Goal: Task Accomplishment & Management: Complete application form

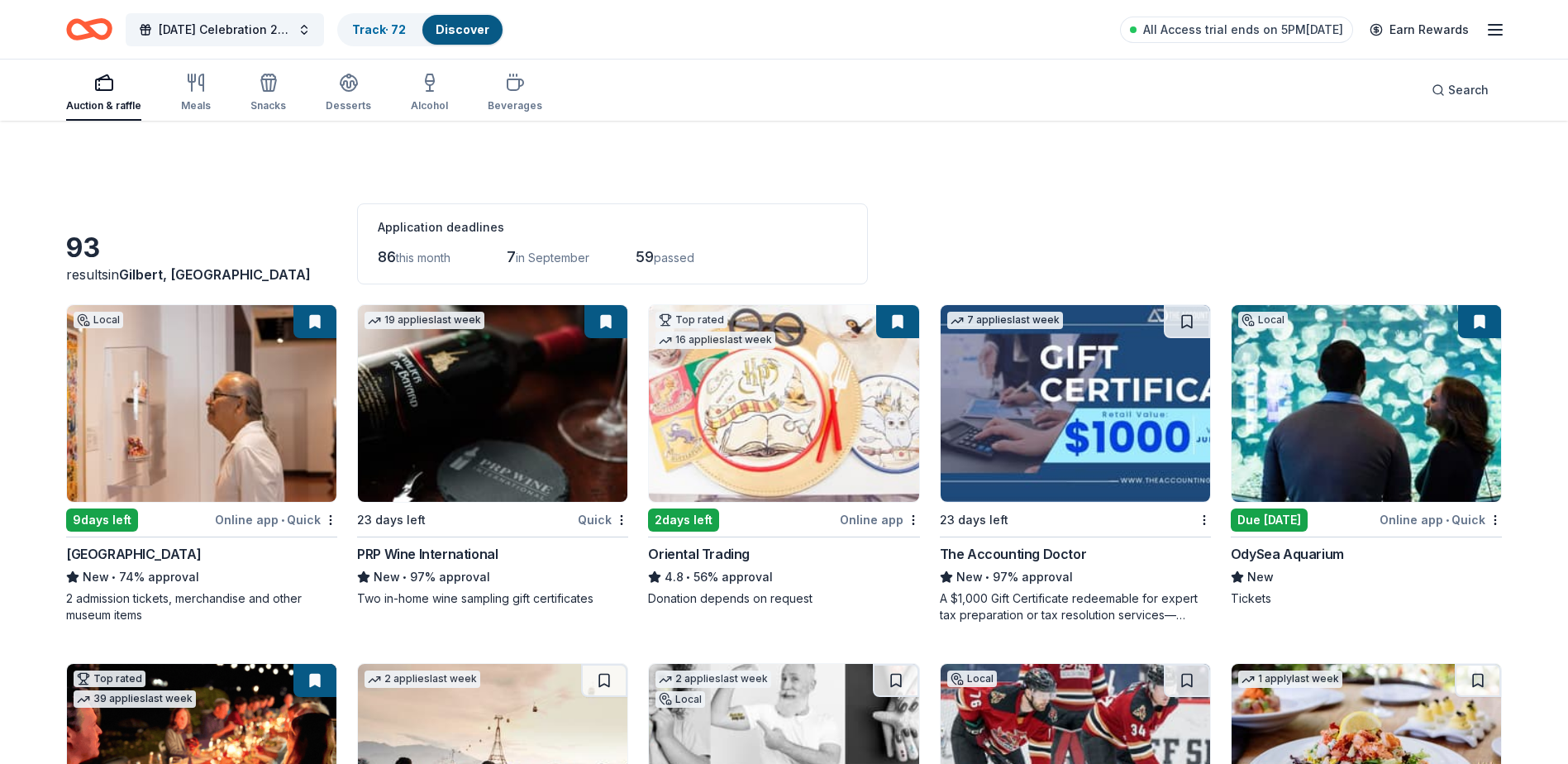
scroll to position [414, 0]
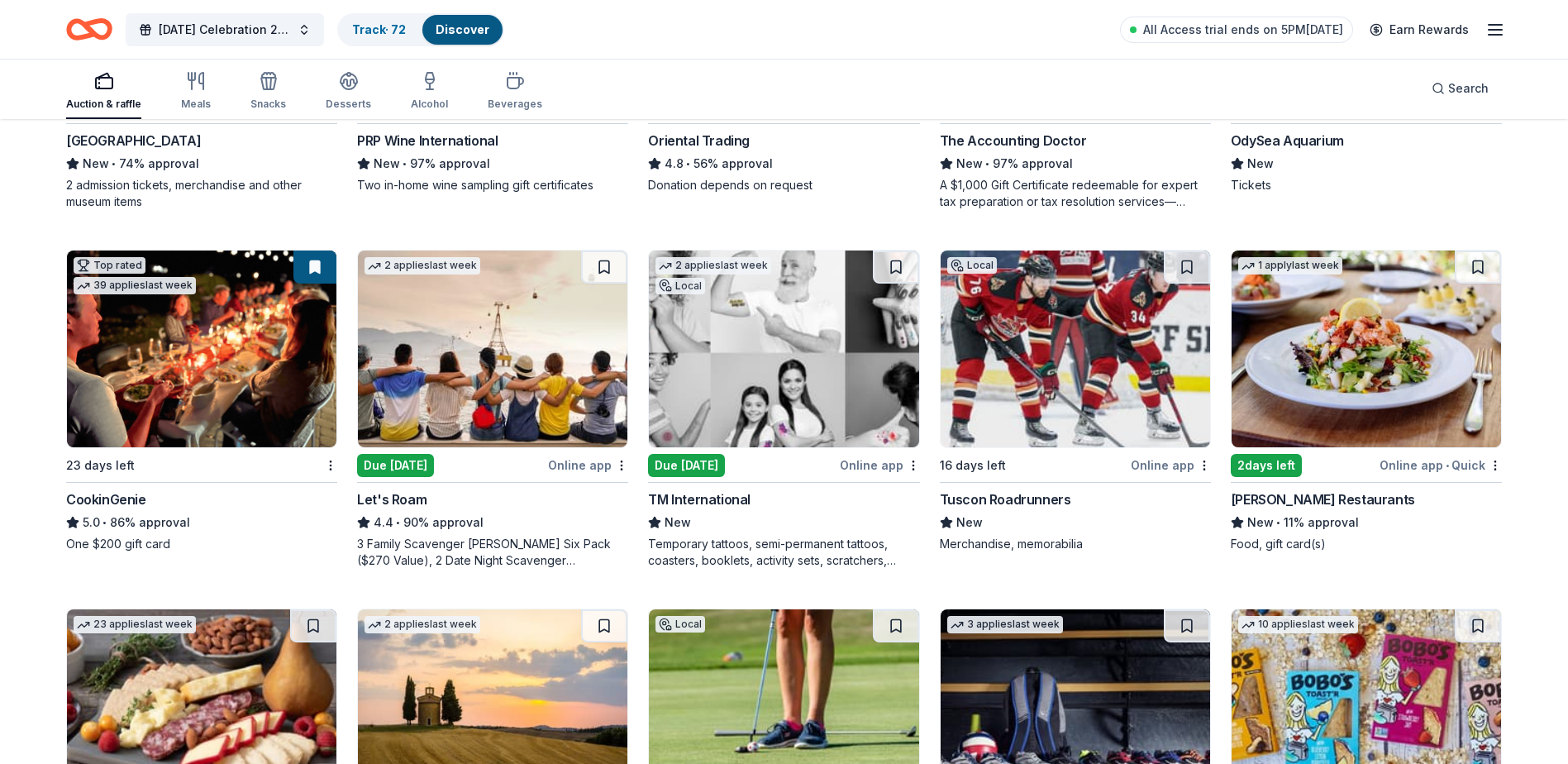
click at [759, 341] on img at bounding box center [784, 349] width 269 height 197
click at [1105, 352] on img at bounding box center [1075, 349] width 269 height 197
click at [1379, 501] on div "Cameron Mitchell Restaurants" at bounding box center [1322, 499] width 184 height 20
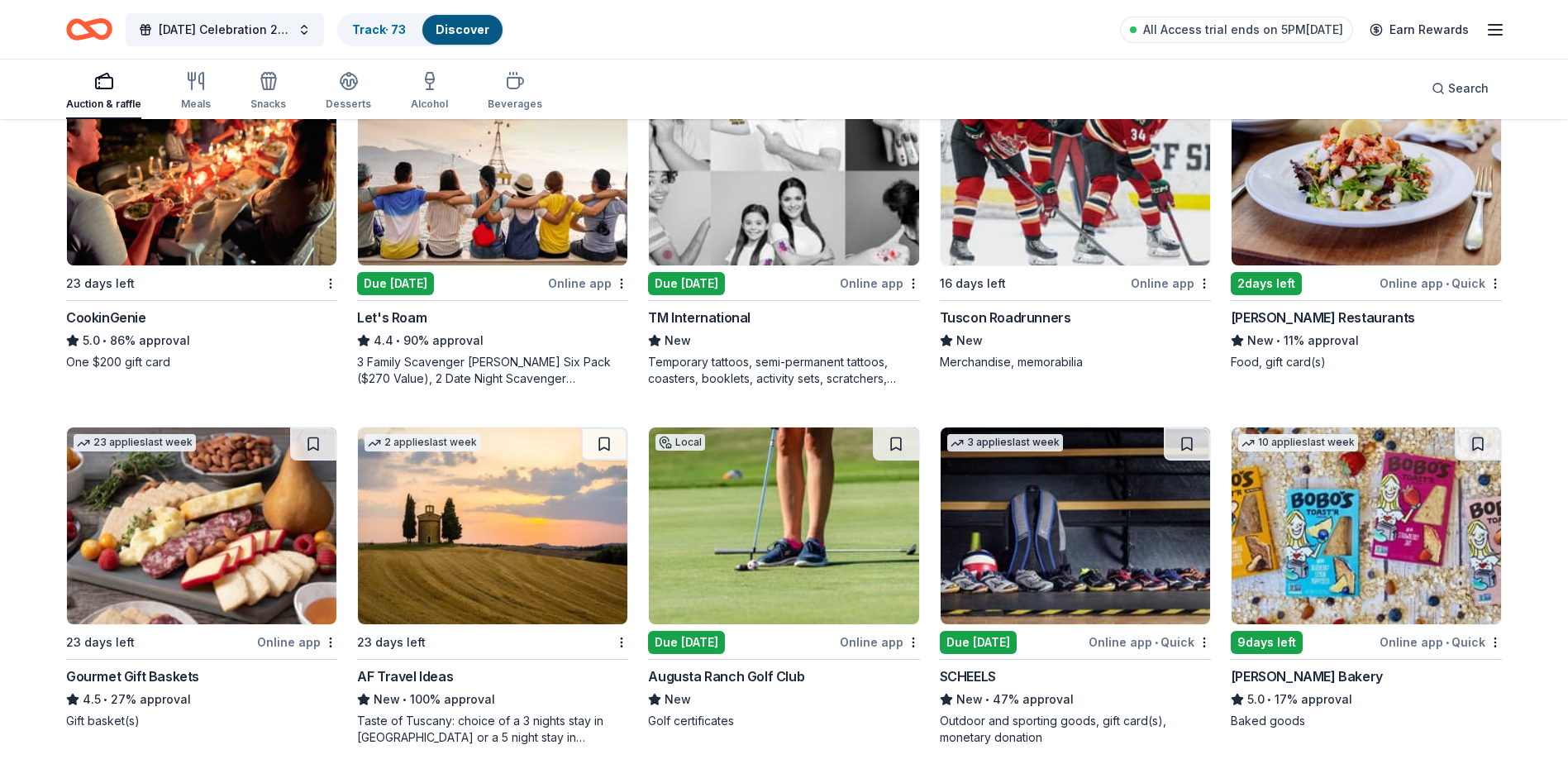
scroll to position [662, 0]
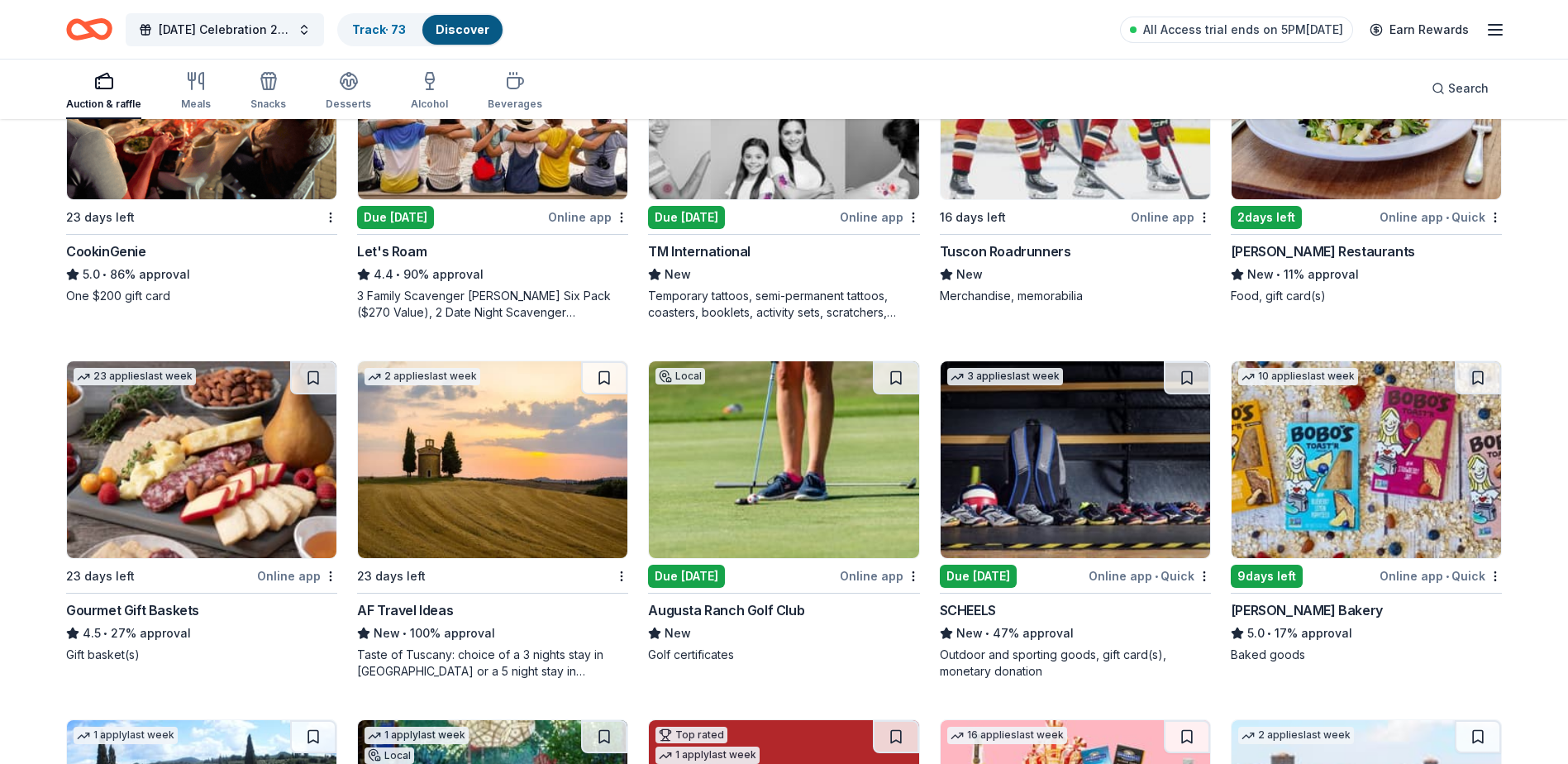
click at [184, 611] on div "Gourmet Gift Baskets" at bounding box center [133, 611] width 133 height 20
click at [970, 620] on div "SCHEELS" at bounding box center [967, 611] width 57 height 20
click at [1391, 486] on img at bounding box center [1366, 460] width 269 height 197
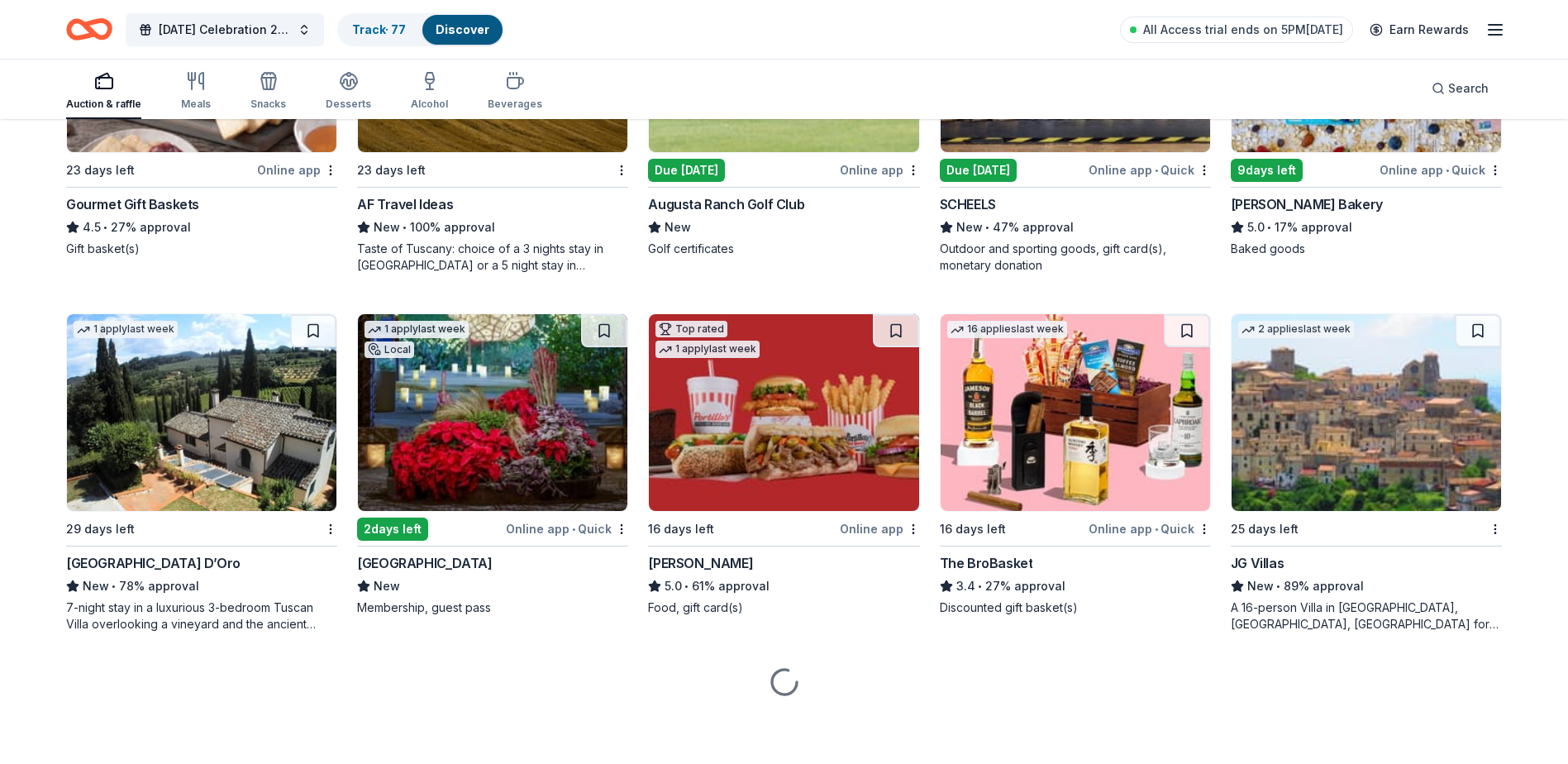
scroll to position [1068, 0]
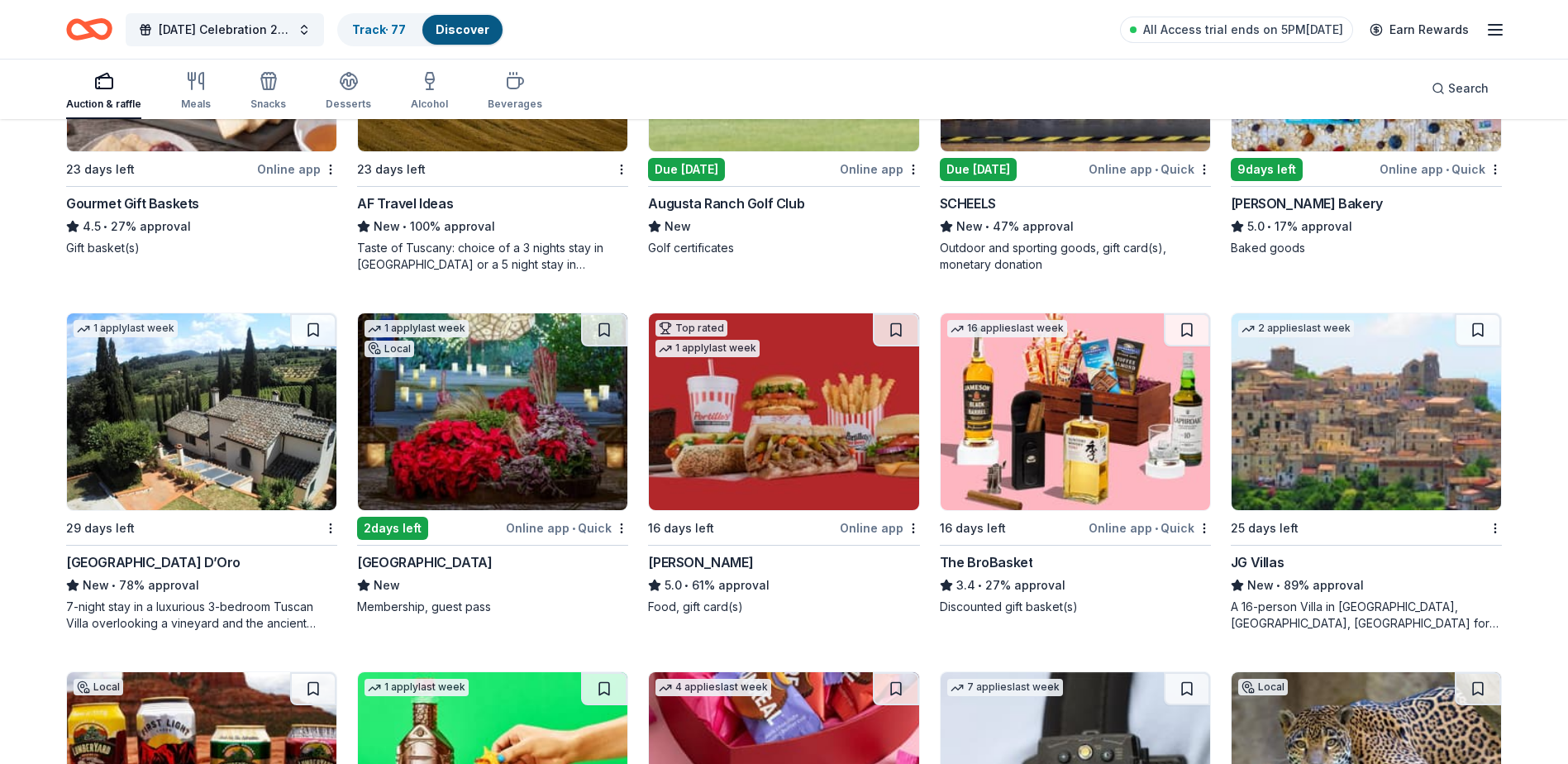
click at [500, 405] on img at bounding box center [492, 412] width 269 height 197
click at [727, 532] on div "16 days left" at bounding box center [742, 527] width 188 height 21
click at [1081, 377] on img at bounding box center [1075, 412] width 269 height 197
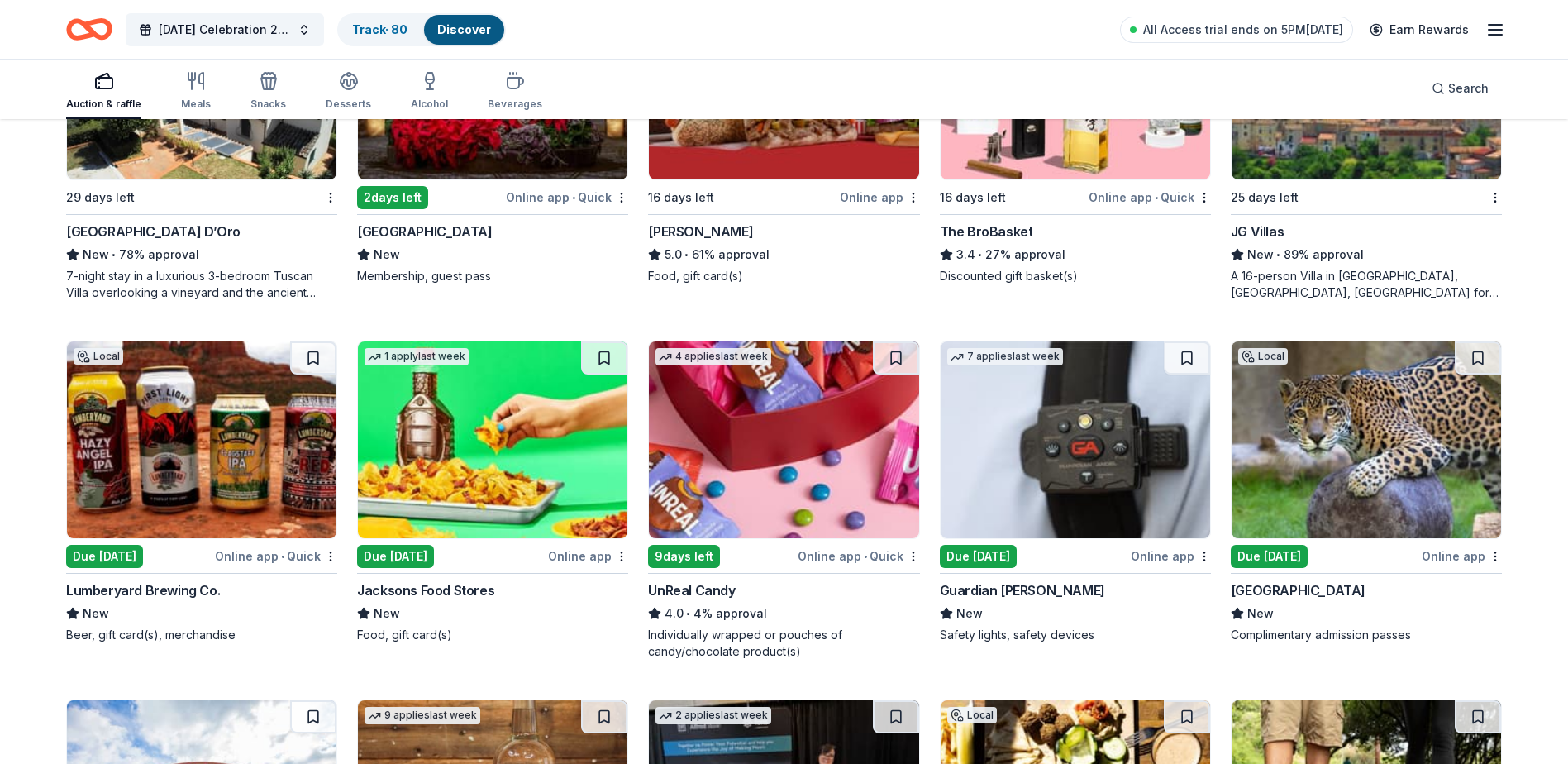
scroll to position [1565, 0]
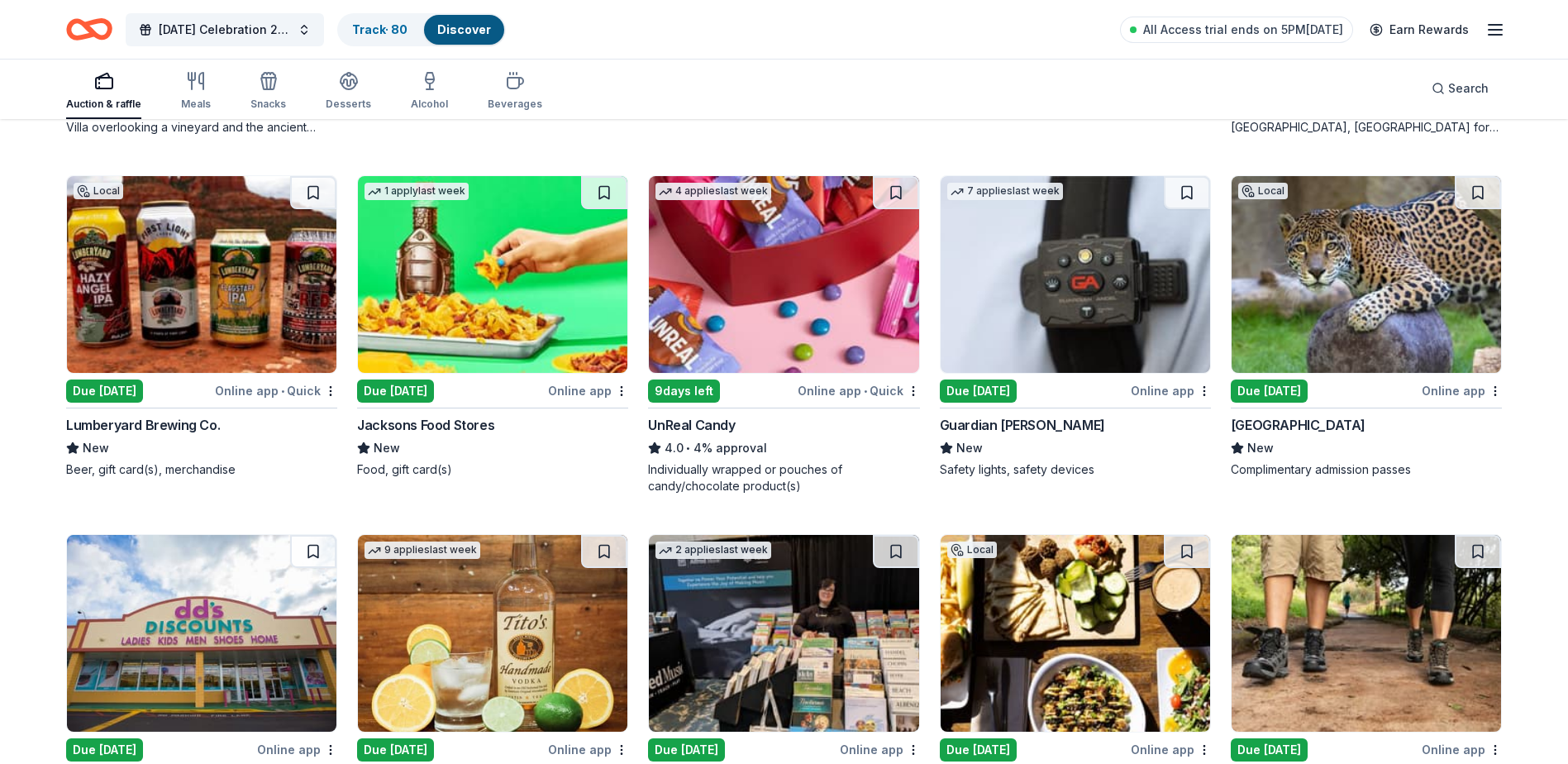
click at [762, 307] on img at bounding box center [784, 275] width 269 height 197
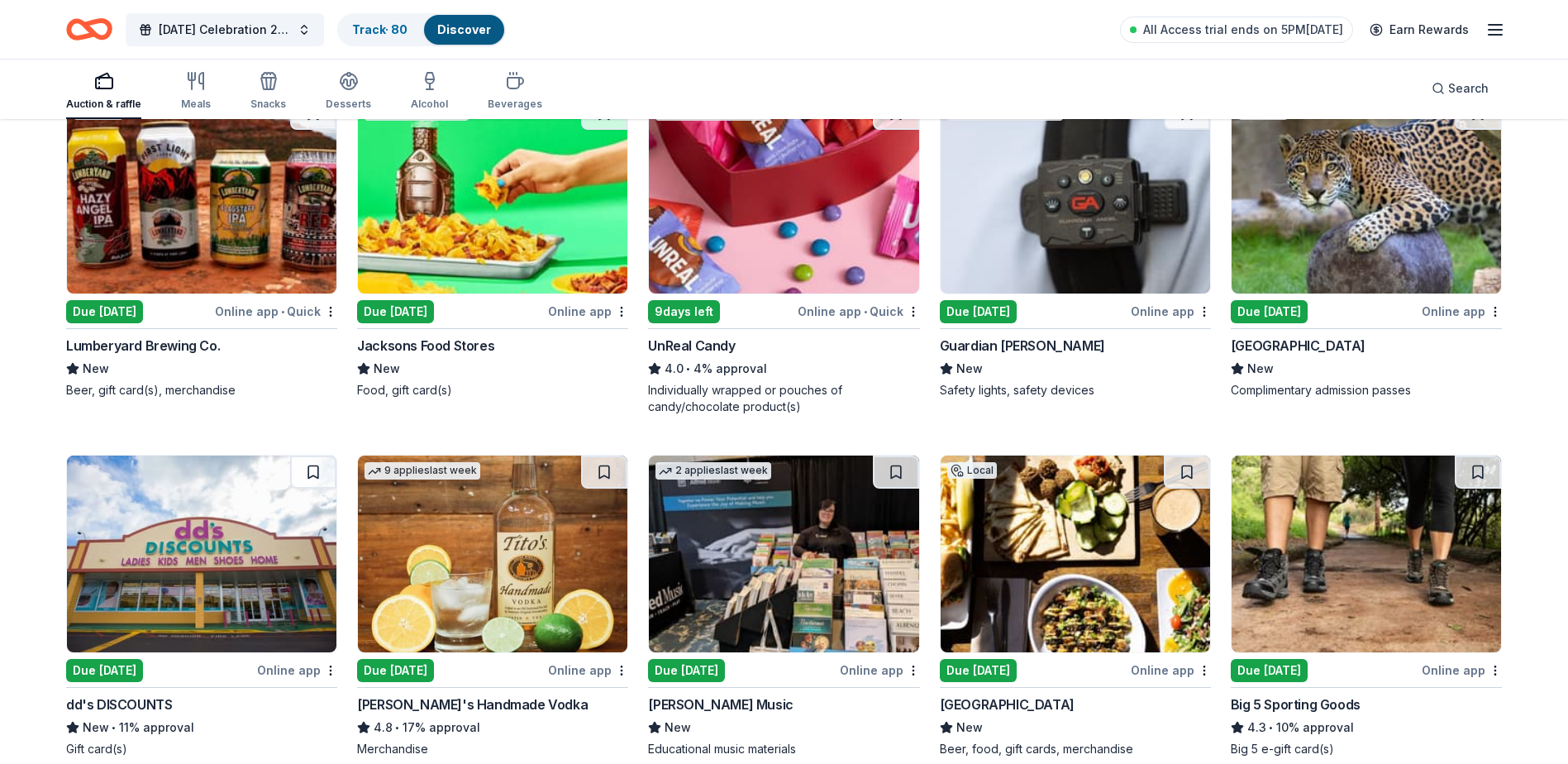
scroll to position [1438, 0]
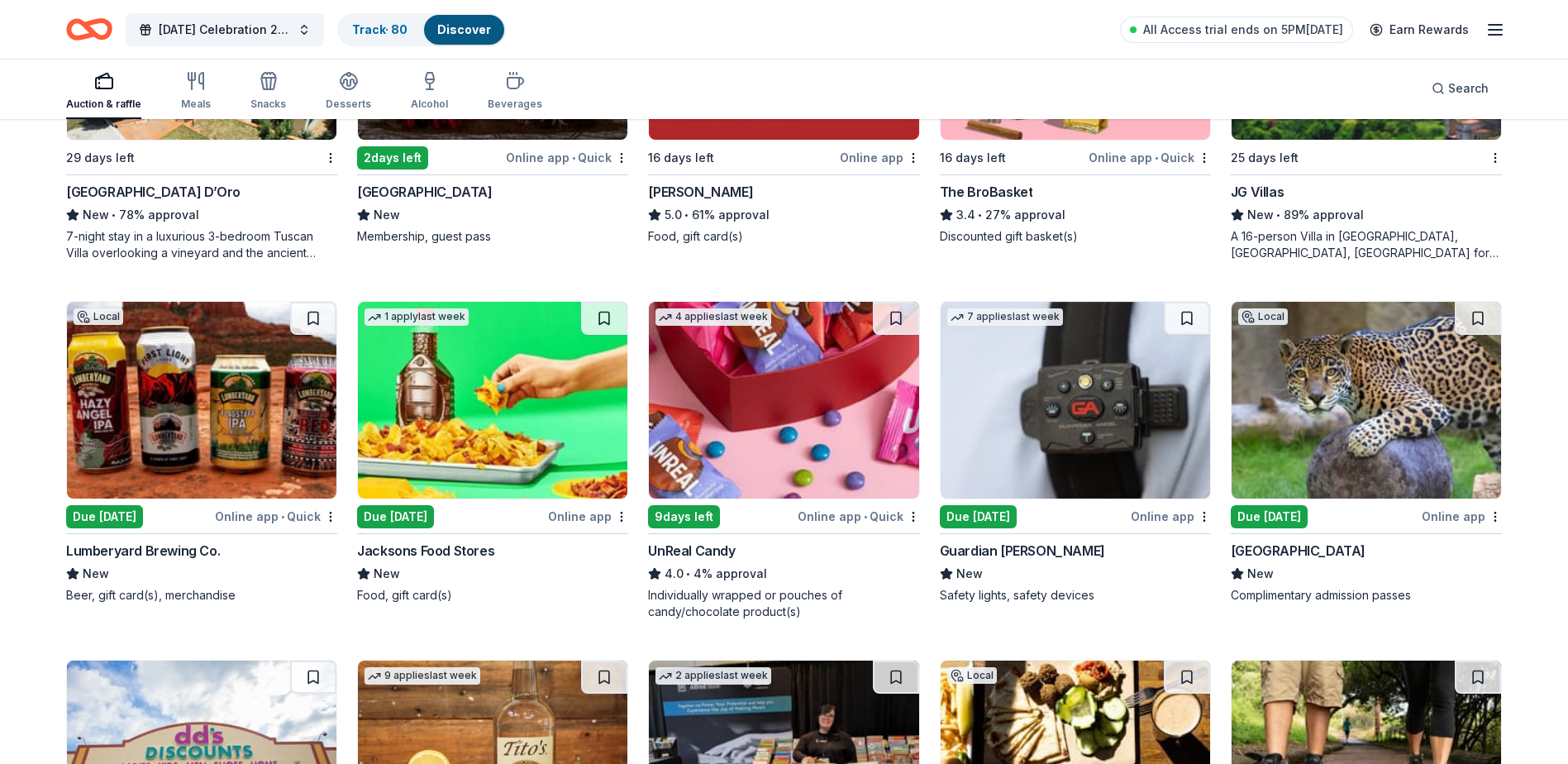
click at [1272, 512] on div "Due [DATE]" at bounding box center [1269, 516] width 77 height 23
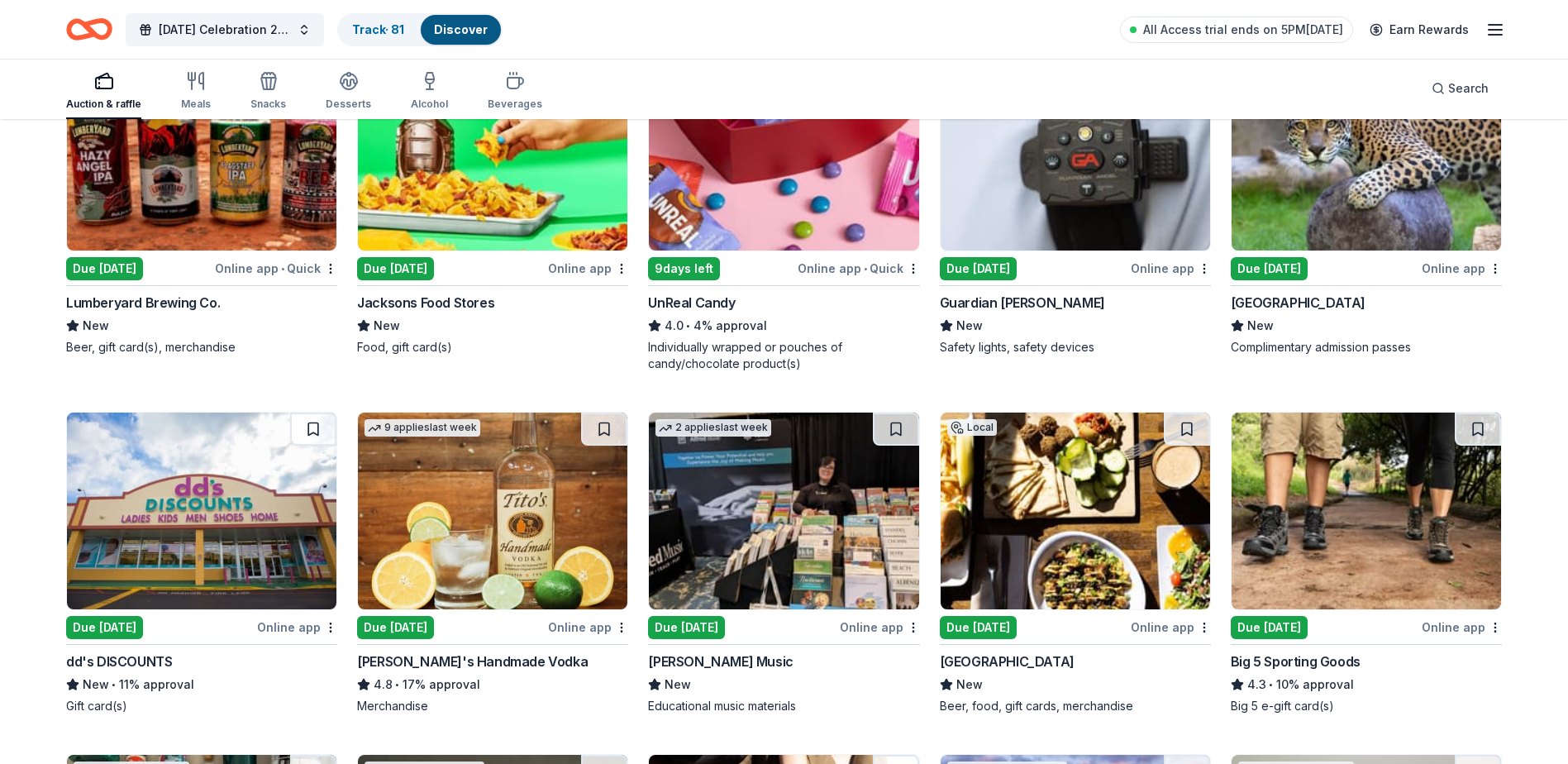
scroll to position [1852, 0]
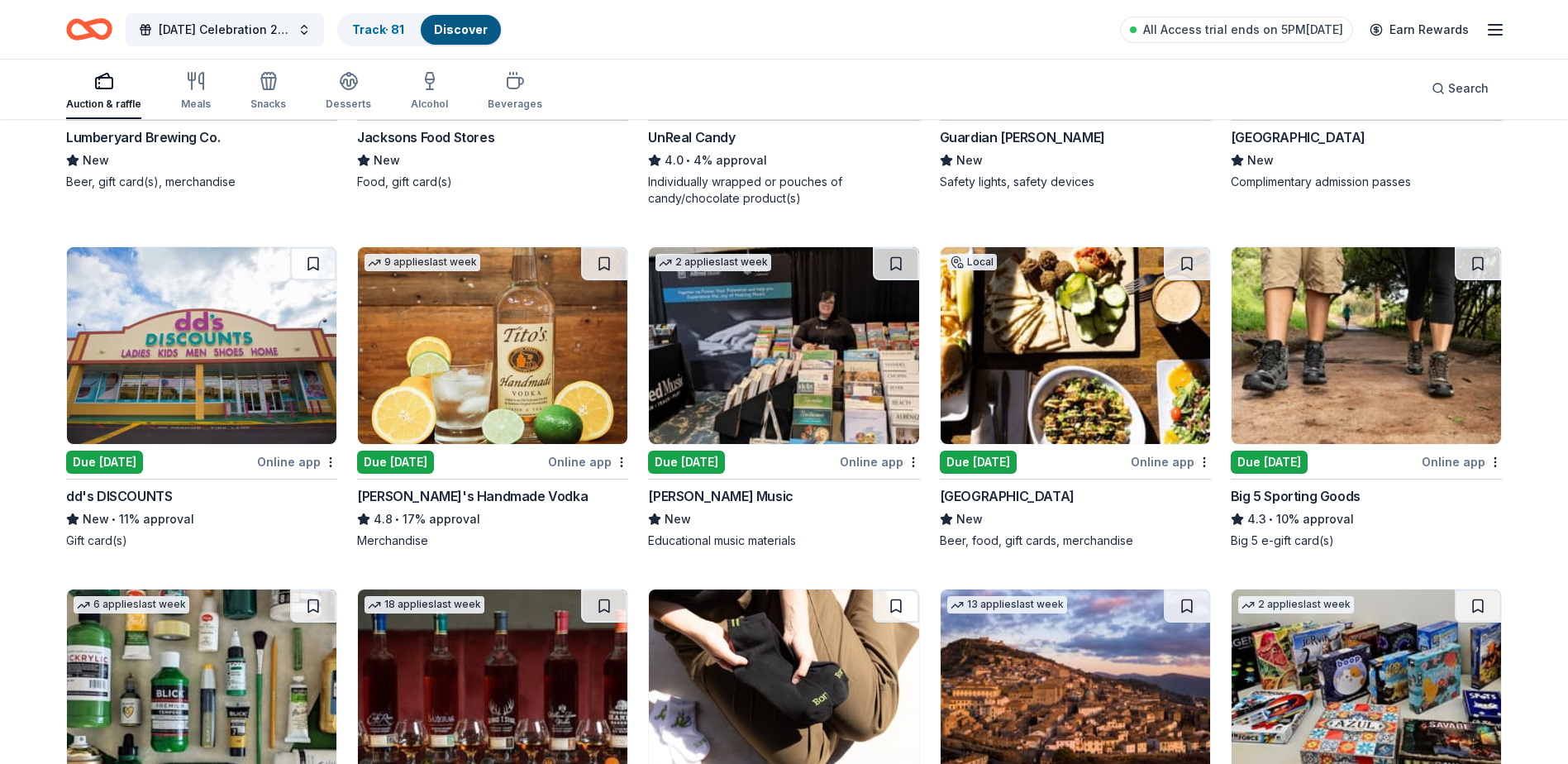
click at [1046, 489] on div "Beaver Street Brewery" at bounding box center [1007, 496] width 135 height 20
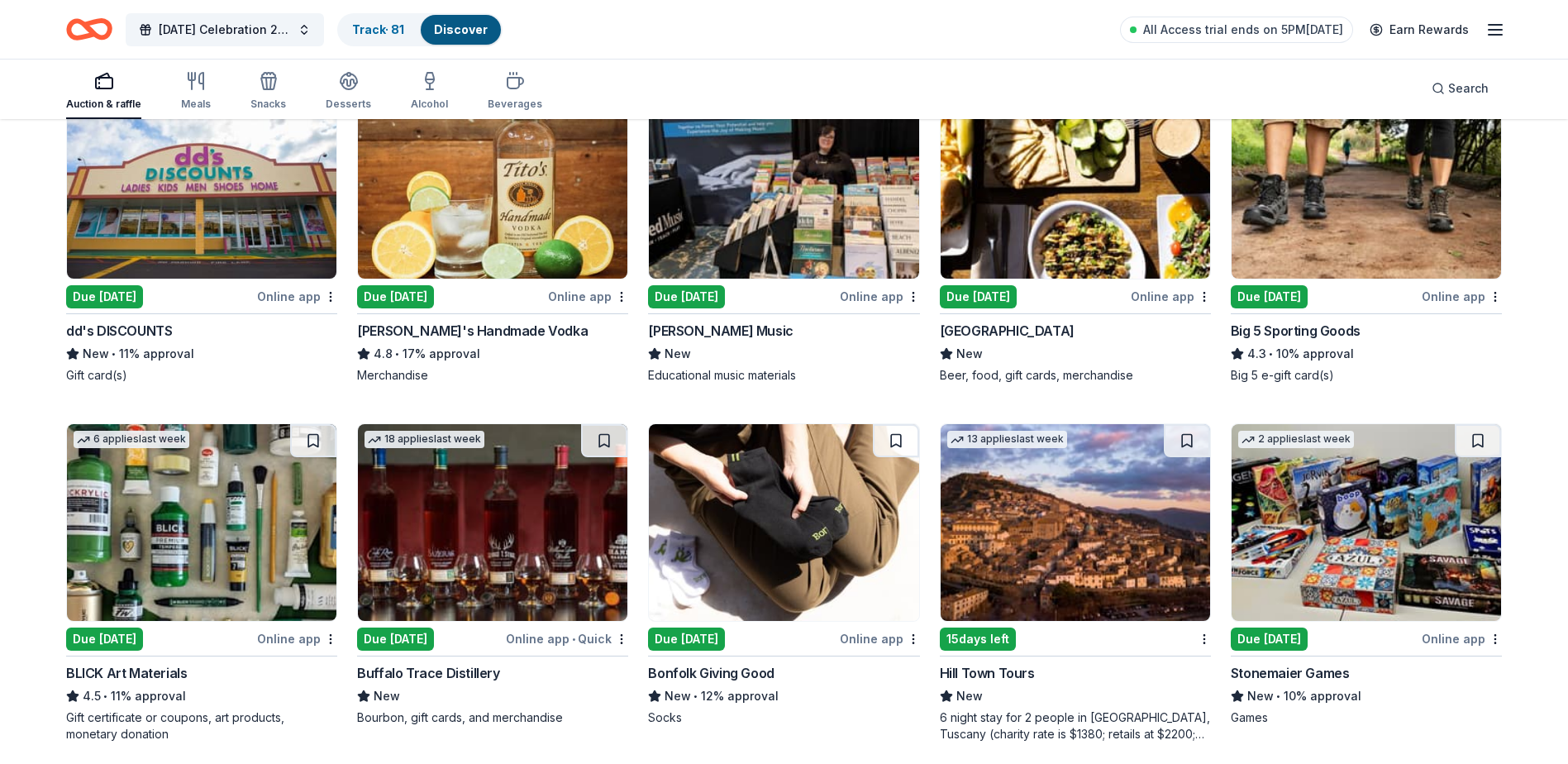
scroll to position [2101, 0]
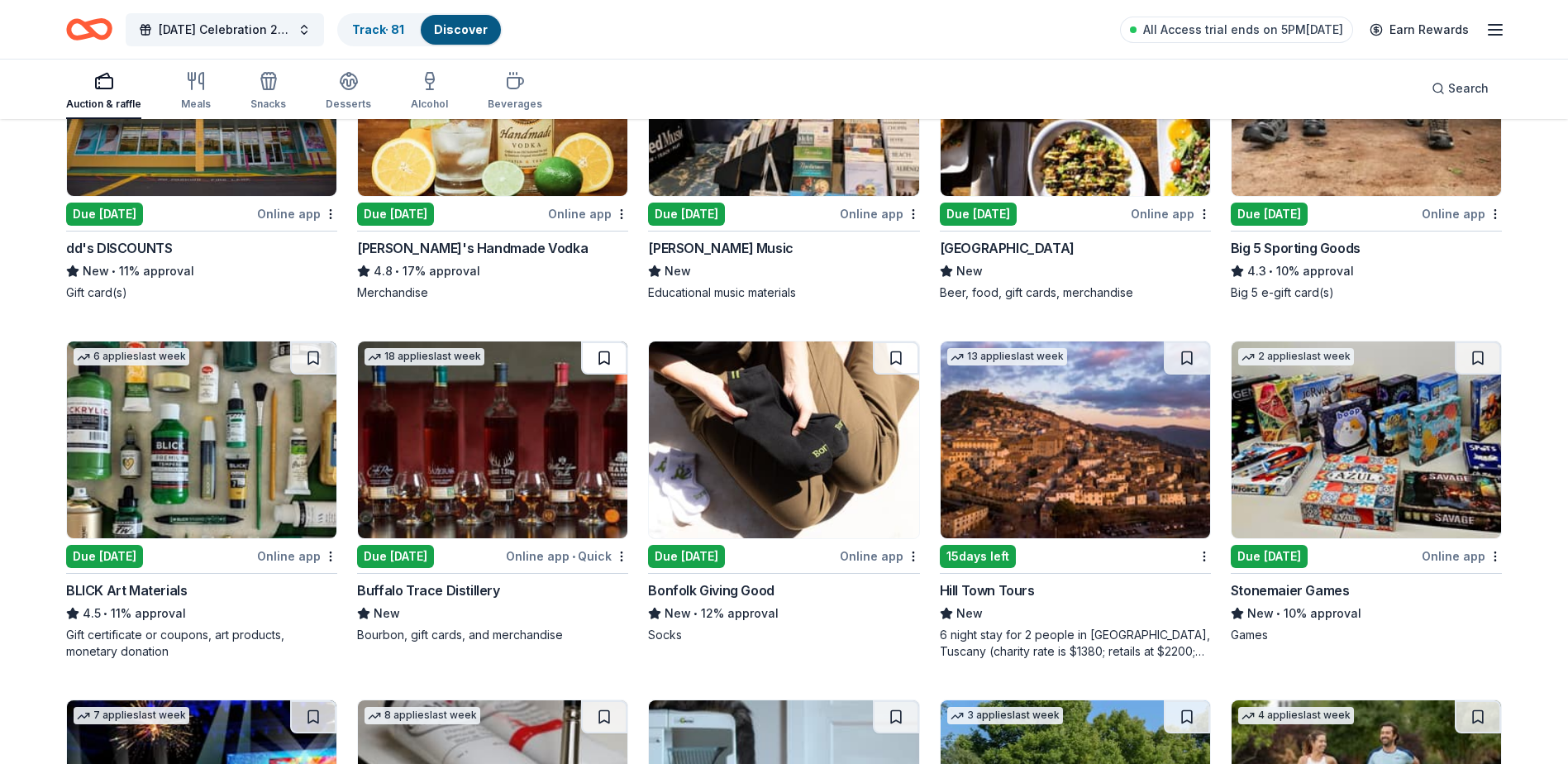
click at [614, 354] on button at bounding box center [604, 357] width 47 height 33
click at [609, 357] on button at bounding box center [606, 357] width 43 height 33
click at [599, 364] on button at bounding box center [606, 357] width 43 height 33
click at [544, 451] on img at bounding box center [492, 440] width 269 height 197
click at [771, 588] on div "Bonfolk Giving Good" at bounding box center [711, 591] width 125 height 20
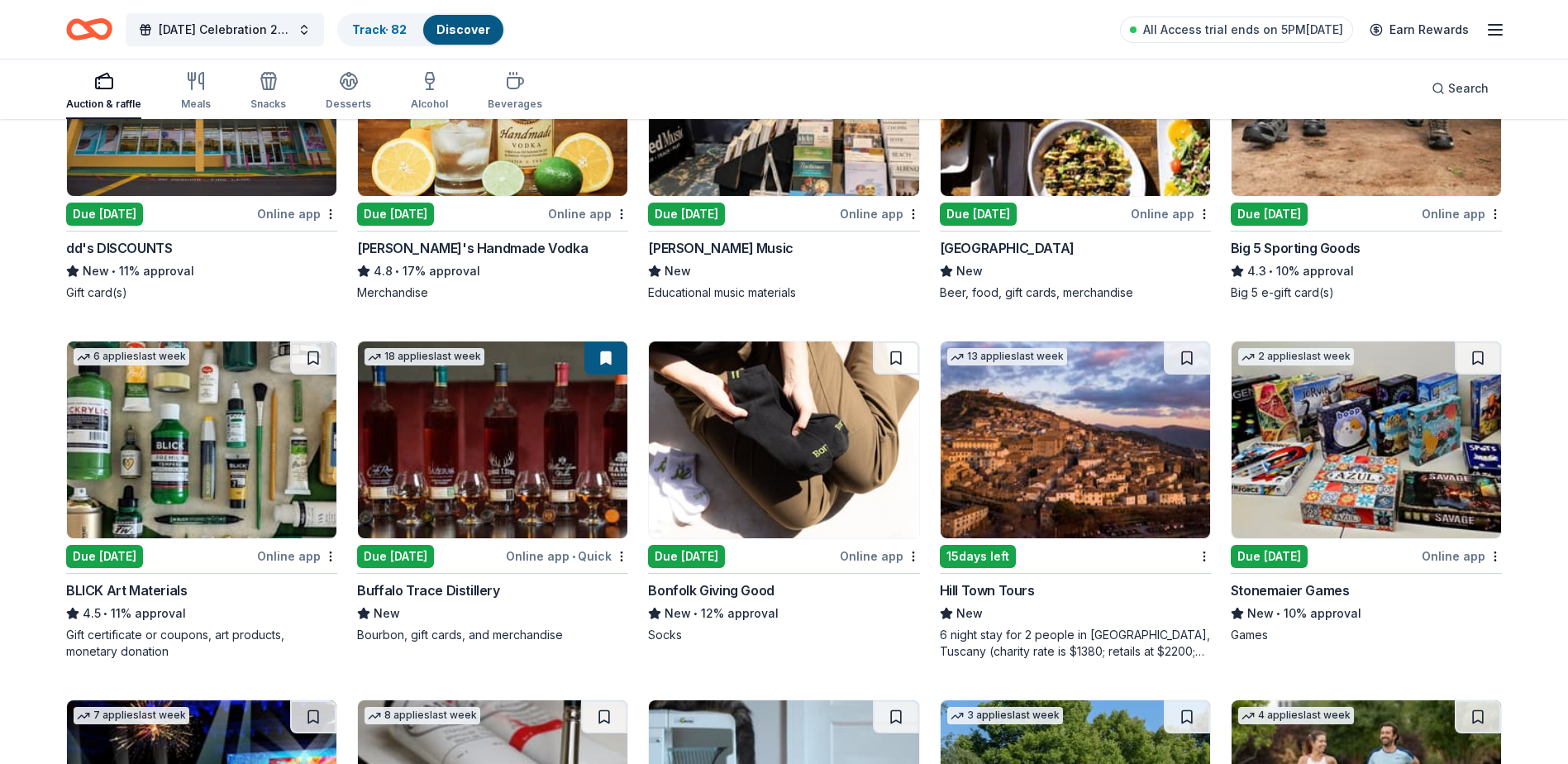
click at [1322, 595] on div "Stonemaier Games" at bounding box center [1291, 591] width 119 height 20
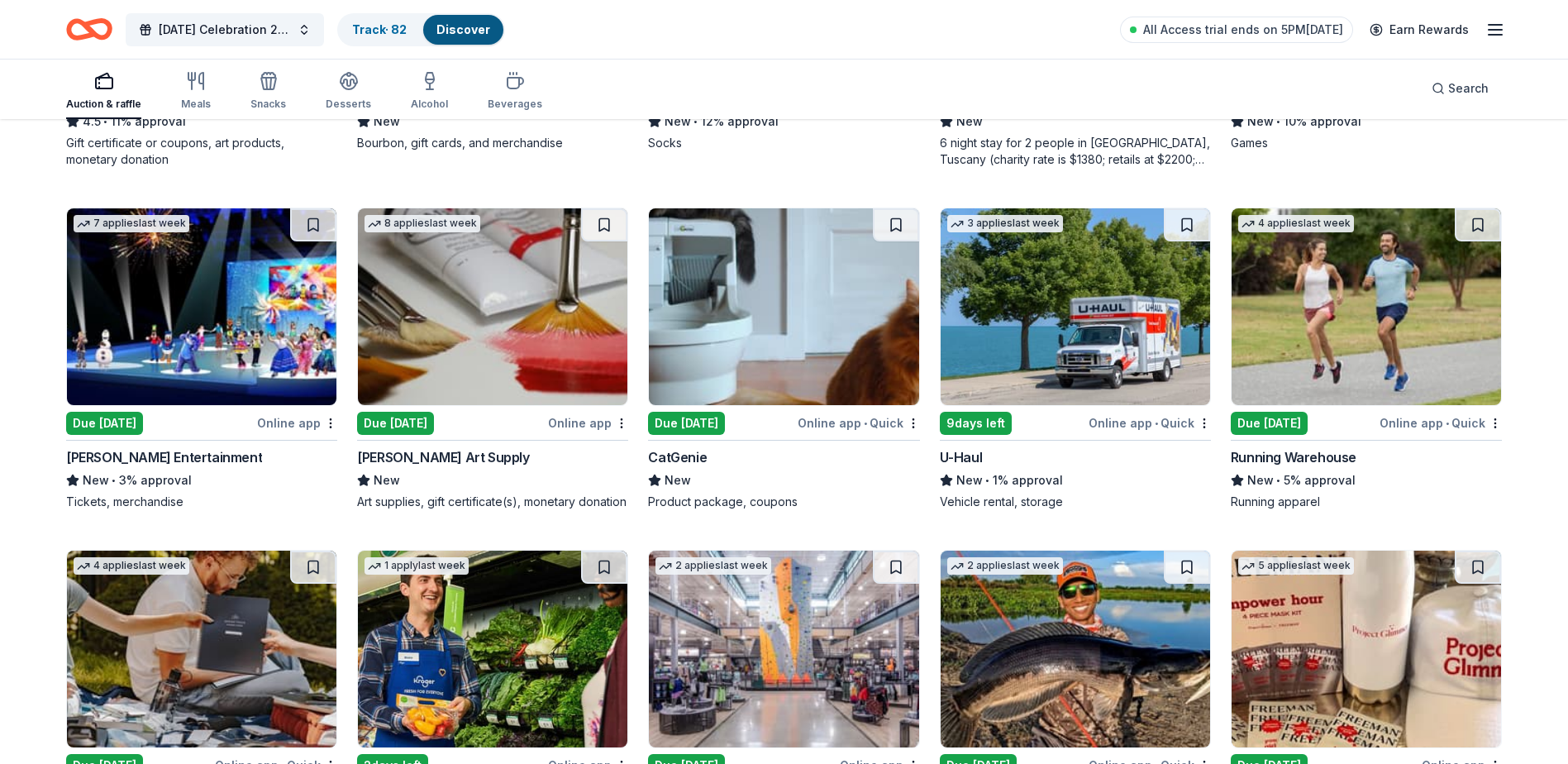
scroll to position [2596, 0]
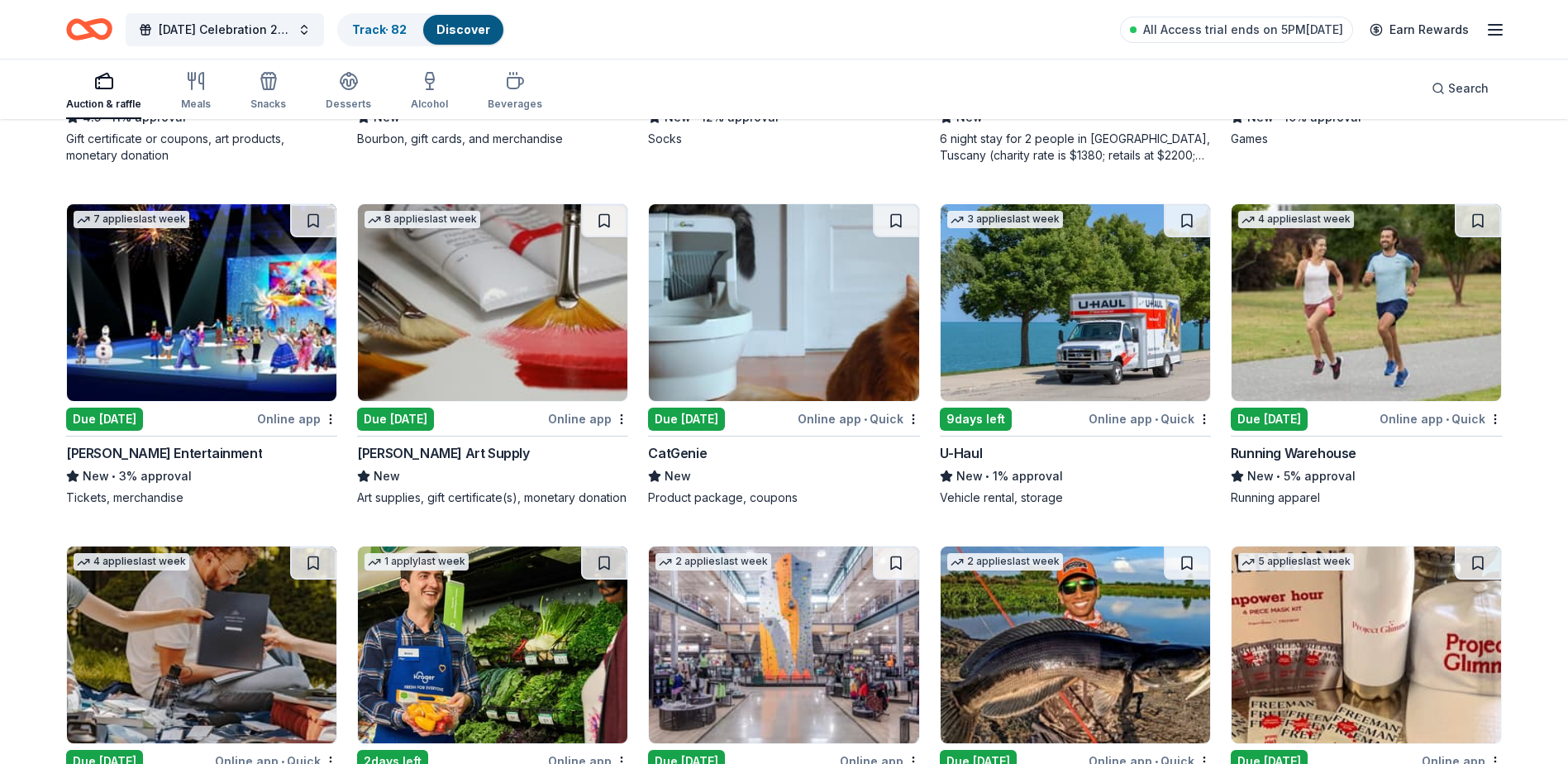
click at [1303, 455] on div "Running Warehouse" at bounding box center [1294, 454] width 125 height 20
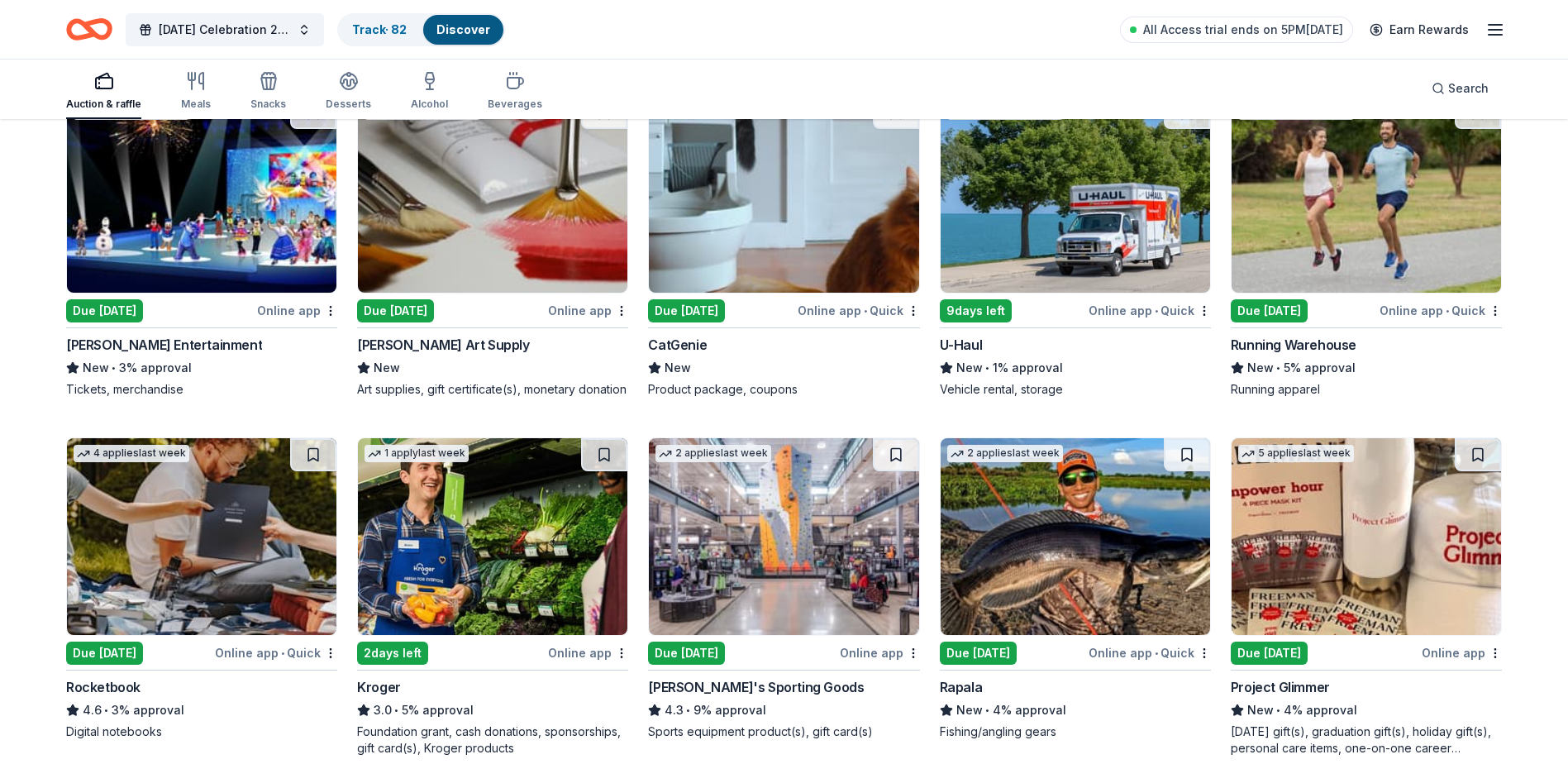
scroll to position [2845, 0]
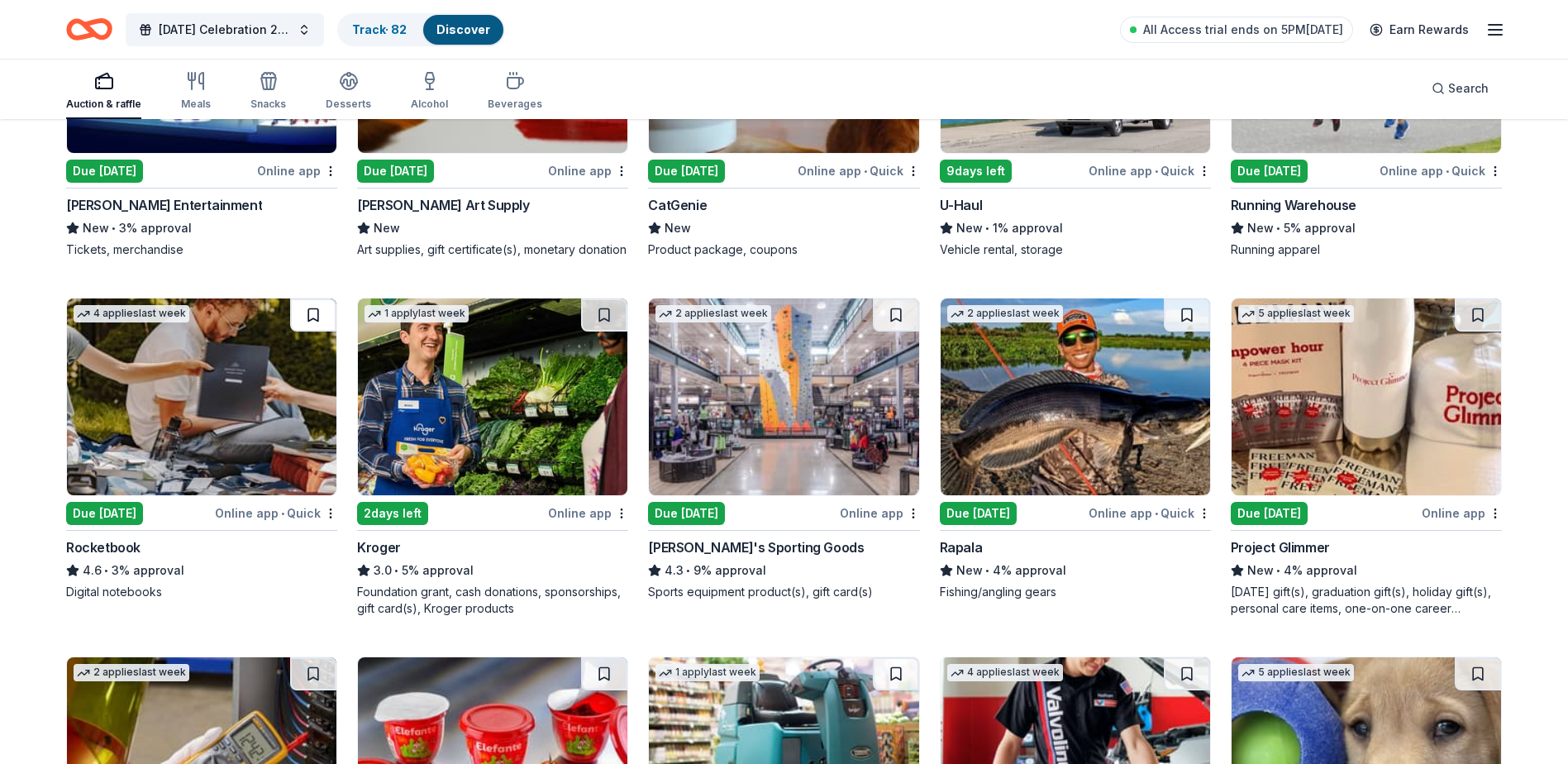
click at [314, 331] on button at bounding box center [313, 314] width 47 height 33
click at [478, 581] on div "3.0 • 5% approval" at bounding box center [492, 571] width 271 height 20
click at [718, 557] on div "Dick's Sporting Goods" at bounding box center [756, 547] width 216 height 20
click at [1357, 612] on div "Mother's day gift(s), graduation gift(s), holiday gift(s), personal care items,…" at bounding box center [1366, 600] width 271 height 33
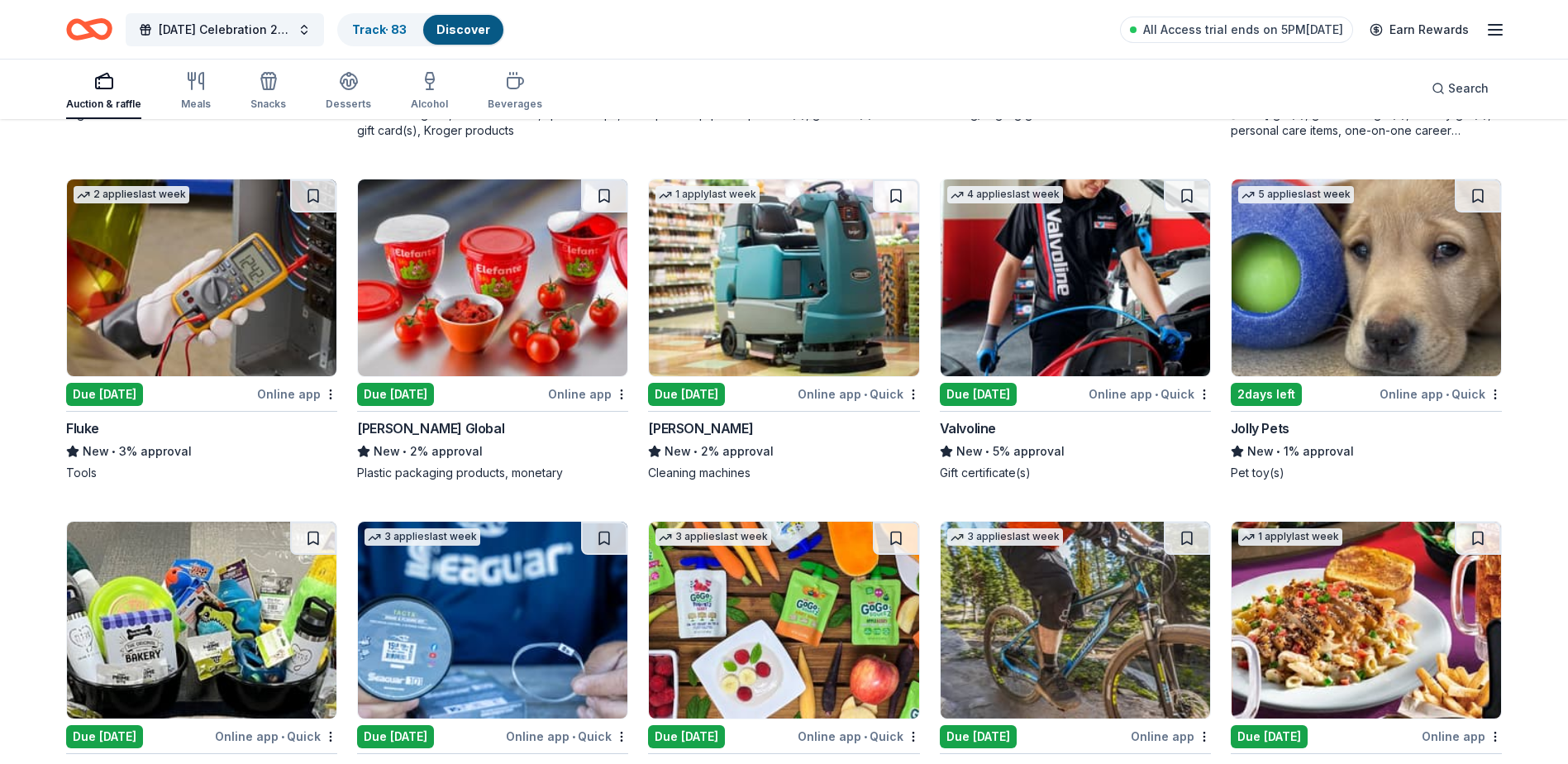
scroll to position [3424, 0]
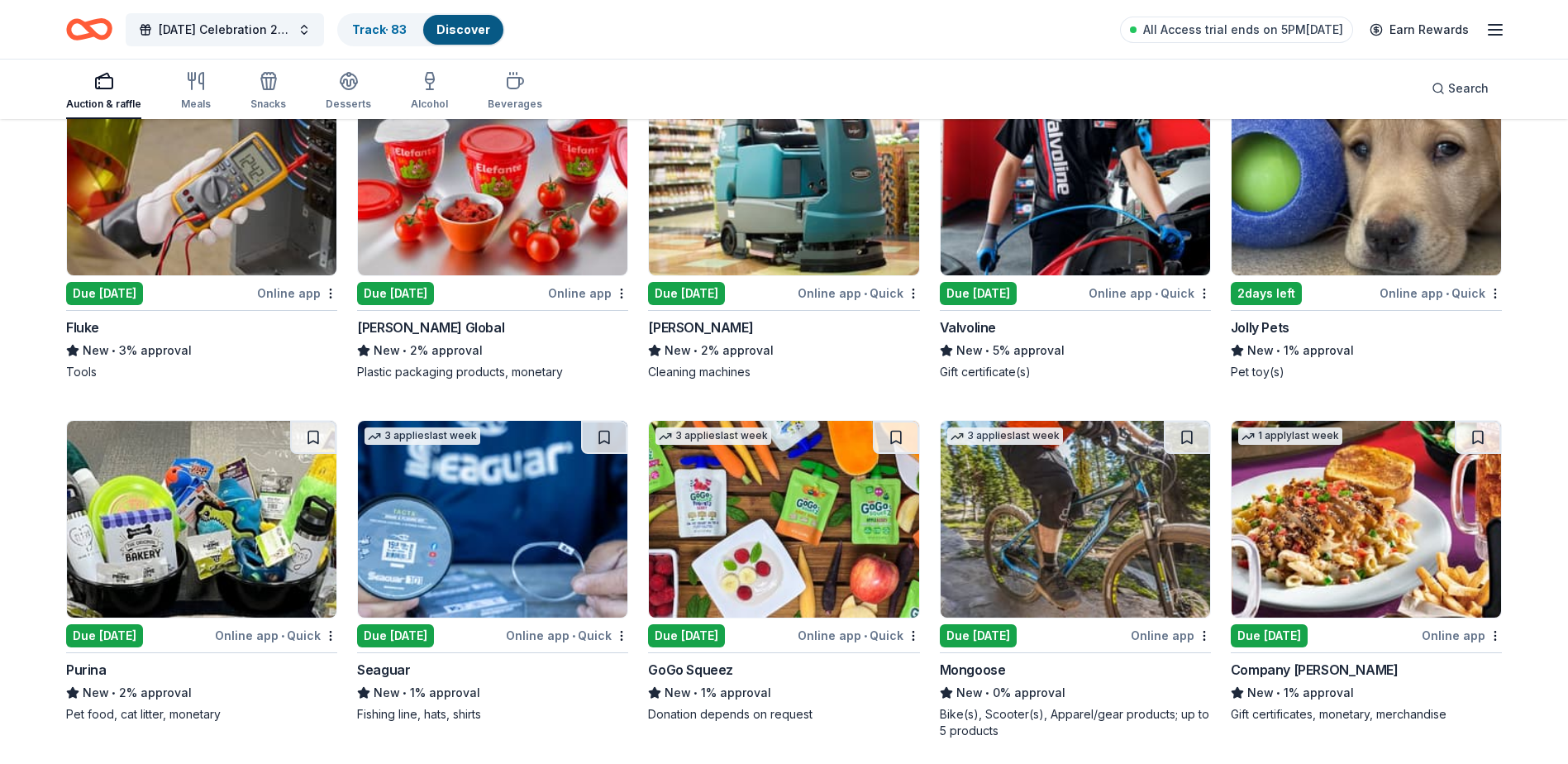
click at [1264, 358] on span "New" at bounding box center [1260, 351] width 27 height 20
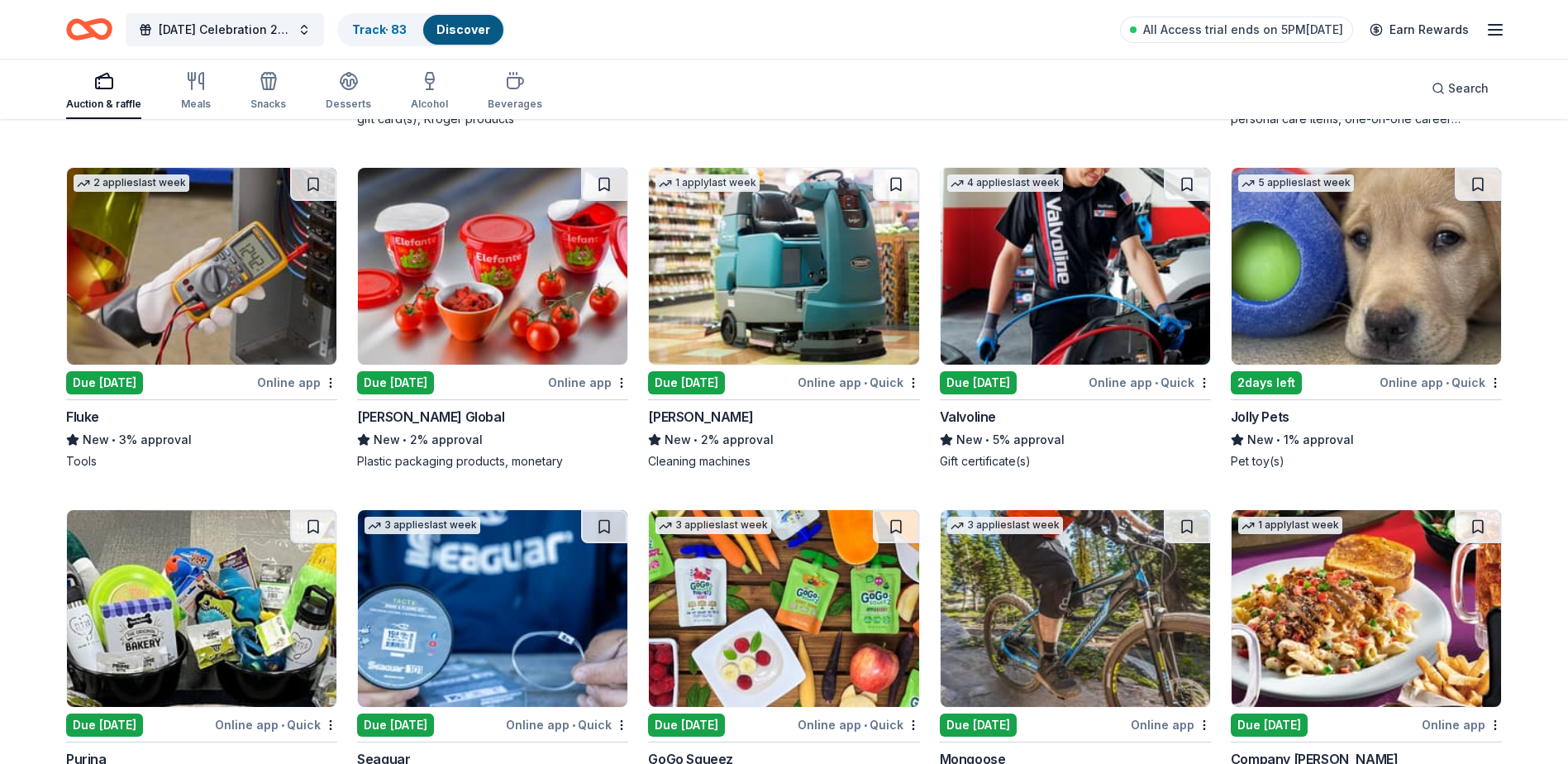
scroll to position [3175, 0]
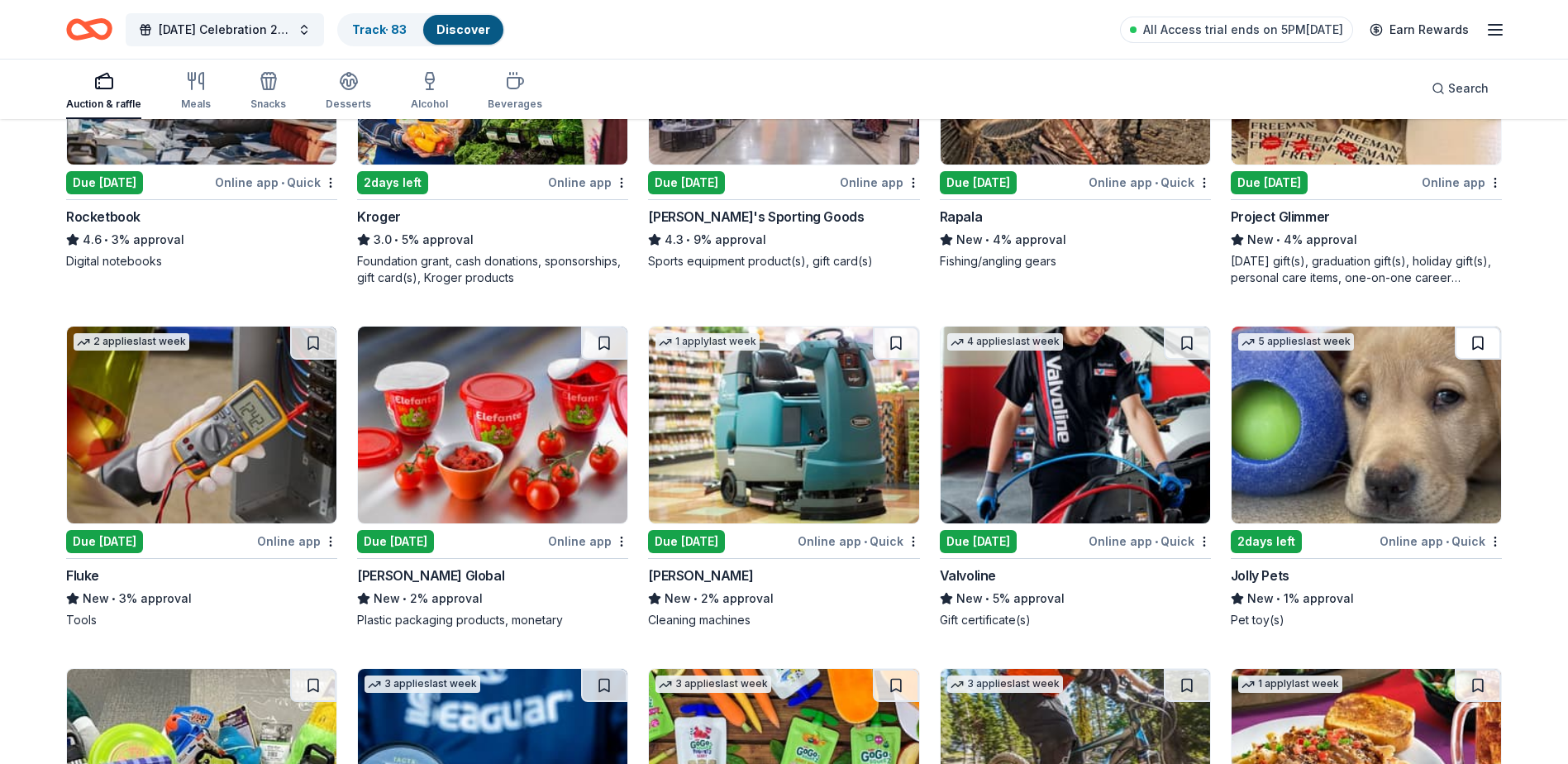
click at [1478, 360] on button at bounding box center [1478, 342] width 47 height 33
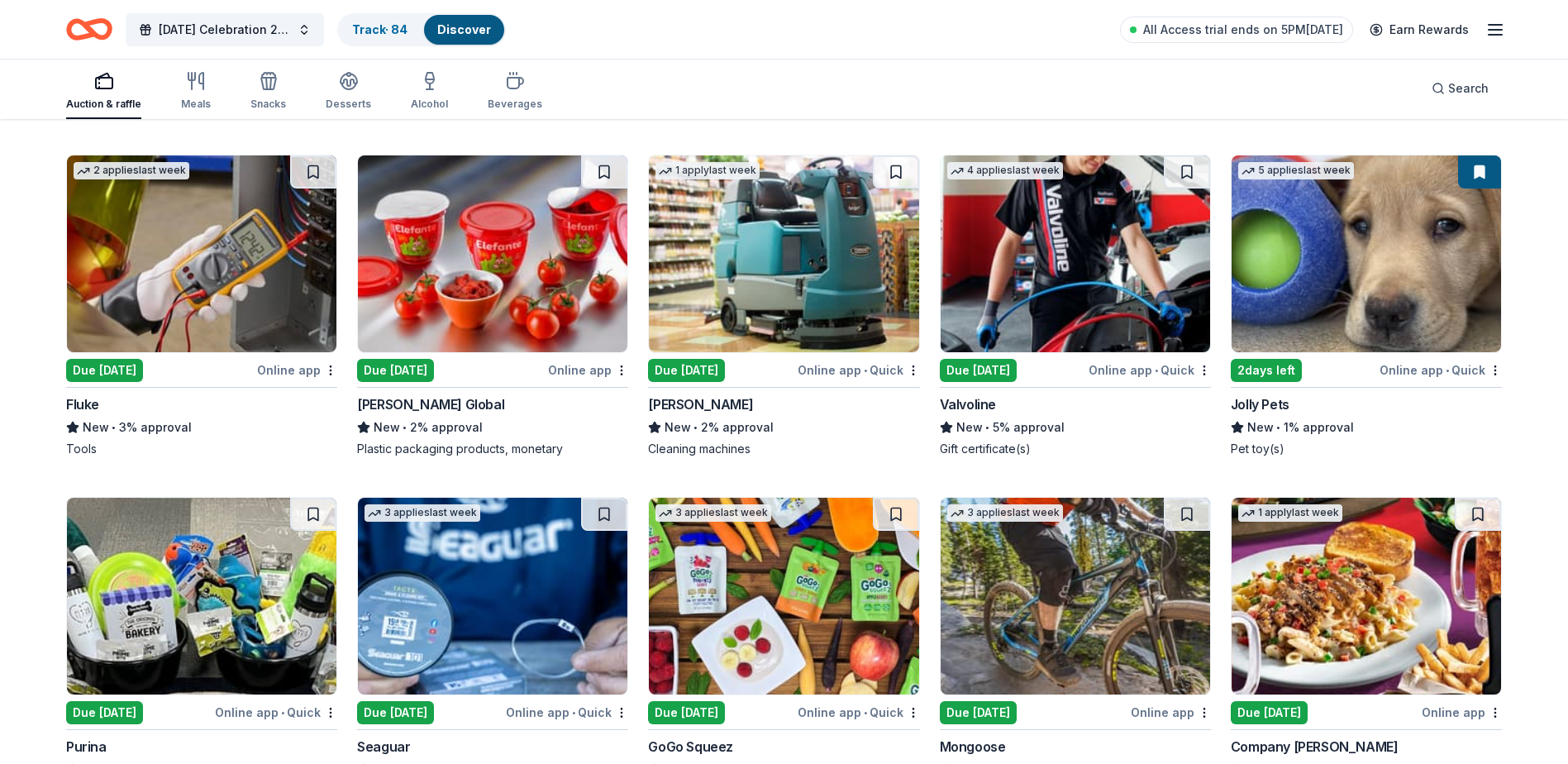
scroll to position [3507, 0]
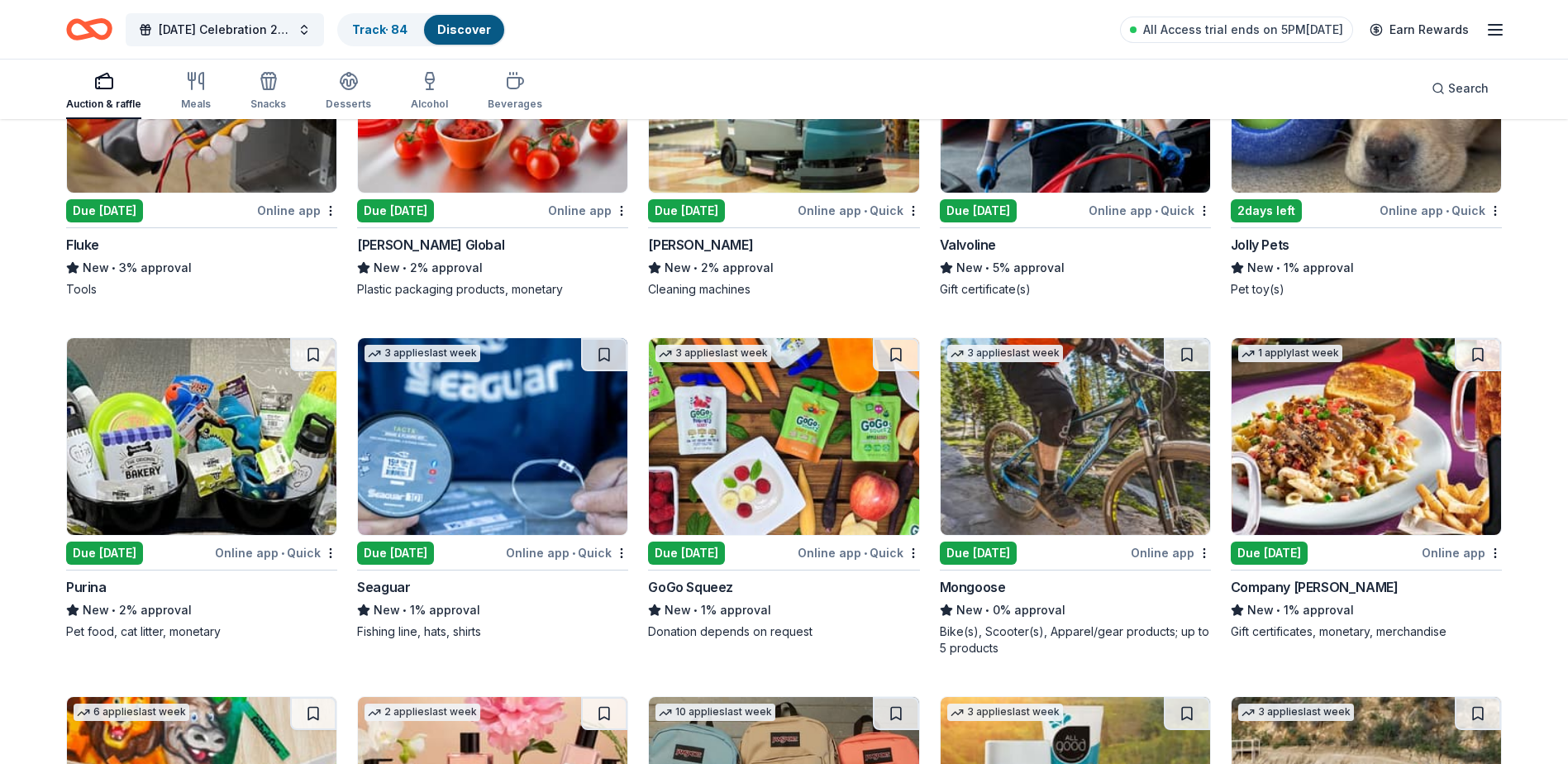
click at [163, 431] on img at bounding box center [201, 437] width 269 height 197
click at [417, 620] on div "New • 1% approval" at bounding box center [492, 611] width 271 height 20
click at [762, 597] on div "GoGo Squeez" at bounding box center [784, 587] width 271 height 20
click at [1339, 592] on div "1 apply last week Due today Online app Company Brinker New • 1% approval Gift c…" at bounding box center [1366, 488] width 271 height 302
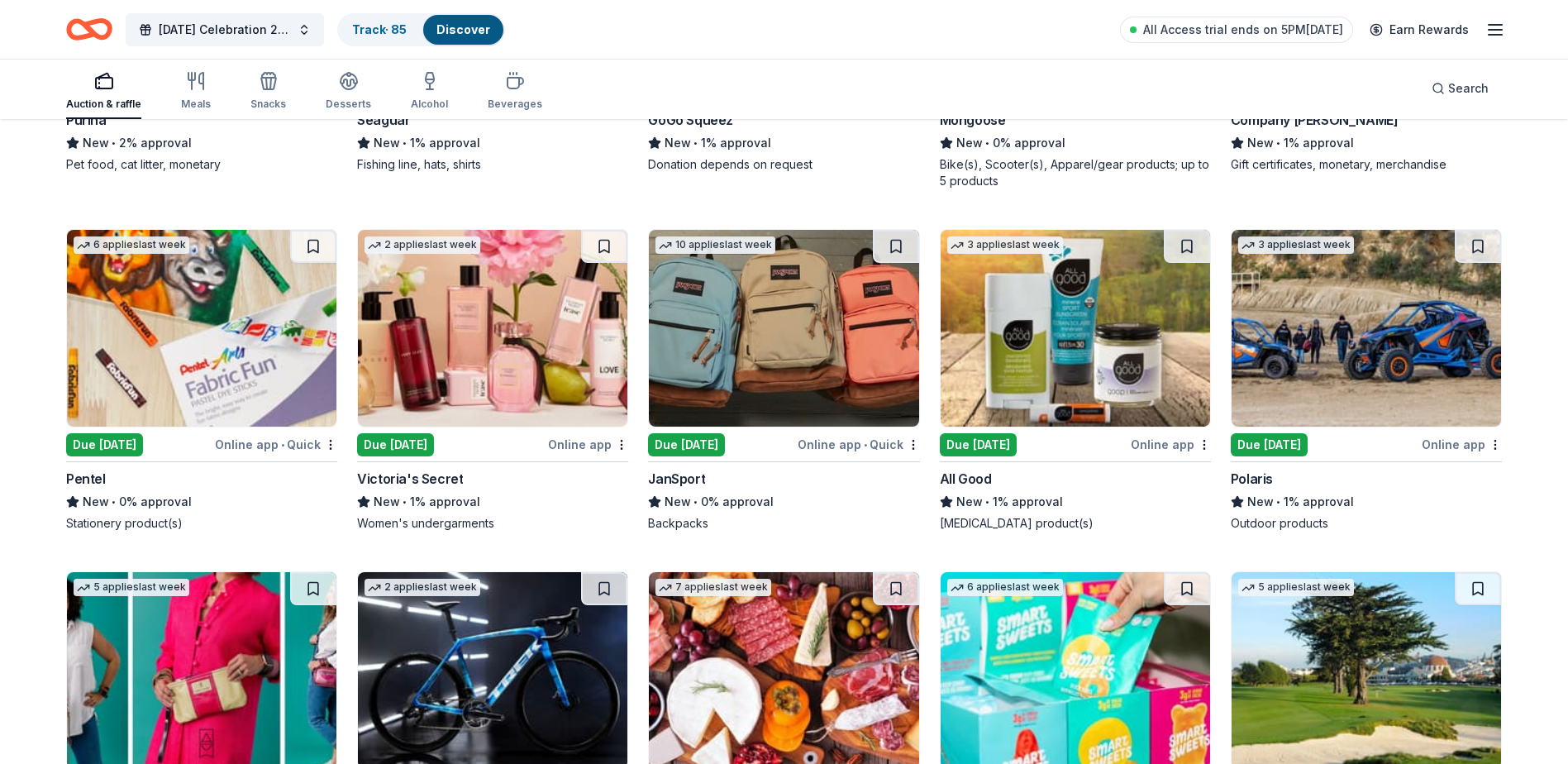
scroll to position [4086, 0]
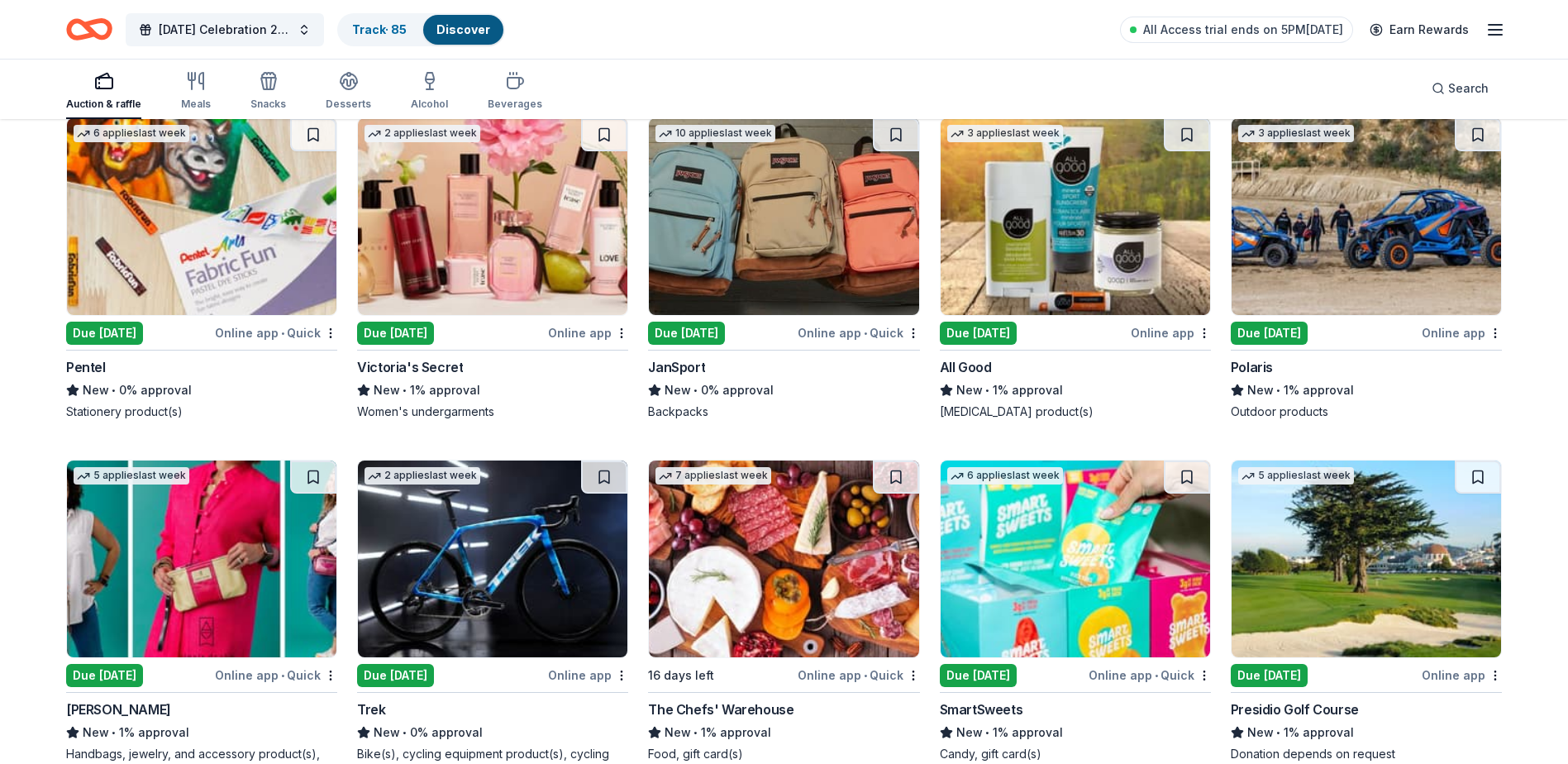
click at [171, 395] on div "Pentel New • 0% approval Stationery product(s)" at bounding box center [202, 388] width 271 height 63
click at [492, 377] on div "Victoria's Secret" at bounding box center [492, 367] width 271 height 20
click at [996, 400] on div "New • 1% approval" at bounding box center [1075, 390] width 271 height 20
click at [1322, 398] on div "New • 1% approval" at bounding box center [1366, 390] width 271 height 20
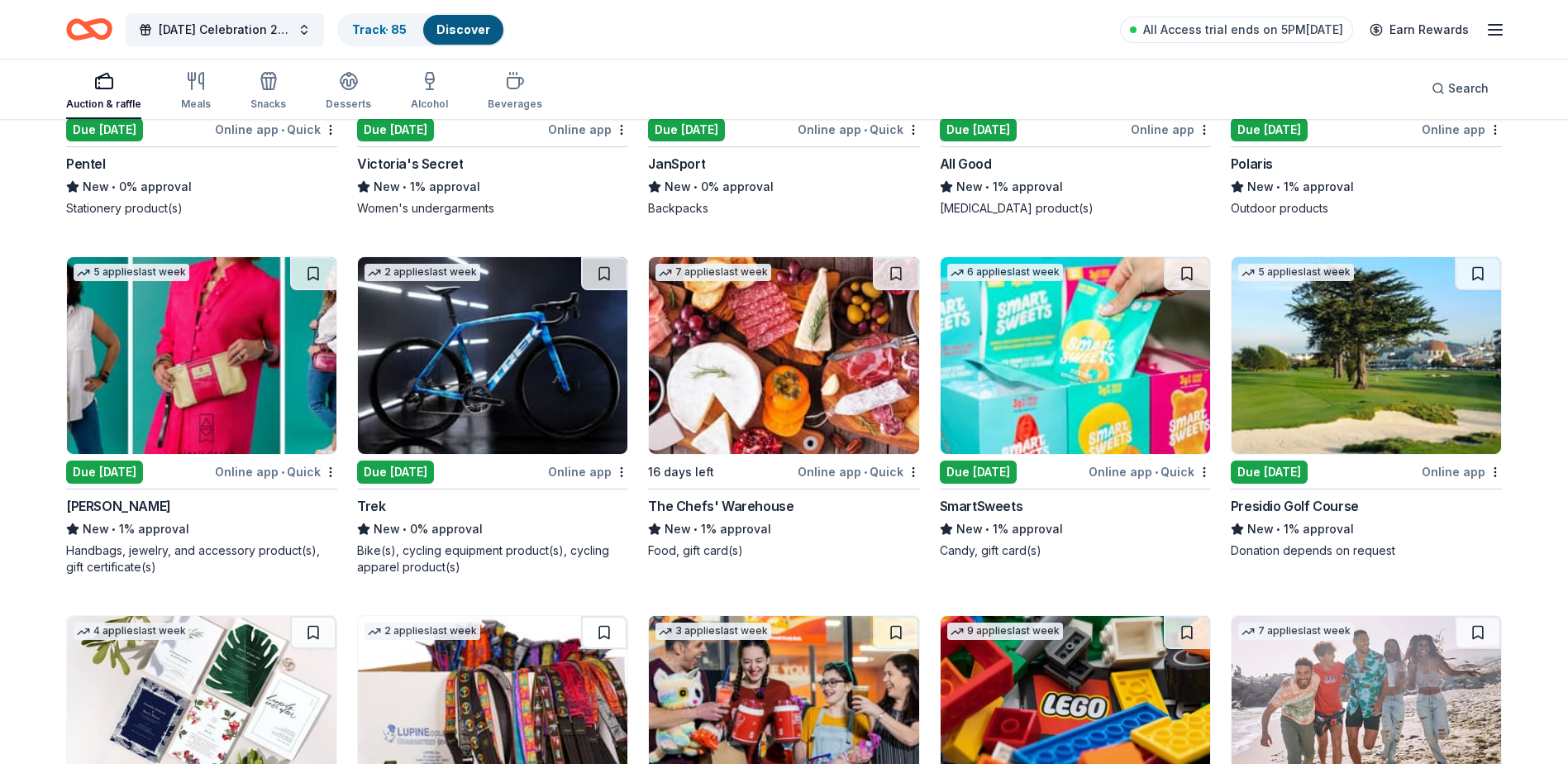
scroll to position [4416, 0]
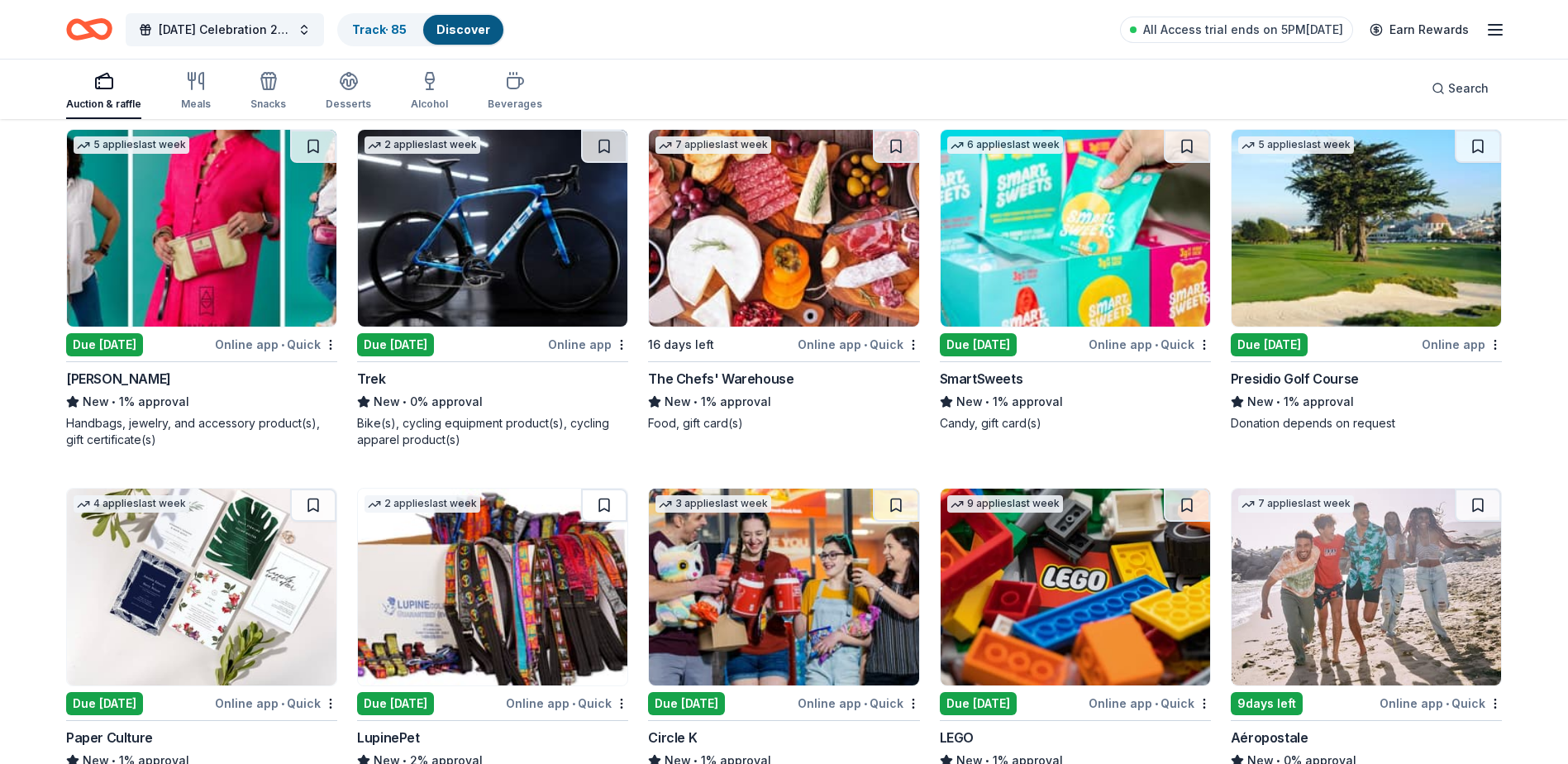
click at [194, 412] on div "New • 1% approval" at bounding box center [202, 402] width 271 height 20
click at [727, 432] on div "Food, gift card(s)" at bounding box center [784, 423] width 271 height 17
click at [1186, 163] on button at bounding box center [1186, 146] width 47 height 33
click at [1255, 389] on div "Presidio Golf Course" at bounding box center [1295, 379] width 128 height 20
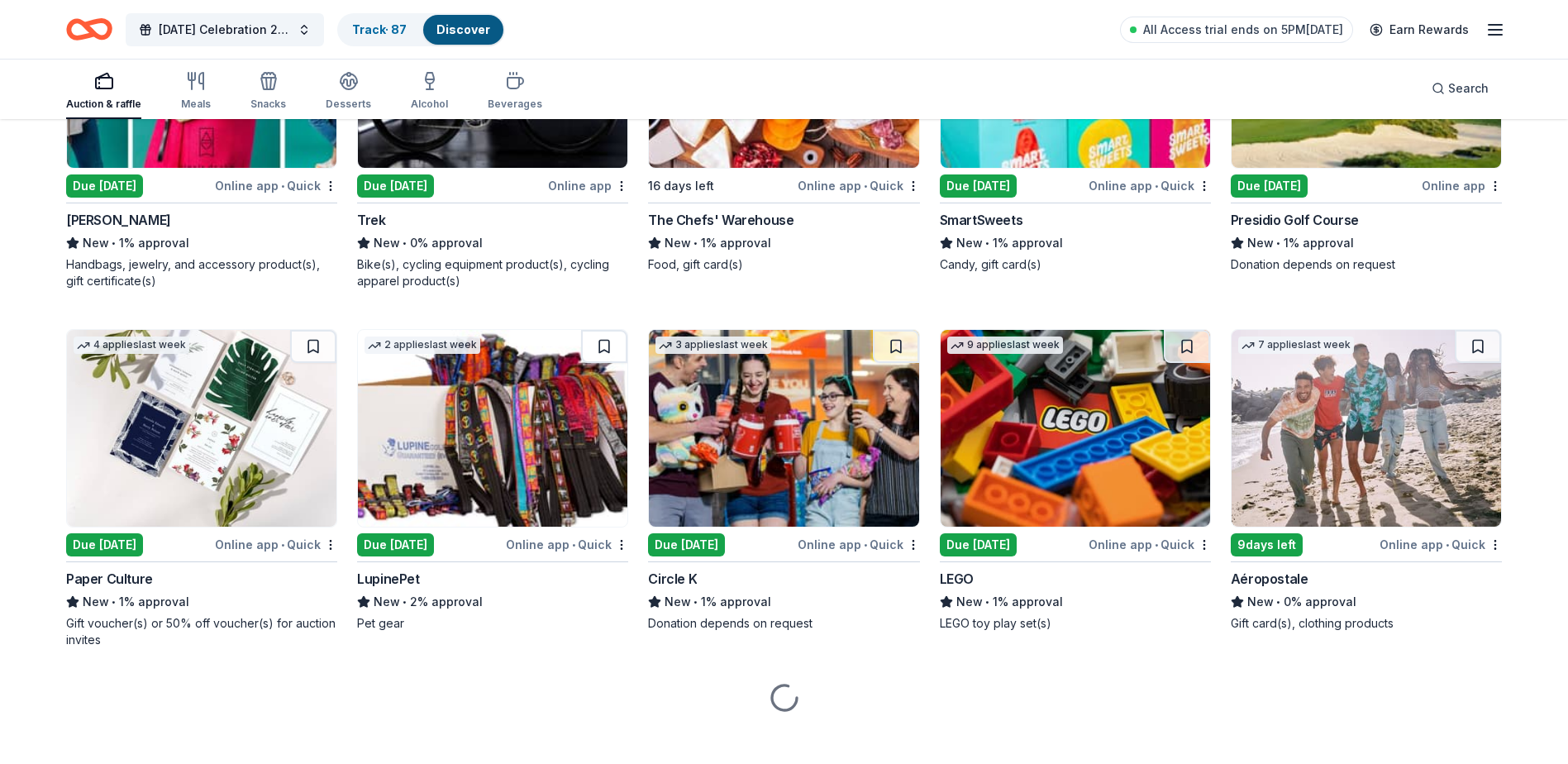
scroll to position [4581, 0]
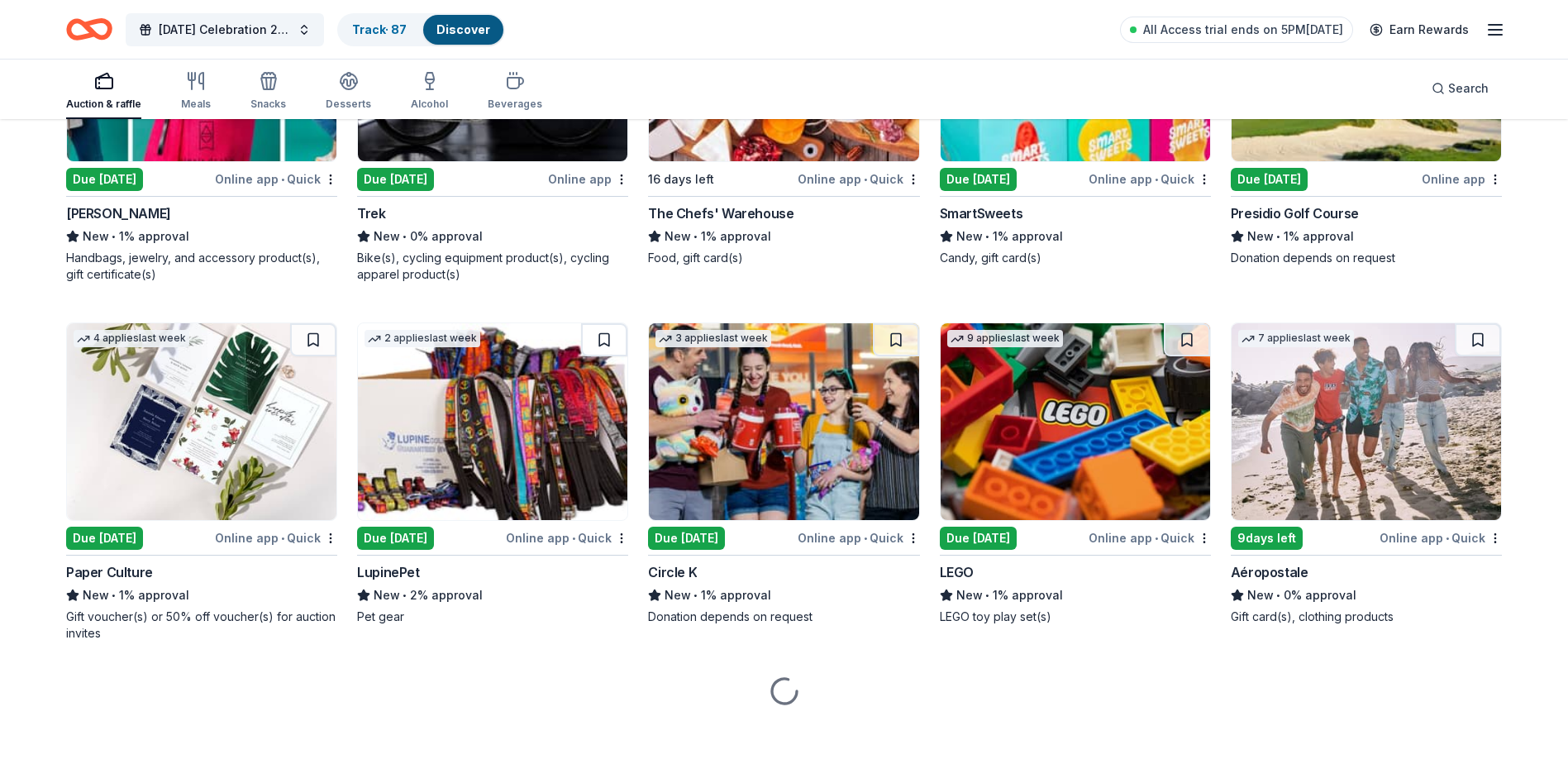
click at [162, 606] on div "New • 1% approval" at bounding box center [202, 596] width 271 height 20
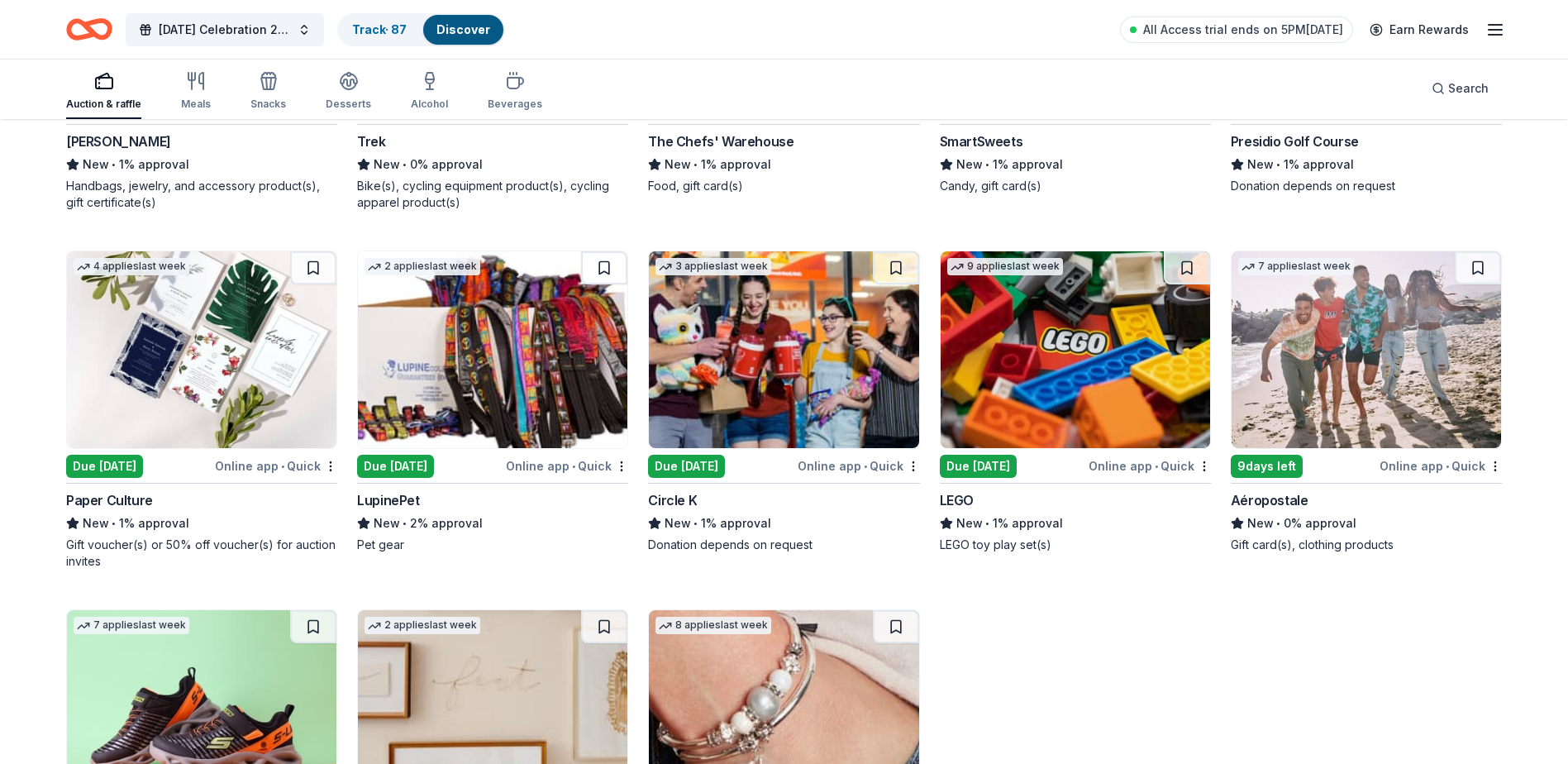
scroll to position [4830, 0]
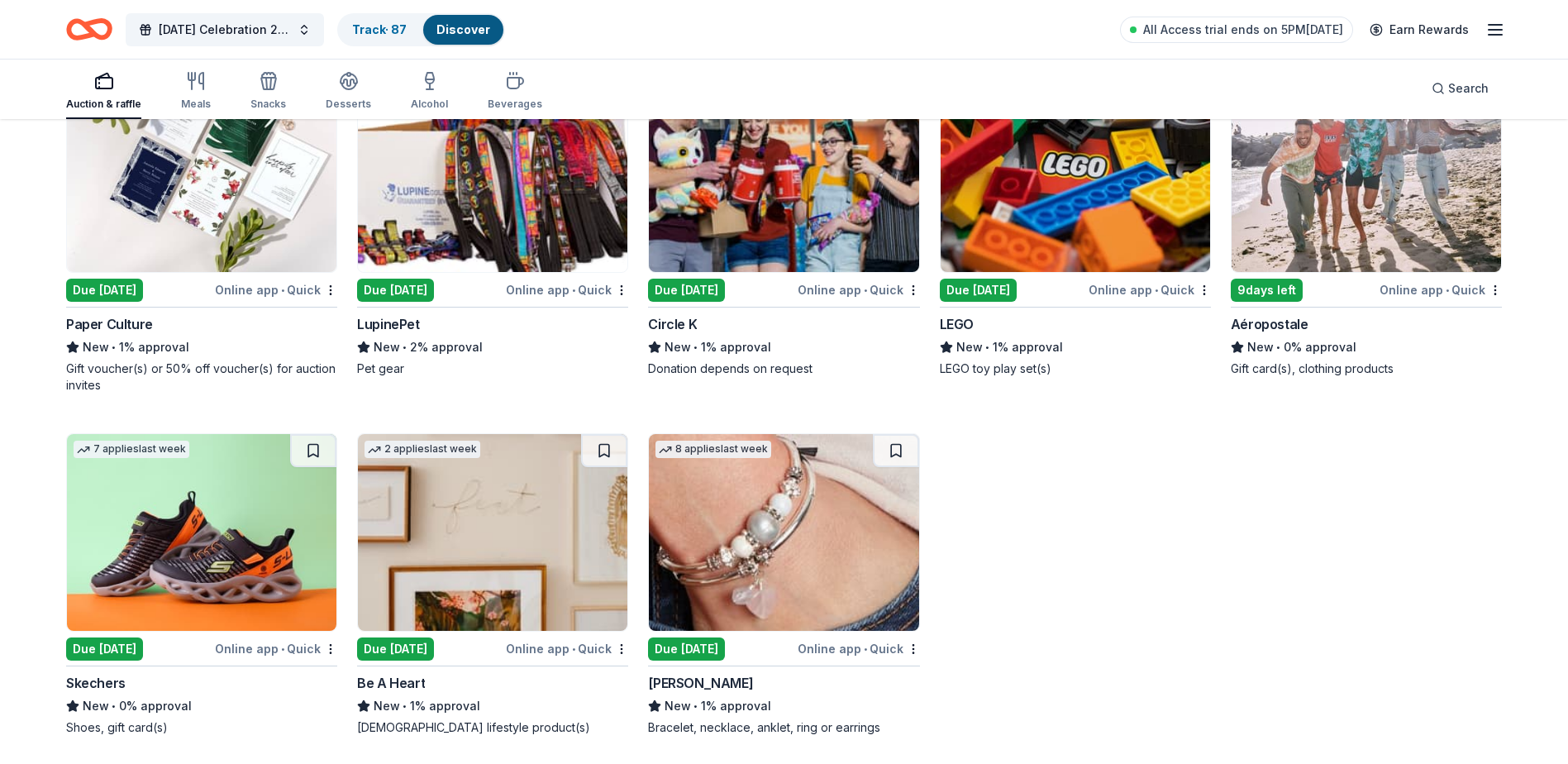
click at [523, 334] on div "LupinePet" at bounding box center [492, 324] width 271 height 20
click at [721, 334] on div "Circle K" at bounding box center [784, 324] width 271 height 20
click at [977, 357] on span "New" at bounding box center [969, 347] width 27 height 20
click at [1277, 334] on div "Aéropostale" at bounding box center [1270, 324] width 78 height 20
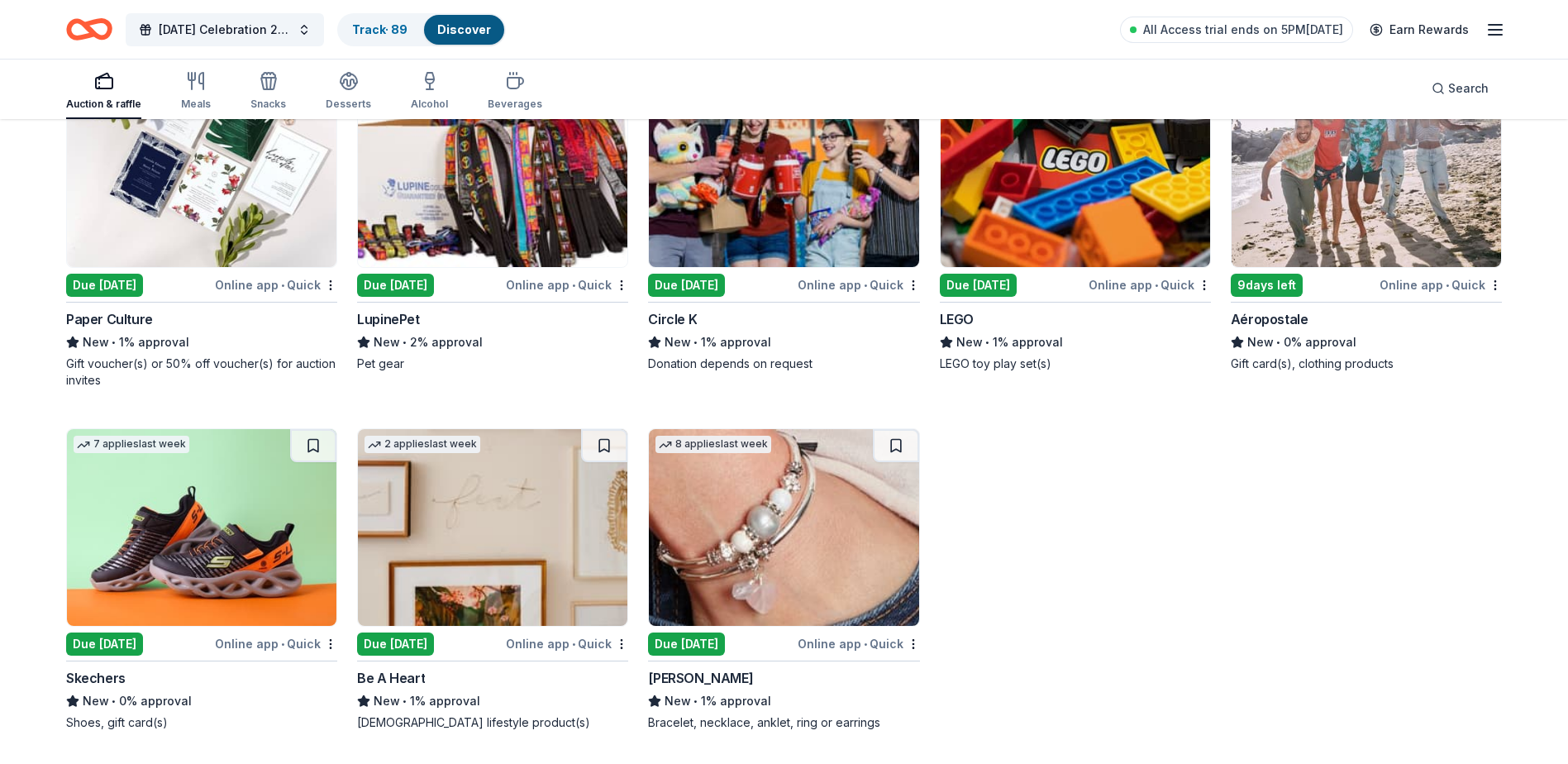
scroll to position [4851, 0]
click at [310, 445] on button at bounding box center [313, 445] width 47 height 33
click at [501, 700] on div "New • 1% approval" at bounding box center [492, 701] width 271 height 20
click at [718, 693] on div "New • 1% approval" at bounding box center [784, 701] width 271 height 20
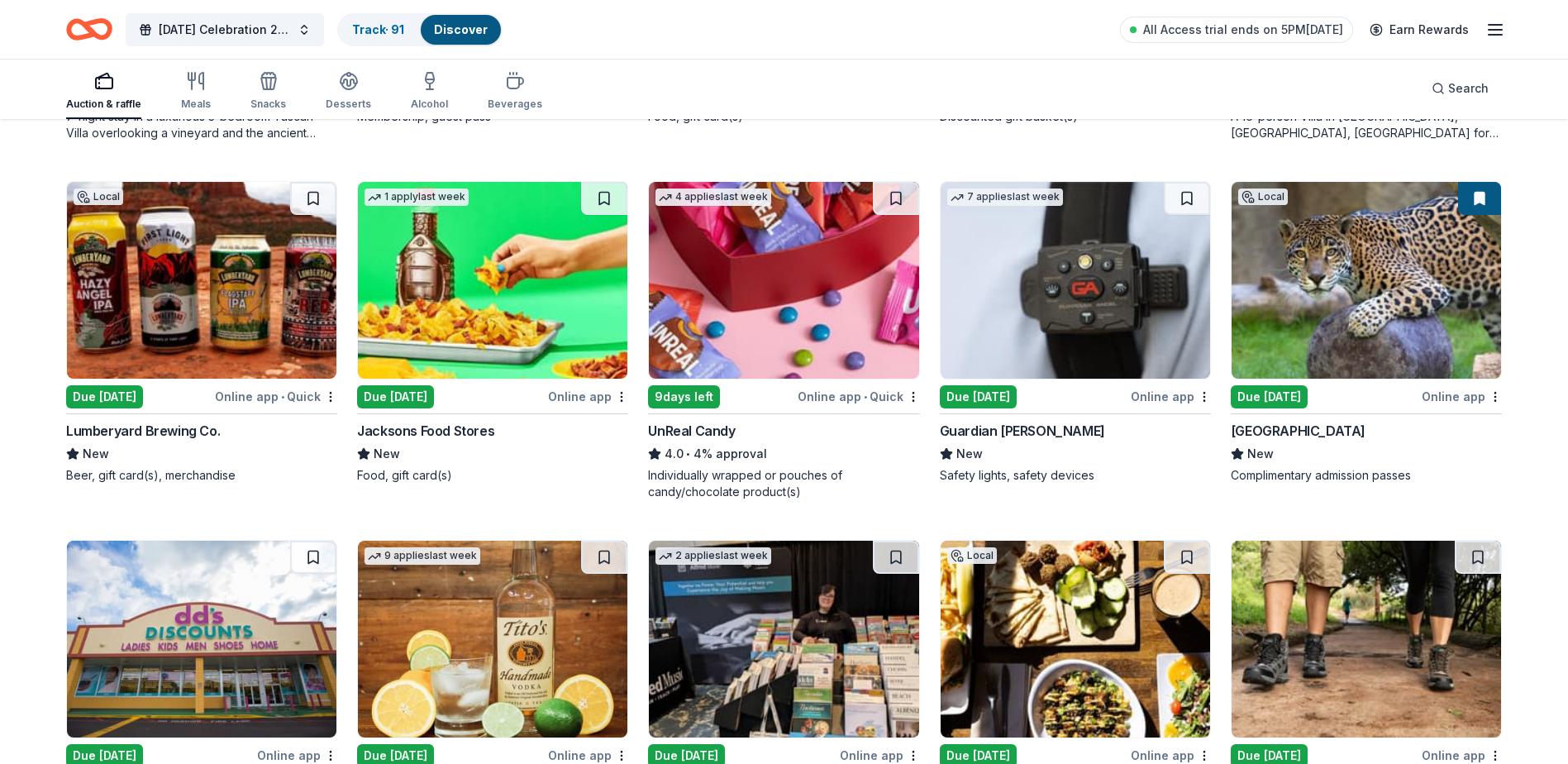
scroll to position [1378, 0]
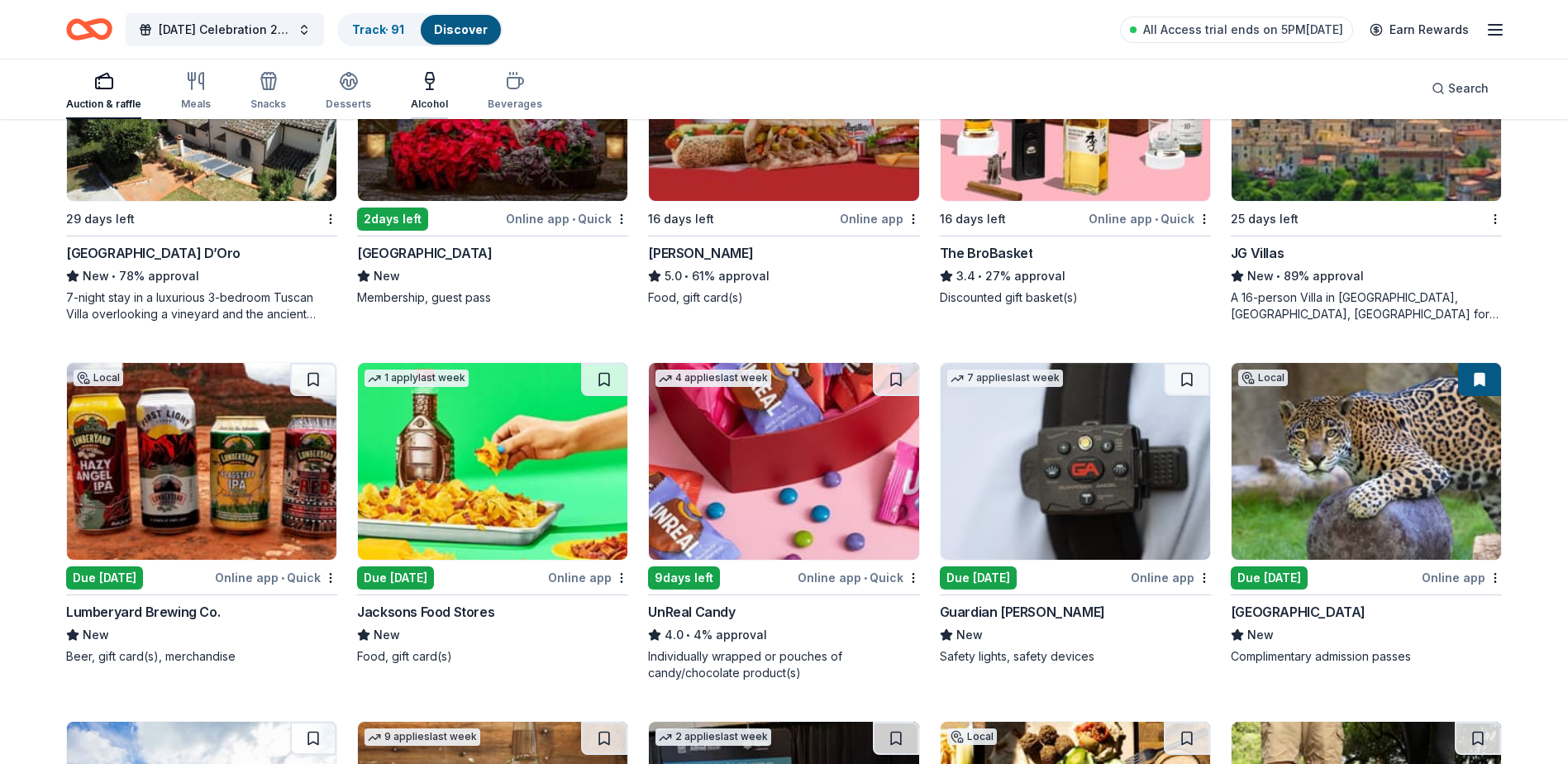
click at [427, 90] on icon "button" at bounding box center [430, 90] width 7 height 0
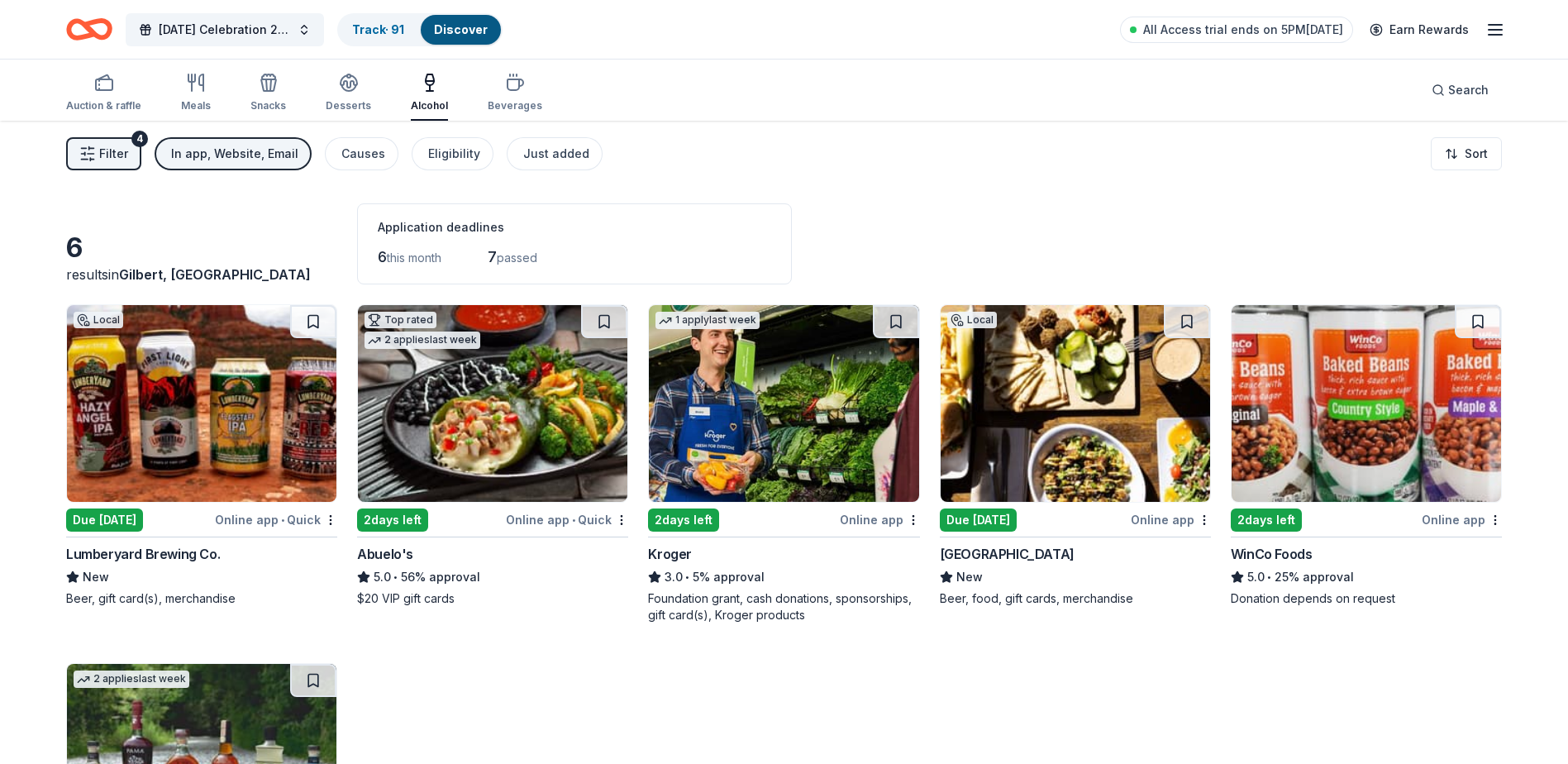
click at [432, 556] on div "Abuelo's" at bounding box center [492, 554] width 271 height 20
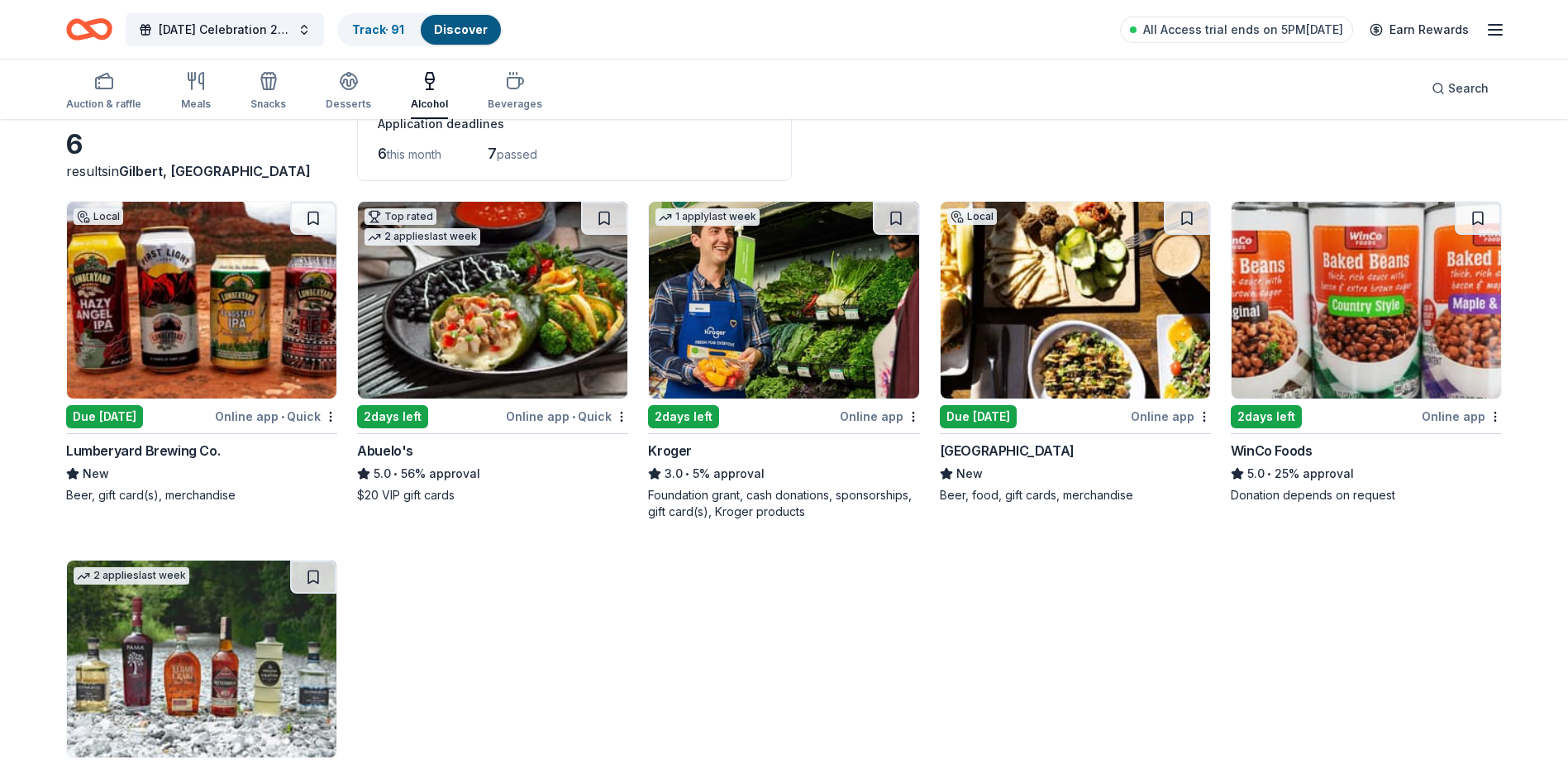
scroll to position [252, 0]
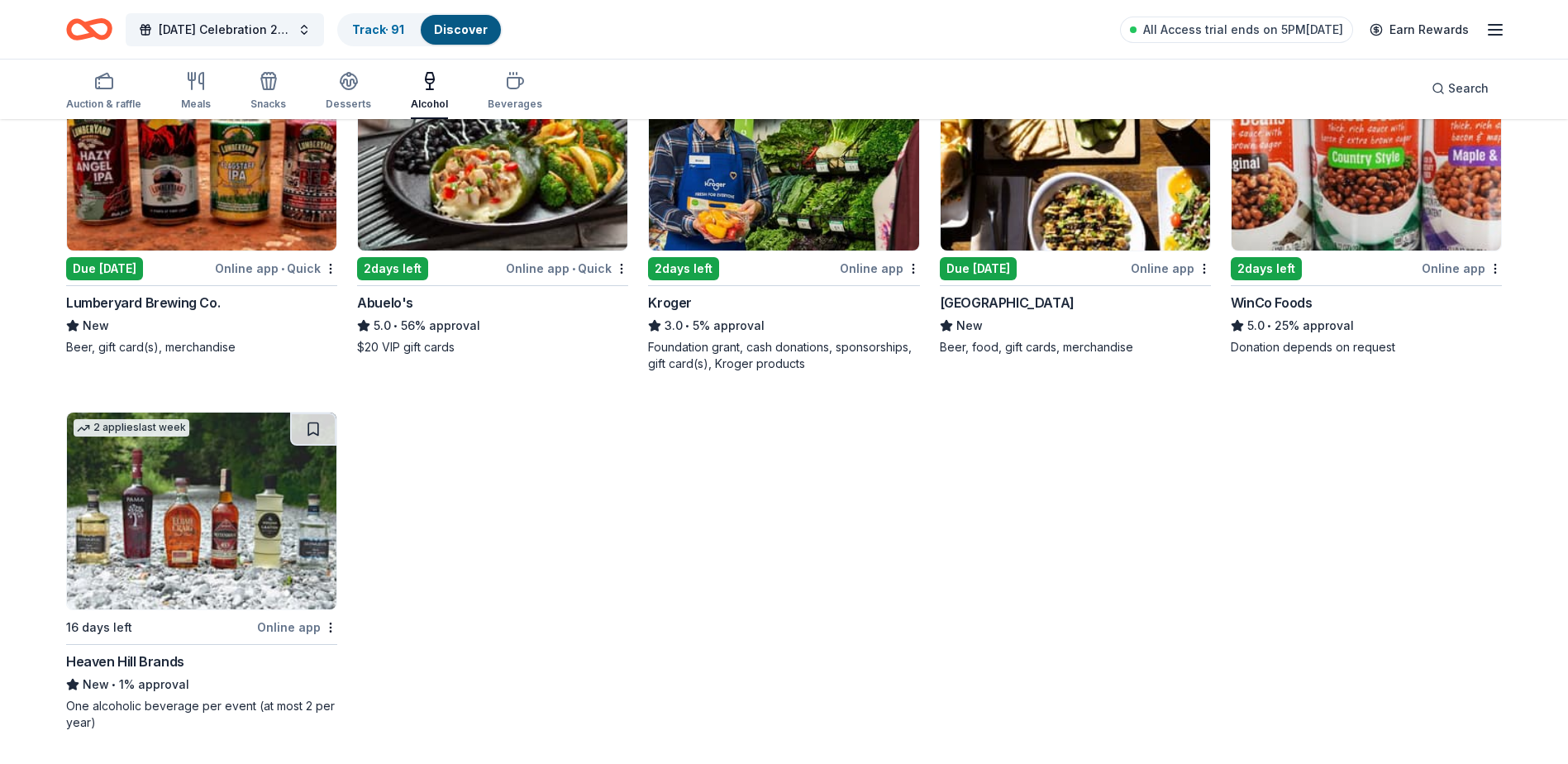
click at [152, 670] on div "Heaven Hill Brands" at bounding box center [125, 662] width 118 height 20
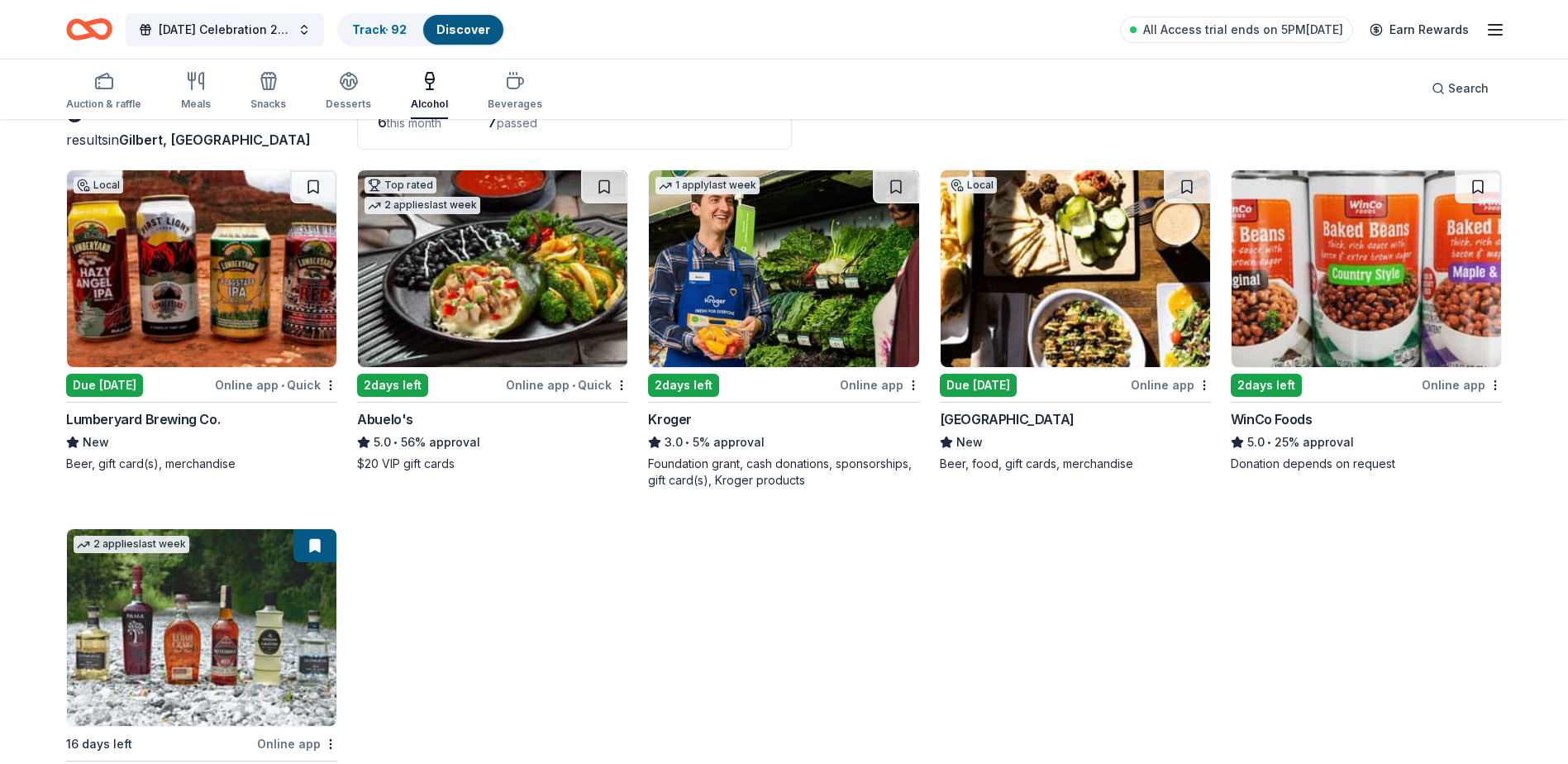
scroll to position [0, 0]
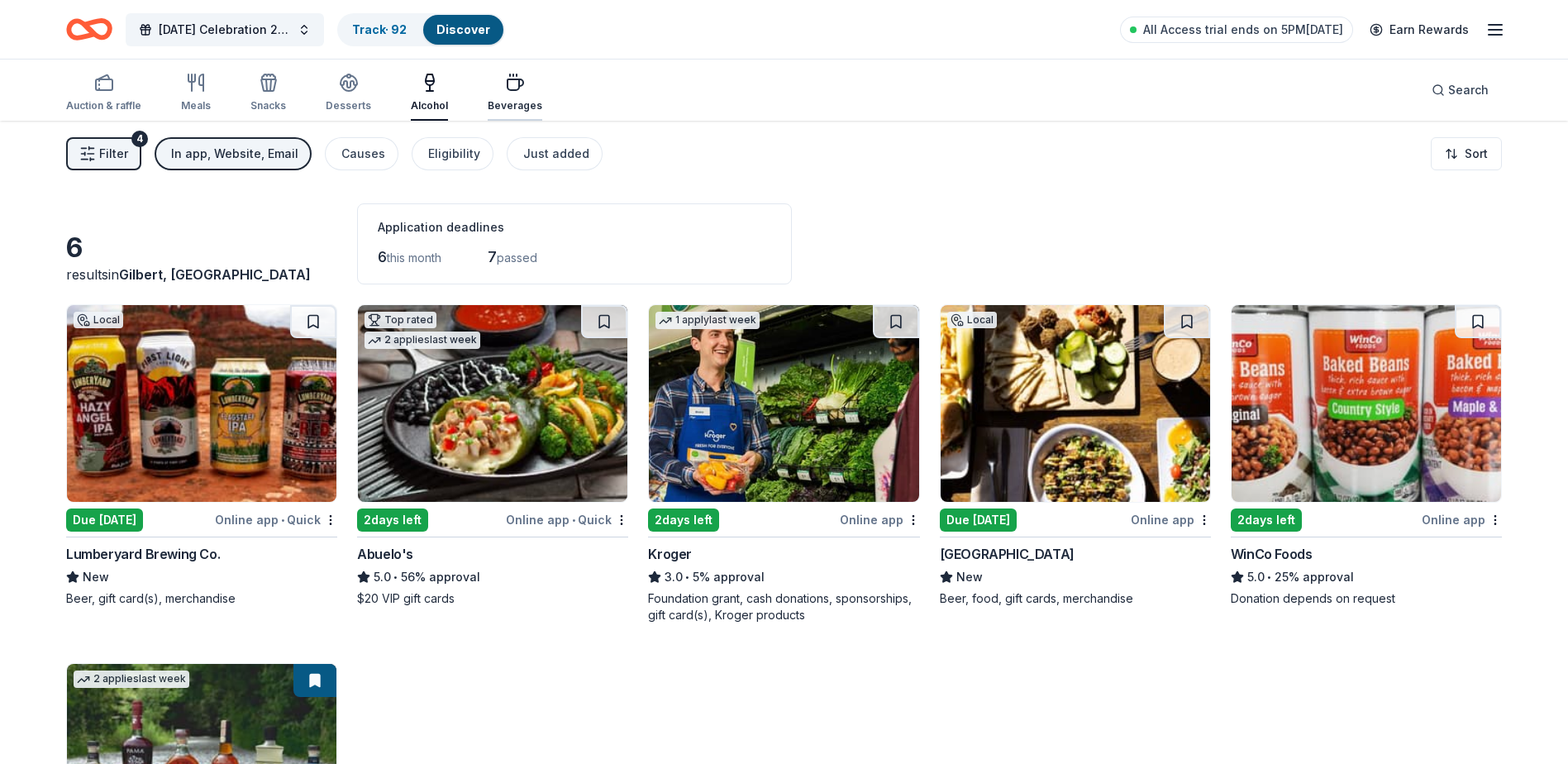
click at [506, 97] on div "Beverages" at bounding box center [514, 93] width 55 height 40
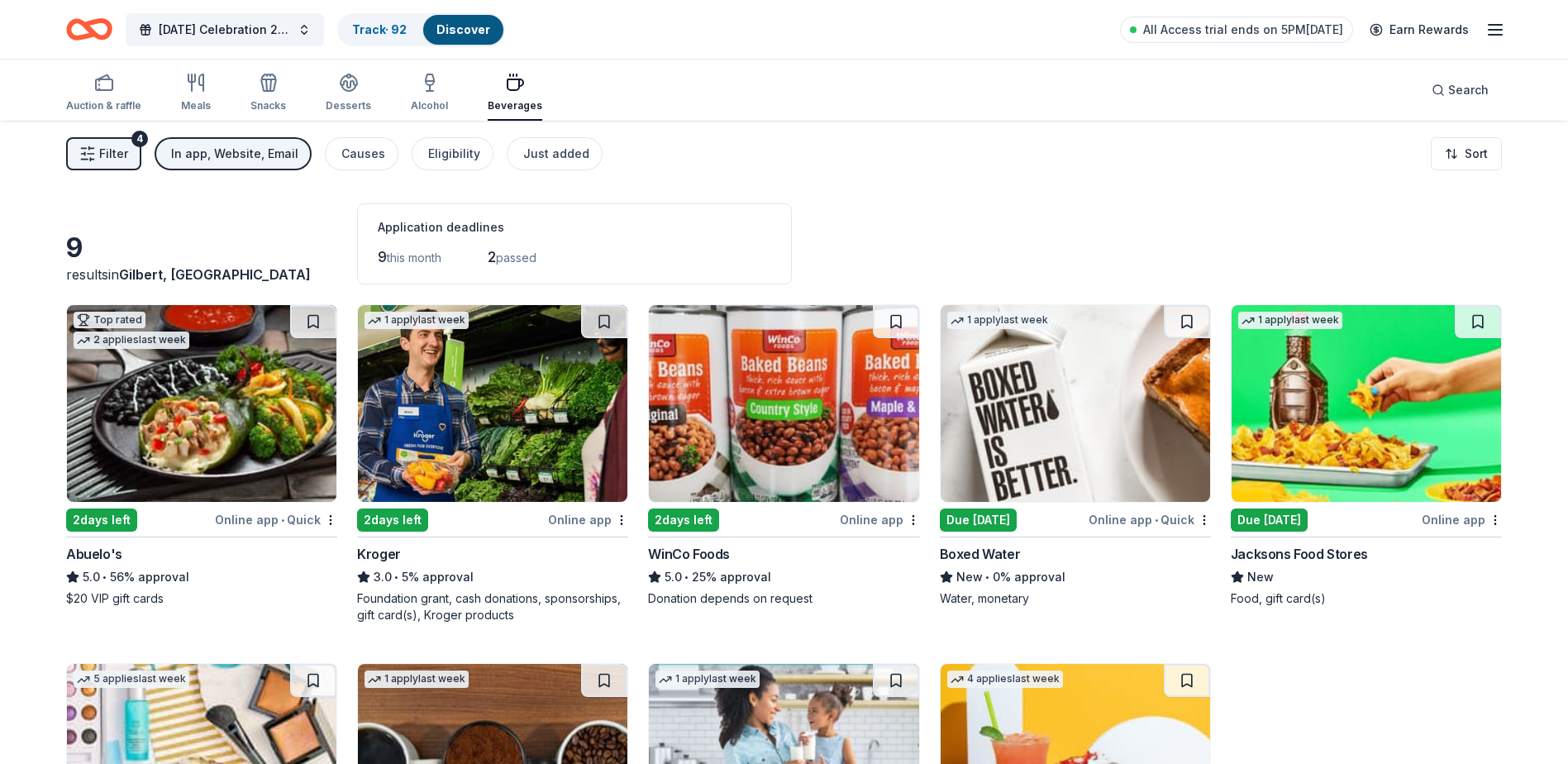
click at [971, 512] on div "Due [DATE]" at bounding box center [977, 519] width 77 height 23
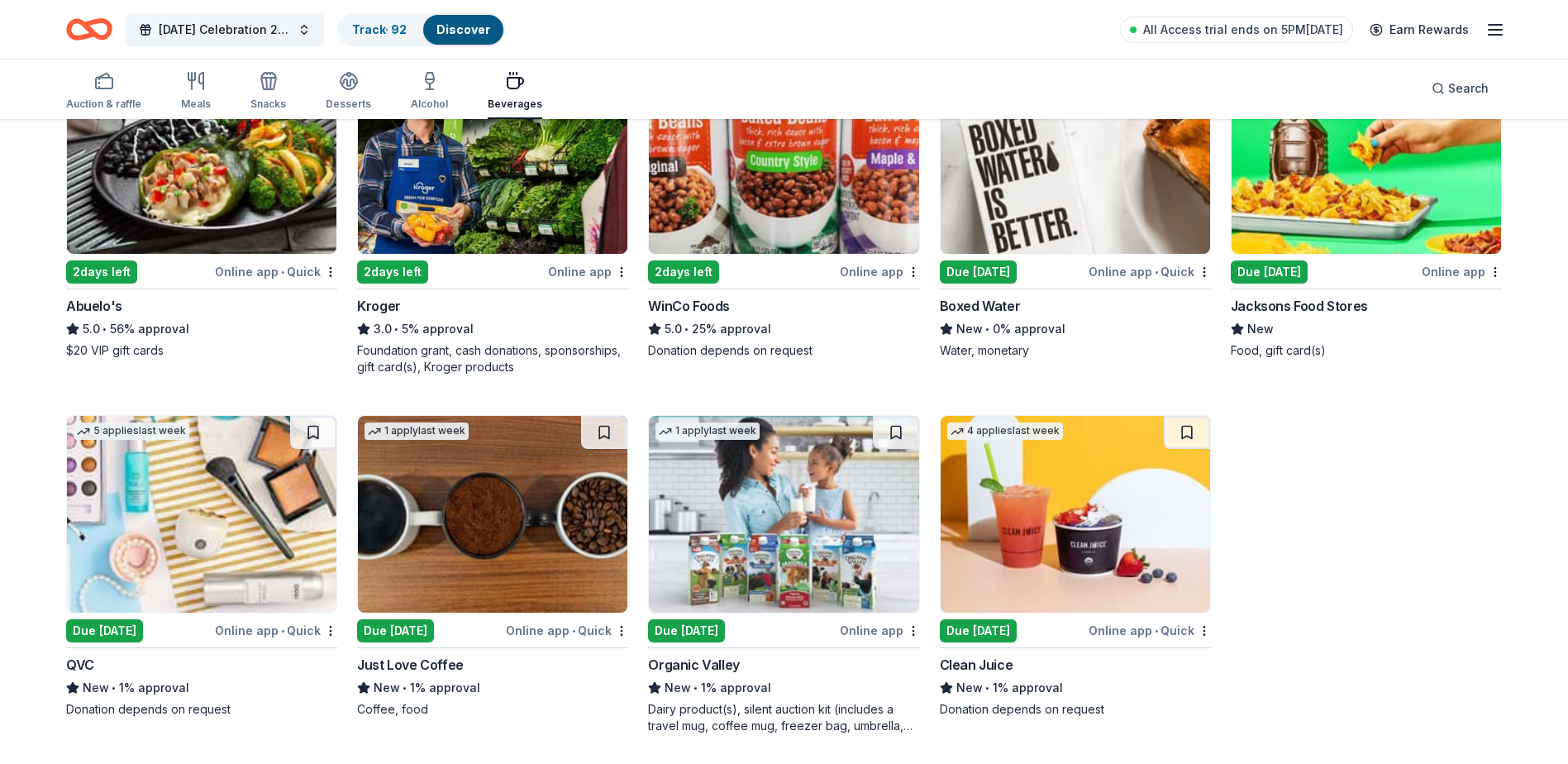
scroll to position [252, 0]
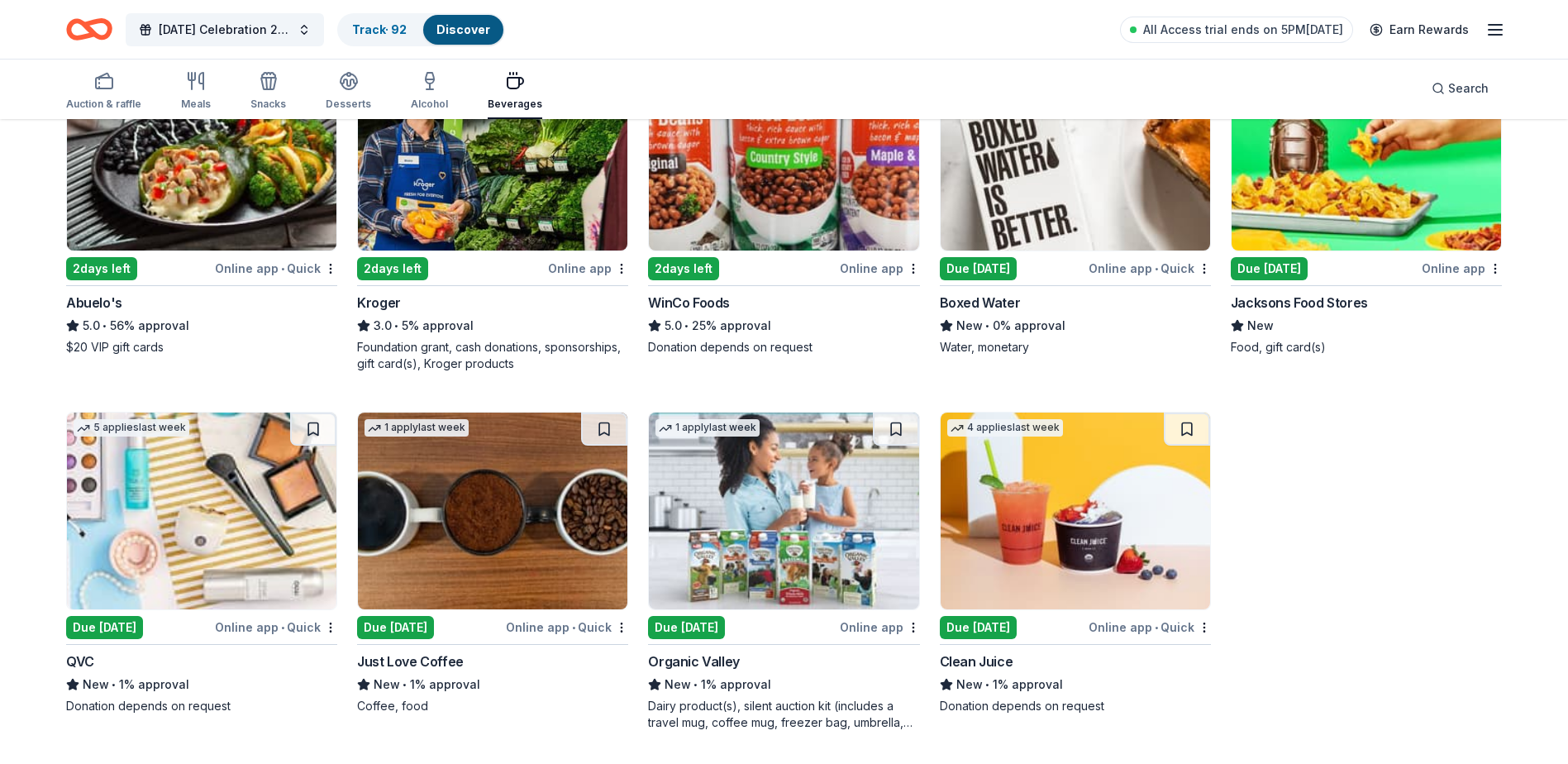
click at [430, 665] on div "Just Love Coffee" at bounding box center [410, 662] width 106 height 20
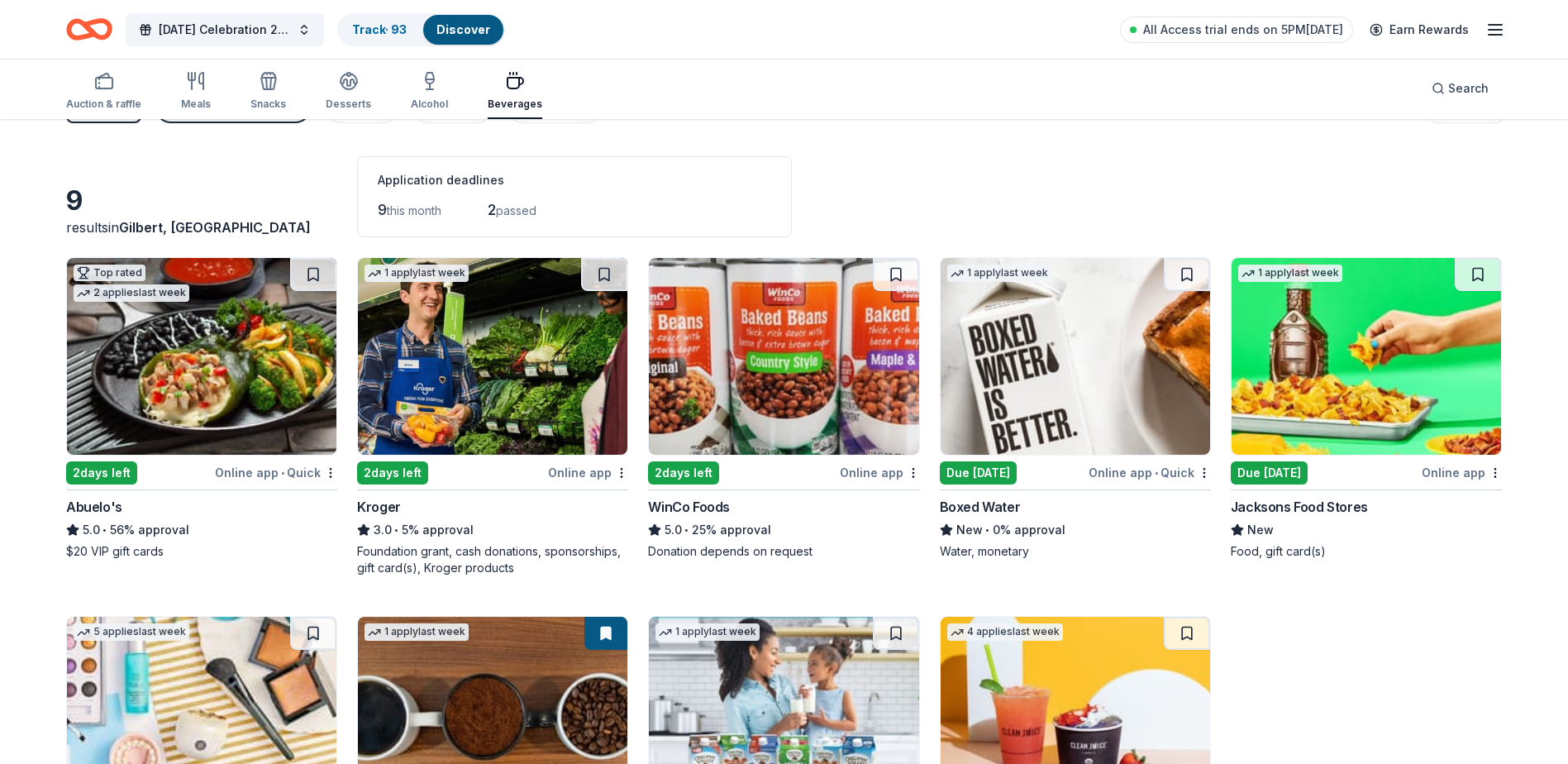
scroll to position [3, 0]
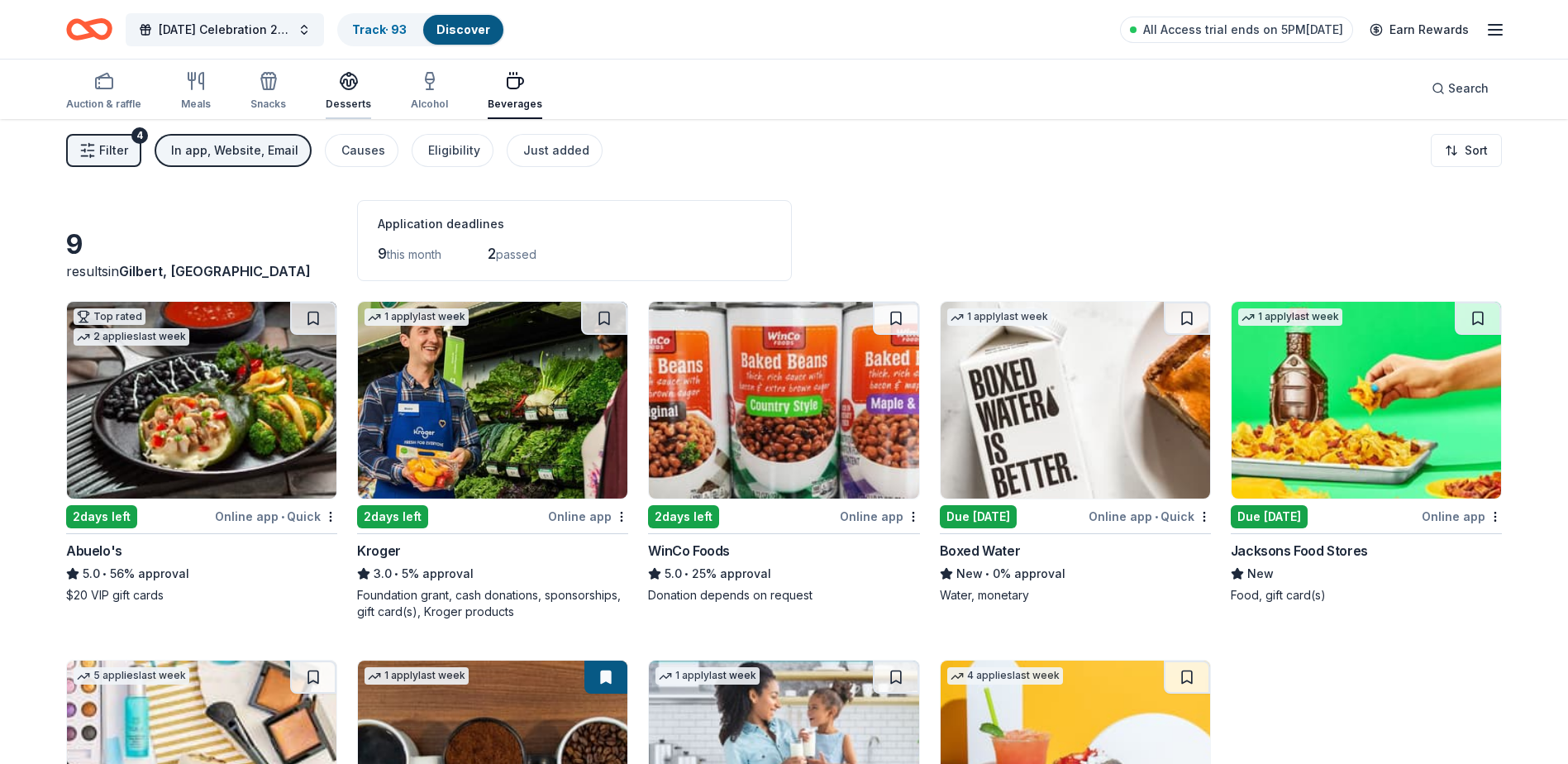
click at [341, 105] on div "Desserts" at bounding box center [349, 103] width 46 height 13
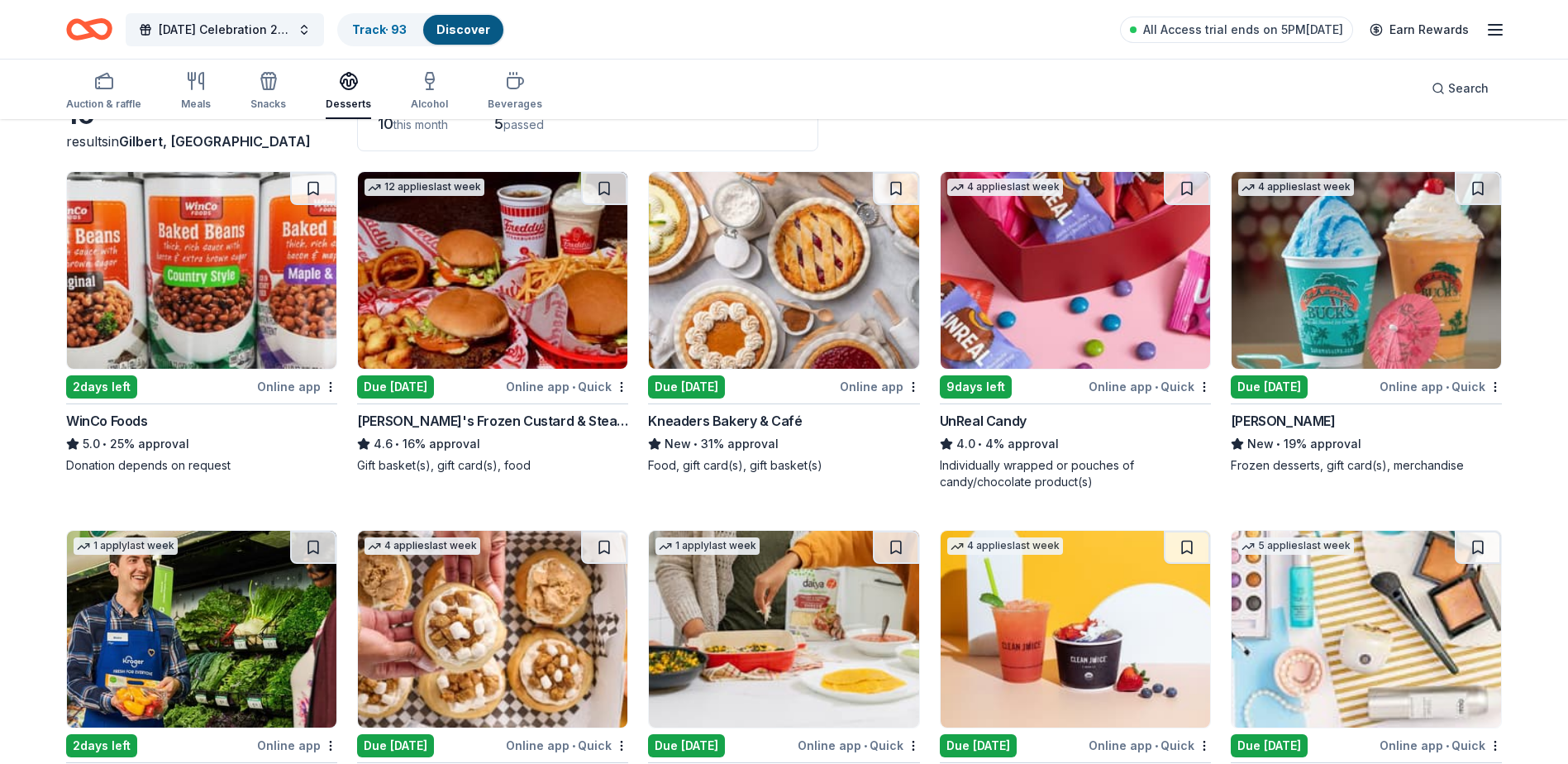
scroll to position [252, 0]
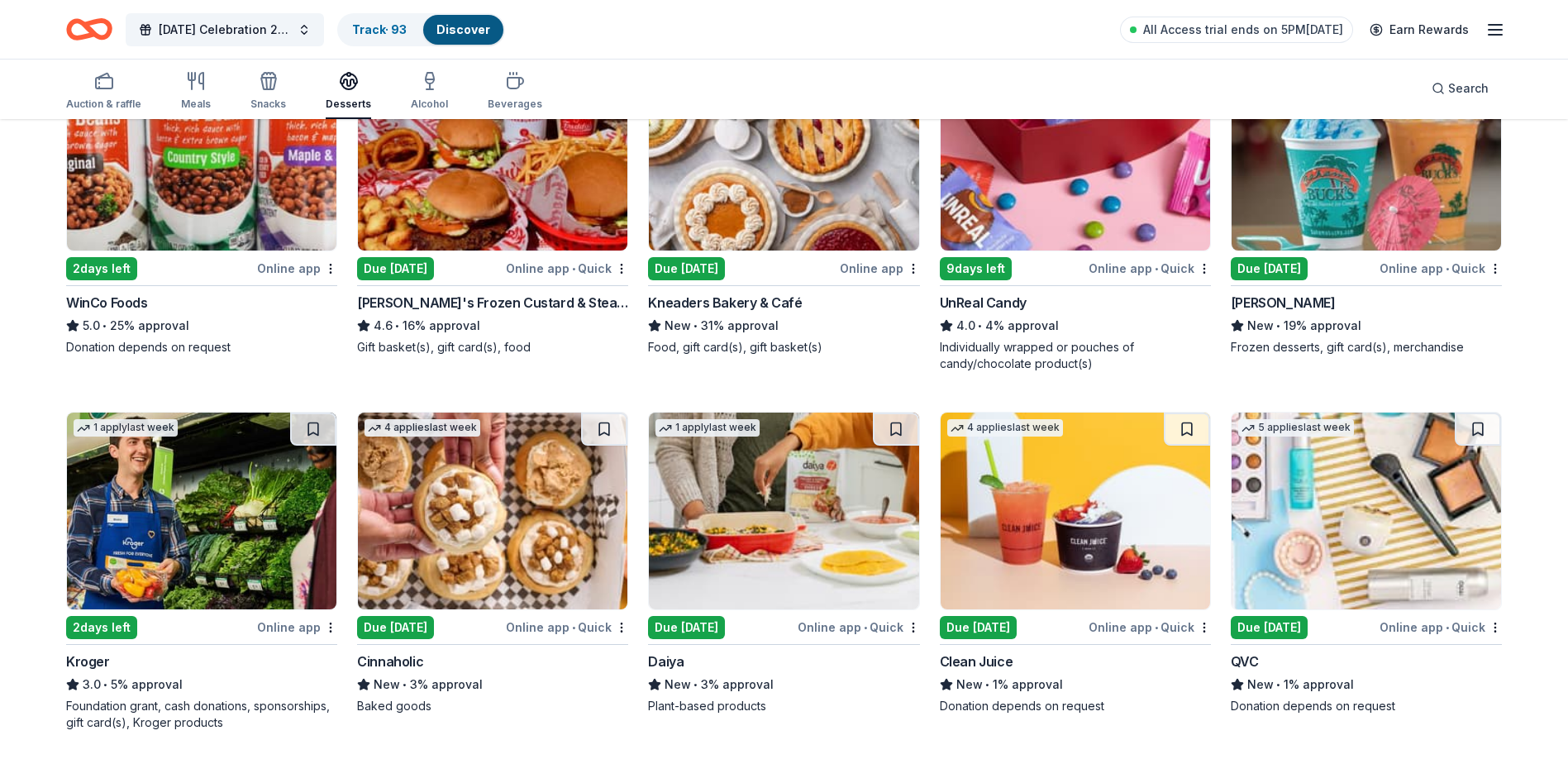
click at [410, 644] on div "4 applies last week Due today Online app • Quick Cinnaholic New • 3% approval B…" at bounding box center [492, 563] width 271 height 302
click at [698, 617] on div "Due [DATE]" at bounding box center [686, 627] width 77 height 23
click at [1398, 497] on img at bounding box center [1366, 511] width 269 height 197
click at [252, 88] on div "button" at bounding box center [268, 81] width 36 height 20
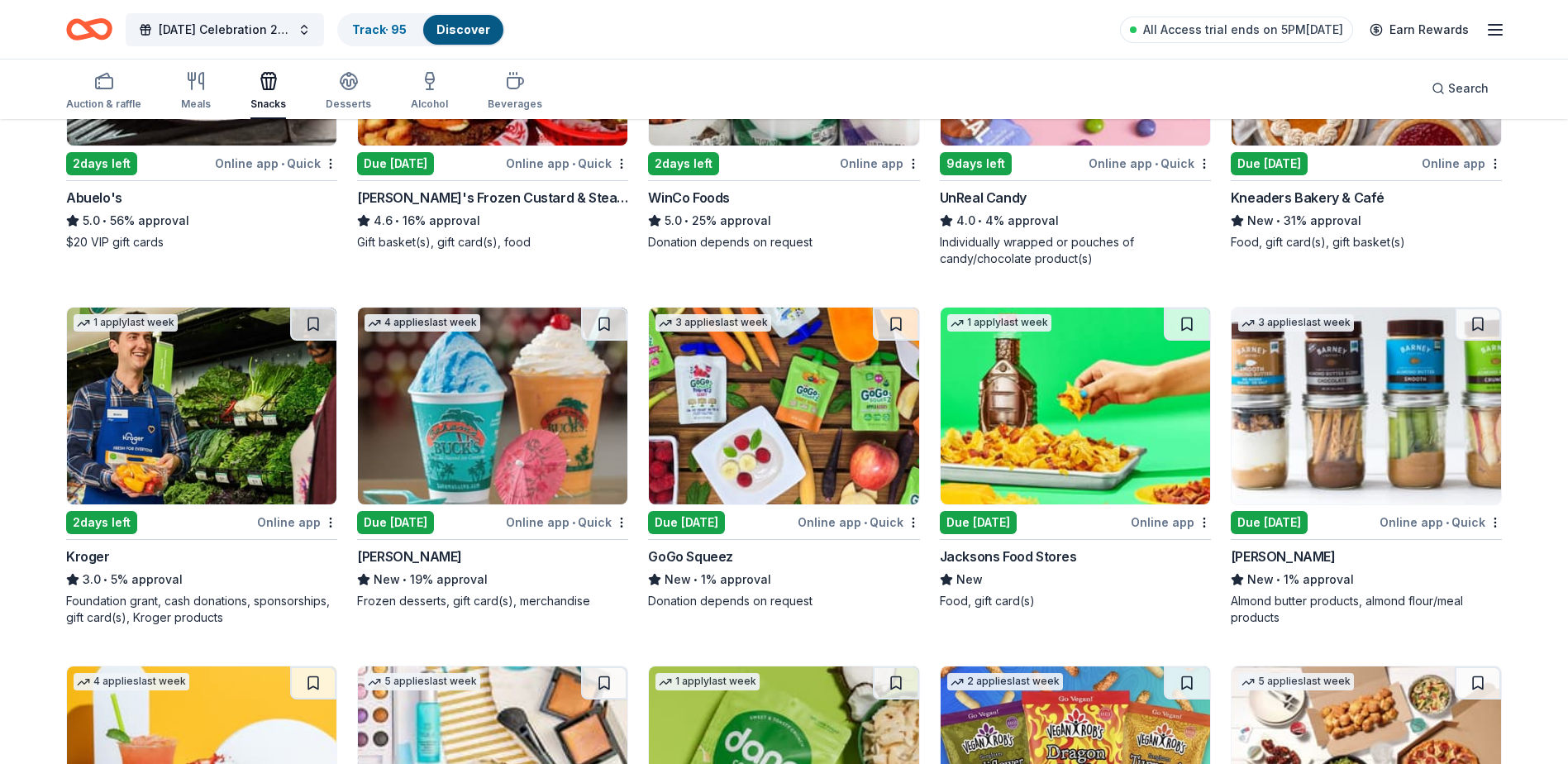
scroll to position [414, 0]
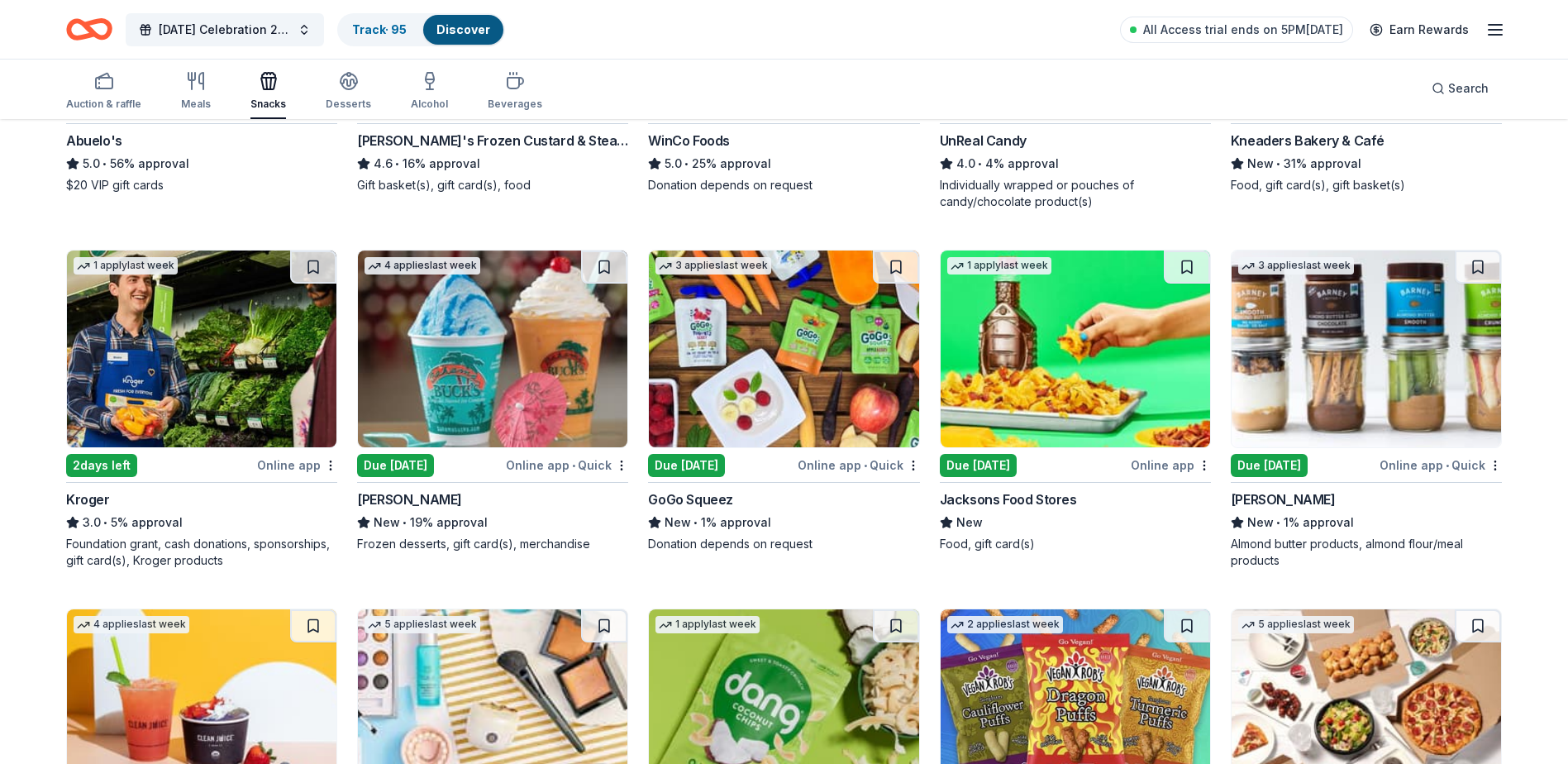
click at [1342, 535] on div "Barney Butter New • 1% approval Almond butter products, almond flour/meal produ…" at bounding box center [1366, 529] width 271 height 80
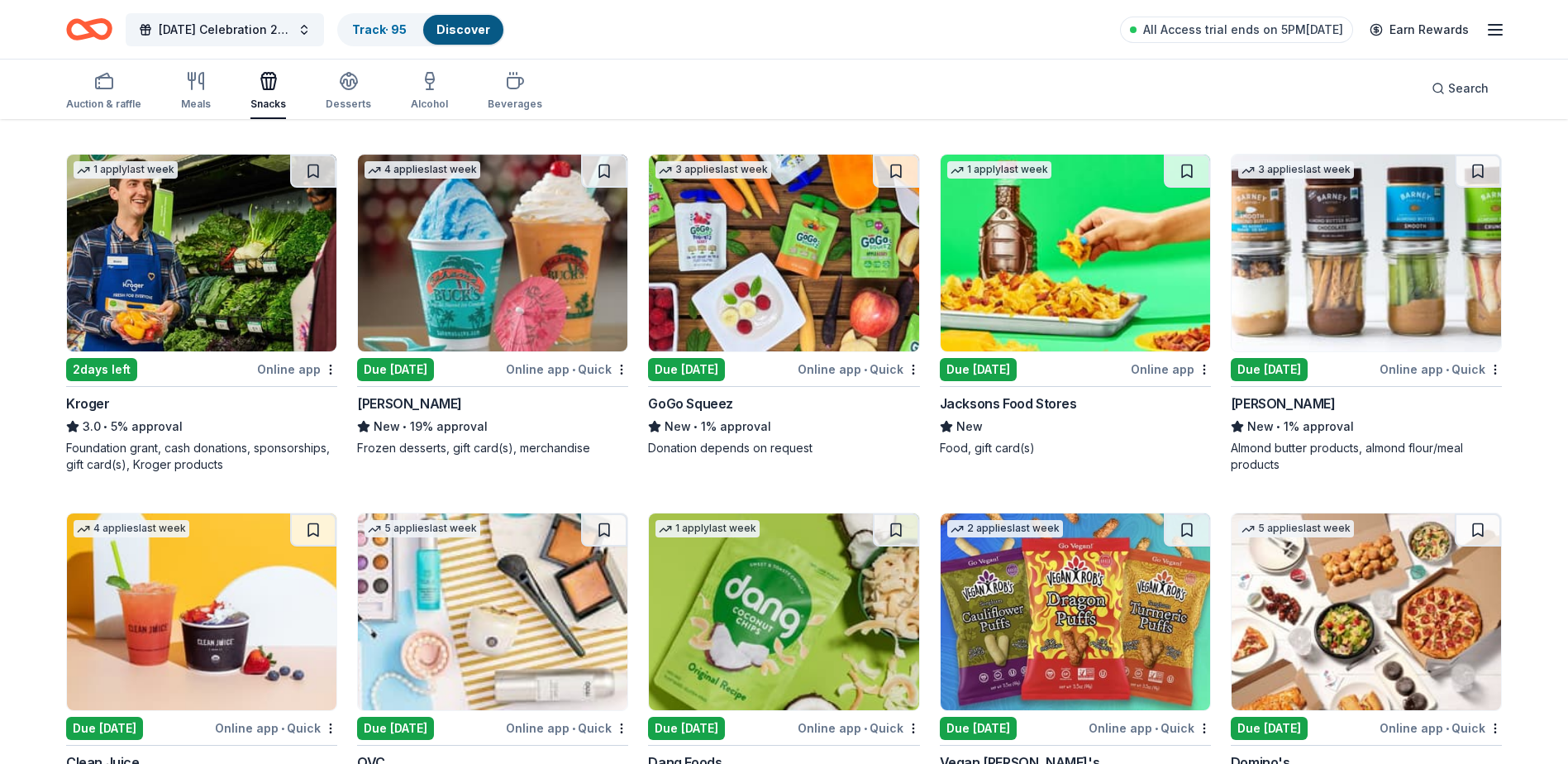
scroll to position [662, 0]
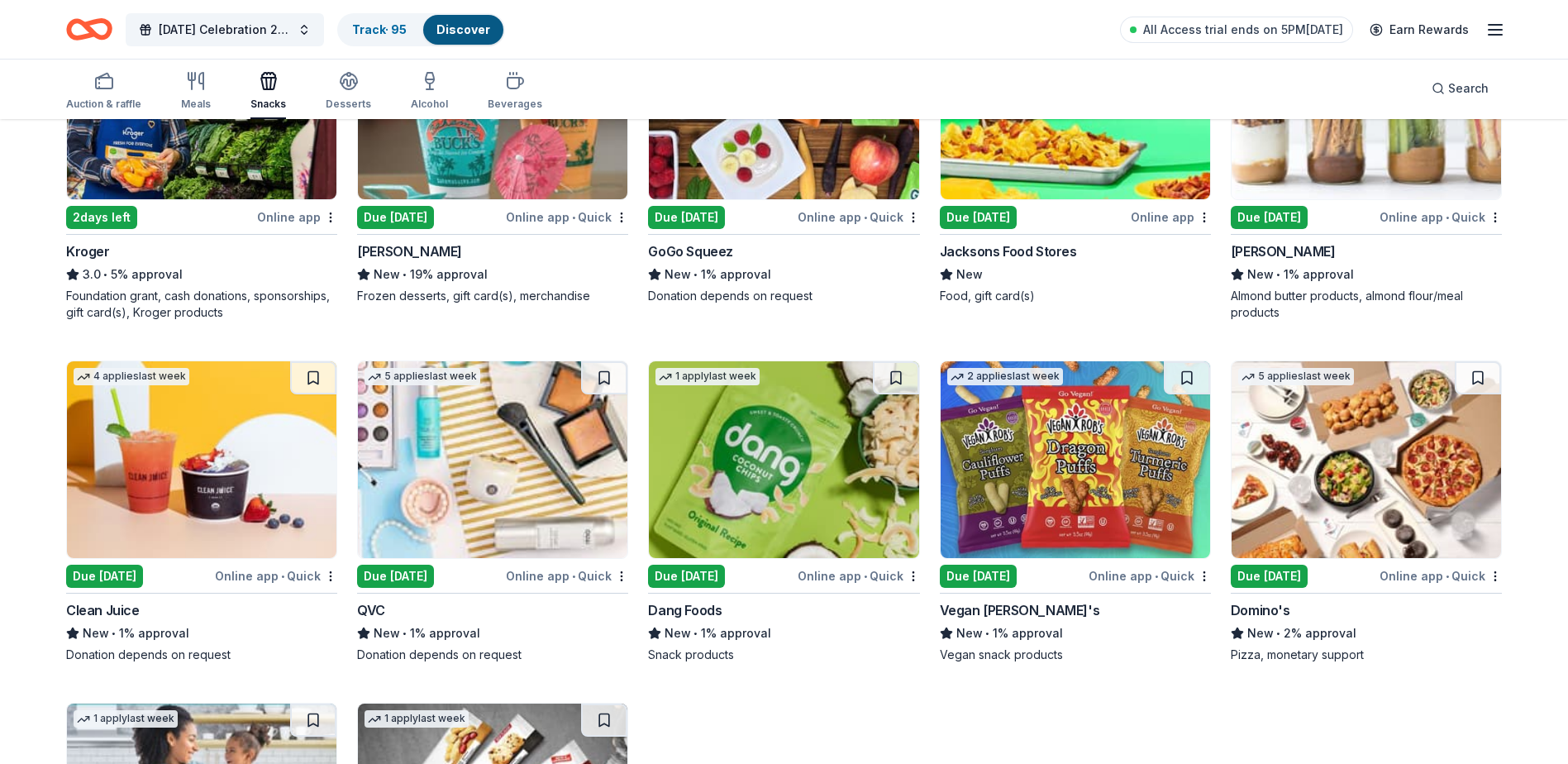
click at [843, 620] on div "Dang Foods" at bounding box center [784, 611] width 271 height 20
click at [1036, 519] on img at bounding box center [1075, 460] width 269 height 197
click at [1416, 482] on img at bounding box center [1366, 460] width 269 height 197
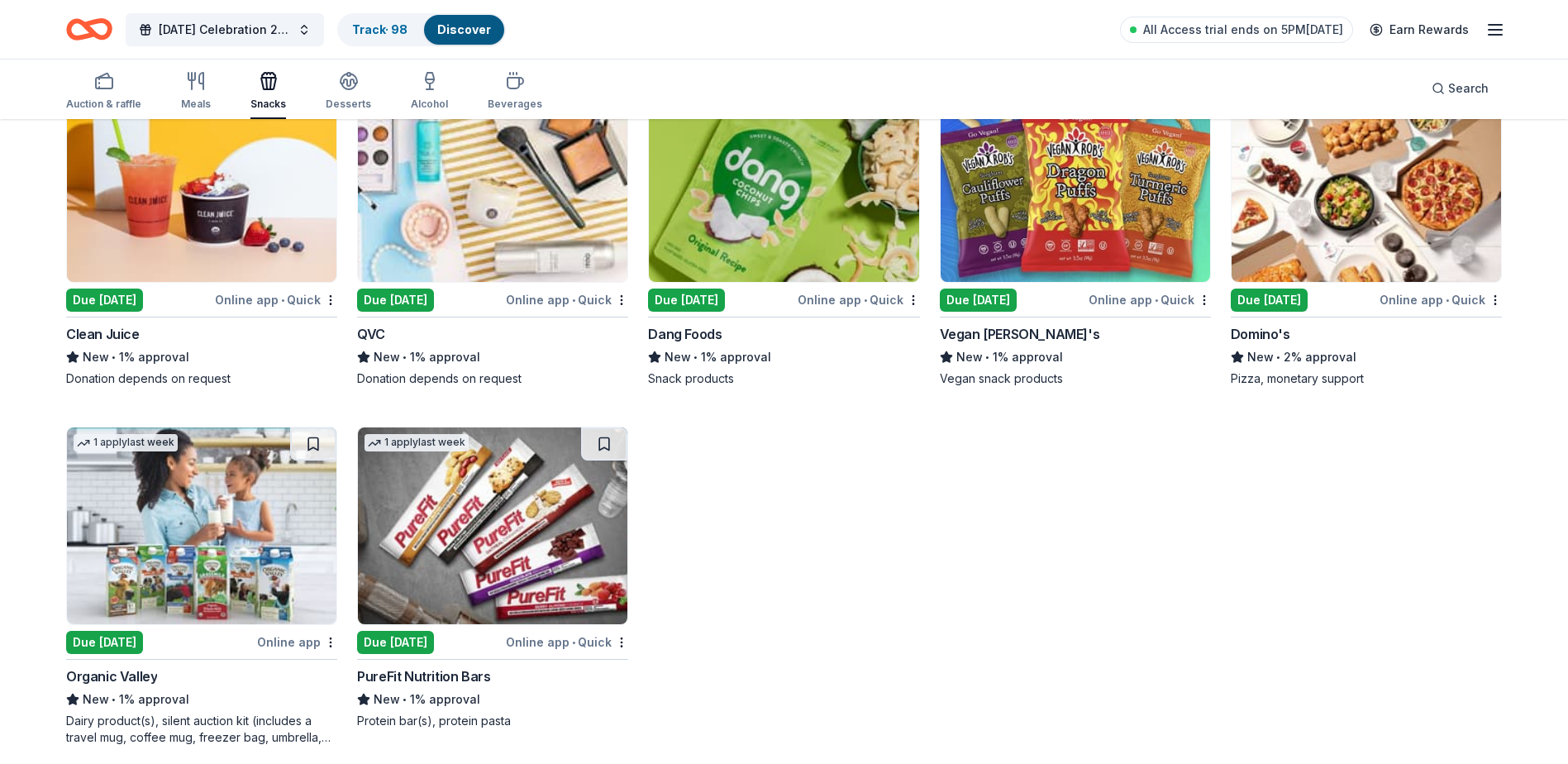
scroll to position [953, 0]
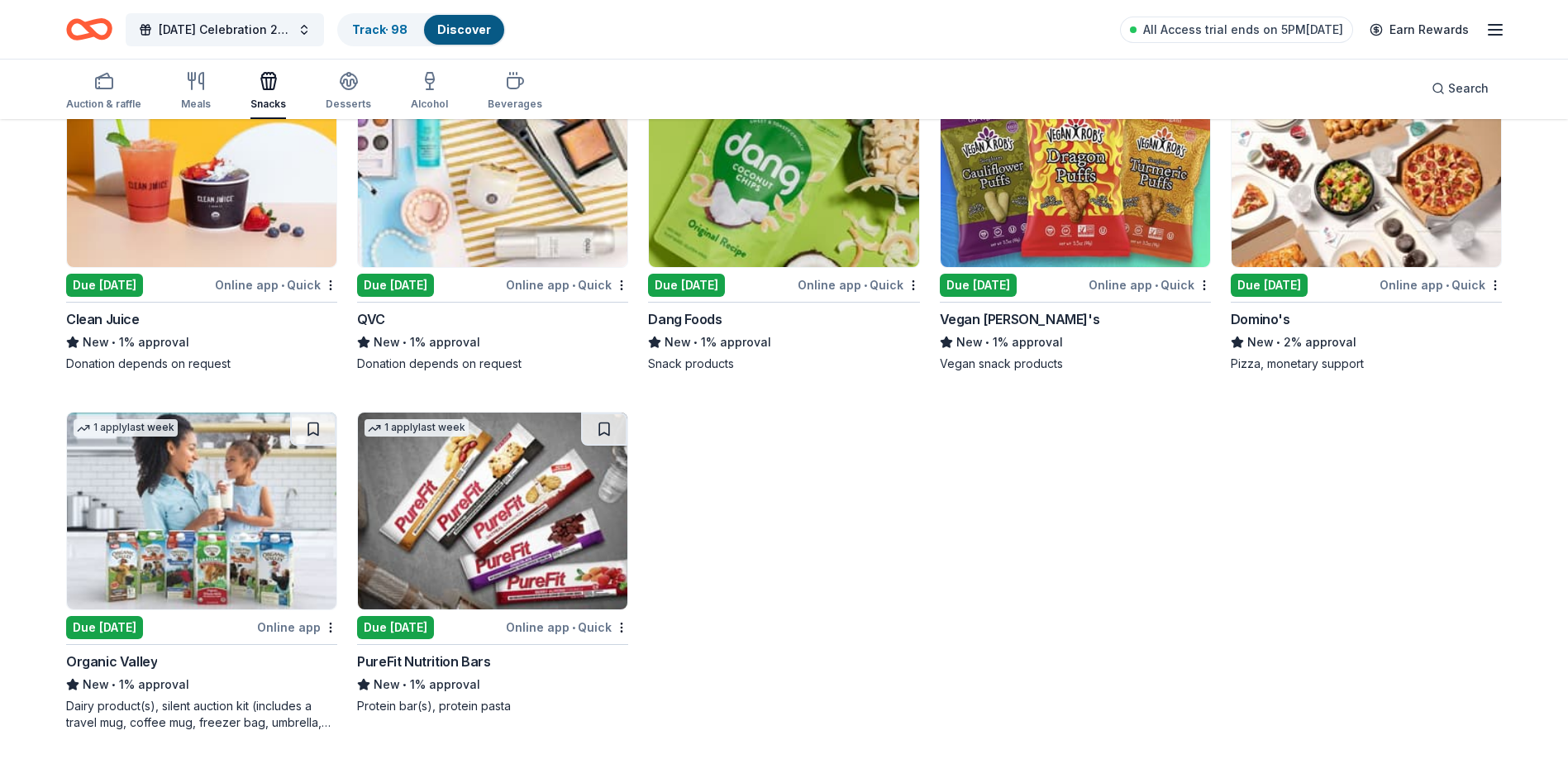
click at [544, 517] on img at bounding box center [492, 511] width 269 height 197
click at [189, 92] on div "Meals" at bounding box center [196, 91] width 30 height 40
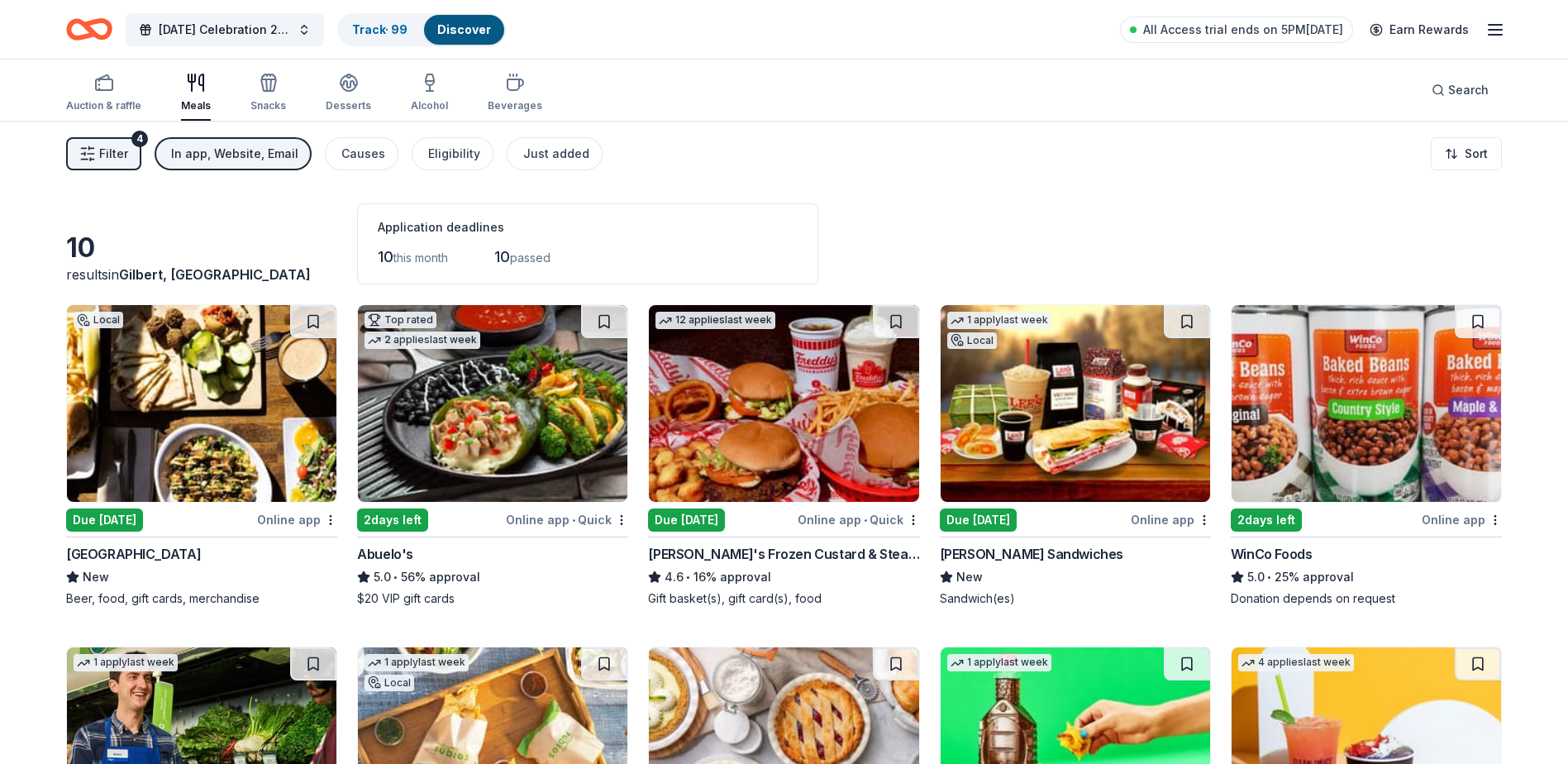
click at [1118, 425] on img at bounding box center [1075, 404] width 269 height 197
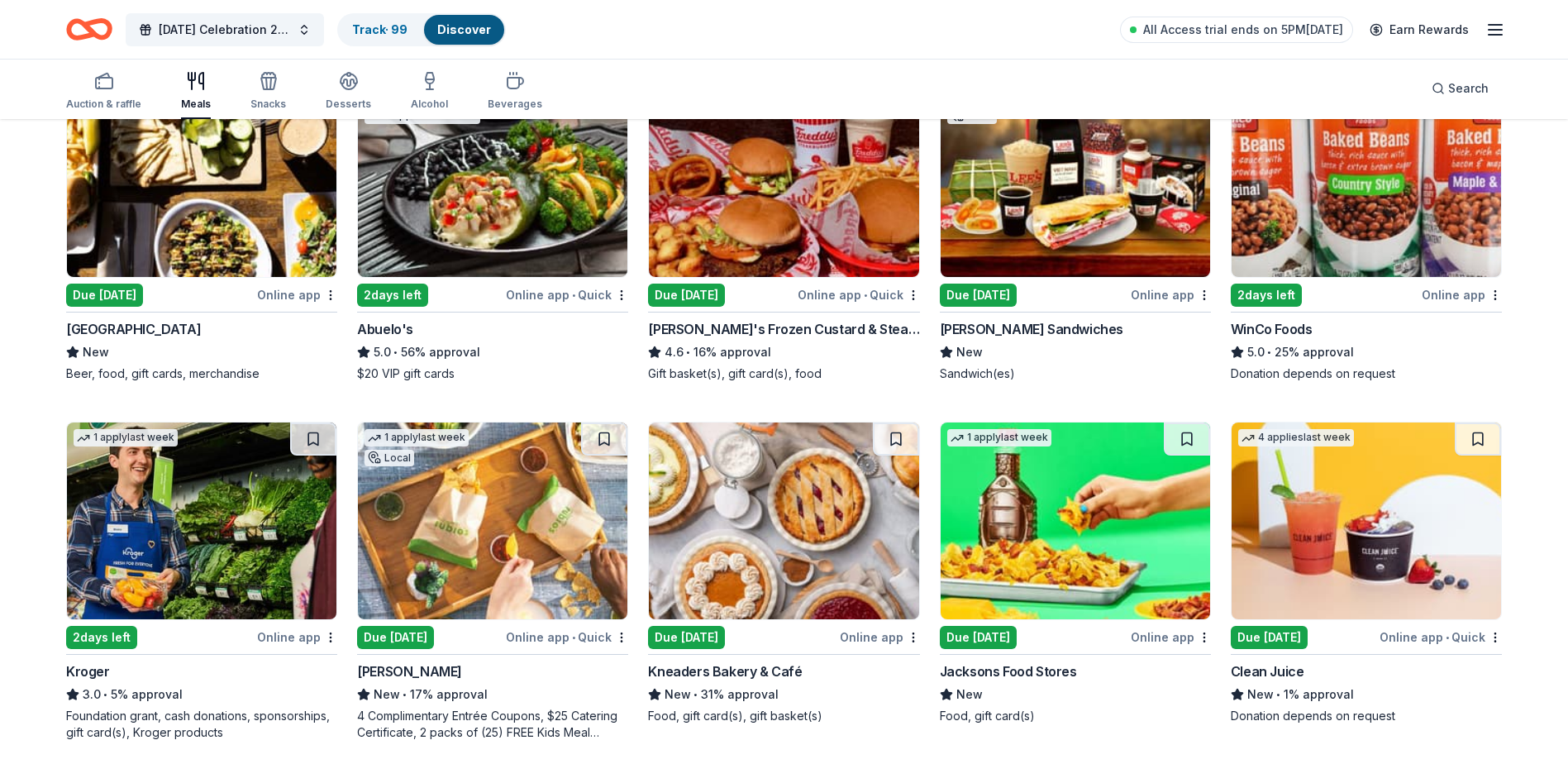
scroll to position [235, 0]
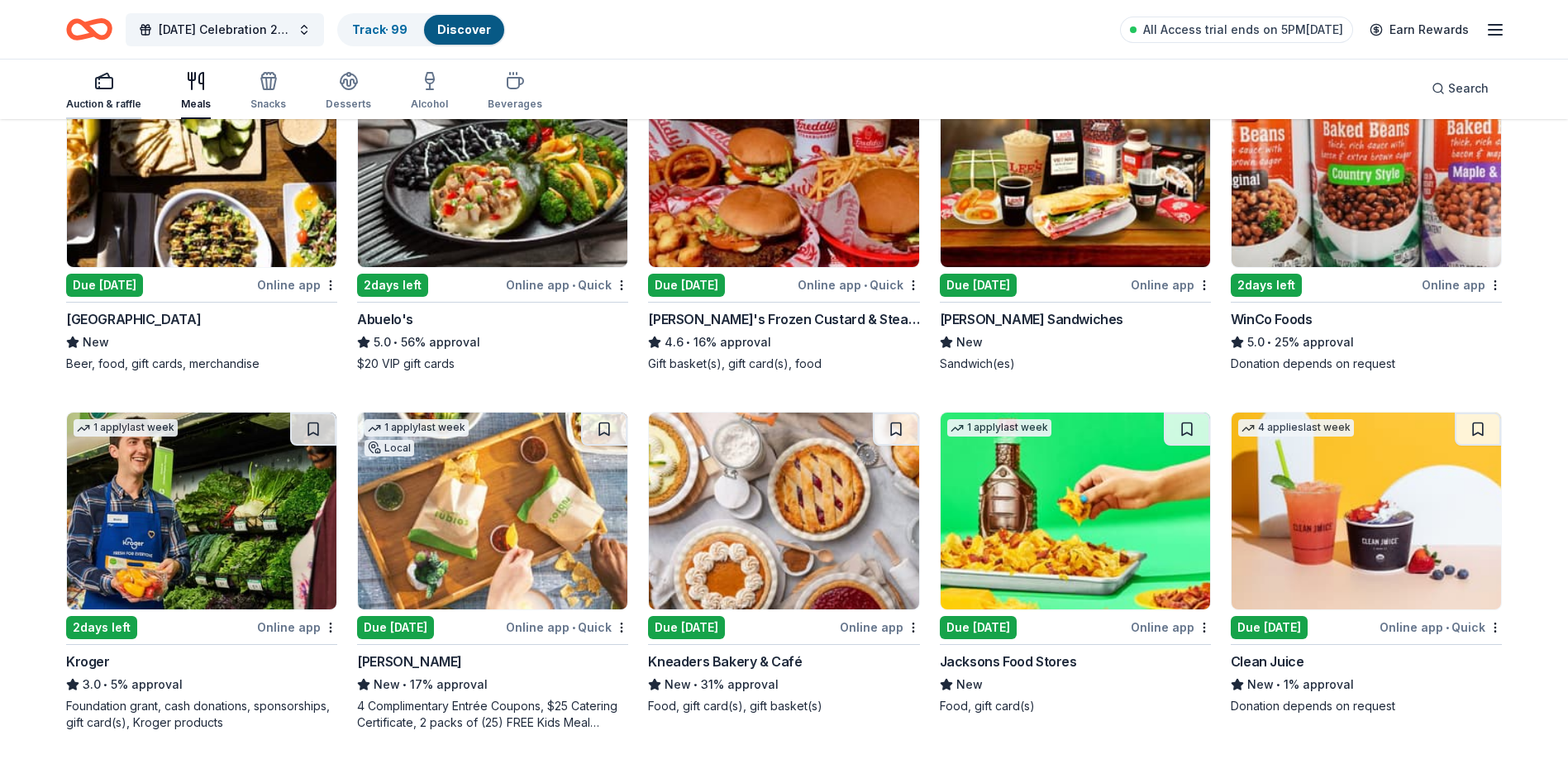
click at [104, 91] on icon "button" at bounding box center [104, 81] width 20 height 20
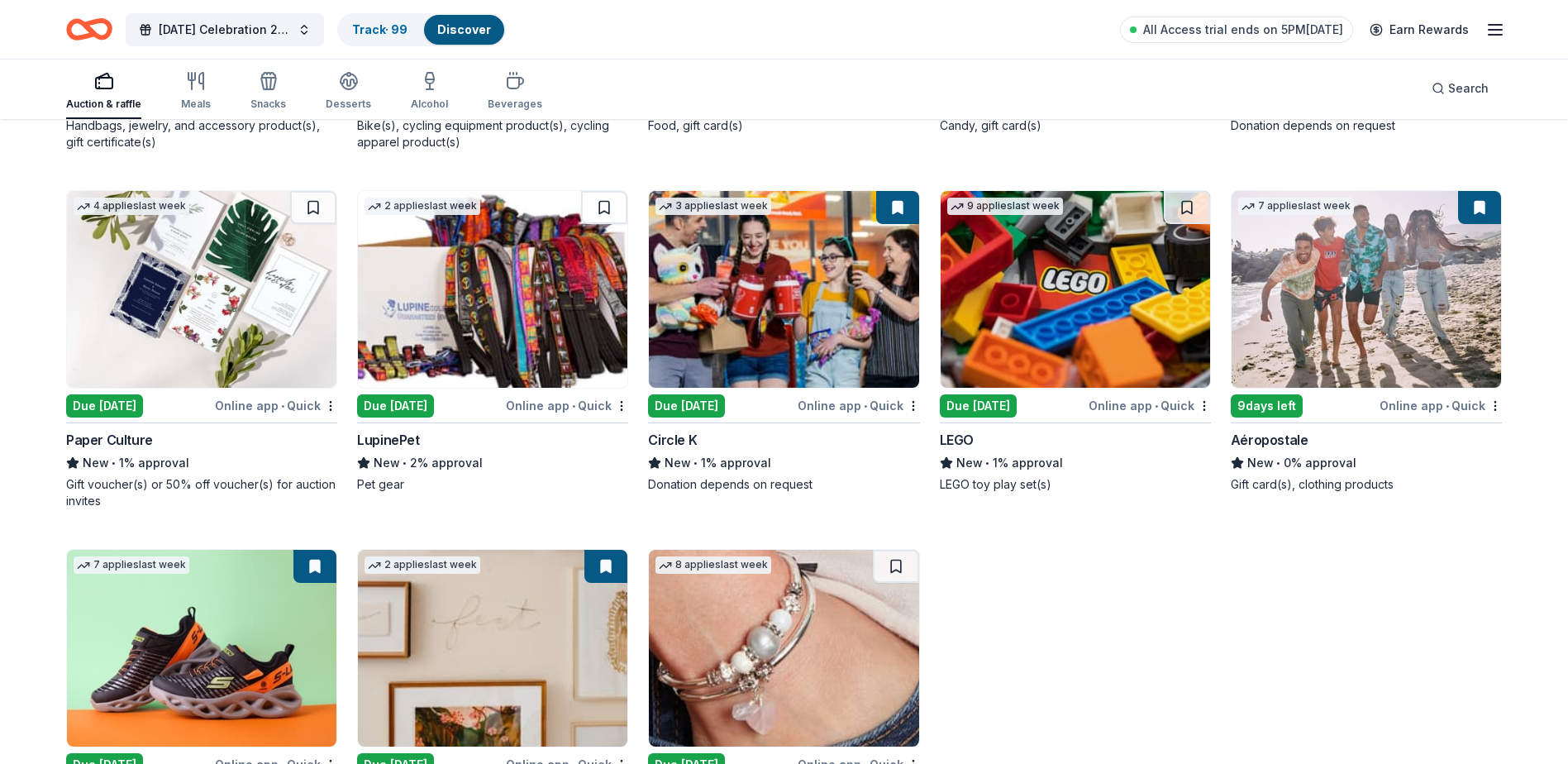
scroll to position [4851, 0]
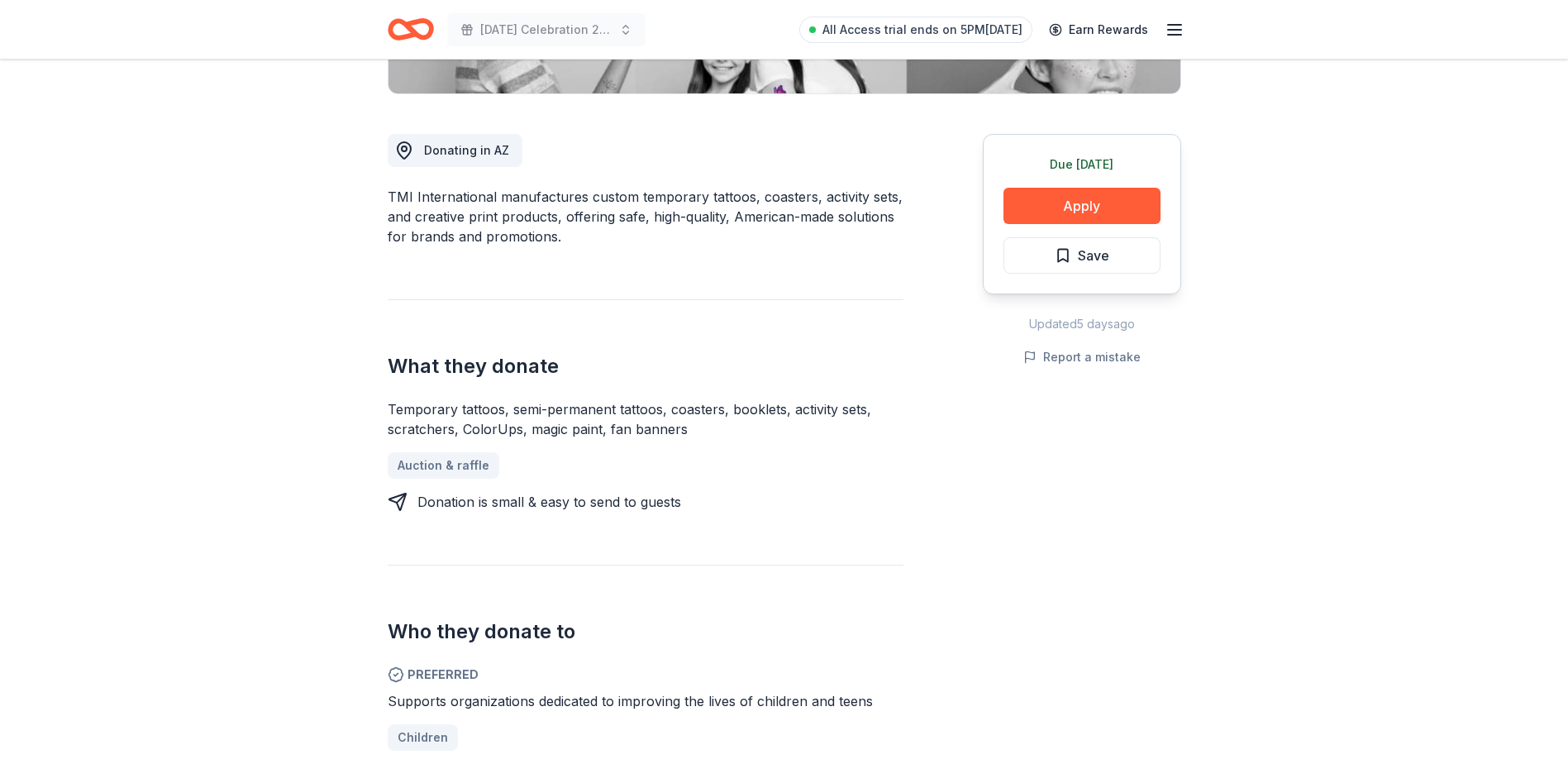
scroll to position [496, 0]
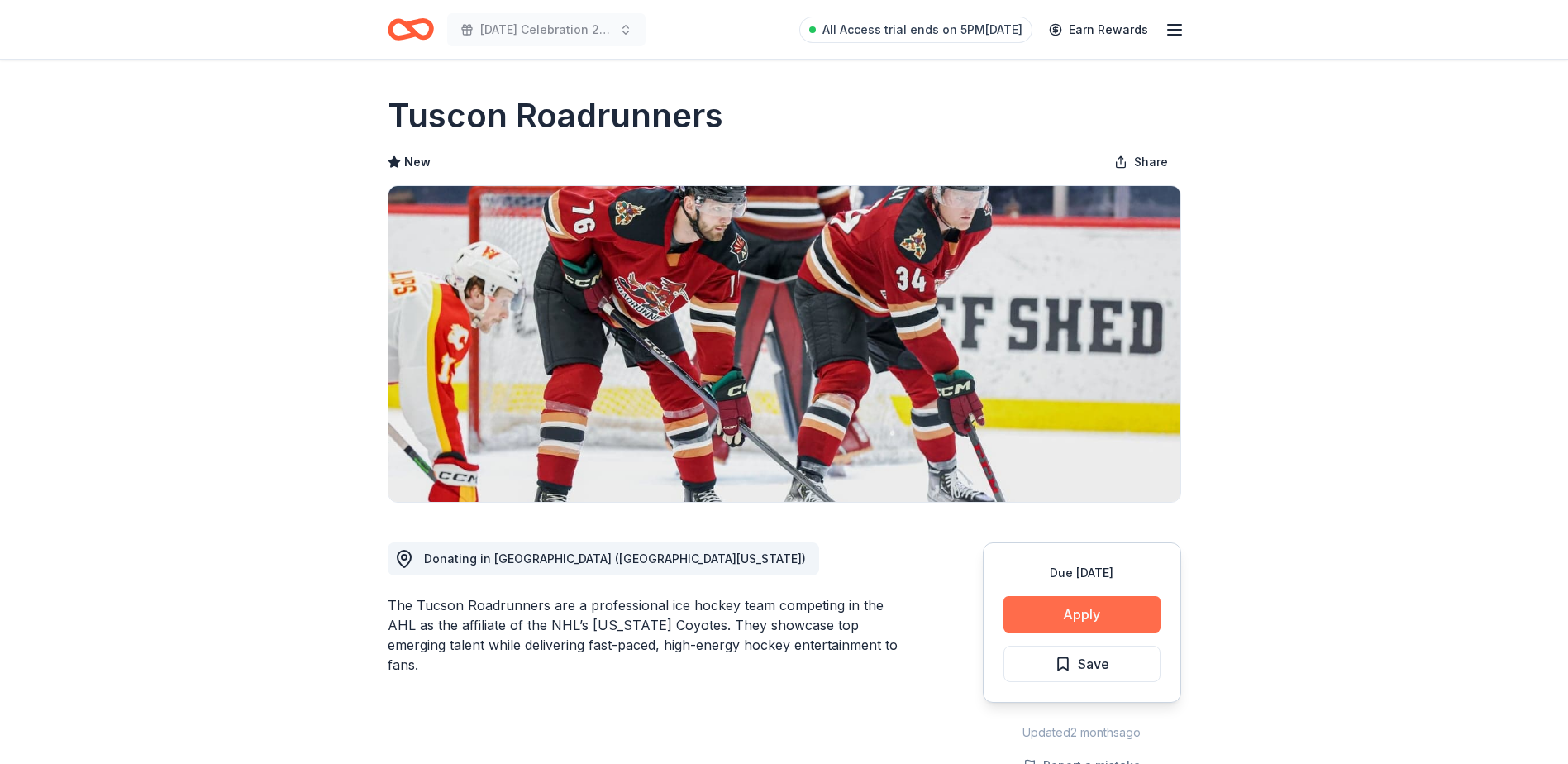
click at [1052, 609] on button "Apply" at bounding box center [1082, 614] width 157 height 37
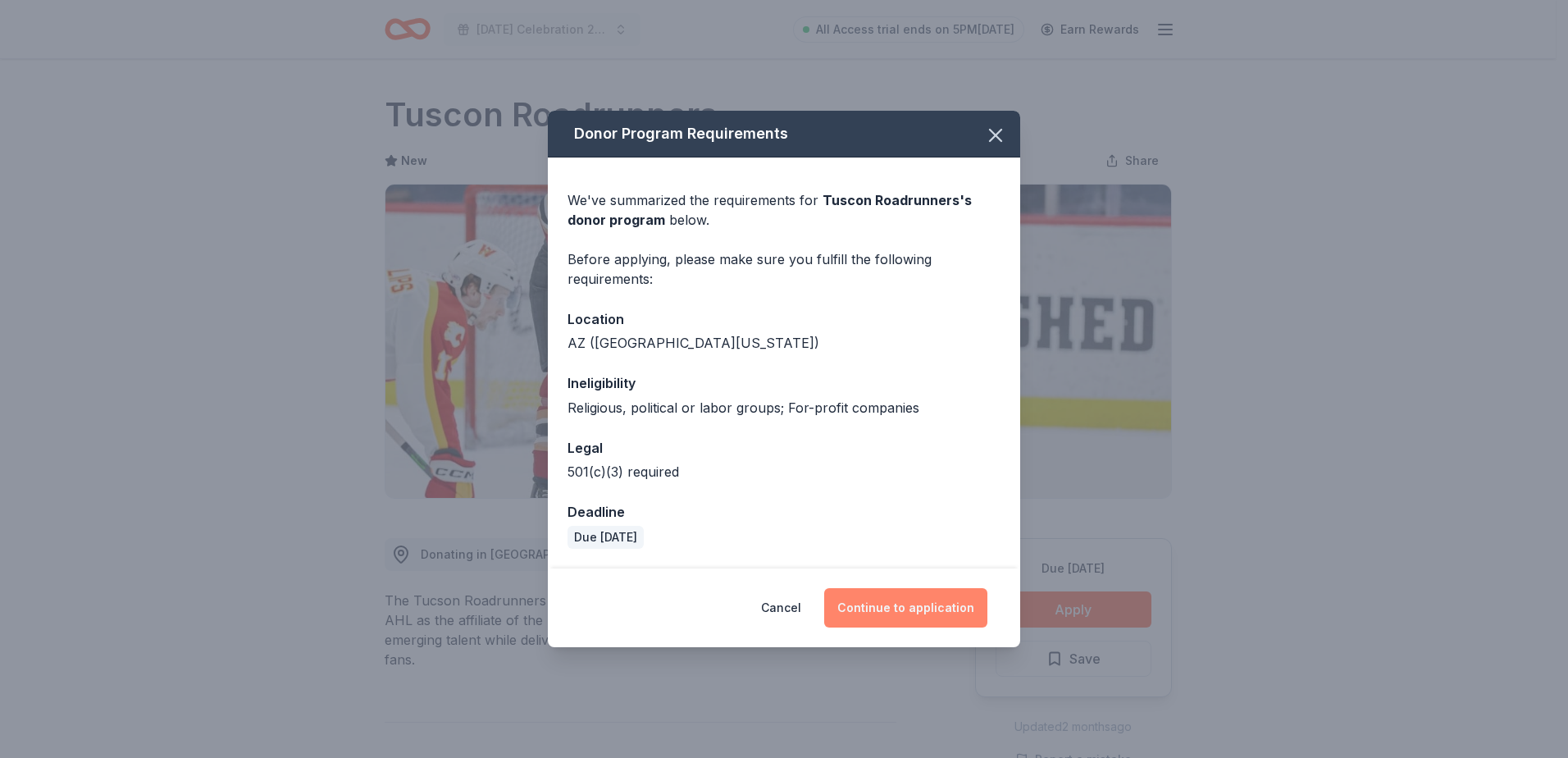
click at [899, 610] on button "Continue to application" at bounding box center [905, 608] width 163 height 39
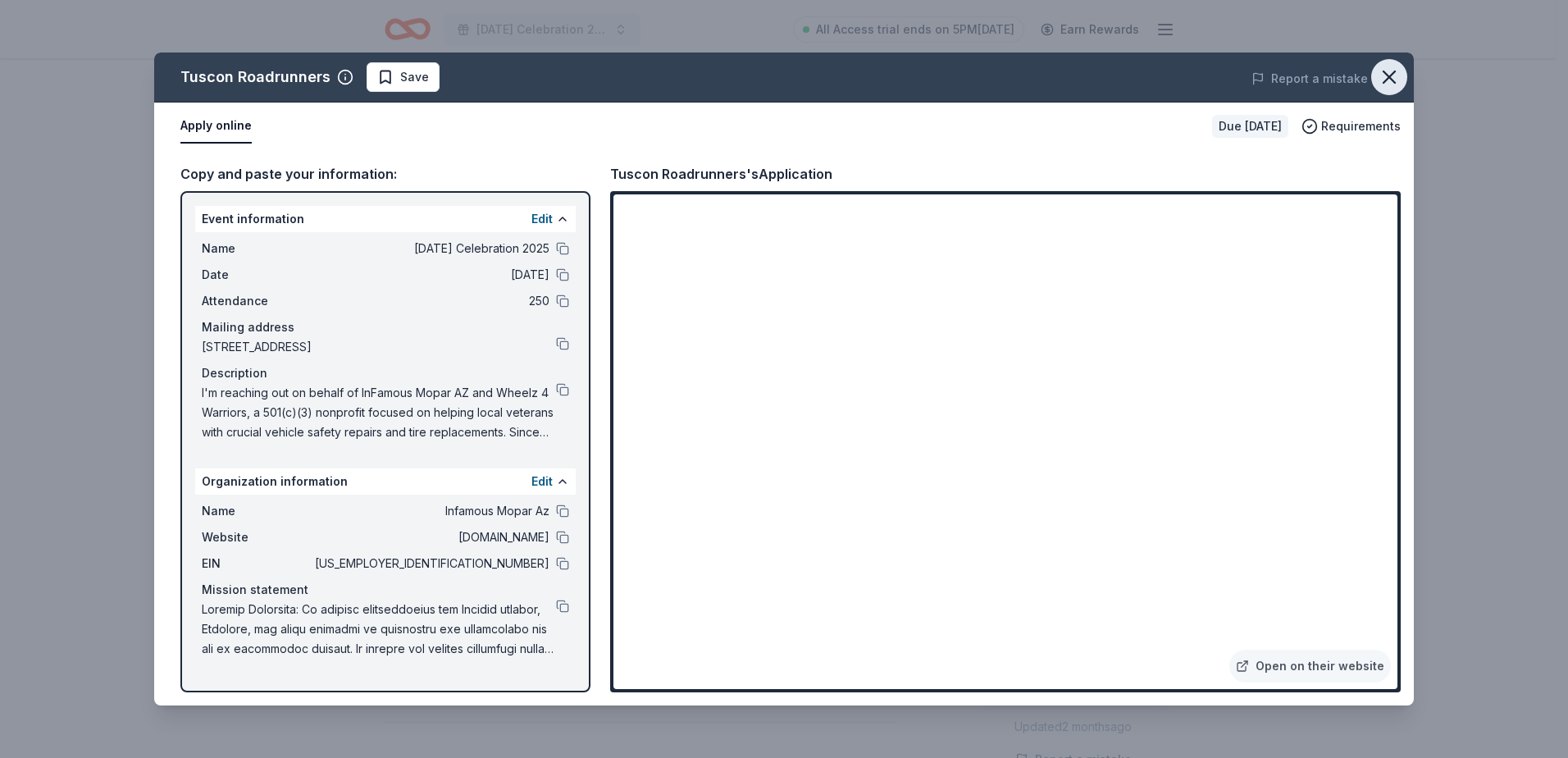
click at [1401, 70] on button "button" at bounding box center [1389, 77] width 37 height 37
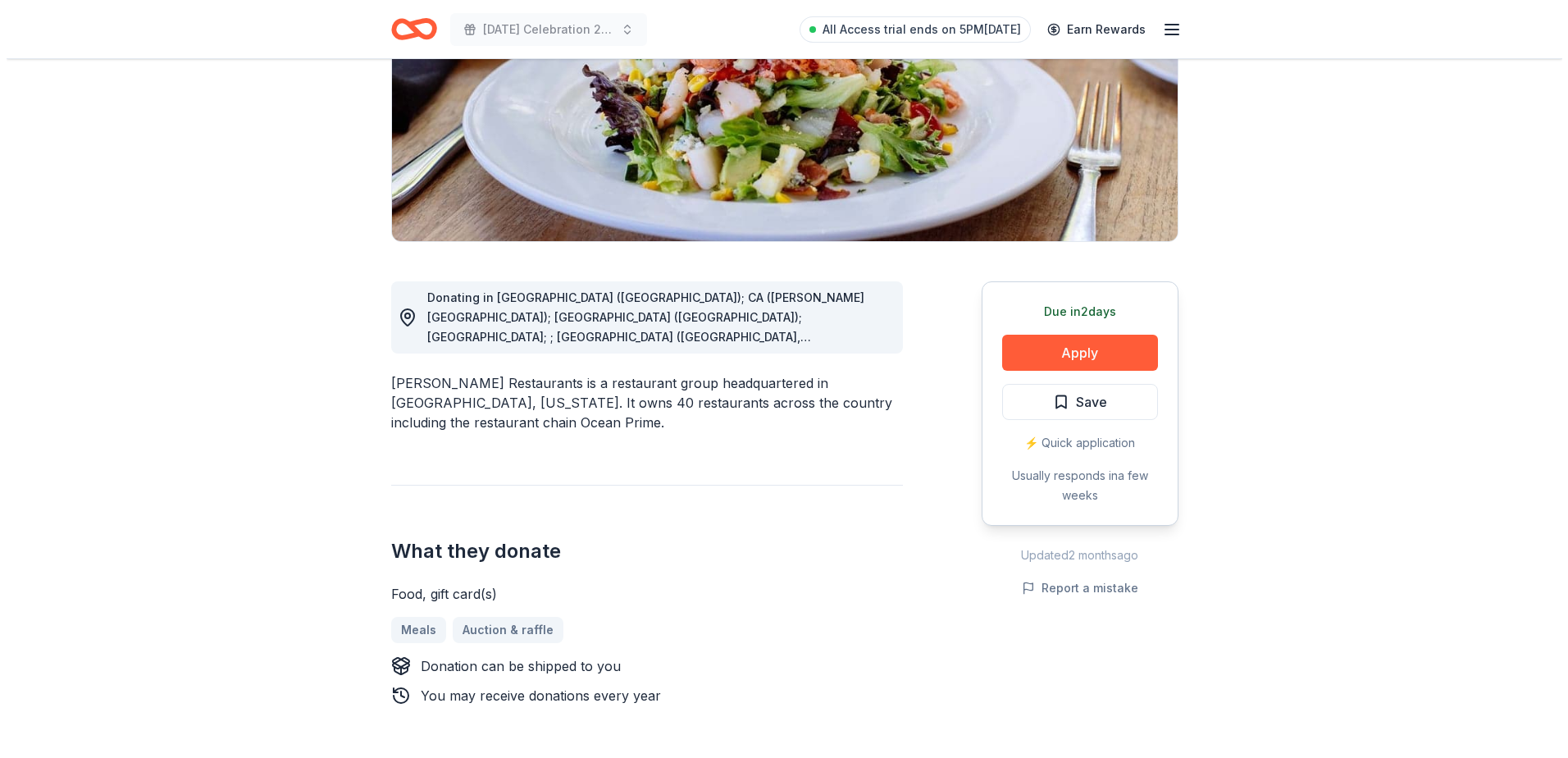
scroll to position [164, 0]
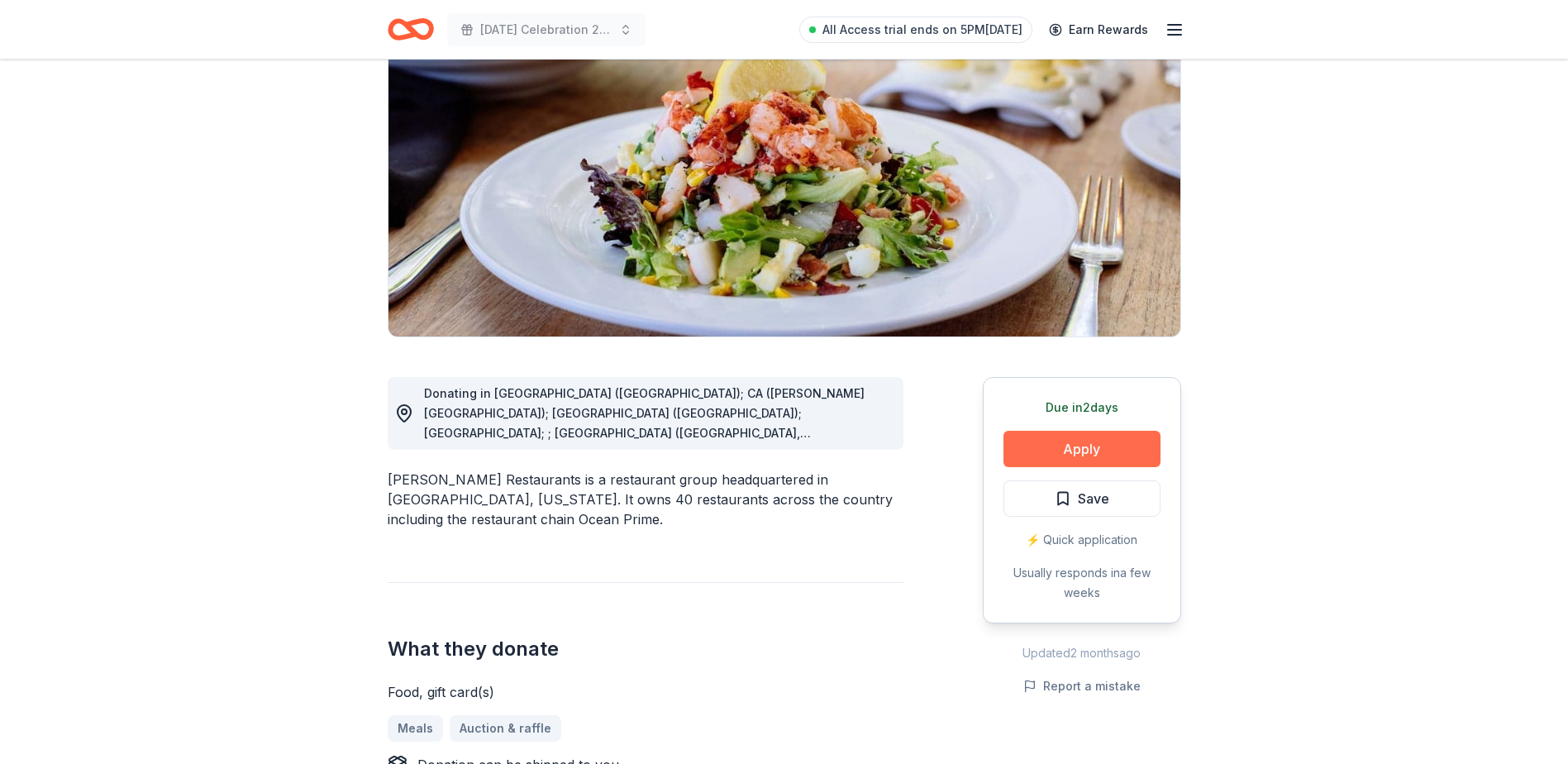
click at [1114, 442] on button "Apply" at bounding box center [1082, 449] width 157 height 37
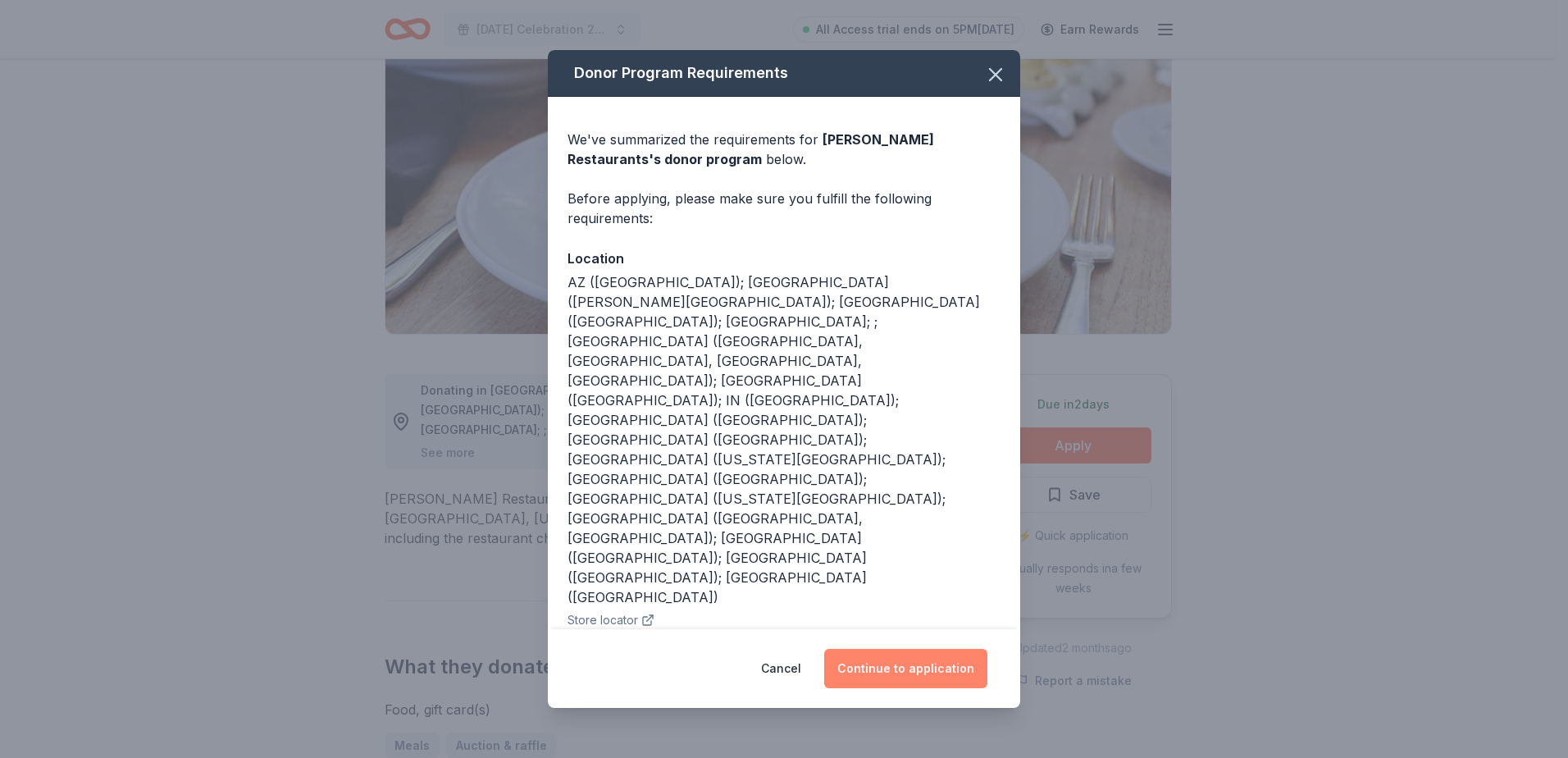
click at [959, 673] on button "Continue to application" at bounding box center [905, 669] width 163 height 39
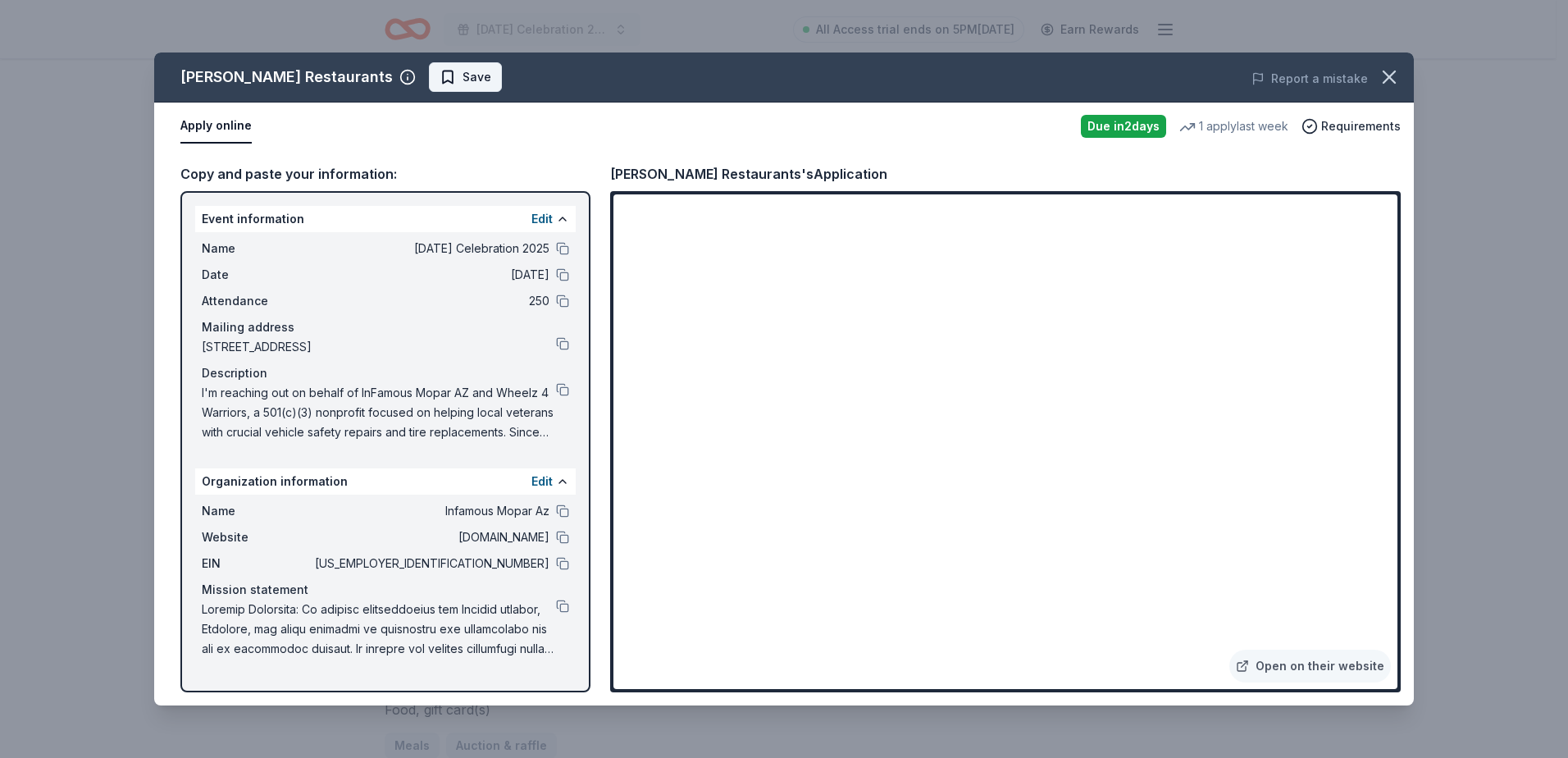
click at [470, 84] on span "Save" at bounding box center [477, 77] width 29 height 20
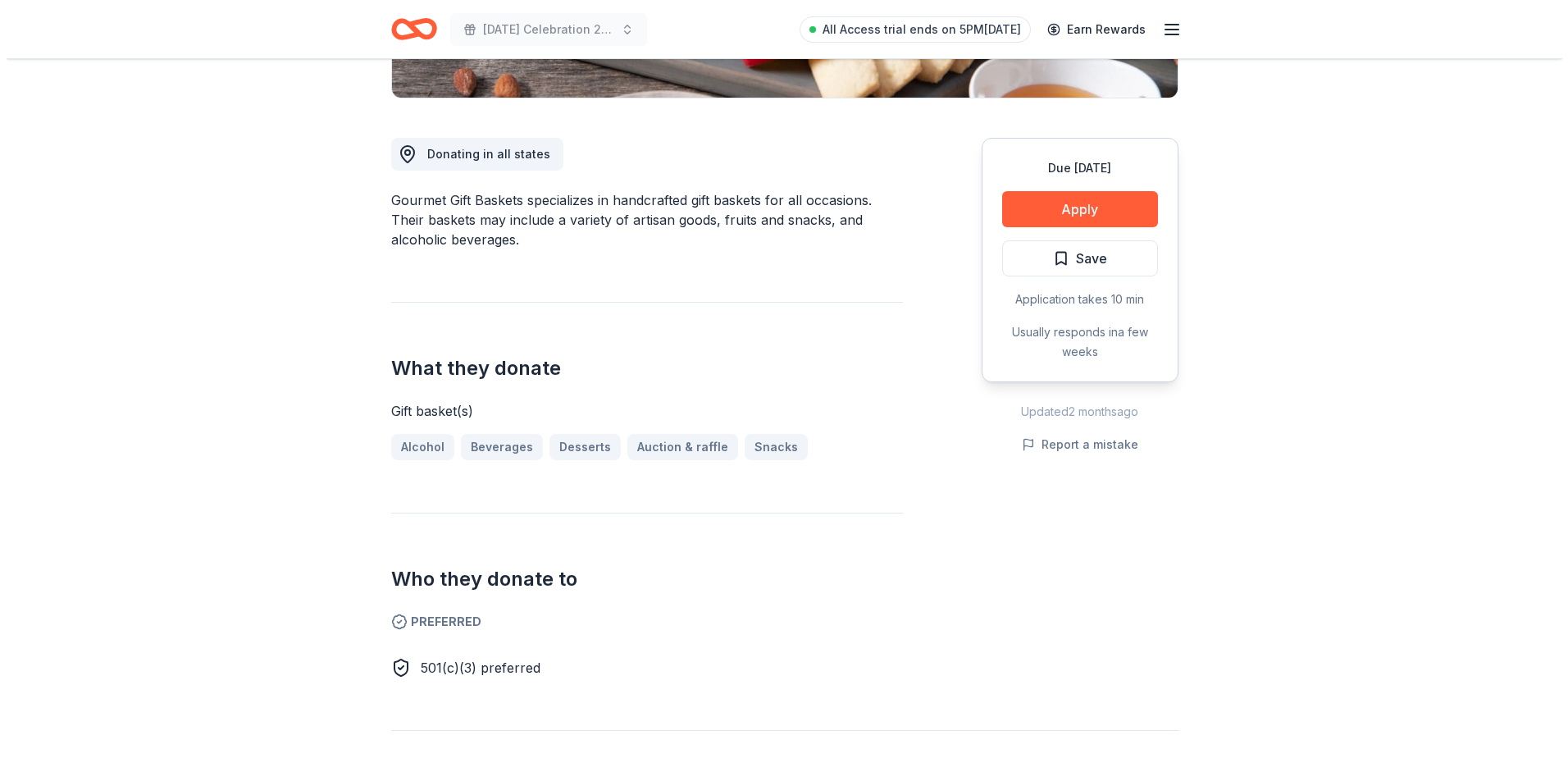
scroll to position [411, 0]
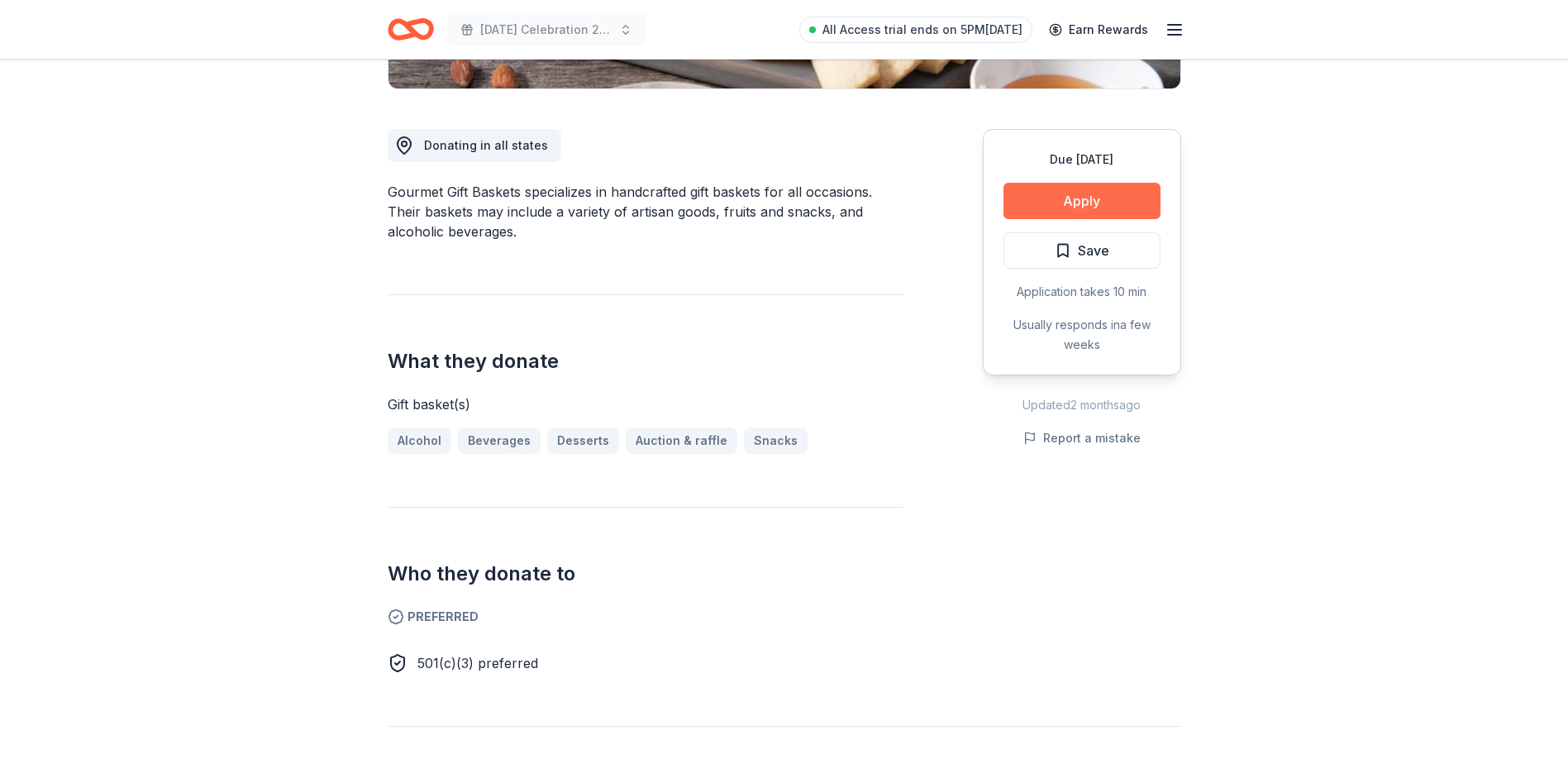
click at [1069, 200] on button "Apply" at bounding box center [1082, 201] width 157 height 37
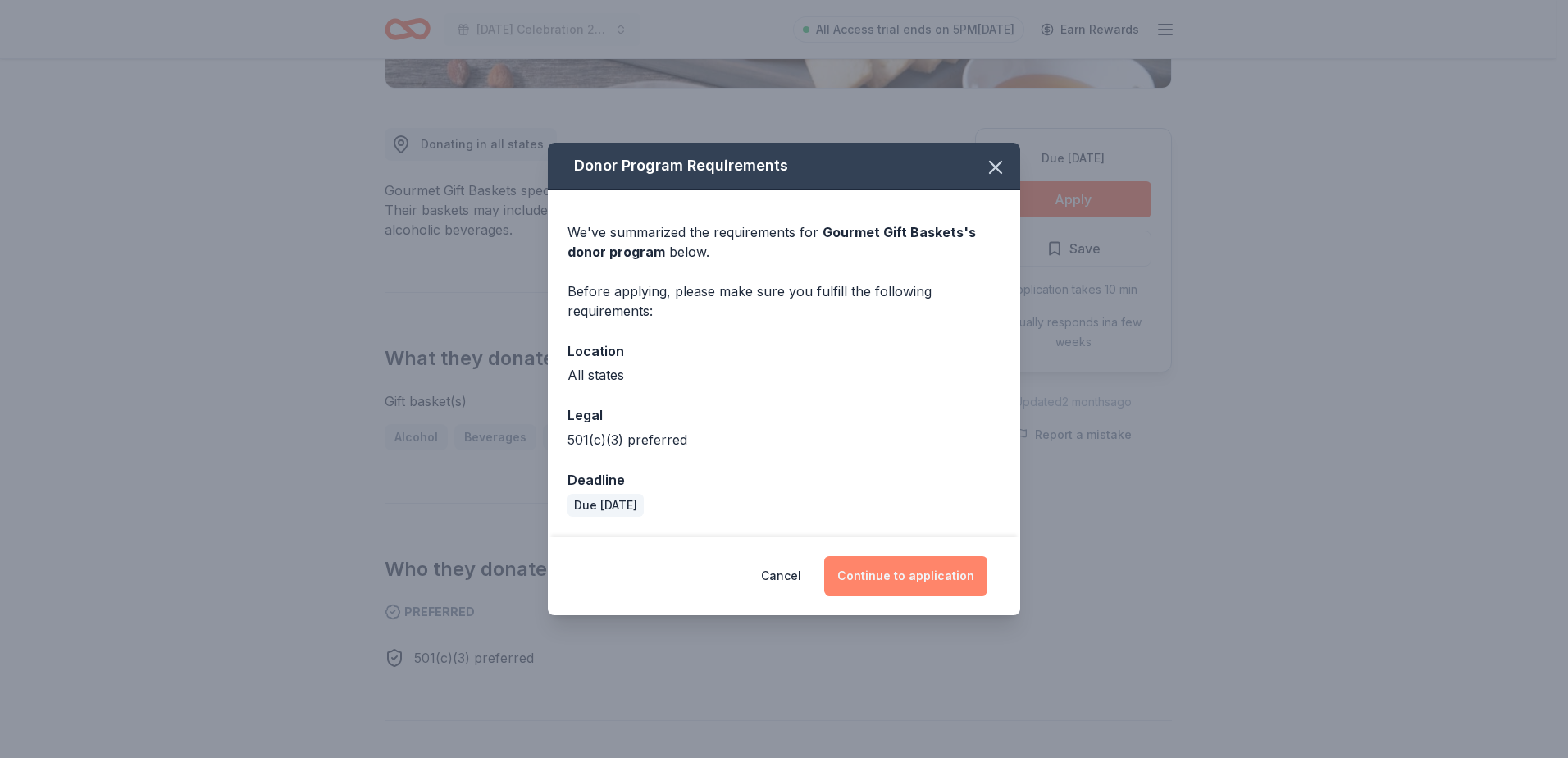
click at [922, 579] on button "Continue to application" at bounding box center [905, 576] width 163 height 39
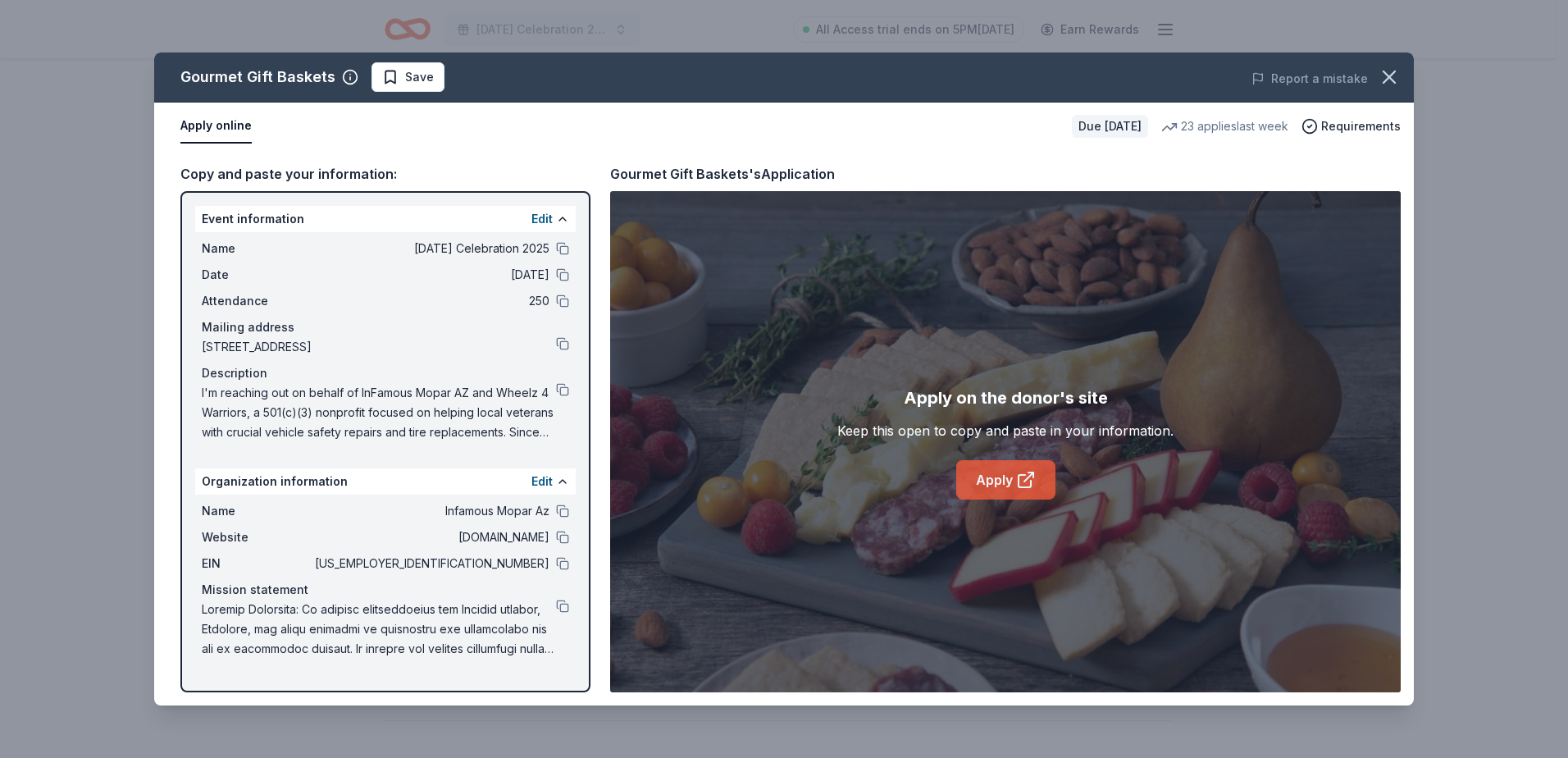
click at [997, 471] on link "Apply" at bounding box center [1006, 480] width 100 height 39
click at [412, 75] on span "Save" at bounding box center [419, 77] width 29 height 20
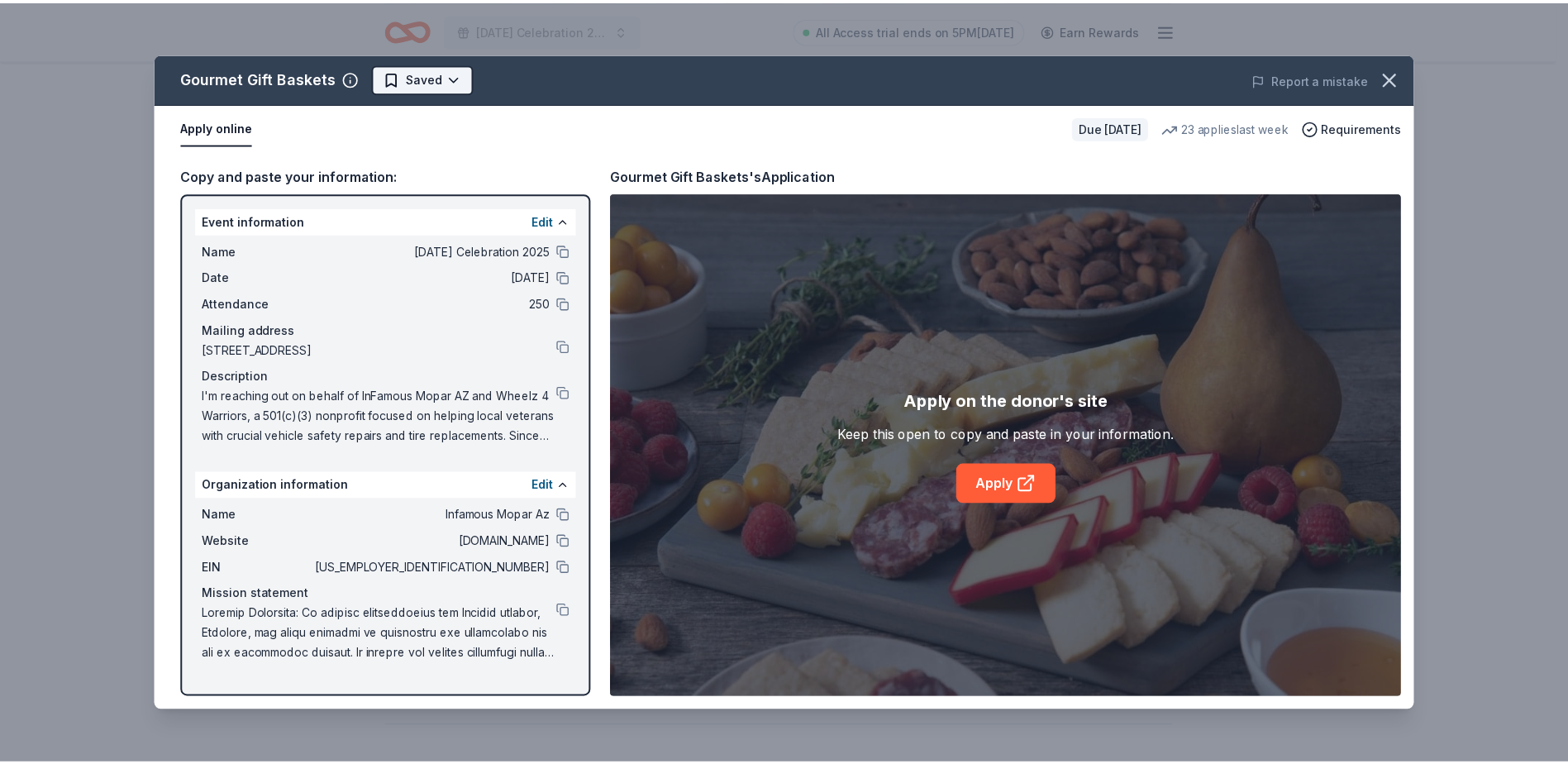
scroll to position [0, 0]
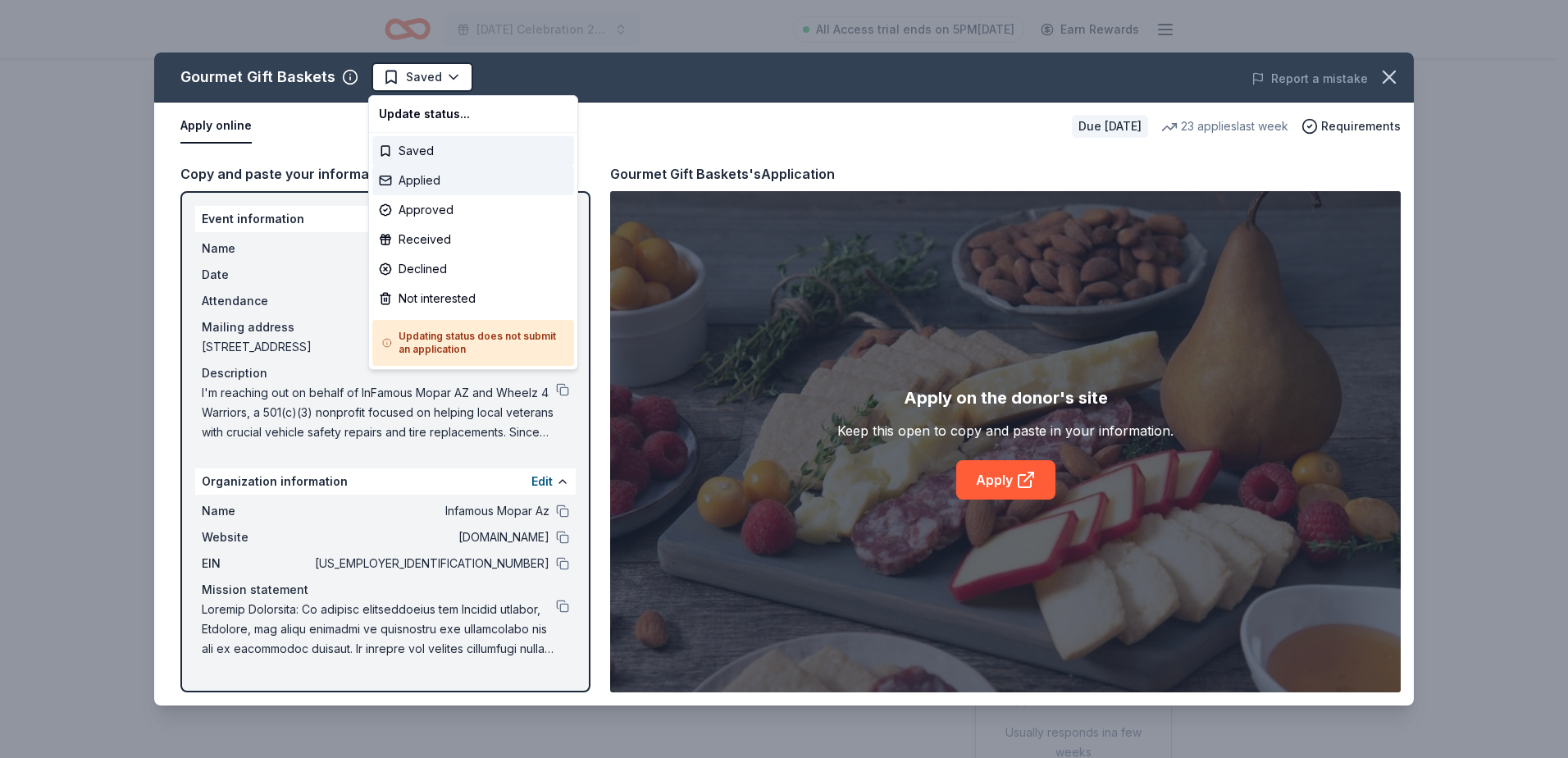
click at [431, 182] on div "Applied" at bounding box center [473, 181] width 202 height 30
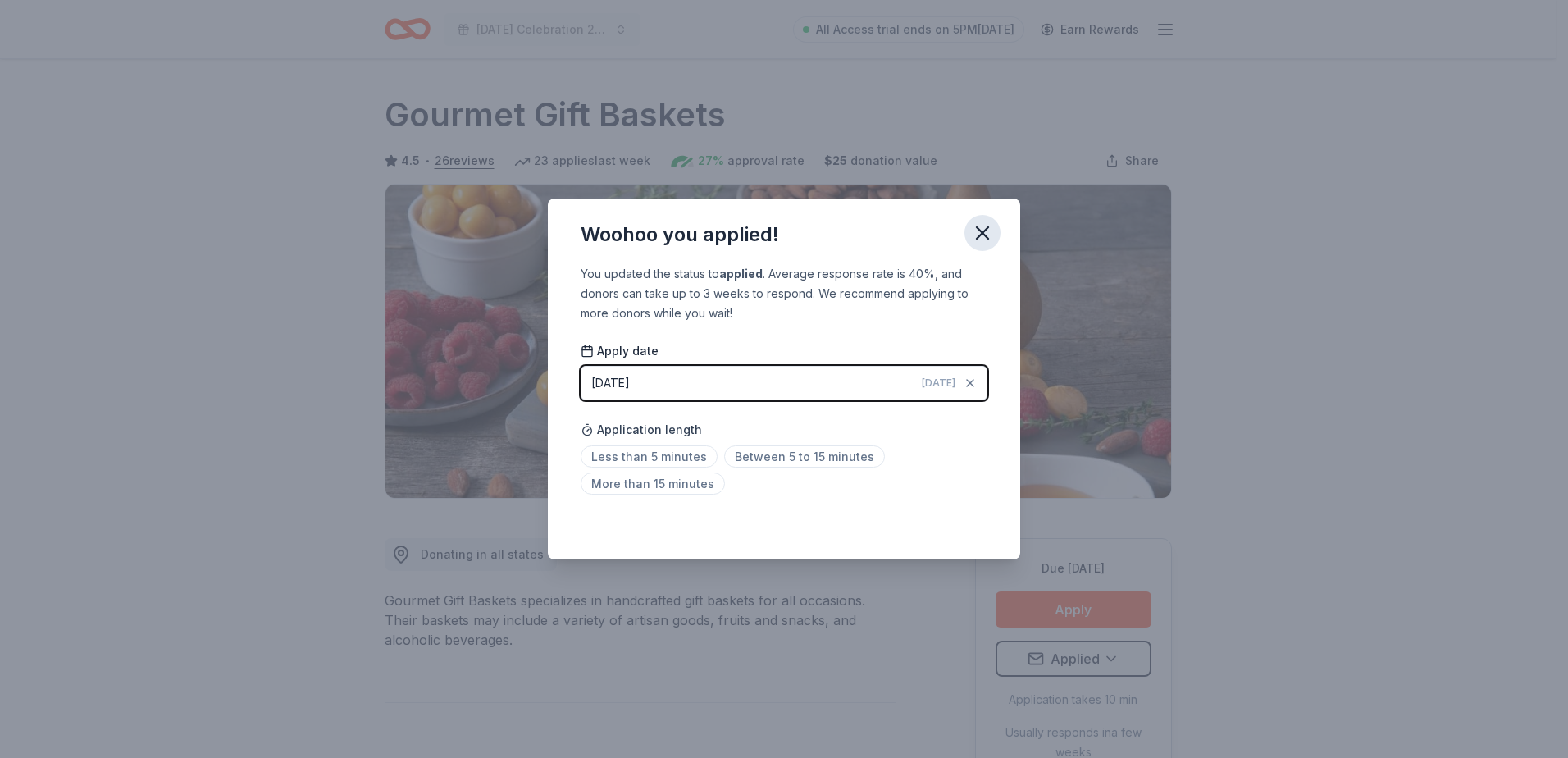
click at [991, 226] on icon "button" at bounding box center [982, 232] width 23 height 23
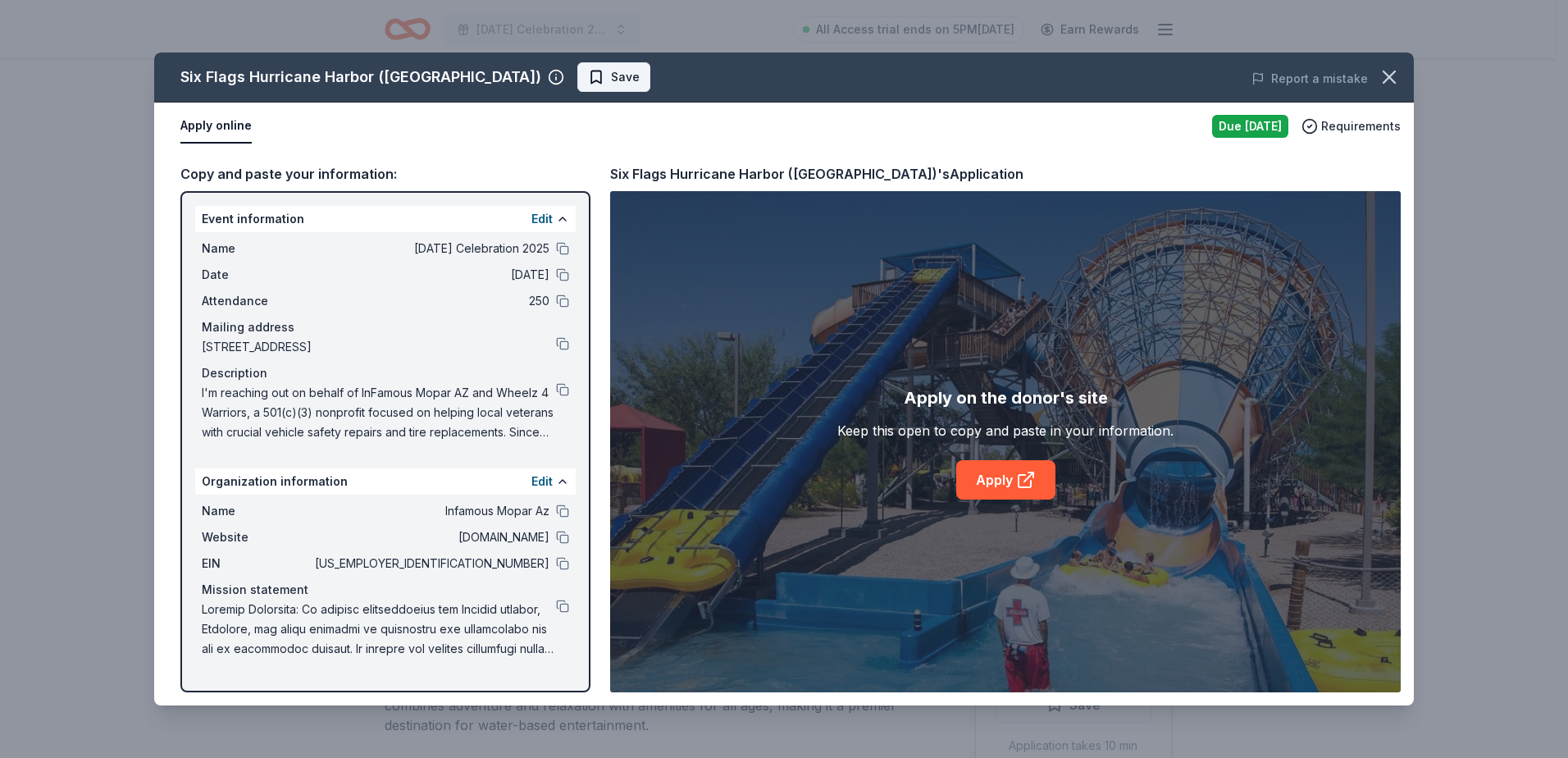
scroll to position [329, 0]
click at [611, 76] on span "Save" at bounding box center [625, 77] width 29 height 20
click at [552, 78] on html "[DATE] Celebration 2025 All Access trial ends on 5PM[DATE] Earn Rewards Due [DA…" at bounding box center [784, 50] width 1568 height 758
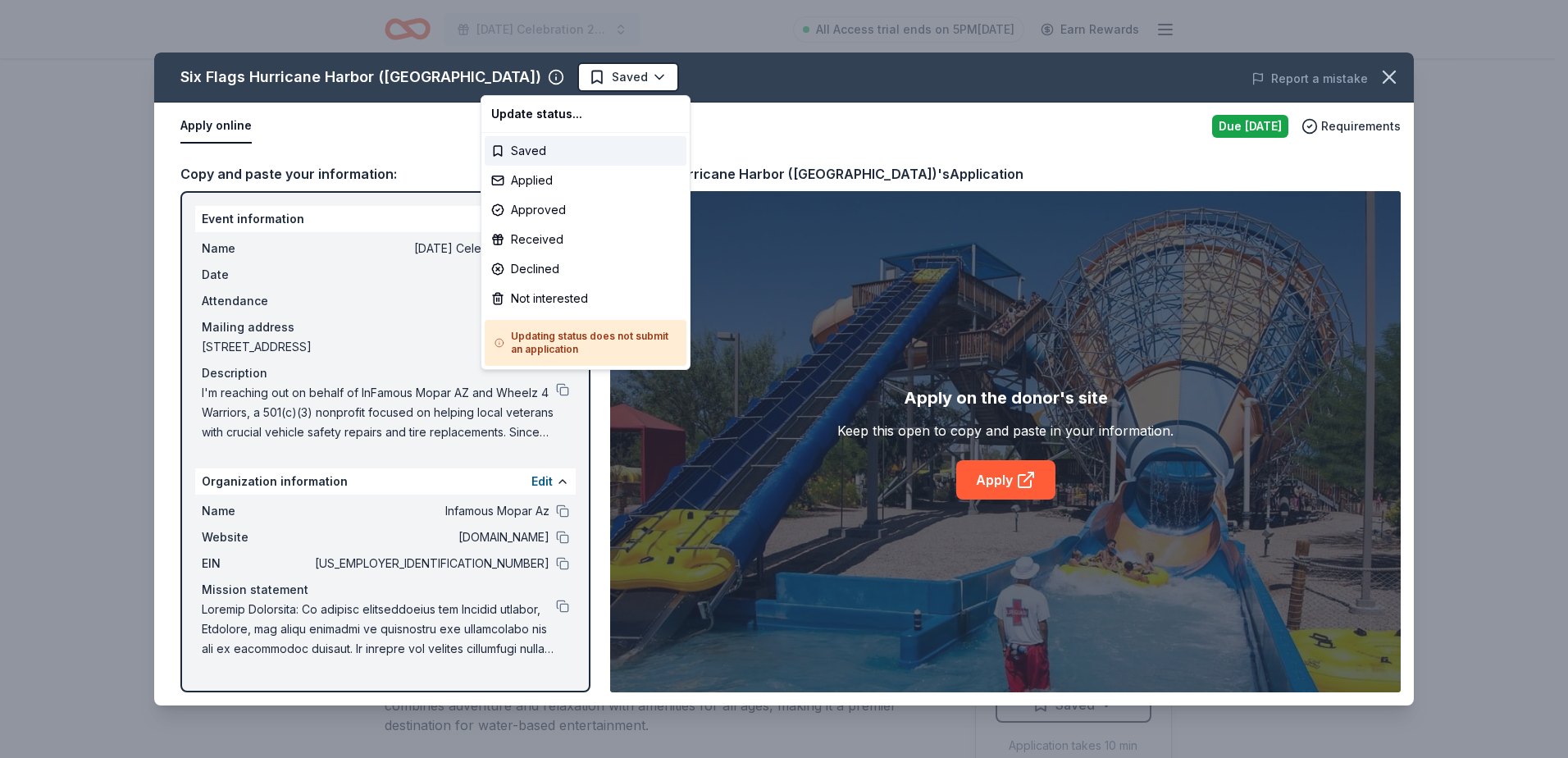
scroll to position [0, 0]
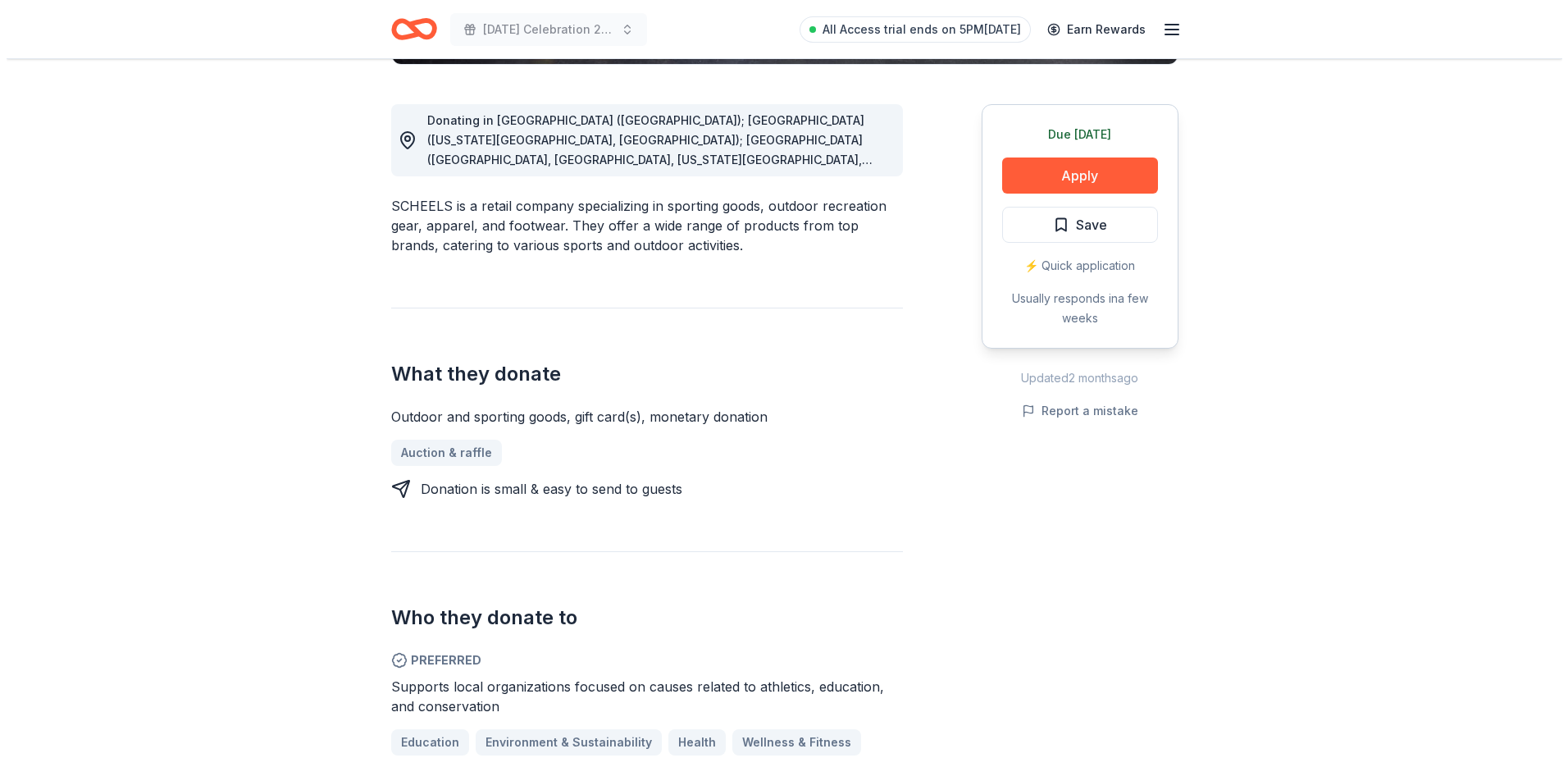
scroll to position [411, 0]
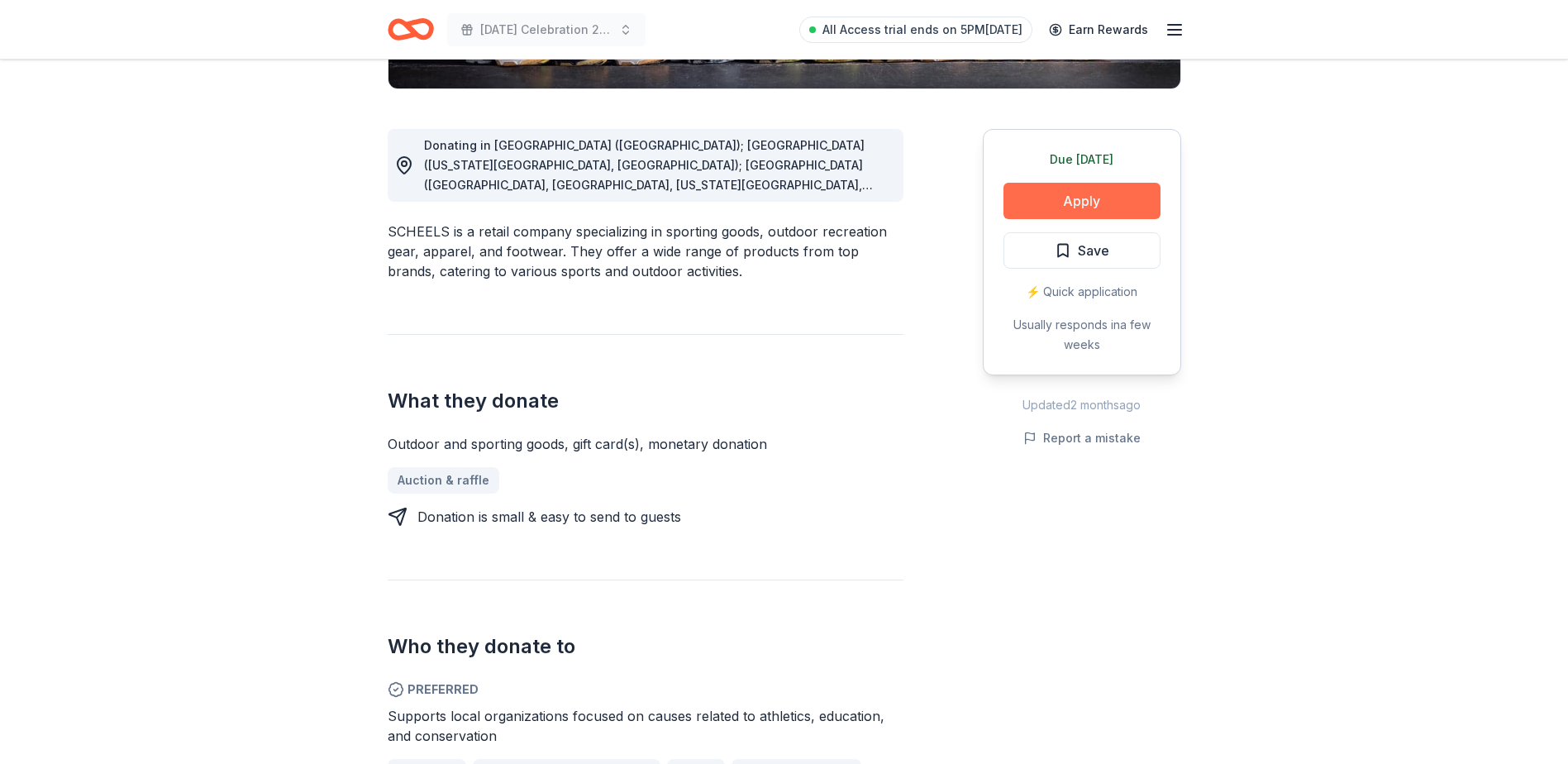
click at [1096, 198] on button "Apply" at bounding box center [1082, 201] width 157 height 37
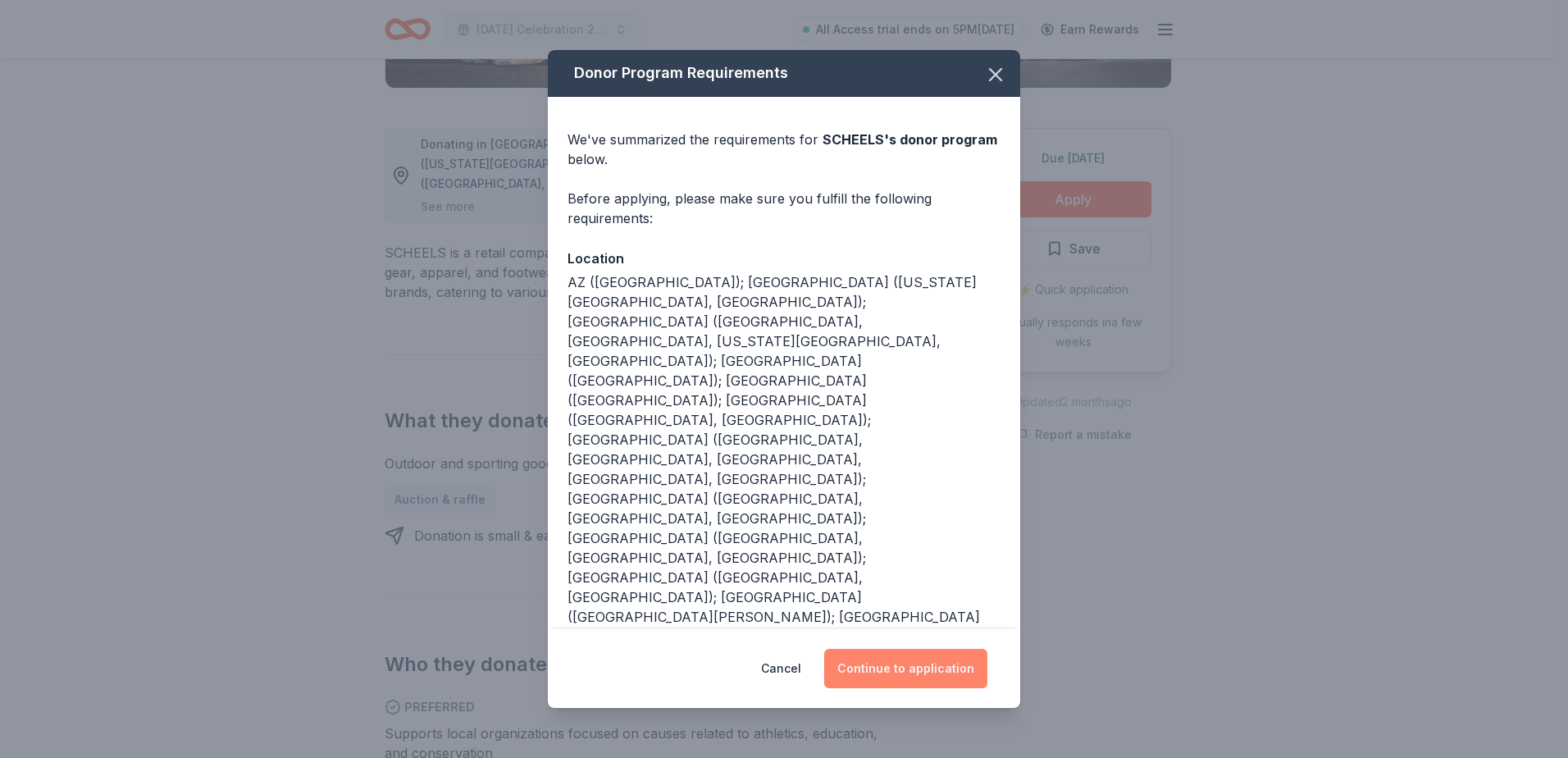
click at [936, 670] on button "Continue to application" at bounding box center [905, 669] width 163 height 39
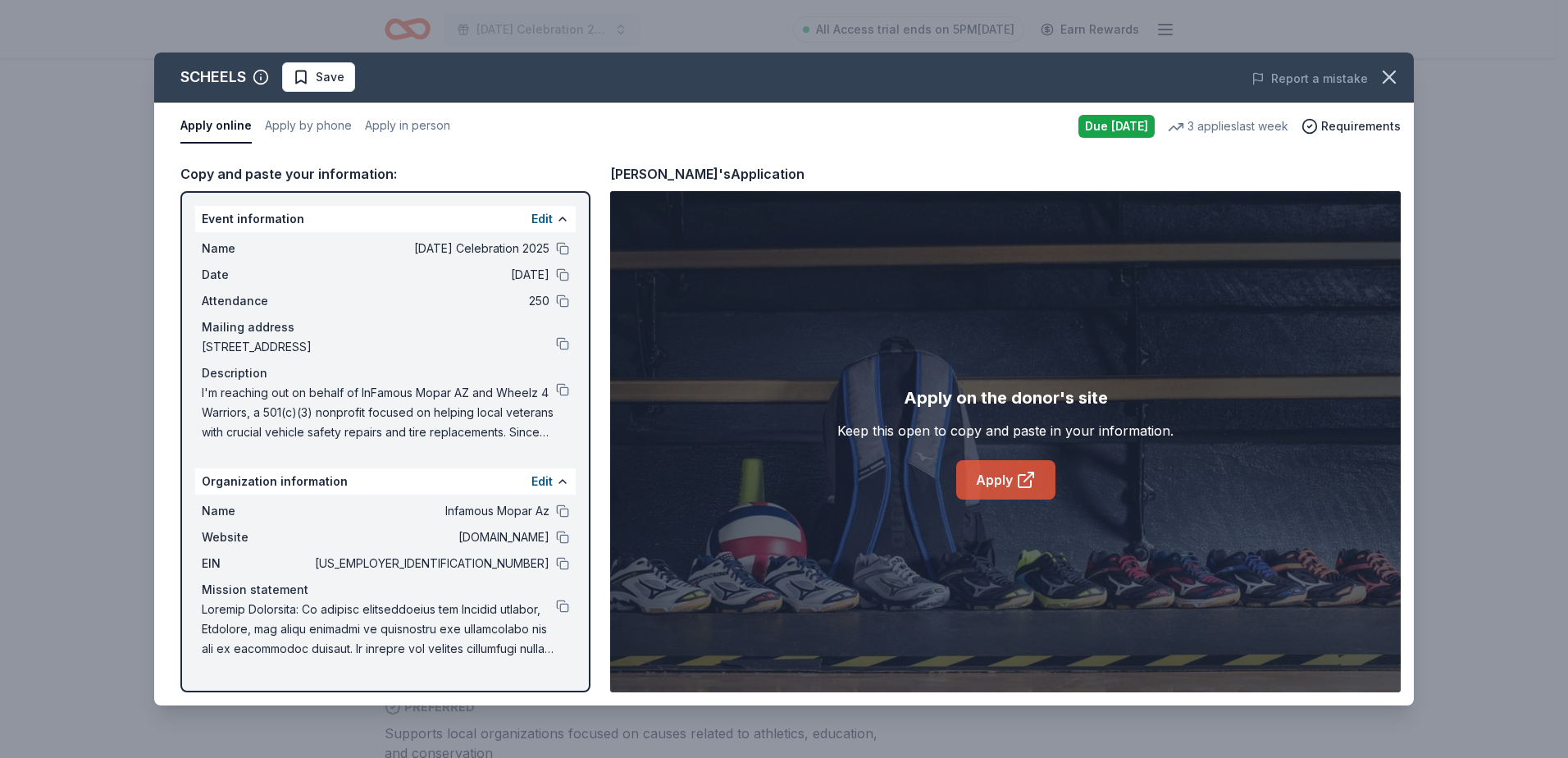
click at [1047, 501] on div "Apply on the donor's site Keep this open to copy and paste in your information.…" at bounding box center [1005, 442] width 790 height 501
click at [1014, 487] on link "Apply" at bounding box center [1006, 480] width 100 height 39
click at [314, 83] on span "Save" at bounding box center [319, 77] width 51 height 20
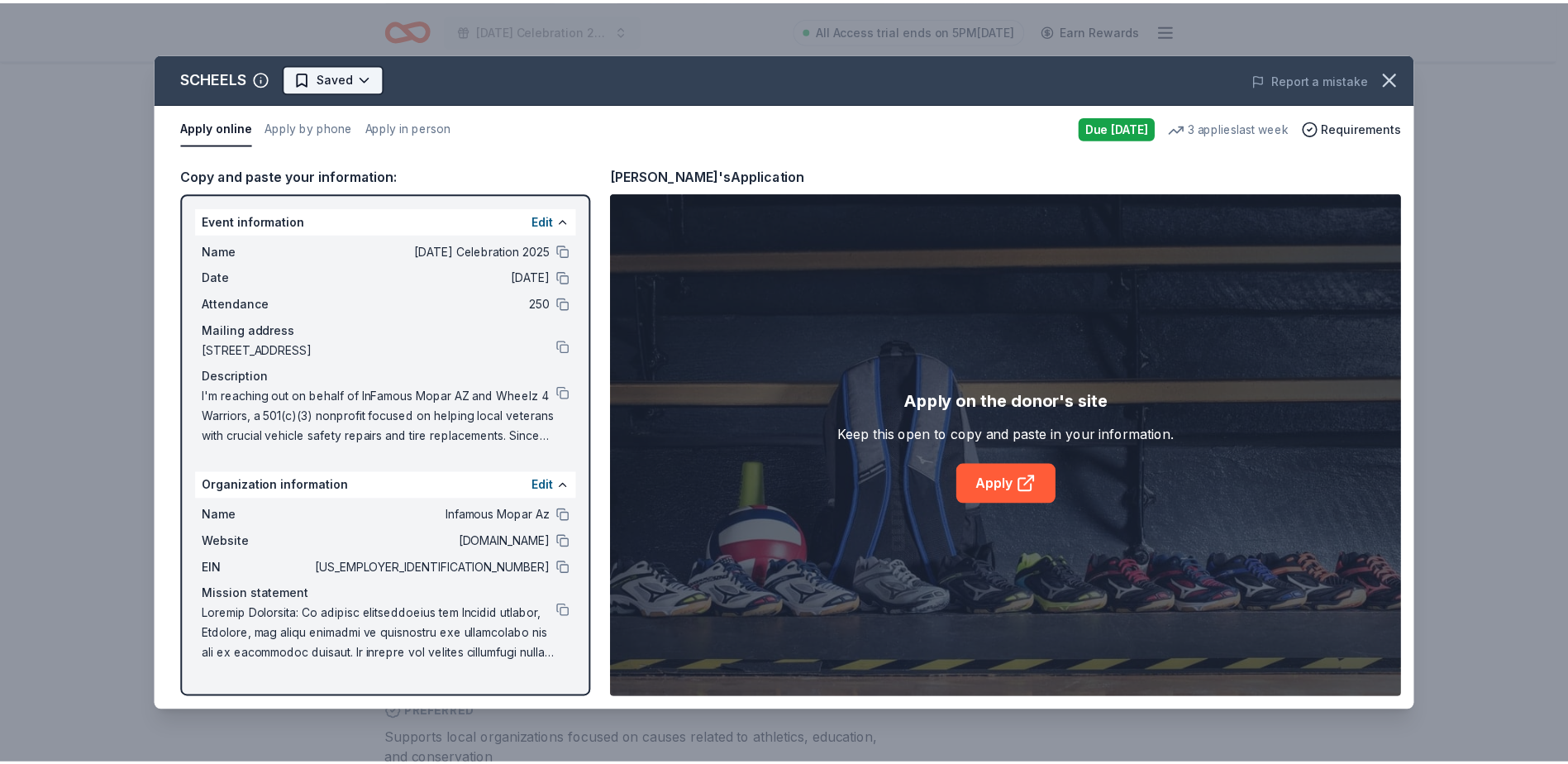
scroll to position [0, 0]
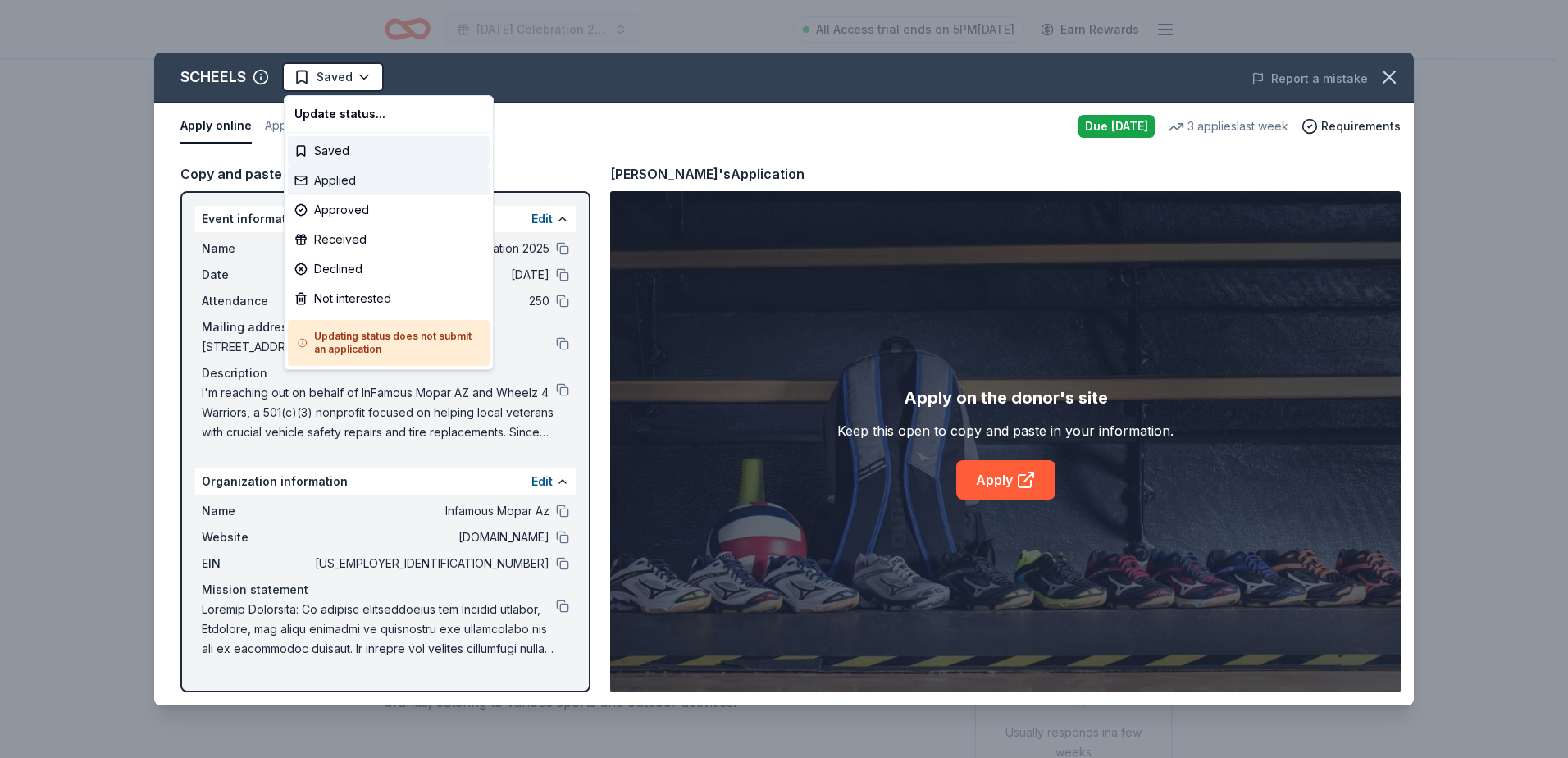
click at [366, 181] on div "Applied" at bounding box center [389, 181] width 202 height 30
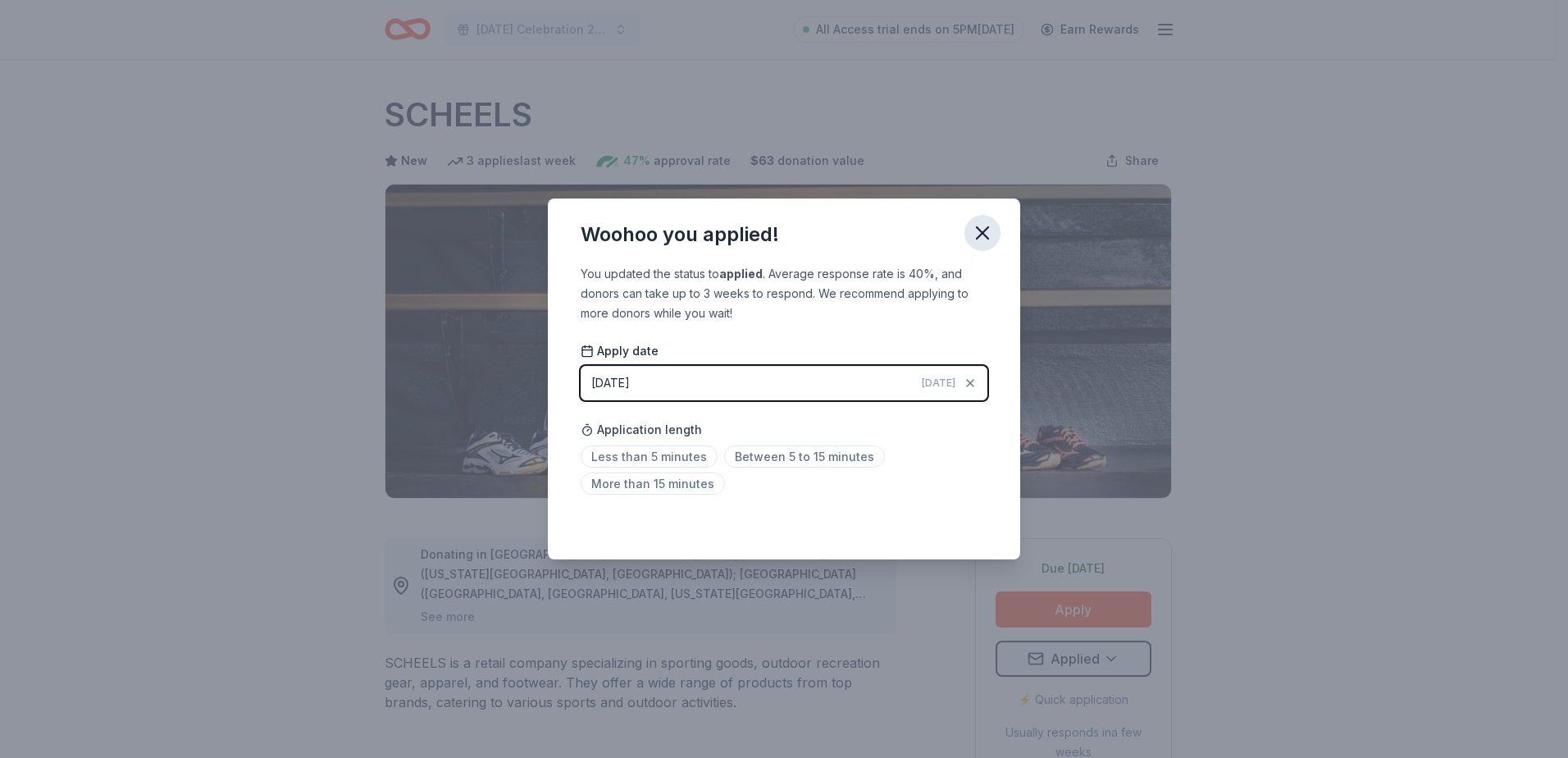
click at [983, 234] on icon "button" at bounding box center [983, 233] width 12 height 12
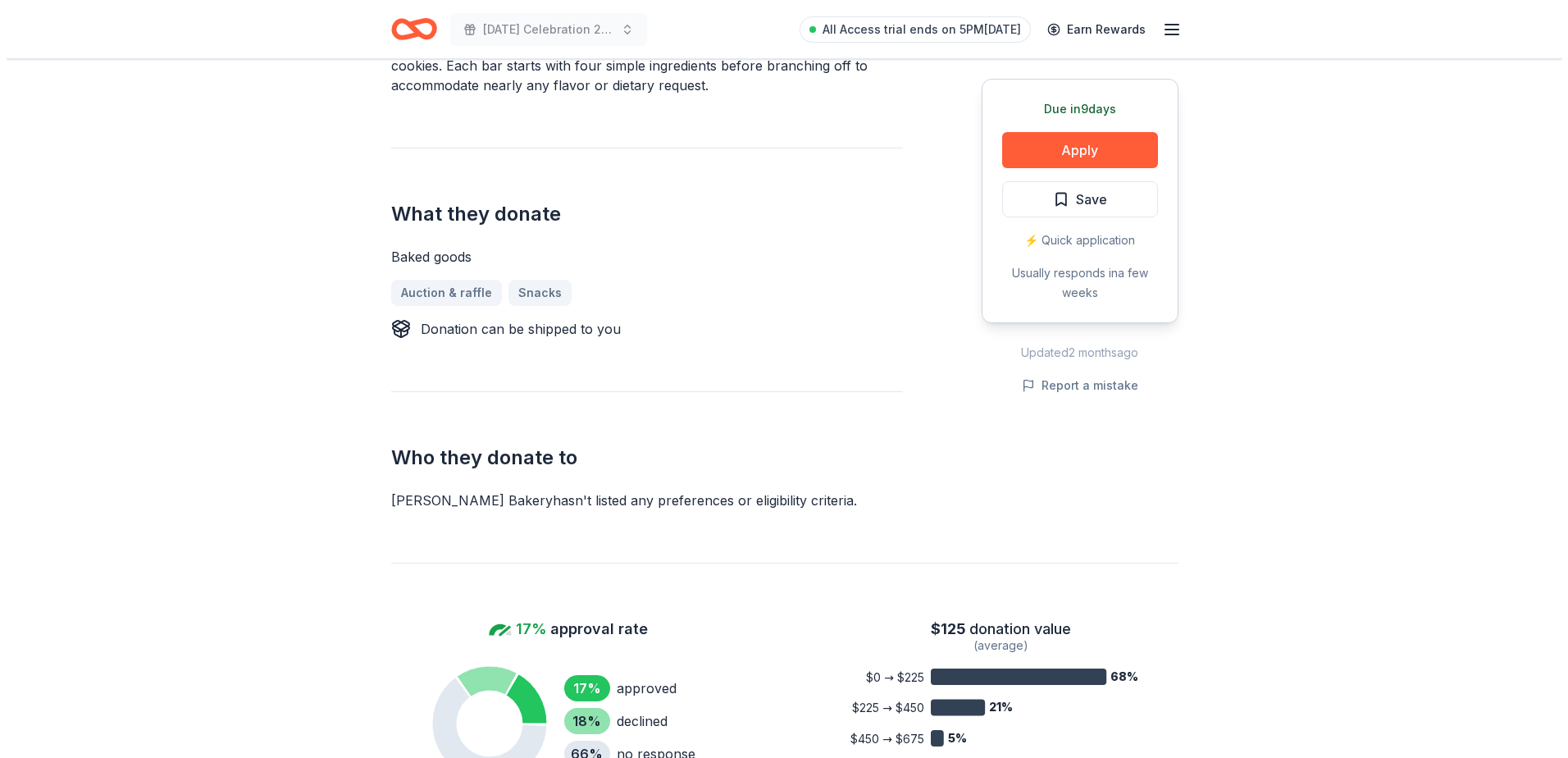
scroll to position [329, 0]
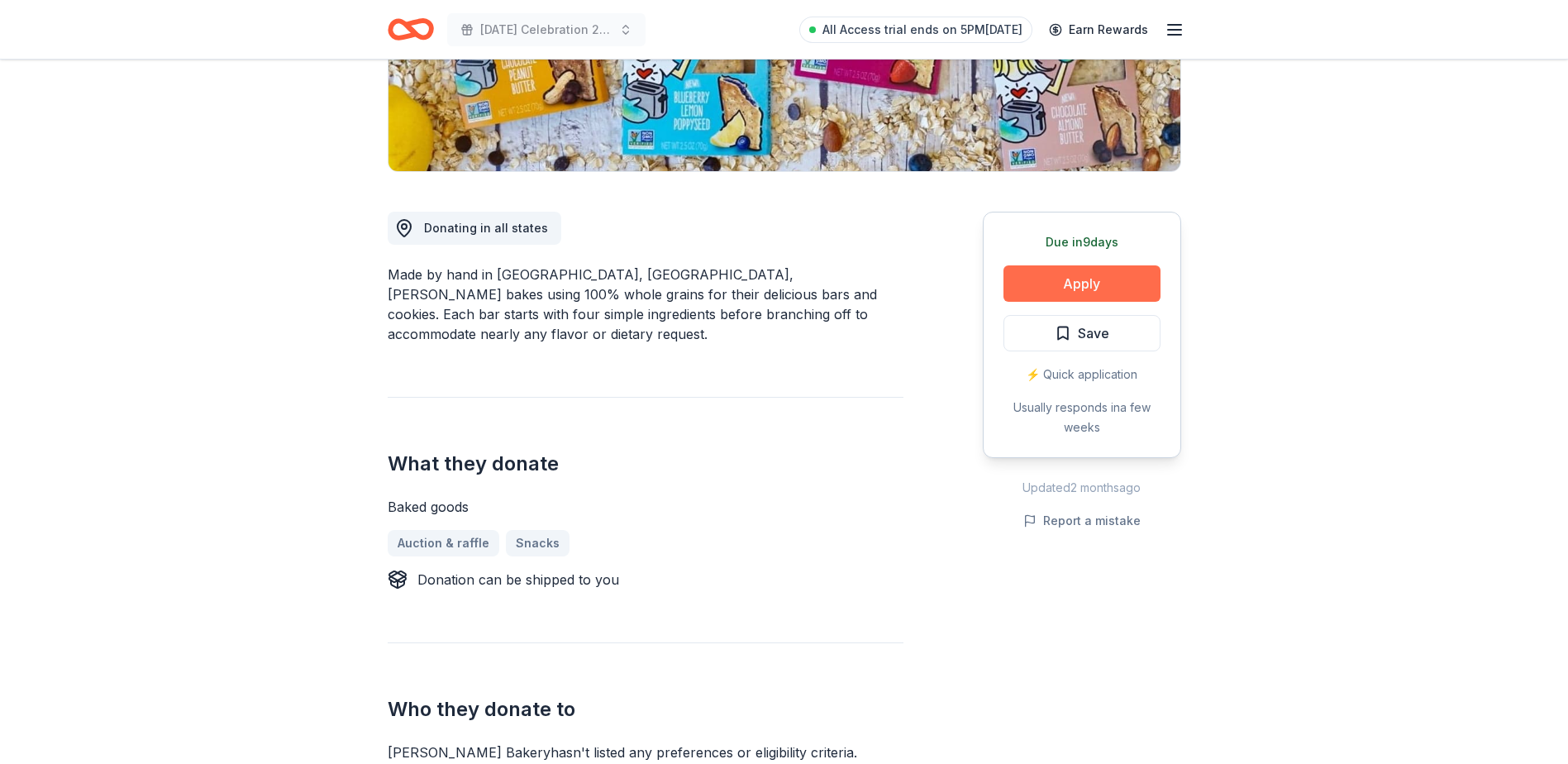
click at [1071, 269] on button "Apply" at bounding box center [1082, 284] width 157 height 37
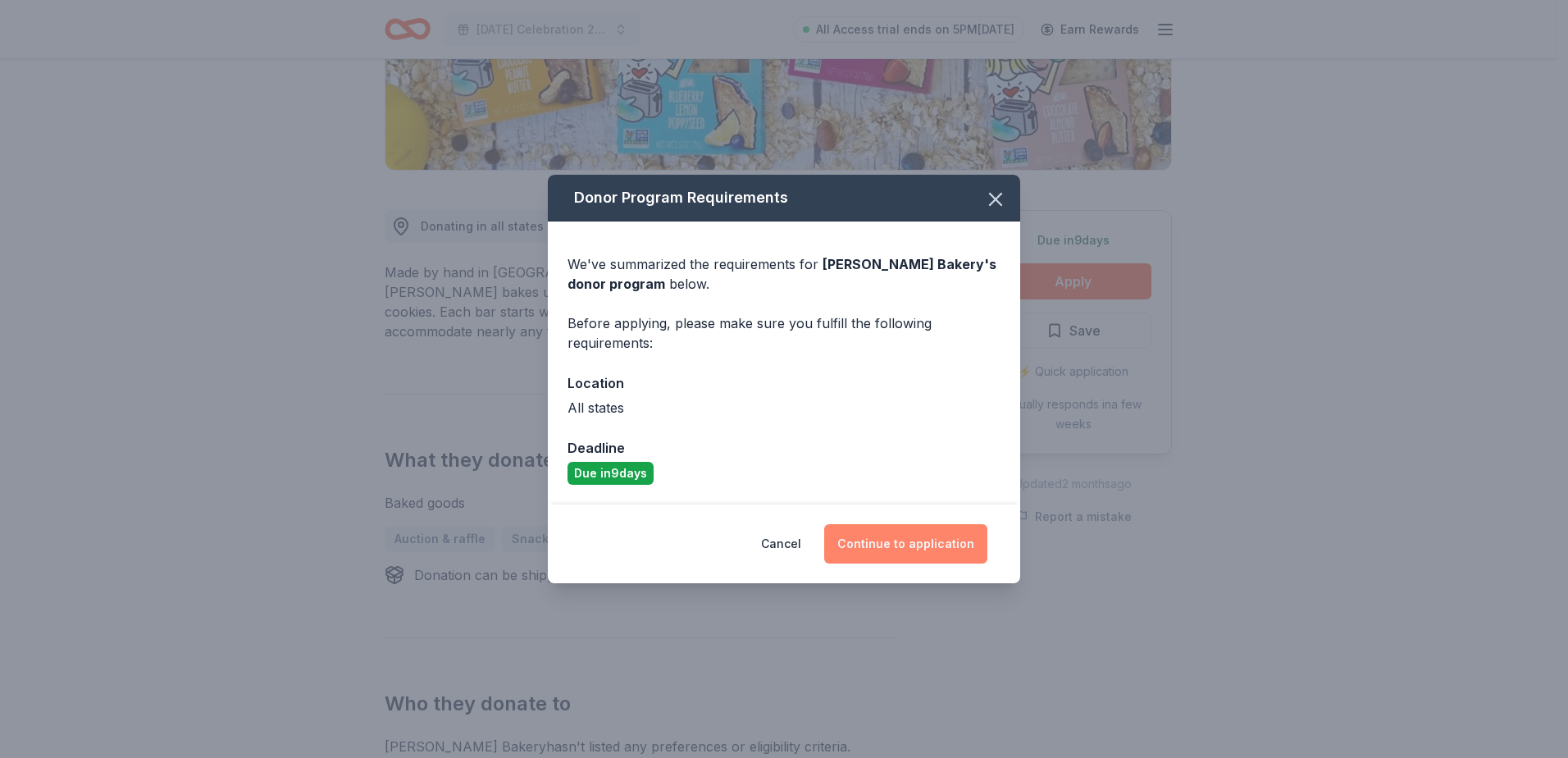
click at [923, 550] on button "Continue to application" at bounding box center [905, 544] width 163 height 39
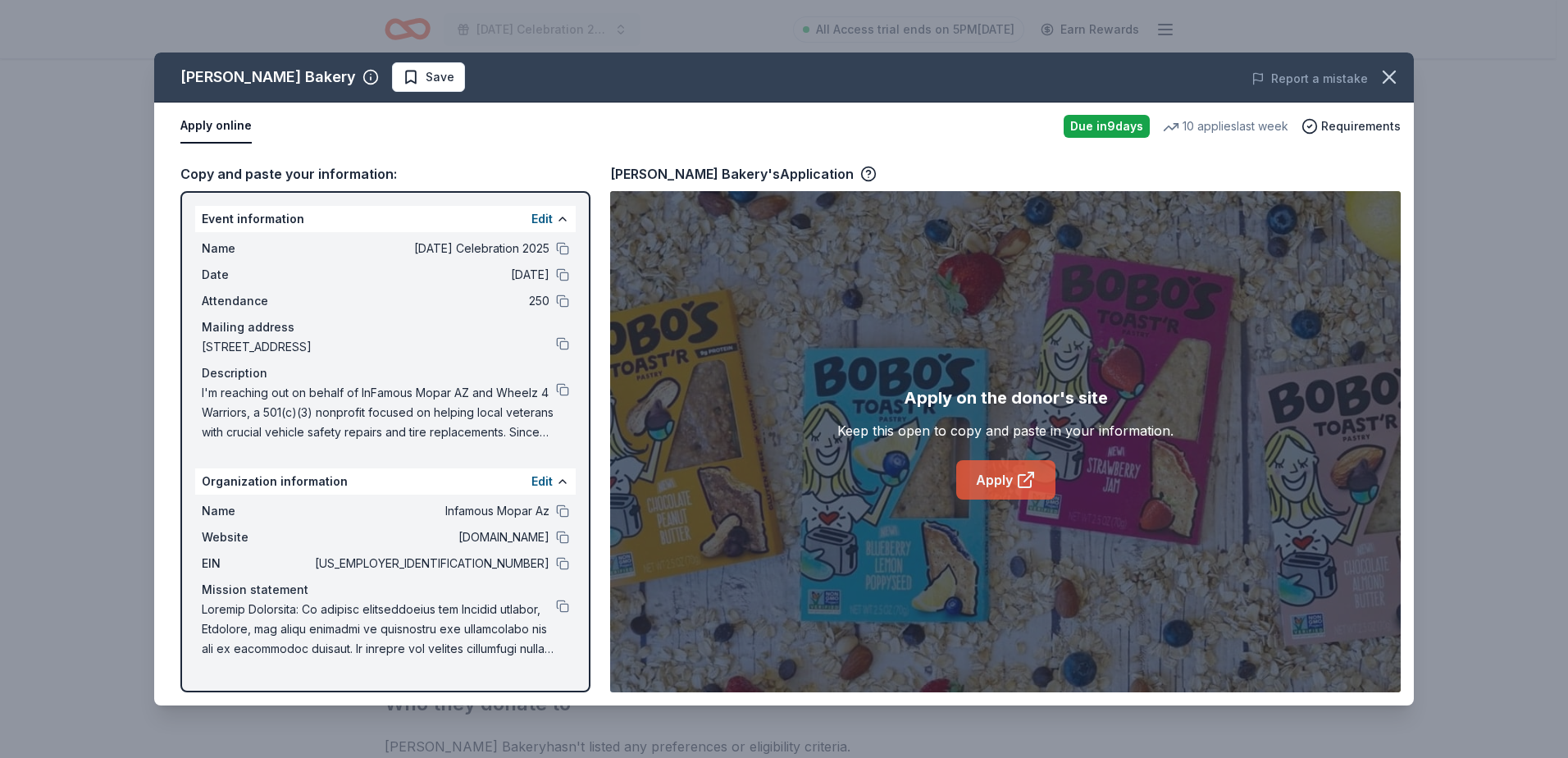
click at [1008, 489] on link "Apply" at bounding box center [1006, 480] width 100 height 39
click at [425, 81] on span "Save" at bounding box center [439, 77] width 29 height 20
click at [400, 75] on html "Patriot Day Celebration 2025 All Access trial ends on 5PM, 8/20 Earn Rewards Du…" at bounding box center [784, 50] width 1568 height 758
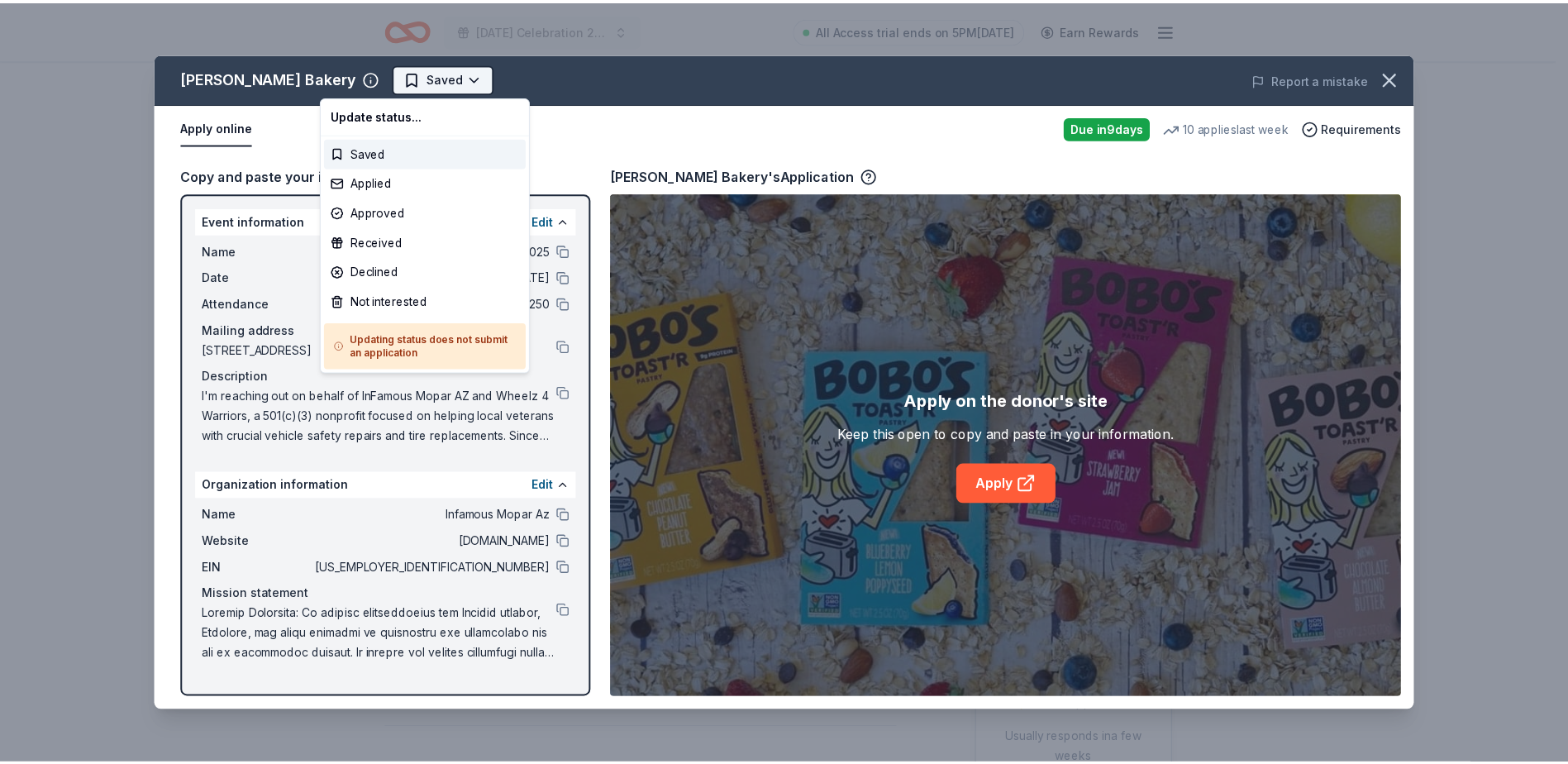
scroll to position [0, 0]
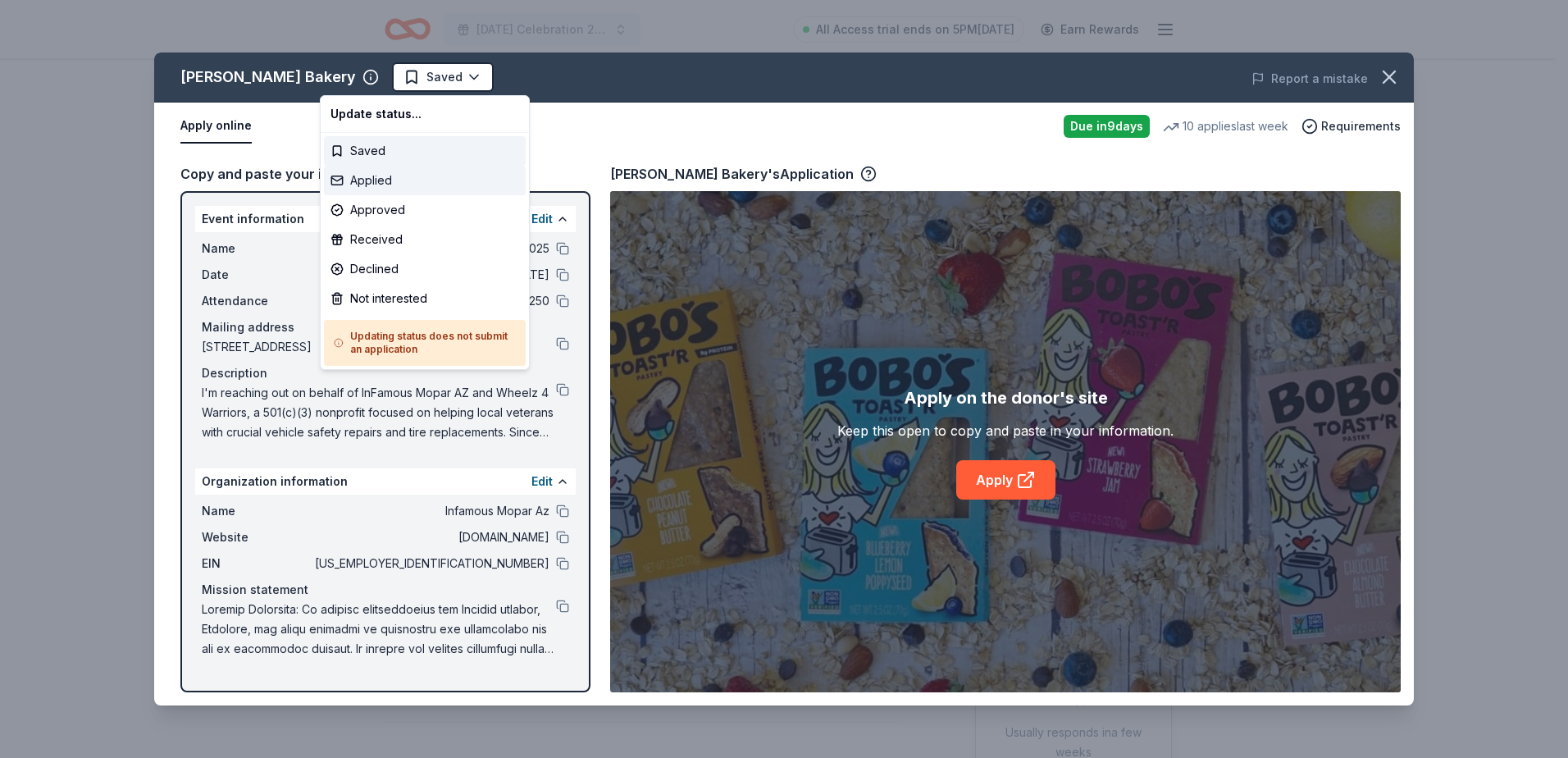
click at [386, 176] on div "Applied" at bounding box center [424, 181] width 202 height 30
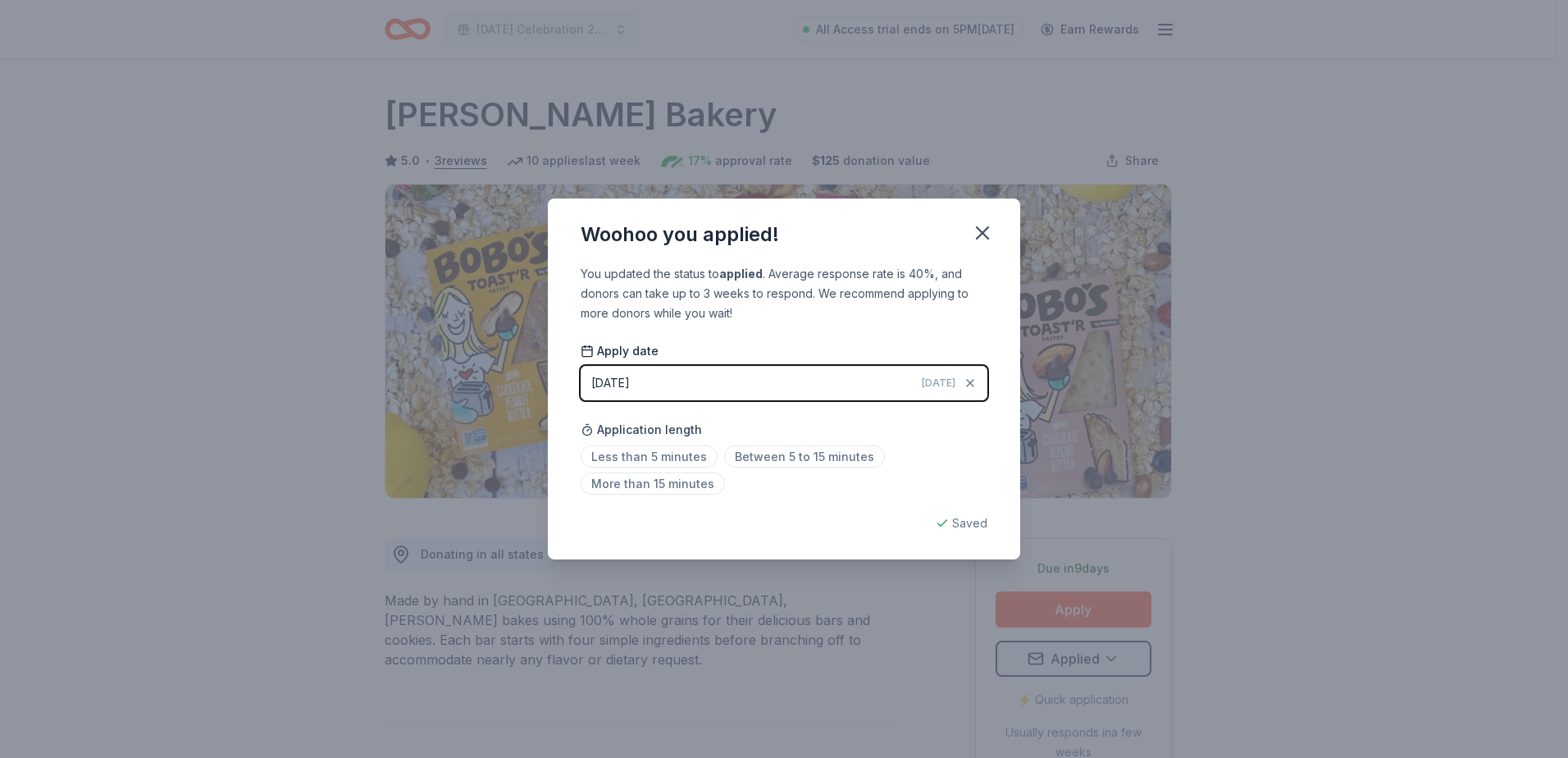
drag, startPoint x: 996, startPoint y: 237, endPoint x: 935, endPoint y: 219, distance: 63.6
click at [982, 232] on button "button" at bounding box center [983, 233] width 37 height 37
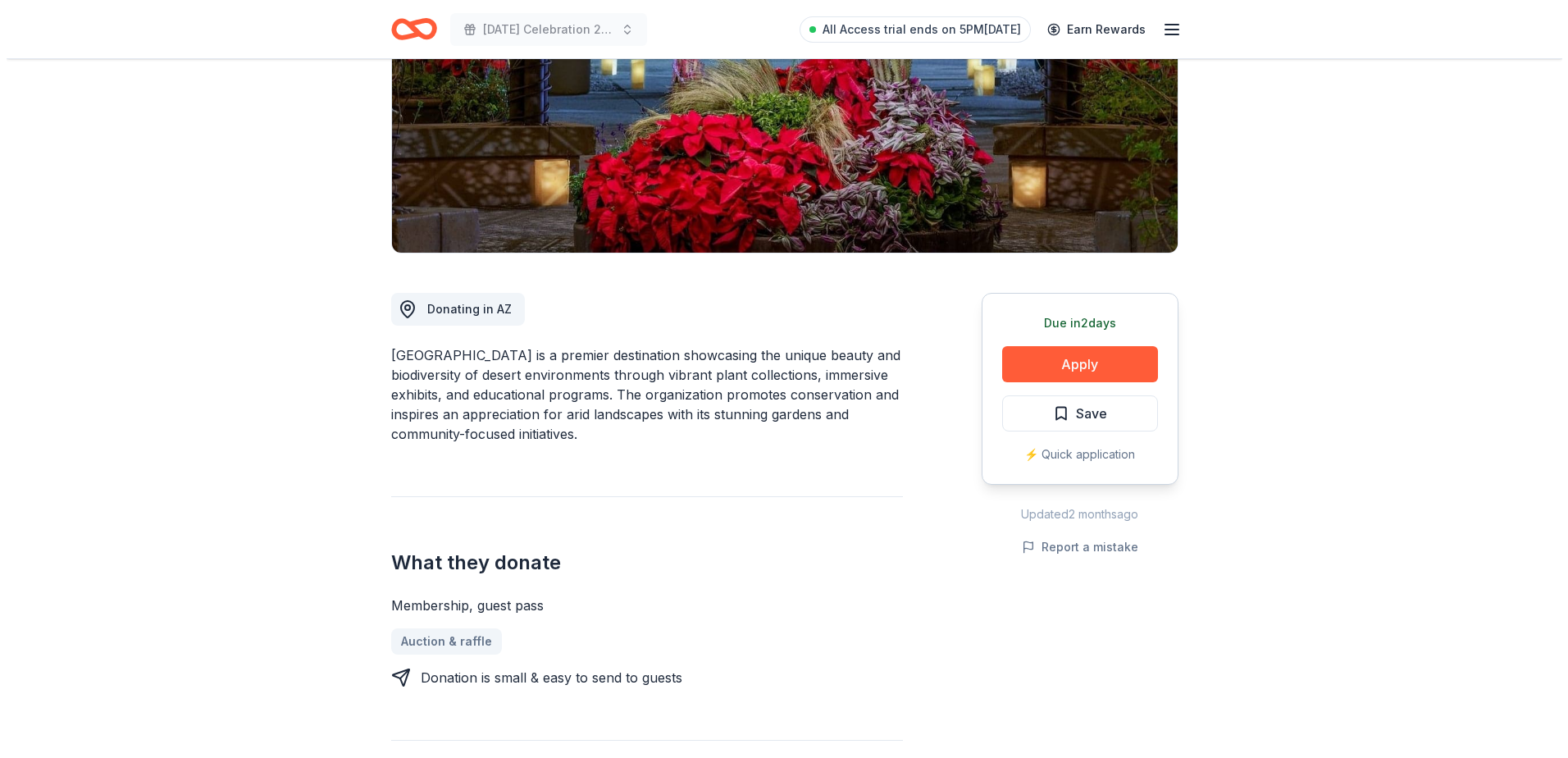
scroll to position [246, 0]
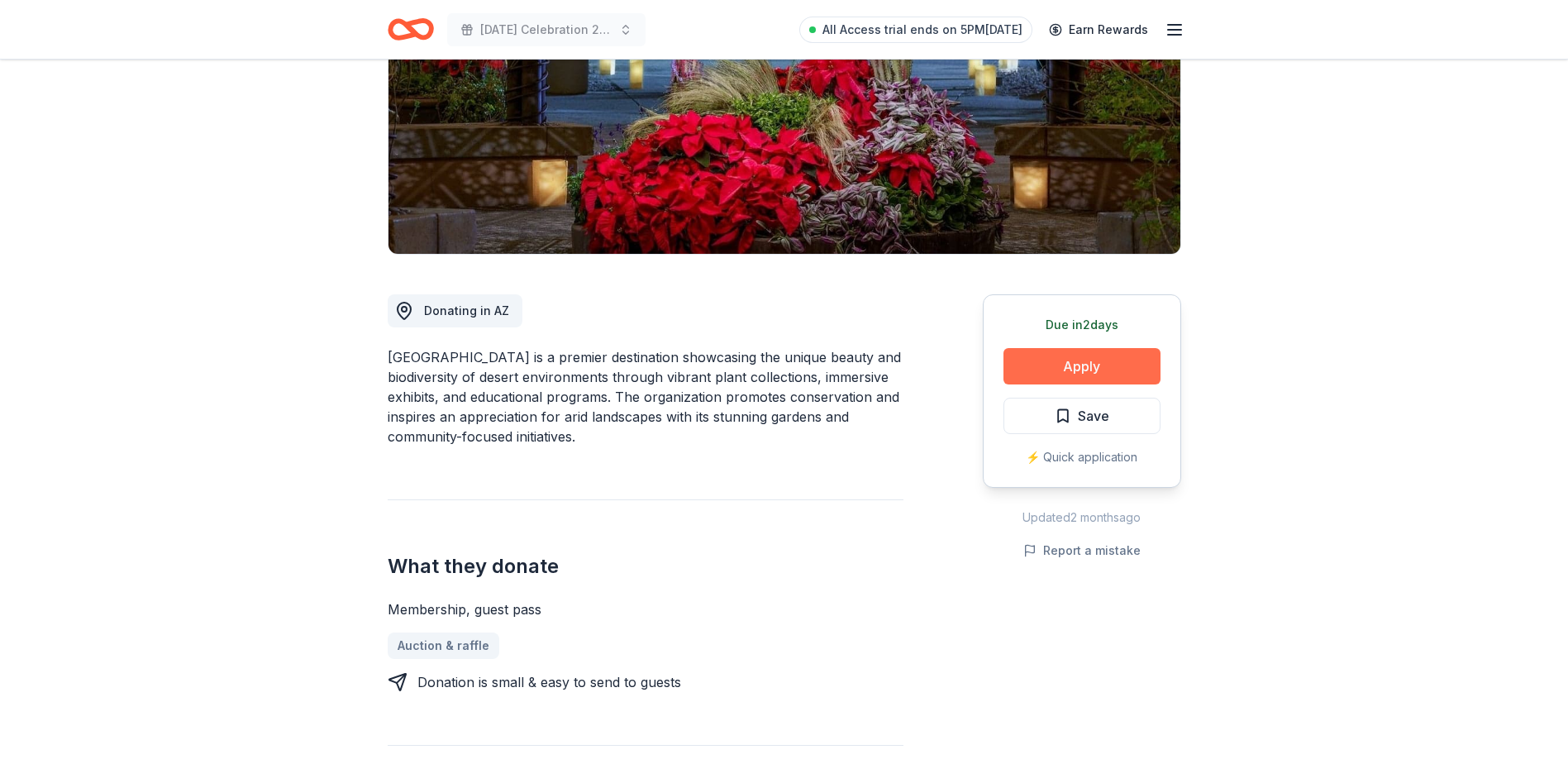
click at [1075, 358] on button "Apply" at bounding box center [1082, 366] width 157 height 37
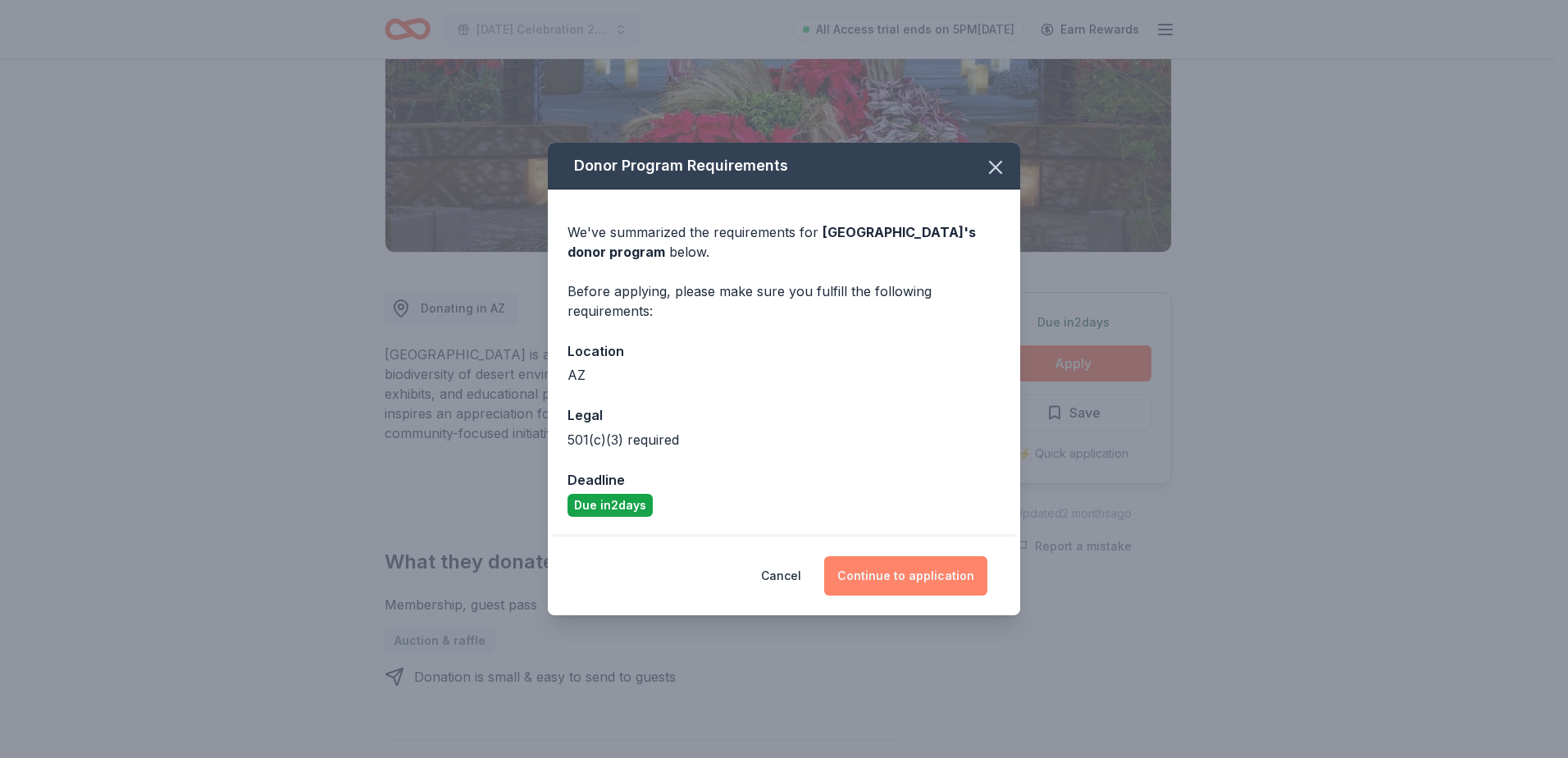
click at [908, 580] on button "Continue to application" at bounding box center [905, 576] width 163 height 39
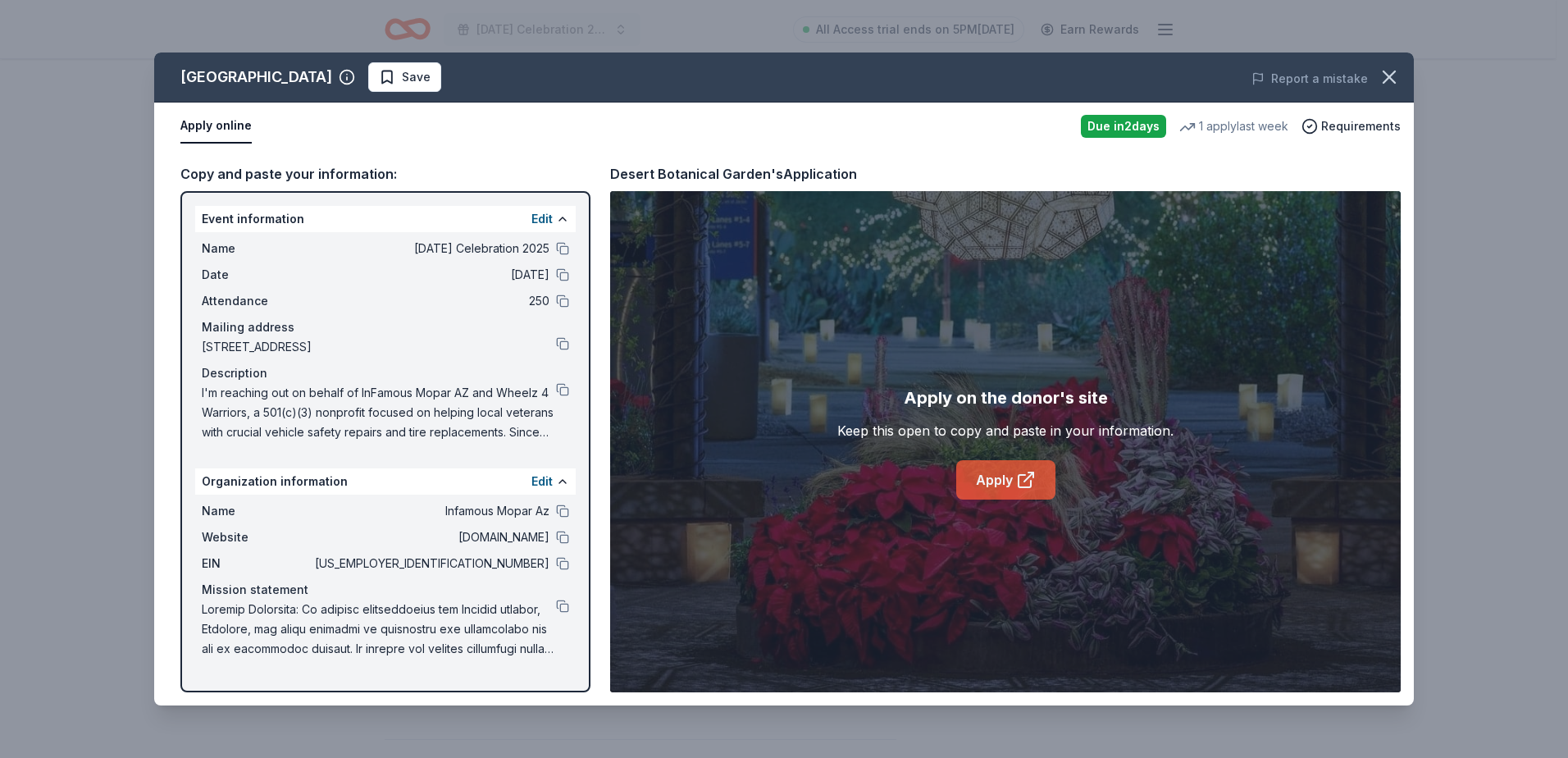
click at [986, 485] on link "Apply" at bounding box center [1006, 480] width 100 height 39
click at [418, 80] on span "Save" at bounding box center [405, 77] width 51 height 20
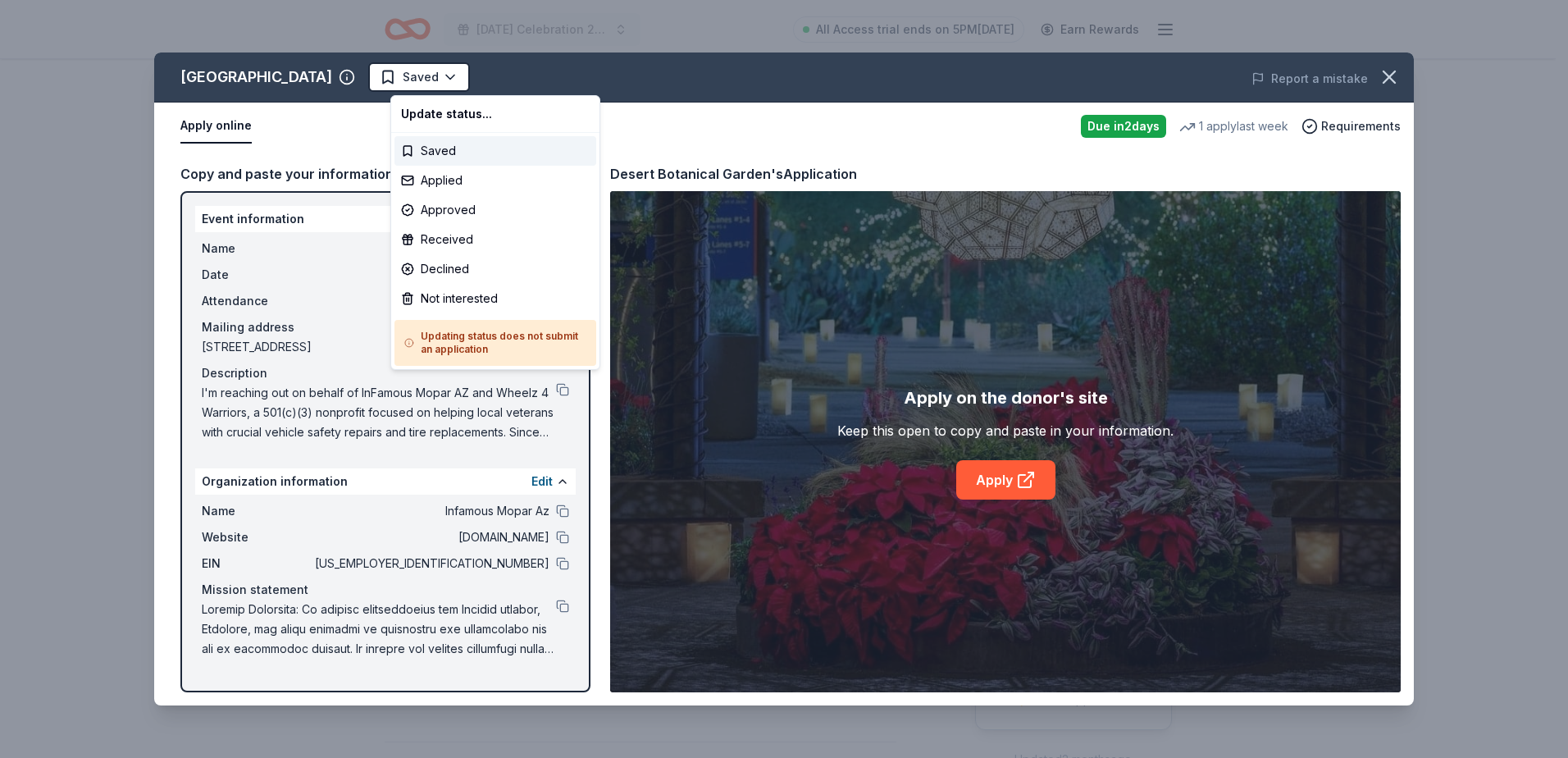
click at [418, 80] on html "[DATE] Celebration 2025 All Access trial ends on 5PM[DATE] Earn Rewards Due [DA…" at bounding box center [784, 379] width 1568 height 758
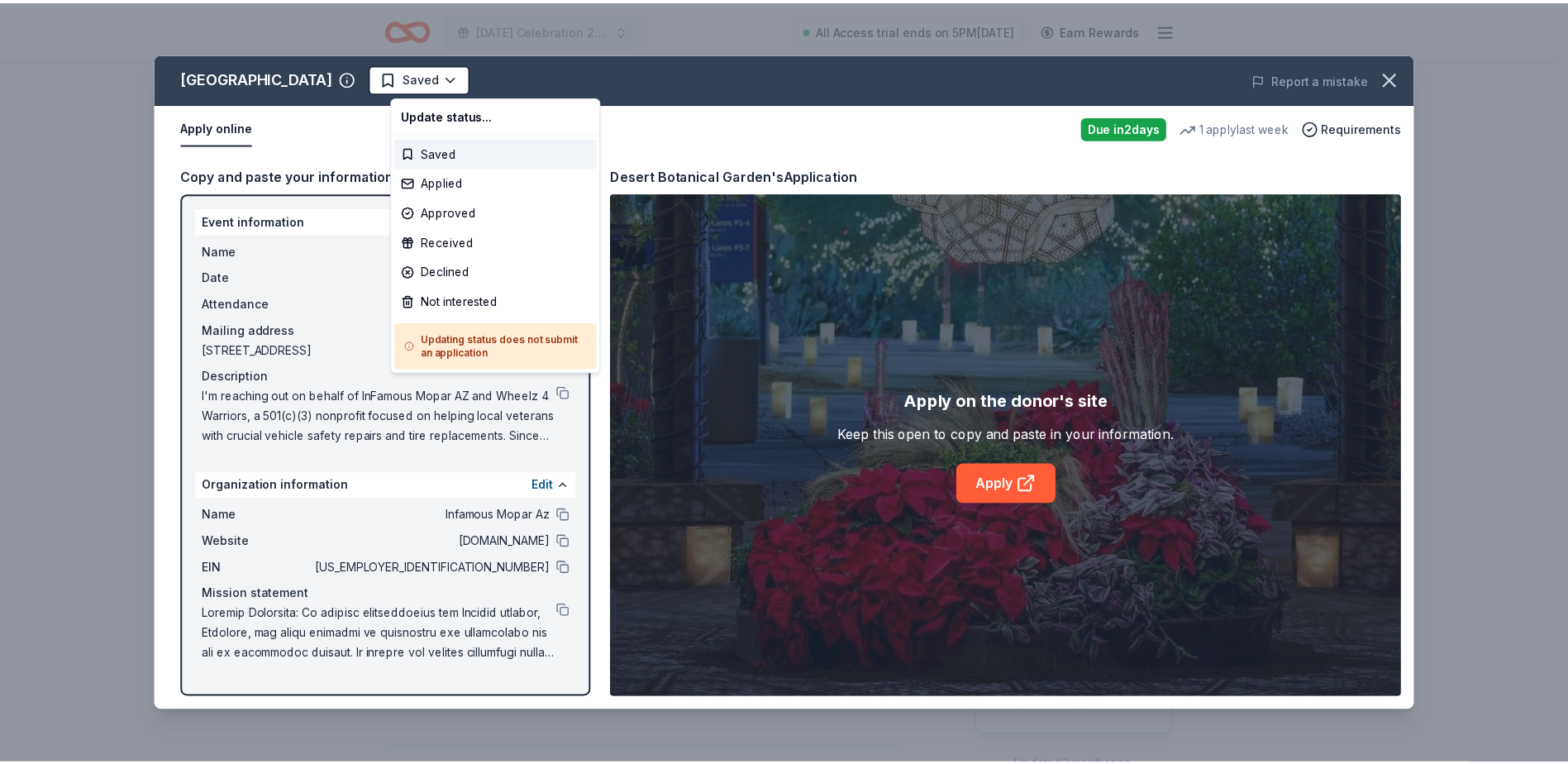
scroll to position [0, 0]
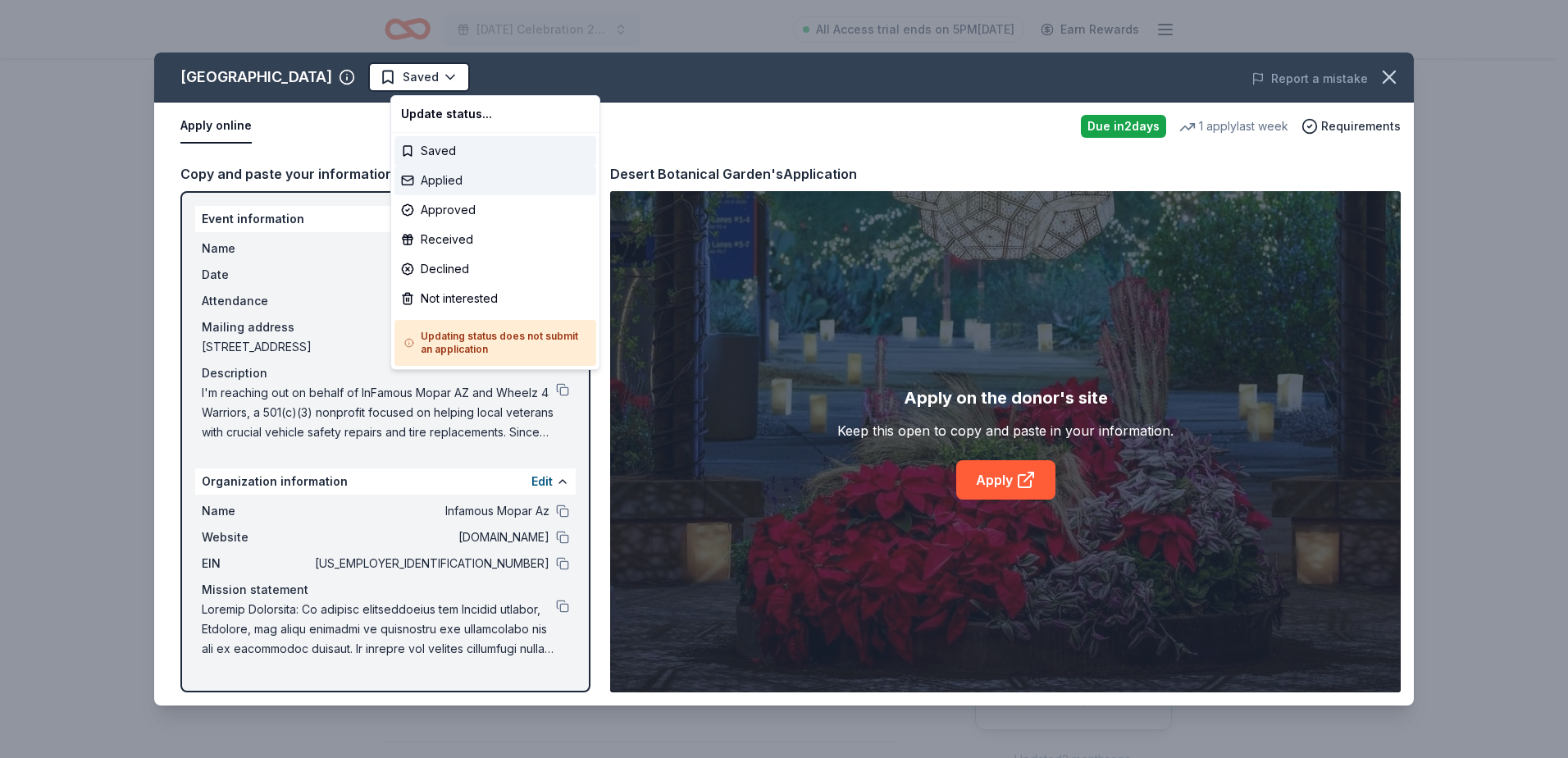
click at [430, 183] on div "Applied" at bounding box center [495, 181] width 202 height 30
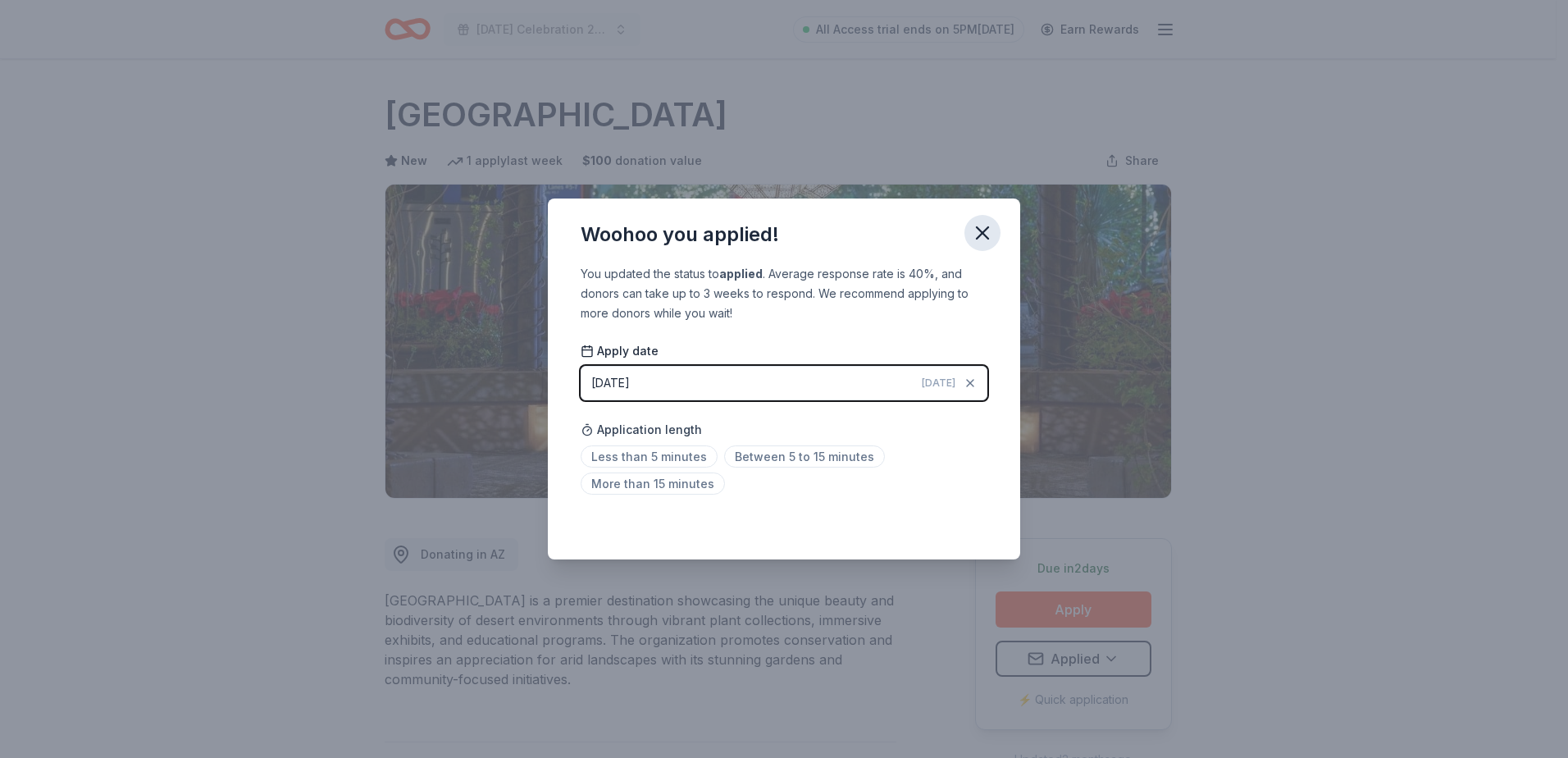
click at [990, 233] on icon "button" at bounding box center [982, 232] width 23 height 23
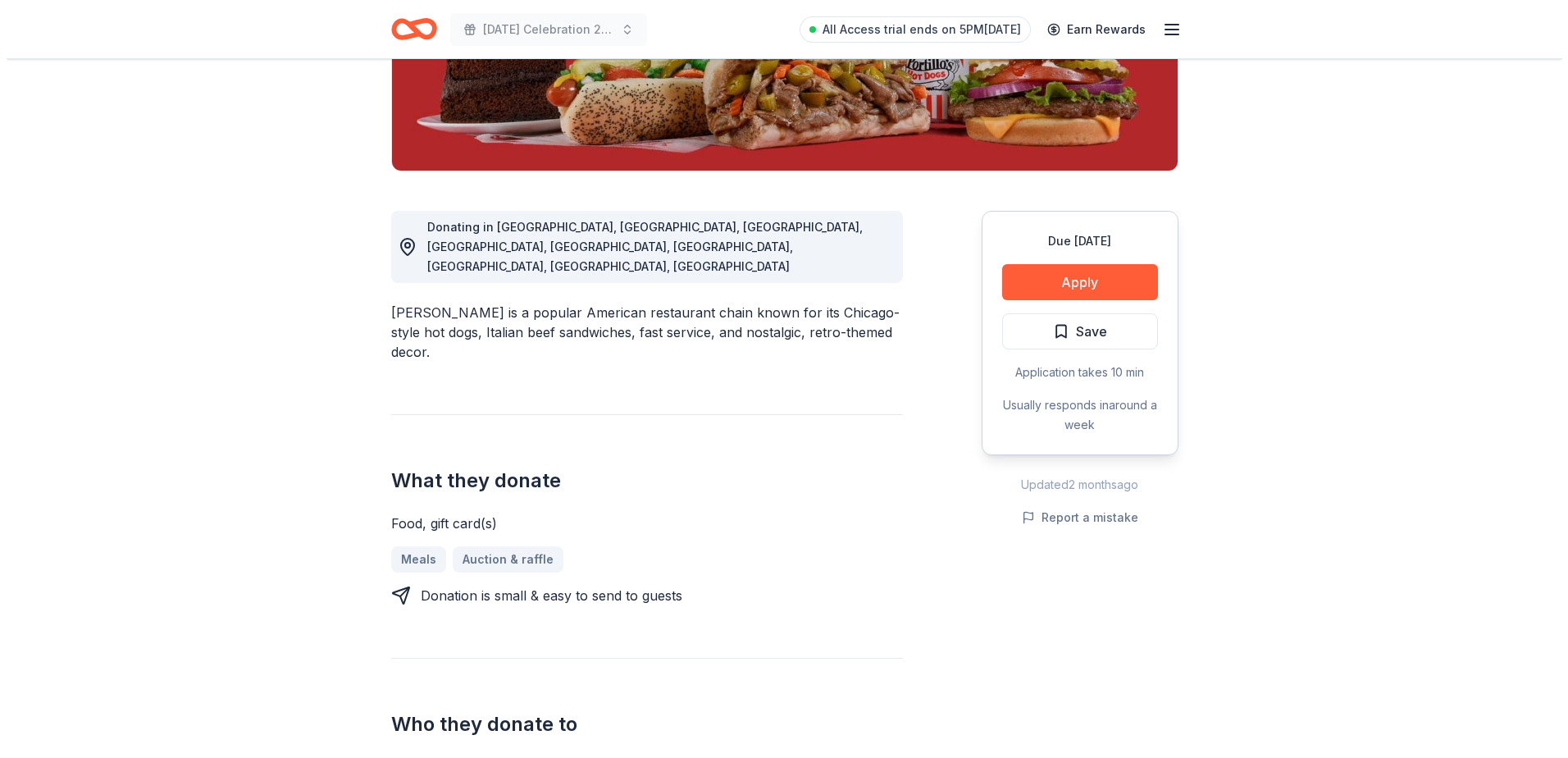
scroll to position [329, 0]
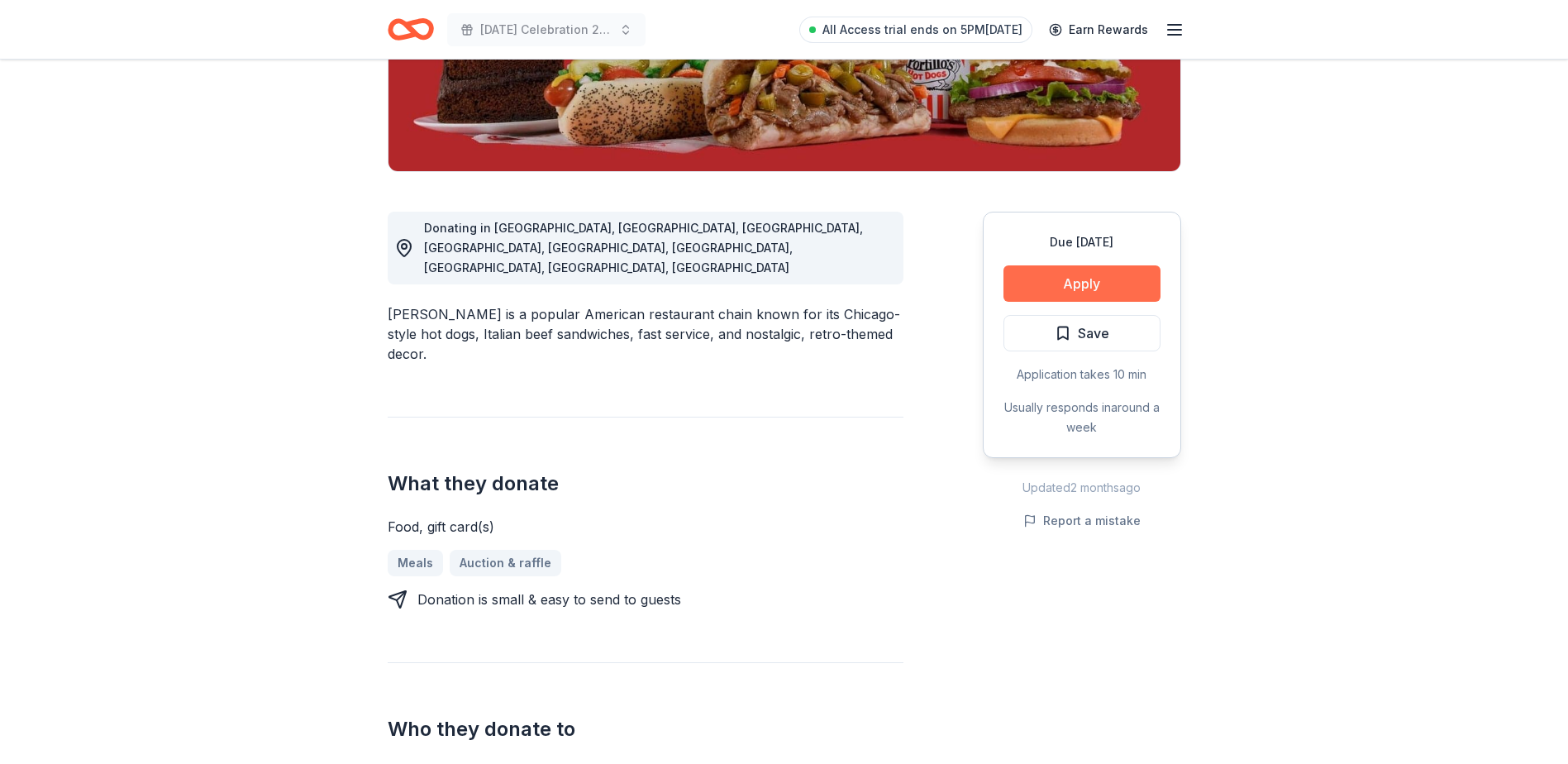
click at [1097, 284] on button "Apply" at bounding box center [1082, 284] width 157 height 37
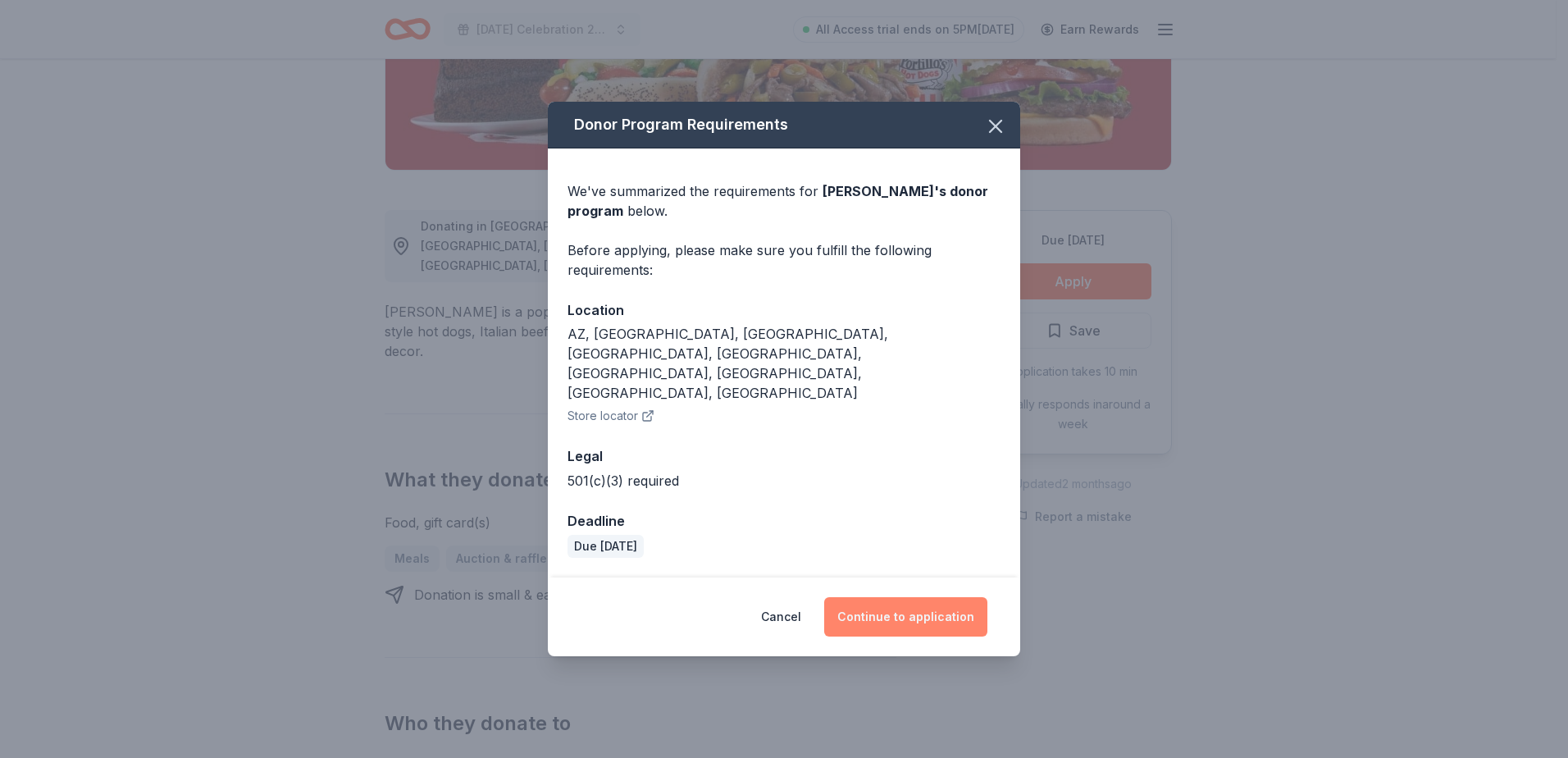
click at [927, 597] on button "Continue to application" at bounding box center [905, 617] width 163 height 39
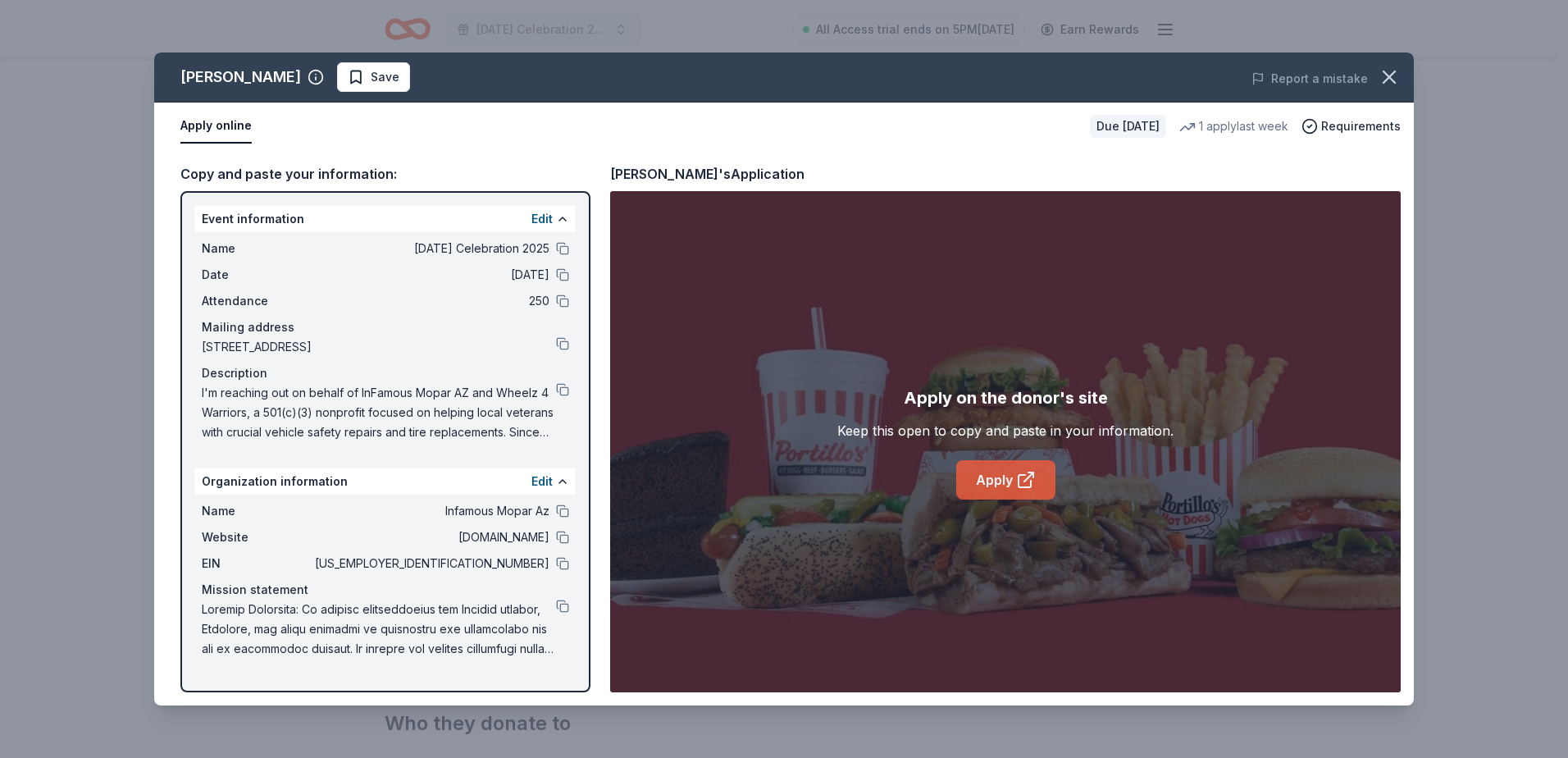
click at [1009, 477] on link "Apply" at bounding box center [1006, 480] width 100 height 39
click at [371, 83] on span "Save" at bounding box center [385, 77] width 29 height 20
click at [336, 85] on html "[DATE] Celebration 2025 All Access trial ends on 5PM[DATE] Earn Rewards Due [DA…" at bounding box center [784, 50] width 1568 height 758
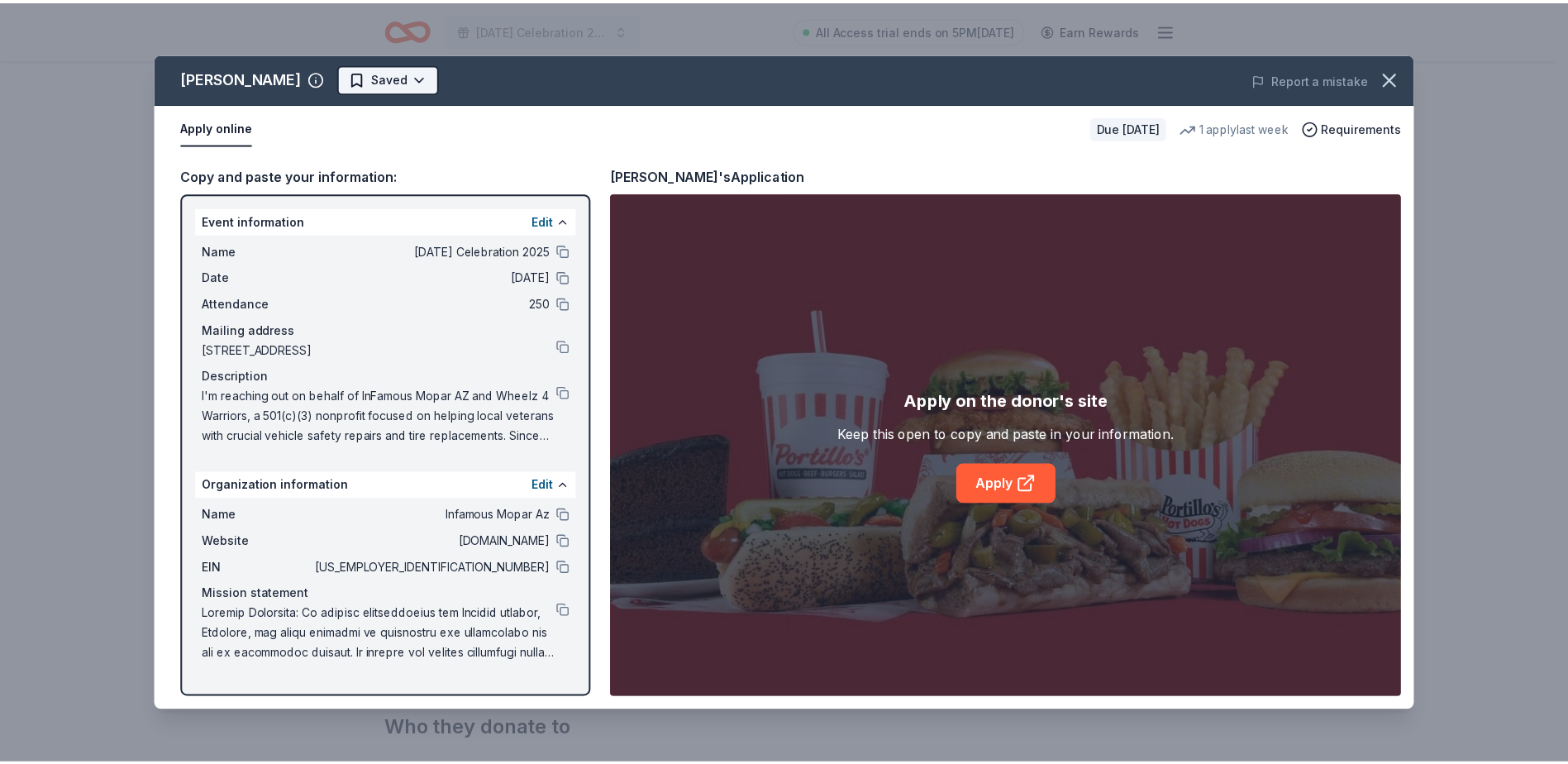
scroll to position [0, 0]
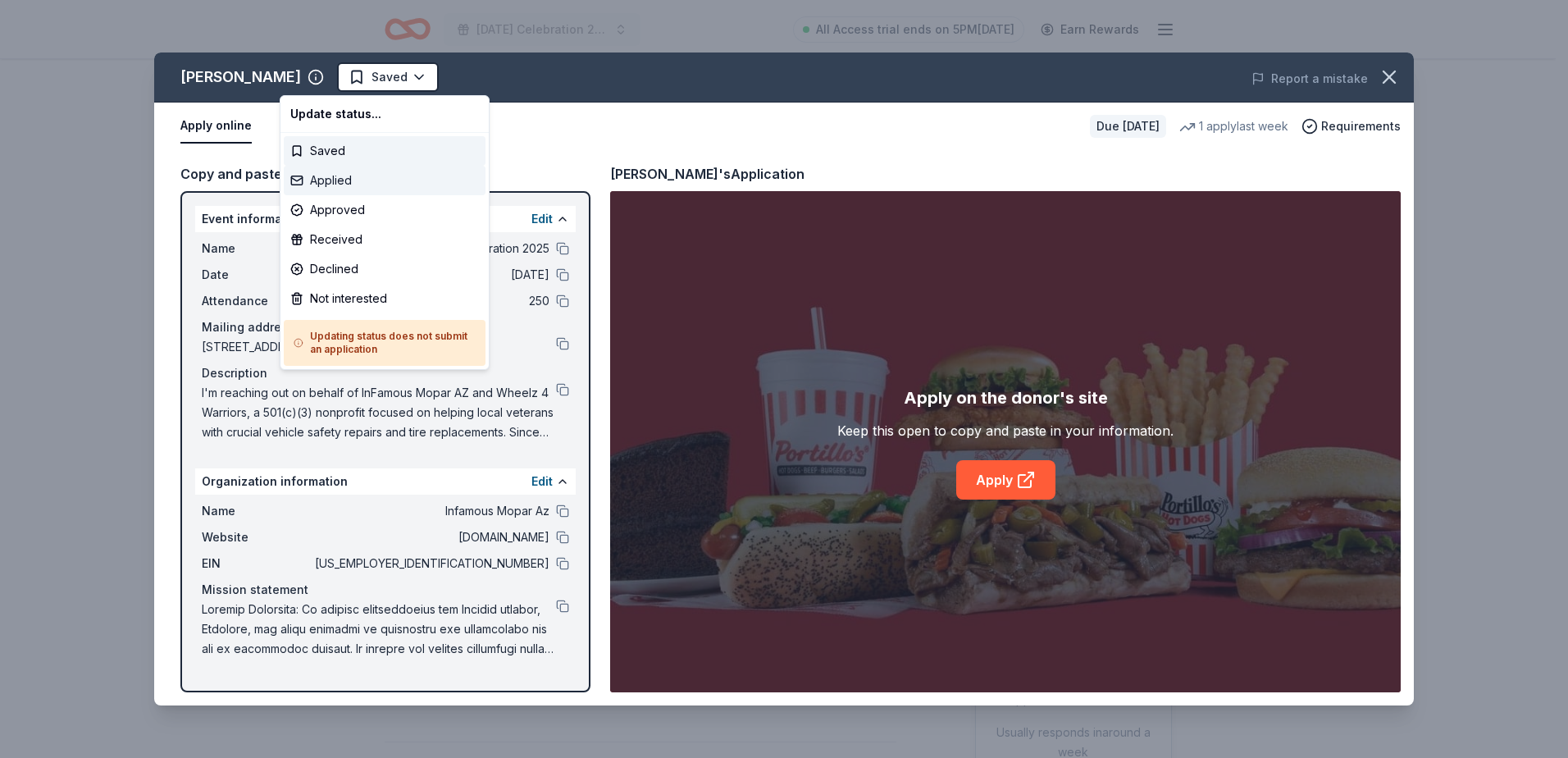
click at [356, 183] on div "Applied" at bounding box center [385, 181] width 202 height 30
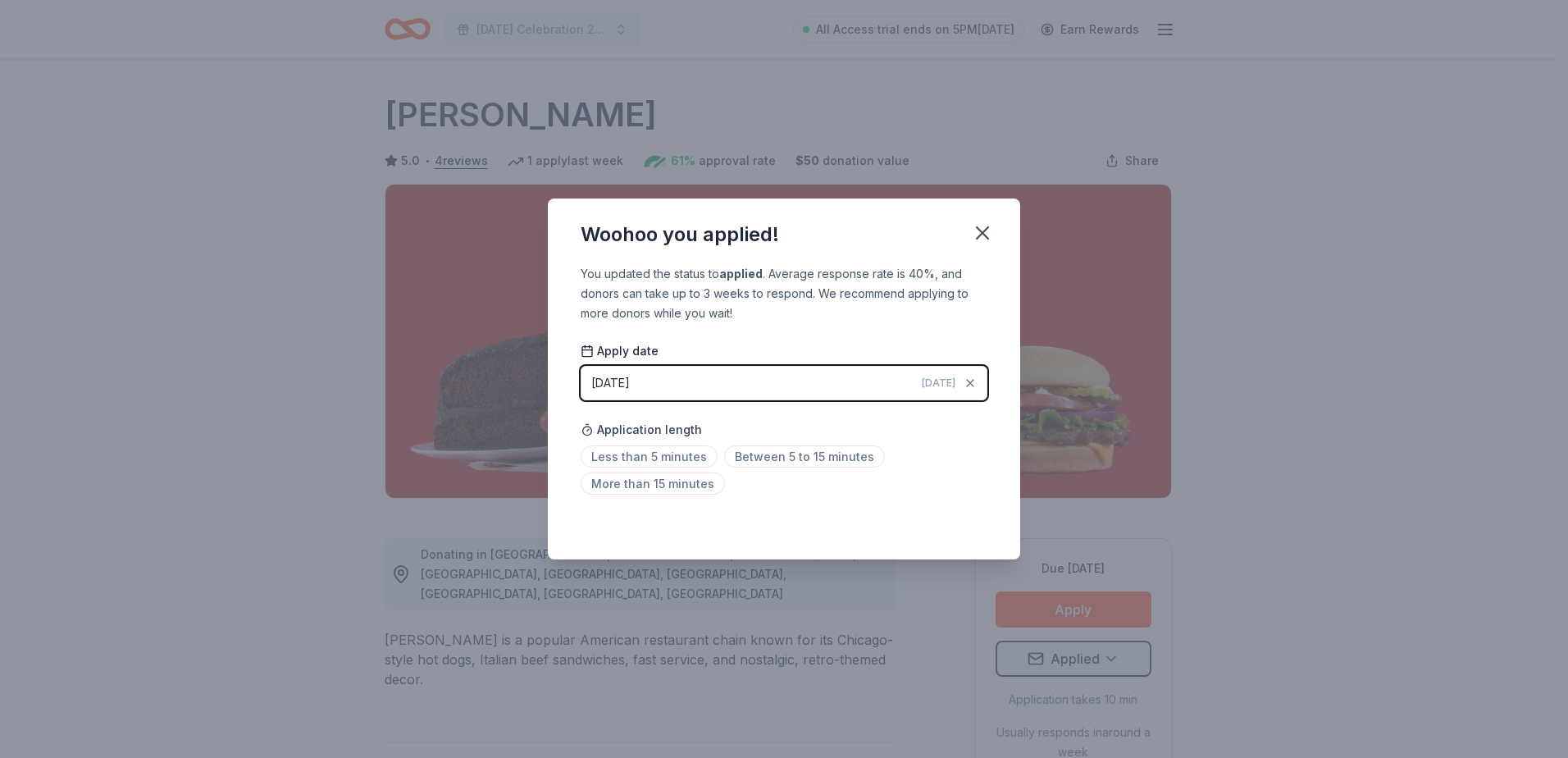
drag, startPoint x: 976, startPoint y: 225, endPoint x: 939, endPoint y: 211, distance: 39.6
click at [975, 224] on icon "button" at bounding box center [982, 232] width 23 height 23
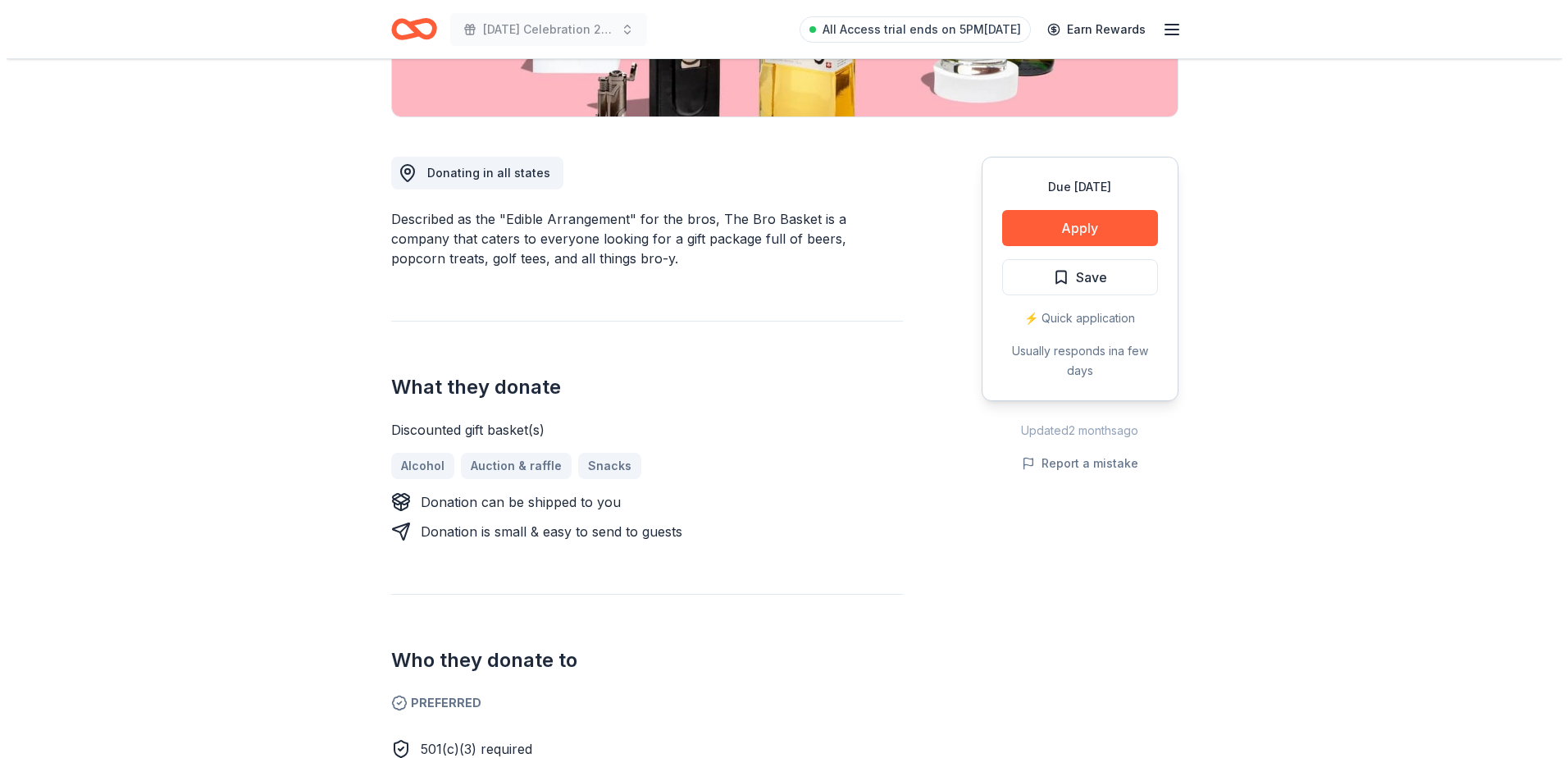
scroll to position [411, 0]
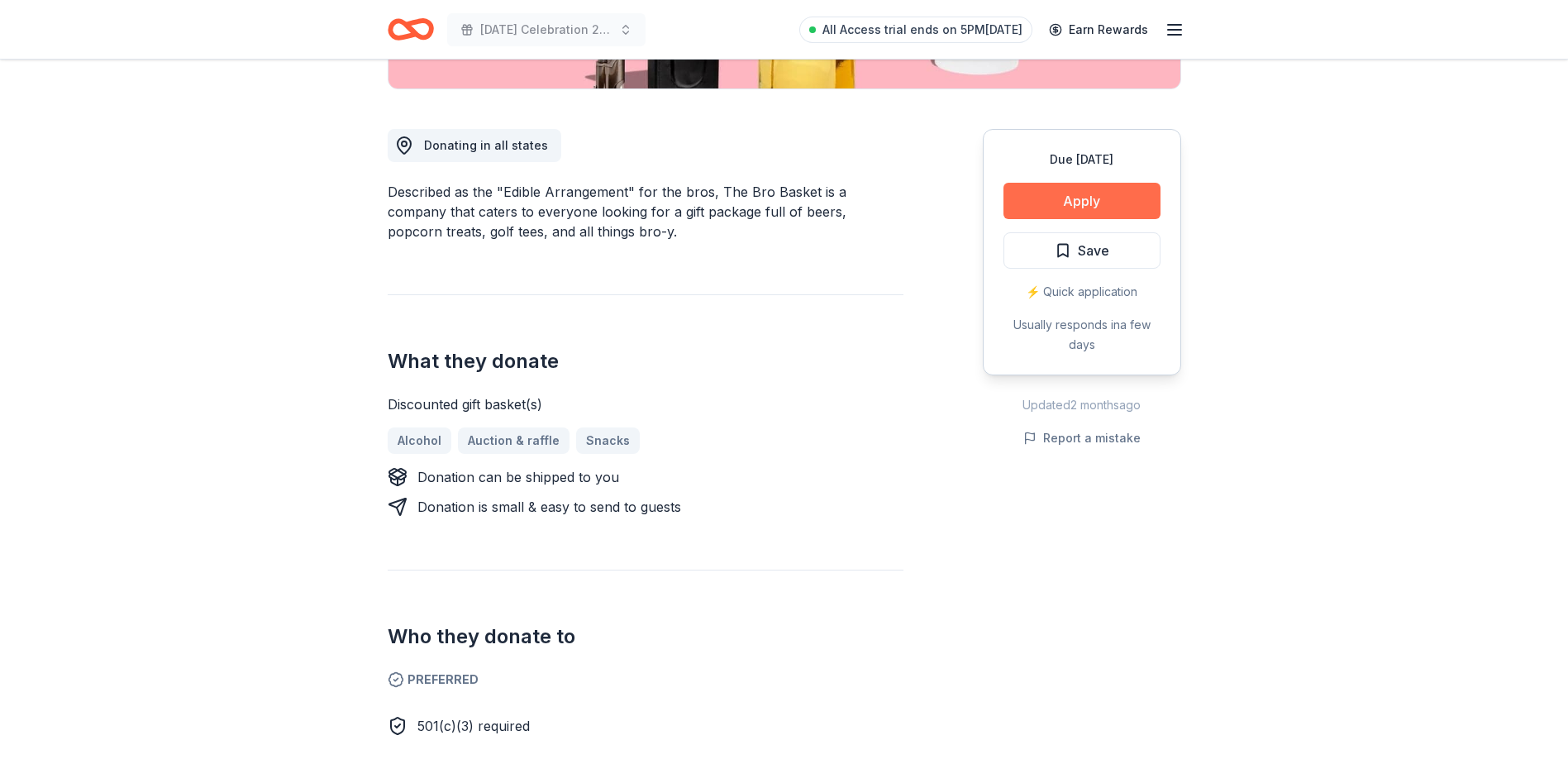
click at [1071, 189] on button "Apply" at bounding box center [1082, 201] width 157 height 37
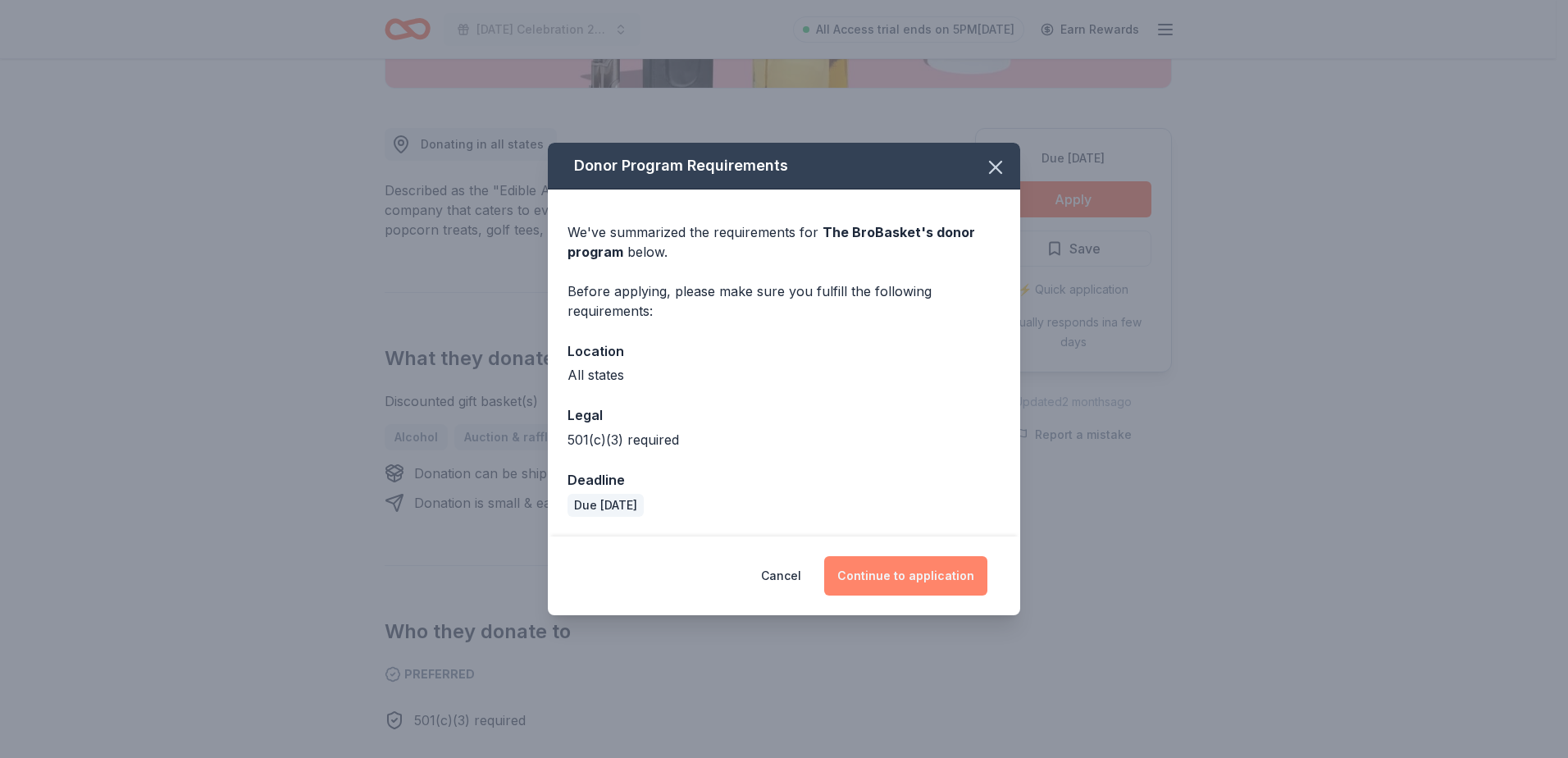
click at [916, 572] on button "Continue to application" at bounding box center [905, 576] width 163 height 39
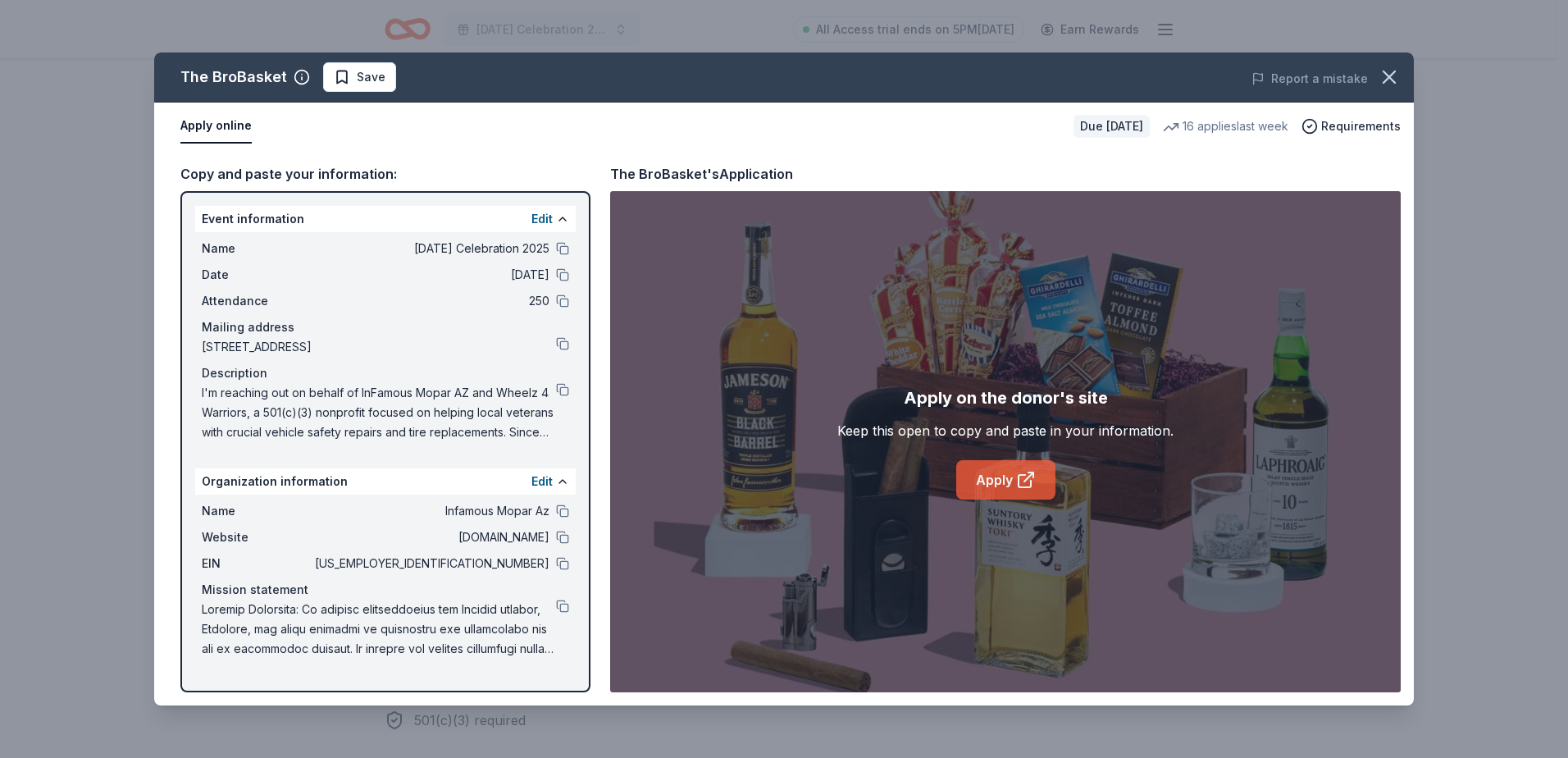
click at [1028, 483] on icon at bounding box center [1026, 480] width 20 height 20
click at [357, 77] on span "Save" at bounding box center [371, 77] width 29 height 20
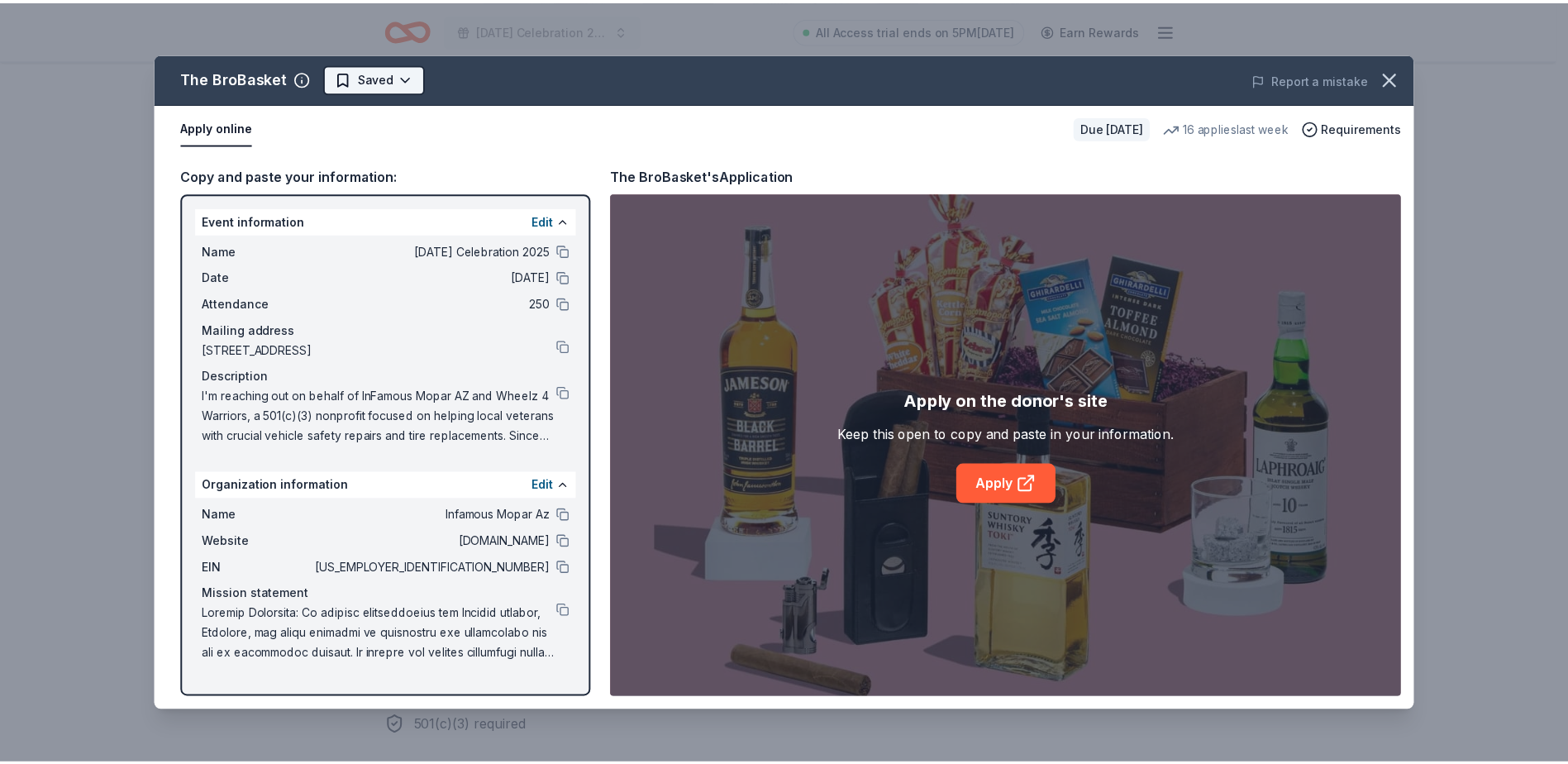
scroll to position [0, 0]
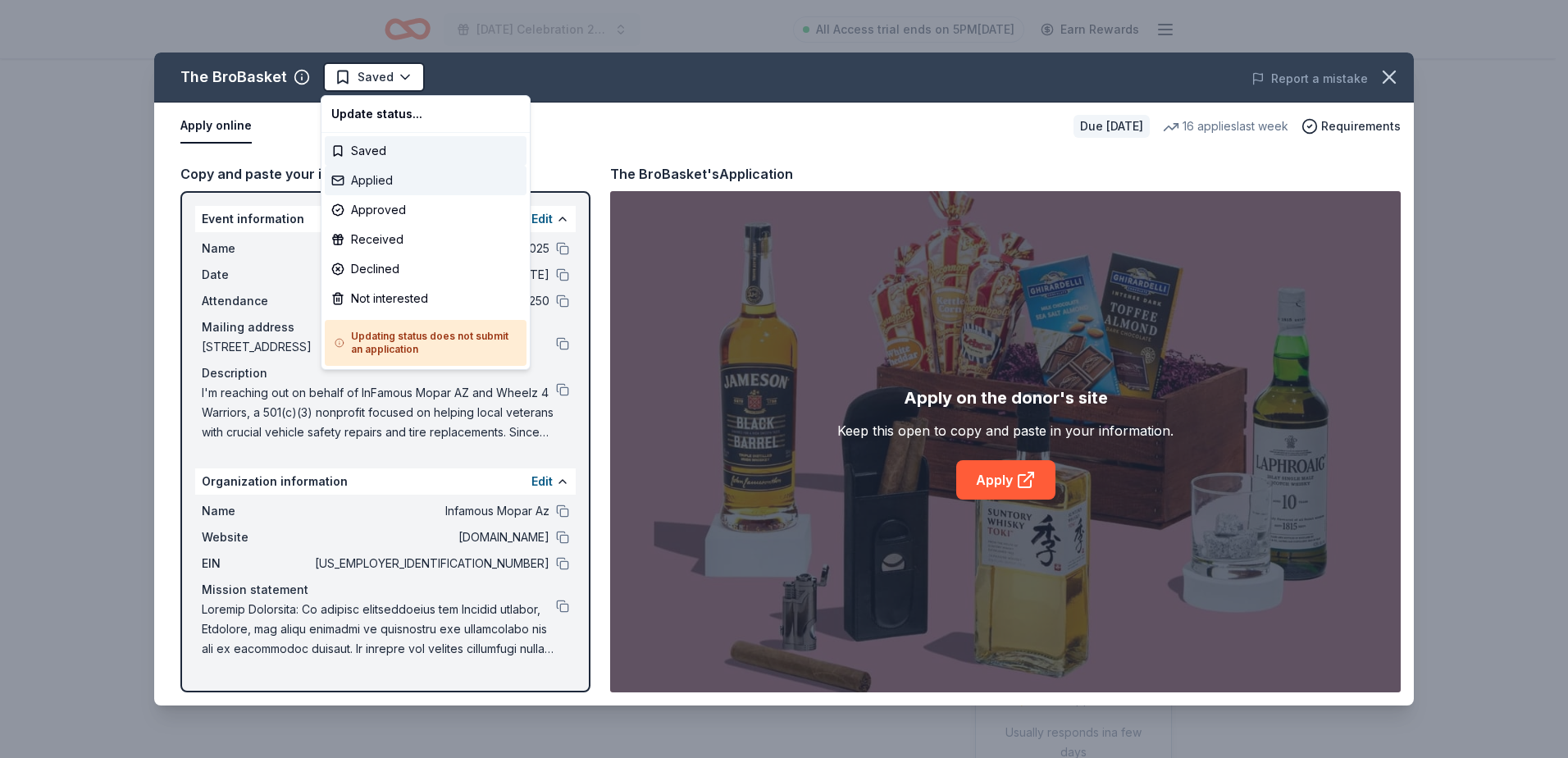
click at [395, 180] on div "Applied" at bounding box center [425, 181] width 202 height 30
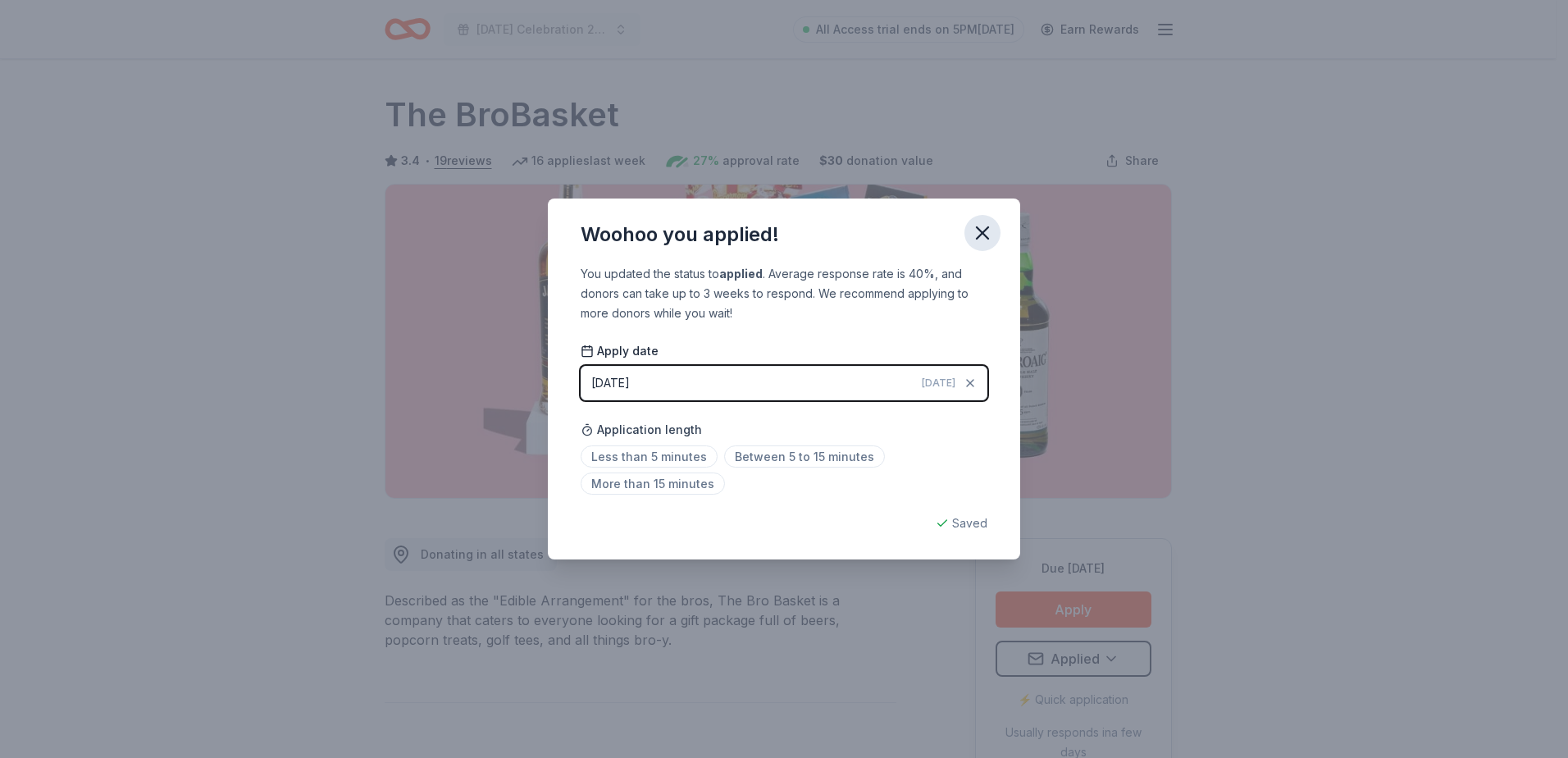
click at [988, 236] on icon "button" at bounding box center [982, 232] width 23 height 23
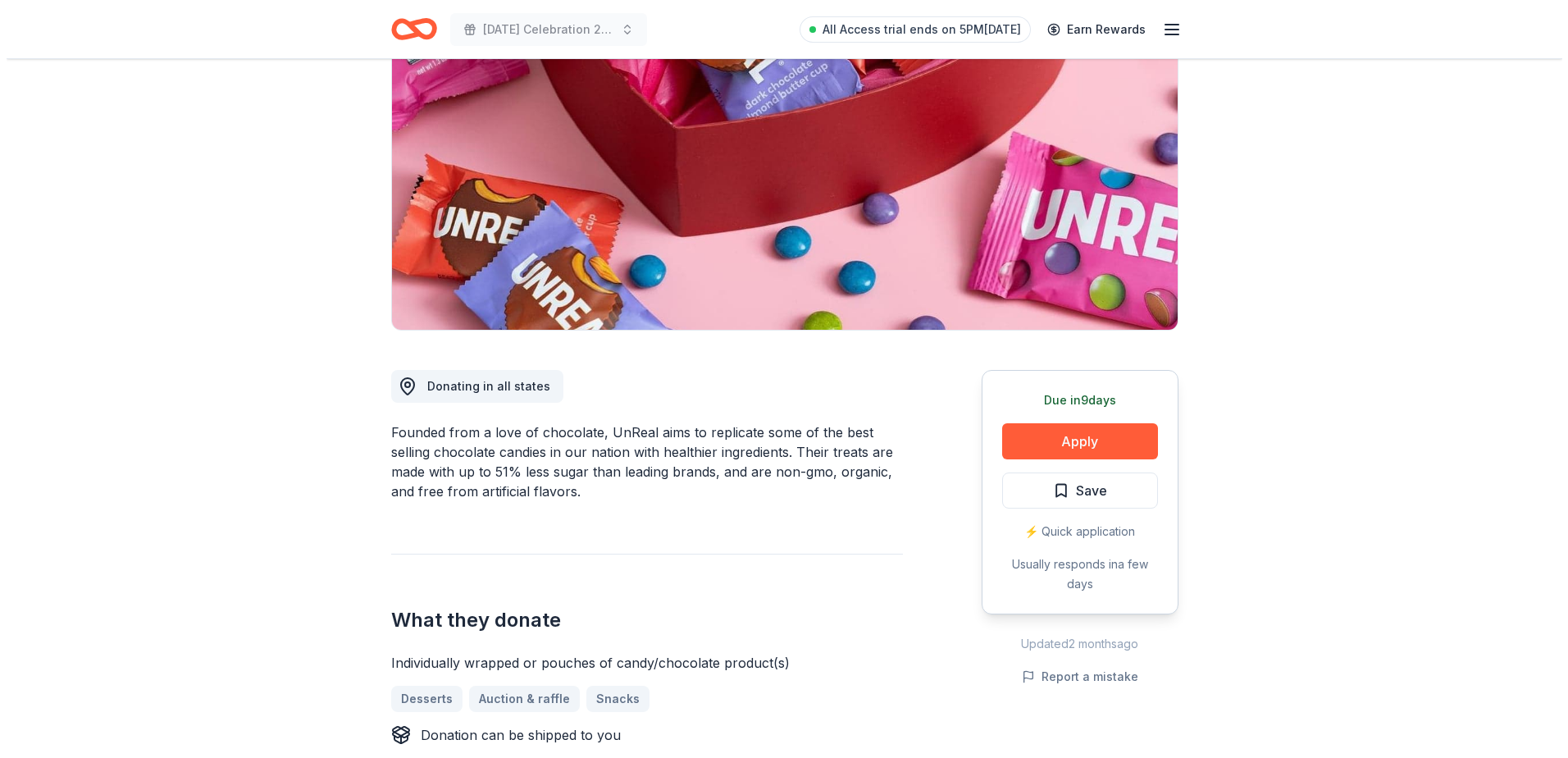
scroll to position [164, 0]
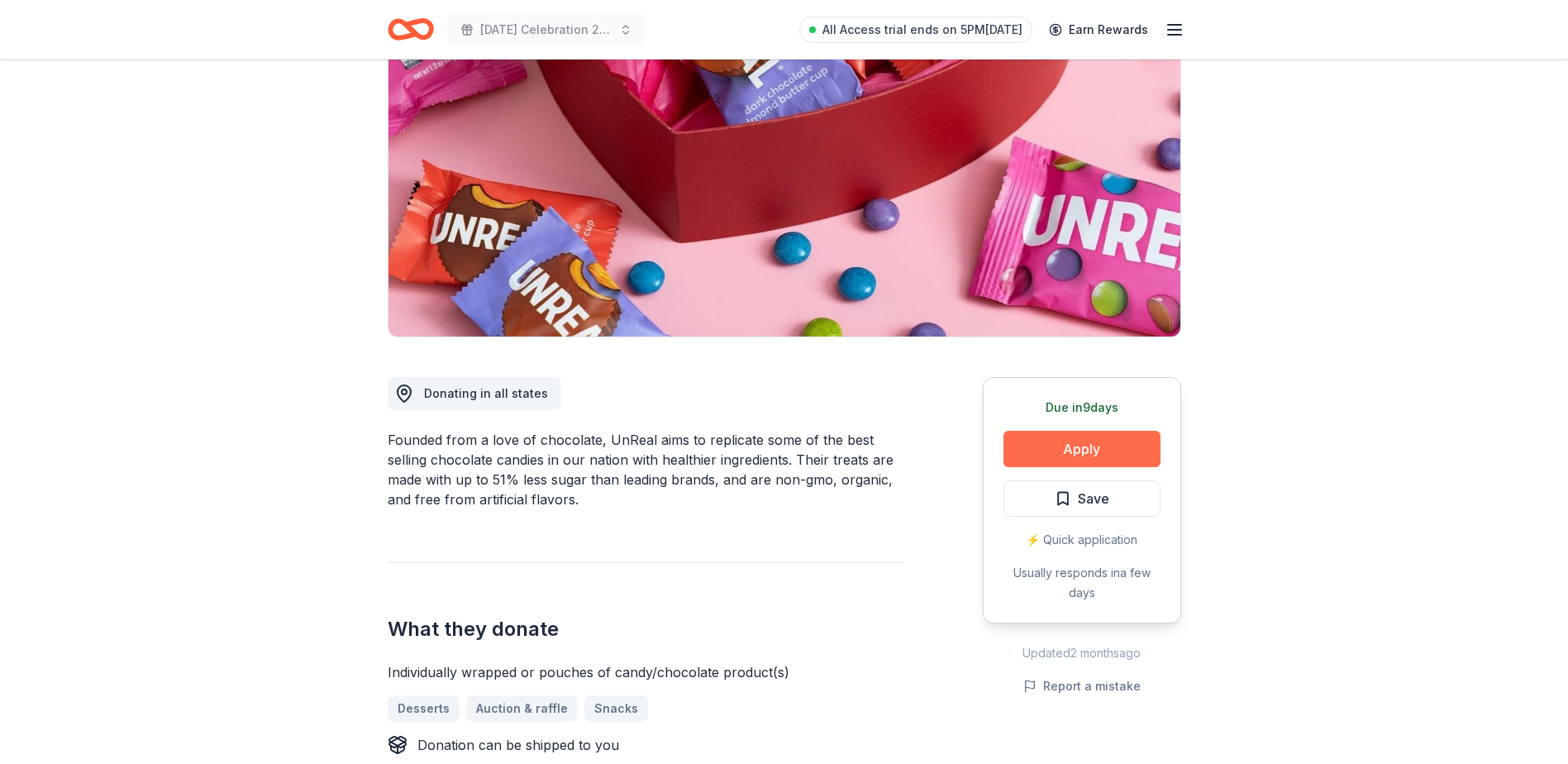
click at [1028, 448] on button "Apply" at bounding box center [1082, 449] width 157 height 37
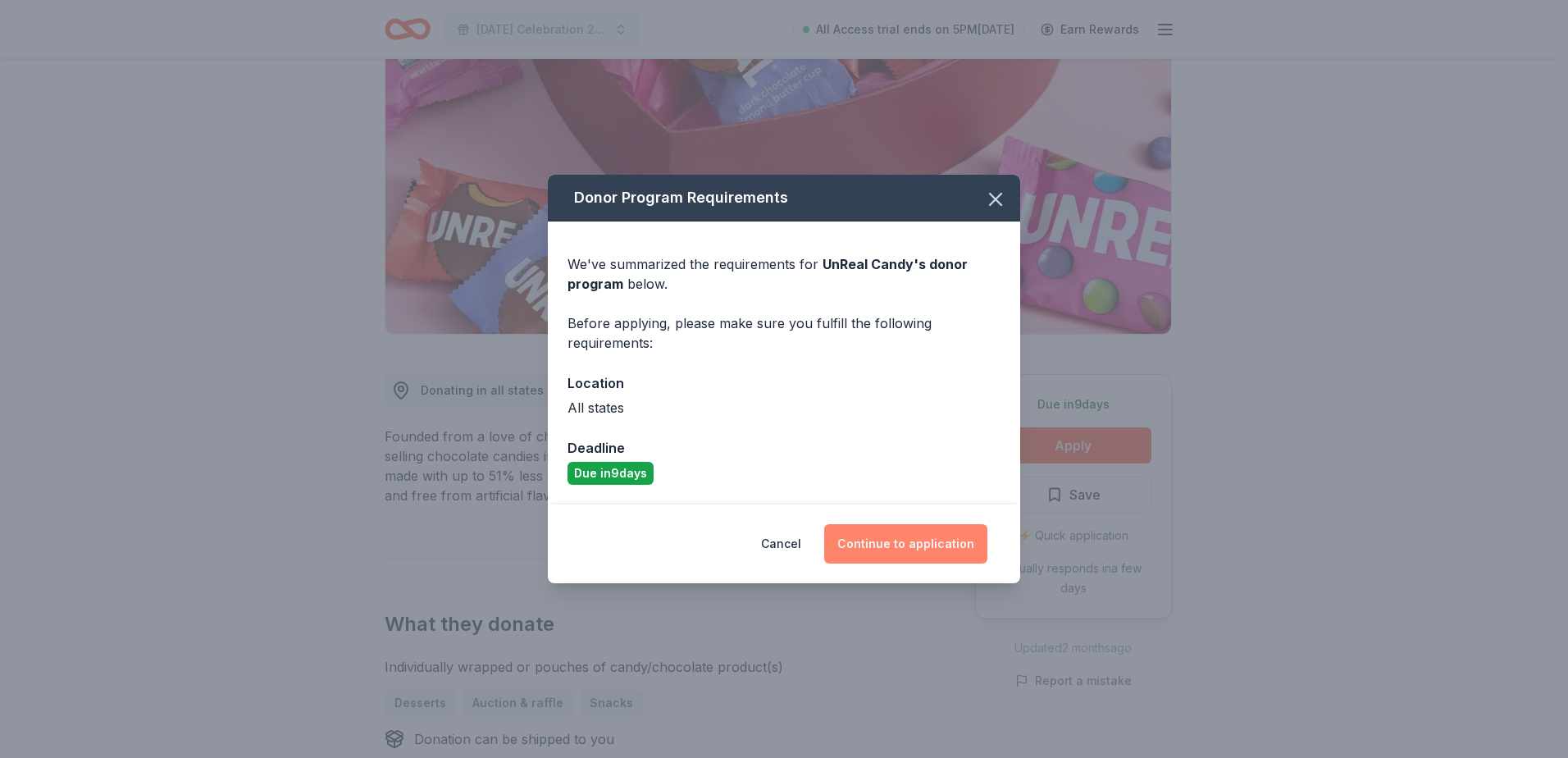
click at [904, 557] on button "Continue to application" at bounding box center [905, 544] width 163 height 39
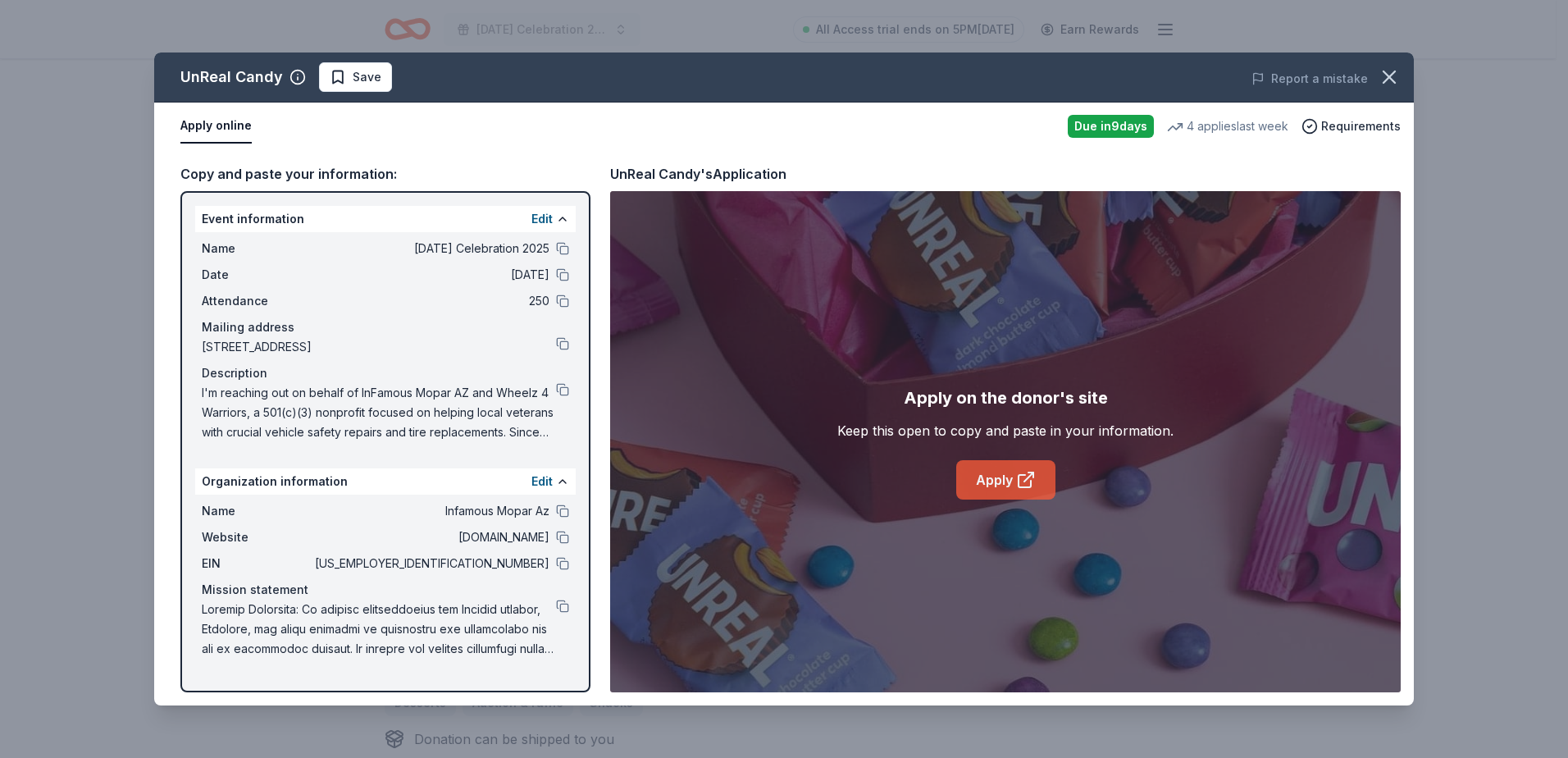
click at [1008, 466] on link "Apply" at bounding box center [1006, 480] width 100 height 39
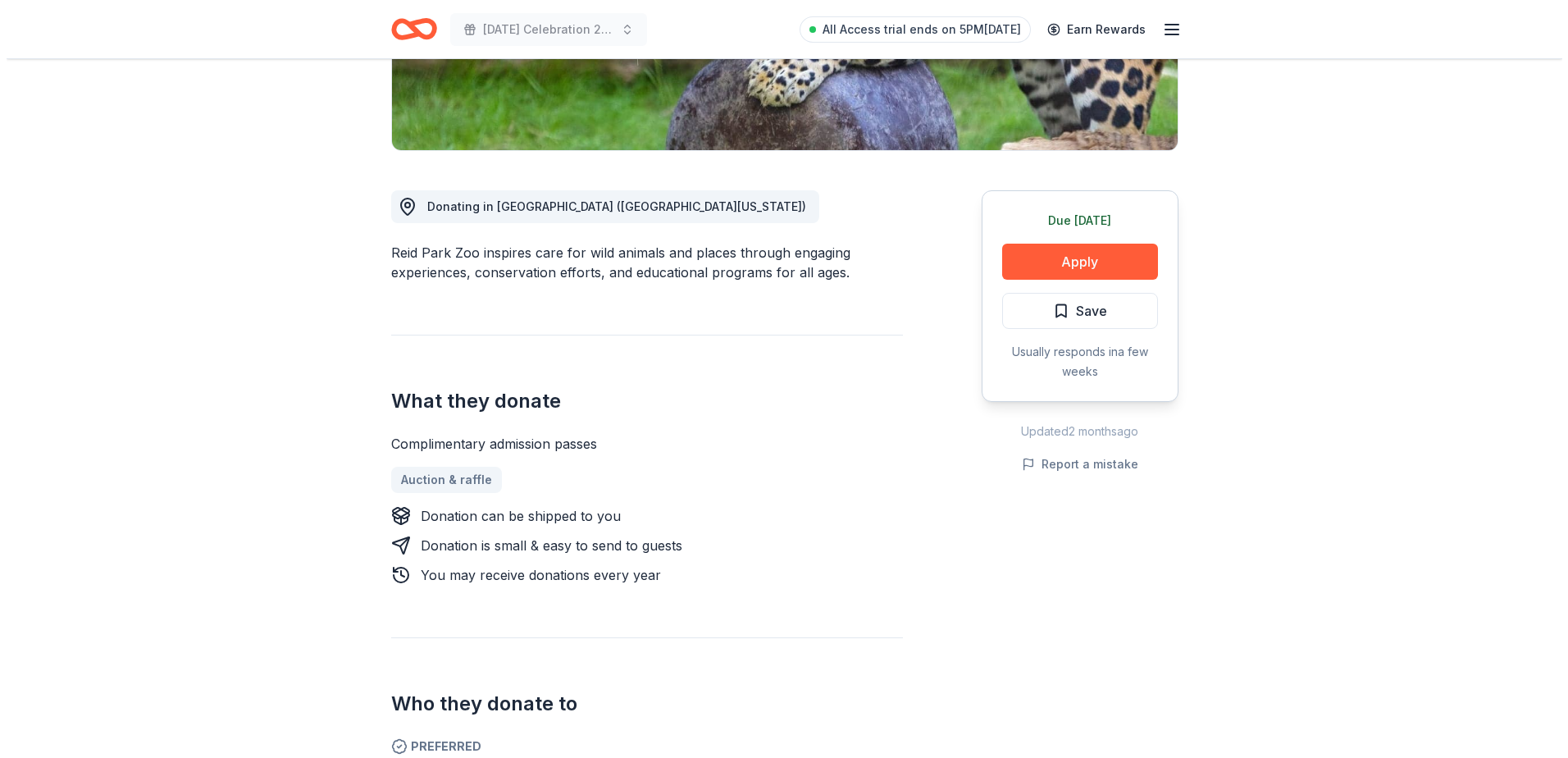
scroll to position [493, 0]
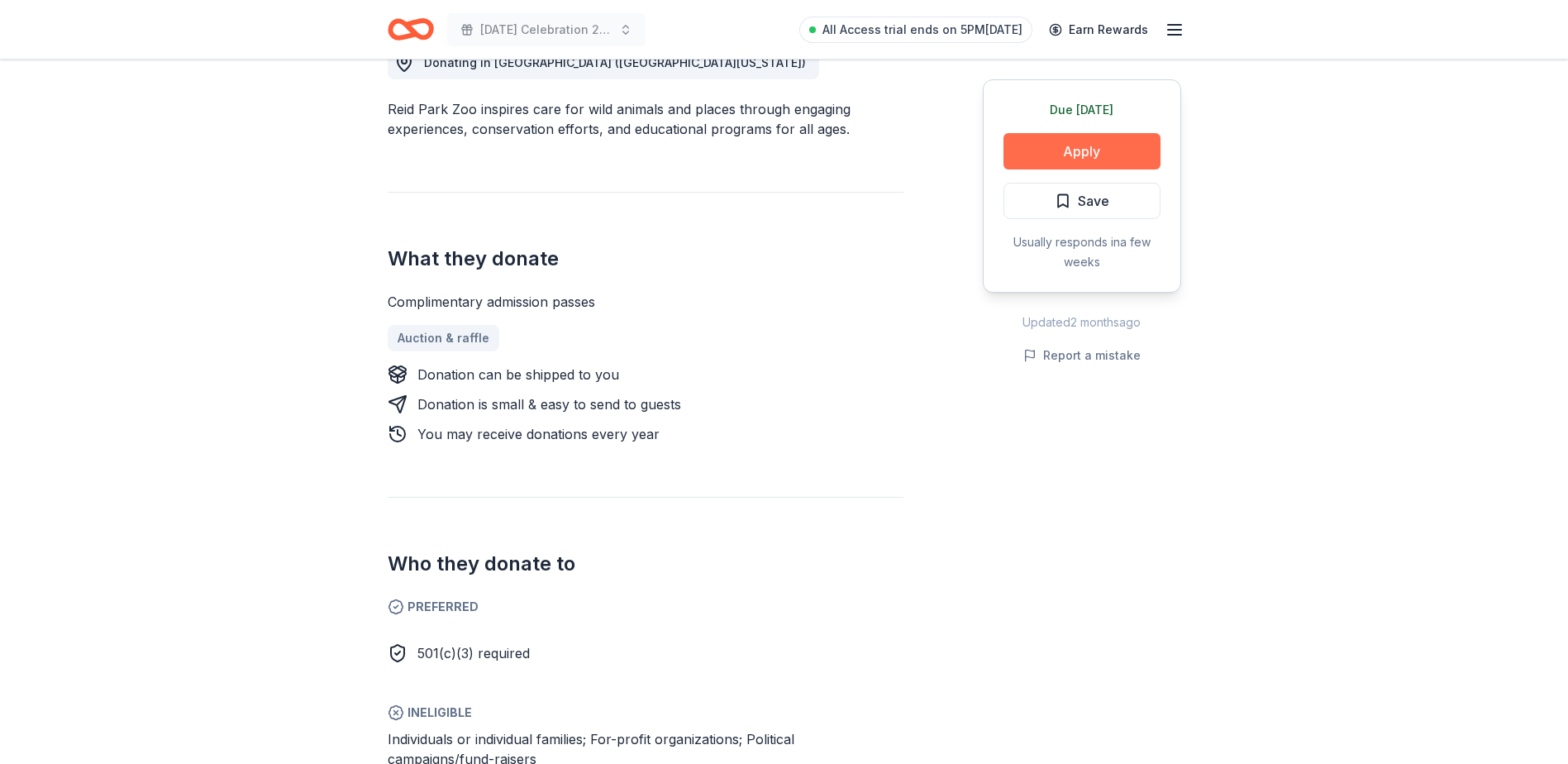
click at [1072, 143] on button "Apply" at bounding box center [1082, 151] width 157 height 37
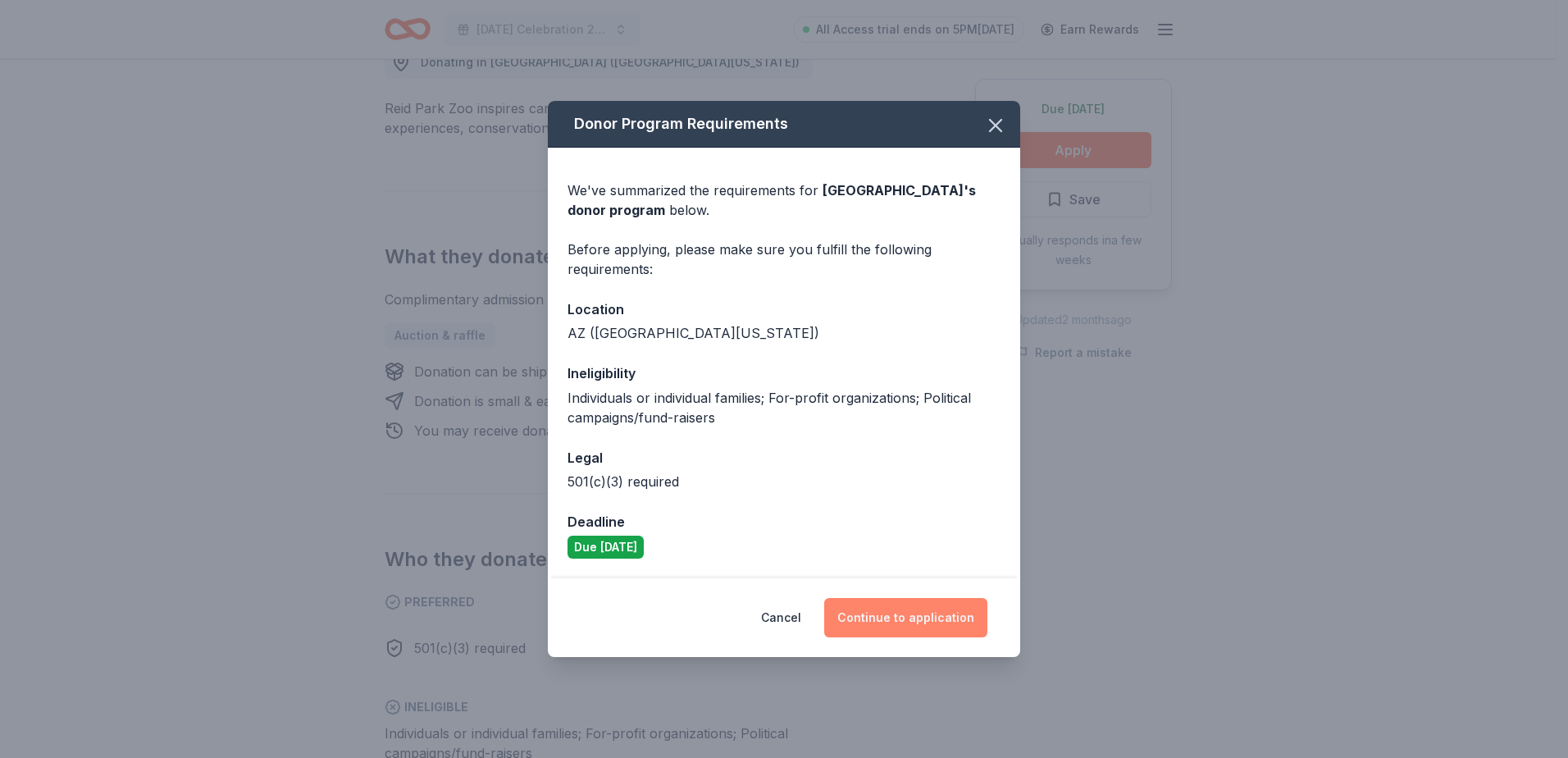
click at [883, 608] on button "Continue to application" at bounding box center [905, 618] width 163 height 39
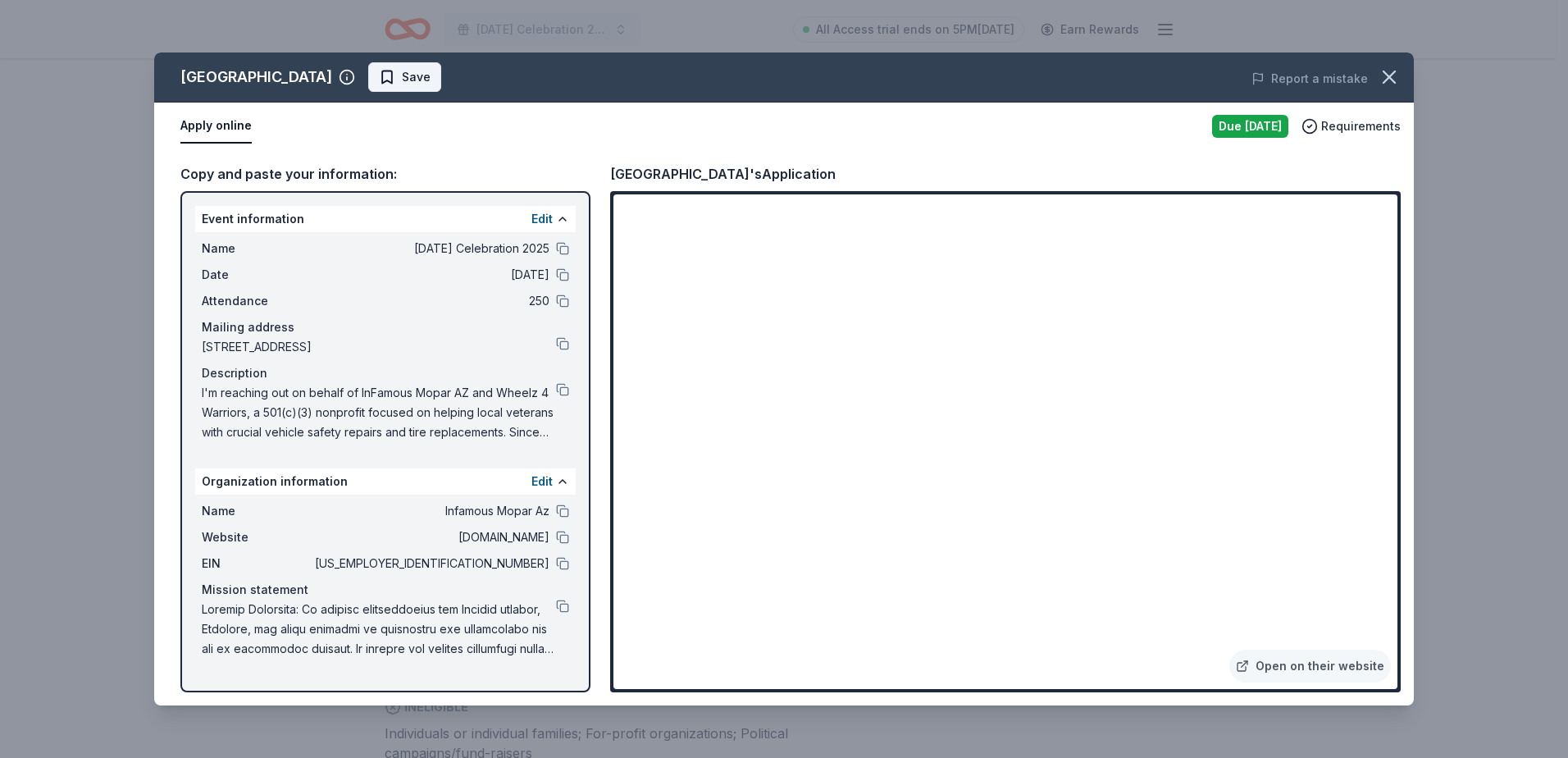
click at [379, 79] on span "Save" at bounding box center [405, 77] width 51 height 20
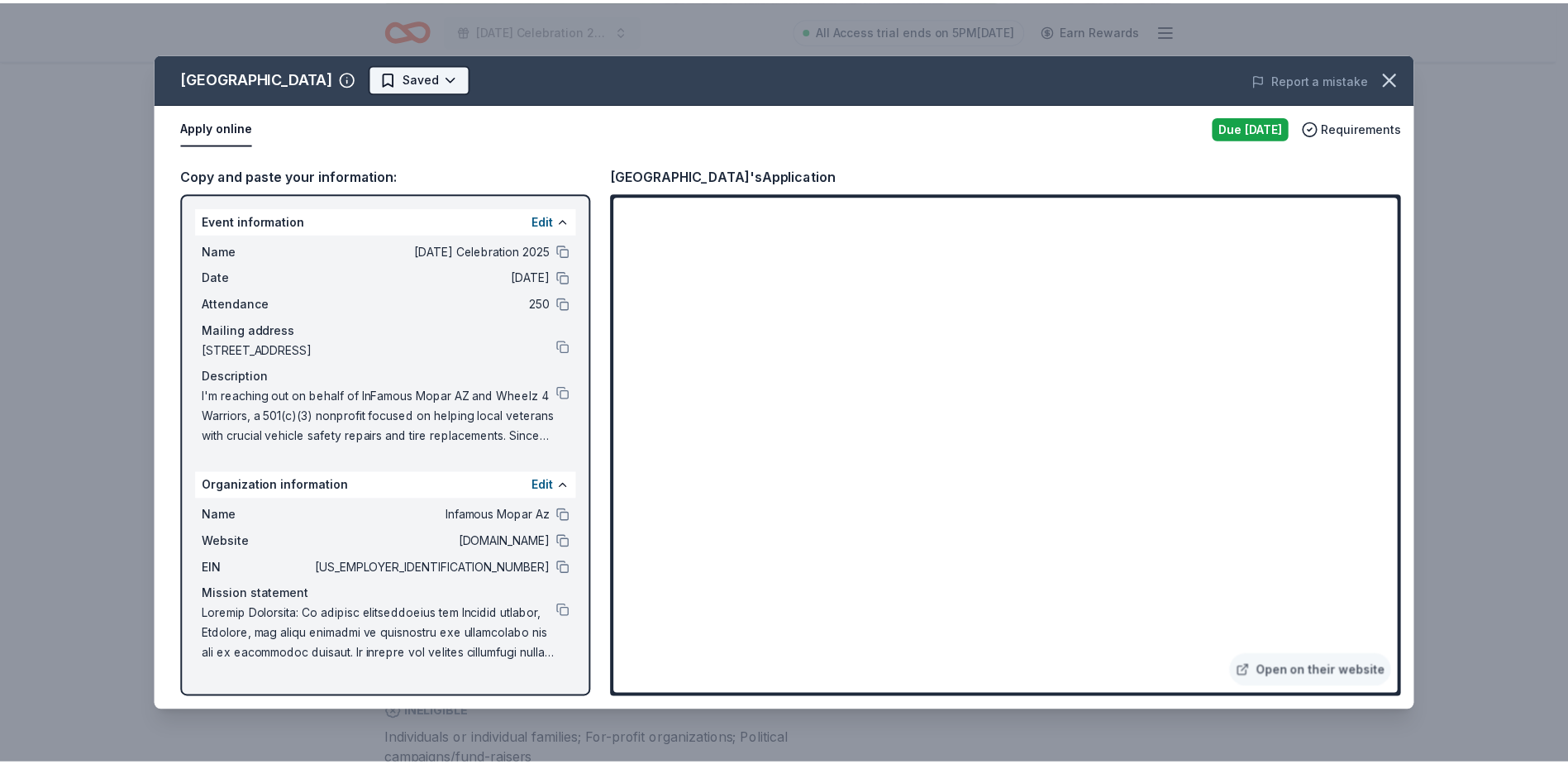
scroll to position [0, 0]
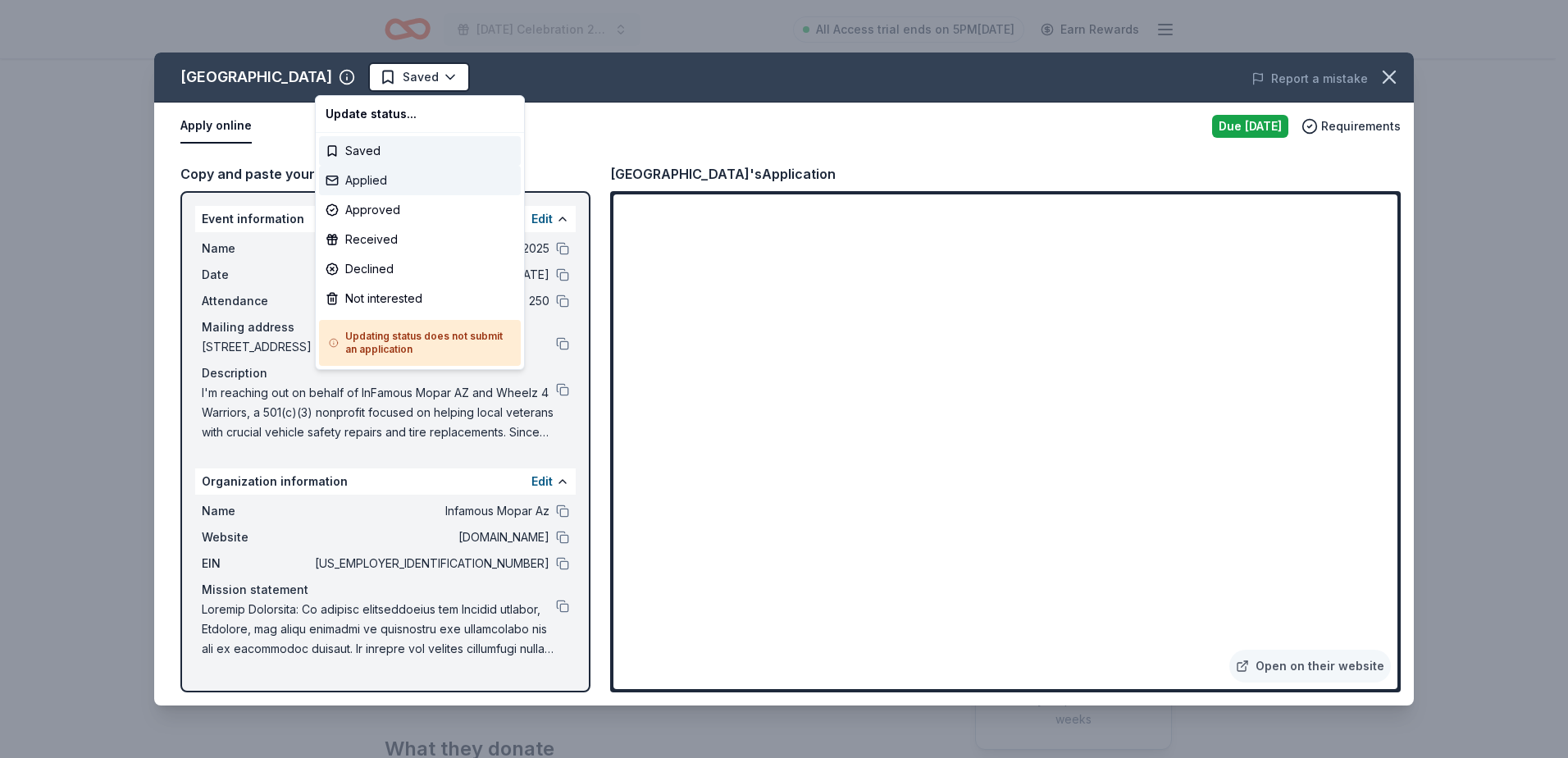
click at [376, 182] on div "Applied" at bounding box center [419, 181] width 202 height 30
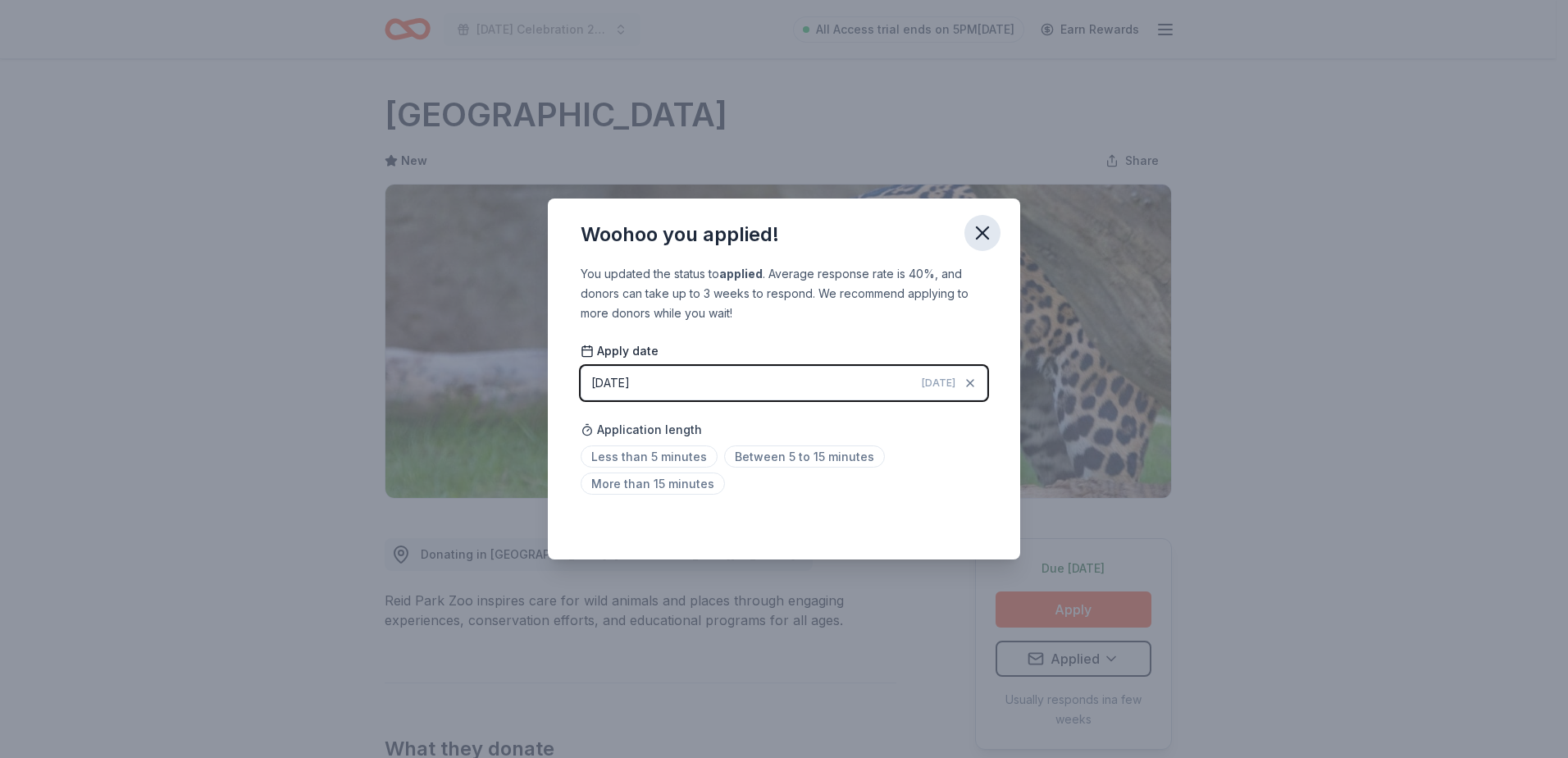
click at [991, 234] on icon "button" at bounding box center [982, 232] width 23 height 23
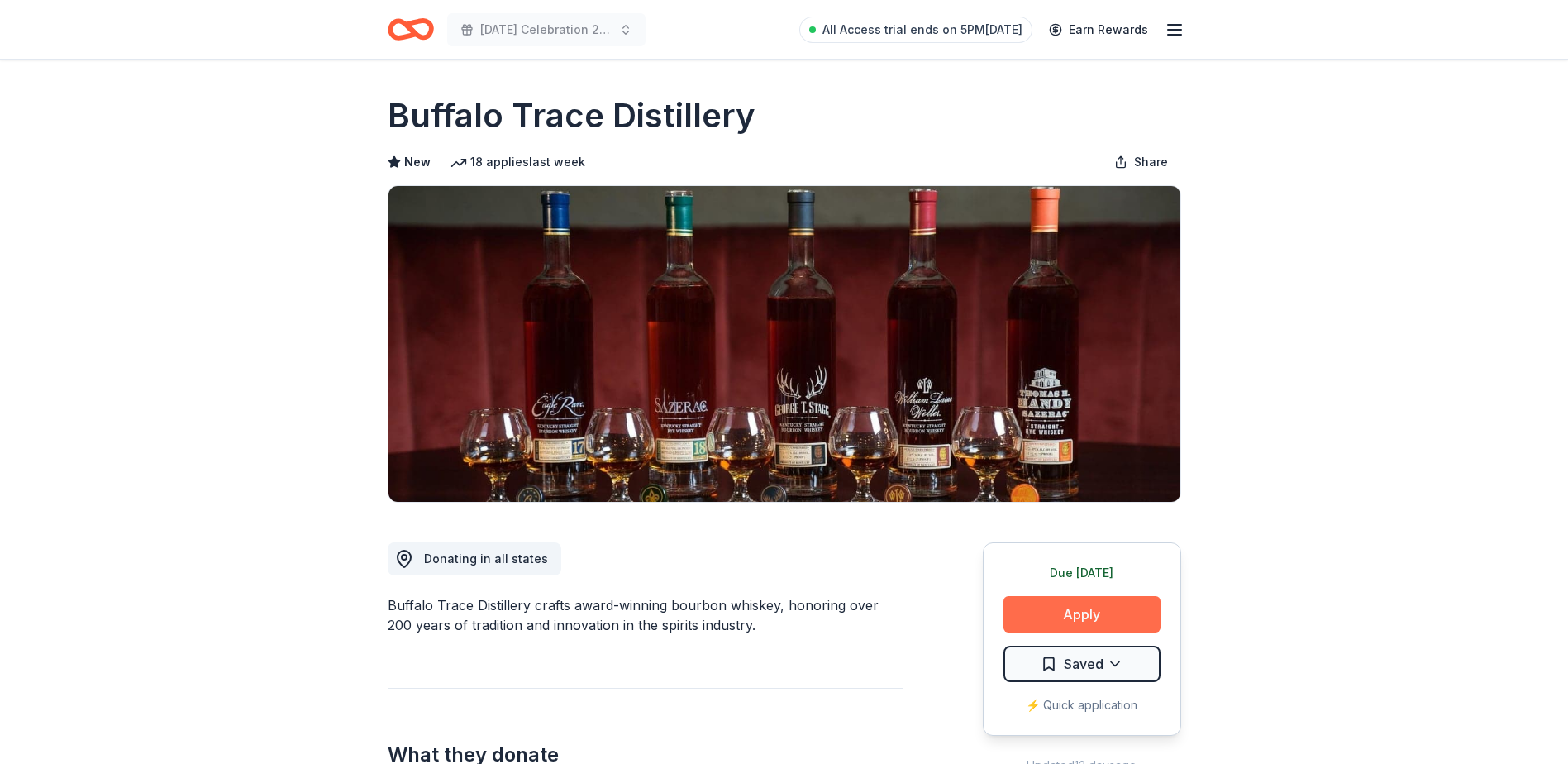
click at [1060, 606] on button "Apply" at bounding box center [1082, 614] width 157 height 37
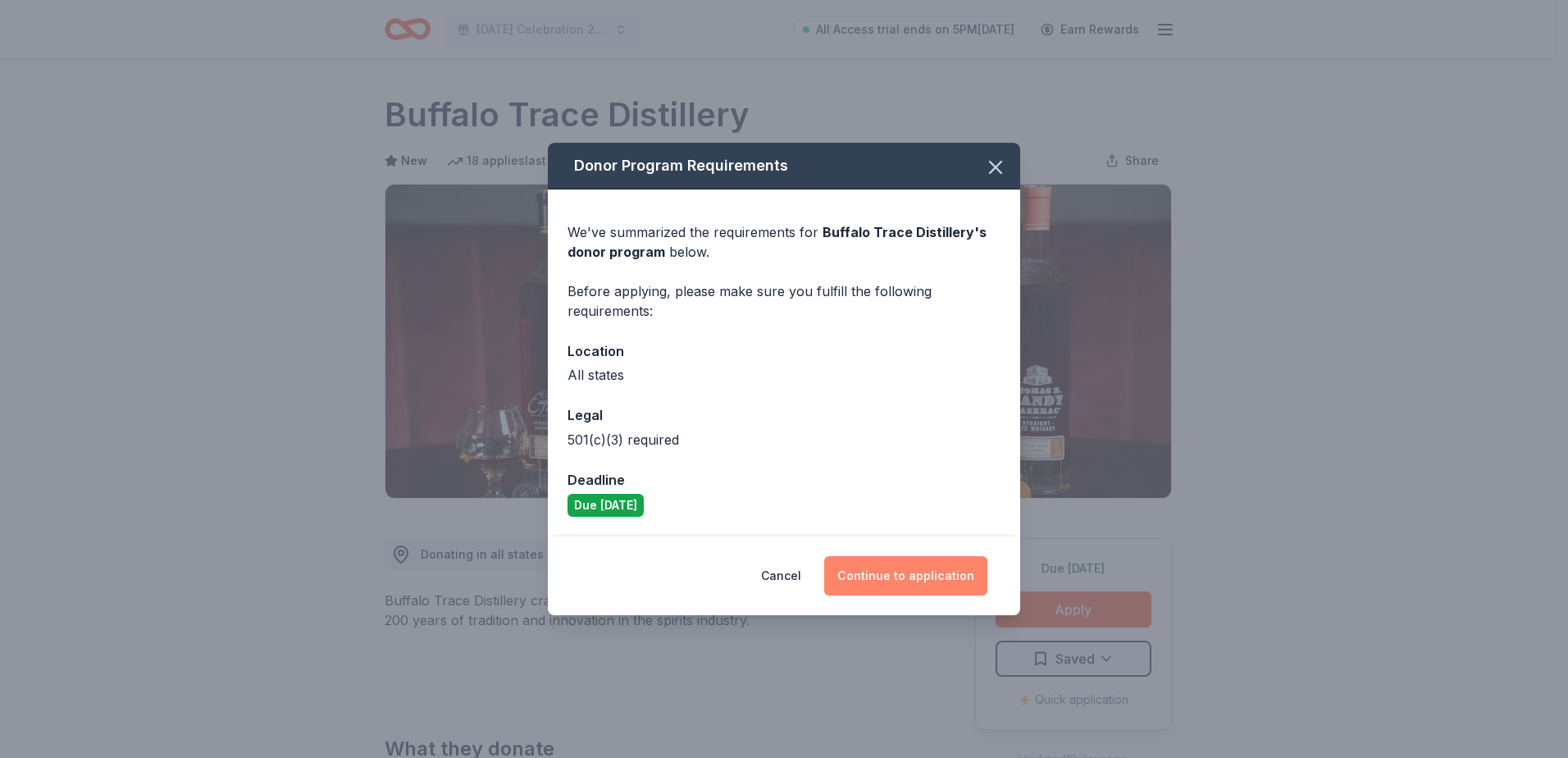
click at [947, 574] on button "Continue to application" at bounding box center [905, 576] width 163 height 39
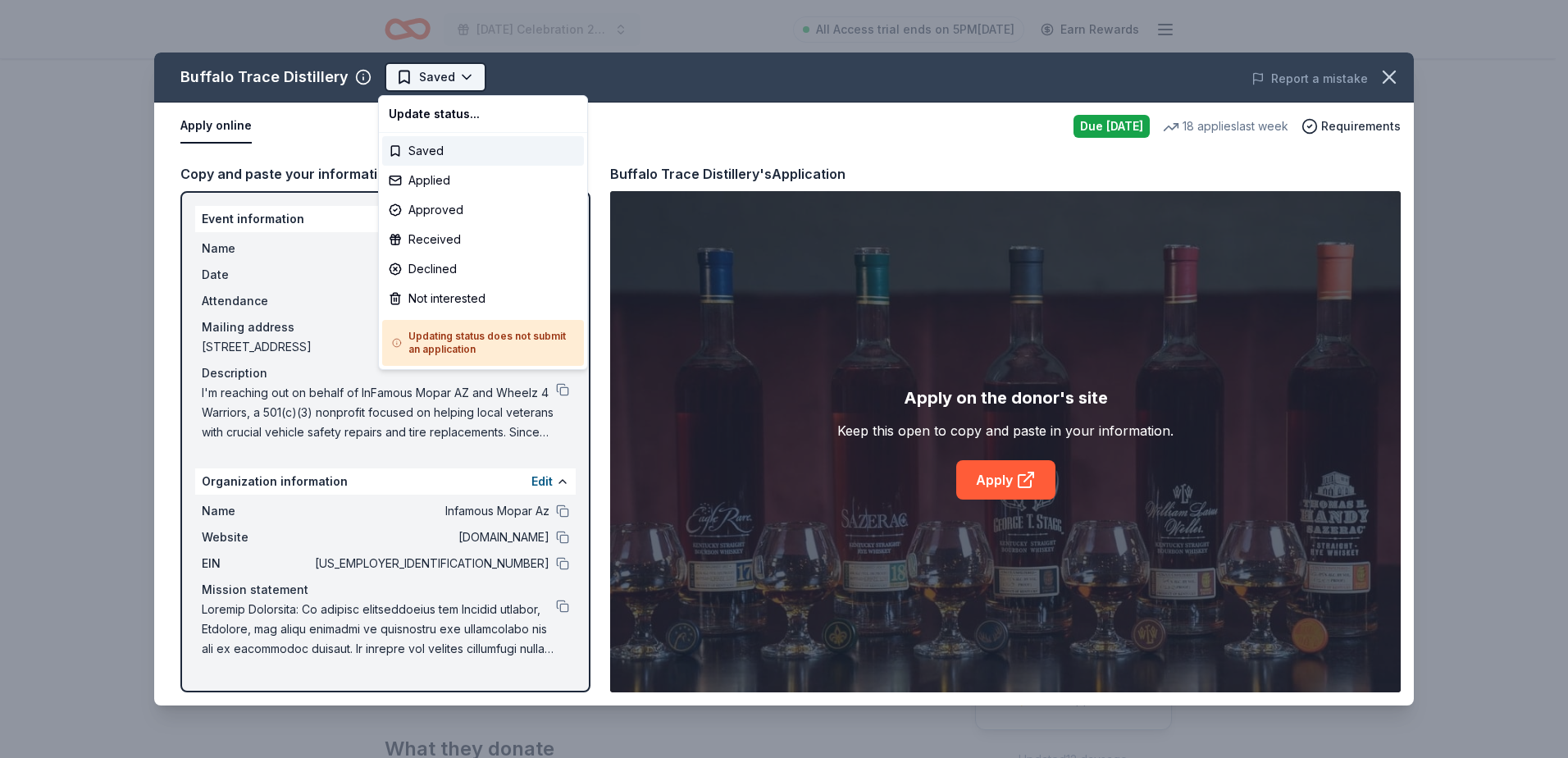
click at [445, 83] on html "Patriot Day Celebration 2025 All Access trial ends on 5PM, 8/20 Earn Rewards Du…" at bounding box center [784, 379] width 1568 height 758
click at [437, 183] on div "Applied" at bounding box center [483, 181] width 202 height 30
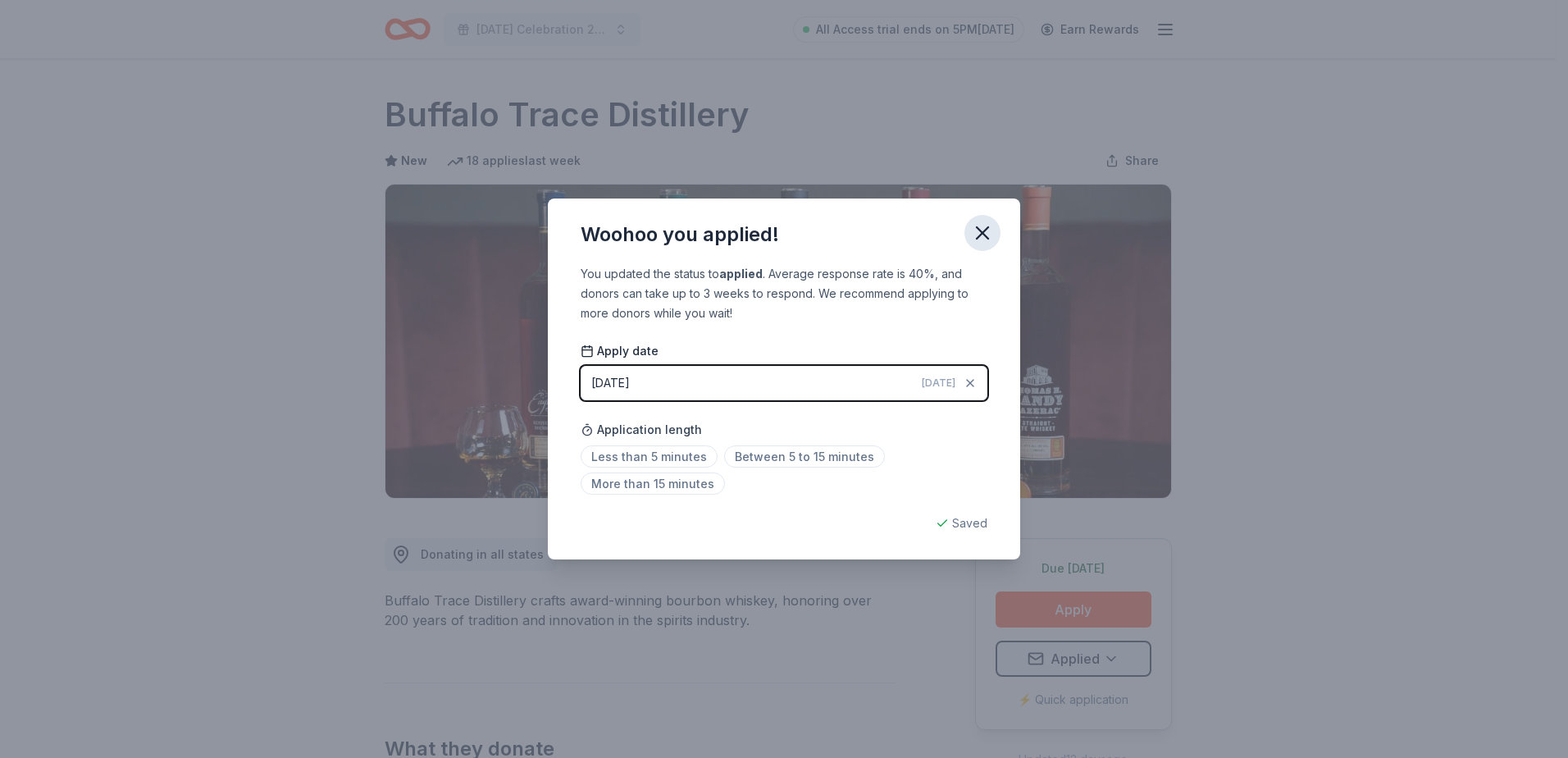
click at [979, 233] on icon "button" at bounding box center [982, 232] width 23 height 23
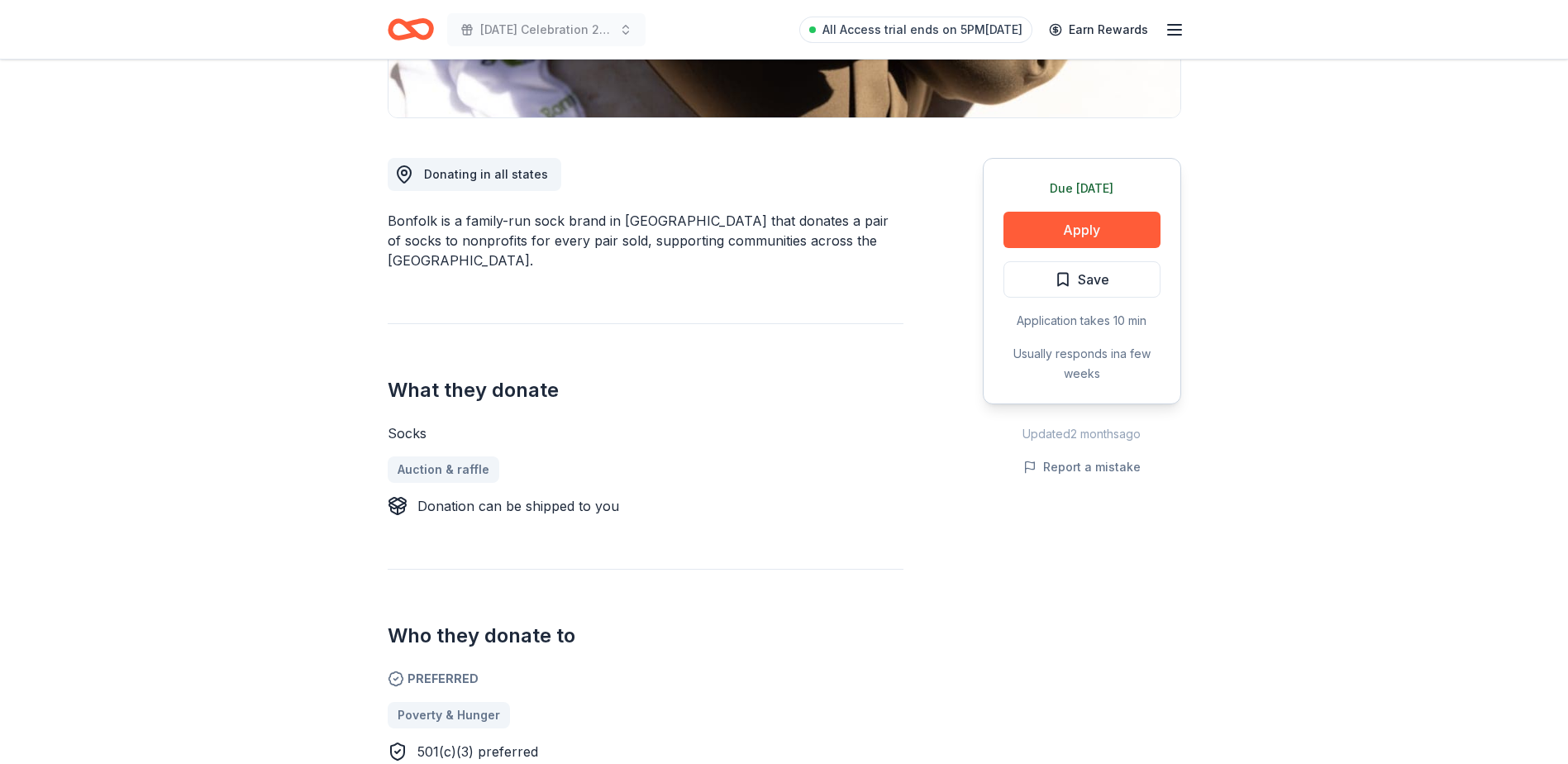
scroll to position [414, 0]
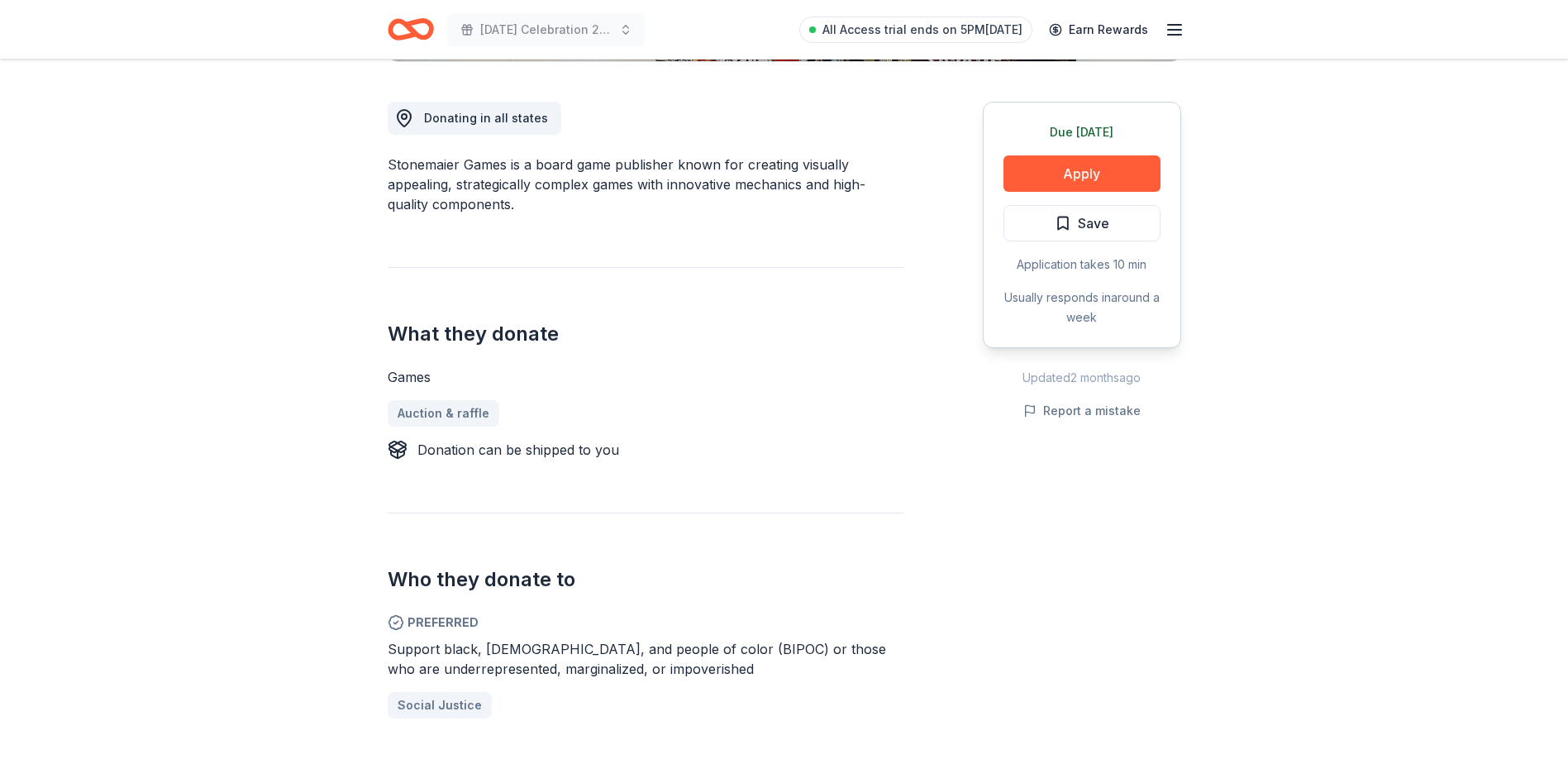
scroll to position [579, 0]
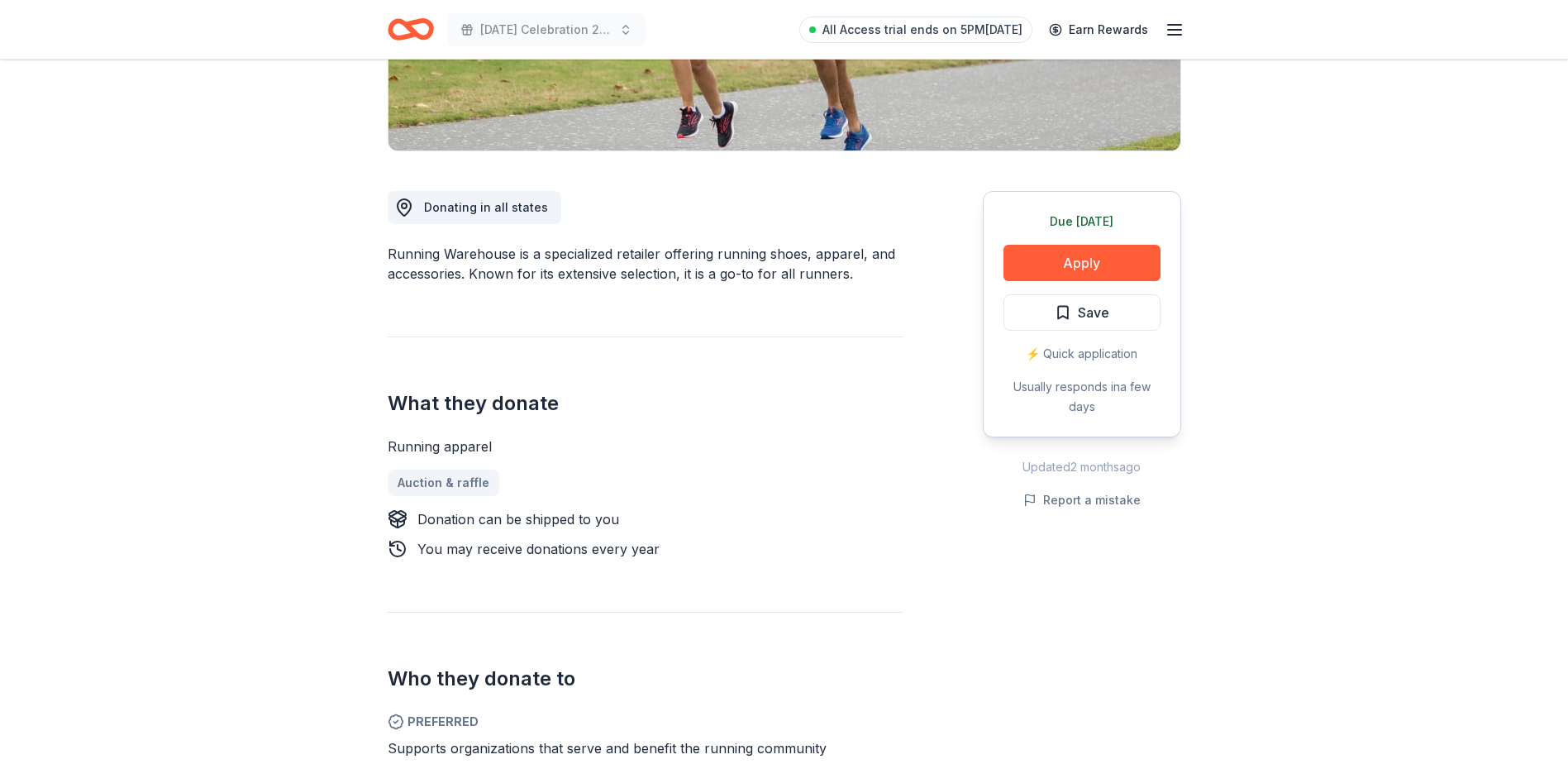
scroll to position [496, 0]
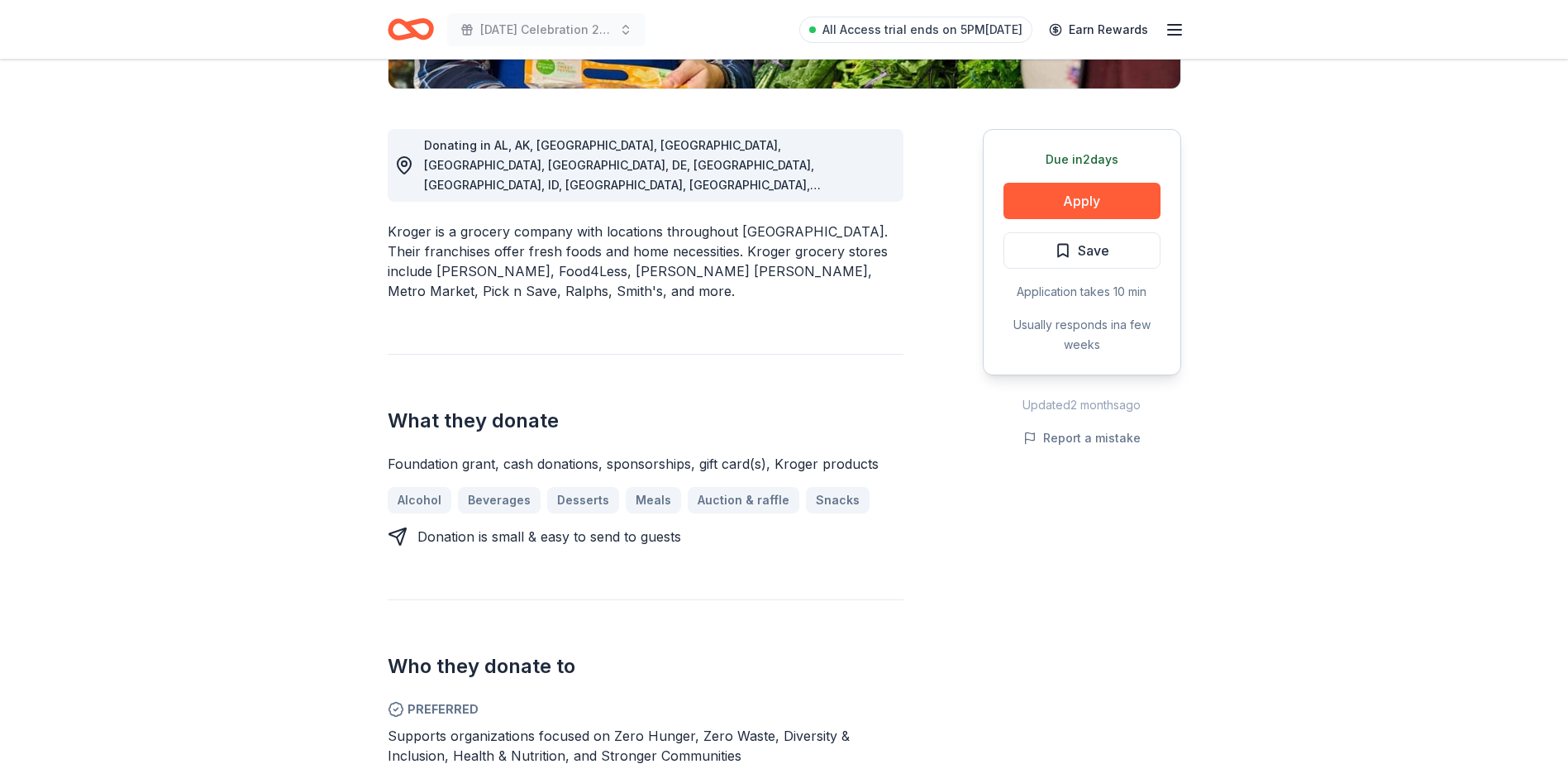
scroll to position [662, 0]
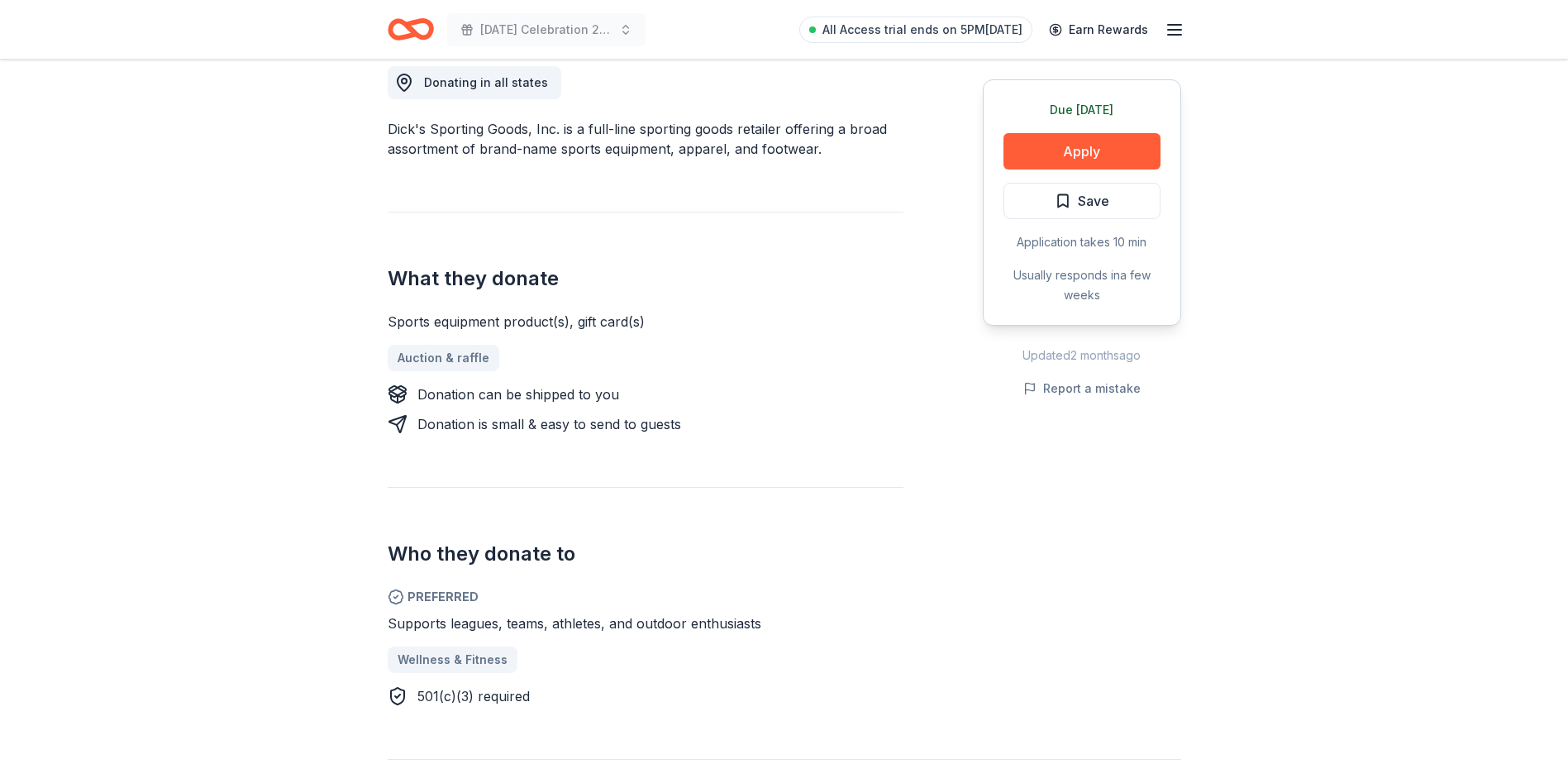
scroll to position [579, 0]
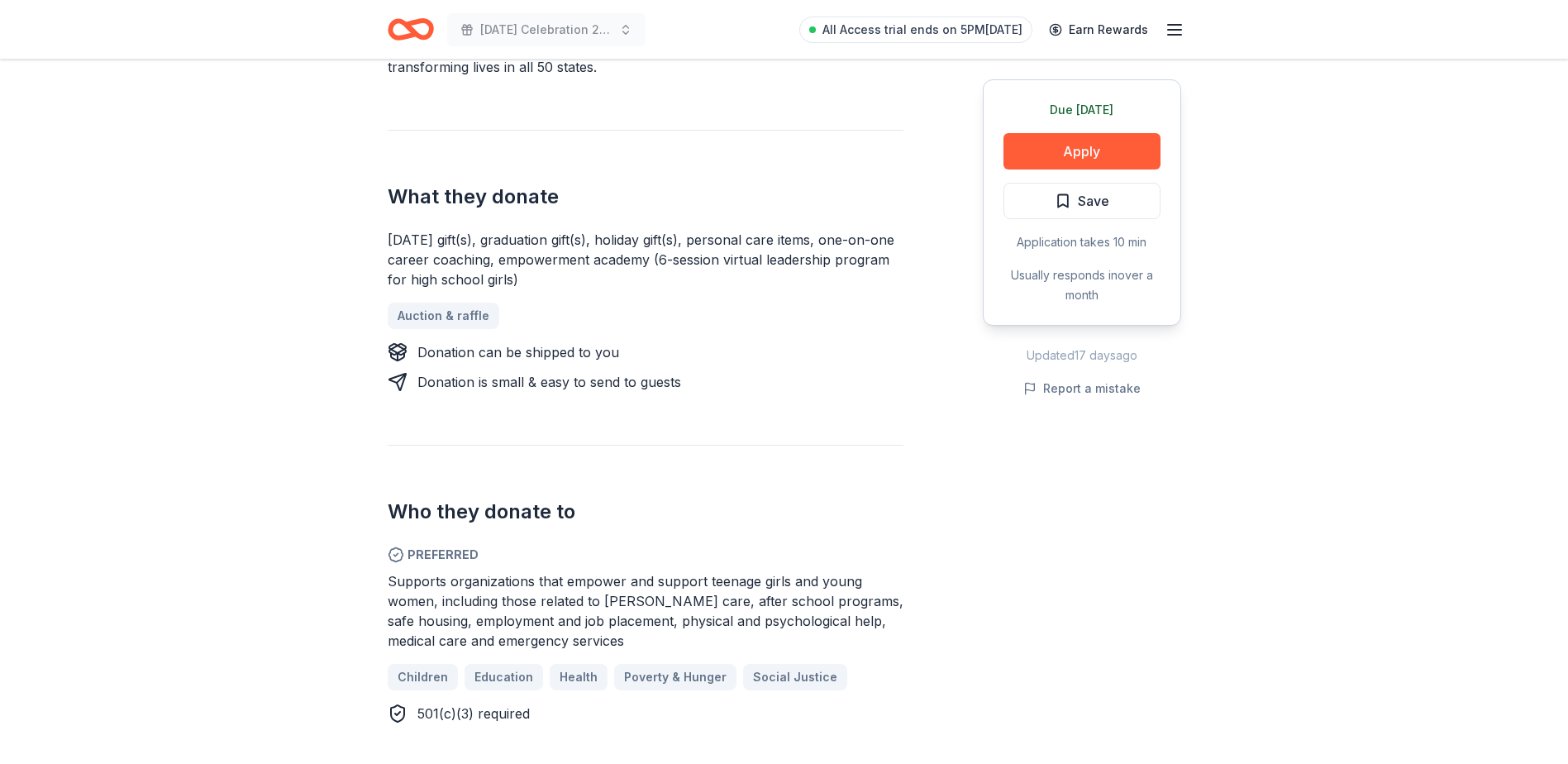
scroll to position [579, 0]
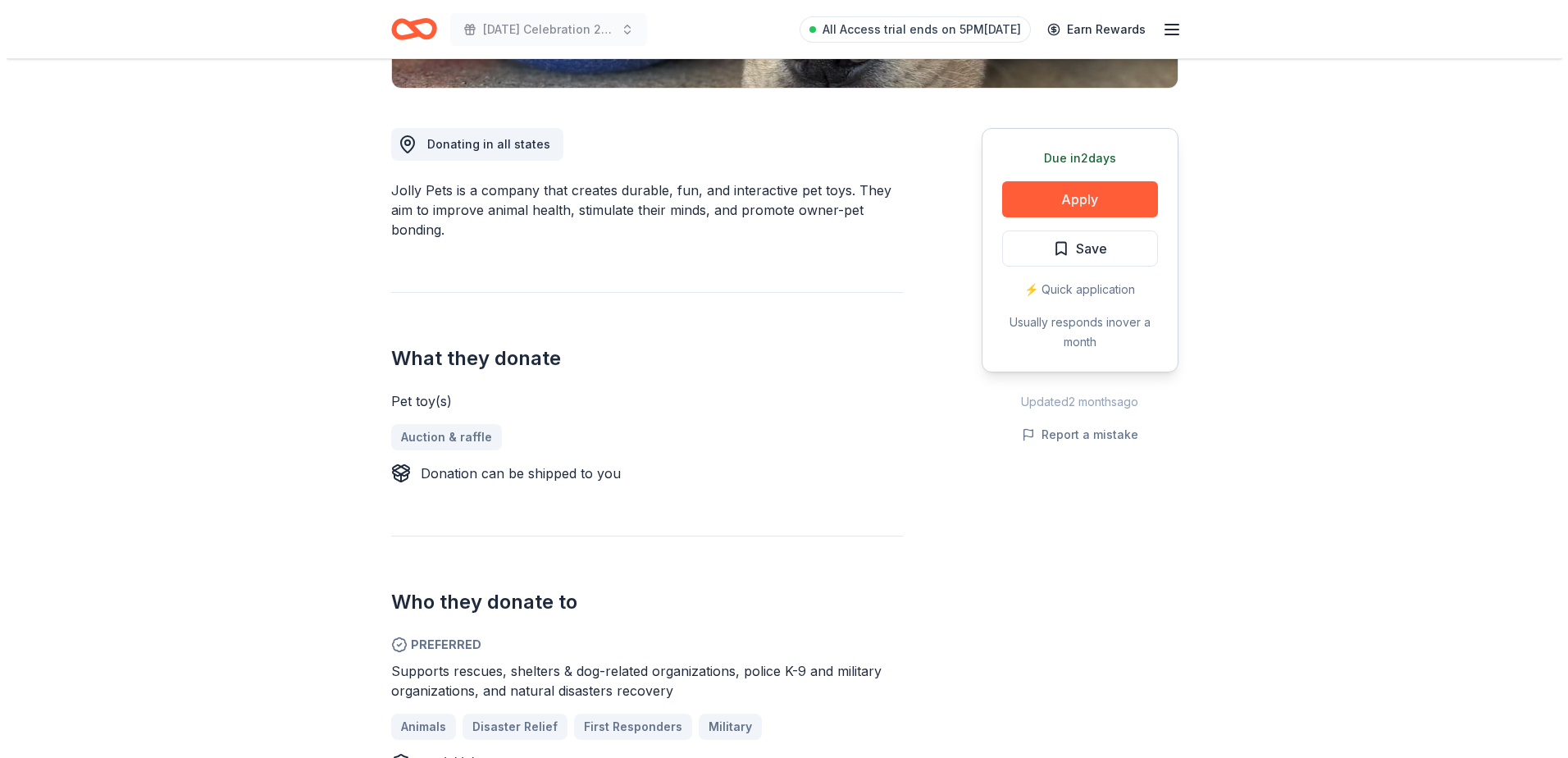
scroll to position [574, 0]
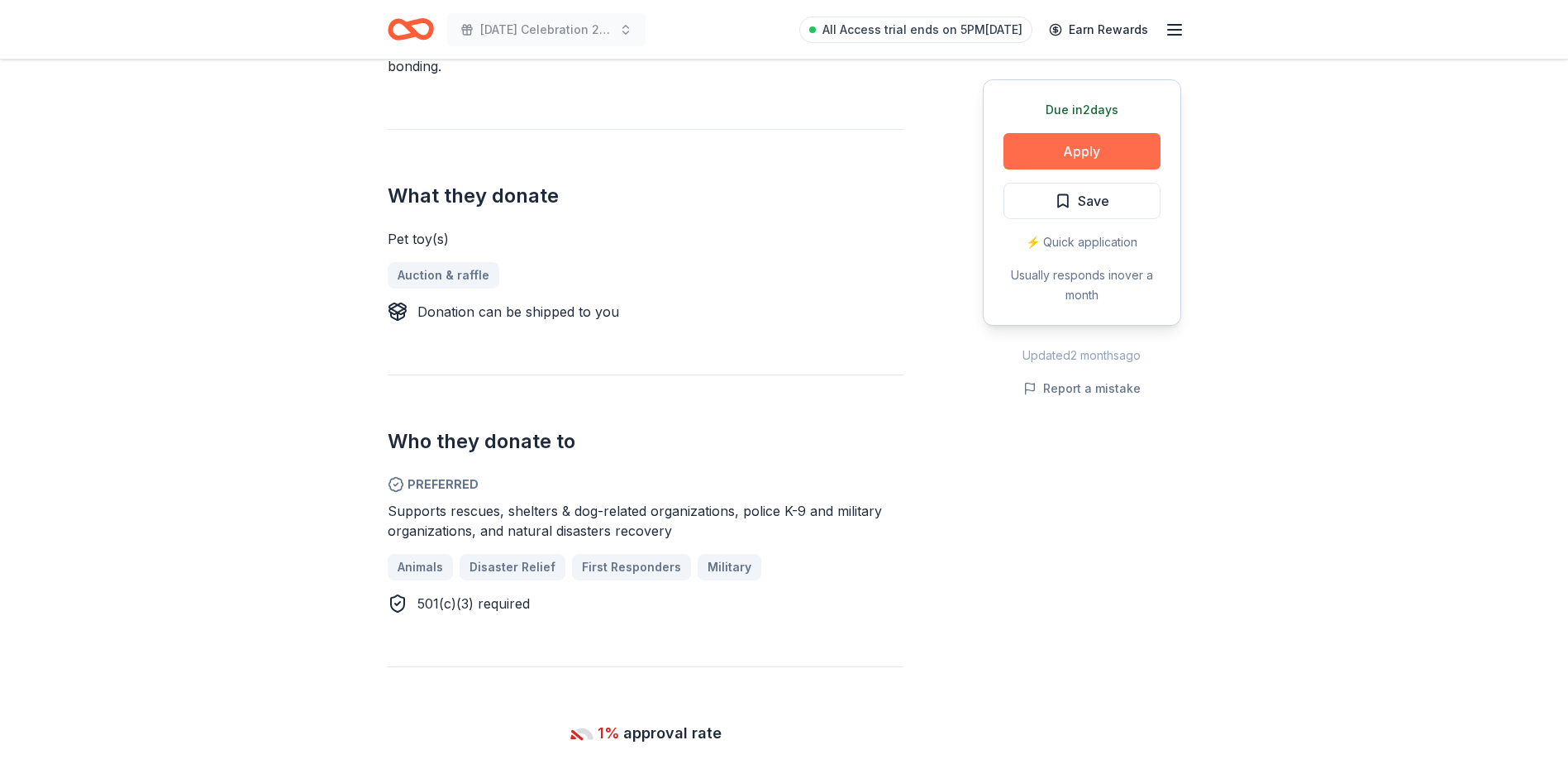
click at [1080, 149] on button "Apply" at bounding box center [1082, 151] width 157 height 37
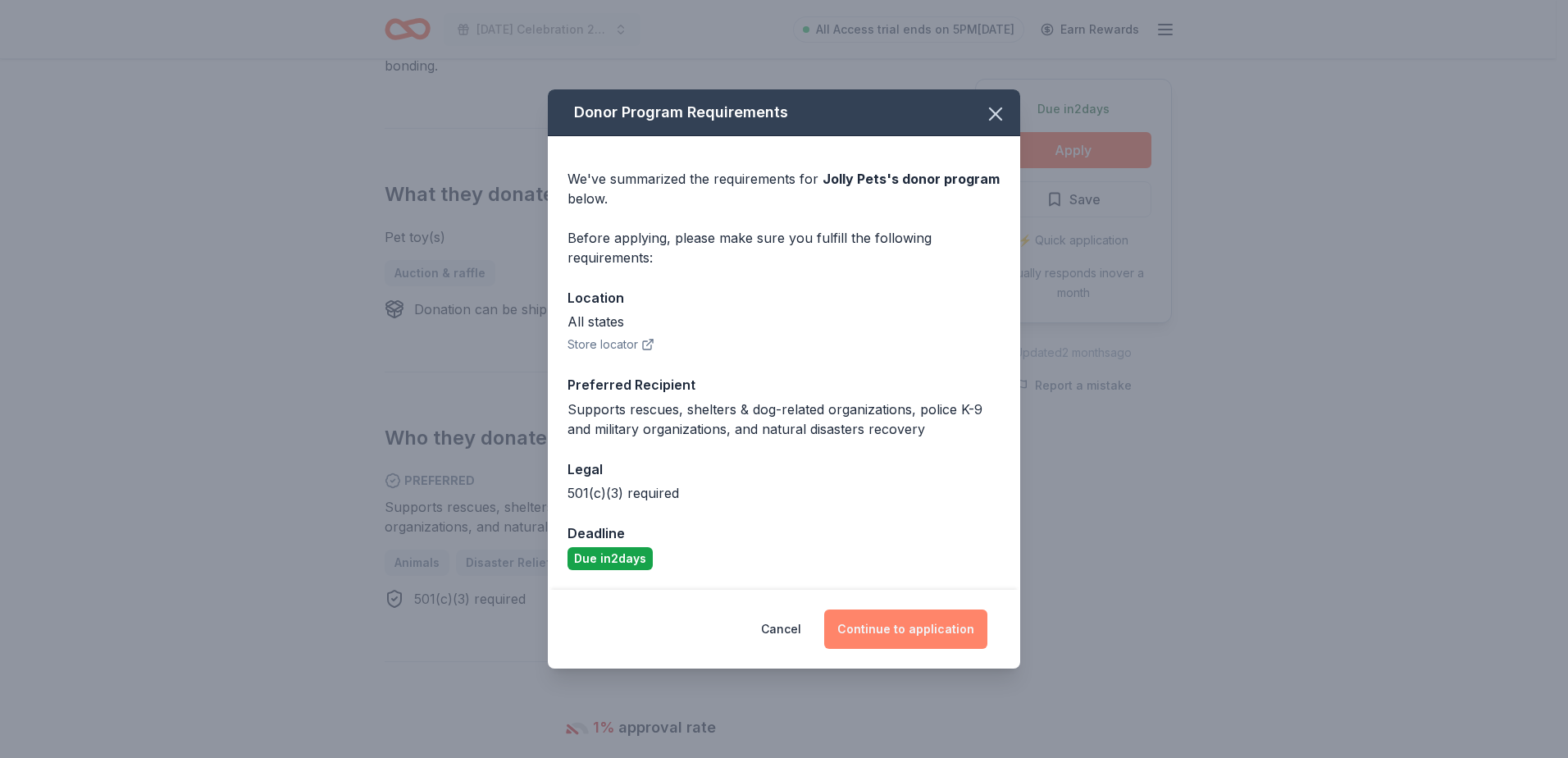
click at [928, 636] on button "Continue to application" at bounding box center [905, 630] width 163 height 39
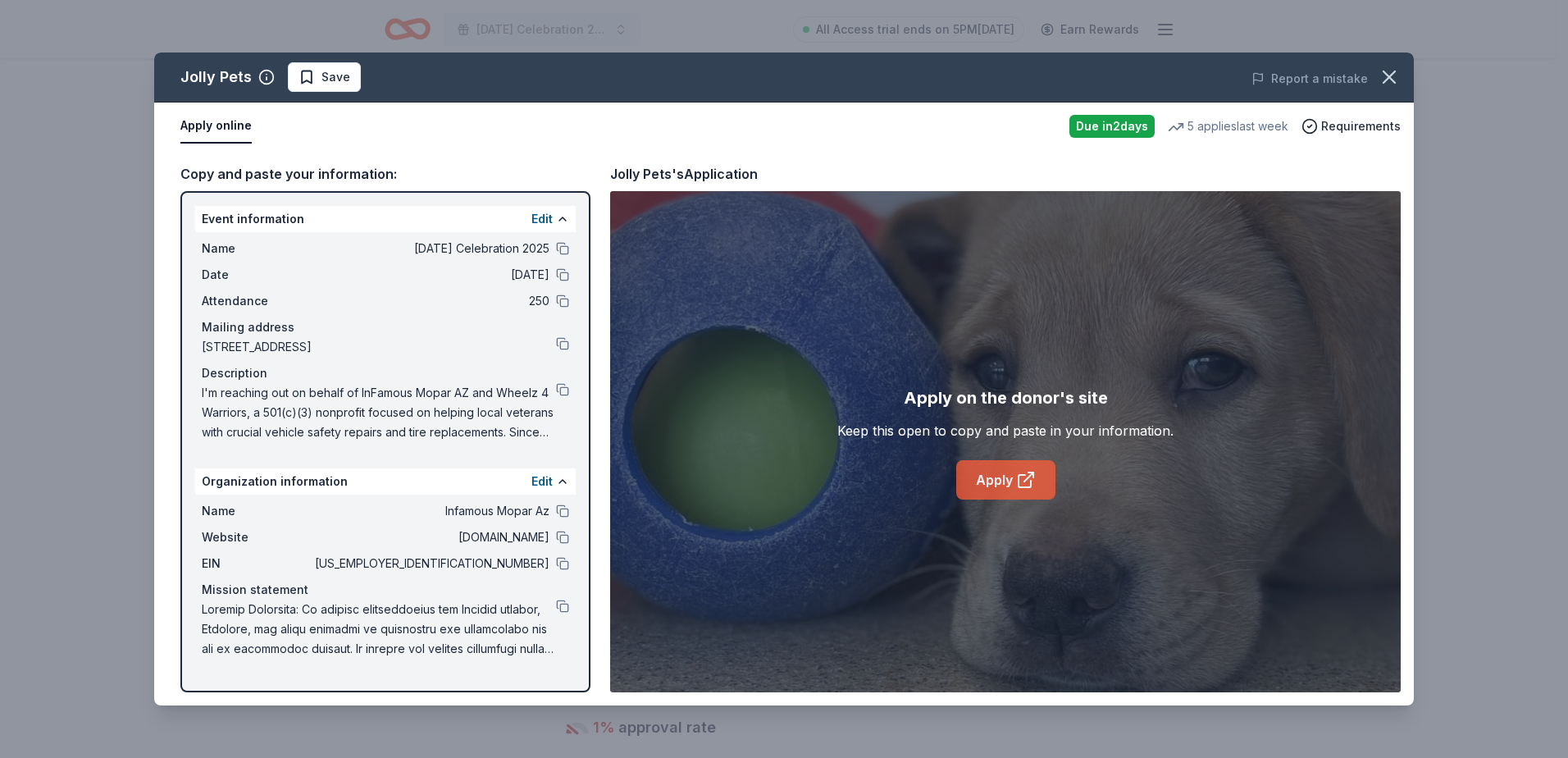
click at [1038, 492] on link "Apply" at bounding box center [1006, 480] width 100 height 39
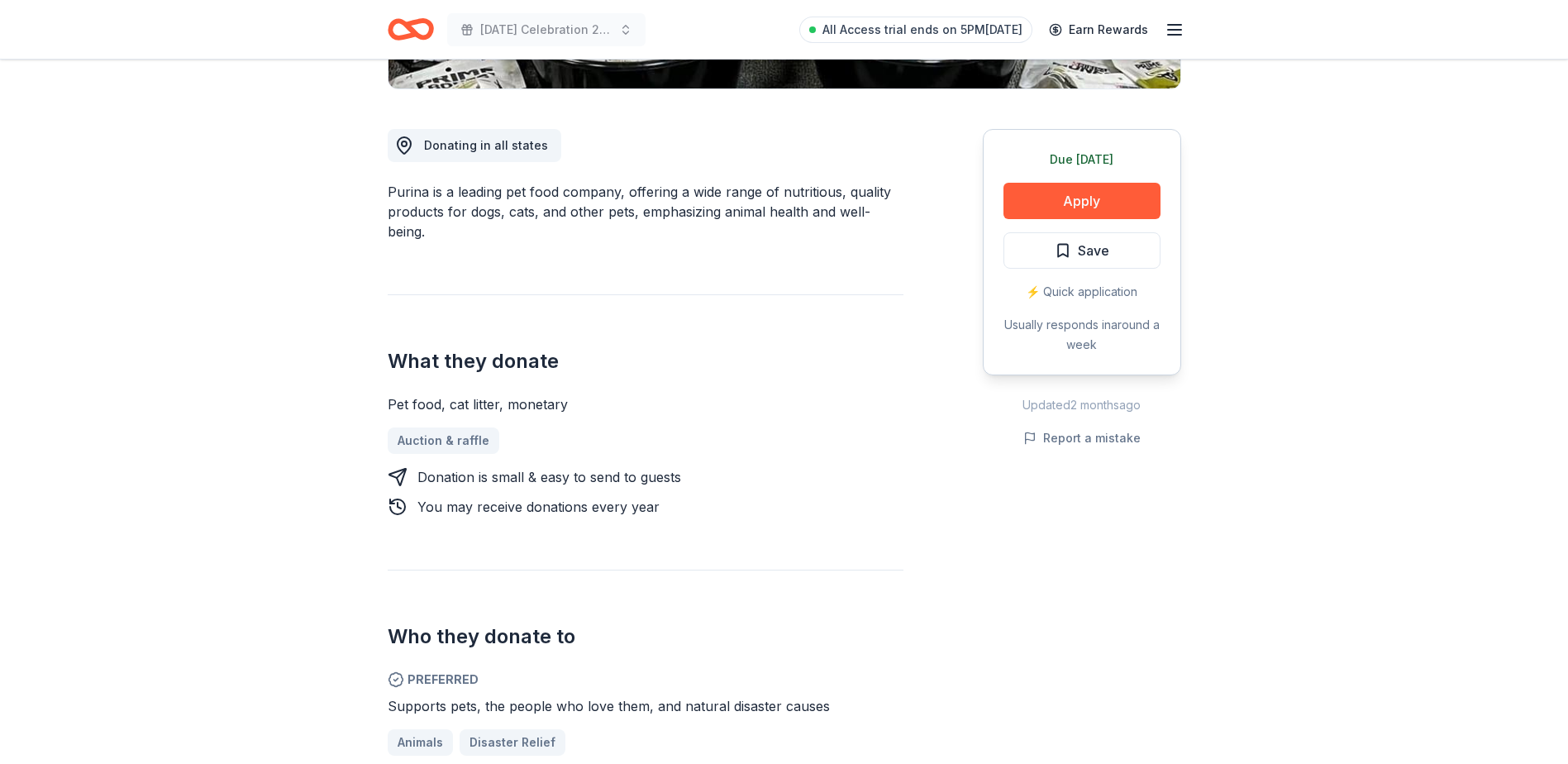
scroll to position [496, 0]
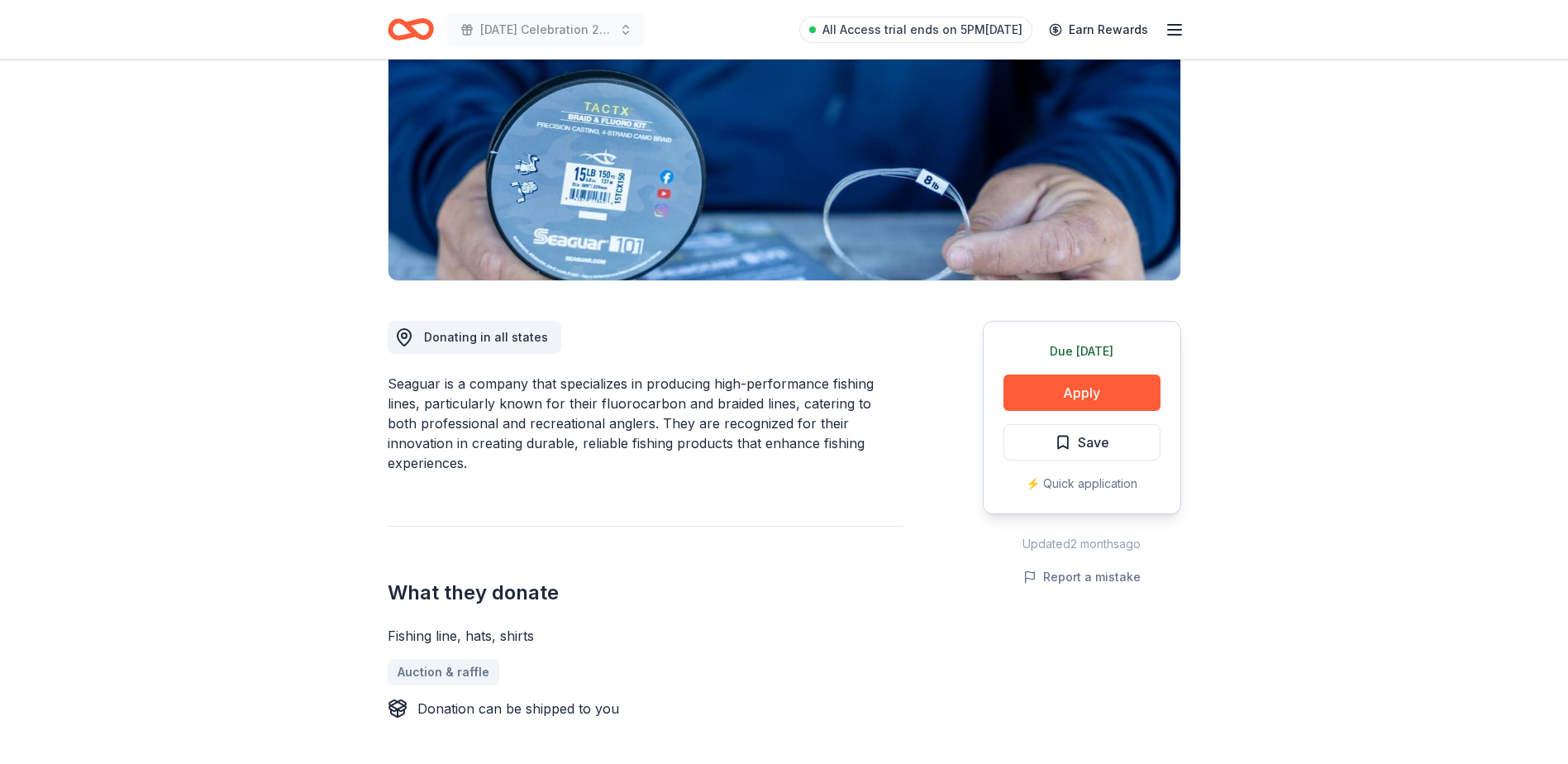
scroll to position [165, 0]
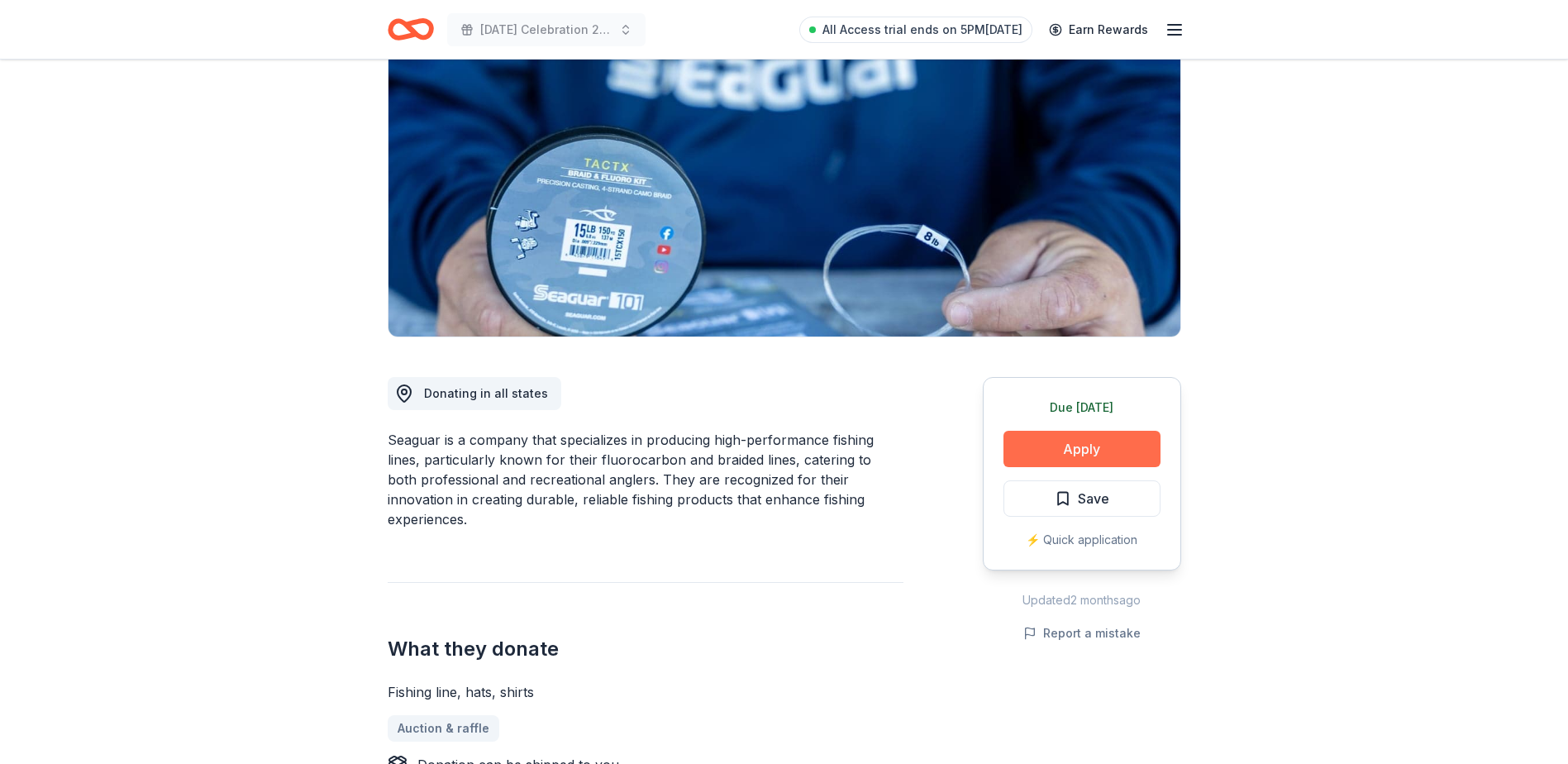
click at [1105, 452] on button "Apply" at bounding box center [1082, 449] width 157 height 37
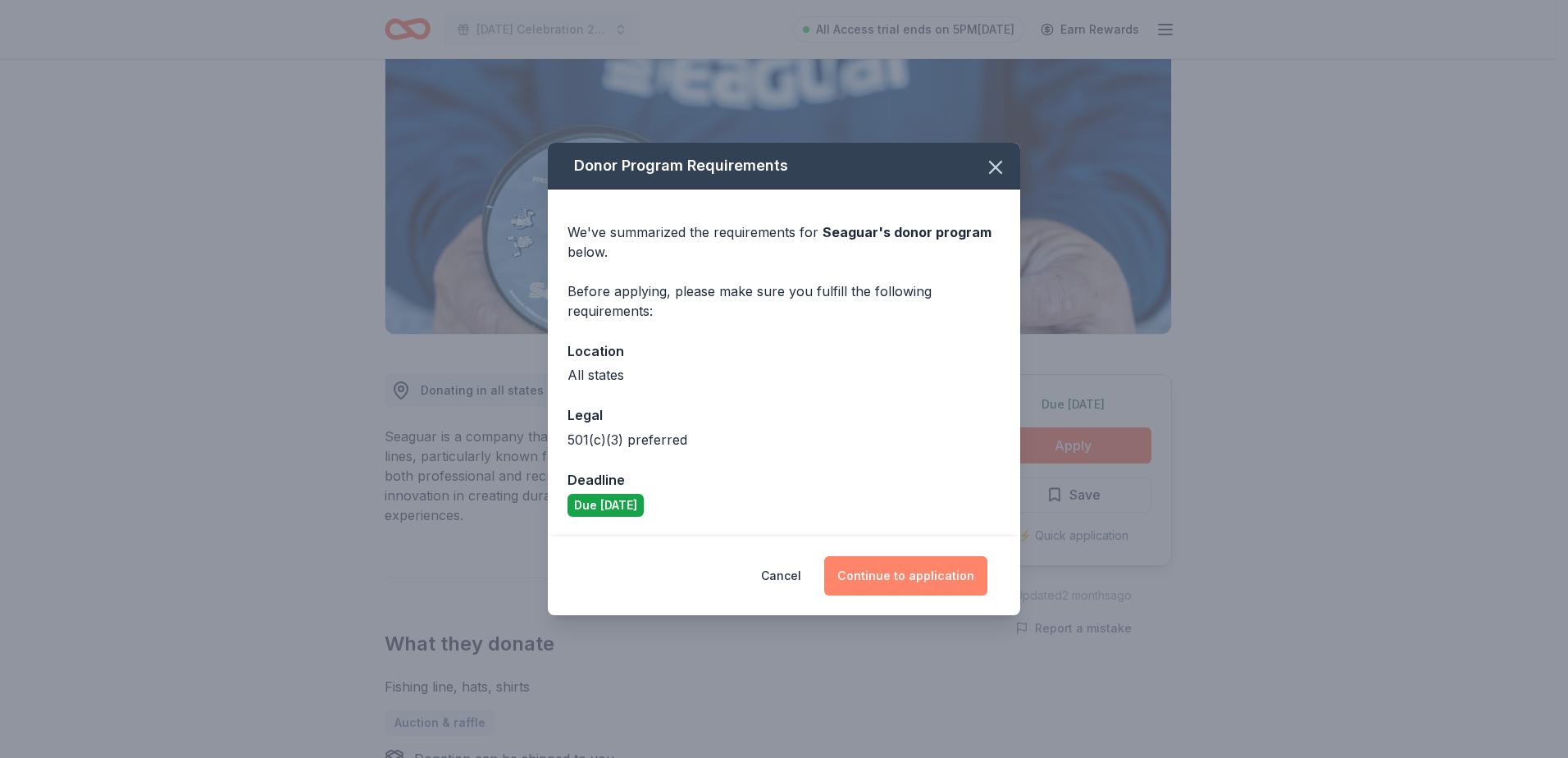
click at [897, 571] on button "Continue to application" at bounding box center [905, 576] width 163 height 39
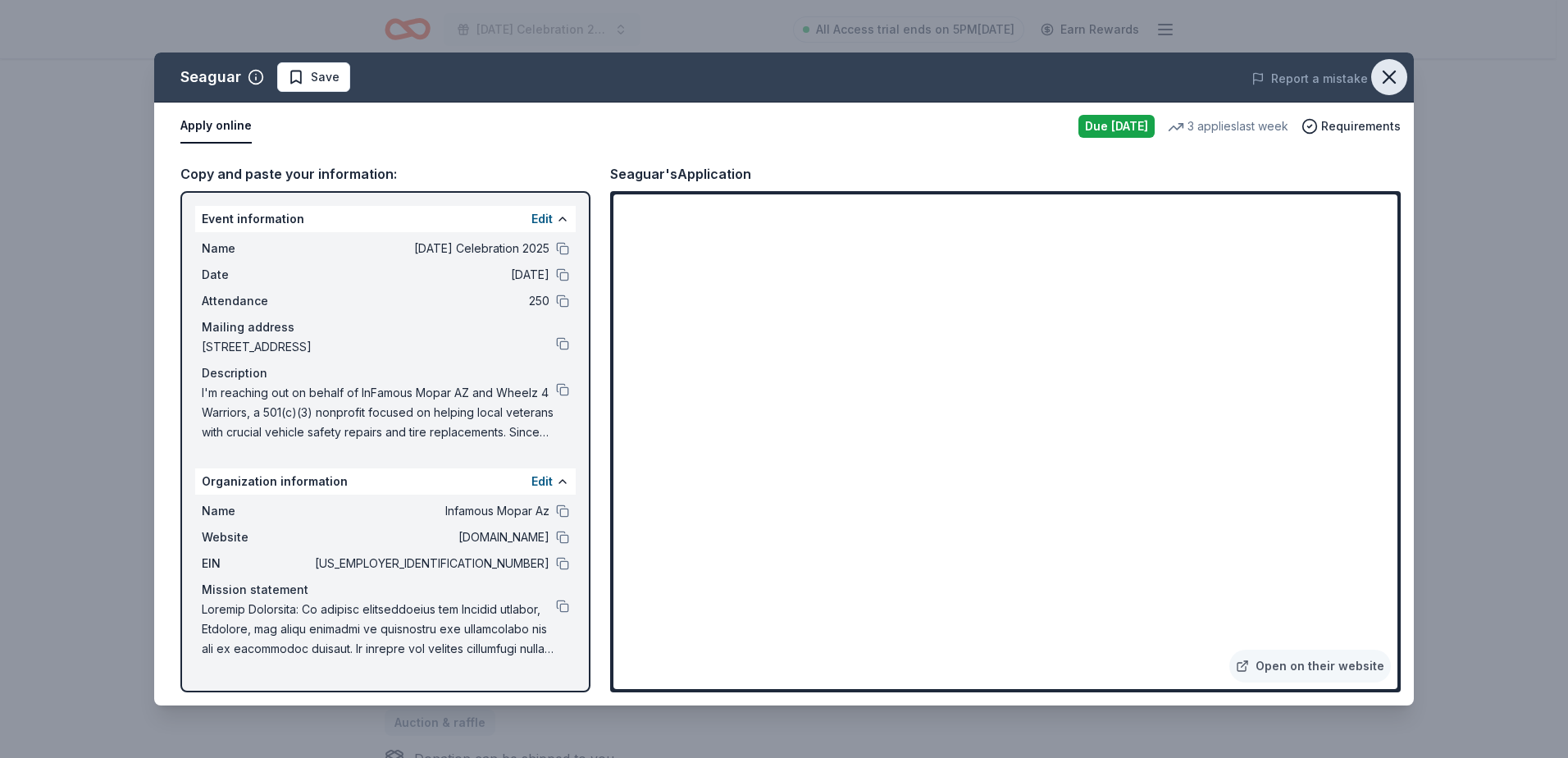
click at [1388, 71] on icon "button" at bounding box center [1389, 77] width 23 height 23
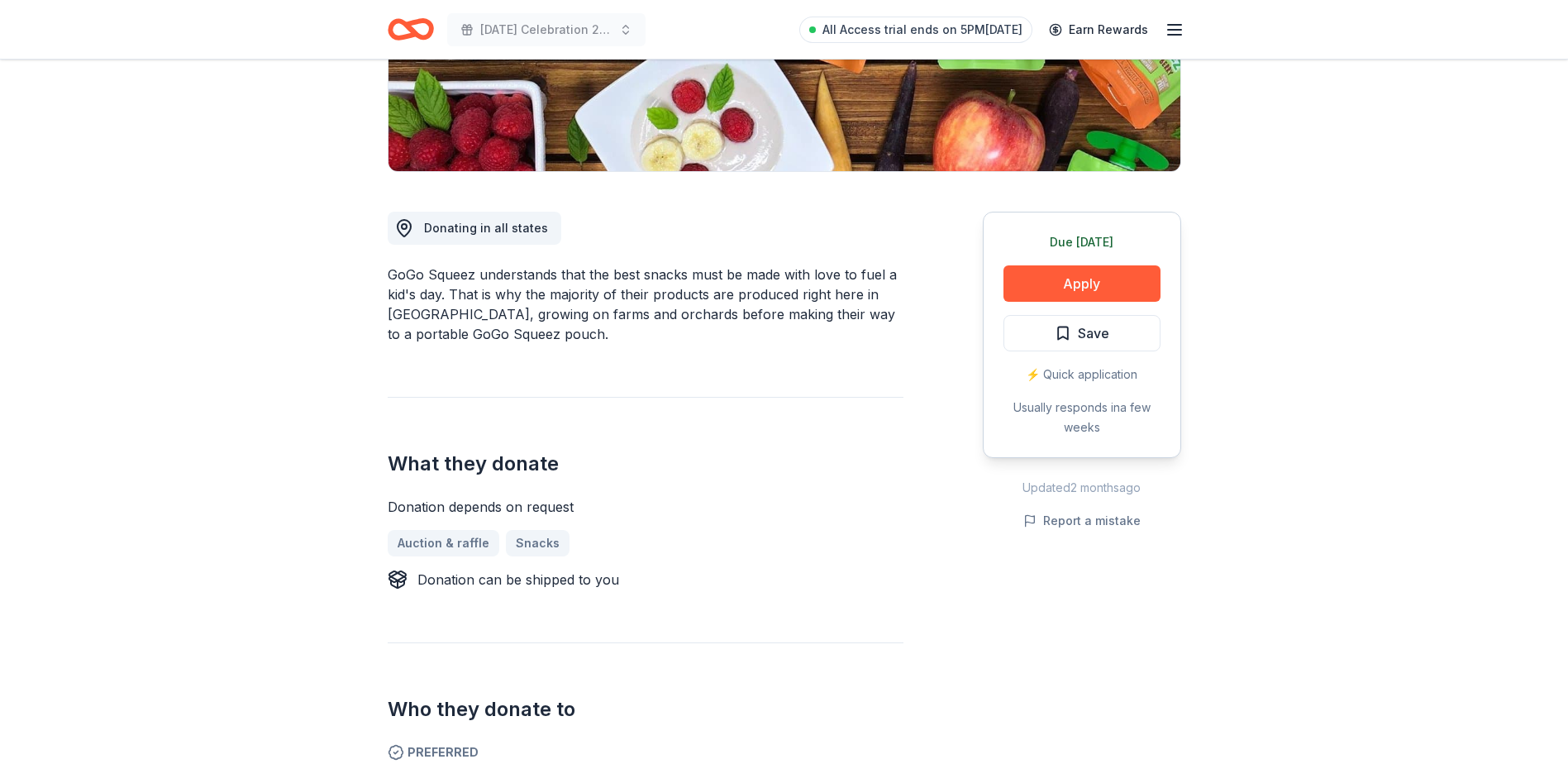
scroll to position [496, 0]
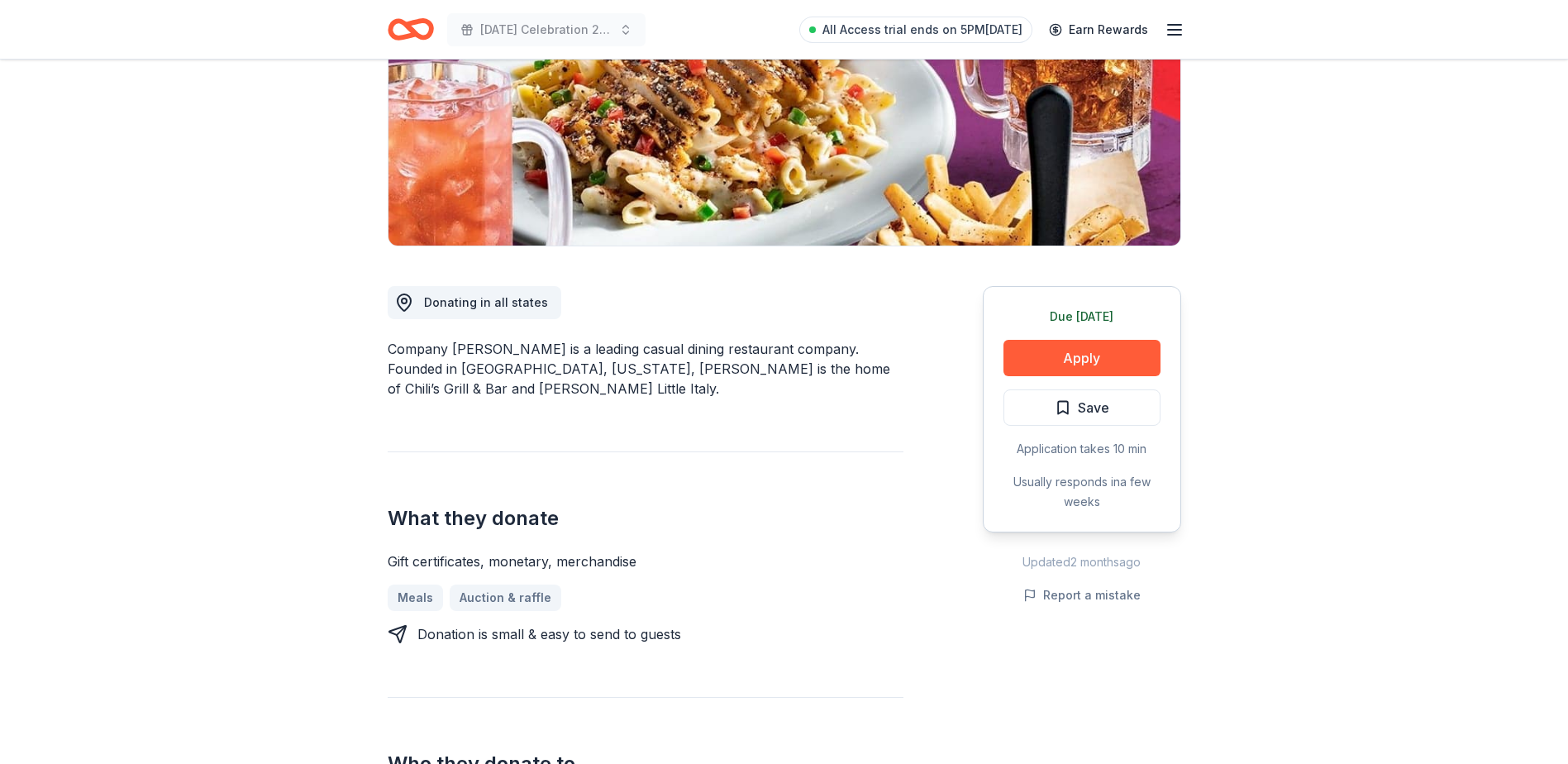
scroll to position [248, 0]
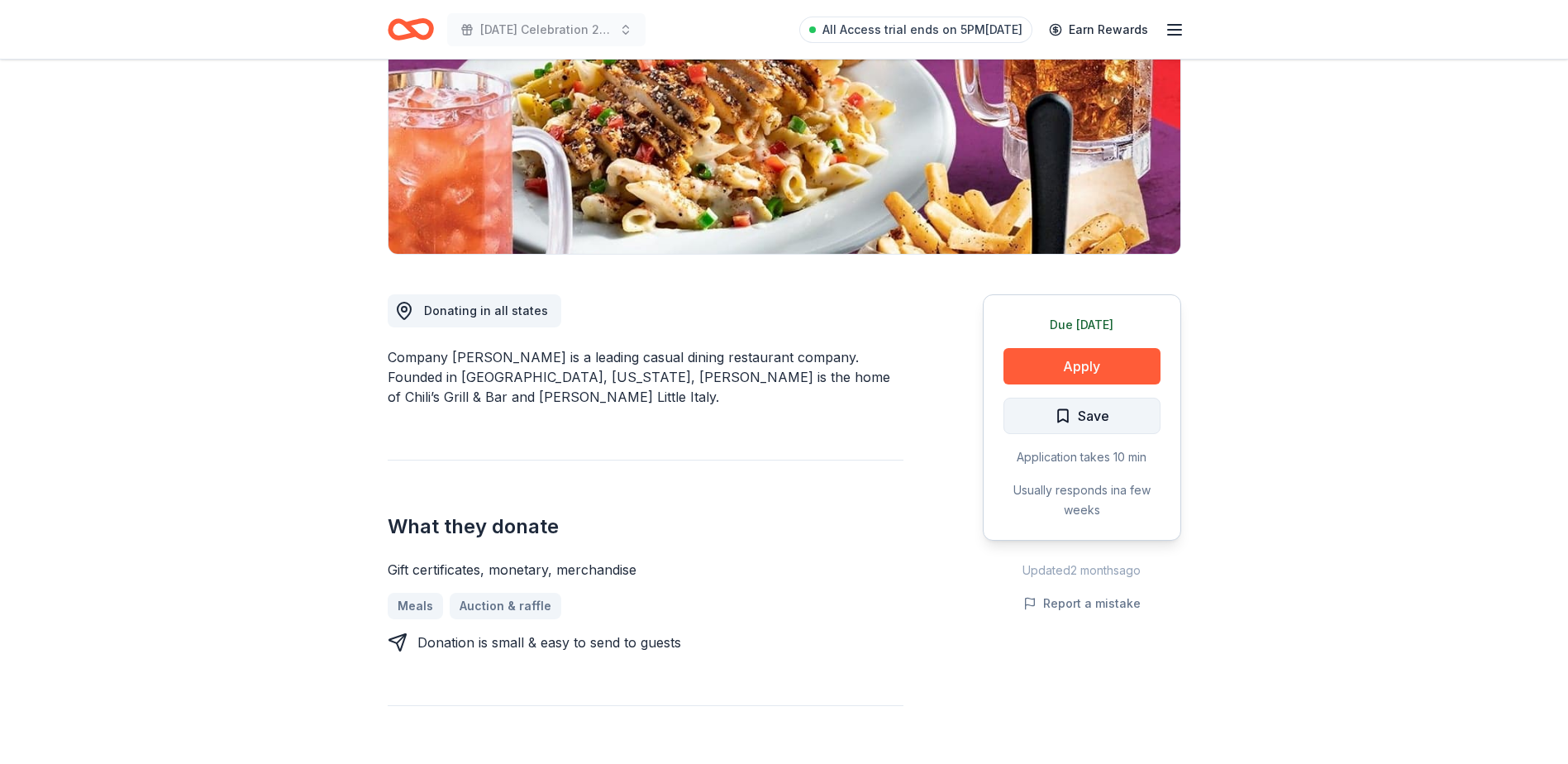
click at [1071, 418] on span "Save" at bounding box center [1082, 416] width 55 height 22
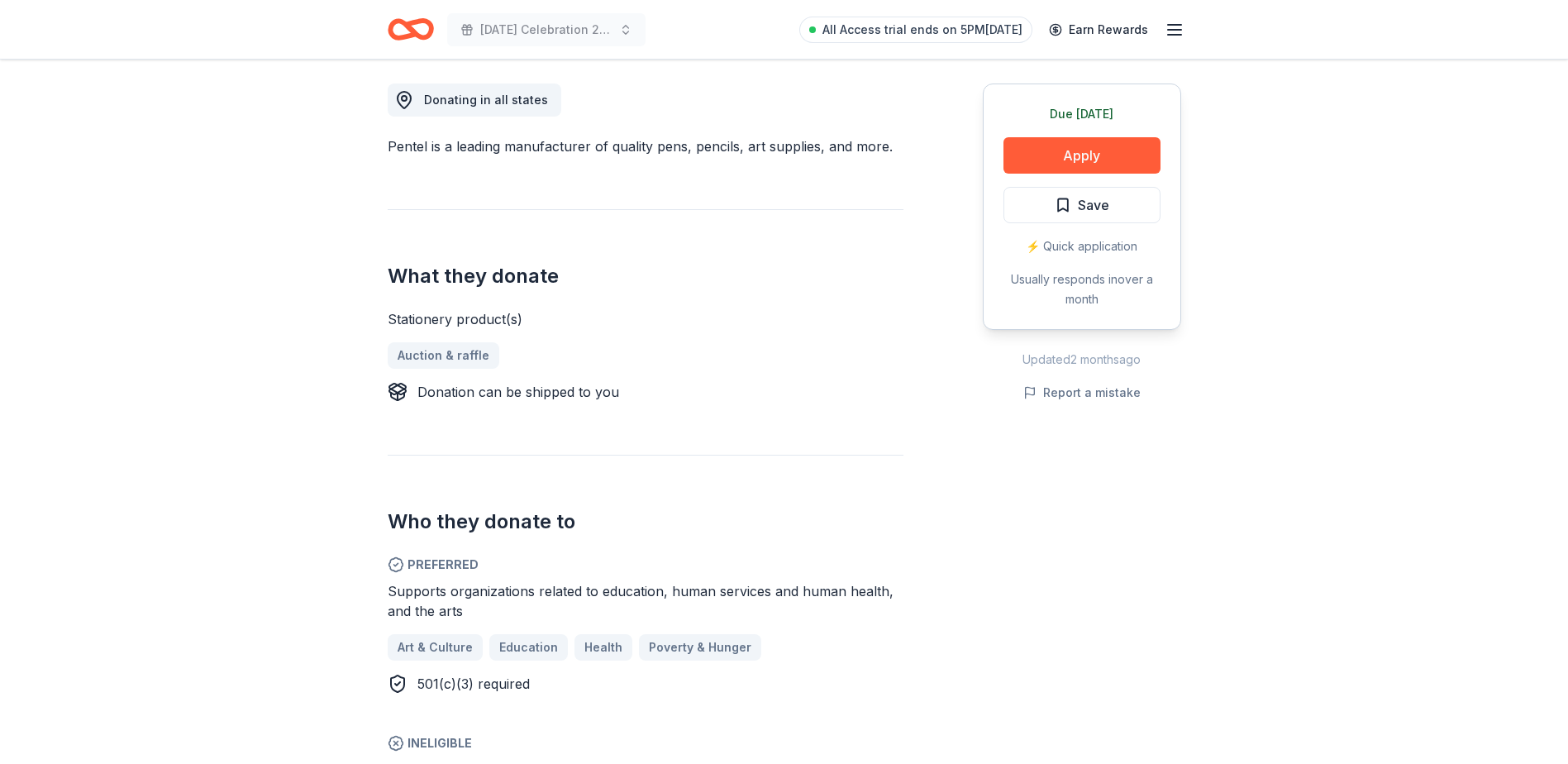
scroll to position [496, 0]
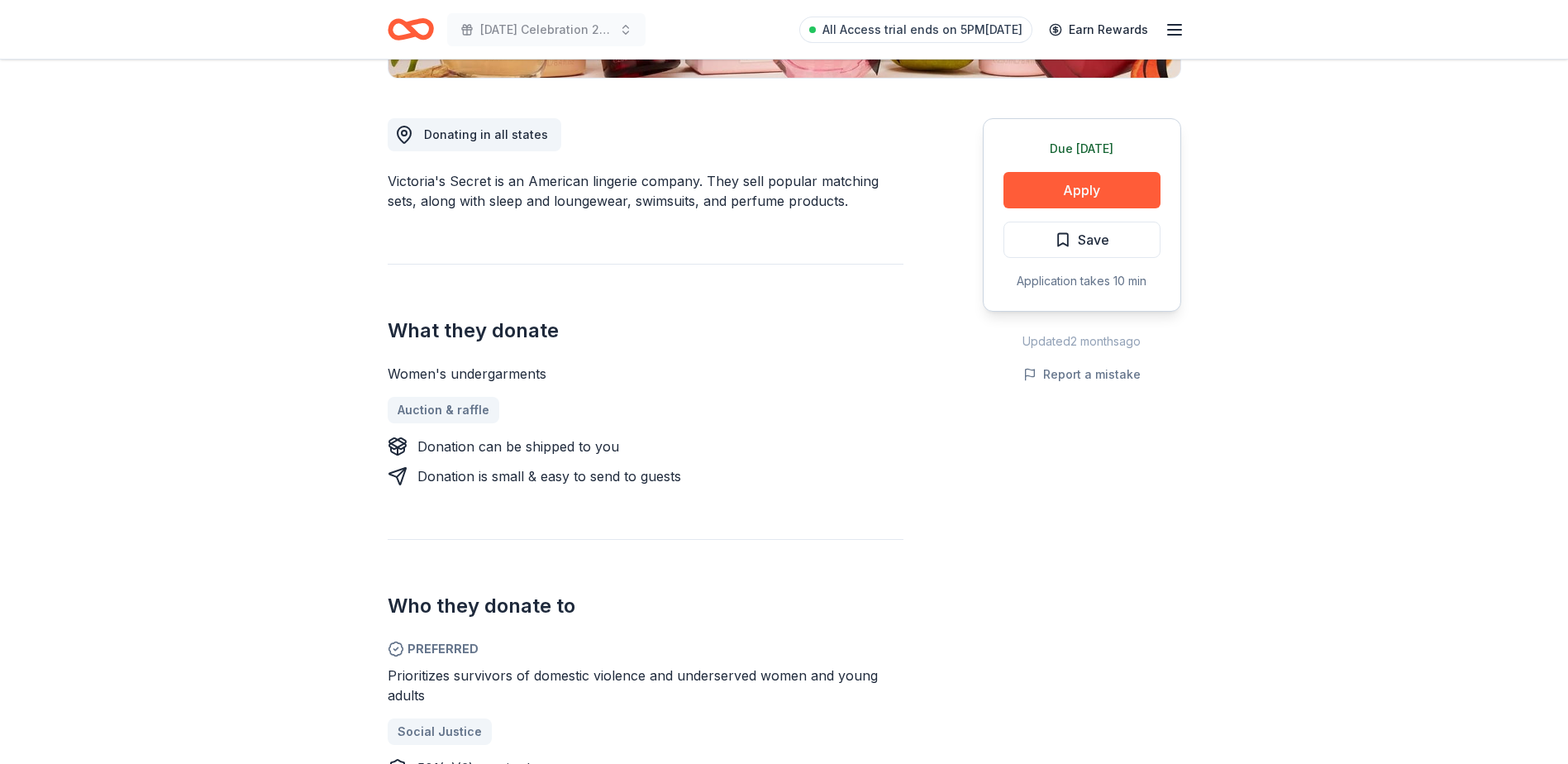
scroll to position [496, 0]
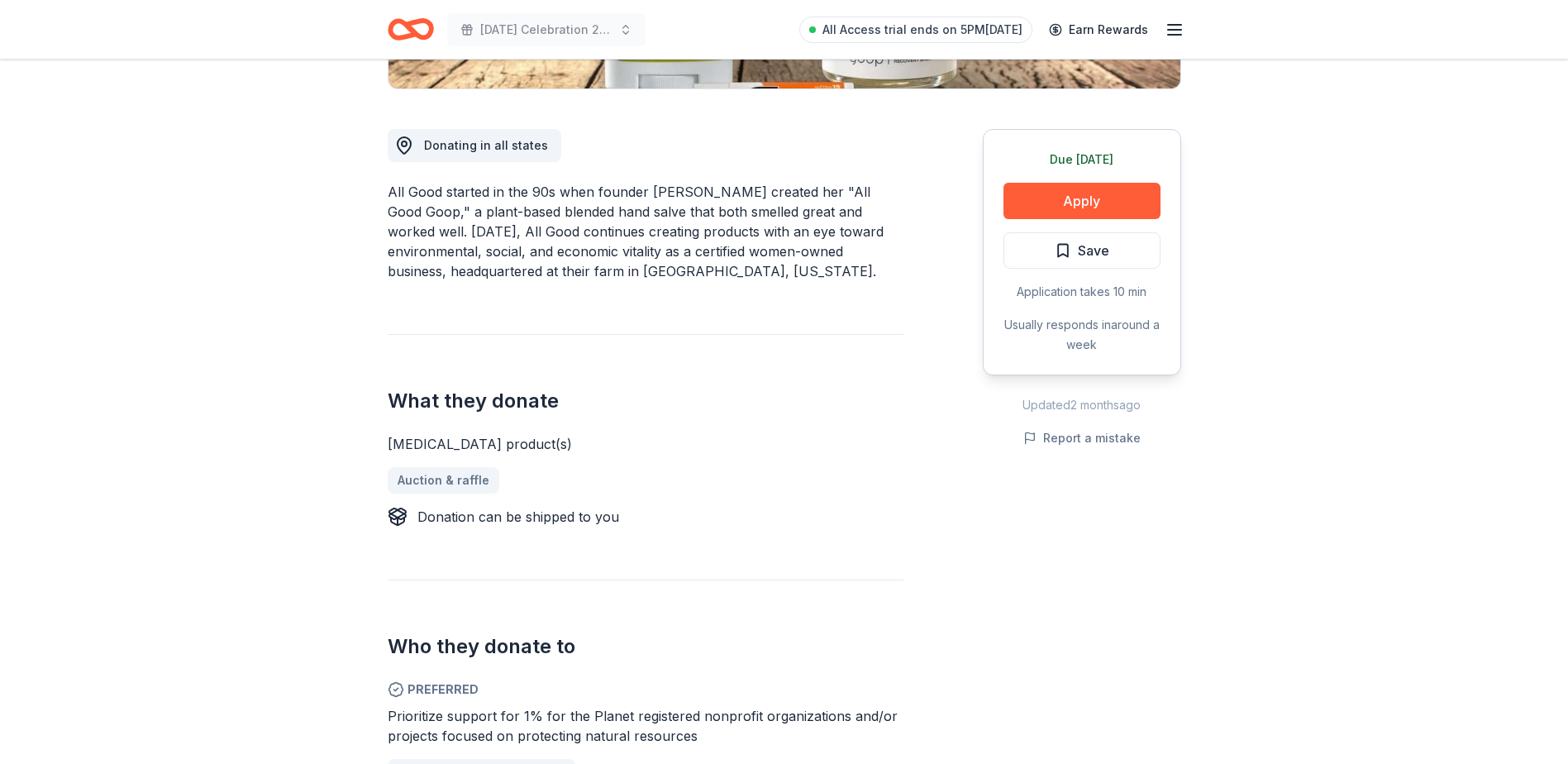
scroll to position [662, 0]
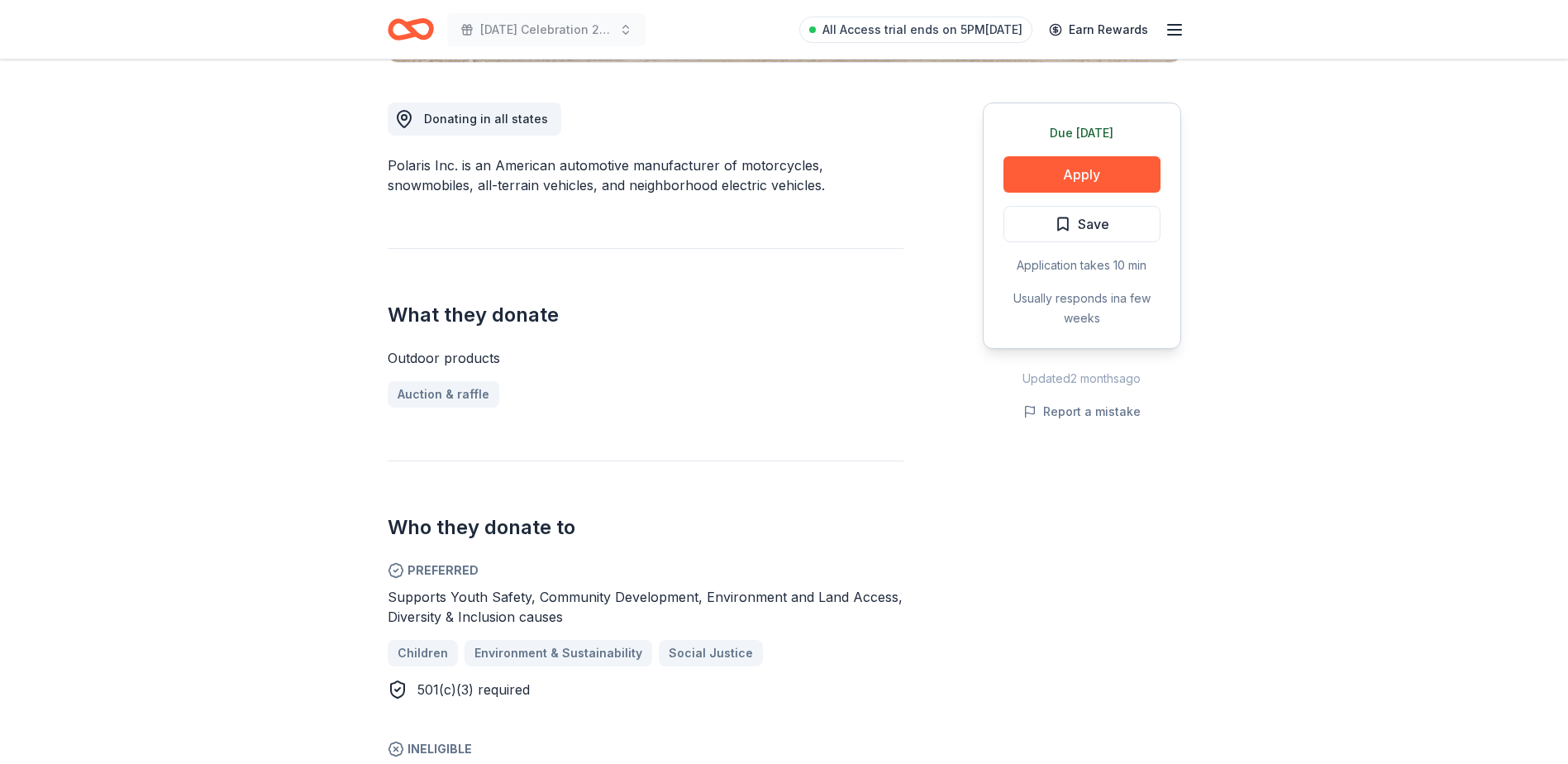
scroll to position [414, 0]
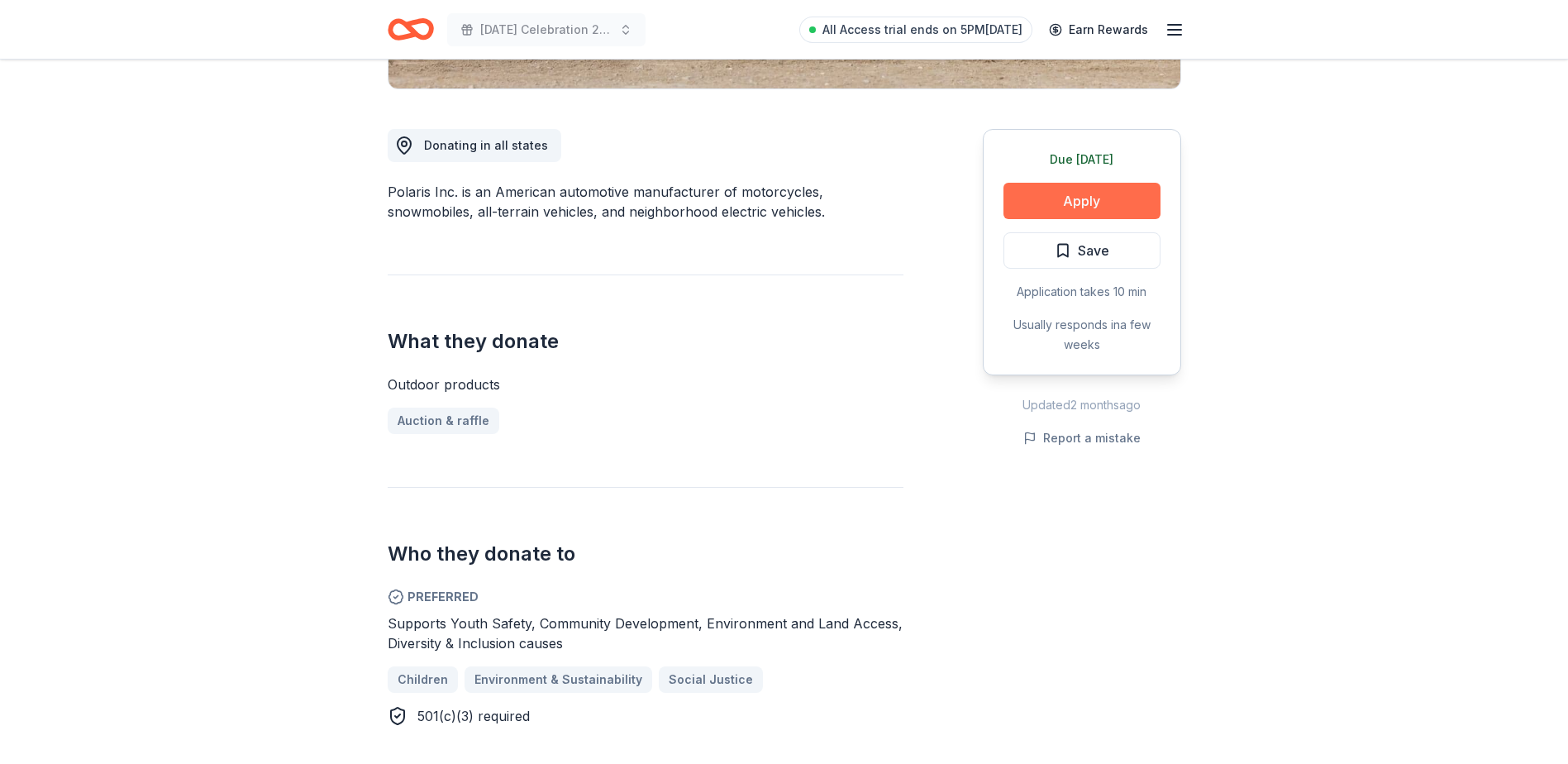
click at [1081, 201] on button "Apply" at bounding box center [1082, 201] width 157 height 37
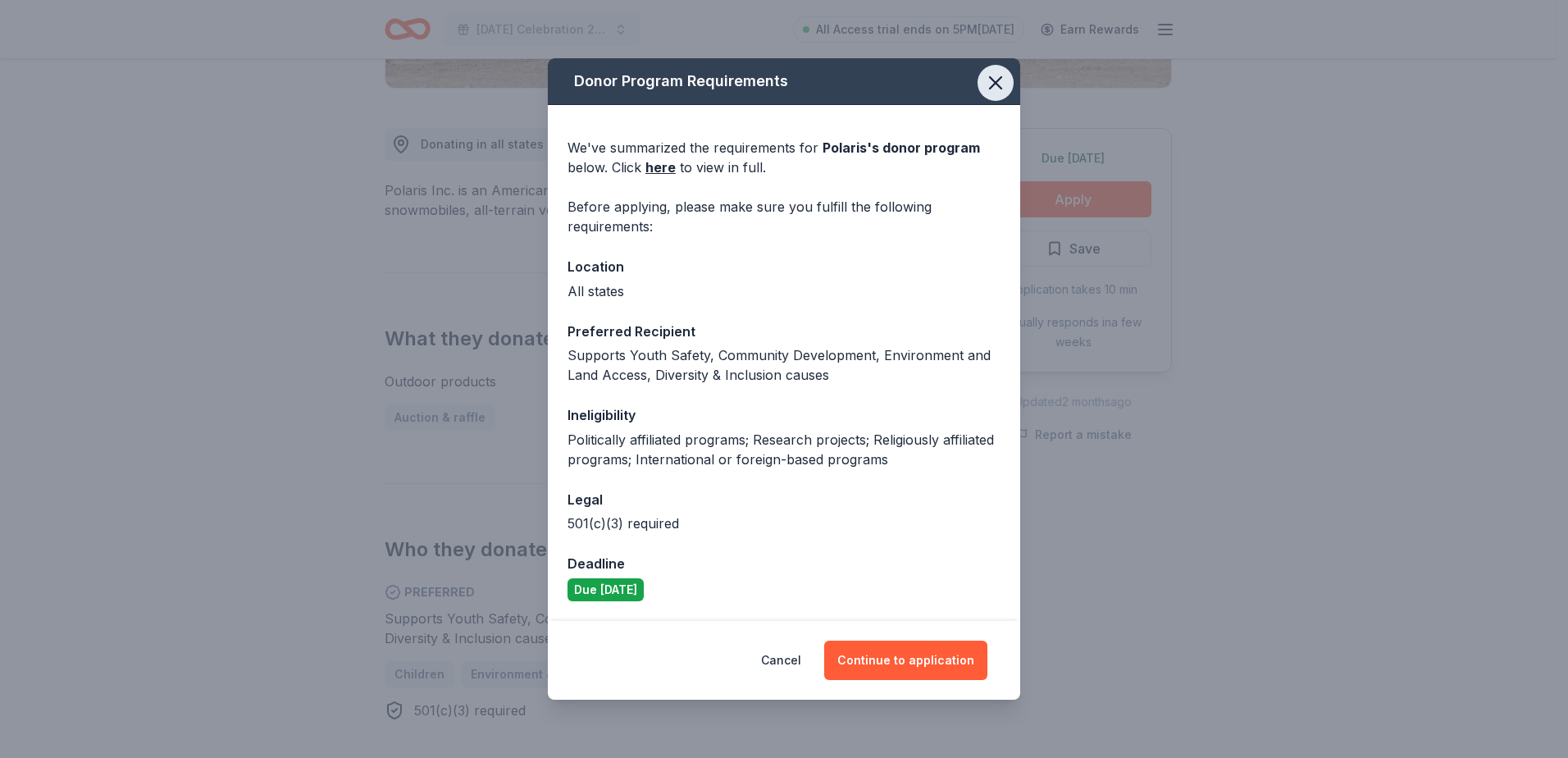
click at [1008, 78] on button "button" at bounding box center [996, 83] width 37 height 37
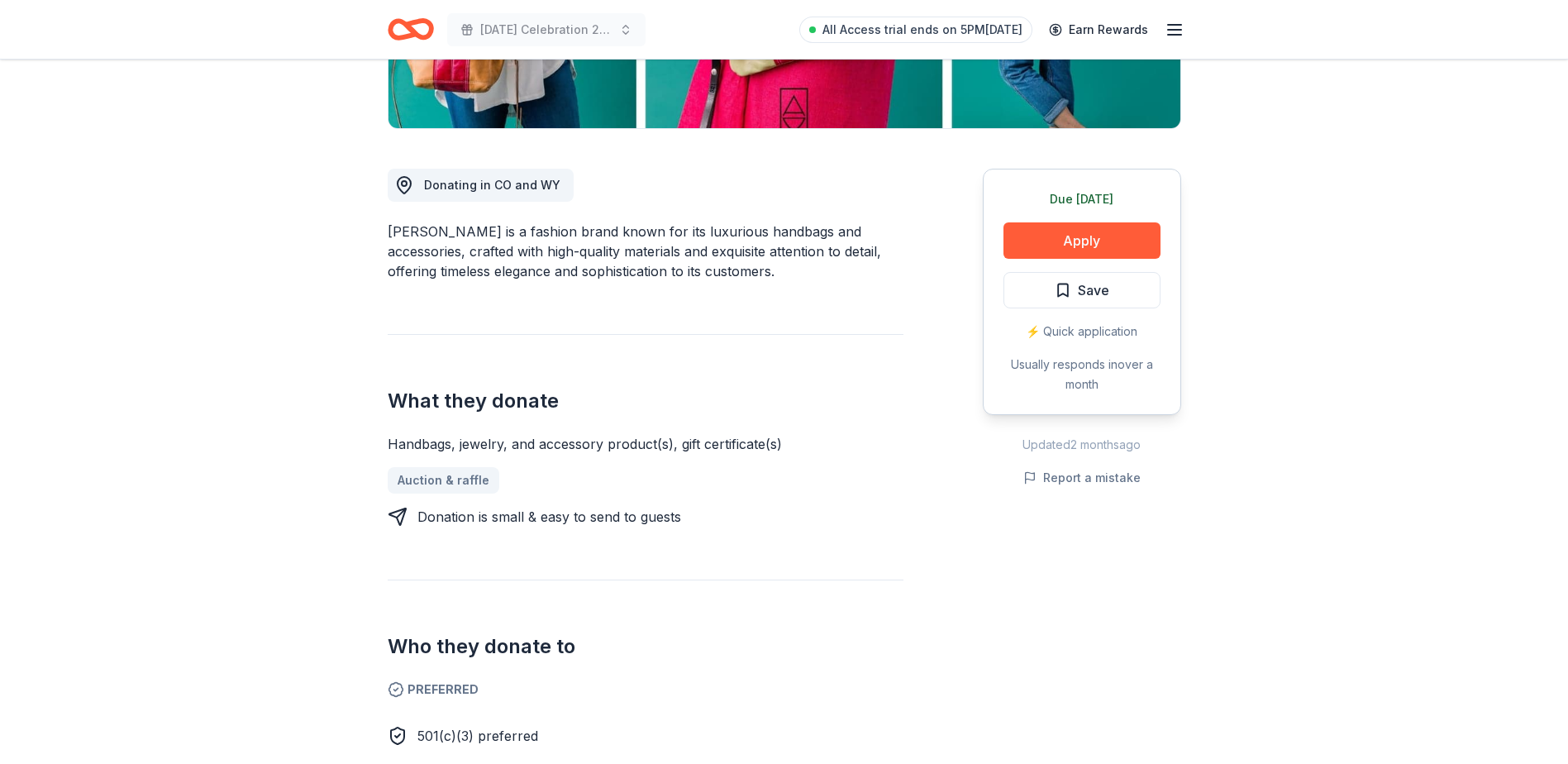
scroll to position [496, 0]
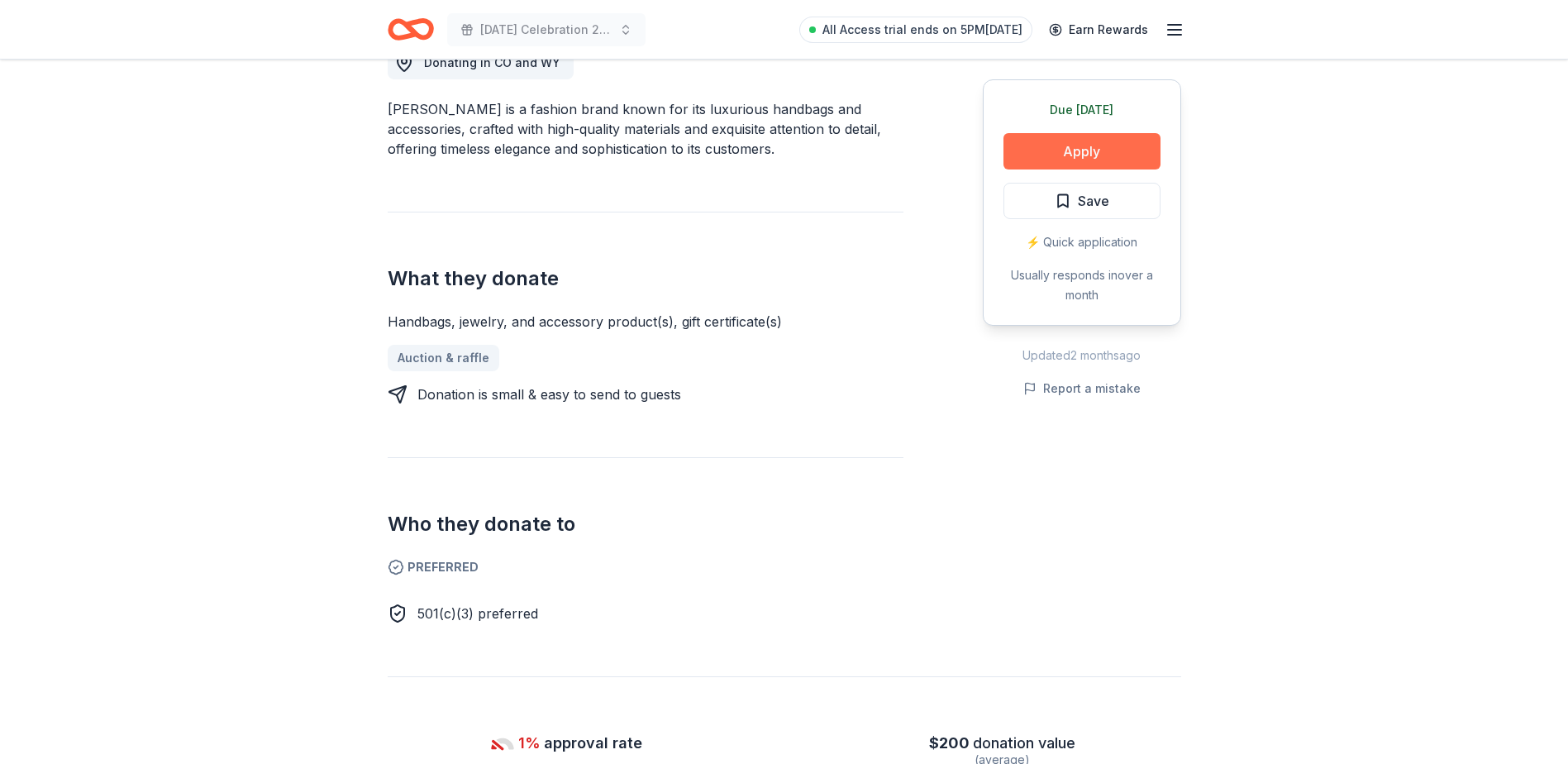
click at [1069, 154] on button "Apply" at bounding box center [1082, 151] width 157 height 37
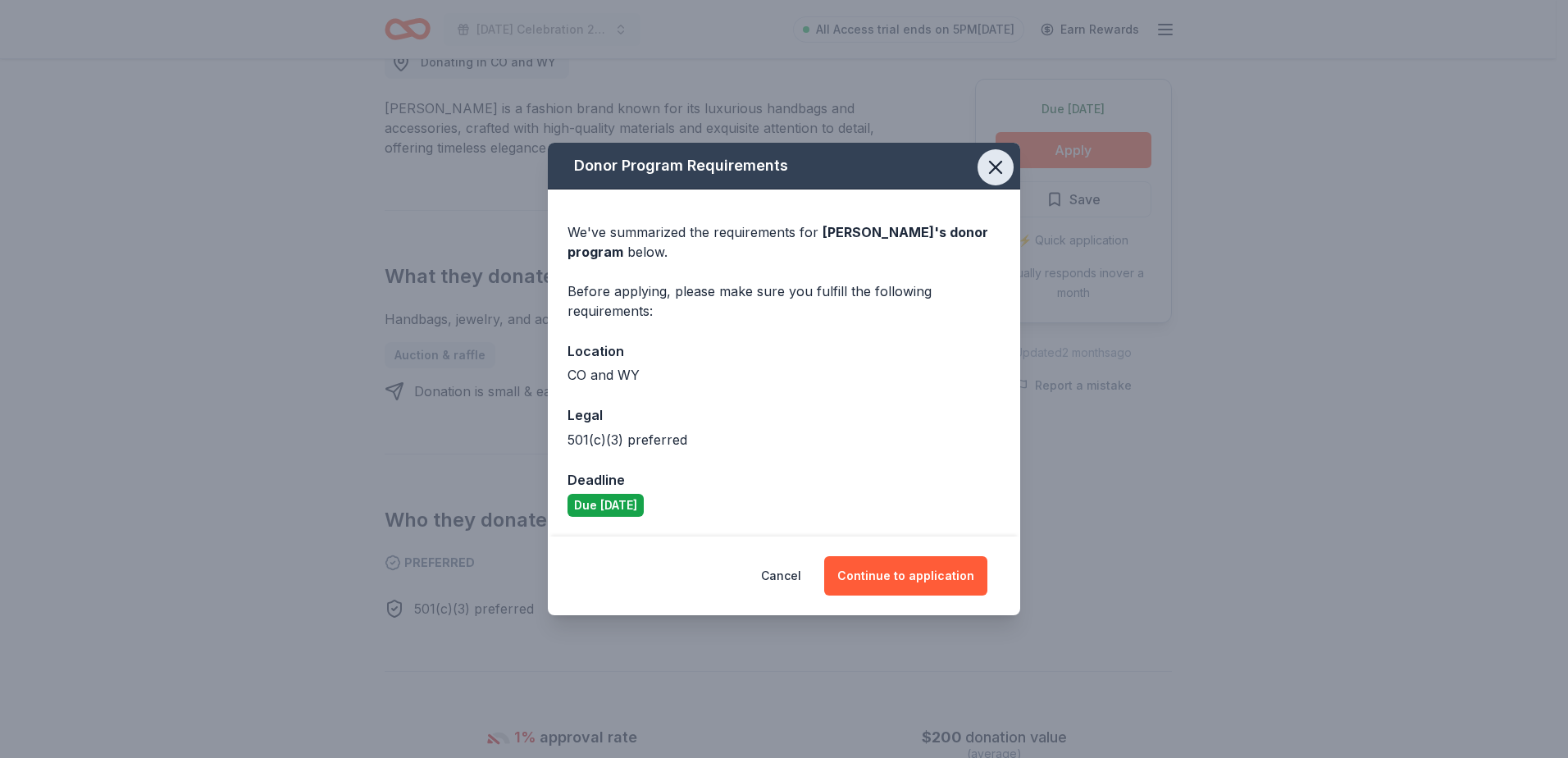
click at [995, 164] on icon "button" at bounding box center [996, 167] width 23 height 23
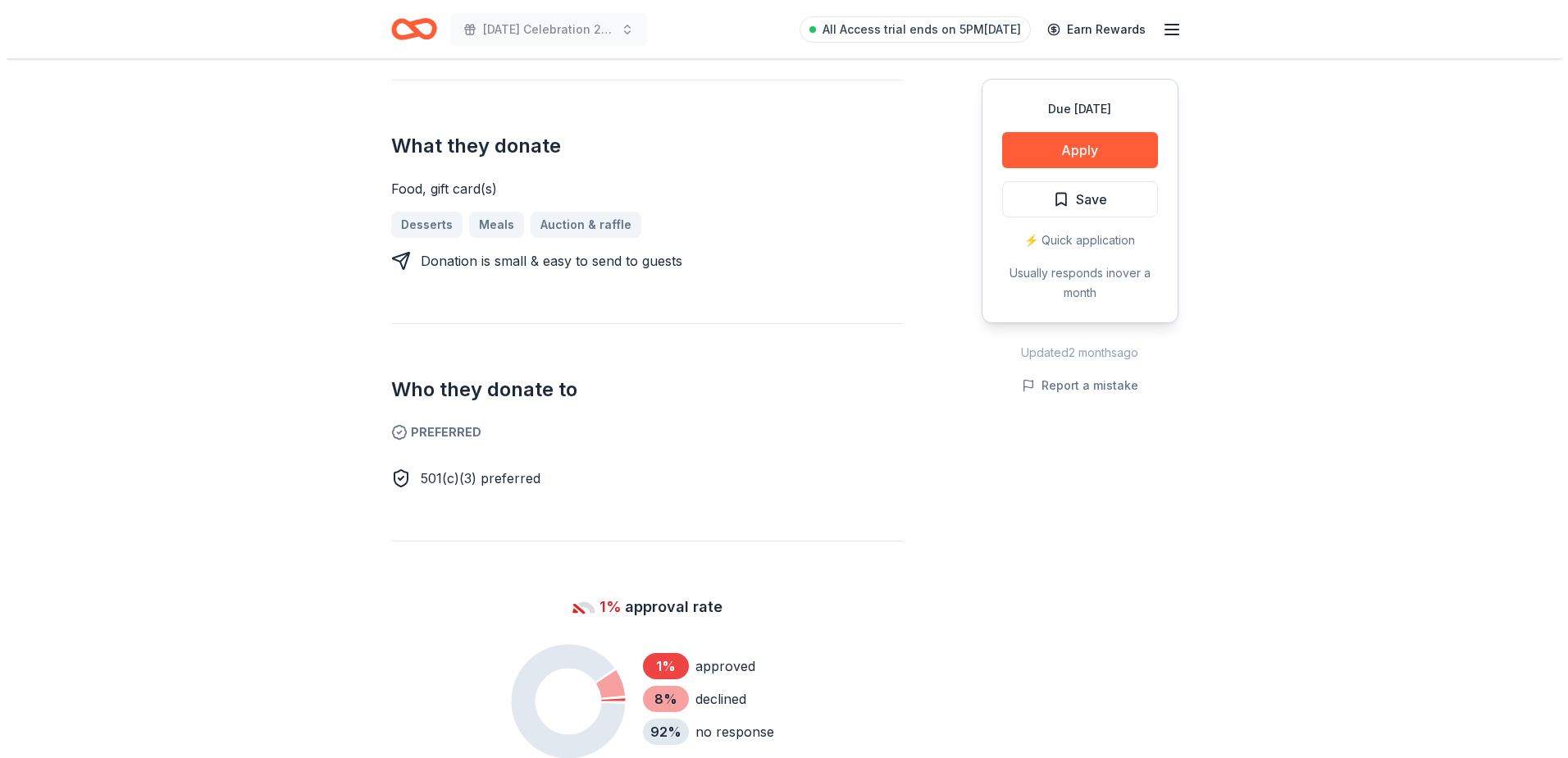
scroll to position [656, 0]
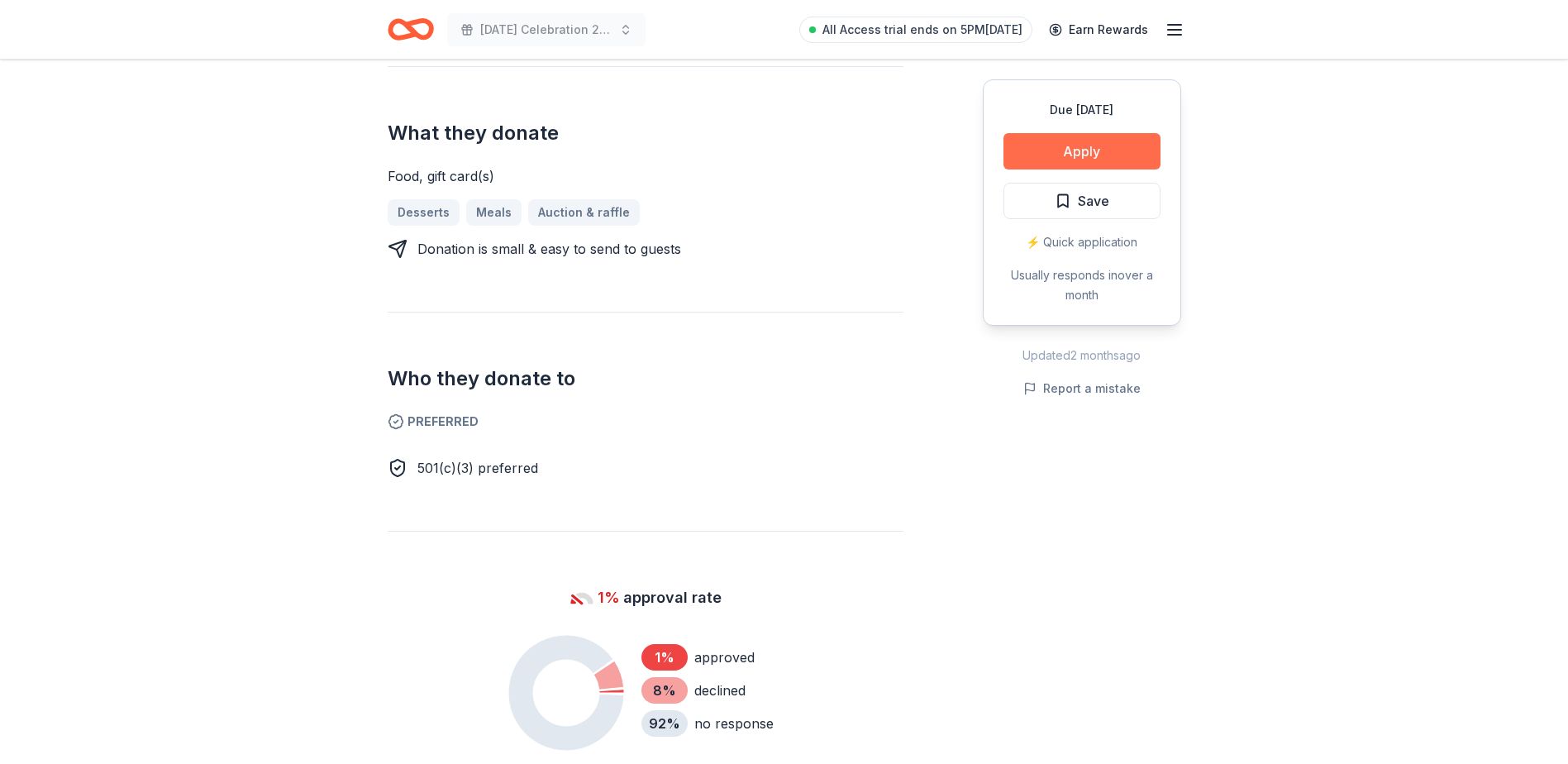
click at [1120, 151] on button "Apply" at bounding box center [1082, 151] width 157 height 37
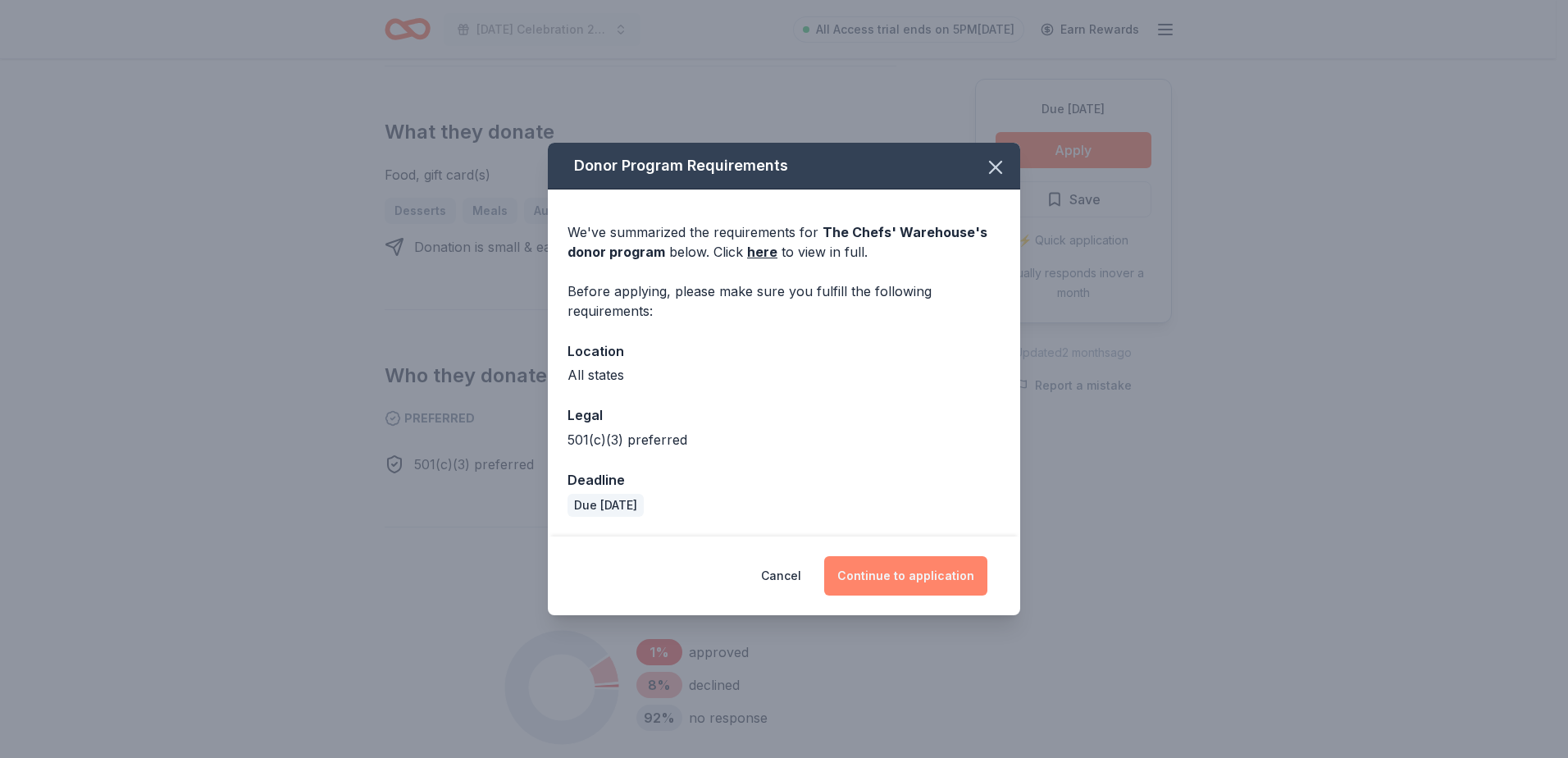
click at [878, 571] on button "Continue to application" at bounding box center [905, 576] width 163 height 39
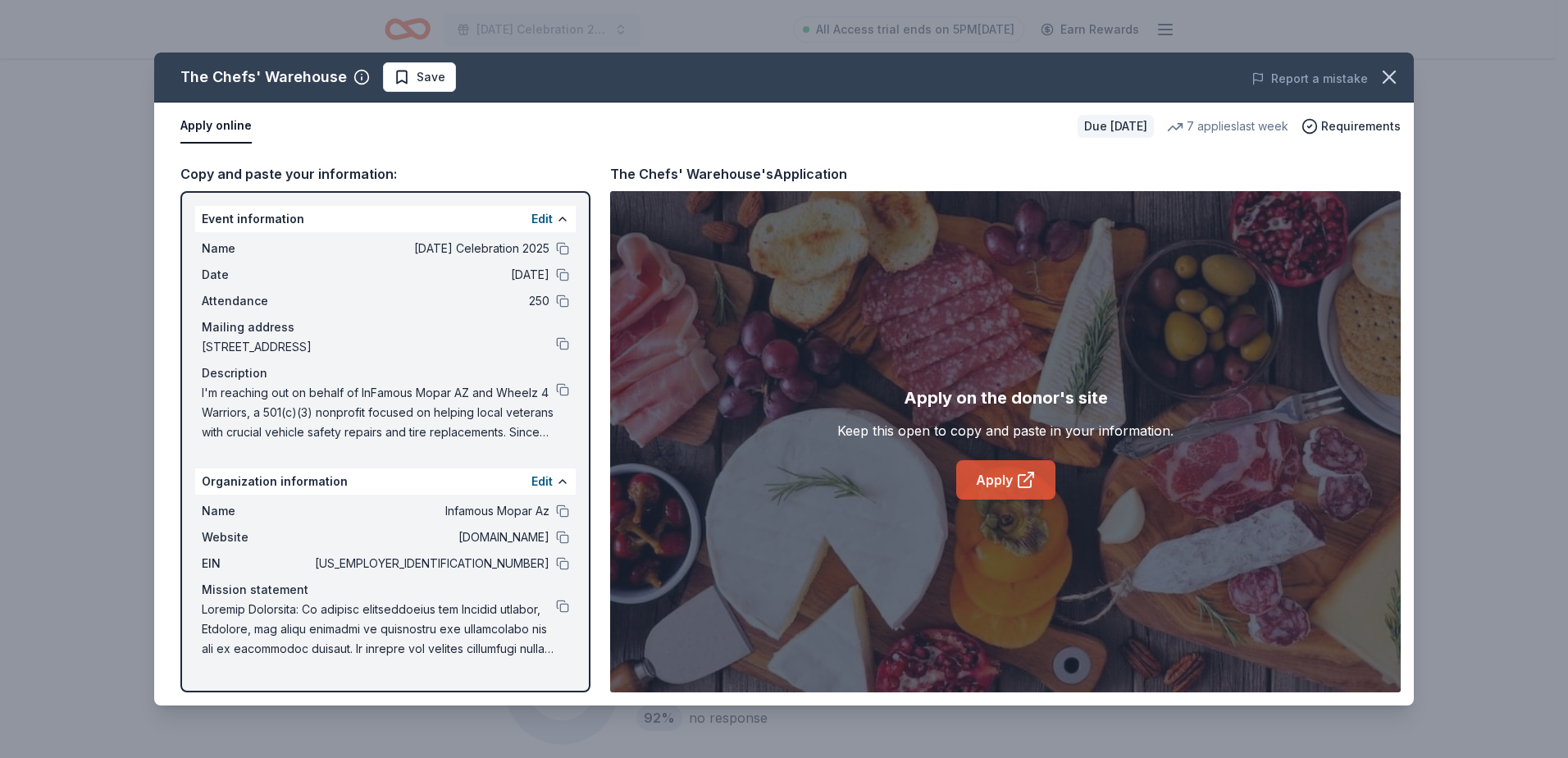
click at [1014, 476] on link "Apply" at bounding box center [1006, 480] width 100 height 39
click at [417, 83] on span "Save" at bounding box center [430, 77] width 29 height 20
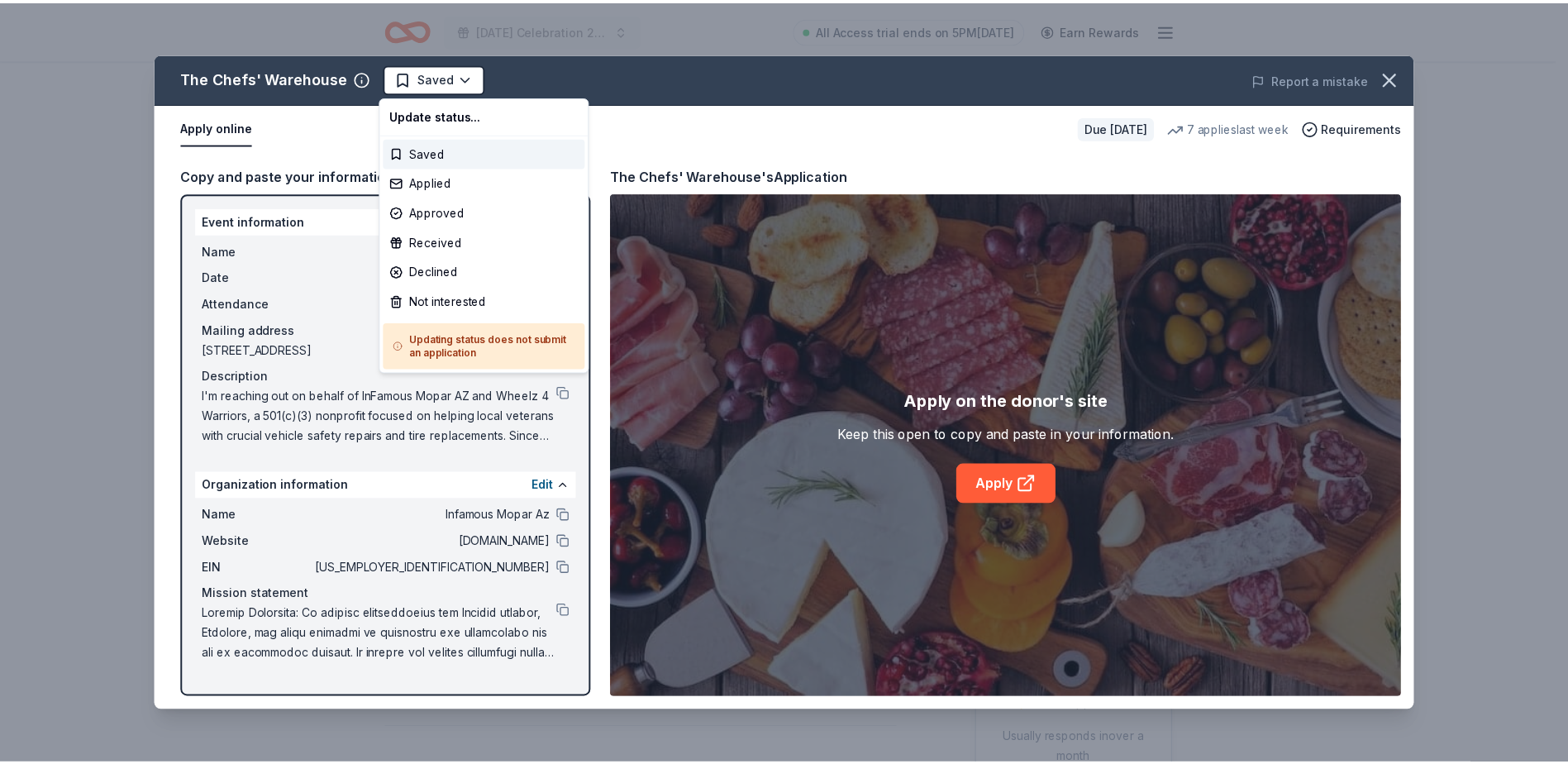
scroll to position [0, 0]
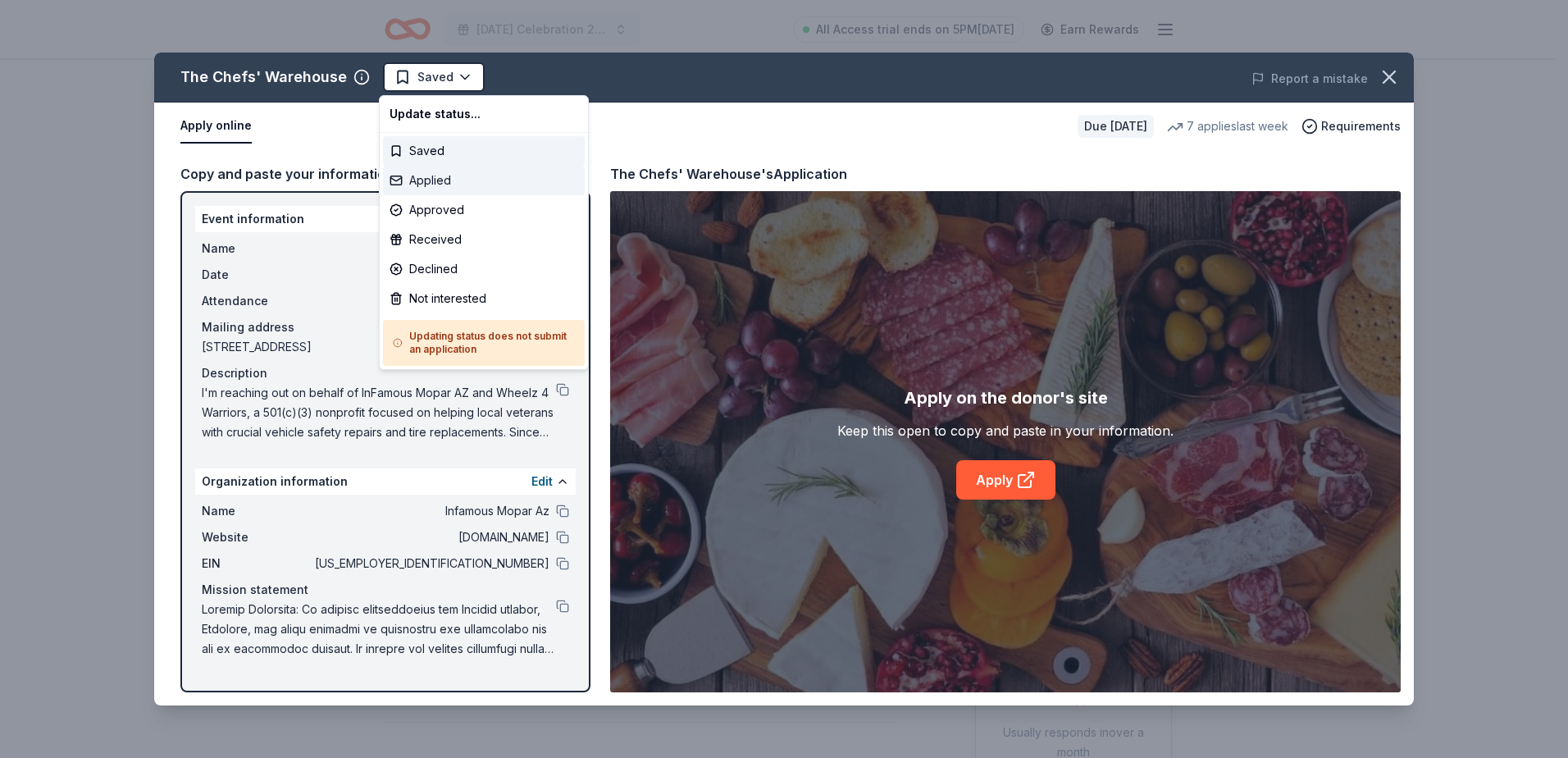
click at [463, 183] on div "Applied" at bounding box center [484, 181] width 202 height 30
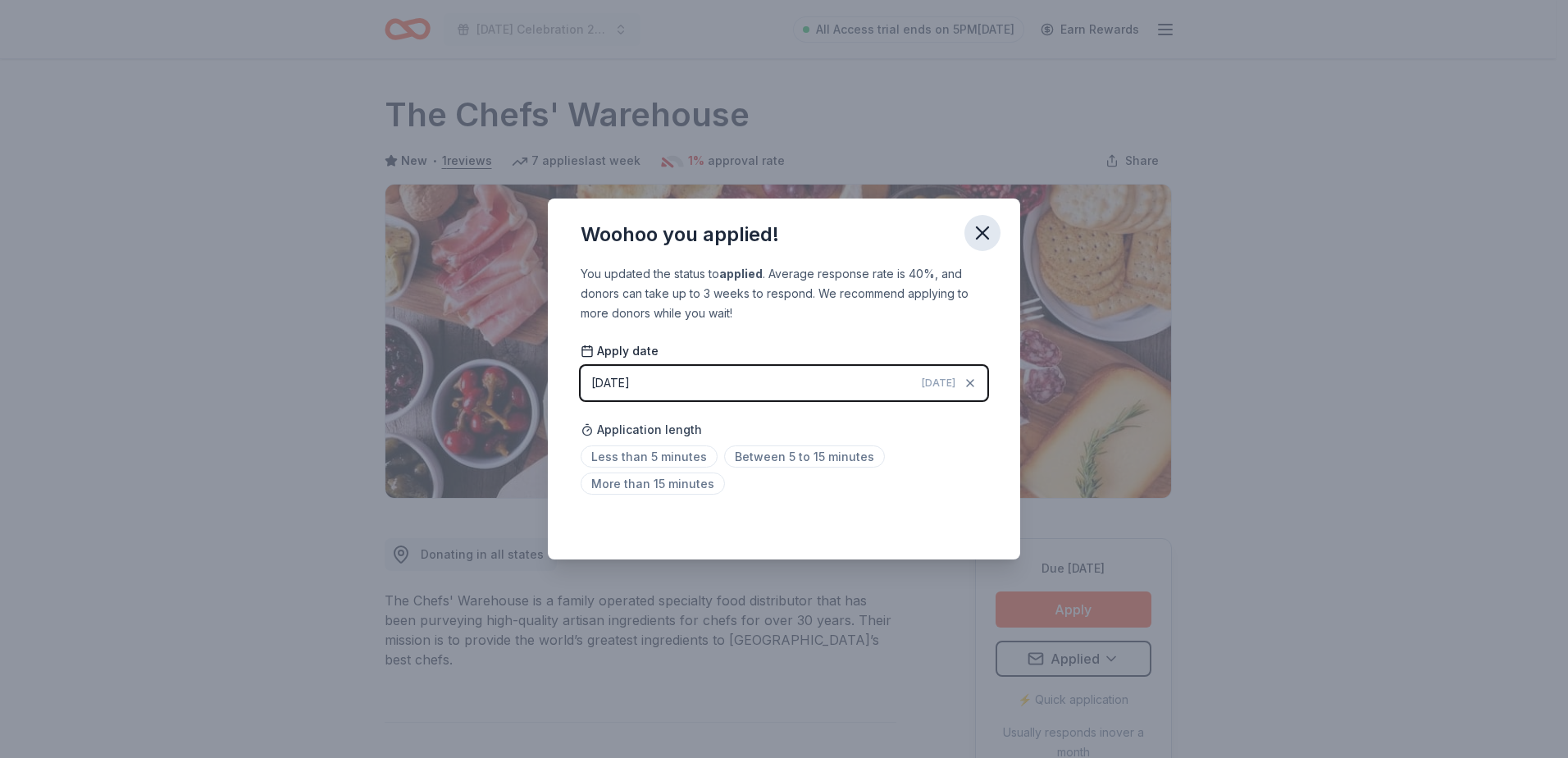
click at [980, 227] on icon "button" at bounding box center [982, 232] width 23 height 23
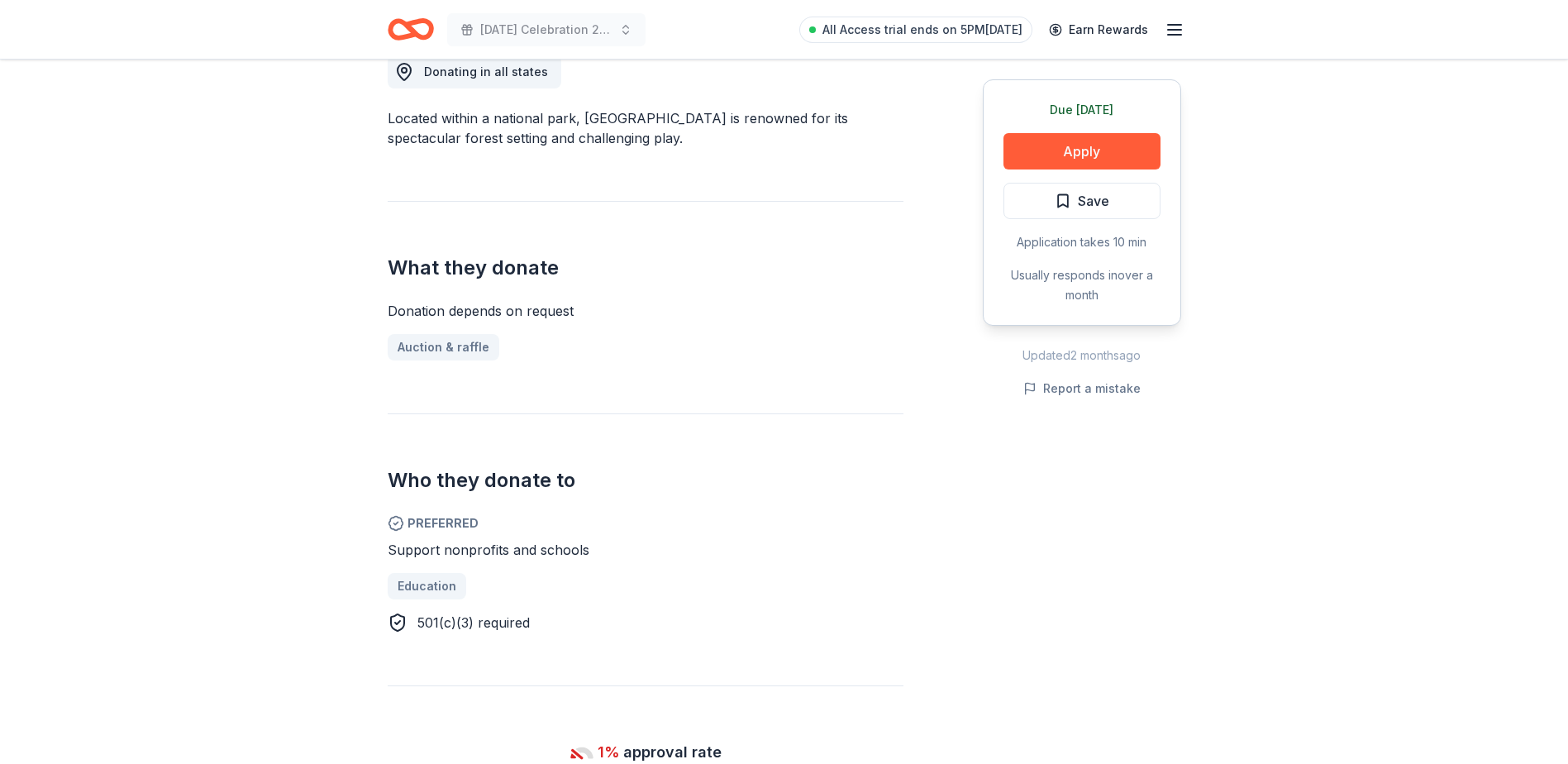
scroll to position [496, 0]
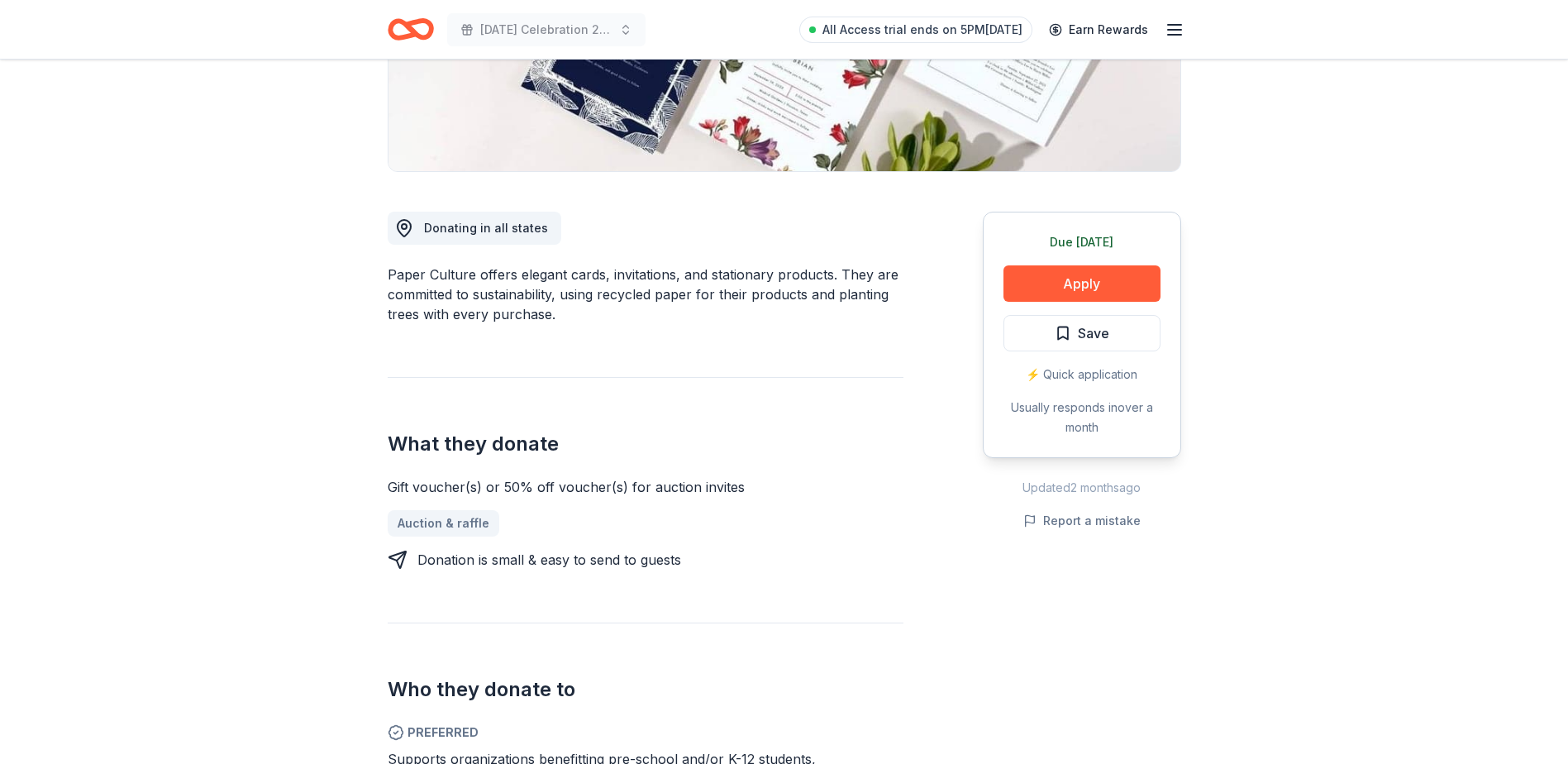
scroll to position [414, 0]
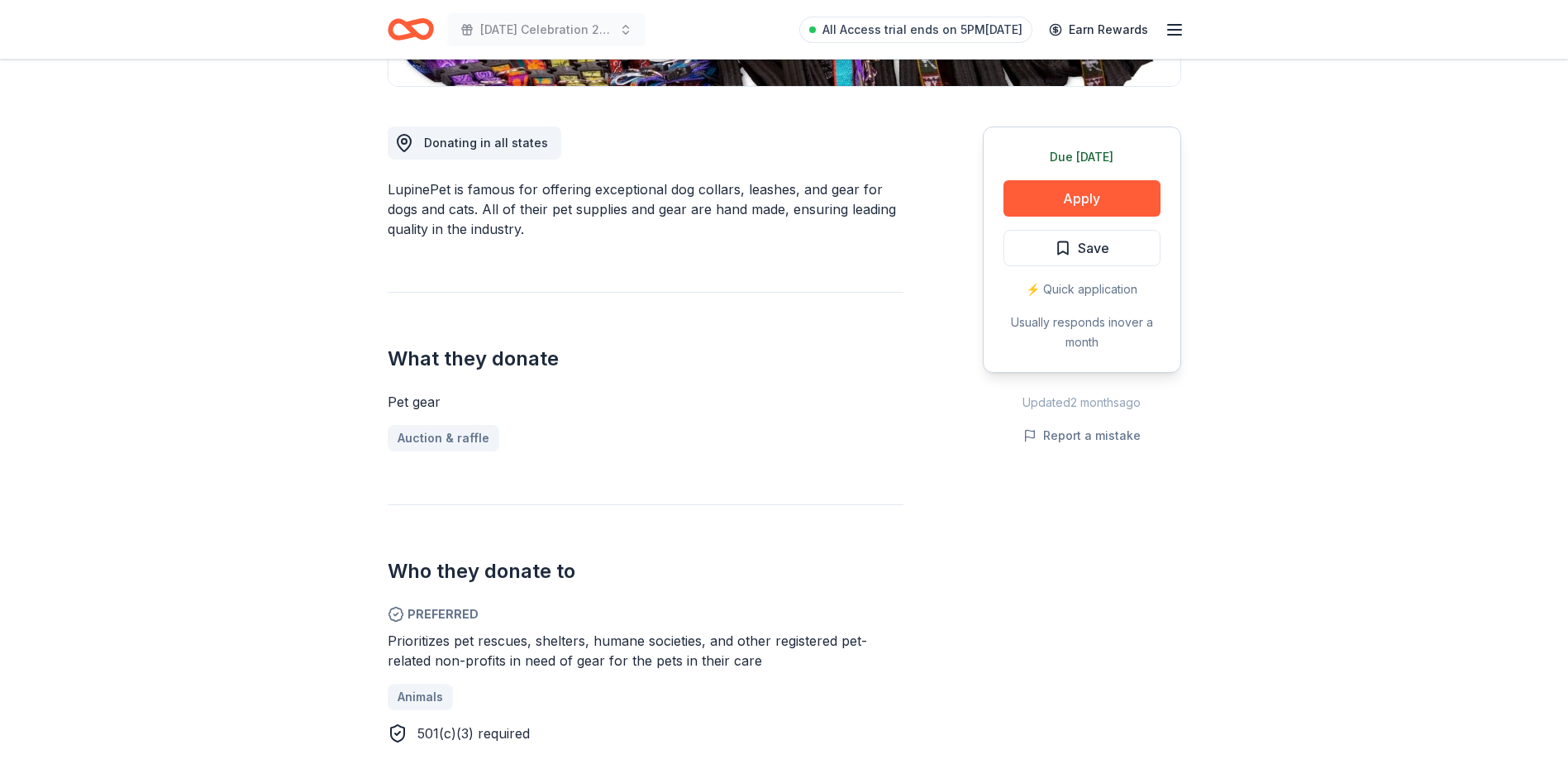
scroll to position [579, 0]
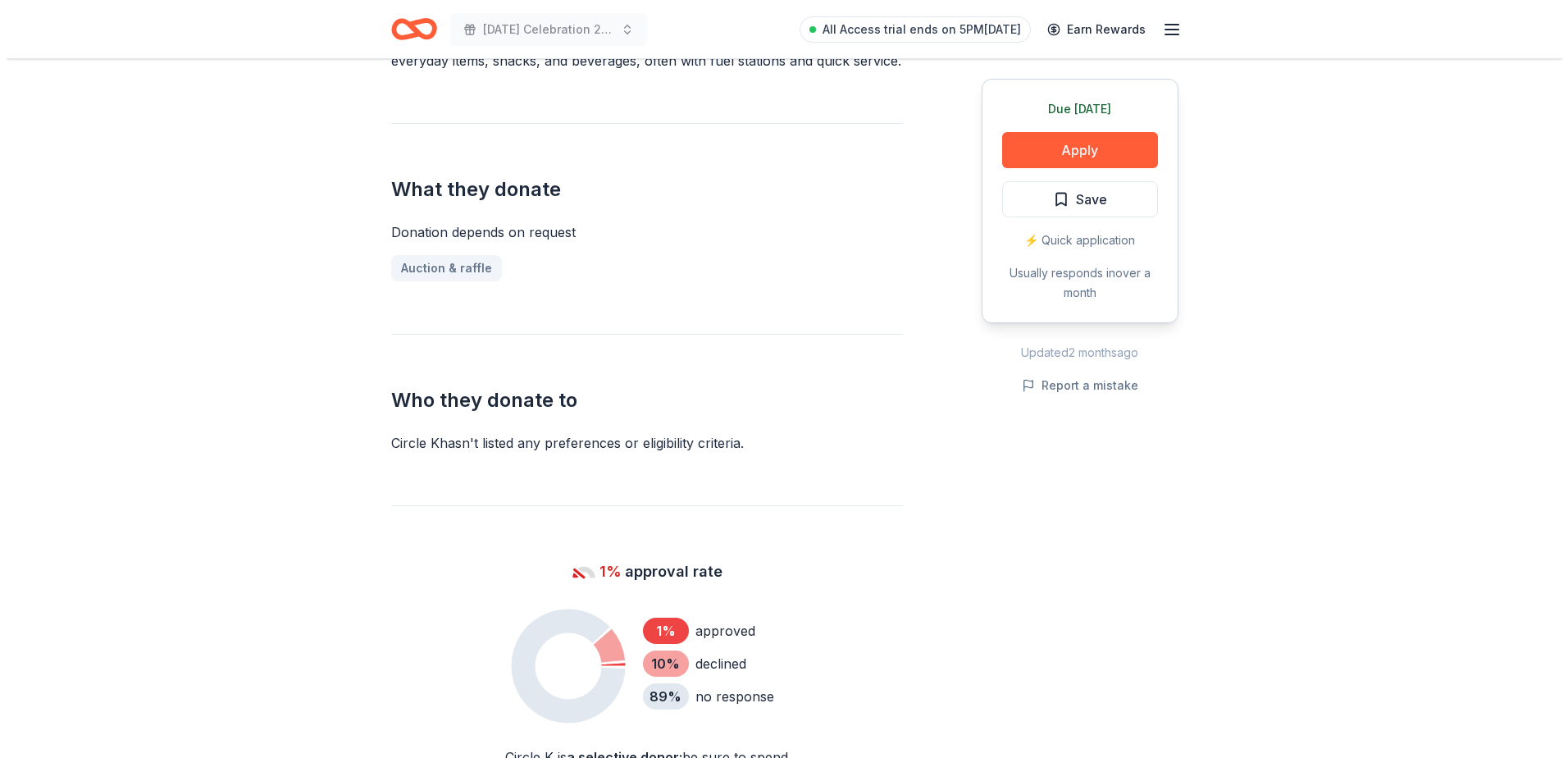
scroll to position [574, 0]
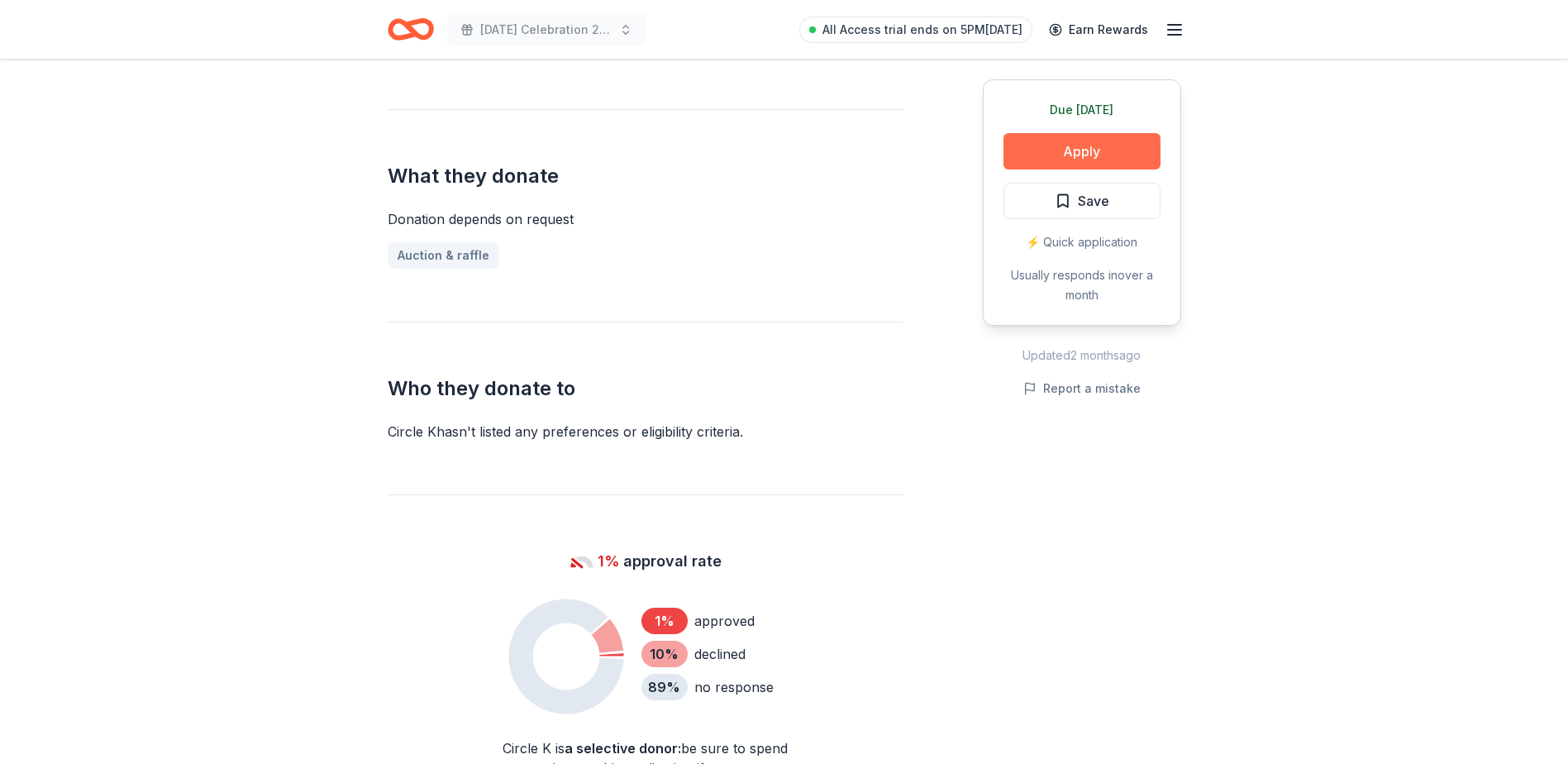
click at [1100, 162] on button "Apply" at bounding box center [1082, 151] width 157 height 37
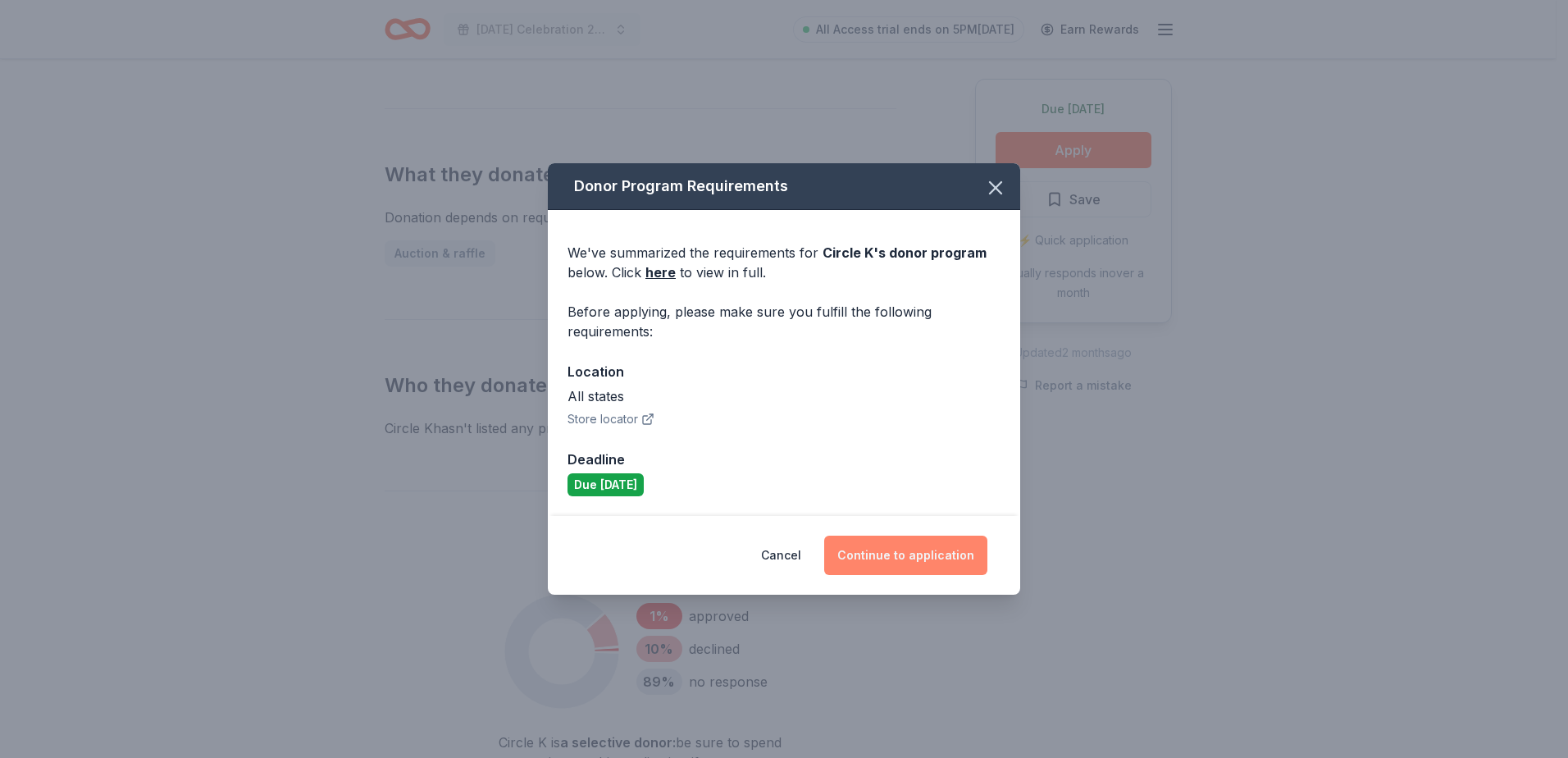
click at [893, 557] on button "Continue to application" at bounding box center [905, 556] width 163 height 39
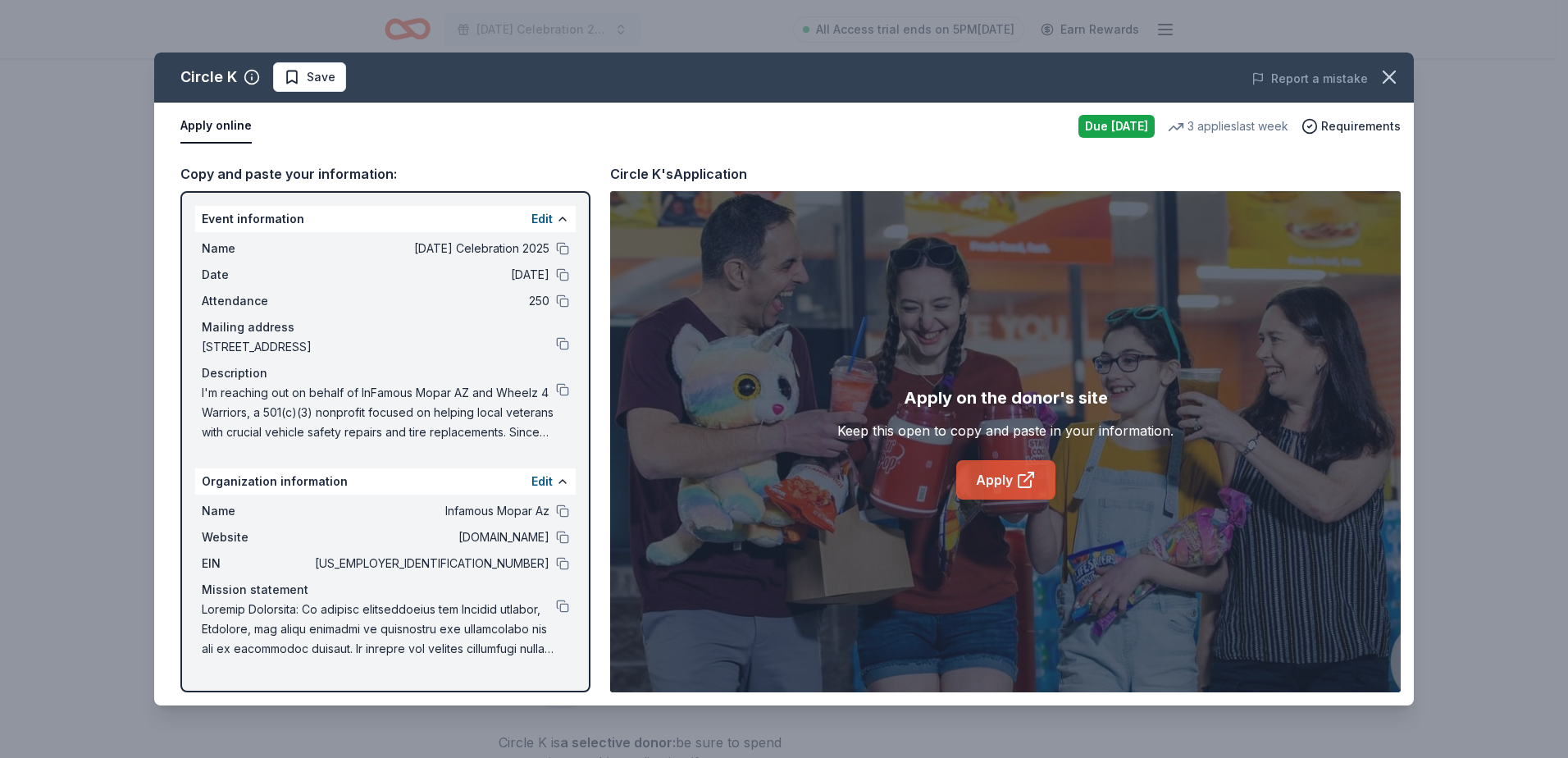
click at [985, 481] on link "Apply" at bounding box center [1006, 480] width 100 height 39
click at [327, 91] on button "Save" at bounding box center [310, 77] width 73 height 30
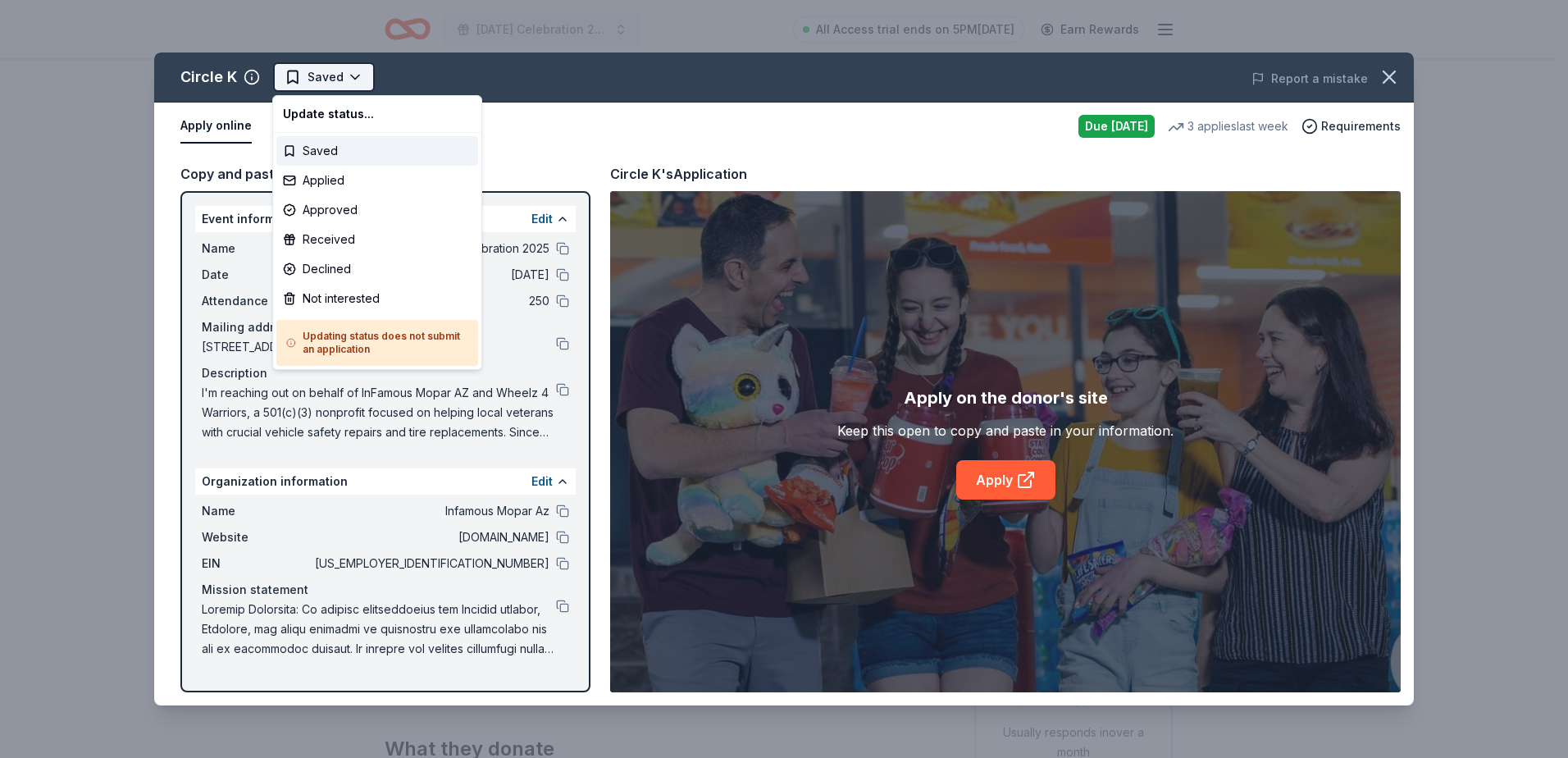
click at [343, 77] on html "Patriot Day Celebration 2025 All Access trial ends on 5PM, 8/20 Earn Rewards Du…" at bounding box center [784, 379] width 1568 height 758
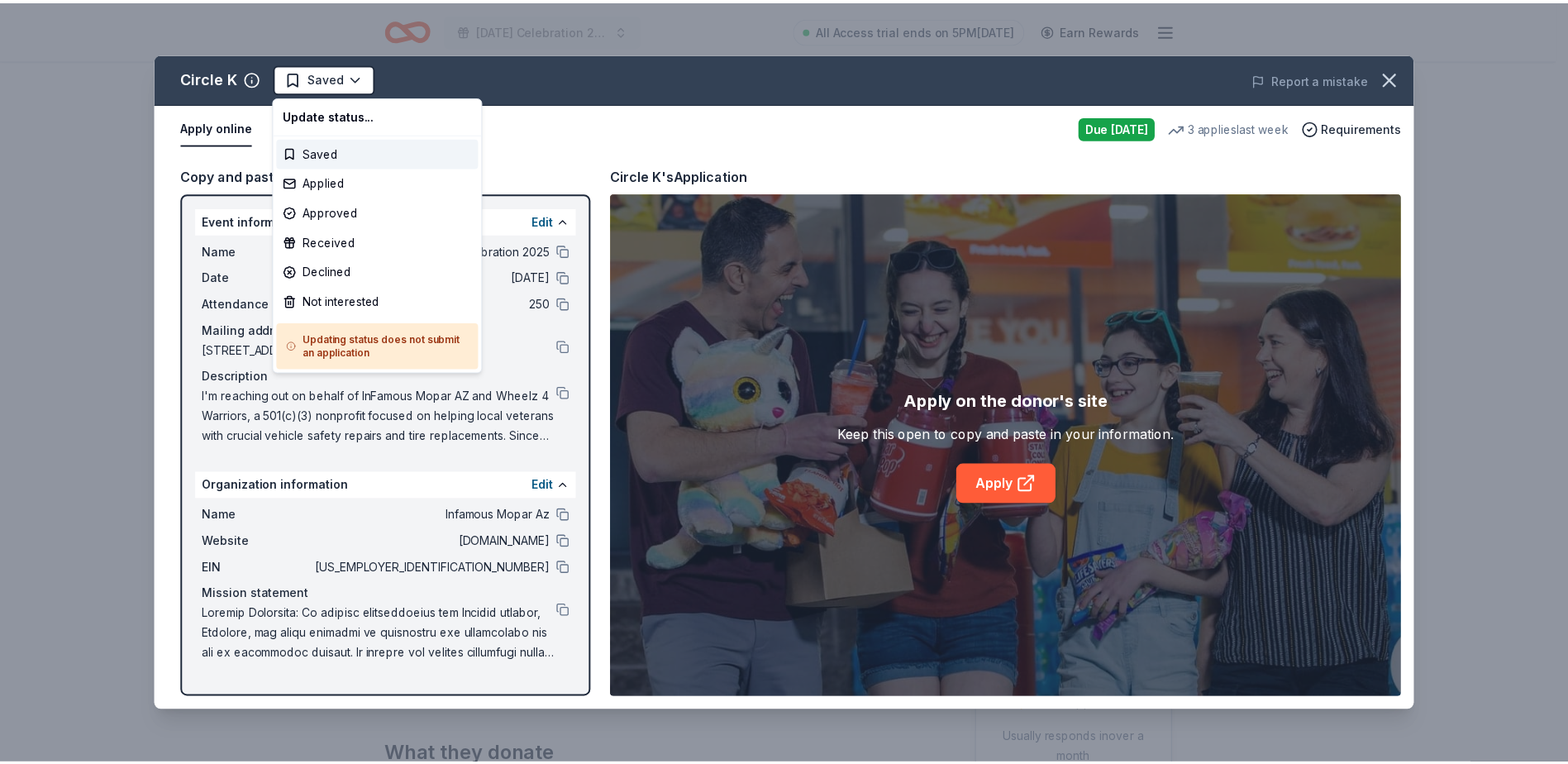
scroll to position [0, 0]
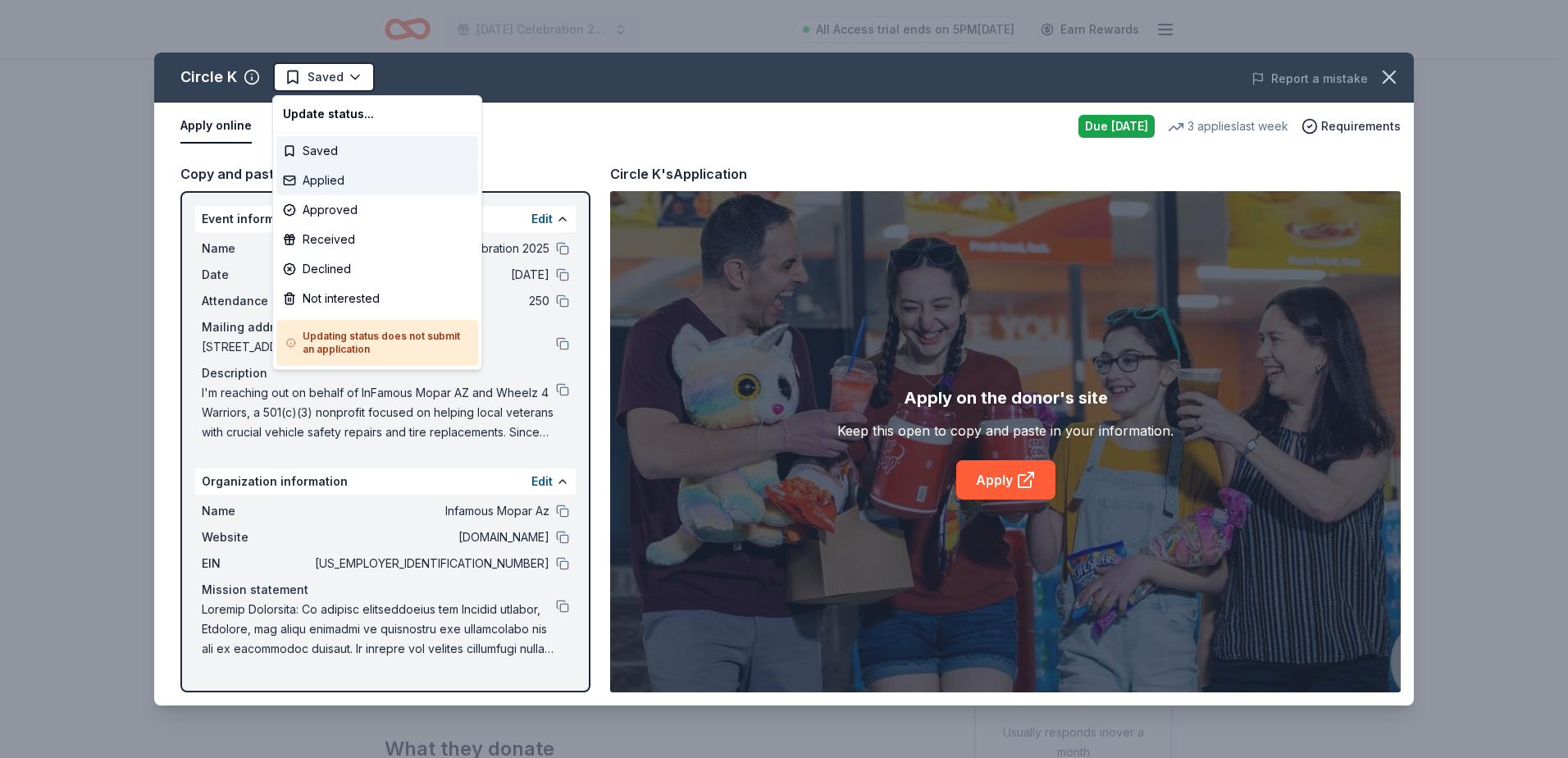
click at [363, 177] on div "Applied" at bounding box center [377, 181] width 202 height 30
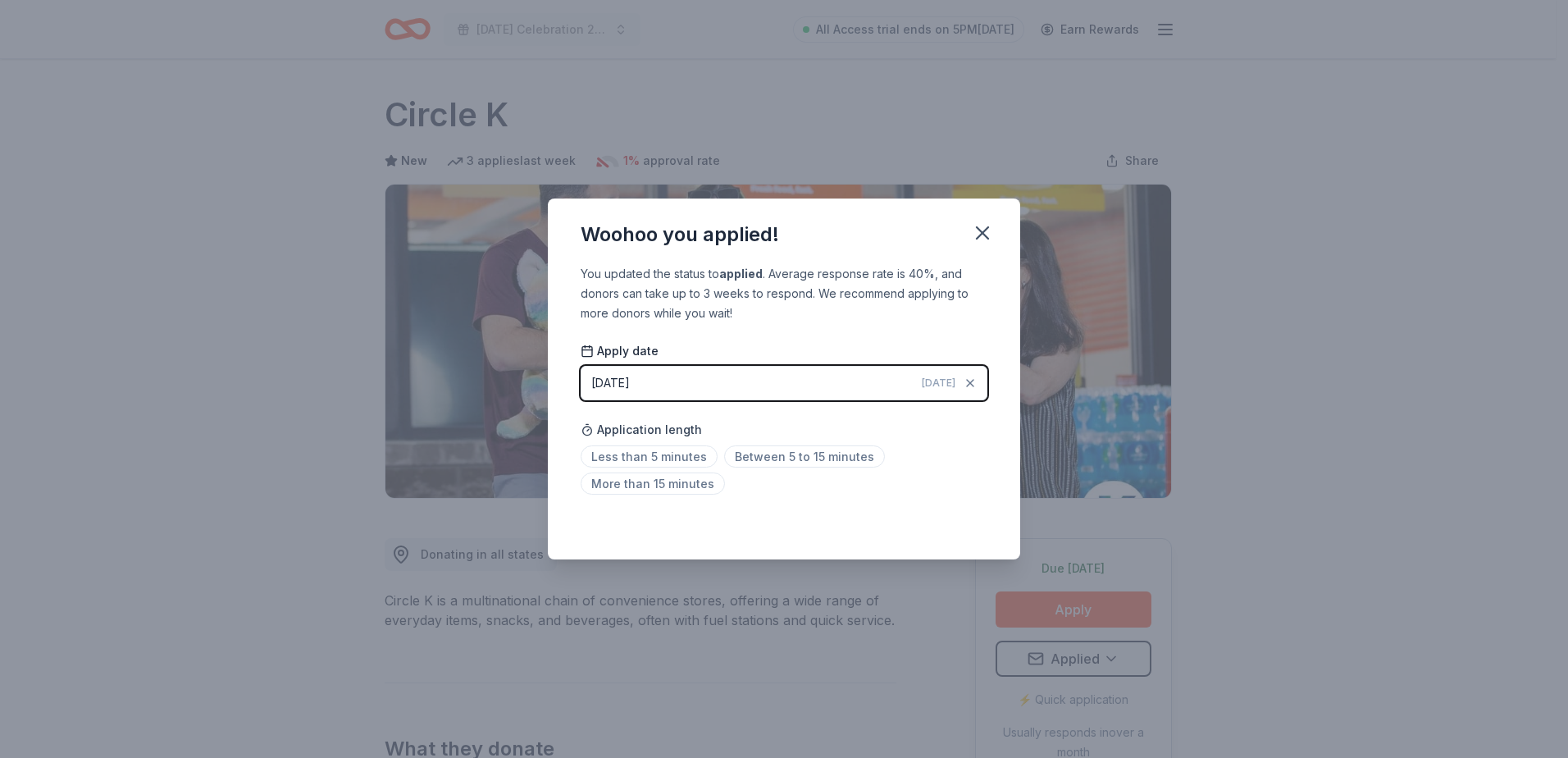
drag, startPoint x: 974, startPoint y: 235, endPoint x: 882, endPoint y: 212, distance: 94.8
click at [972, 231] on icon "button" at bounding box center [982, 232] width 23 height 23
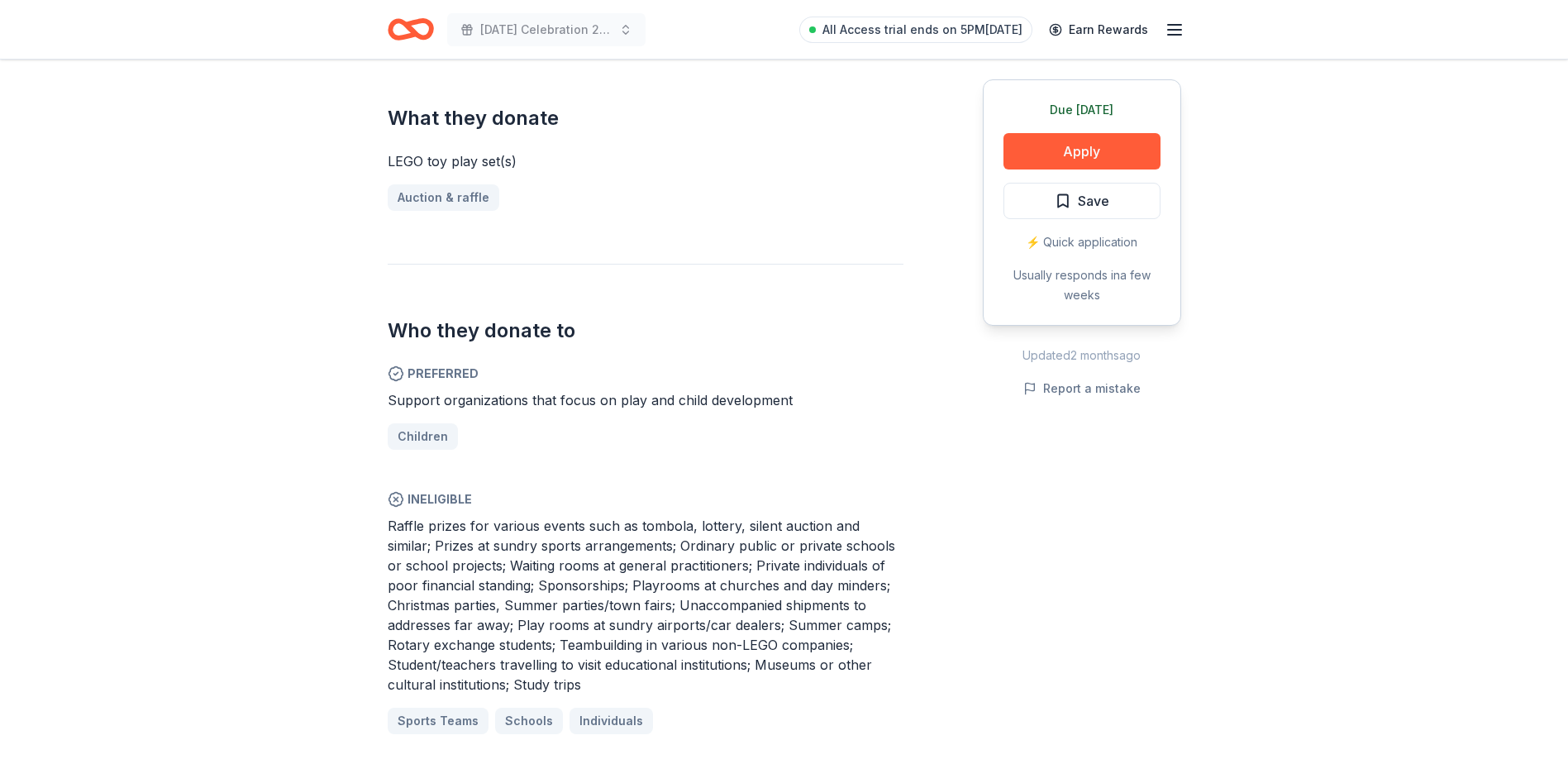
scroll to position [662, 0]
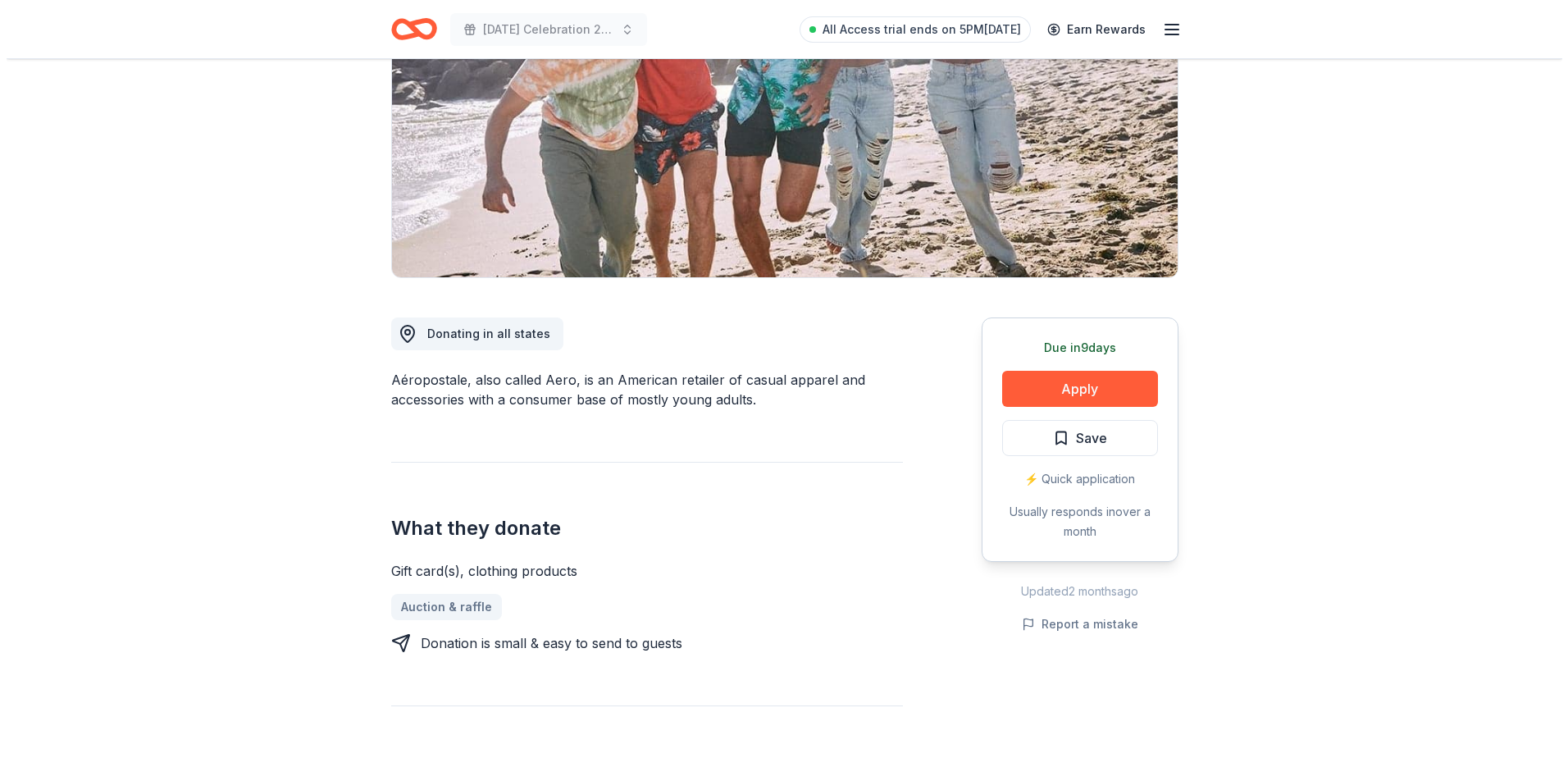
scroll to position [164, 0]
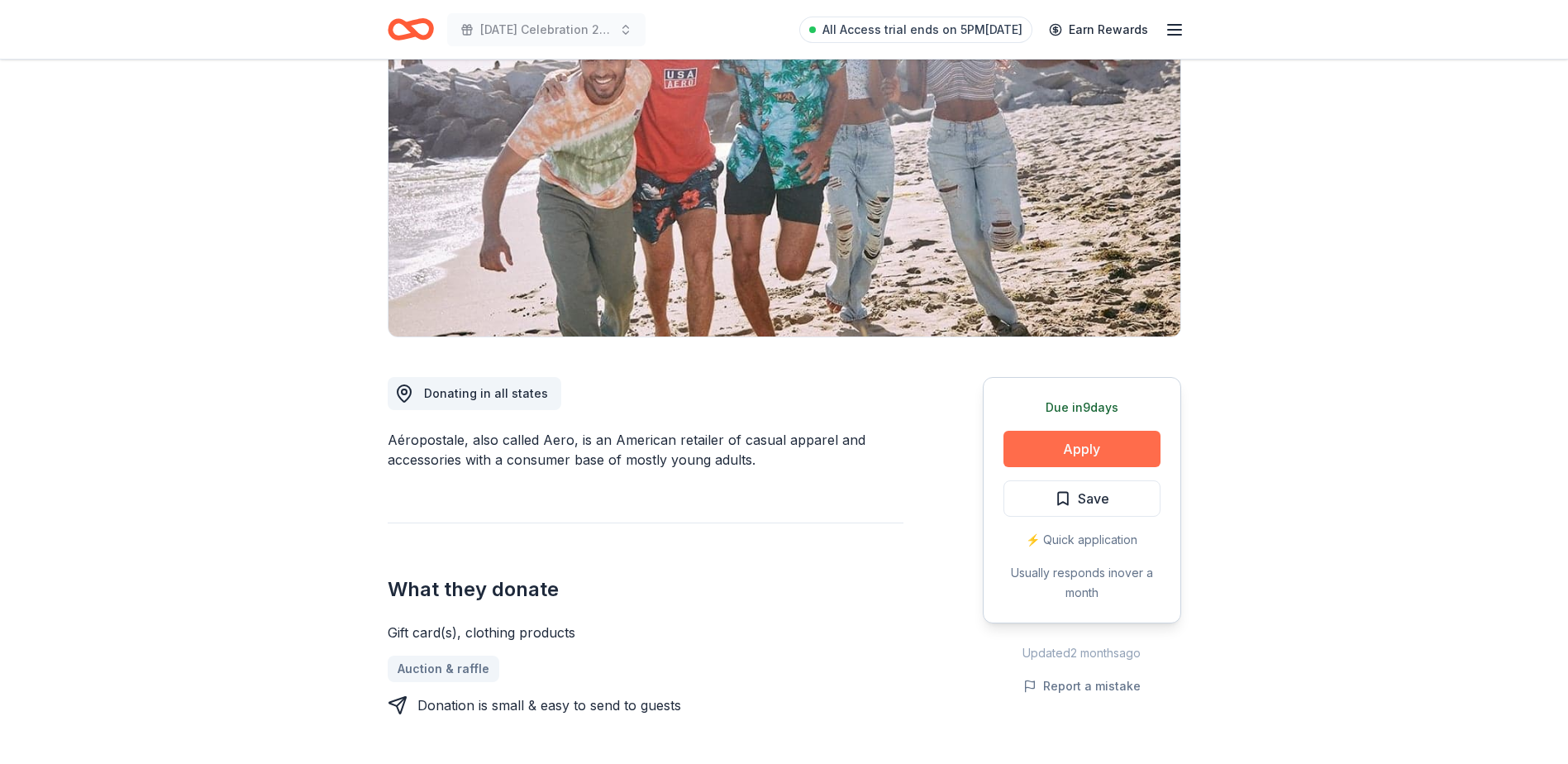
click at [1035, 444] on button "Apply" at bounding box center [1082, 449] width 157 height 37
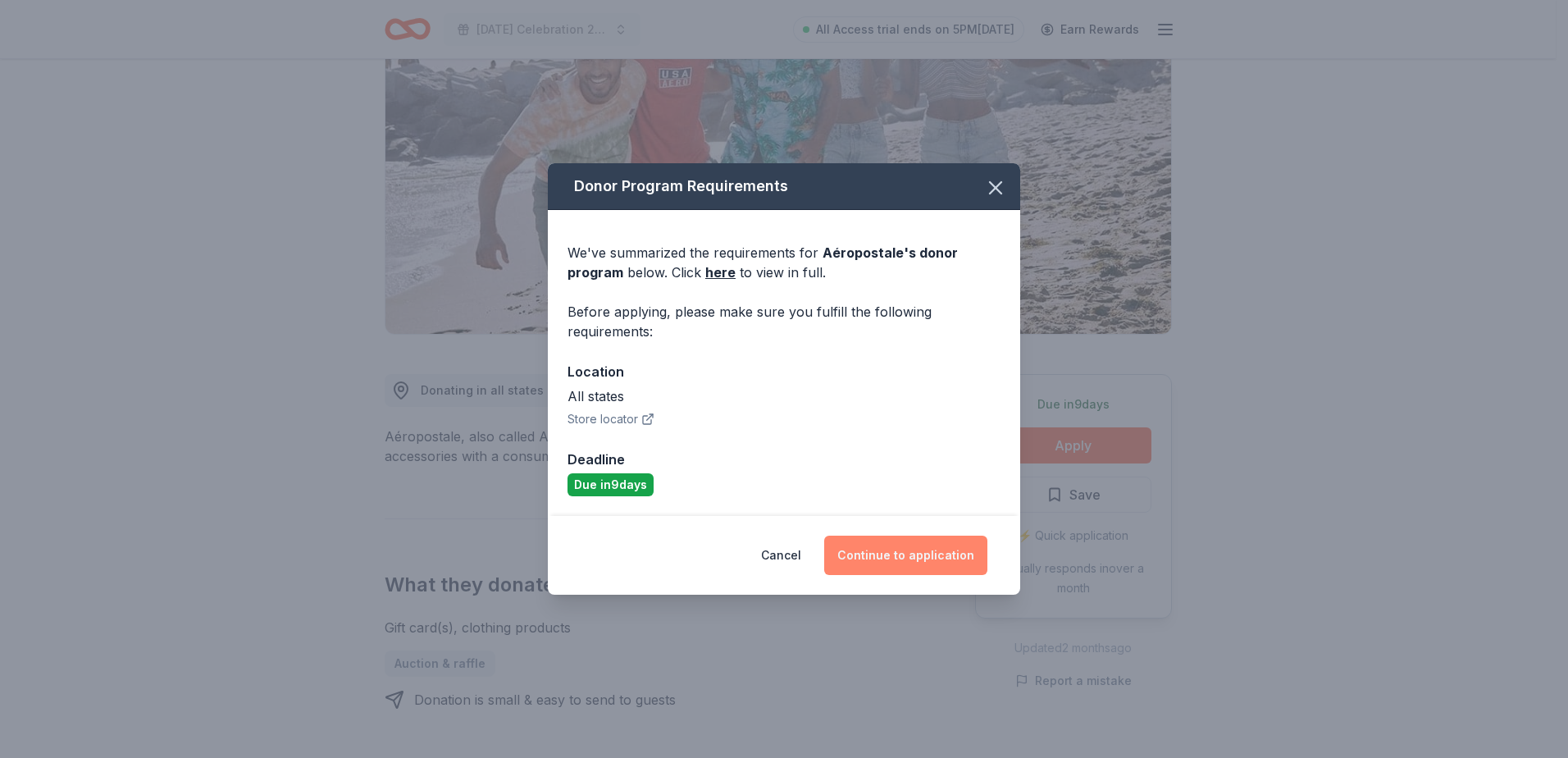
click at [918, 568] on button "Continue to application" at bounding box center [905, 556] width 163 height 39
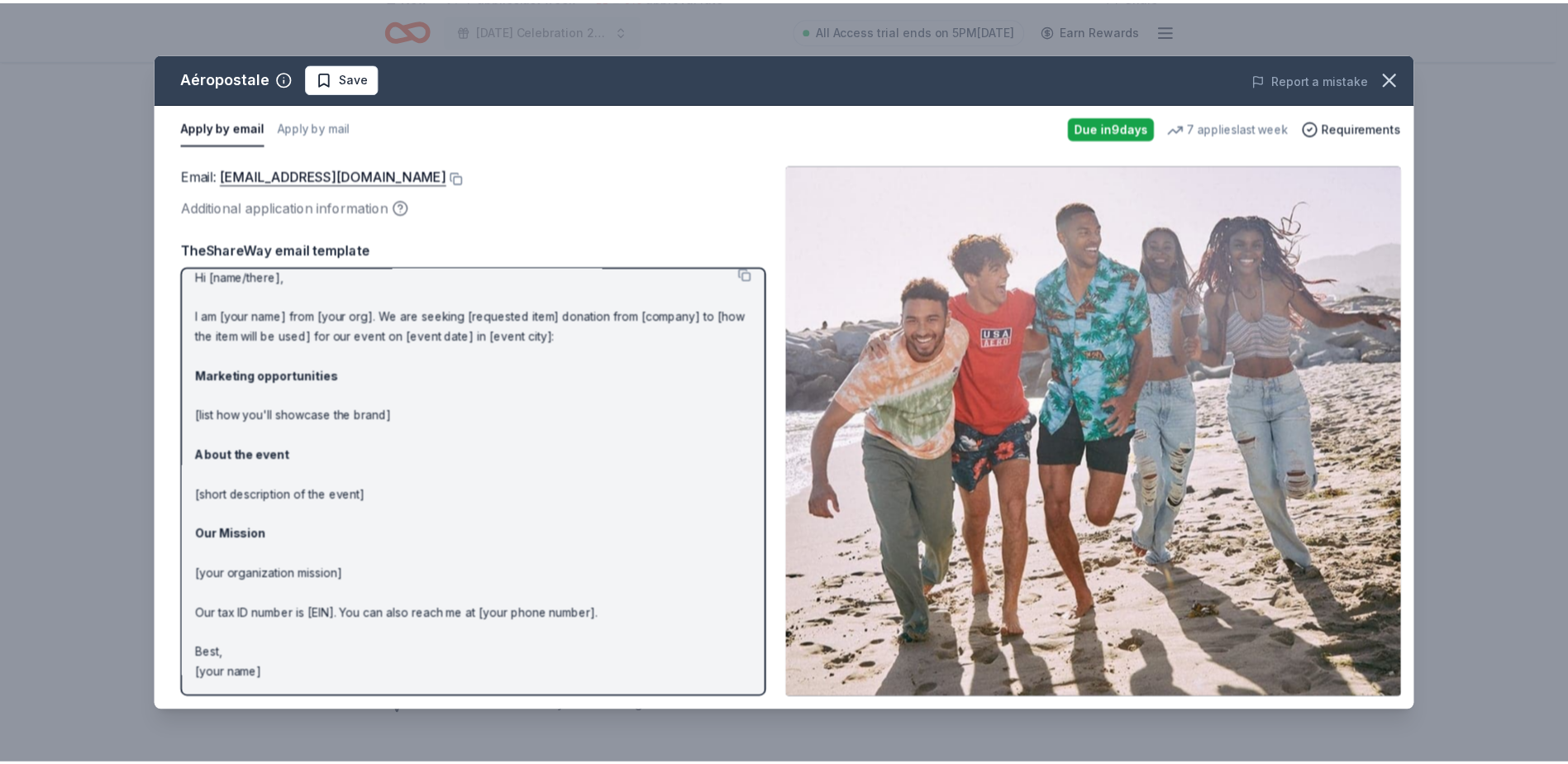
scroll to position [0, 0]
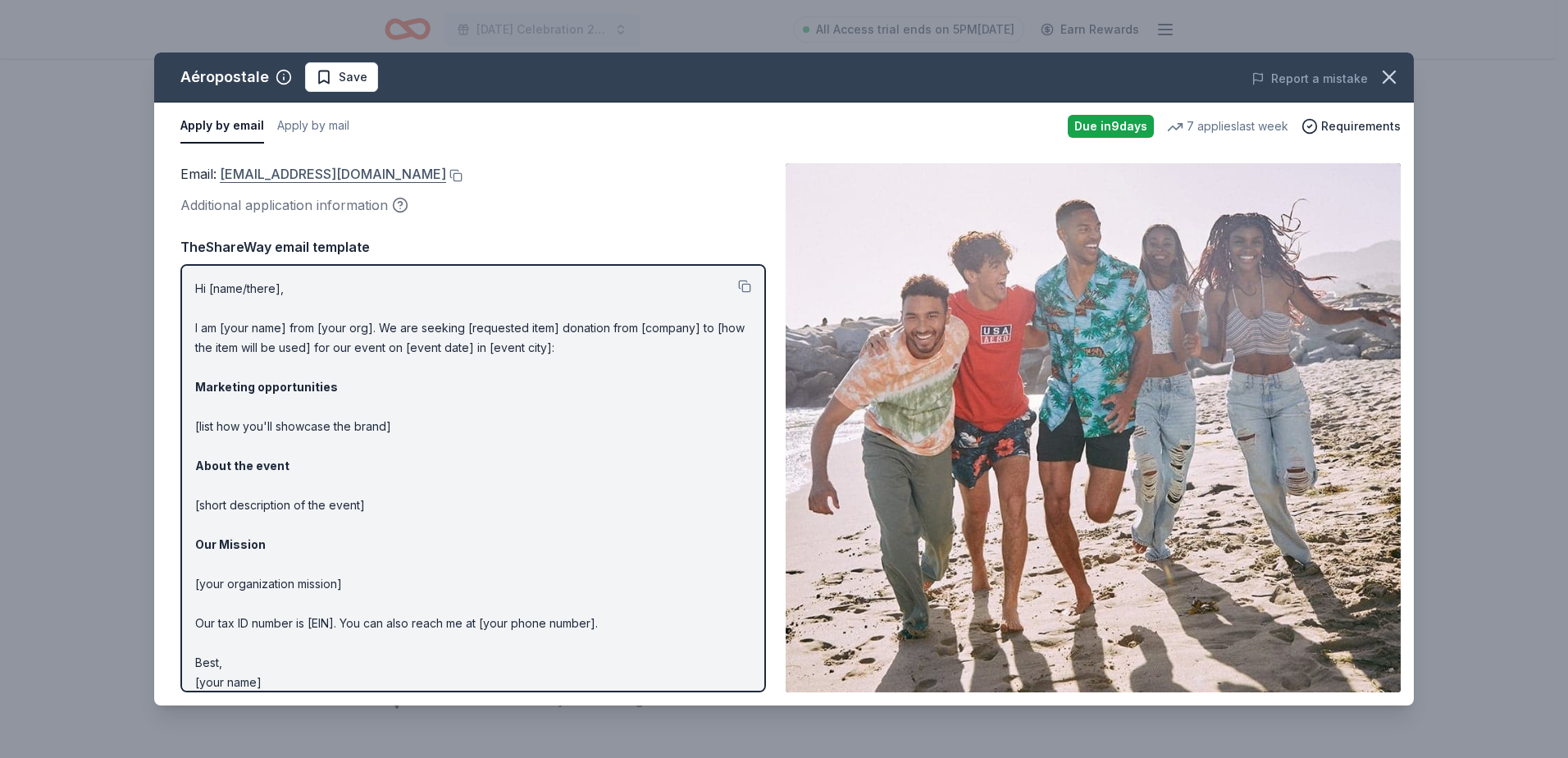
click at [407, 176] on link "charitabledonations@aeropostale.com" at bounding box center [333, 174] width 226 height 22
drag, startPoint x: 265, startPoint y: 163, endPoint x: 242, endPoint y: 174, distance: 25.5
click at [1396, 80] on icon "button" at bounding box center [1389, 77] width 23 height 23
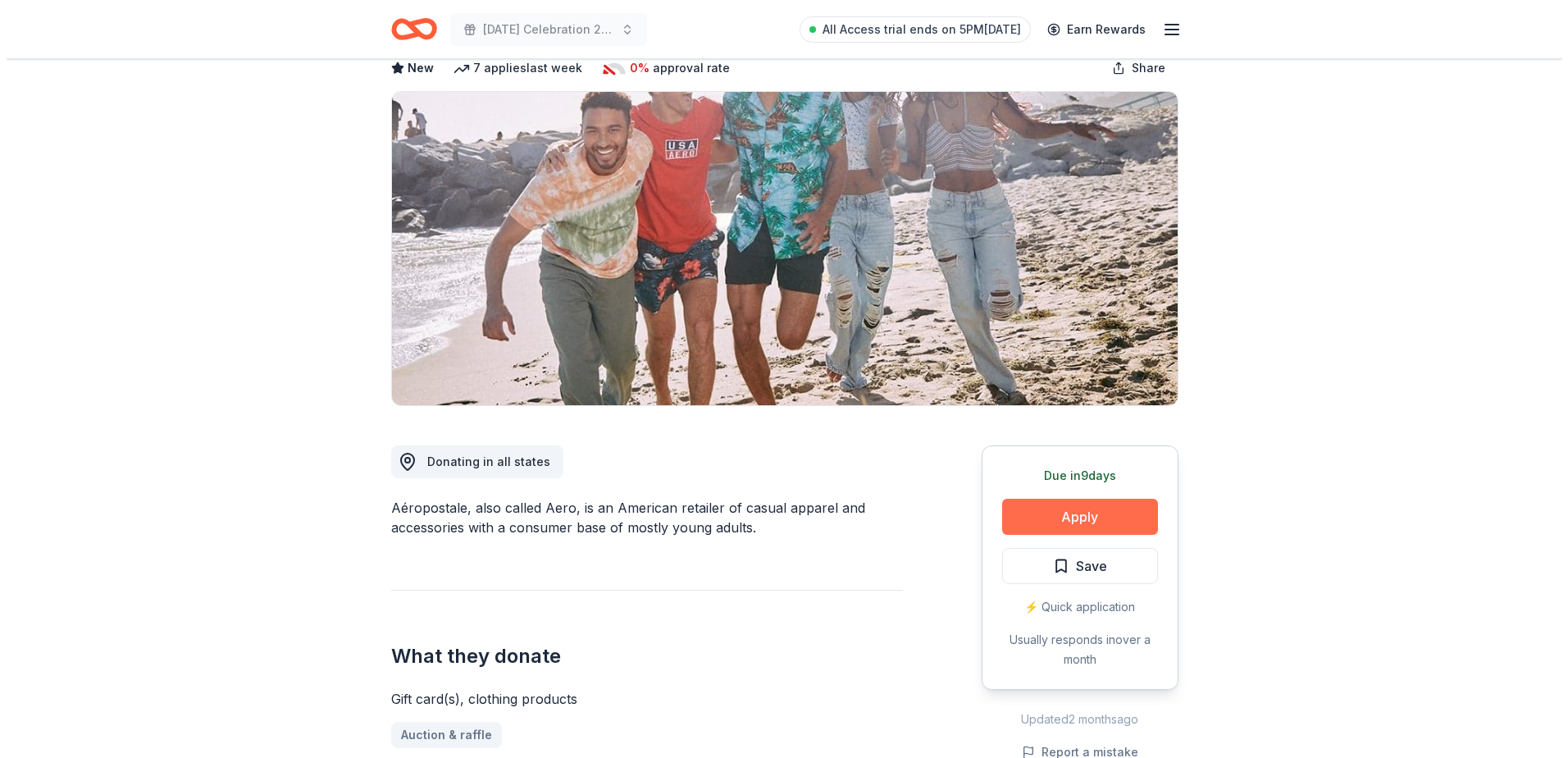
scroll to position [164, 0]
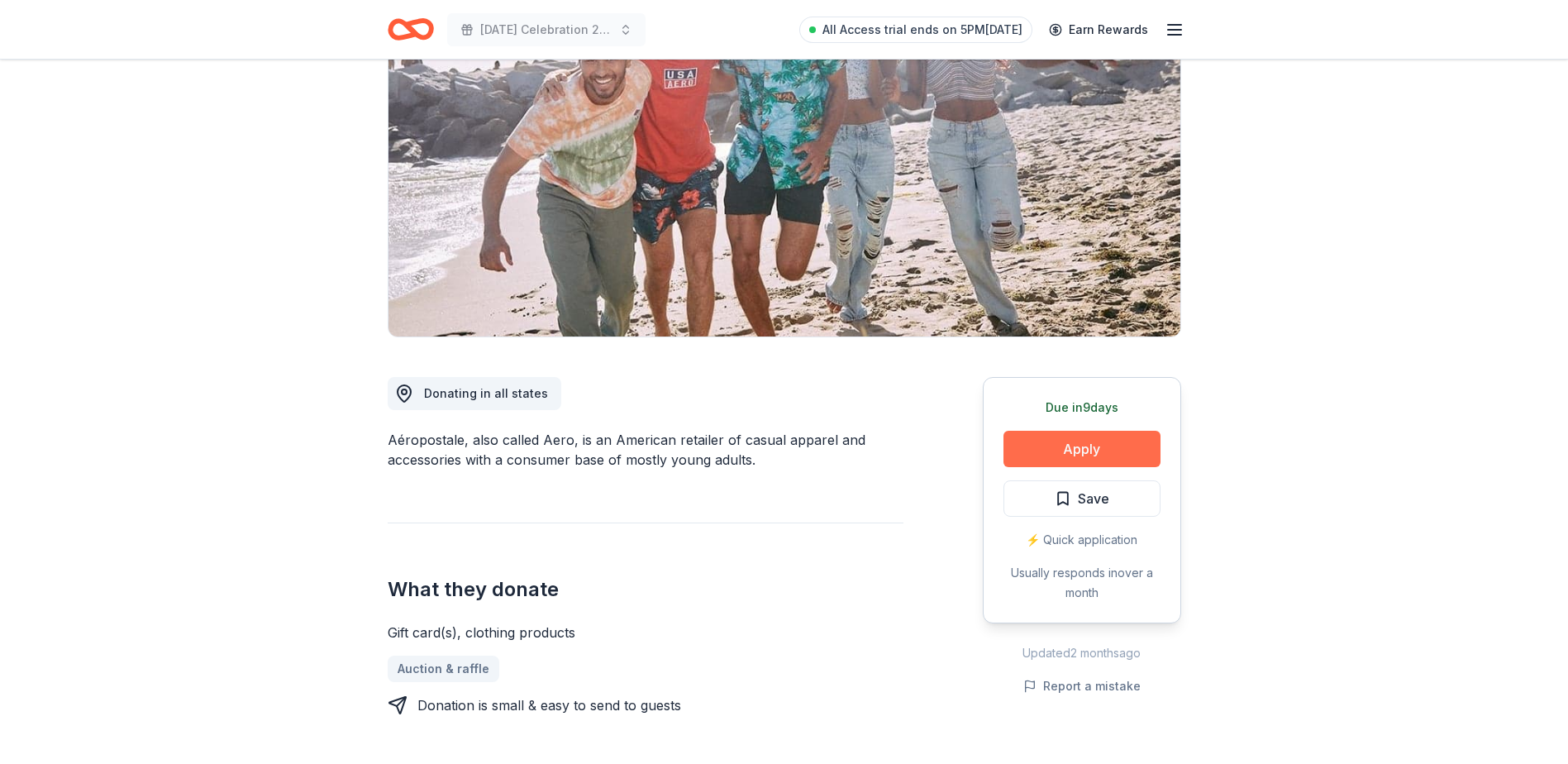
click at [1131, 452] on button "Apply" at bounding box center [1082, 449] width 157 height 37
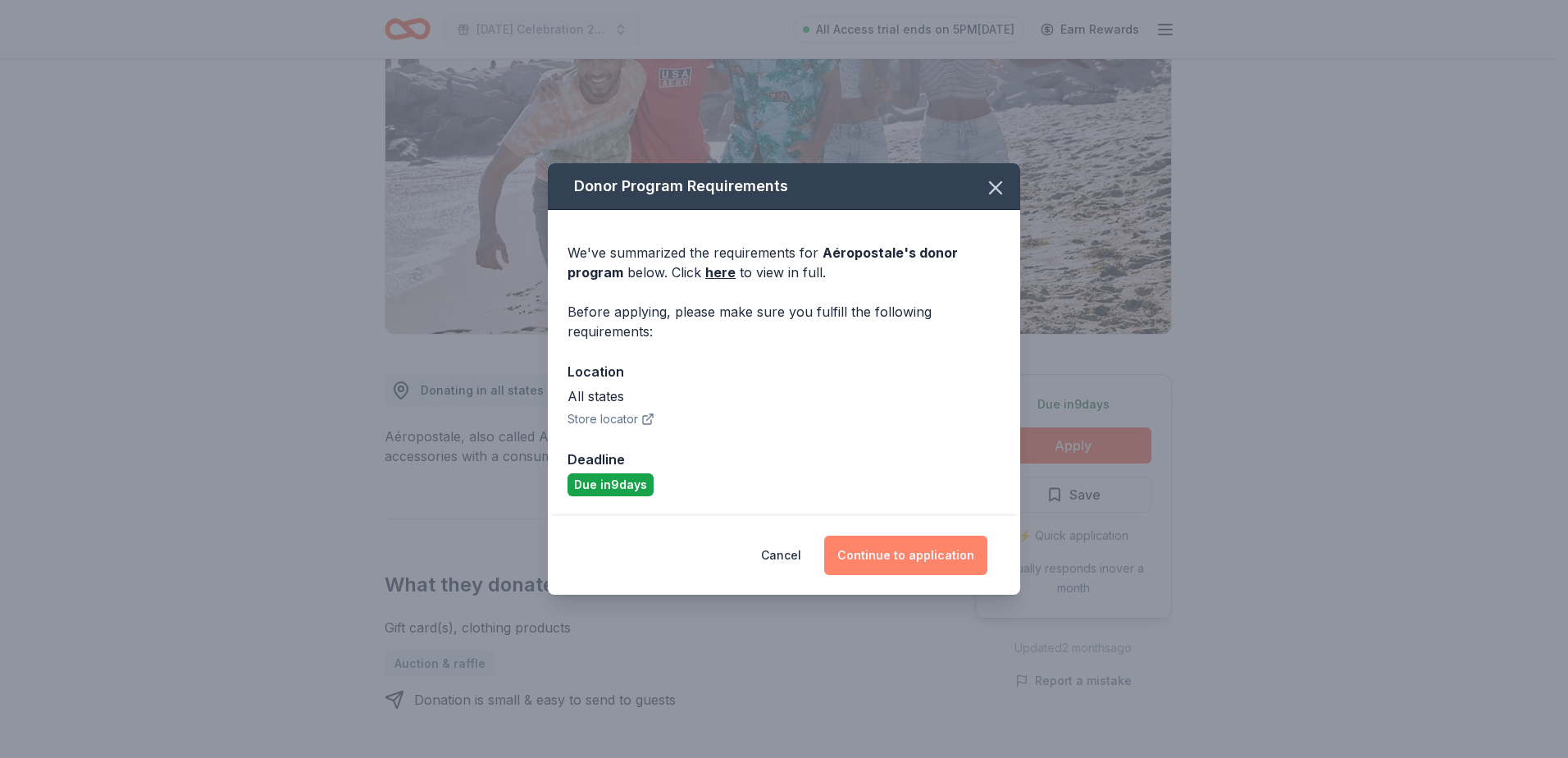
click at [965, 547] on button "Continue to application" at bounding box center [905, 556] width 163 height 39
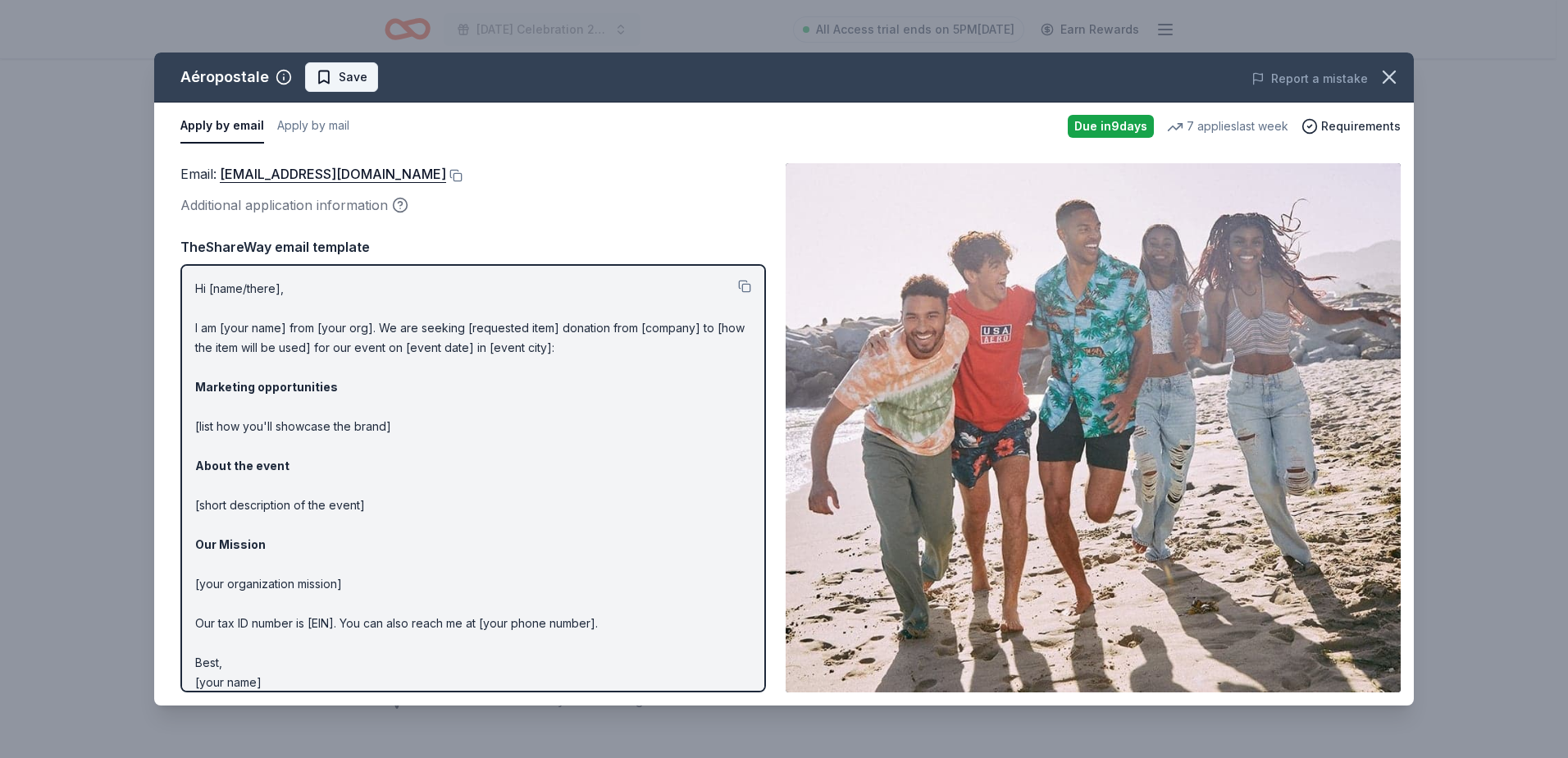
click at [330, 75] on span "Save" at bounding box center [341, 77] width 51 height 20
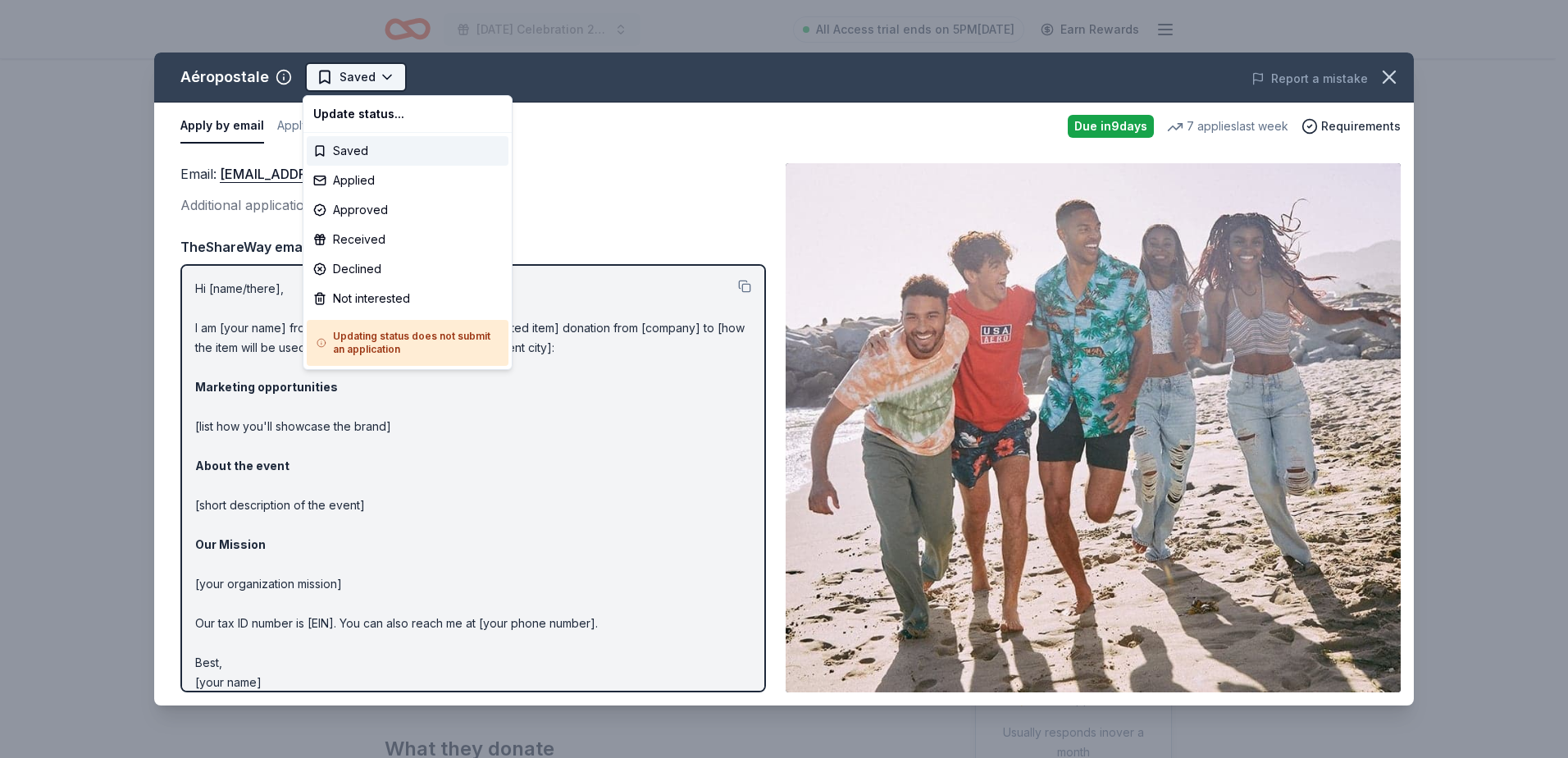
click at [374, 76] on html "Patriot Day Celebration 2025 All Access trial ends on 5PM, 8/20 Earn Rewards Du…" at bounding box center [784, 379] width 1568 height 758
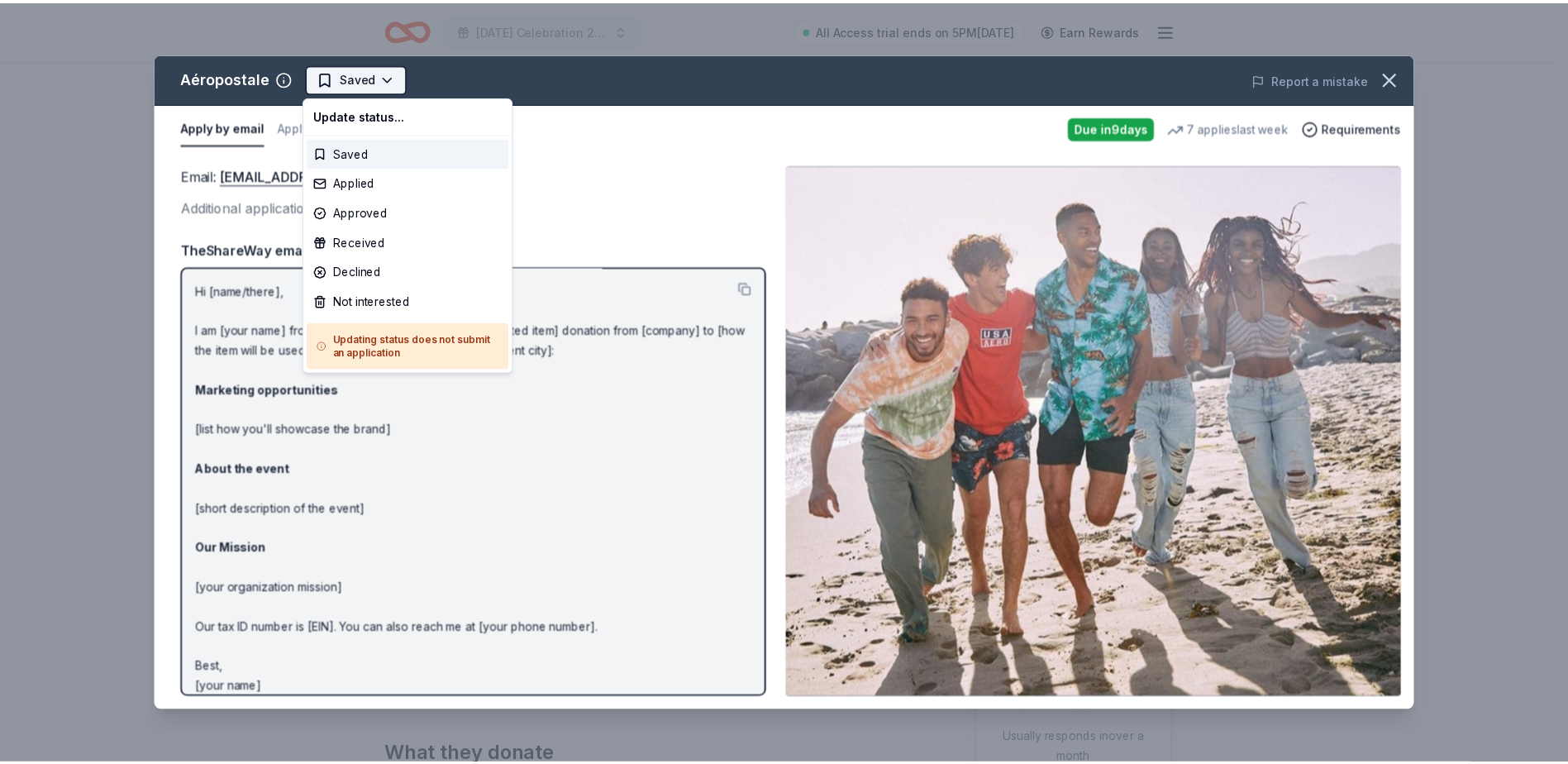
scroll to position [0, 0]
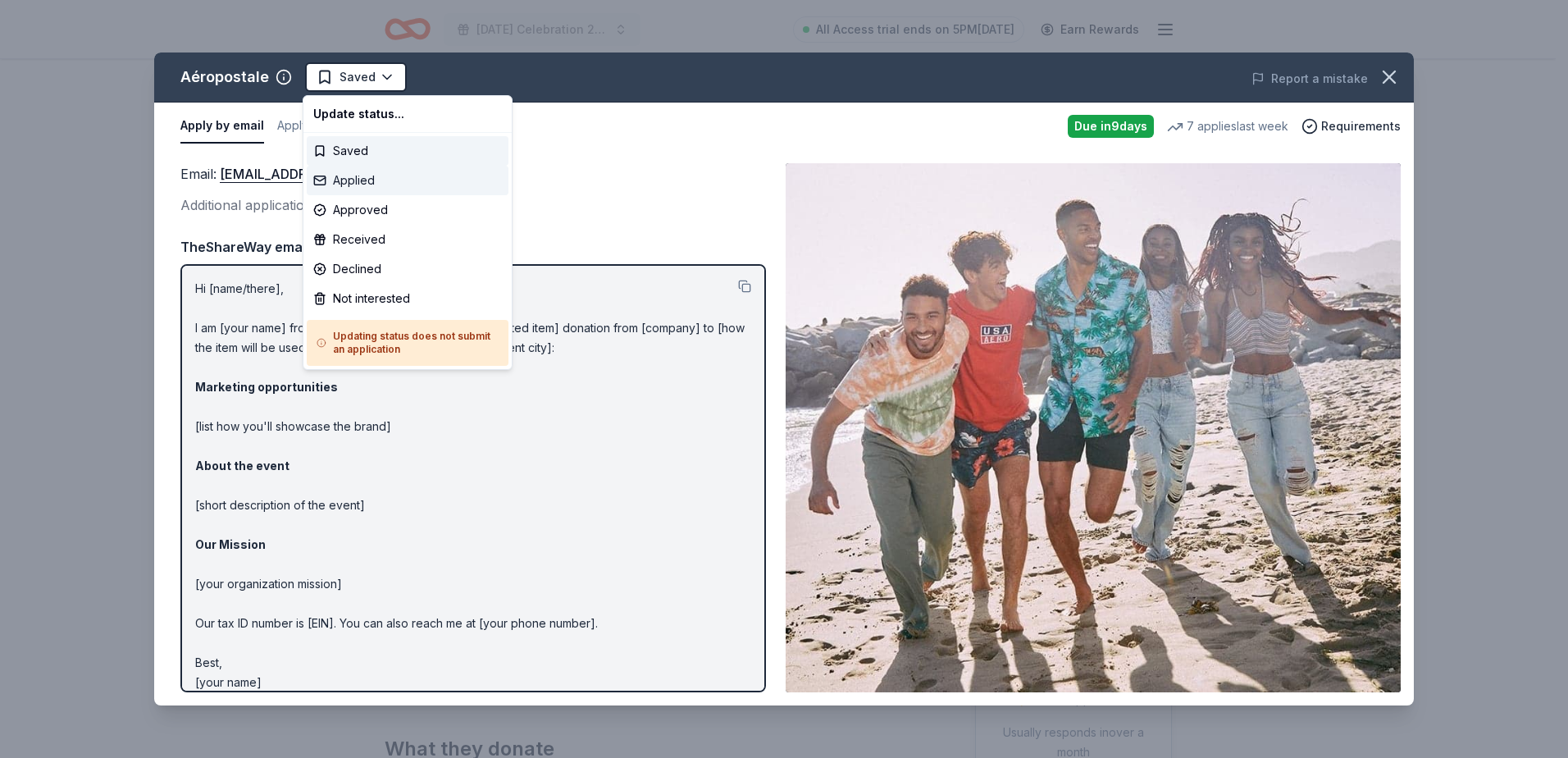
click at [373, 180] on div "Applied" at bounding box center [408, 181] width 202 height 30
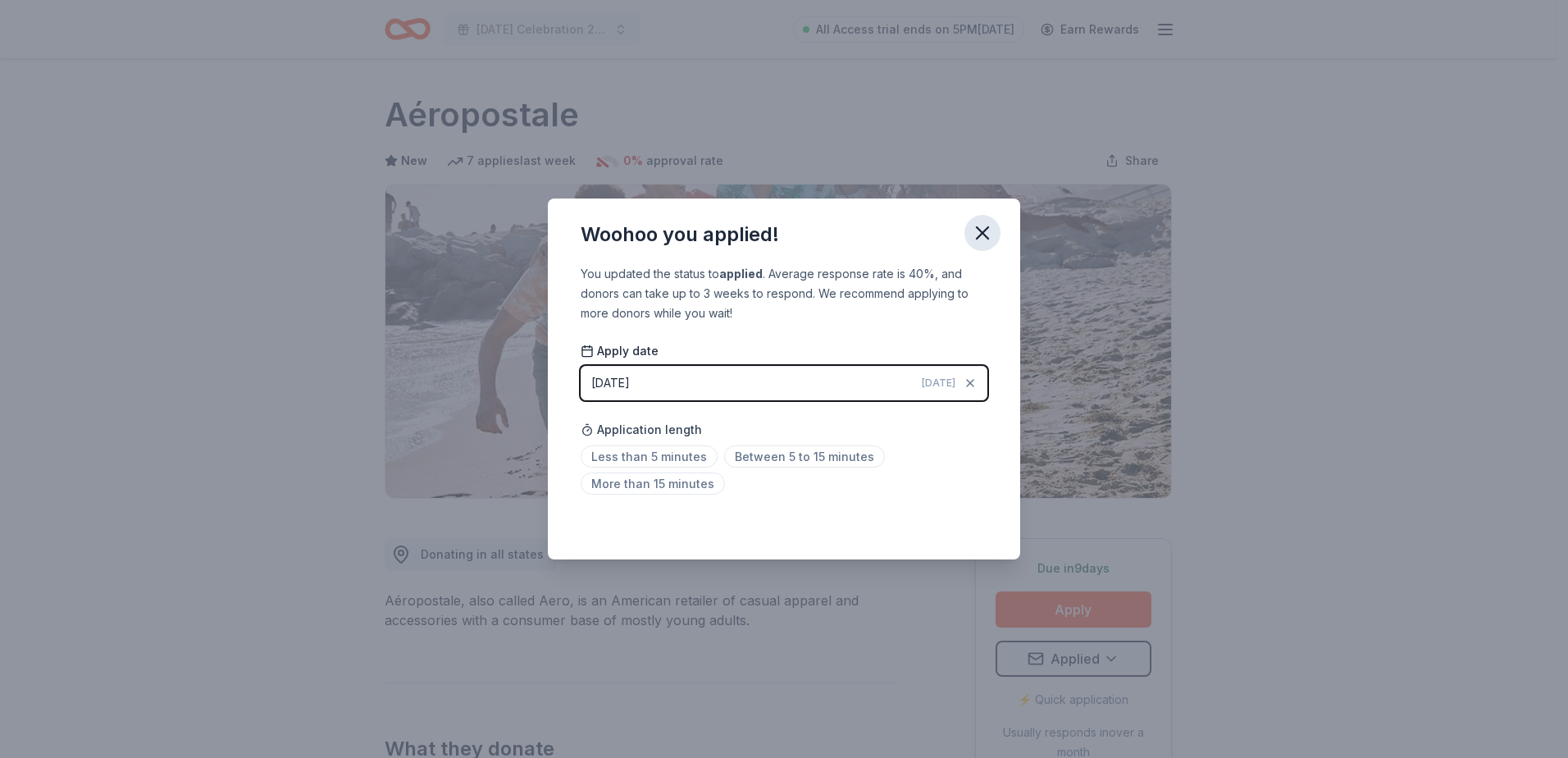
click at [986, 236] on icon "button" at bounding box center [983, 233] width 12 height 12
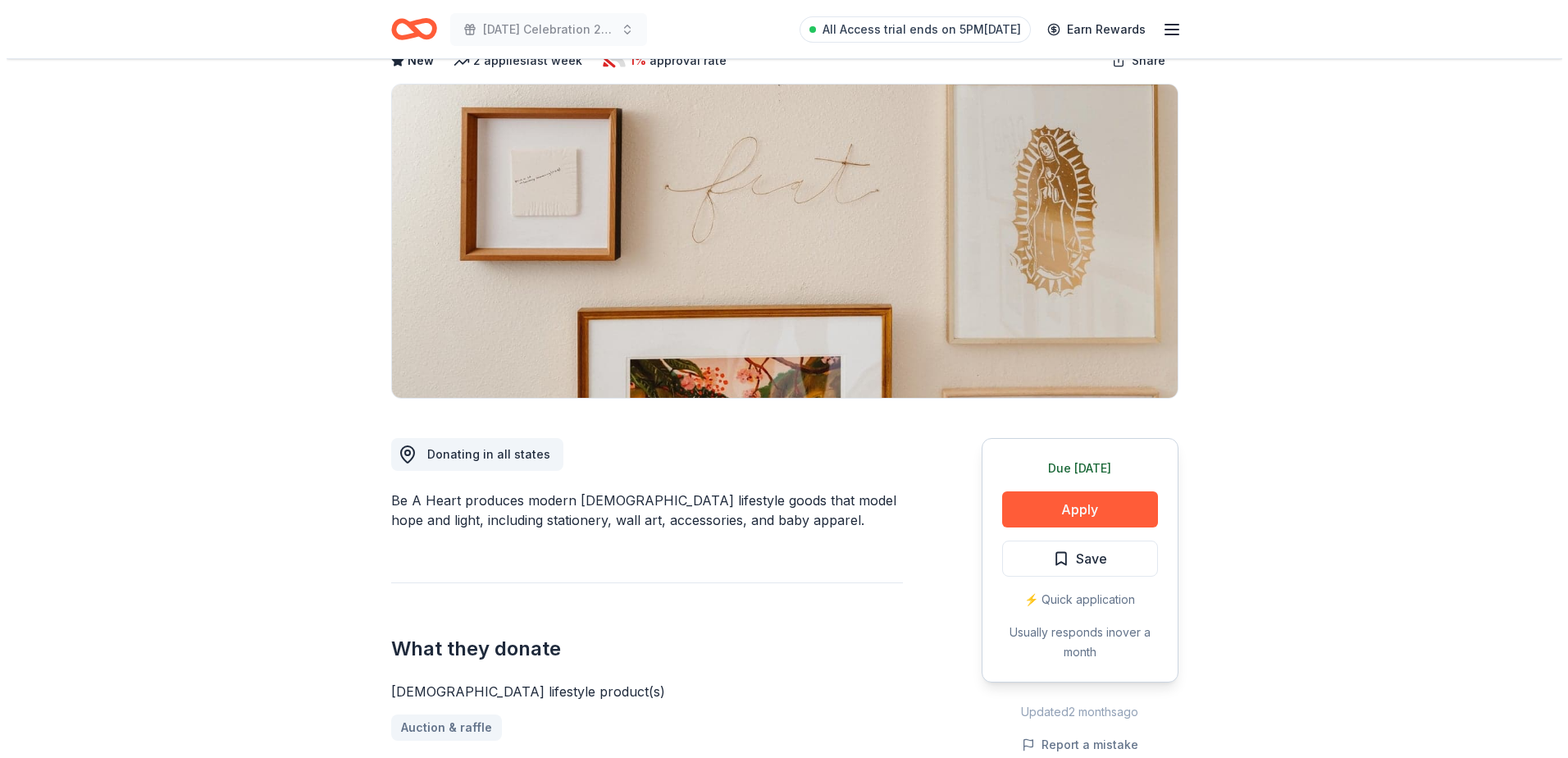
scroll to position [82, 0]
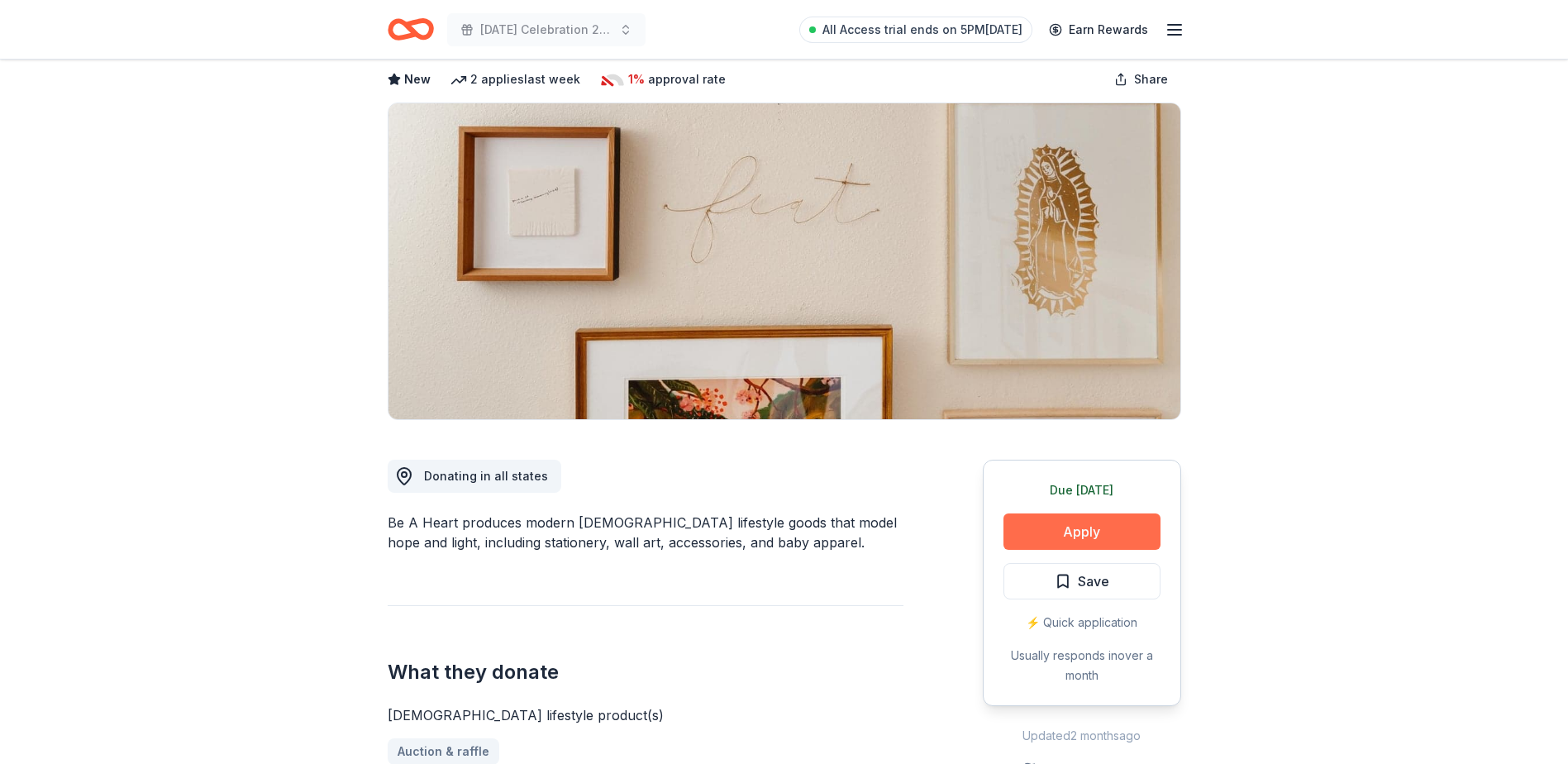
click at [1073, 517] on button "Apply" at bounding box center [1082, 531] width 157 height 37
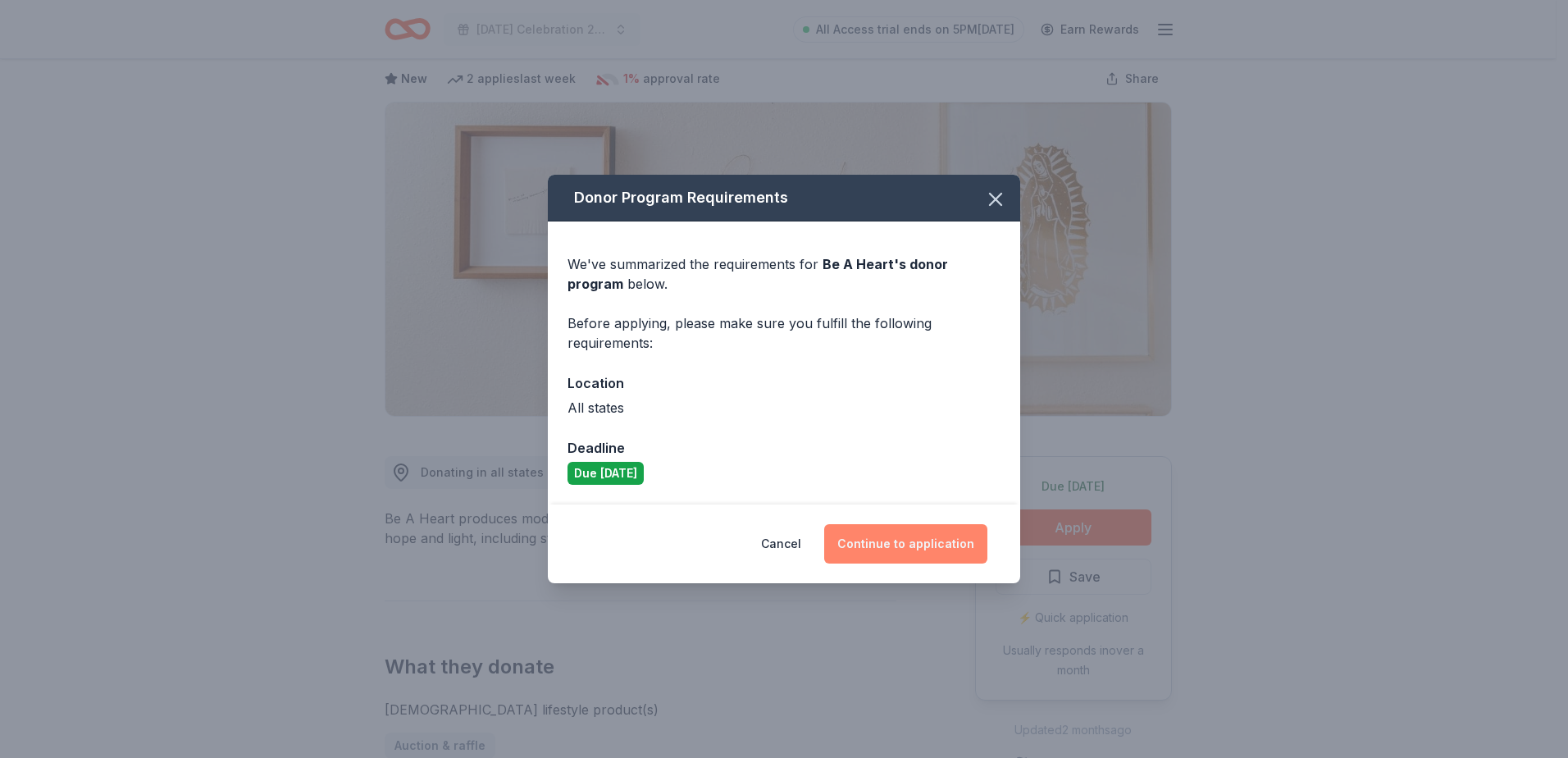
click at [874, 549] on button "Continue to application" at bounding box center [905, 544] width 163 height 39
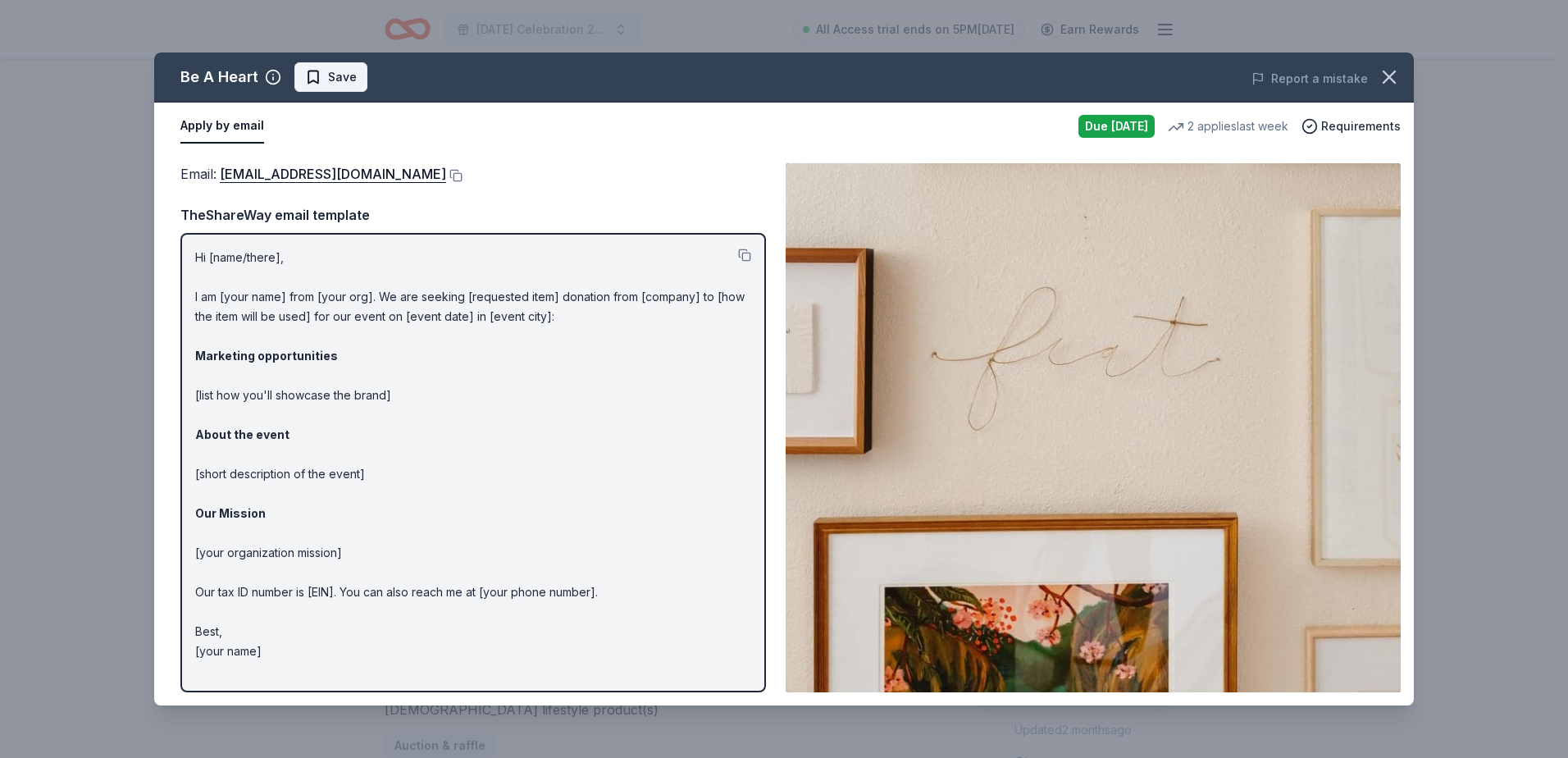
click at [349, 84] on span "Save" at bounding box center [342, 77] width 29 height 20
click at [348, 79] on html "[DATE] Celebration 2025 All Access trial ends on 5PM[DATE] Earn Rewards Due [DA…" at bounding box center [784, 297] width 1568 height 758
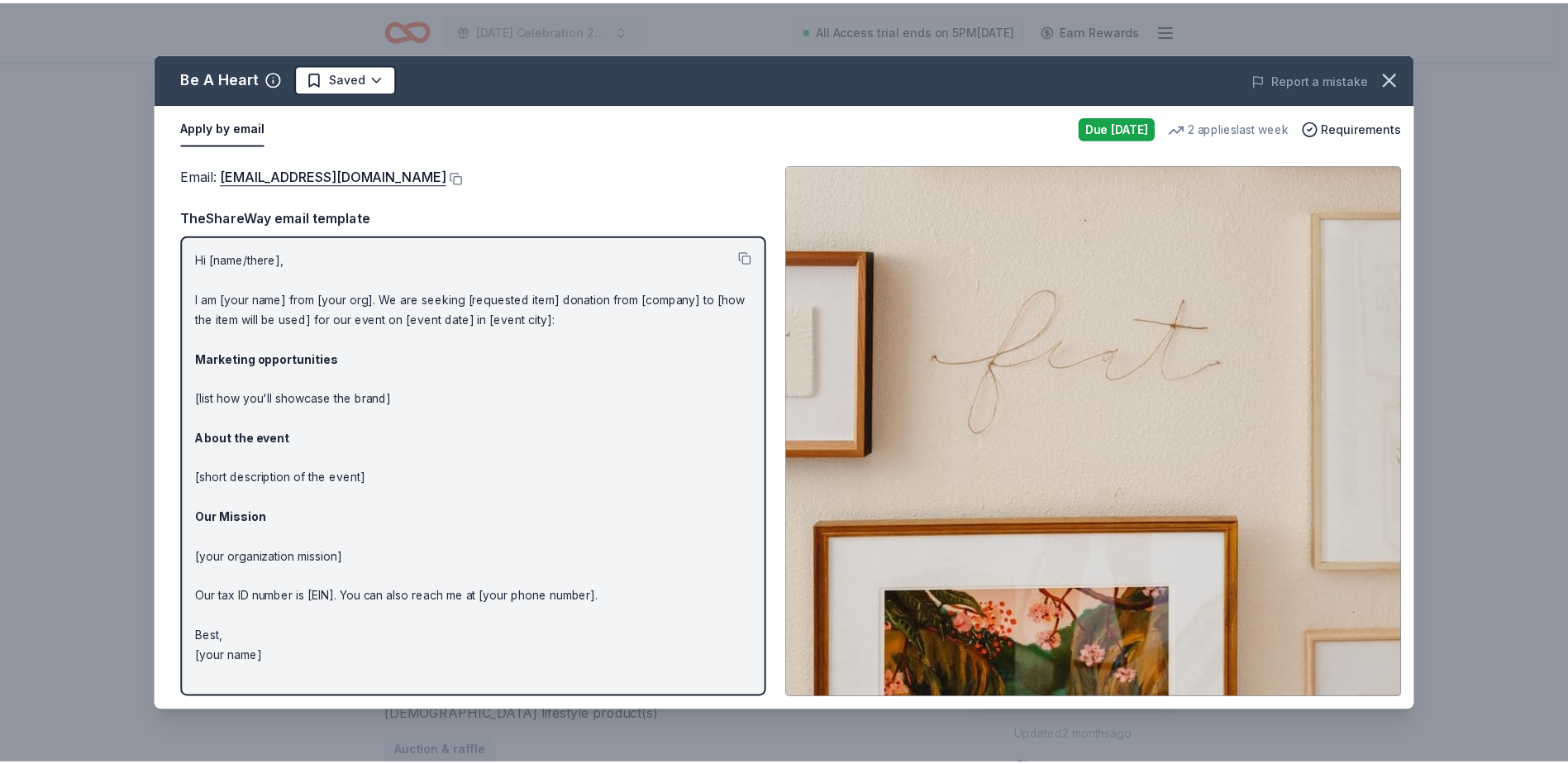
scroll to position [0, 0]
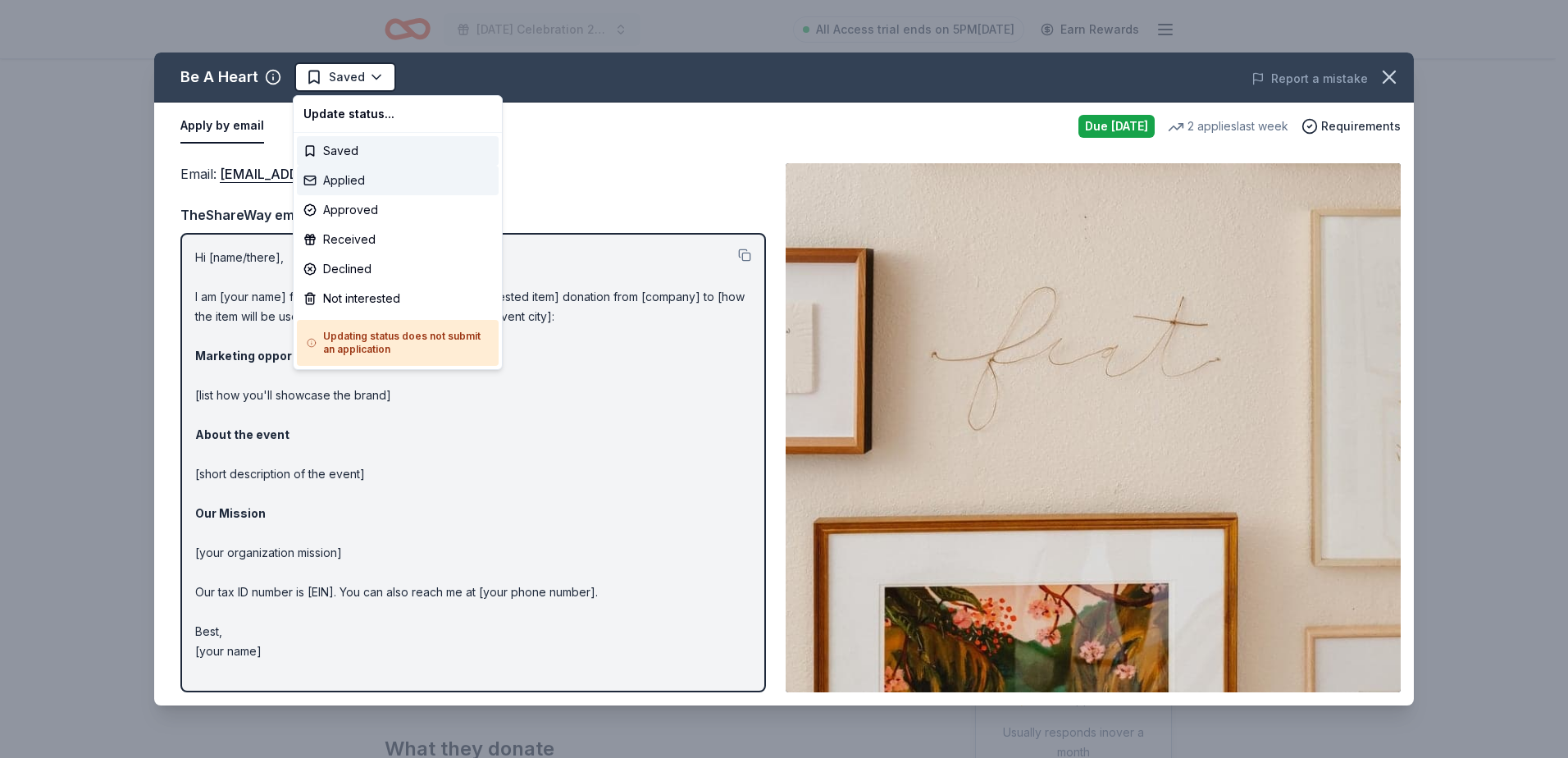
click at [372, 186] on div "Applied" at bounding box center [398, 181] width 202 height 30
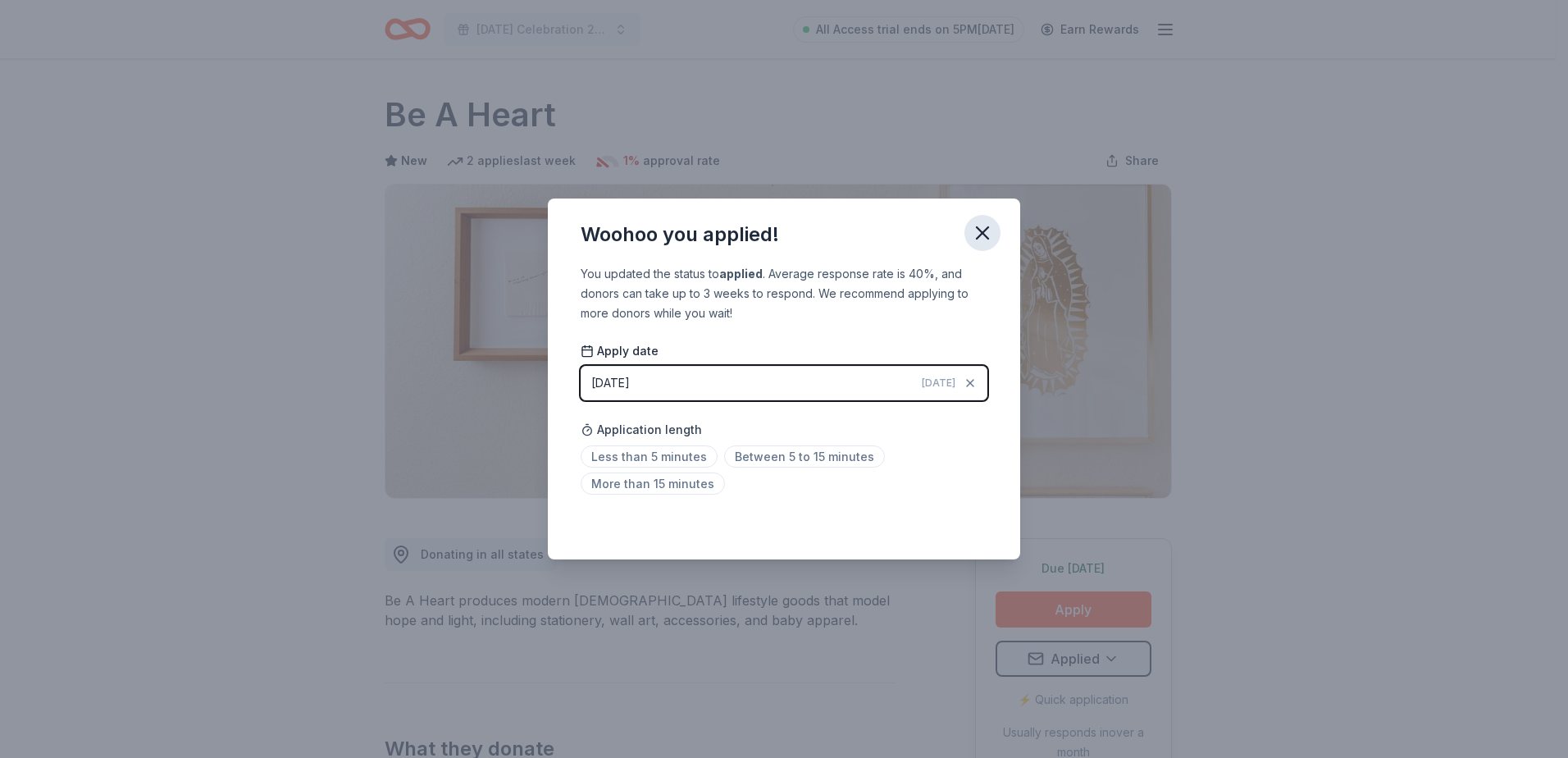
click at [980, 230] on icon "button" at bounding box center [983, 233] width 12 height 12
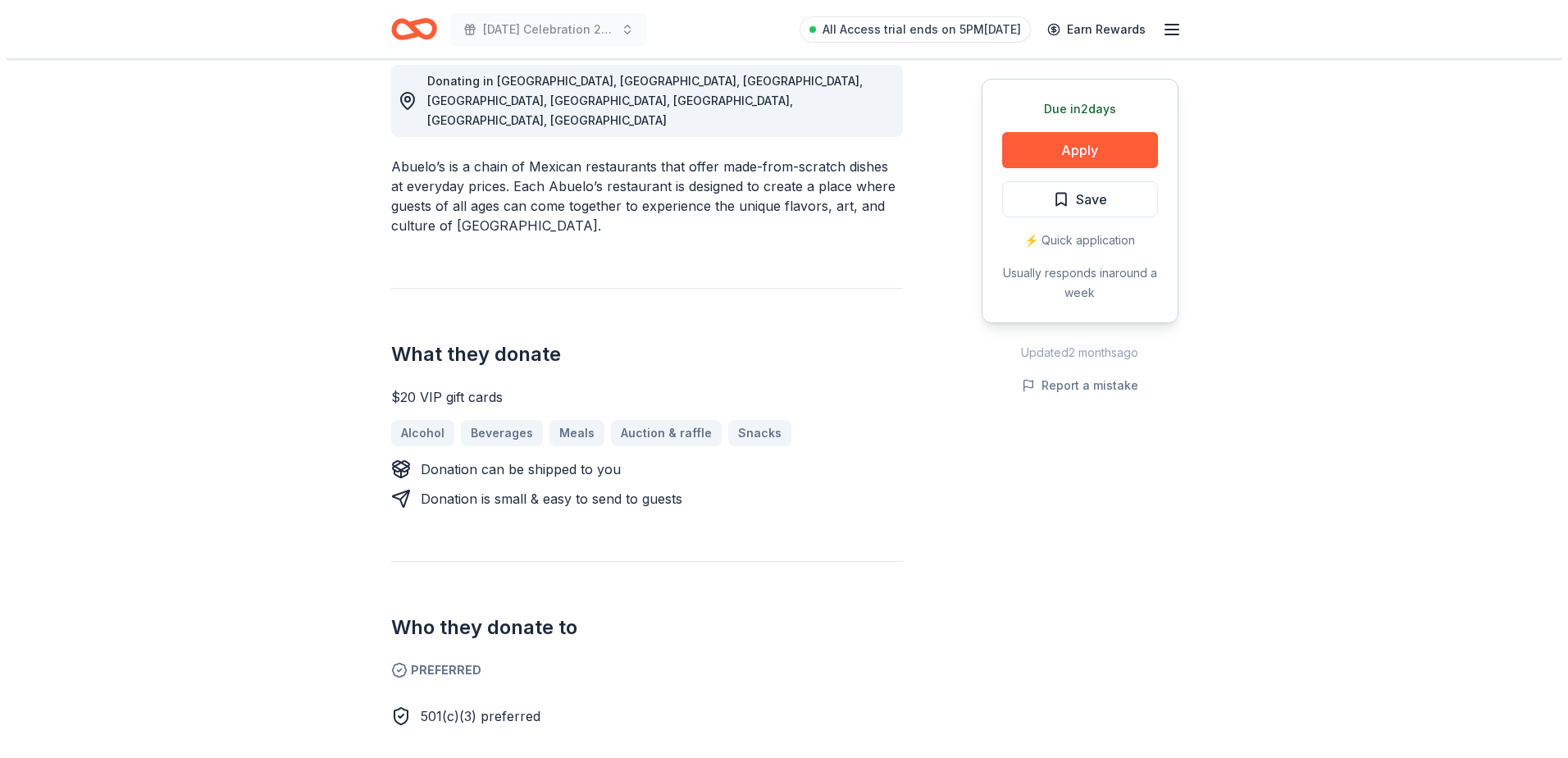
scroll to position [246, 0]
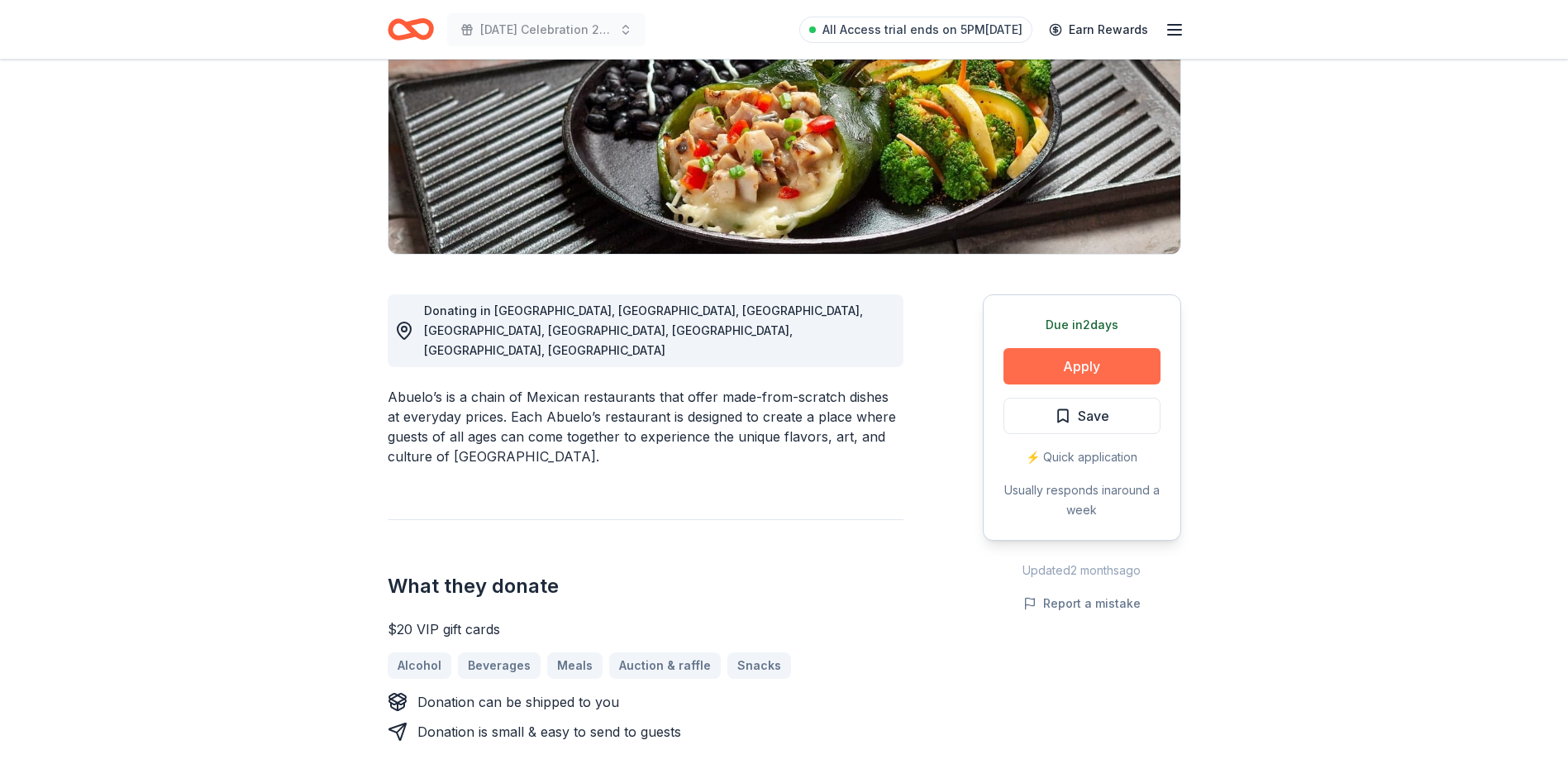
click at [1049, 364] on button "Apply" at bounding box center [1082, 366] width 157 height 37
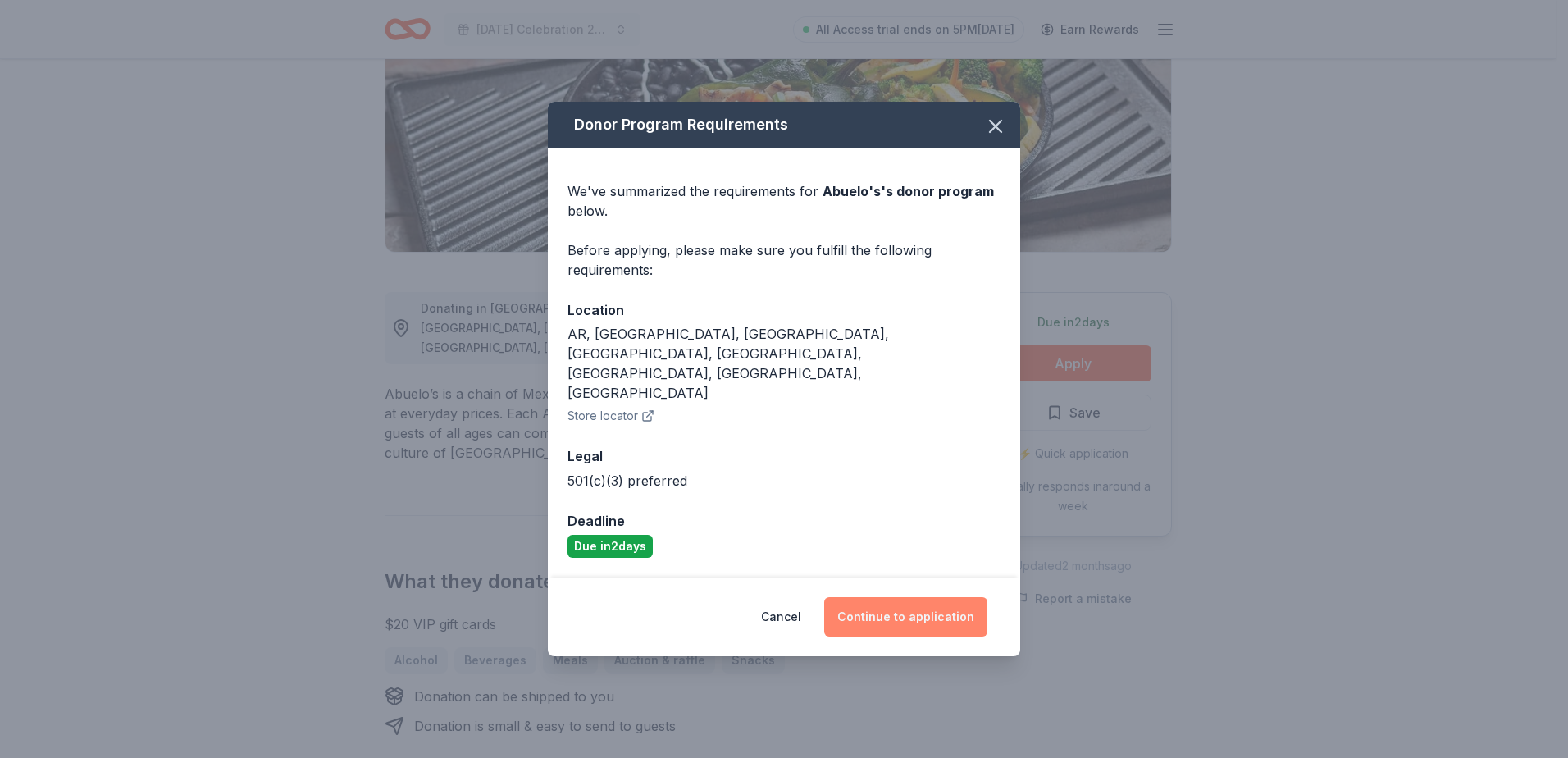
click at [885, 597] on button "Continue to application" at bounding box center [905, 617] width 163 height 39
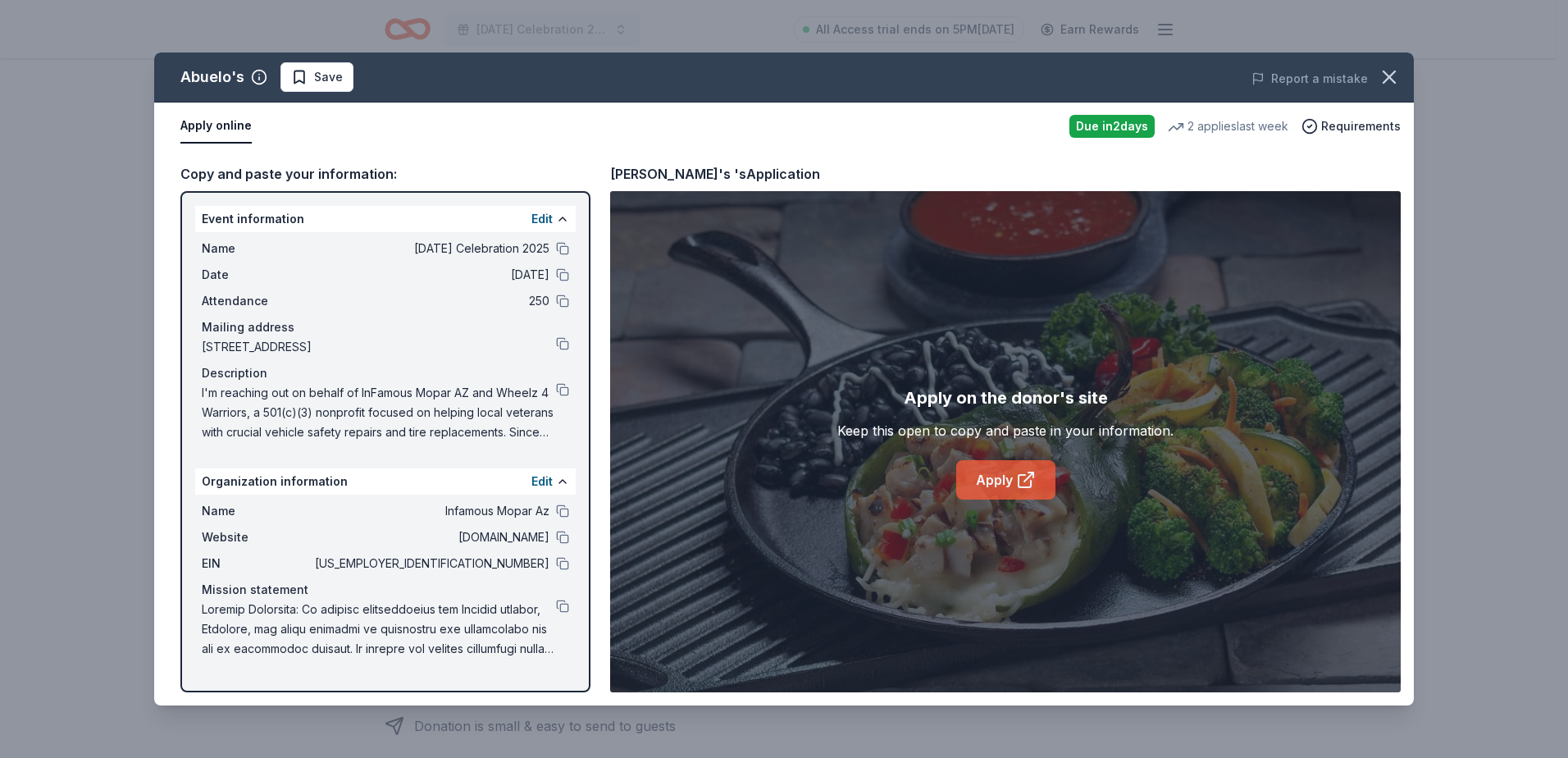
click at [1010, 484] on link "Apply" at bounding box center [1006, 480] width 100 height 39
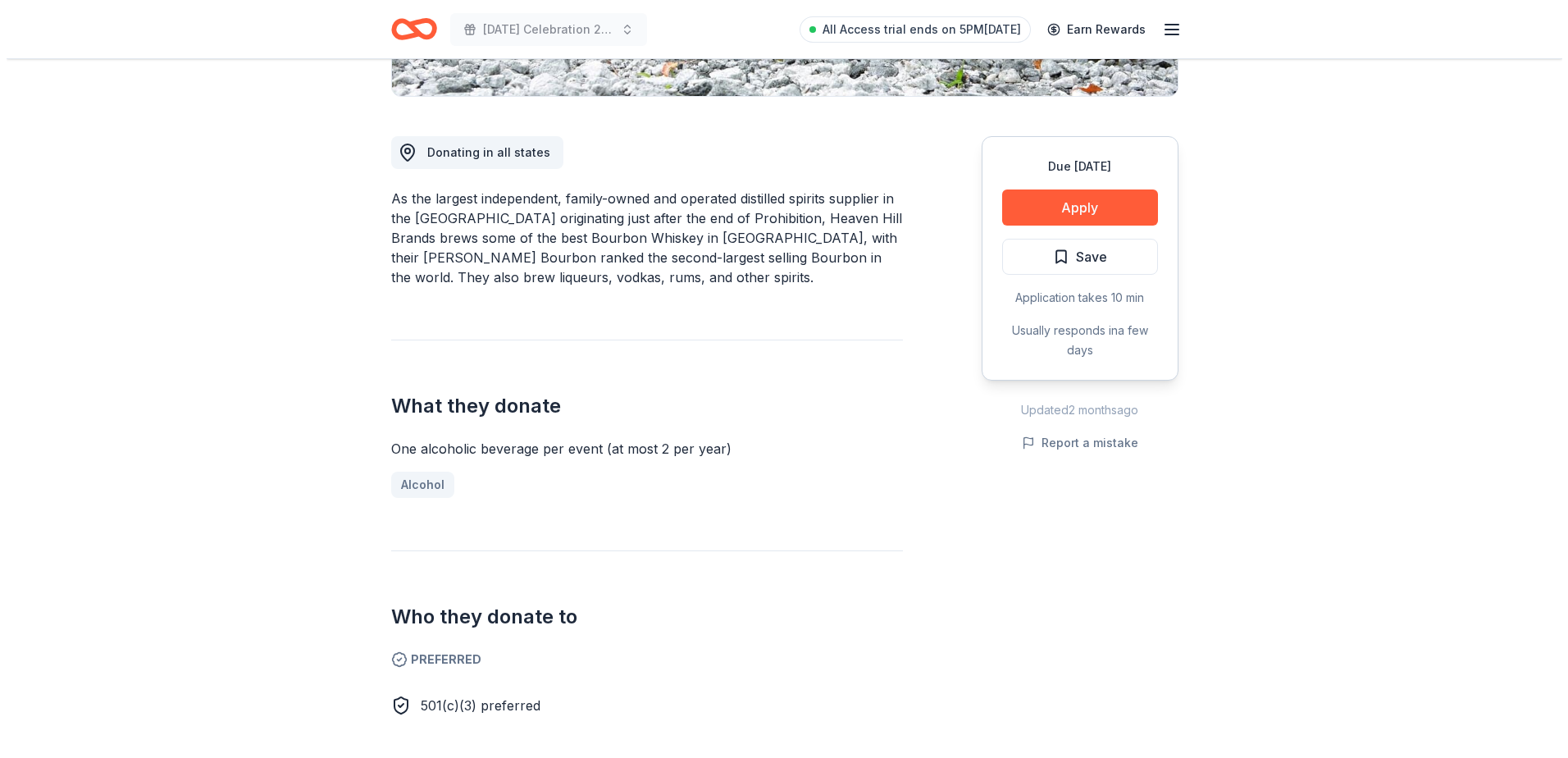
scroll to position [574, 0]
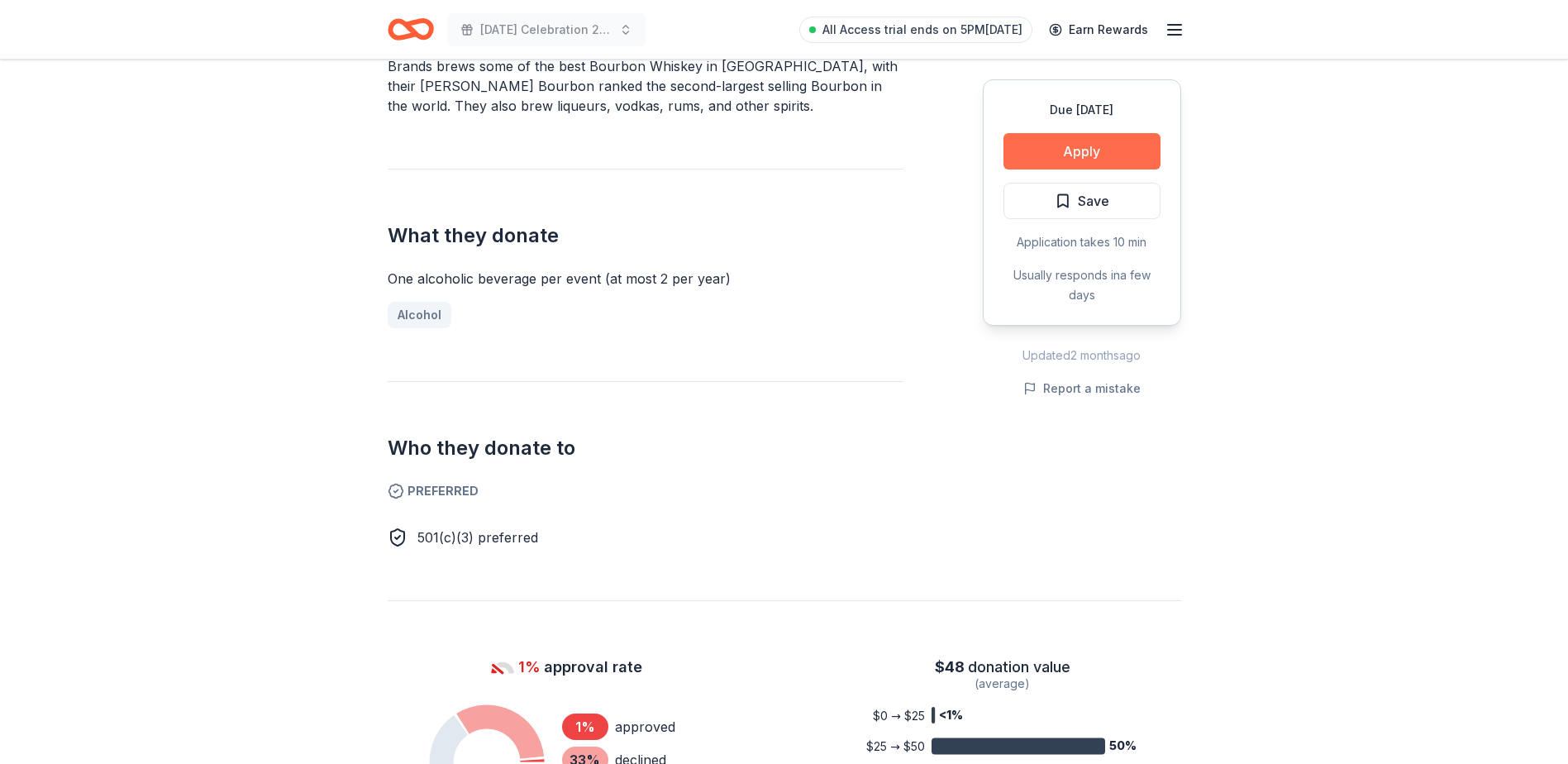
click at [1043, 156] on button "Apply" at bounding box center [1082, 151] width 157 height 37
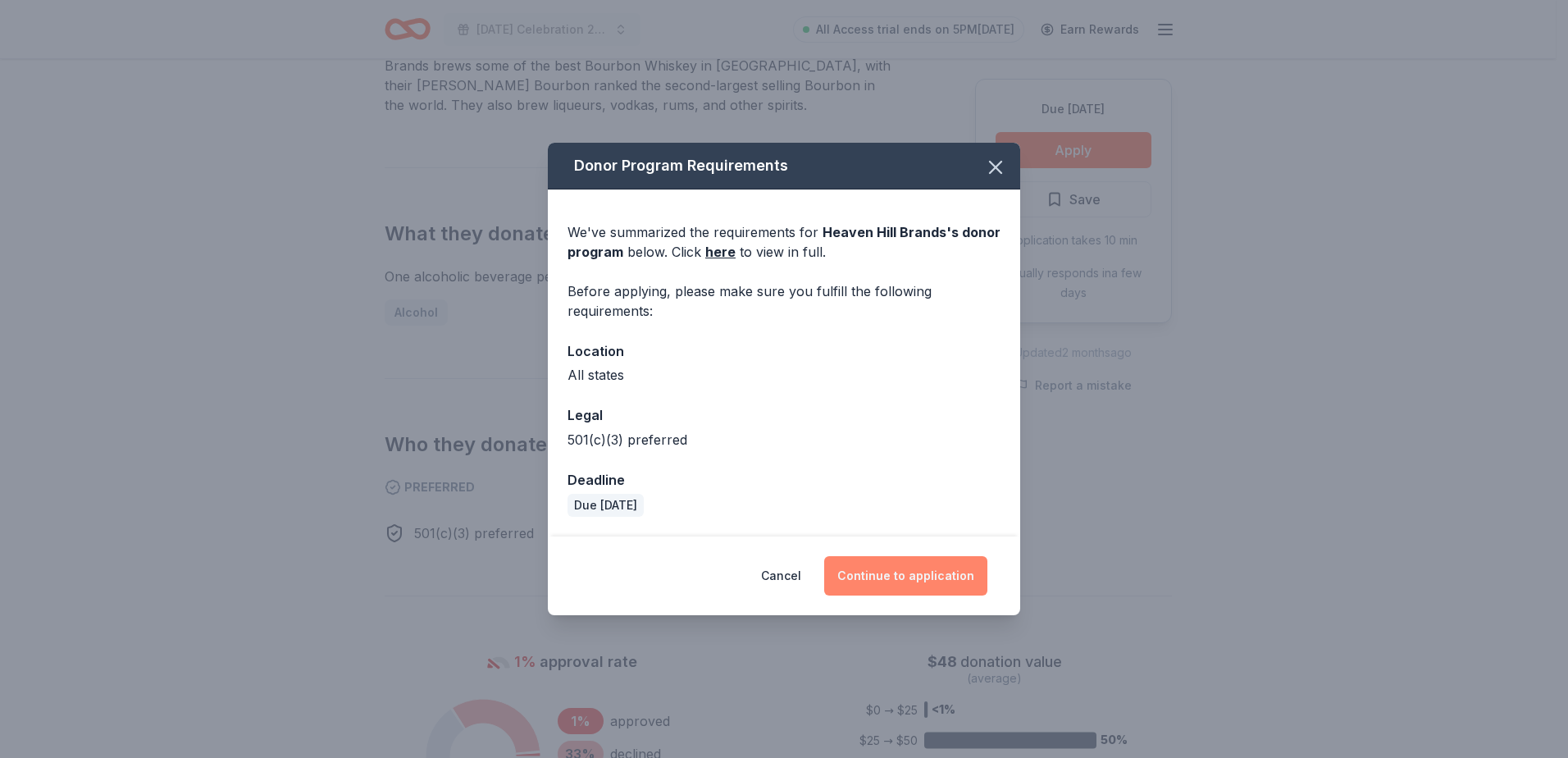
click at [863, 562] on button "Continue to application" at bounding box center [905, 576] width 163 height 39
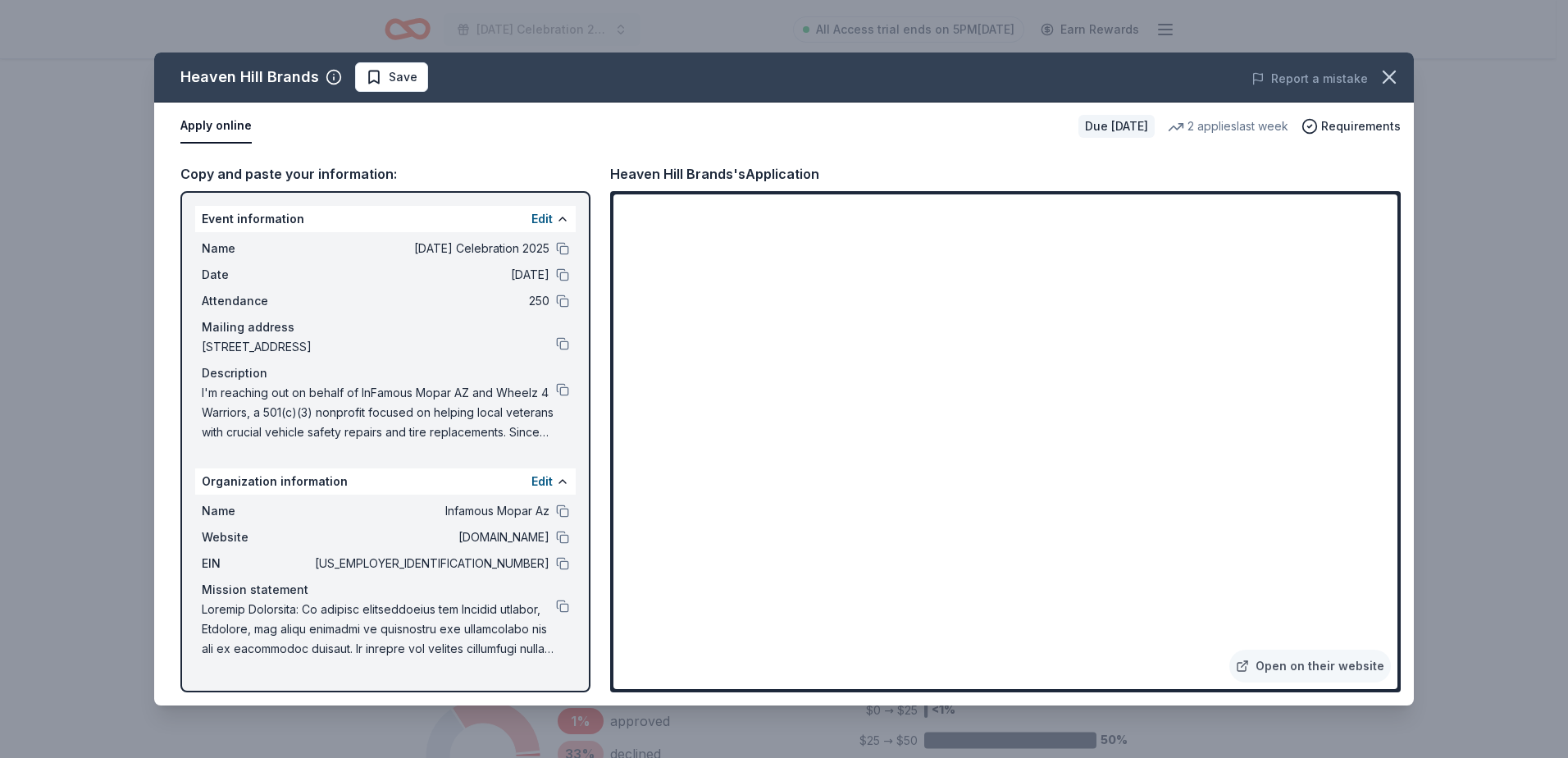
click at [412, 79] on button "Save" at bounding box center [392, 77] width 73 height 30
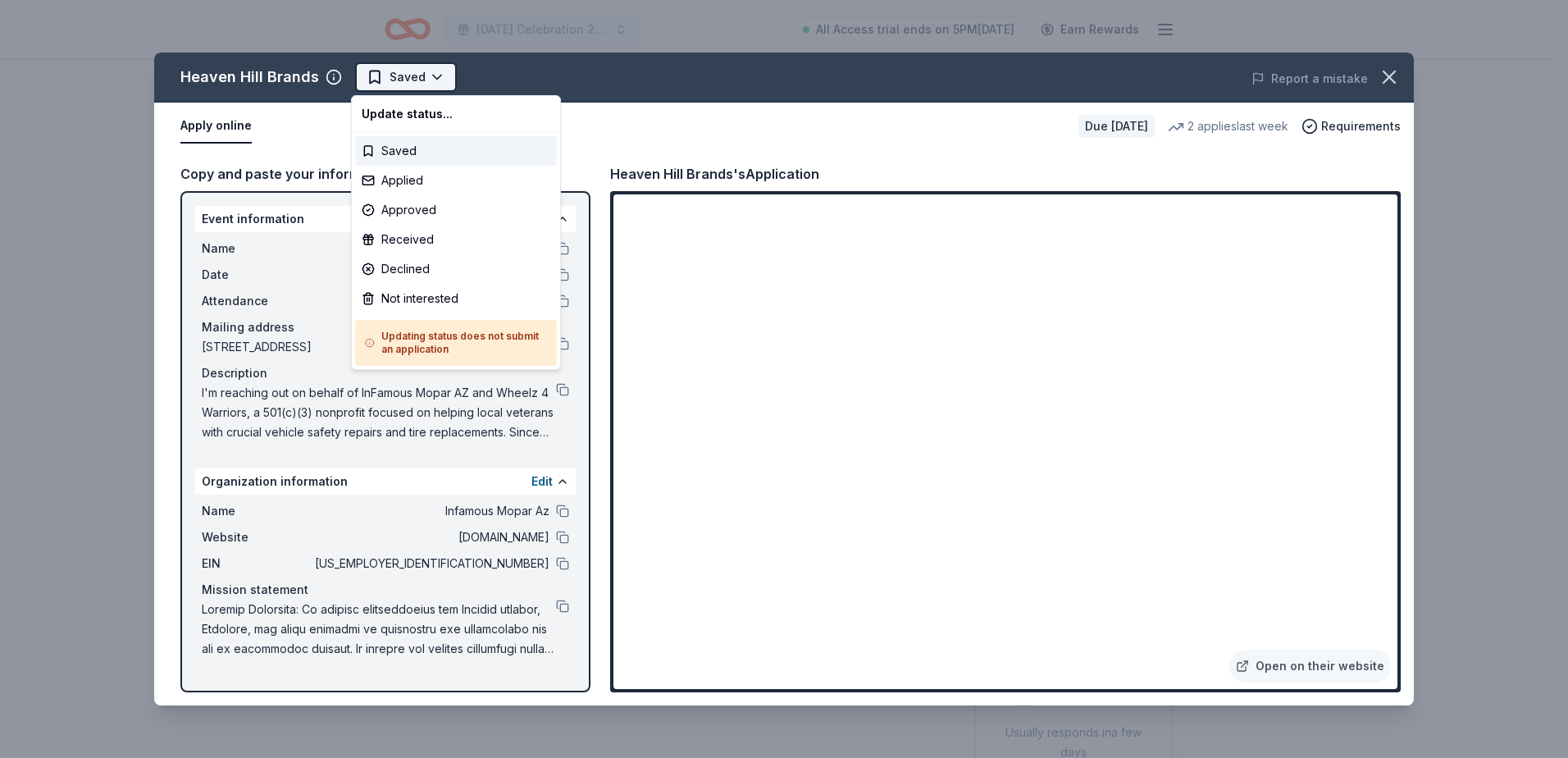
click at [420, 78] on html "[DATE] Celebration 2025 All Access trial ends on 5PM[DATE] Earn Rewards Due [DA…" at bounding box center [784, 379] width 1568 height 758
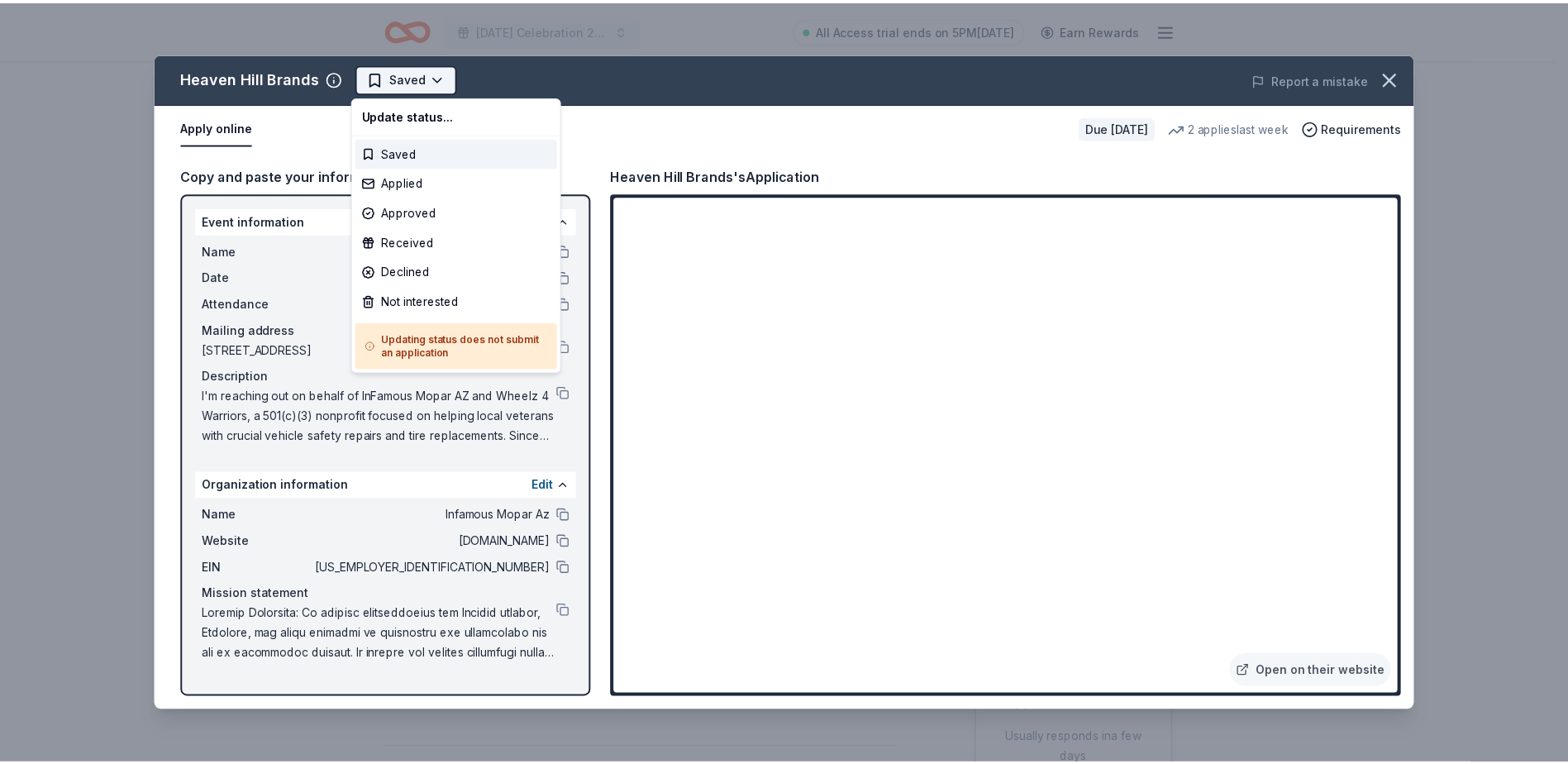
scroll to position [0, 0]
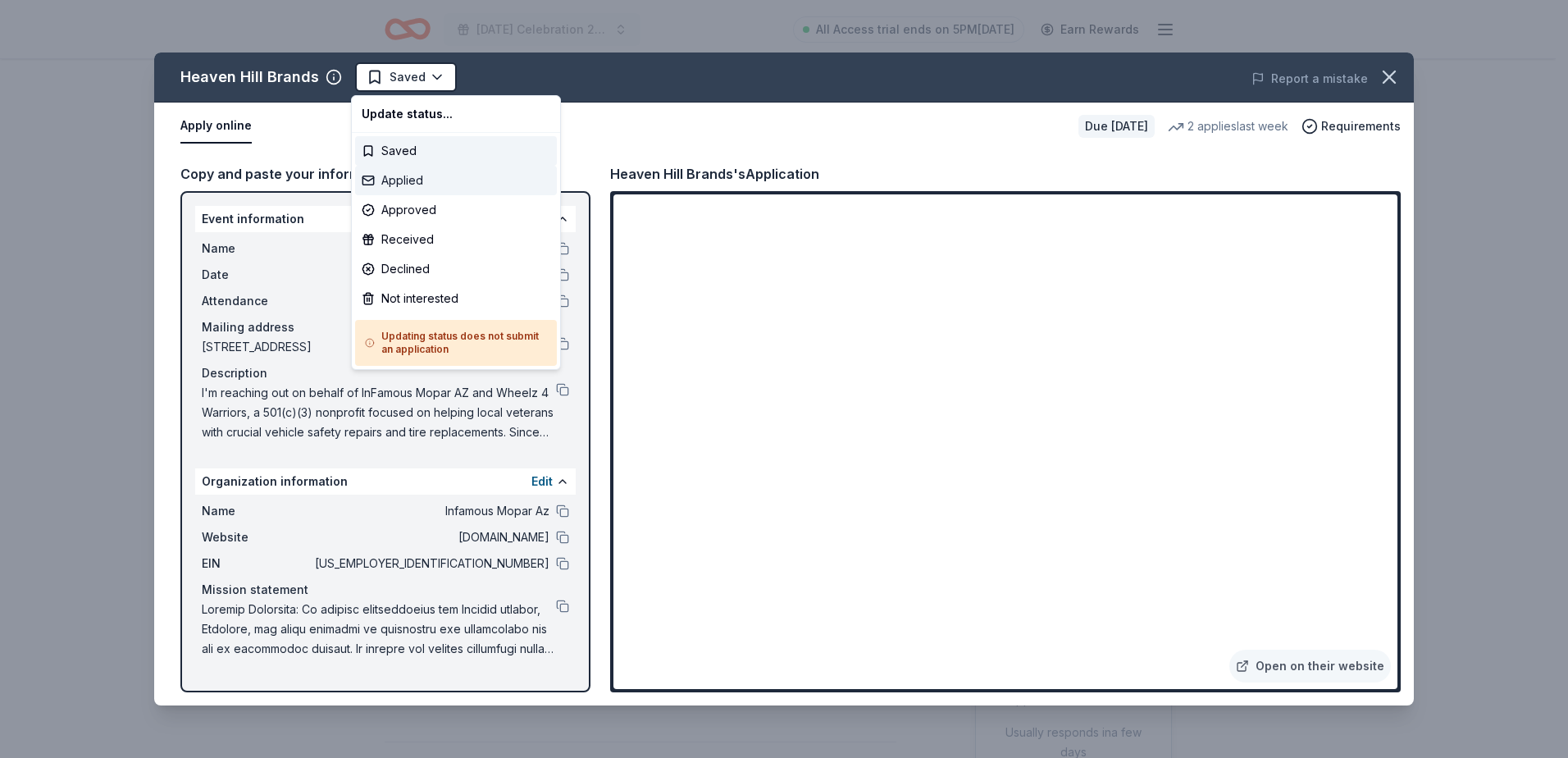
click at [424, 173] on div "Applied" at bounding box center [456, 181] width 202 height 30
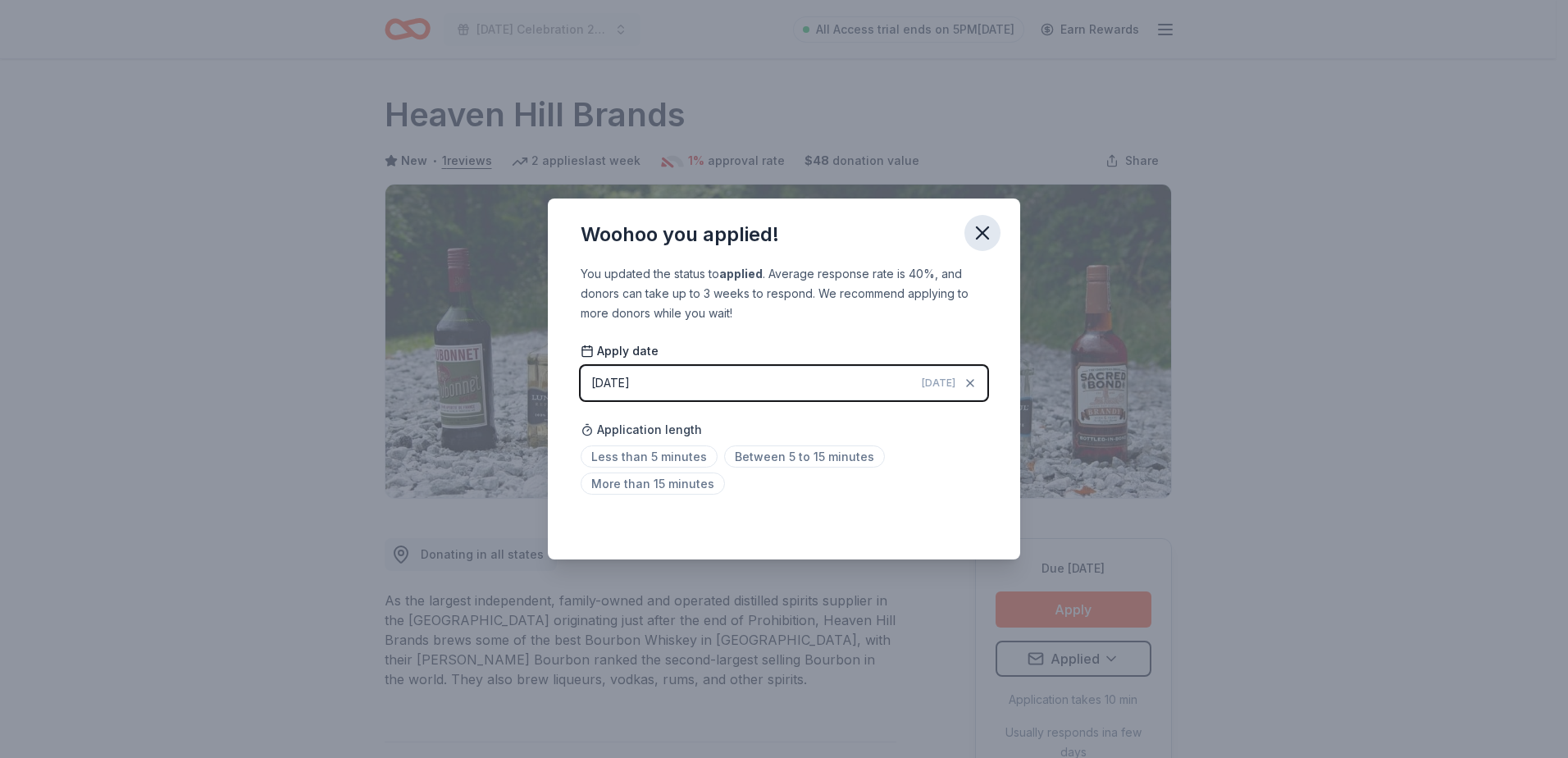
click at [990, 234] on icon "button" at bounding box center [982, 232] width 23 height 23
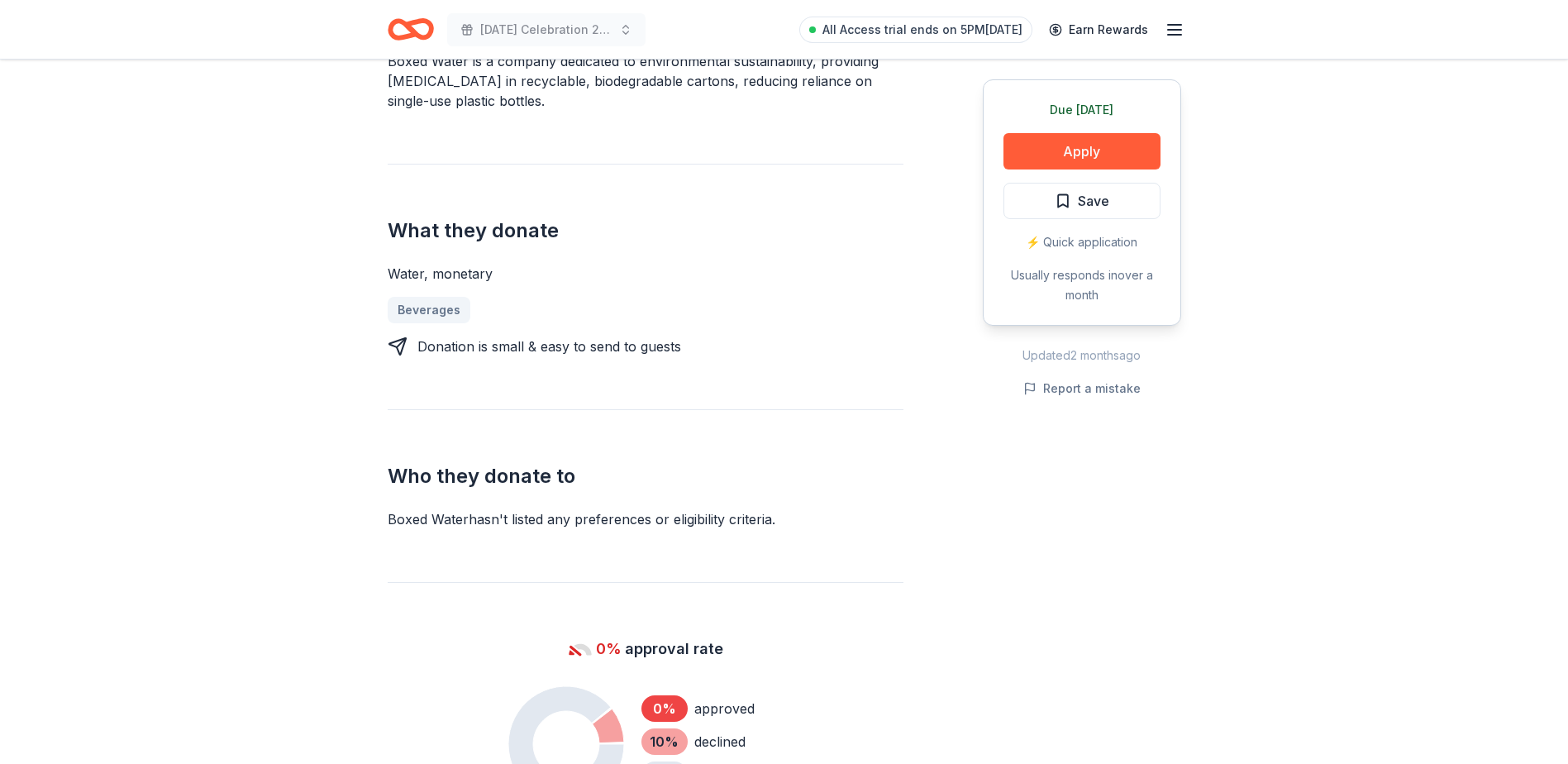
scroll to position [496, 0]
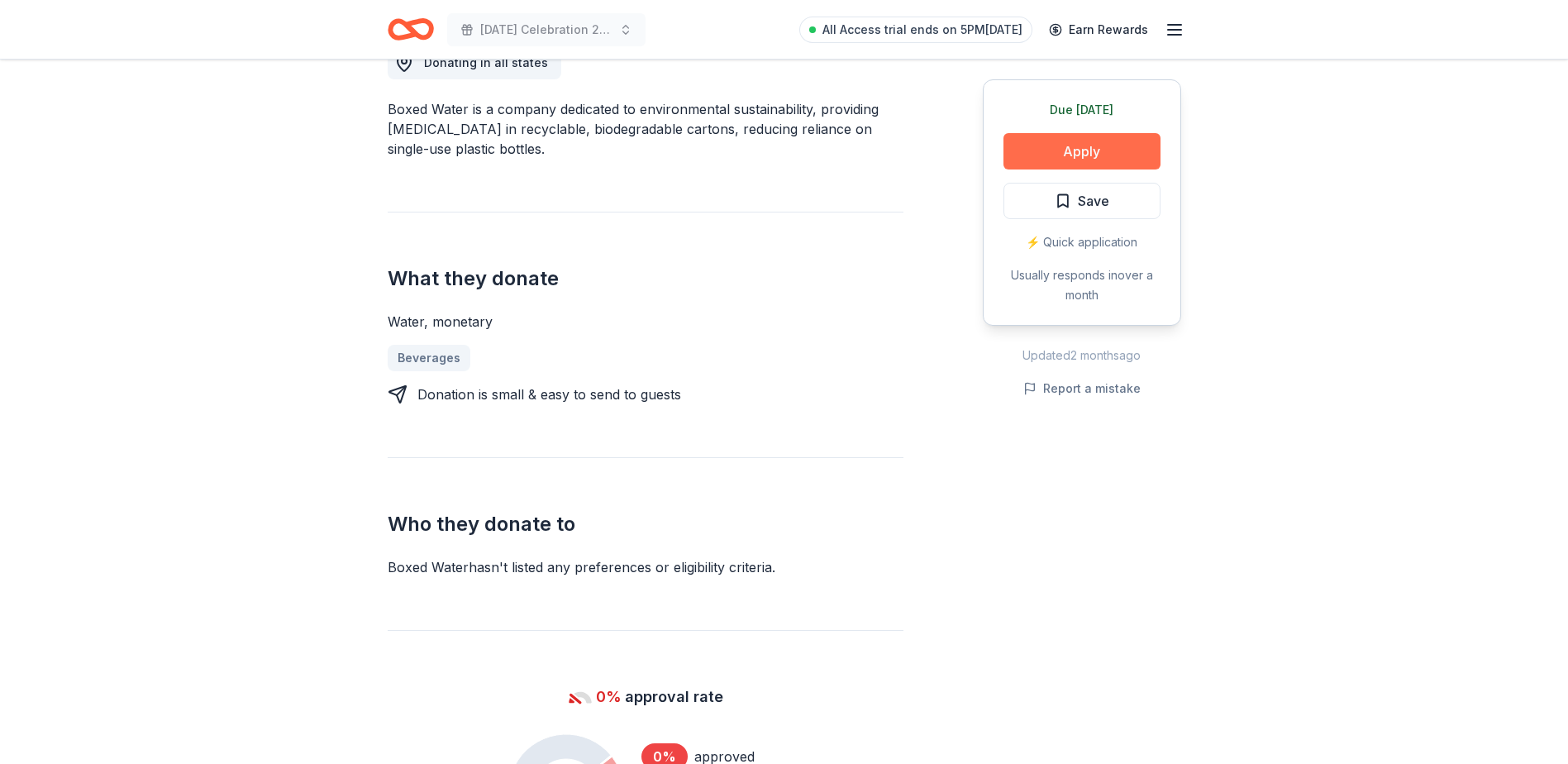
click at [1056, 160] on button "Apply" at bounding box center [1082, 151] width 157 height 37
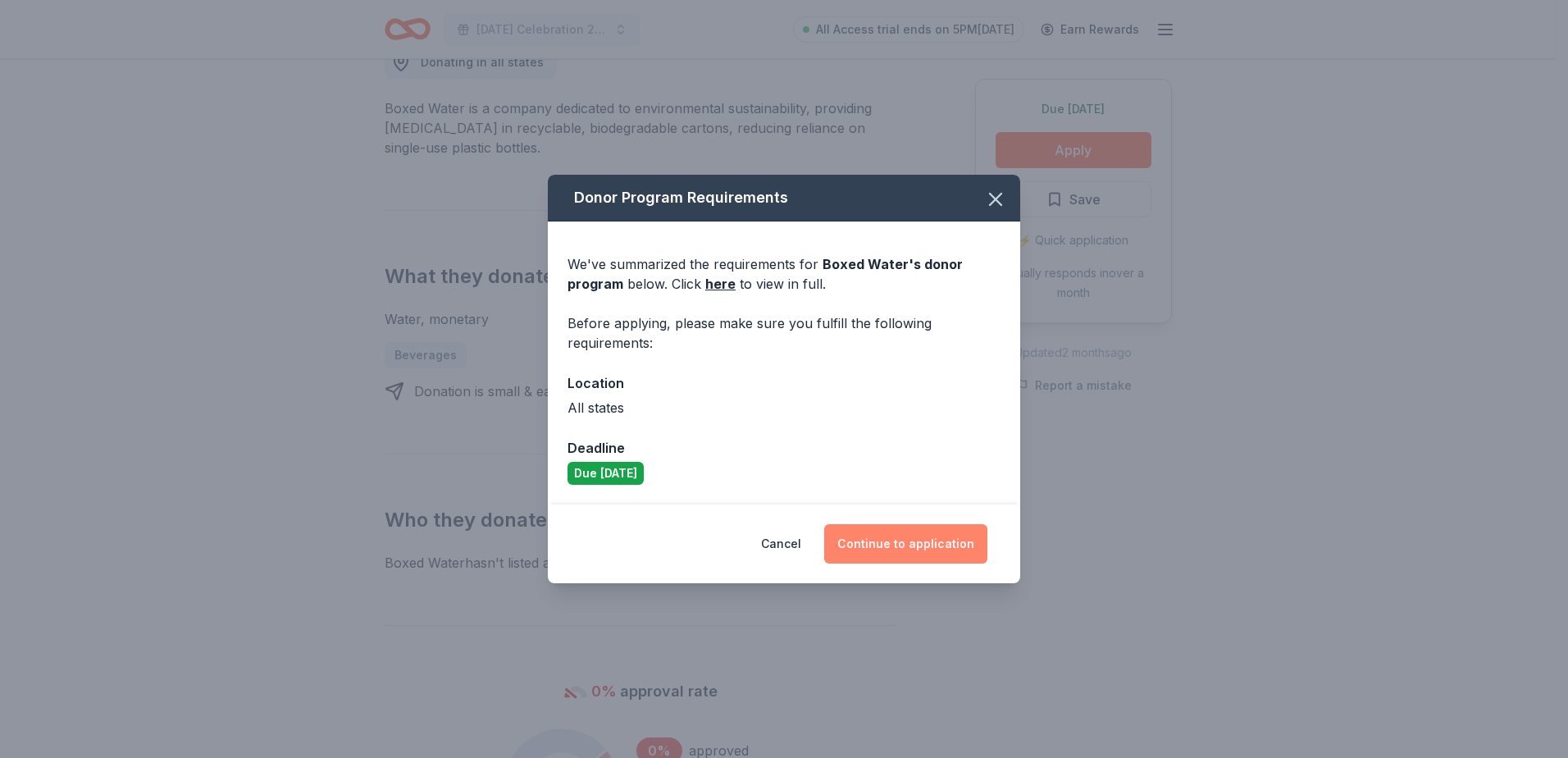
click at [902, 545] on button "Continue to application" at bounding box center [905, 544] width 163 height 39
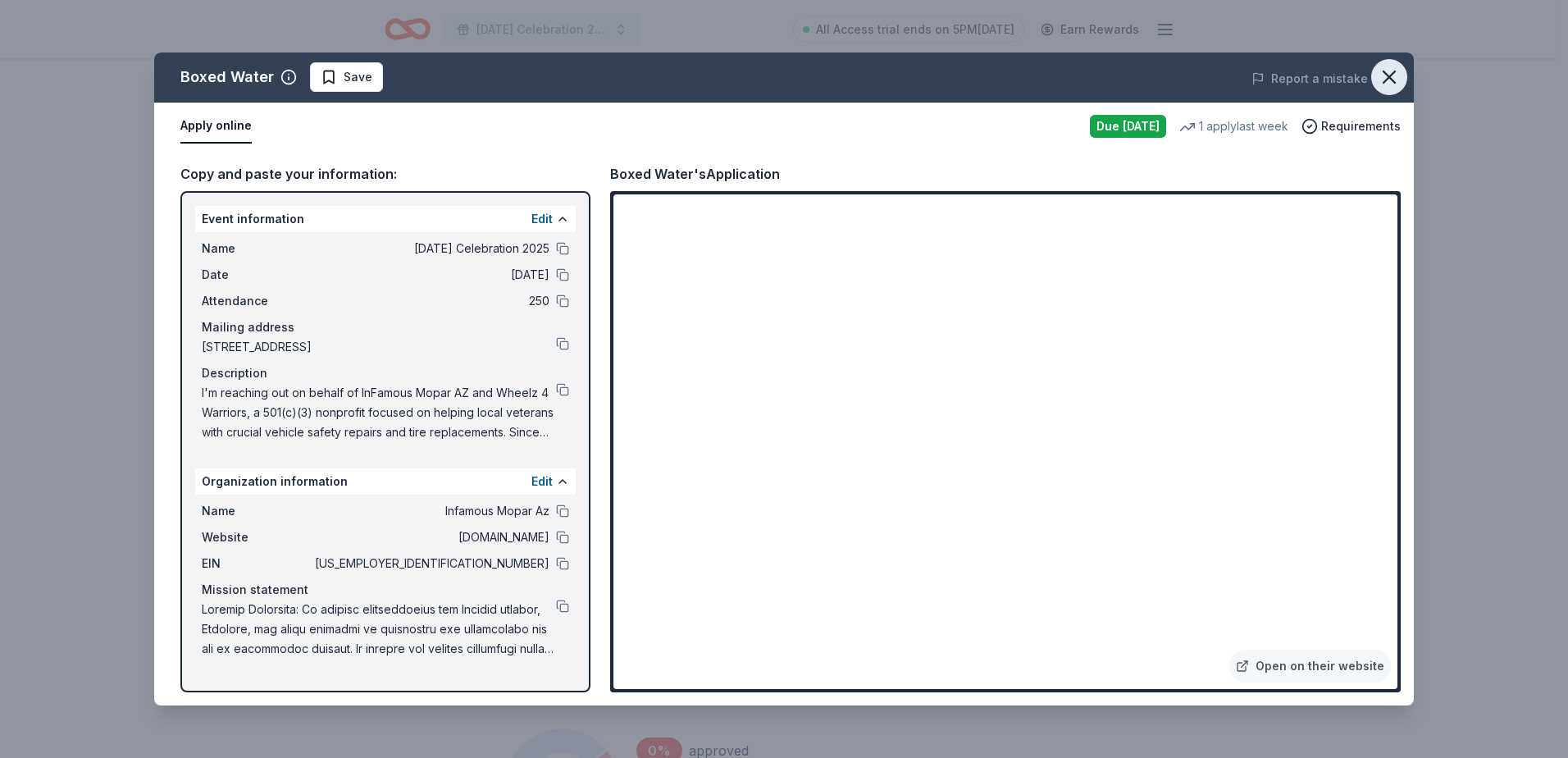
click at [1386, 81] on icon "button" at bounding box center [1389, 77] width 12 height 12
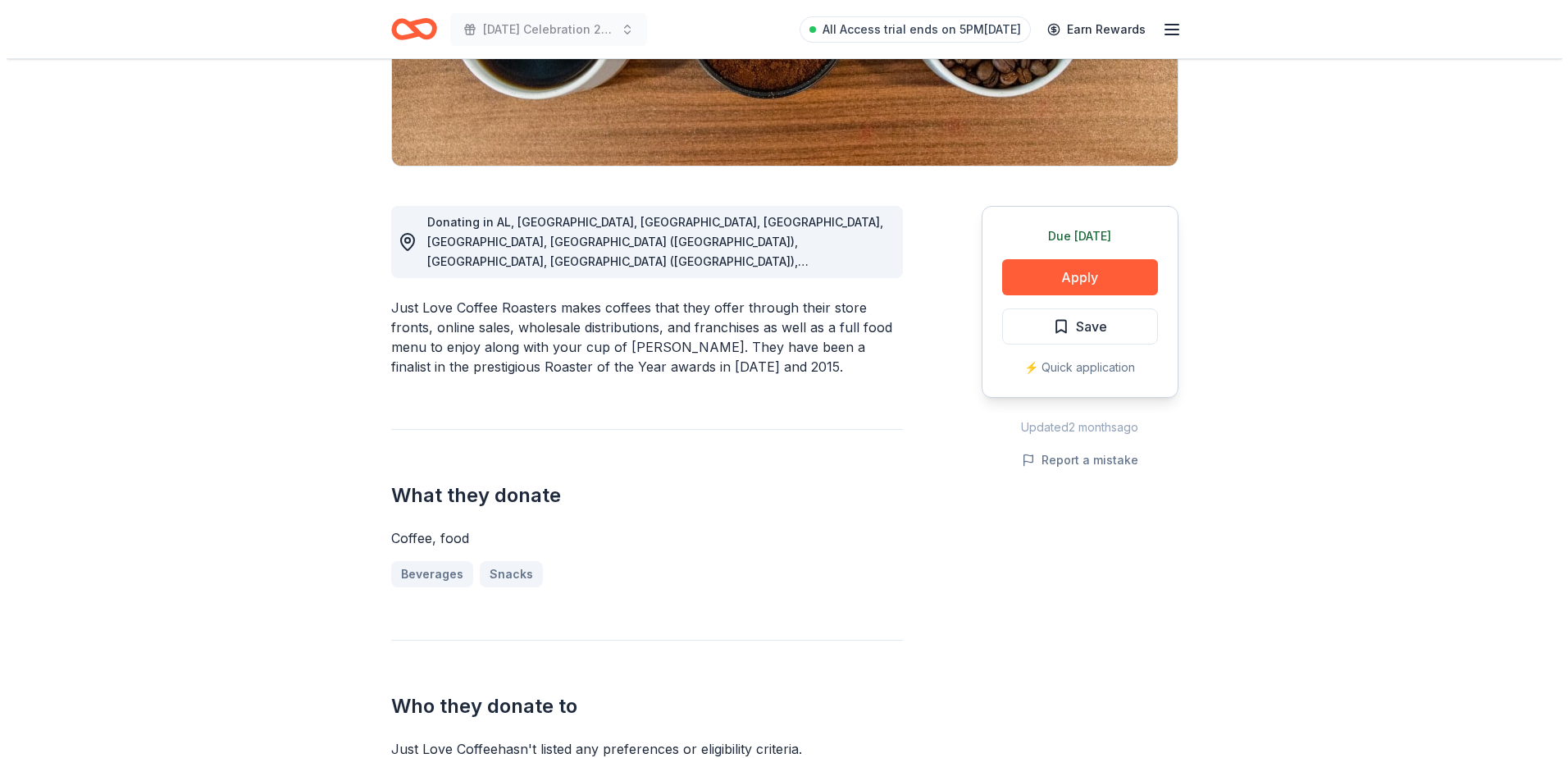
scroll to position [411, 0]
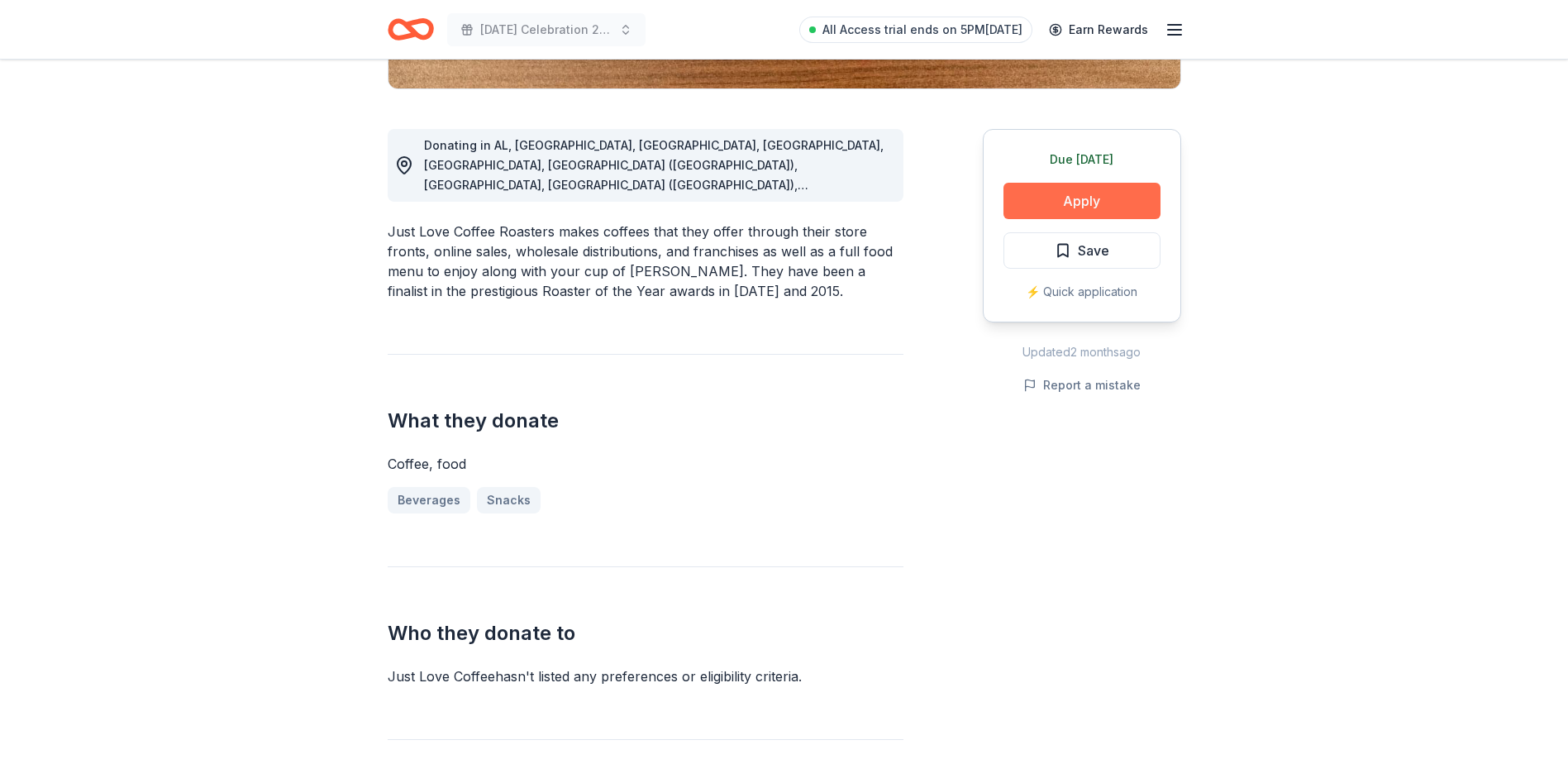
click at [1074, 190] on button "Apply" at bounding box center [1082, 201] width 157 height 37
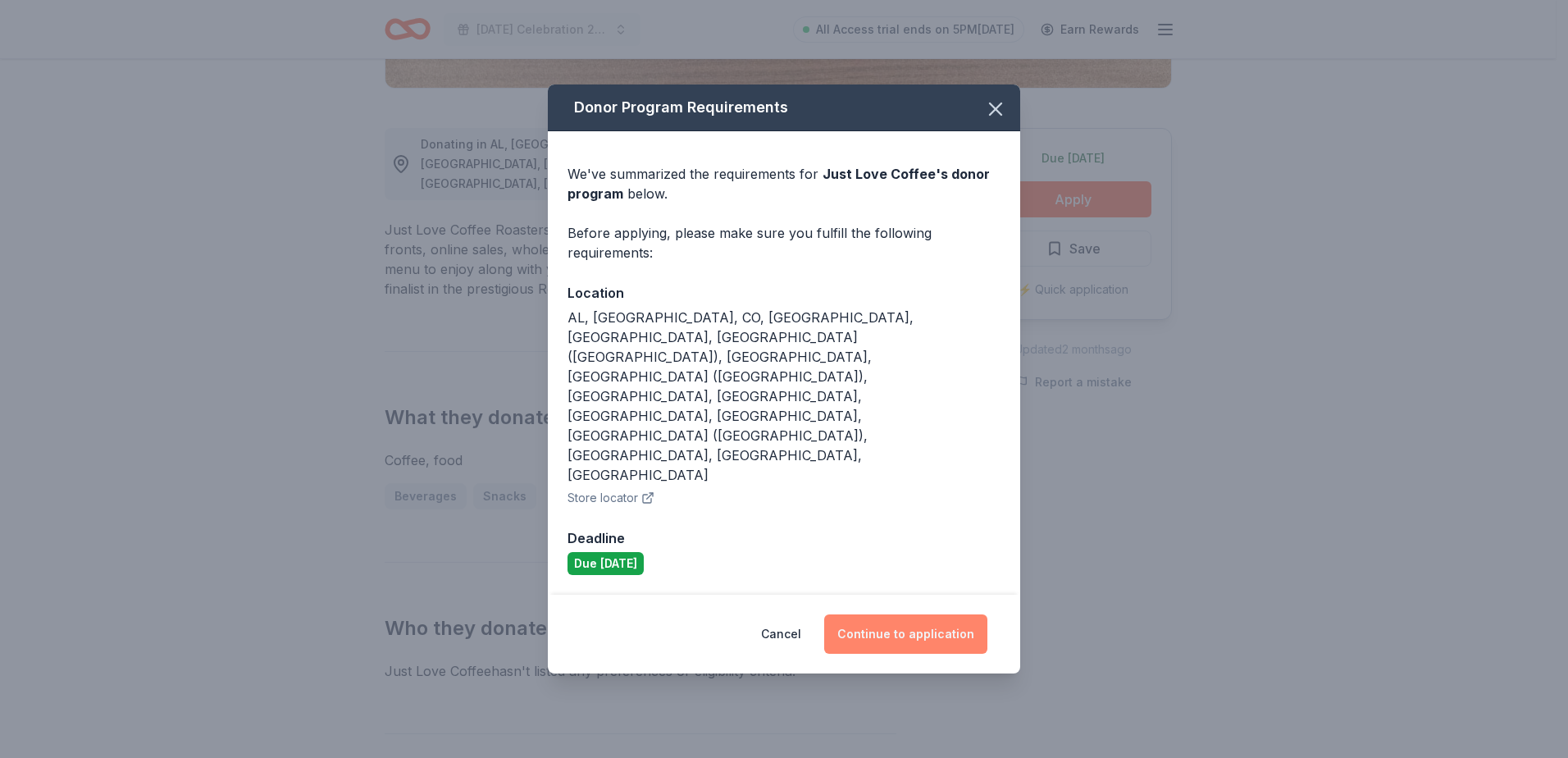
click at [922, 615] on button "Continue to application" at bounding box center [905, 635] width 163 height 39
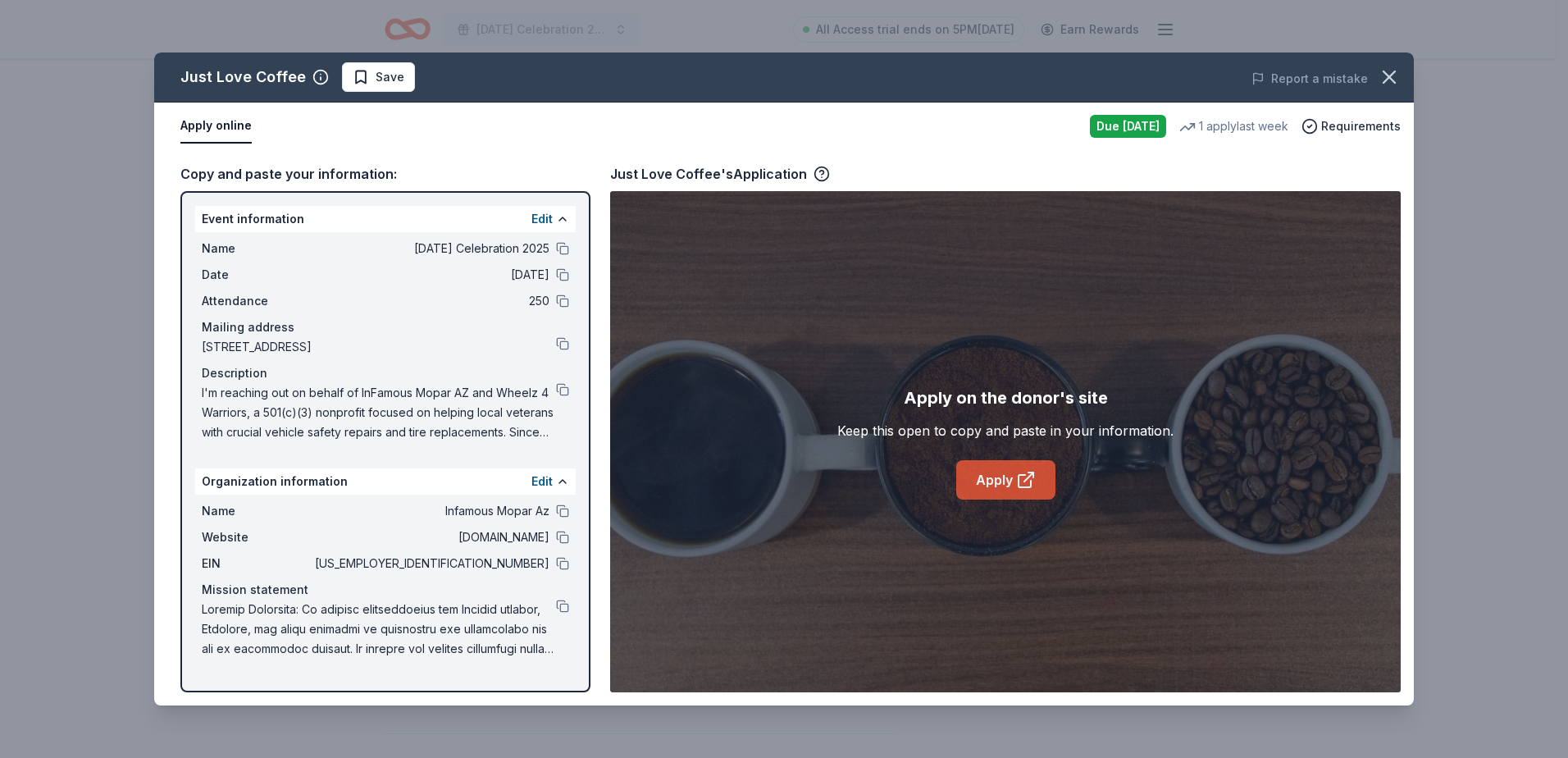
click at [990, 475] on link "Apply" at bounding box center [1006, 480] width 100 height 39
click at [386, 80] on span "Save" at bounding box center [390, 77] width 29 height 20
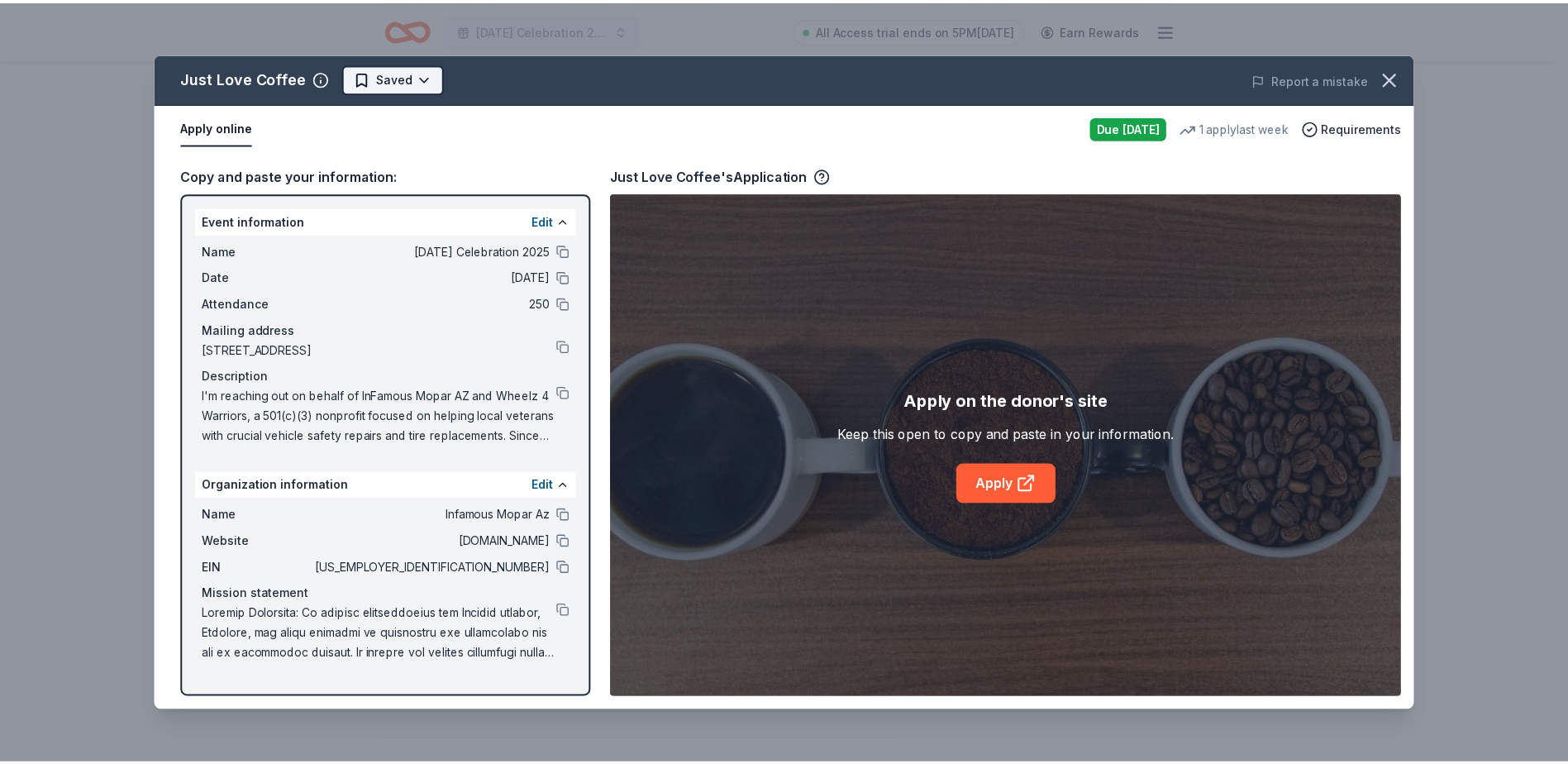
scroll to position [0, 0]
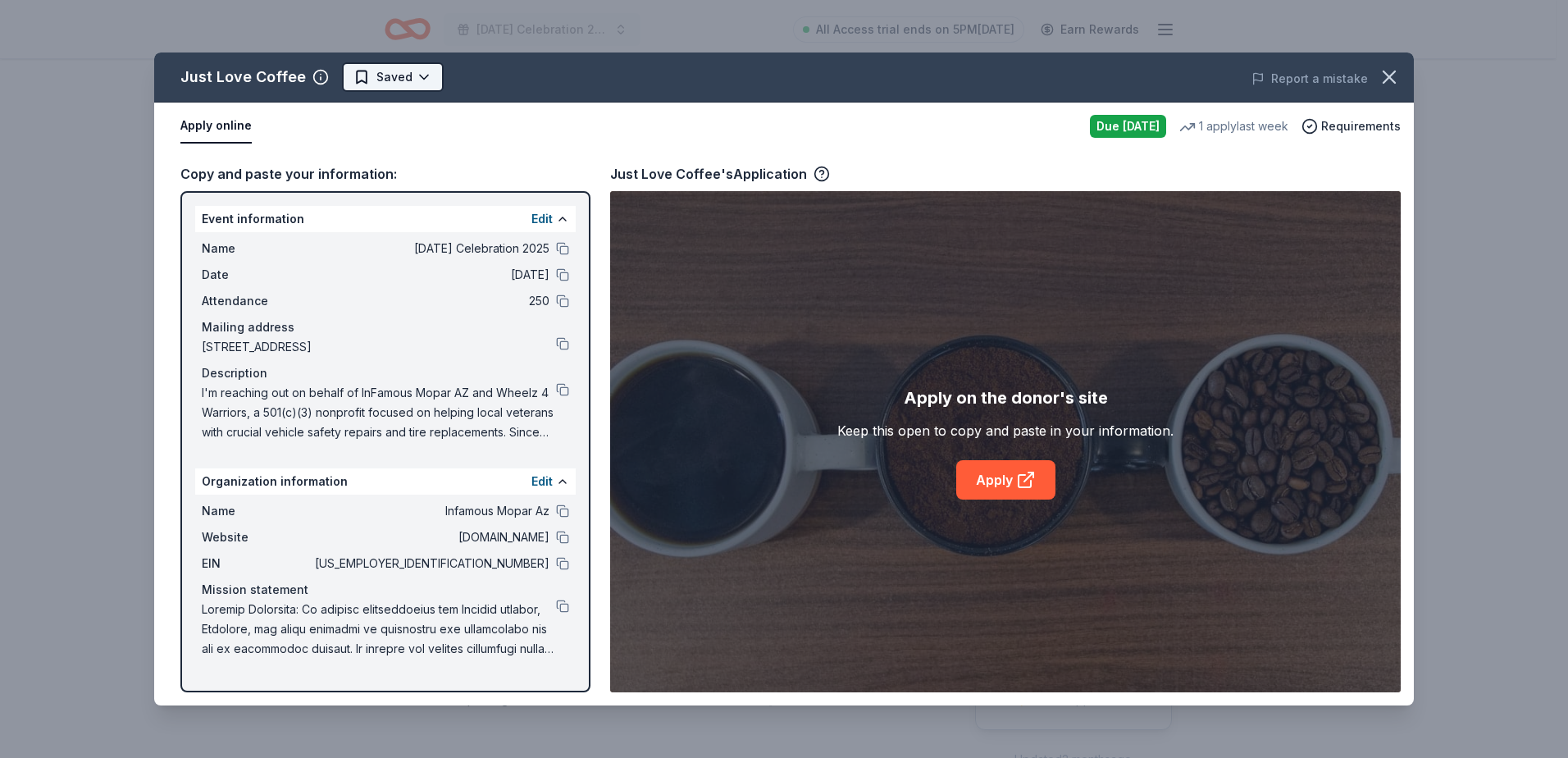
click at [418, 77] on html "[DATE] Celebration 2025 All Access trial ends on 5PM[DATE] Earn Rewards Due [DA…" at bounding box center [784, 379] width 1568 height 758
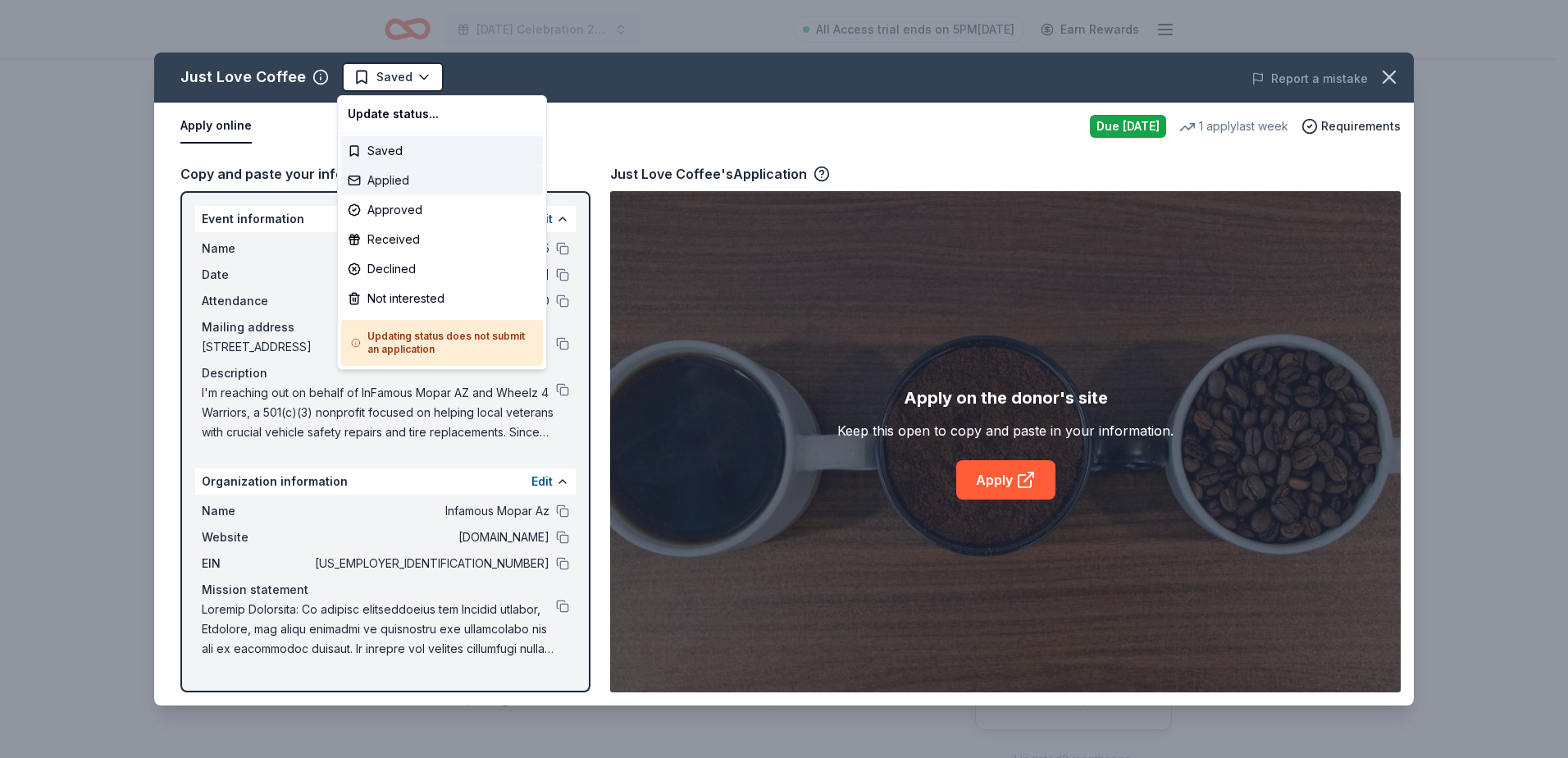
click at [402, 174] on div "Applied" at bounding box center [442, 181] width 202 height 30
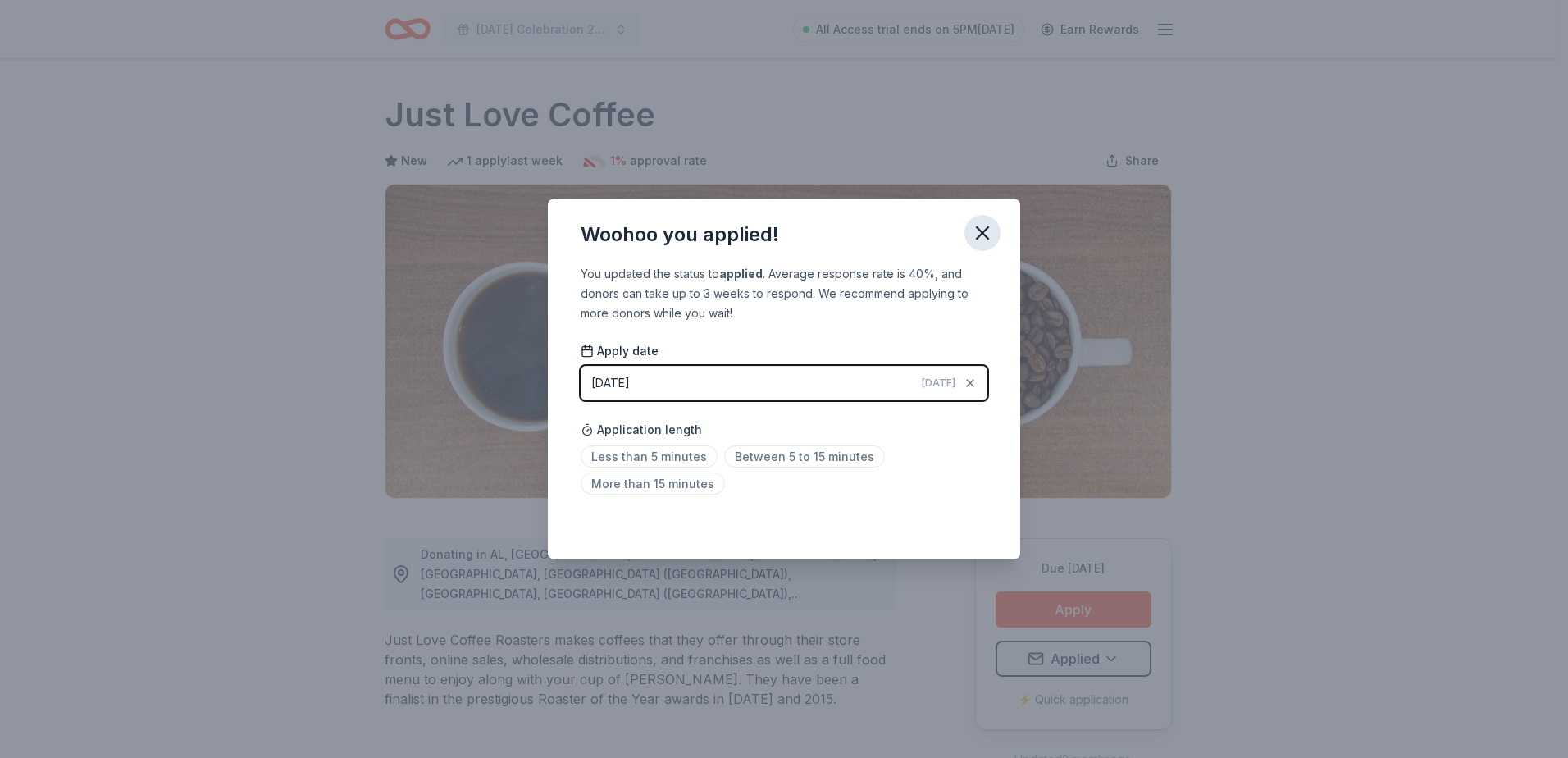
click at [983, 228] on icon "button" at bounding box center [982, 232] width 23 height 23
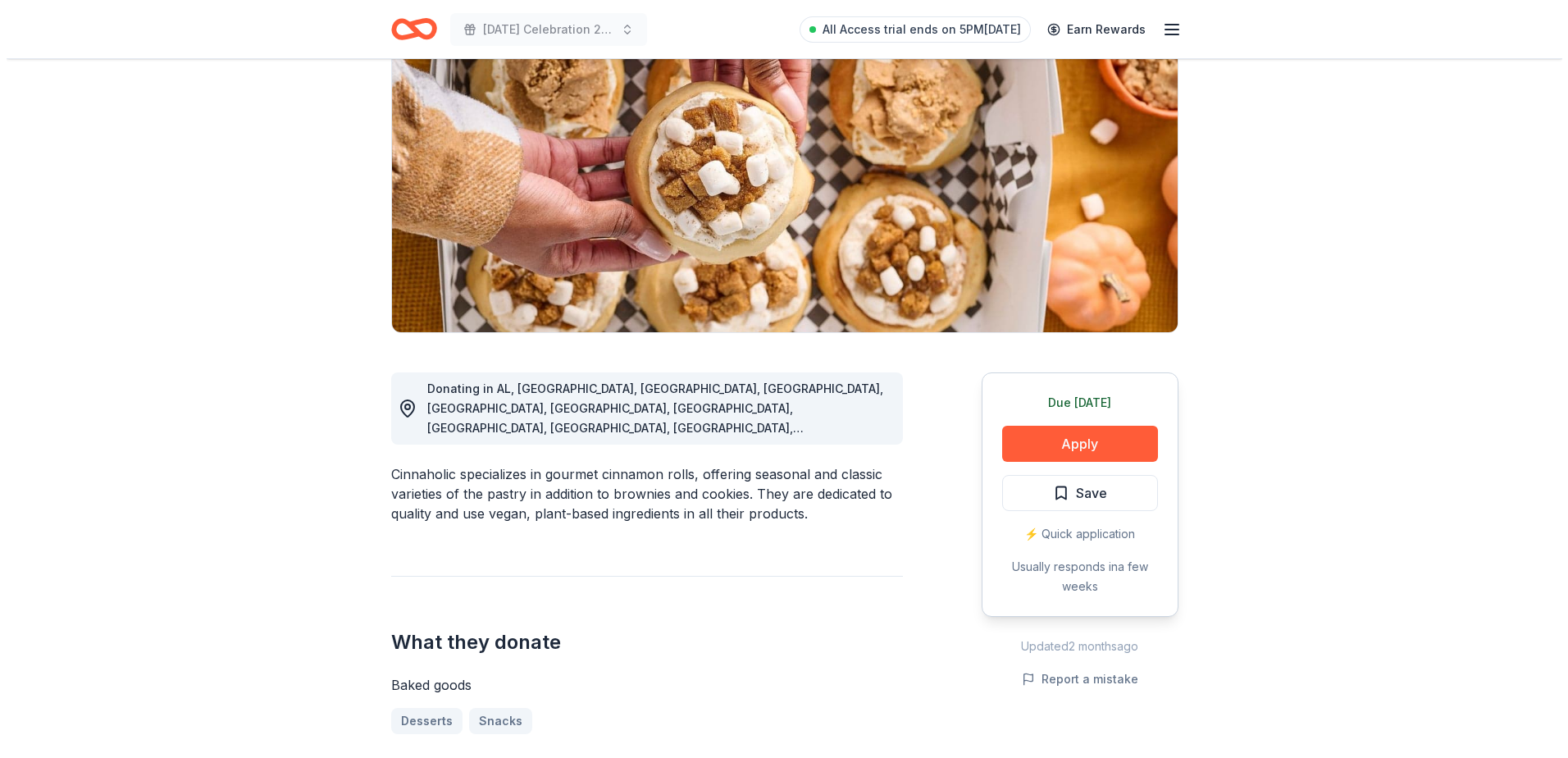
scroll to position [164, 0]
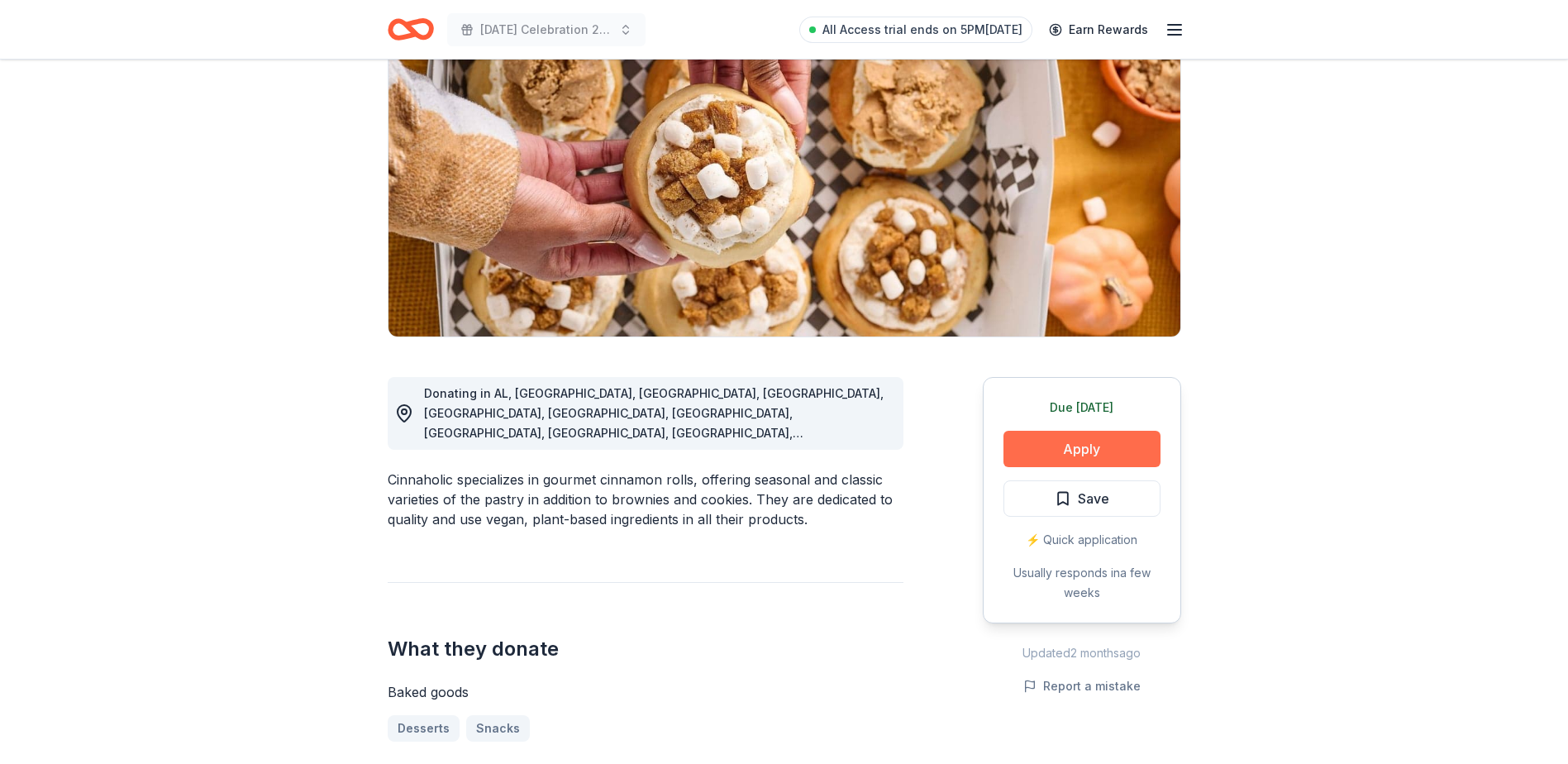
click at [1094, 435] on button "Apply" at bounding box center [1082, 449] width 157 height 37
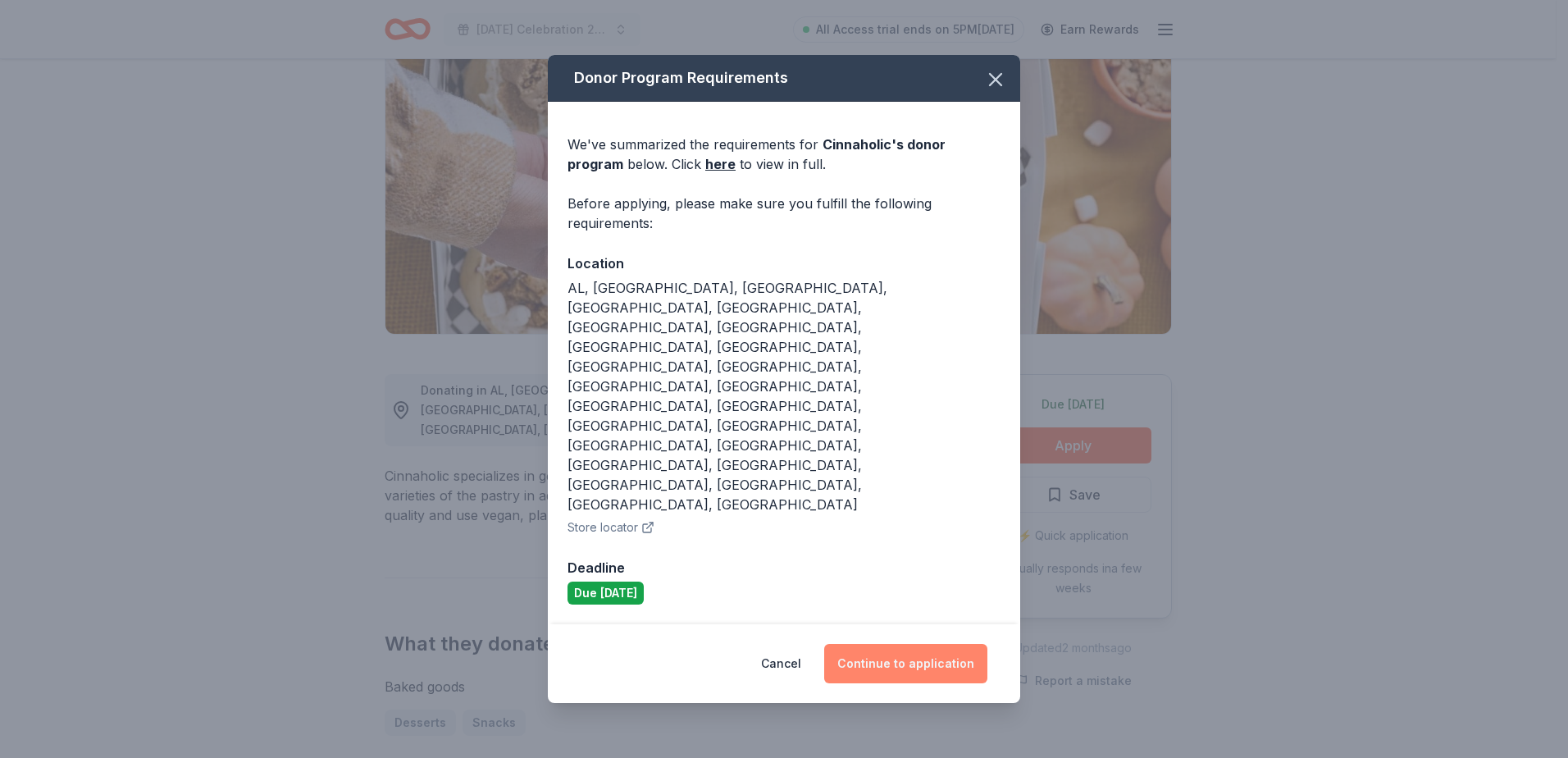
click at [908, 644] on button "Continue to application" at bounding box center [905, 664] width 163 height 39
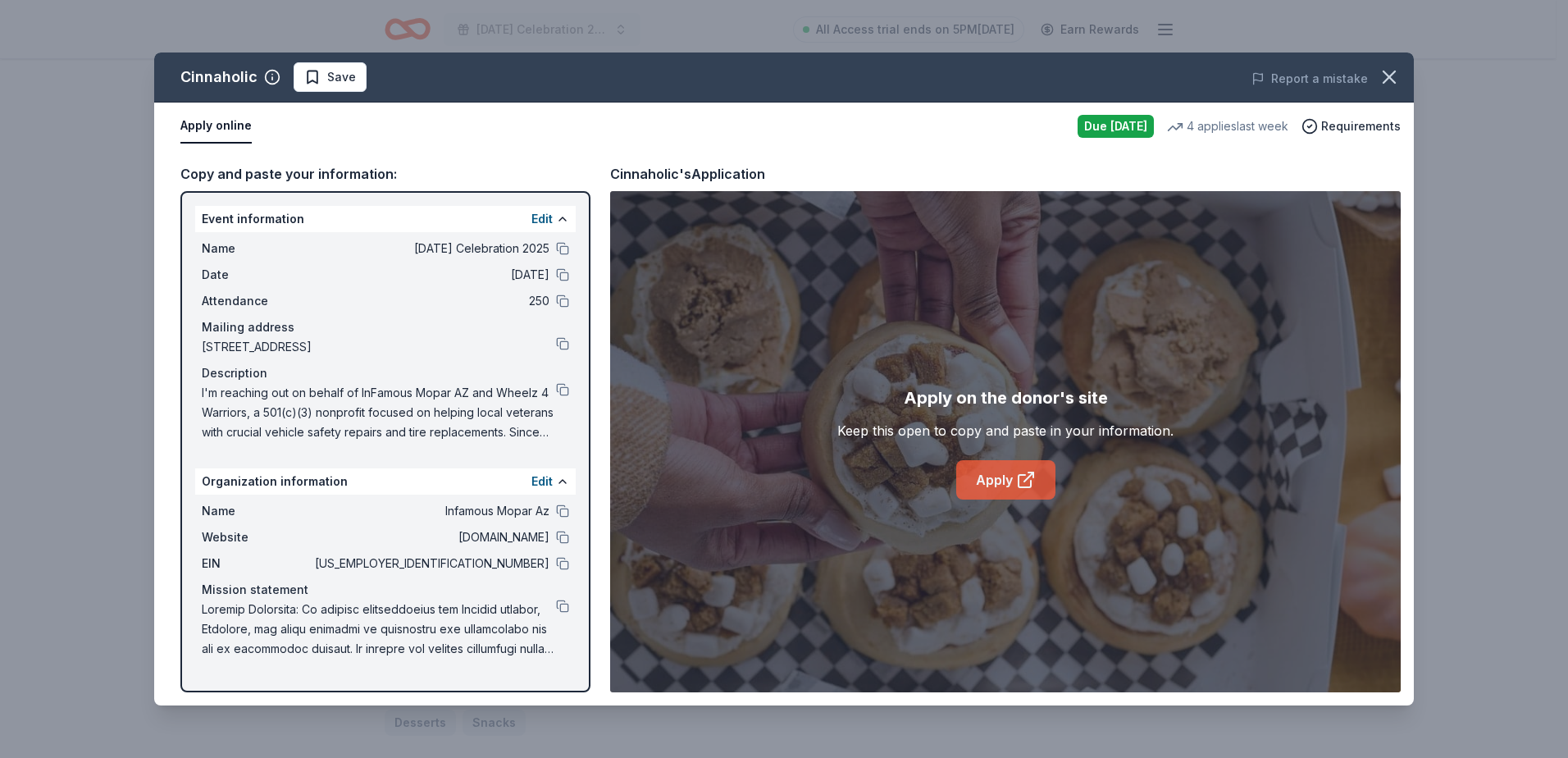
click at [1018, 488] on icon at bounding box center [1024, 481] width 12 height 12
click at [332, 76] on span "Save" at bounding box center [341, 77] width 29 height 20
click at [362, 72] on html "Patriot Day Celebration 2025 All Access trial ends on 5PM, 8/20 Earn Rewards Du…" at bounding box center [784, 215] width 1568 height 758
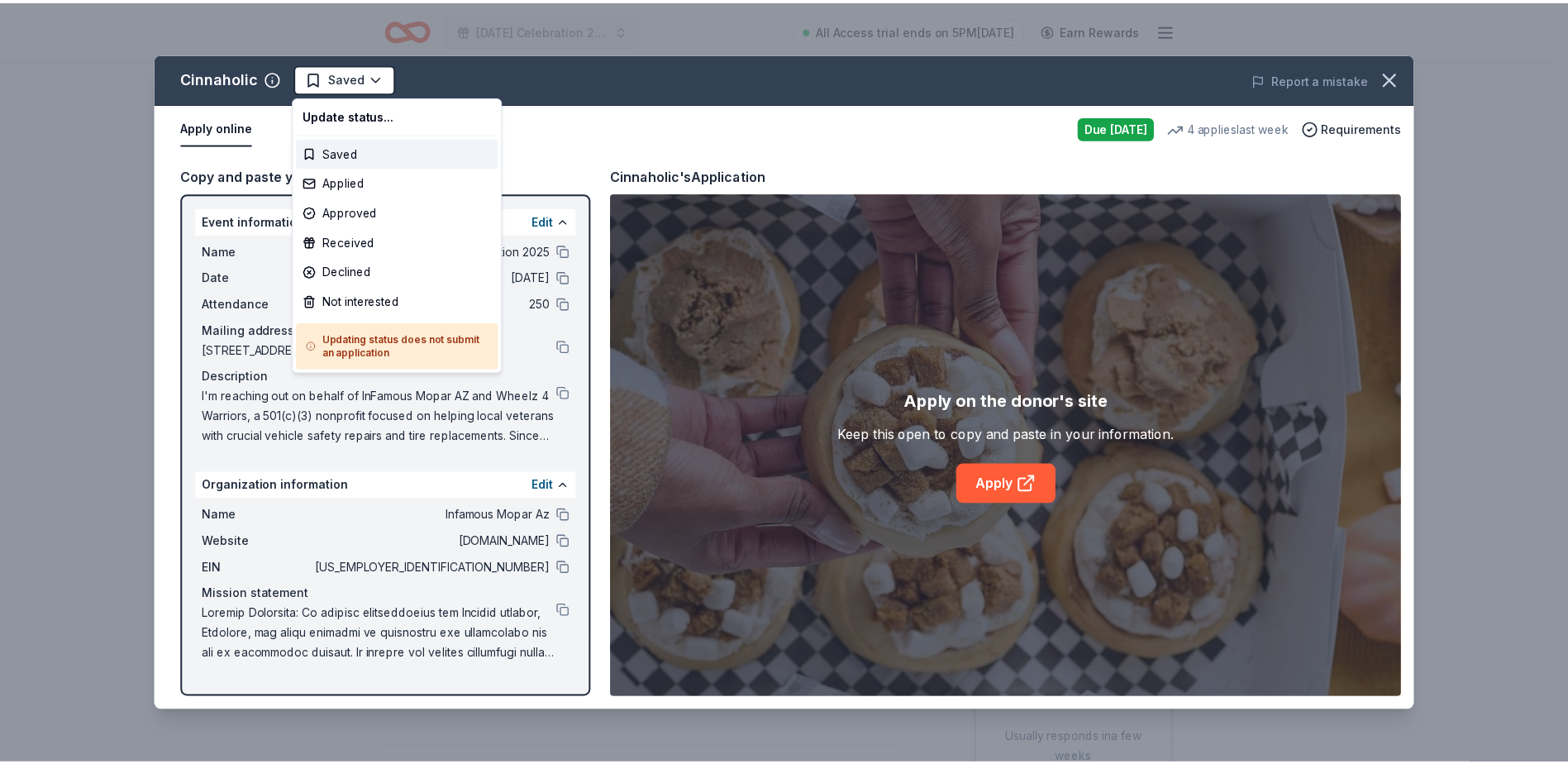
scroll to position [0, 0]
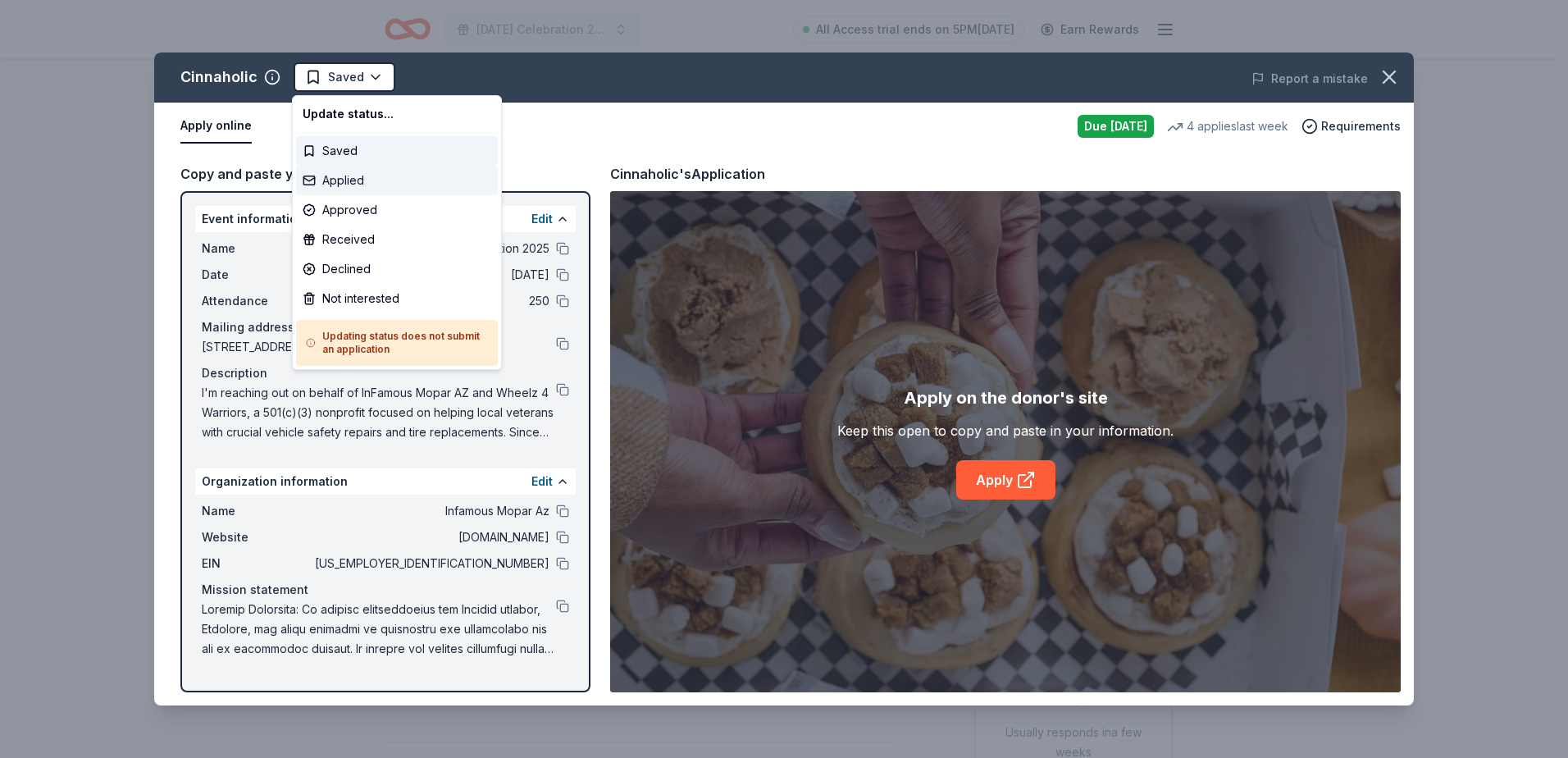
click at [363, 177] on div "Applied" at bounding box center [397, 181] width 202 height 30
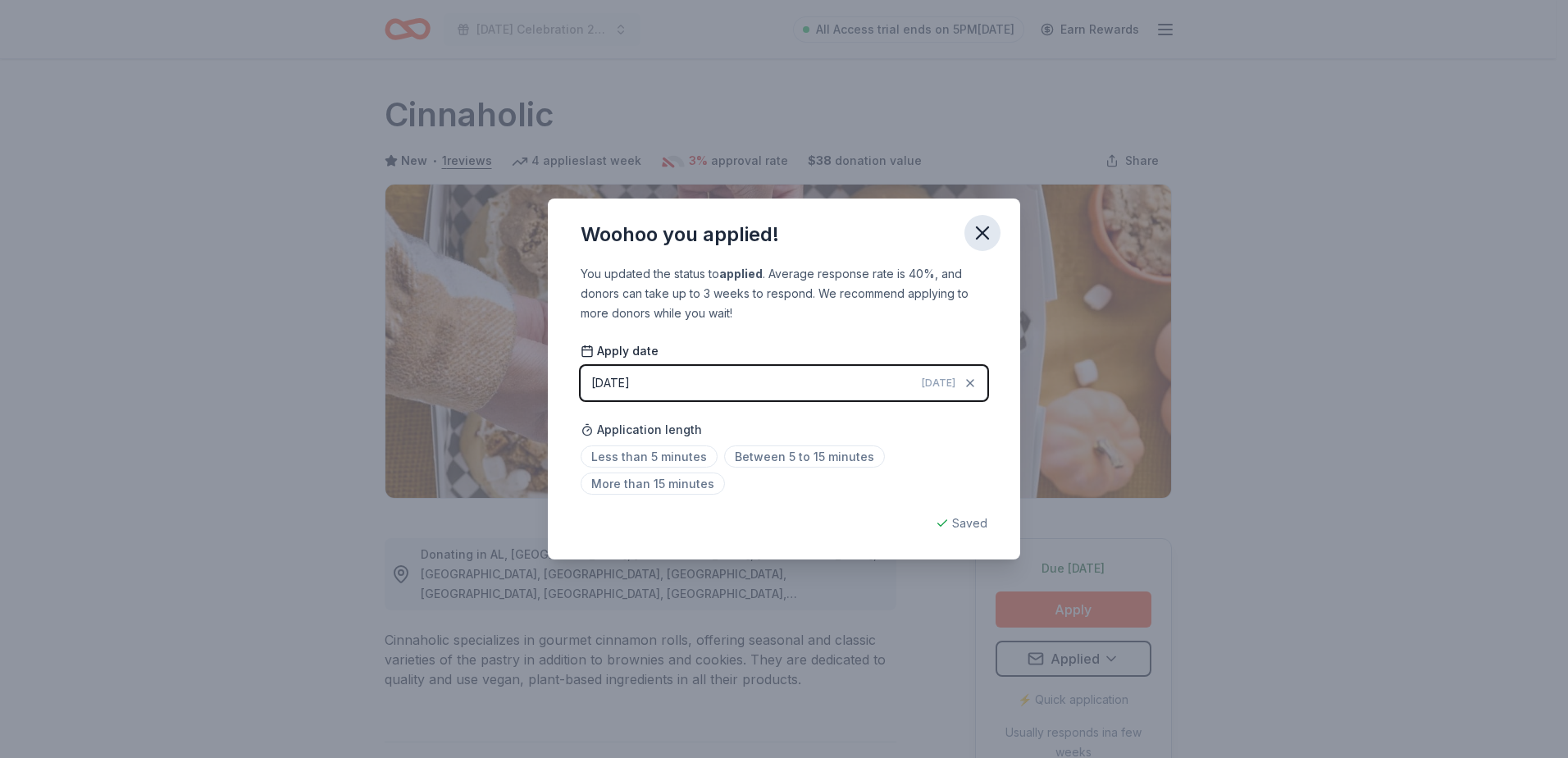
click at [991, 230] on icon "button" at bounding box center [982, 232] width 23 height 23
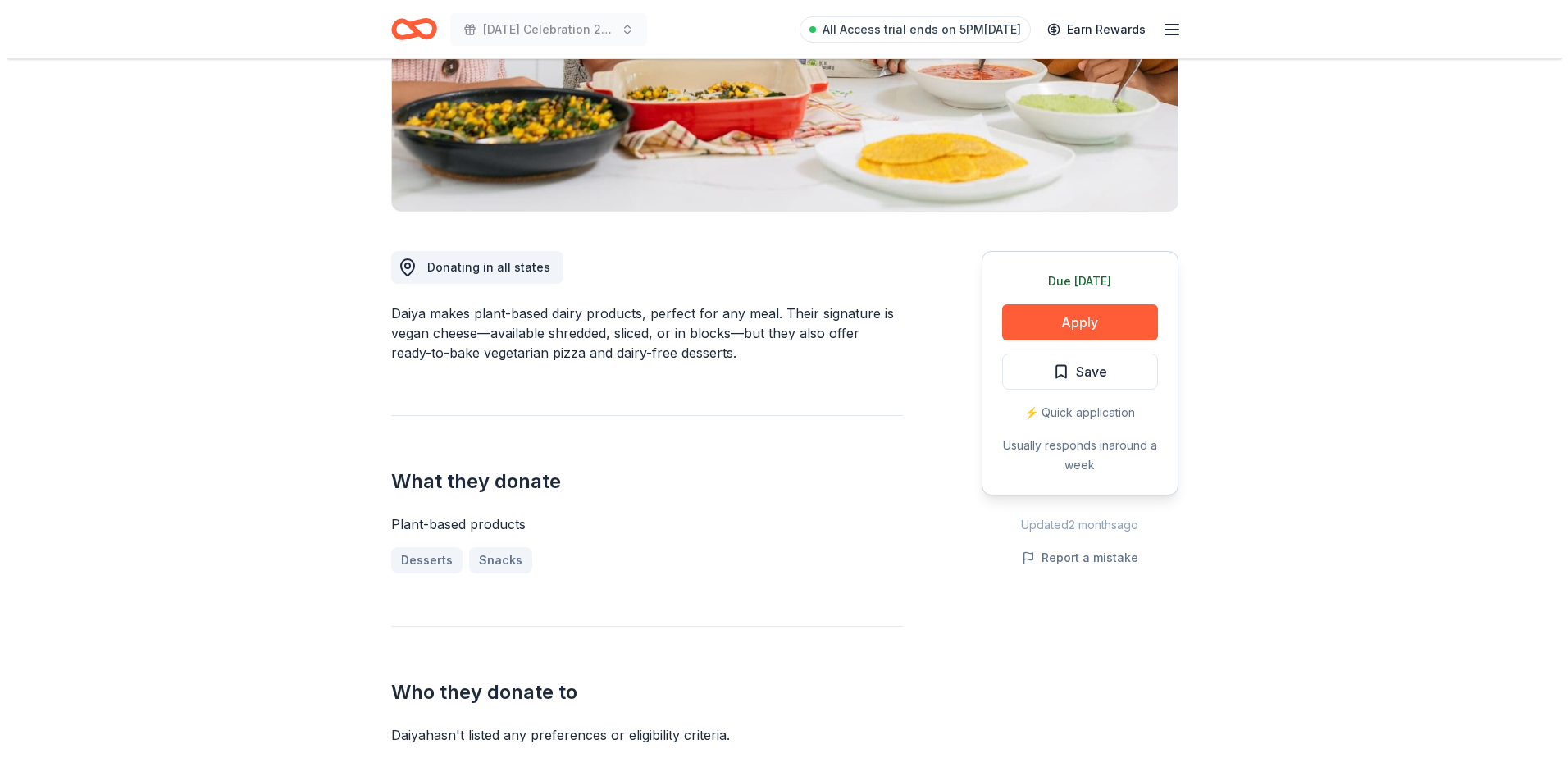
scroll to position [411, 0]
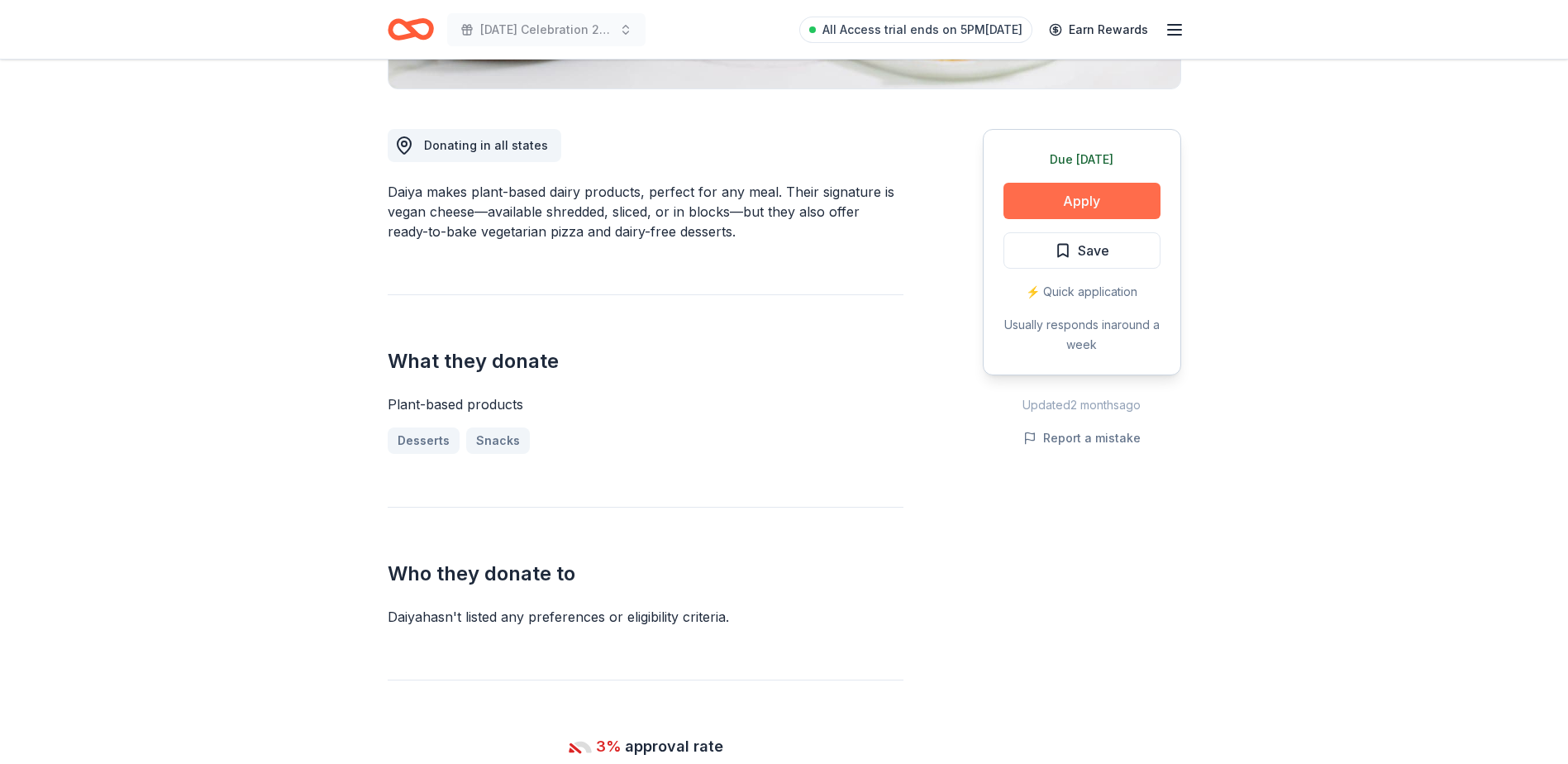
click at [1099, 198] on button "Apply" at bounding box center [1082, 201] width 157 height 37
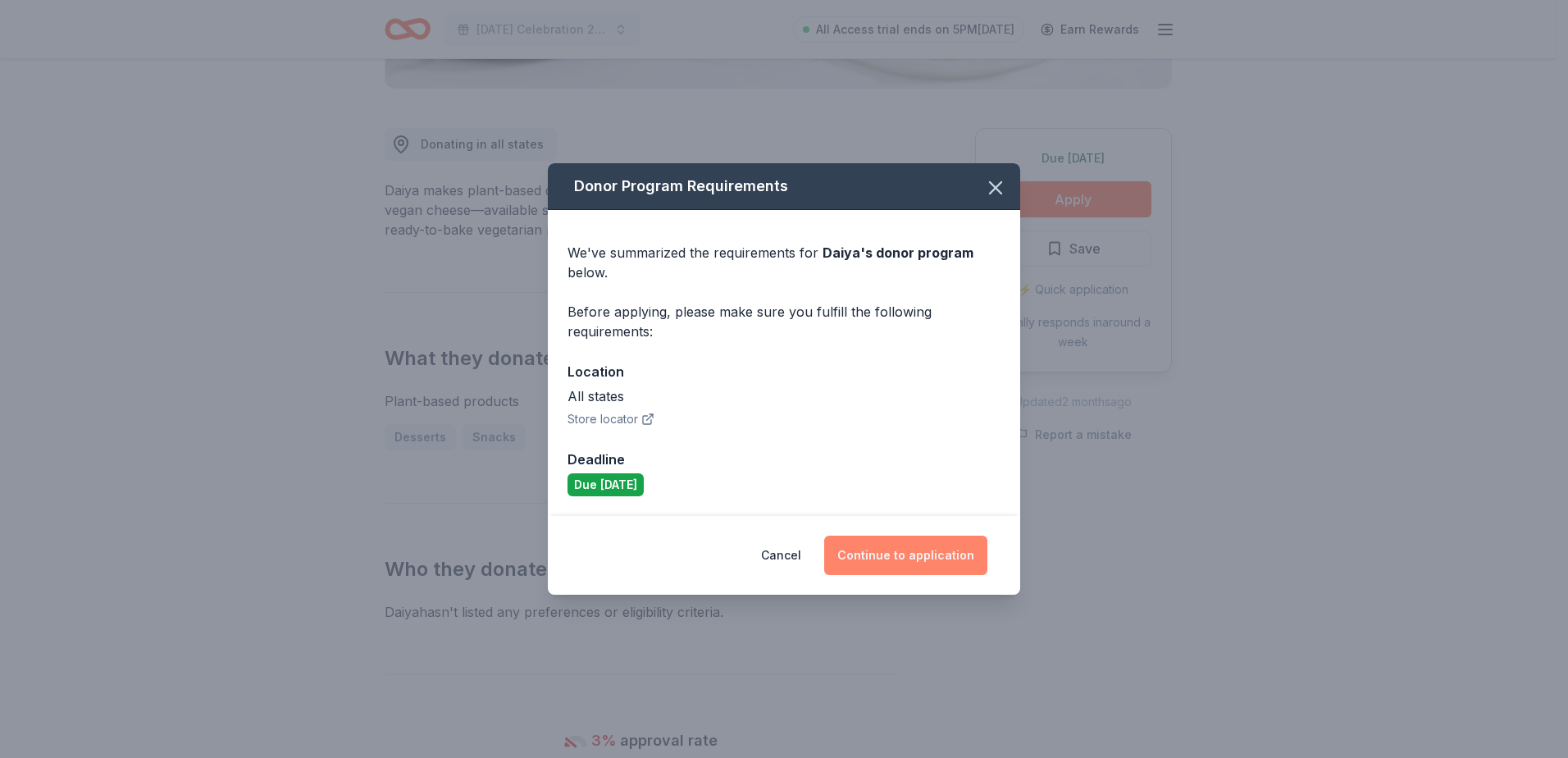
click at [915, 552] on button "Continue to application" at bounding box center [905, 556] width 163 height 39
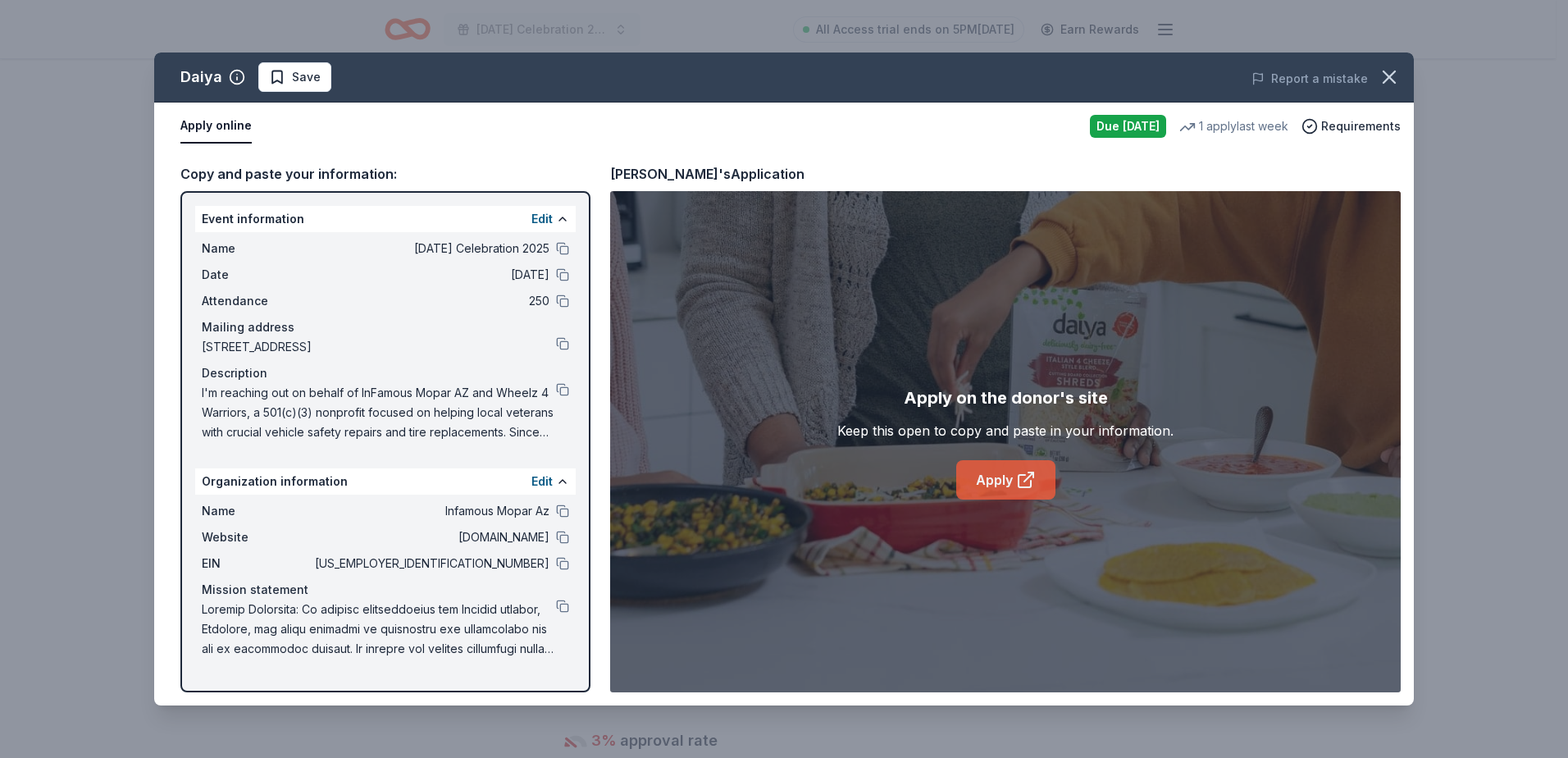
click at [991, 478] on link "Apply" at bounding box center [1006, 480] width 100 height 39
click at [280, 80] on span "Save" at bounding box center [295, 77] width 51 height 20
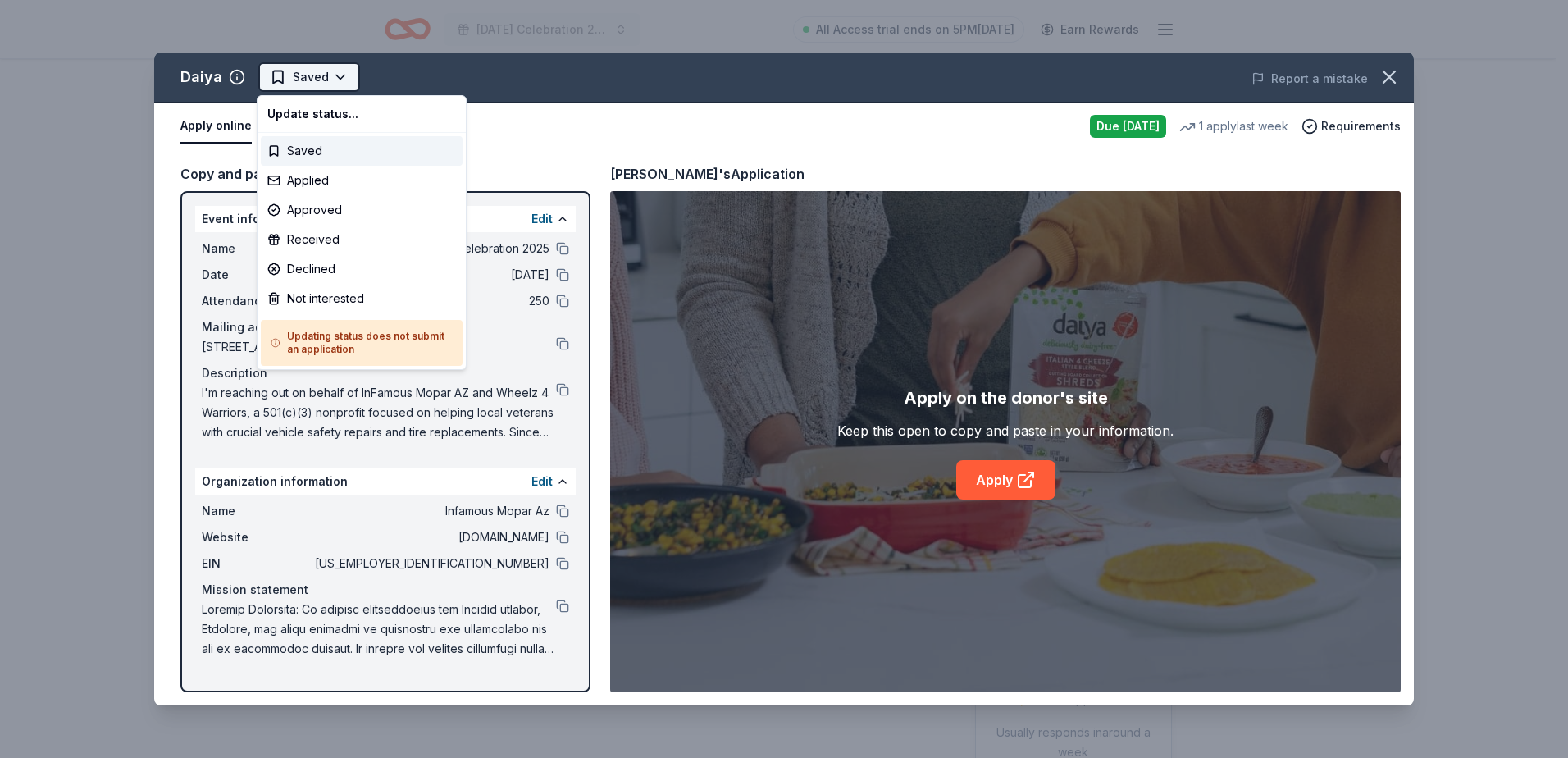
click at [340, 83] on html "Patriot Day Celebration 2025 All Access trial ends on 5PM, 8/20 Earn Rewards Du…" at bounding box center [784, 379] width 1568 height 758
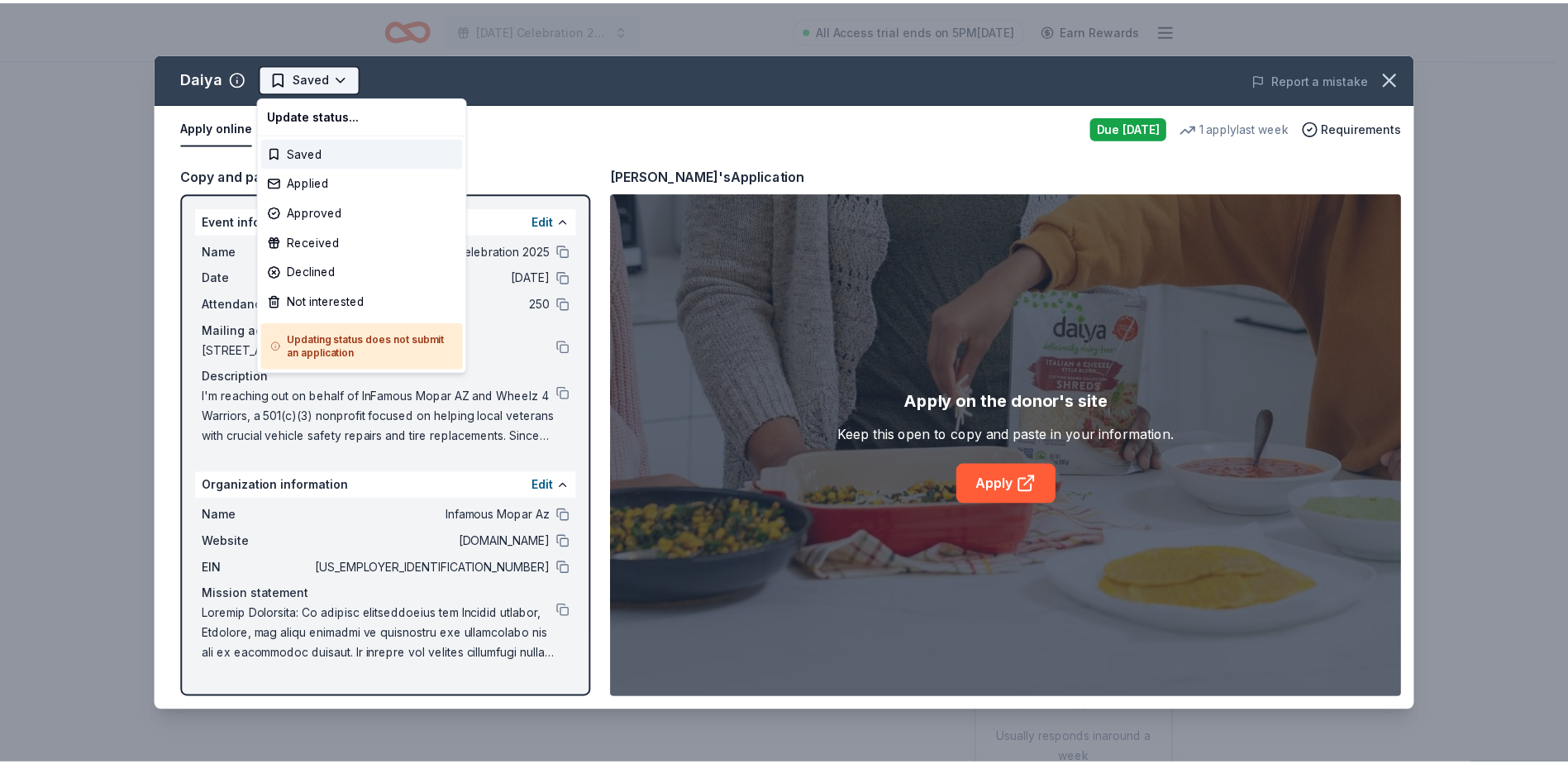
scroll to position [0, 0]
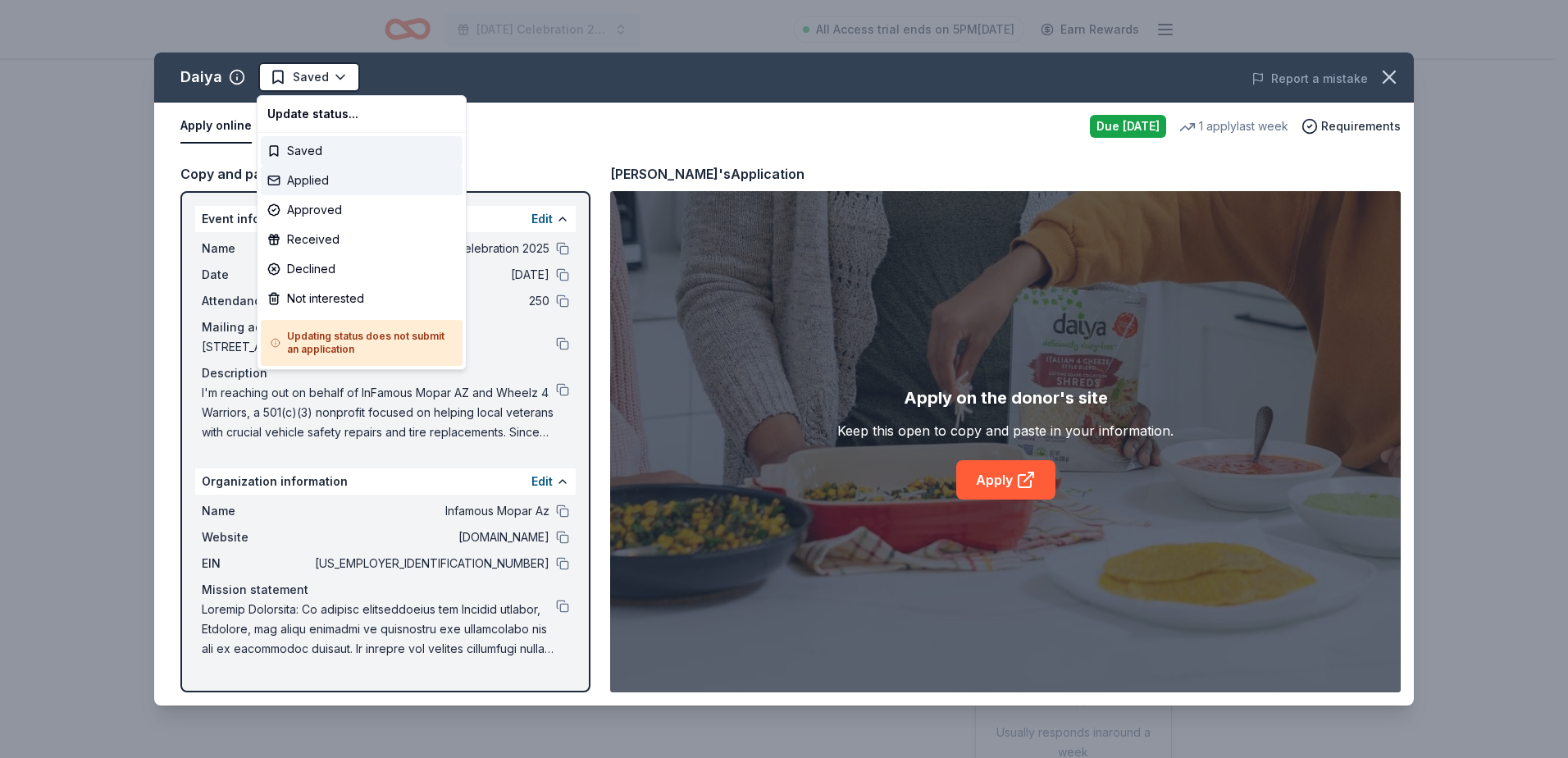
click at [352, 177] on div "Applied" at bounding box center [361, 181] width 202 height 30
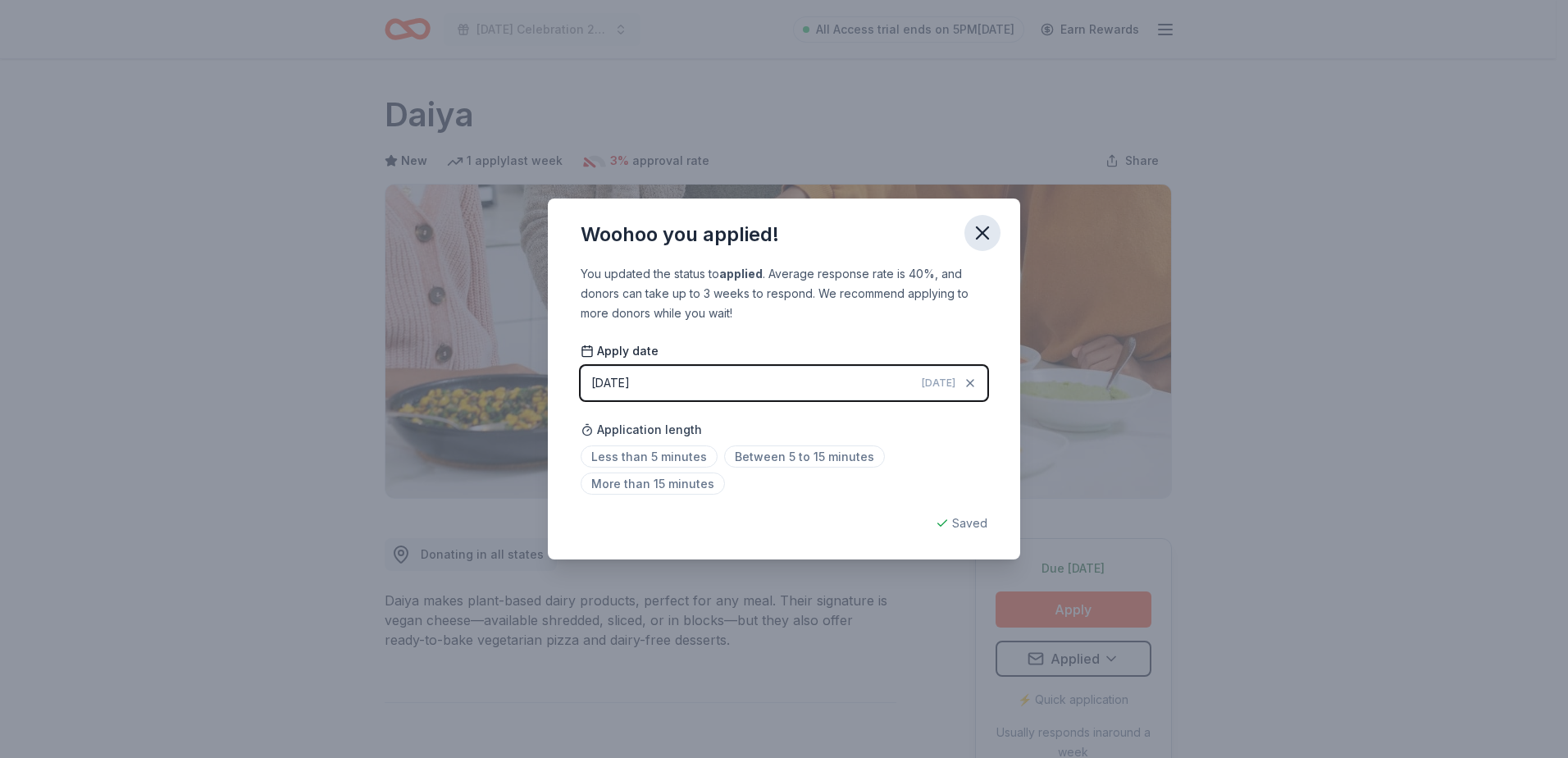
click at [974, 224] on icon "button" at bounding box center [982, 232] width 23 height 23
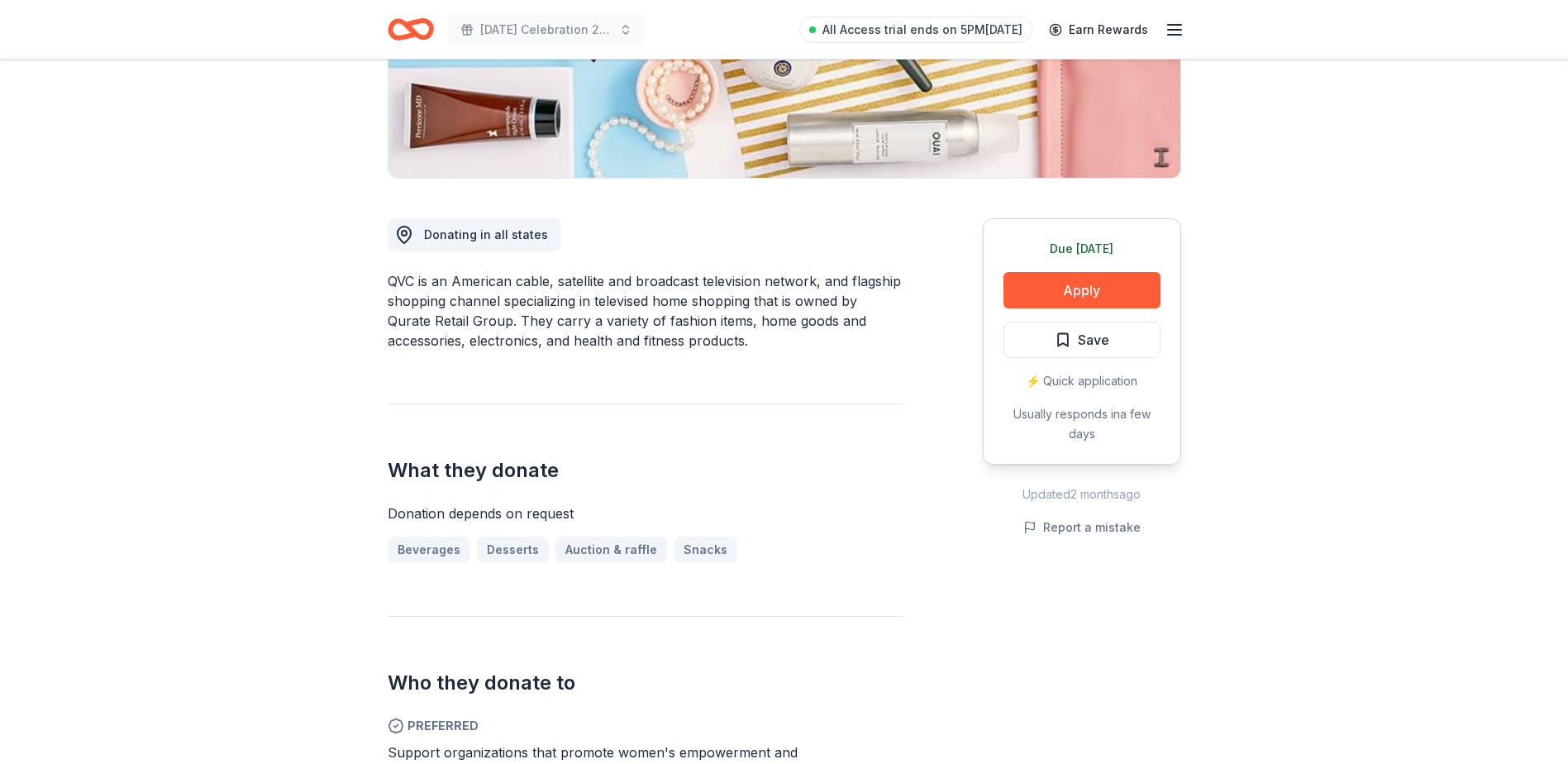
scroll to position [414, 0]
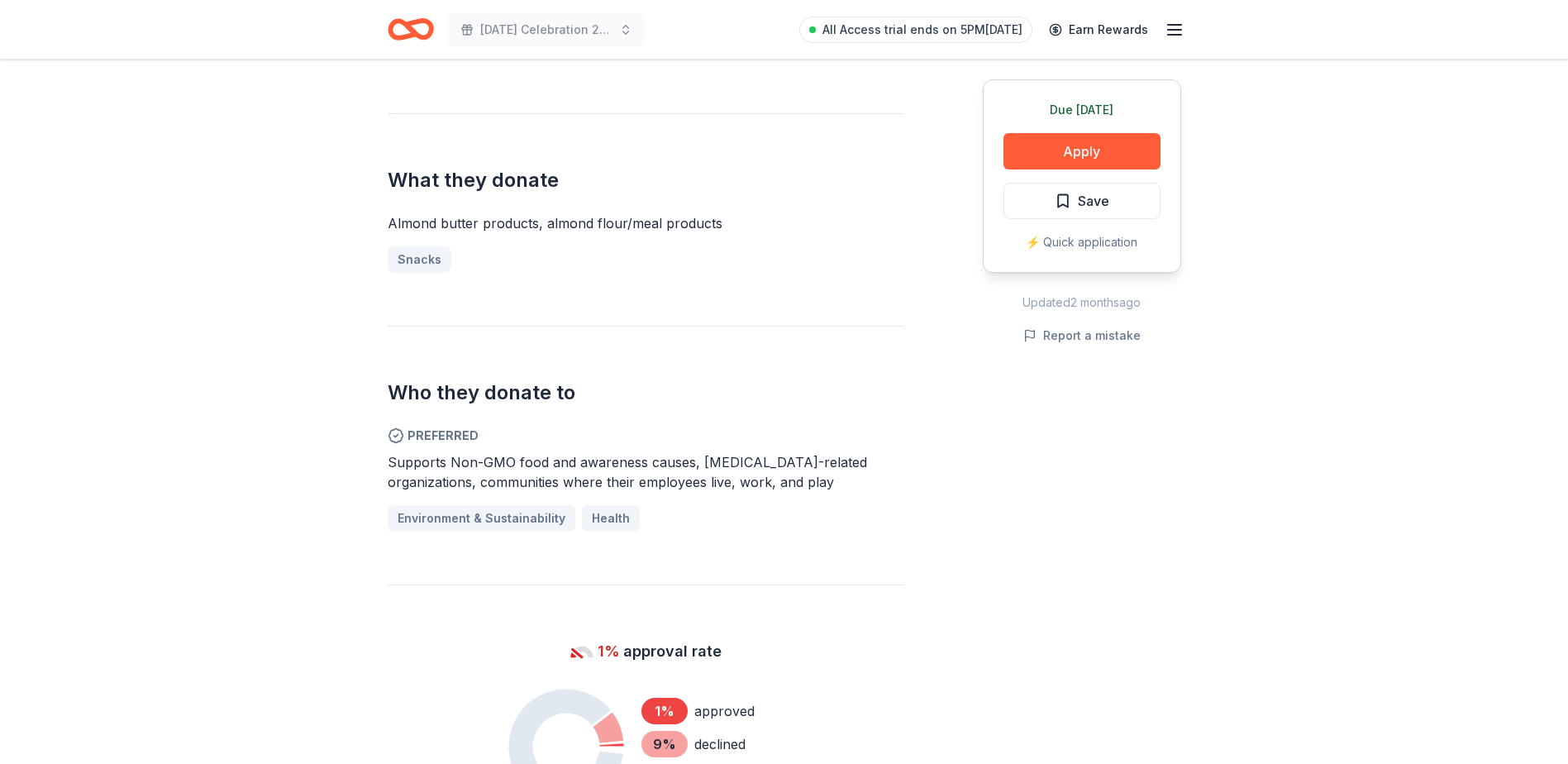
scroll to position [579, 0]
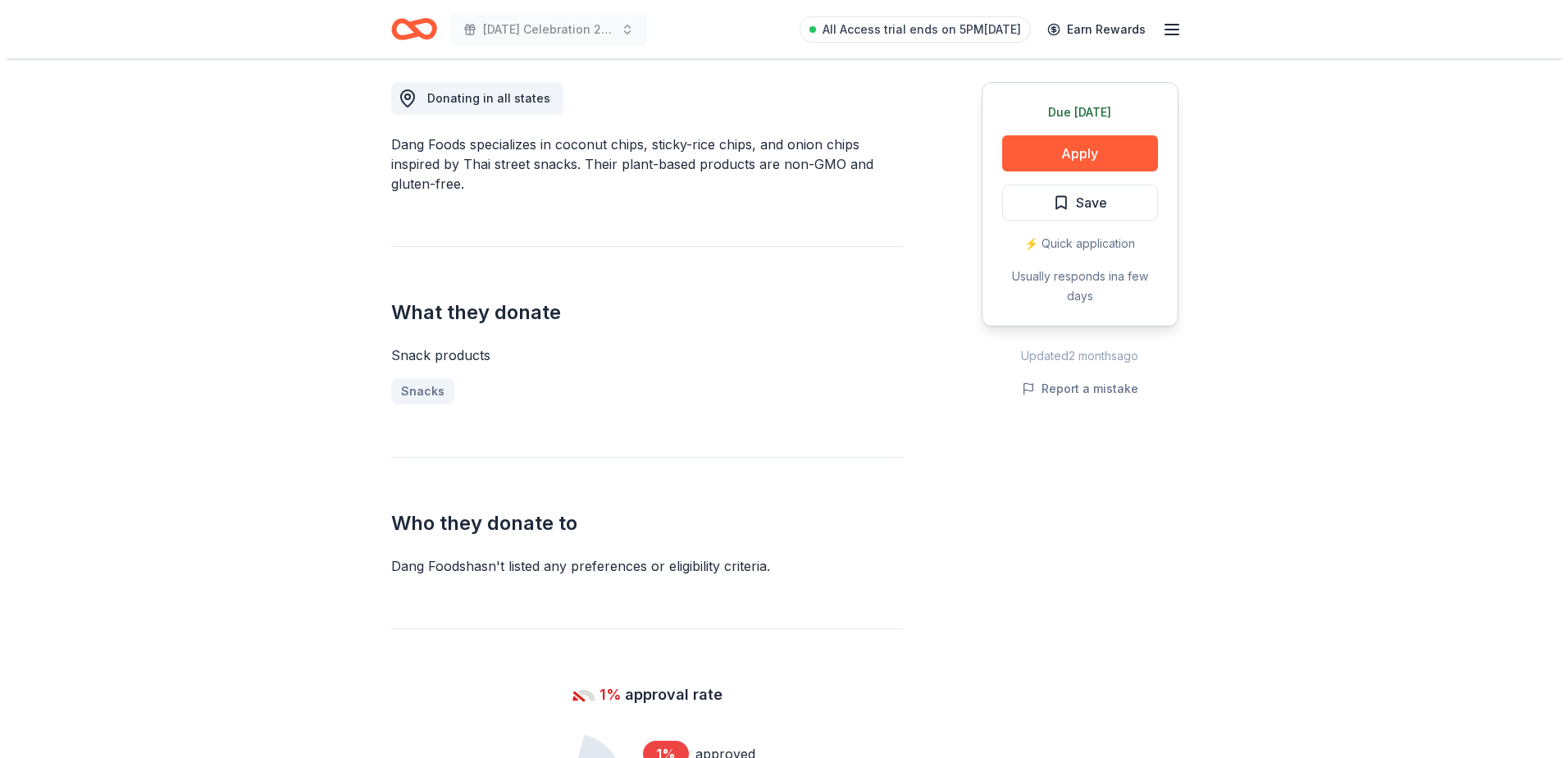
scroll to position [493, 0]
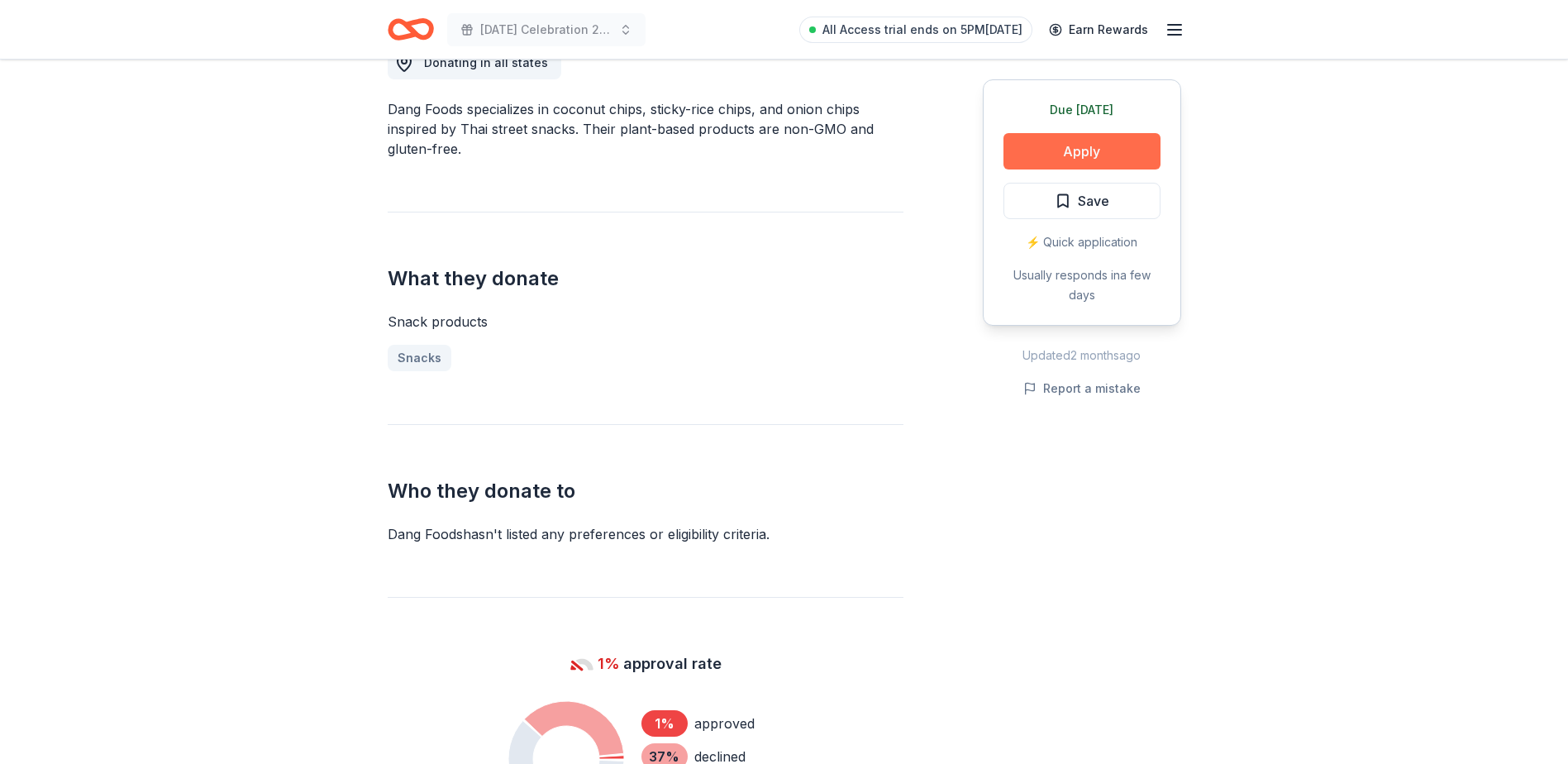
click at [1086, 148] on button "Apply" at bounding box center [1082, 151] width 157 height 37
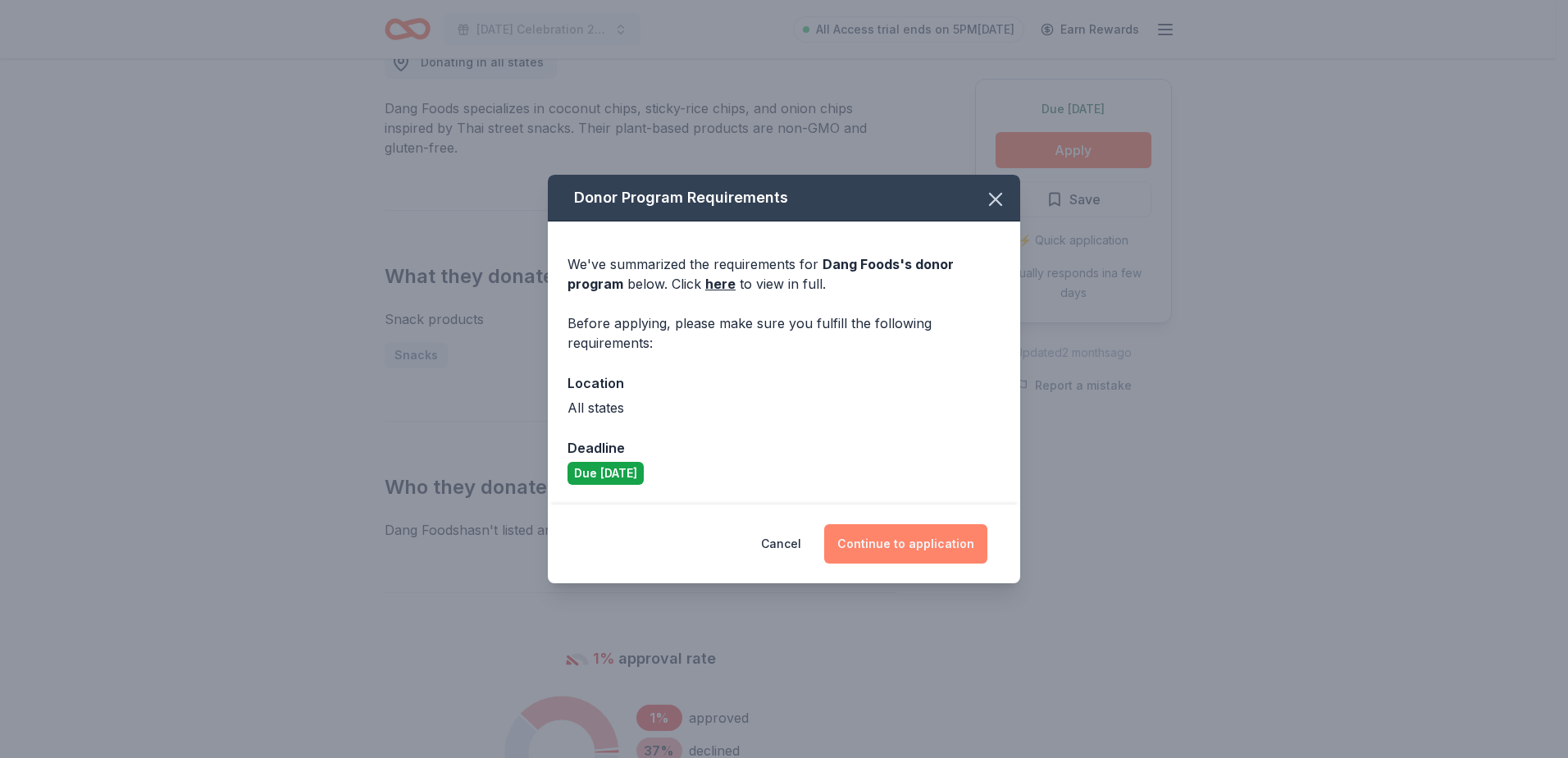
click at [933, 556] on button "Continue to application" at bounding box center [905, 544] width 163 height 39
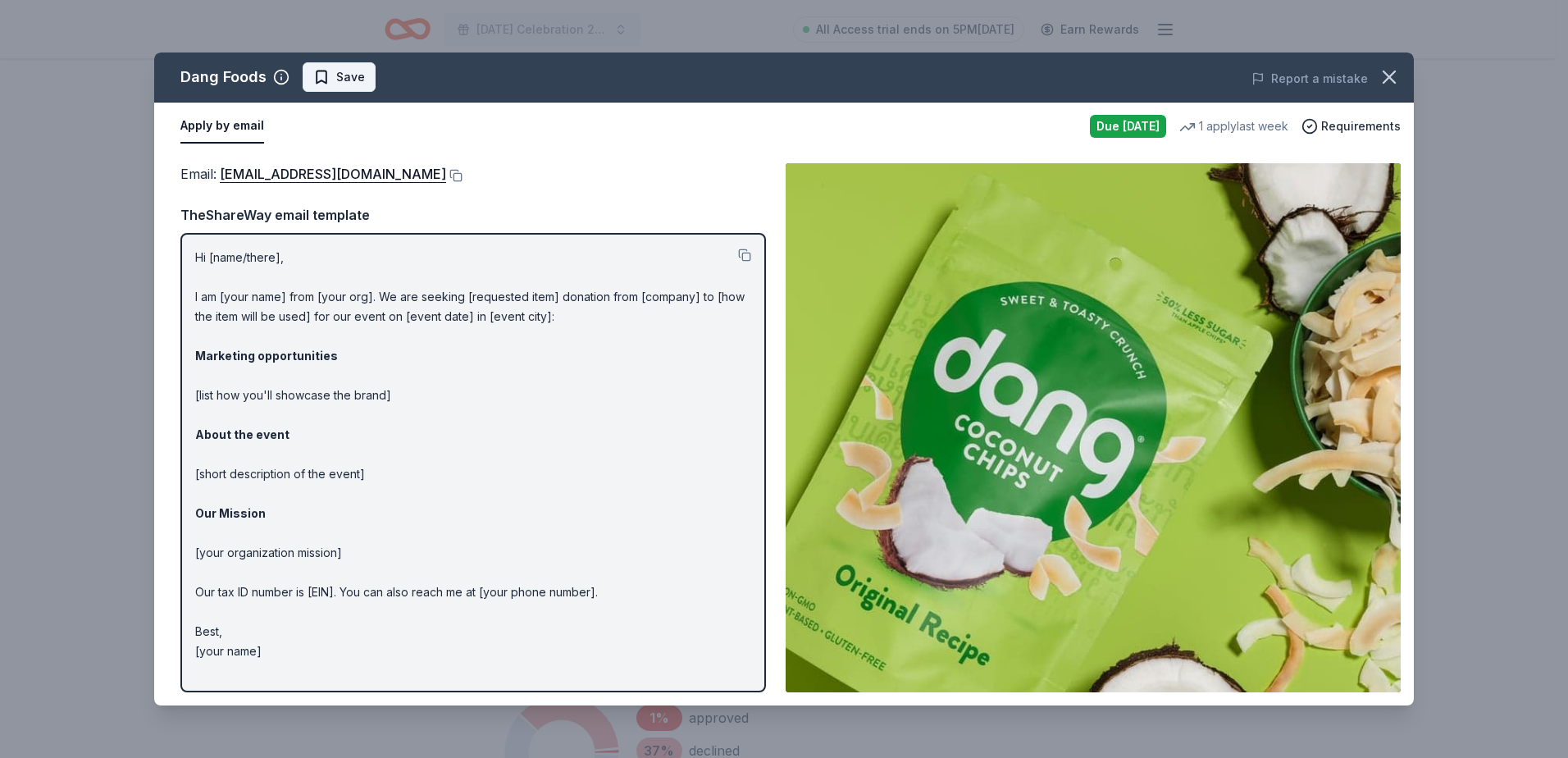
click at [307, 74] on button "Save" at bounding box center [339, 77] width 73 height 30
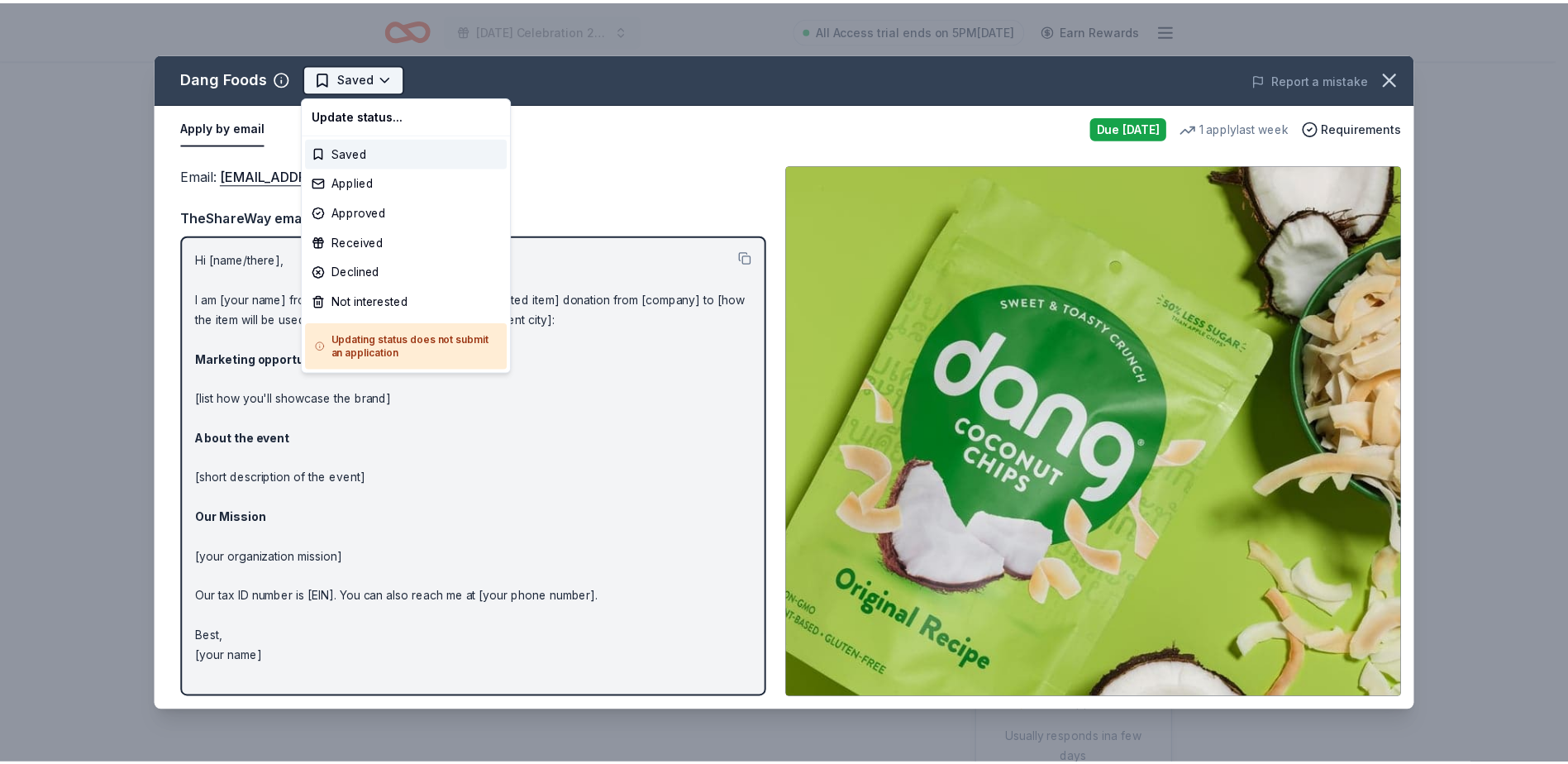
scroll to position [0, 0]
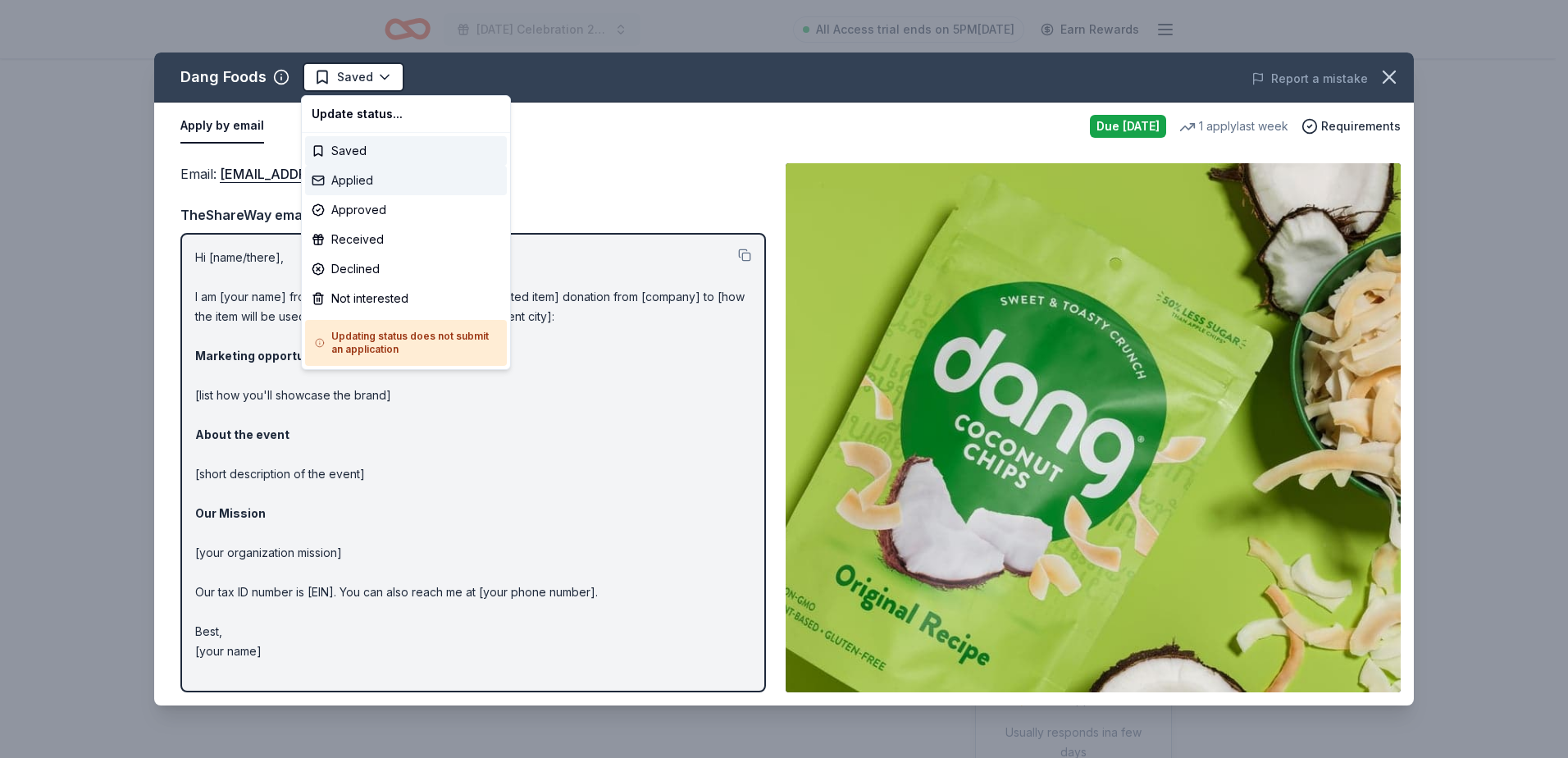
click at [367, 176] on div "Applied" at bounding box center [406, 181] width 202 height 30
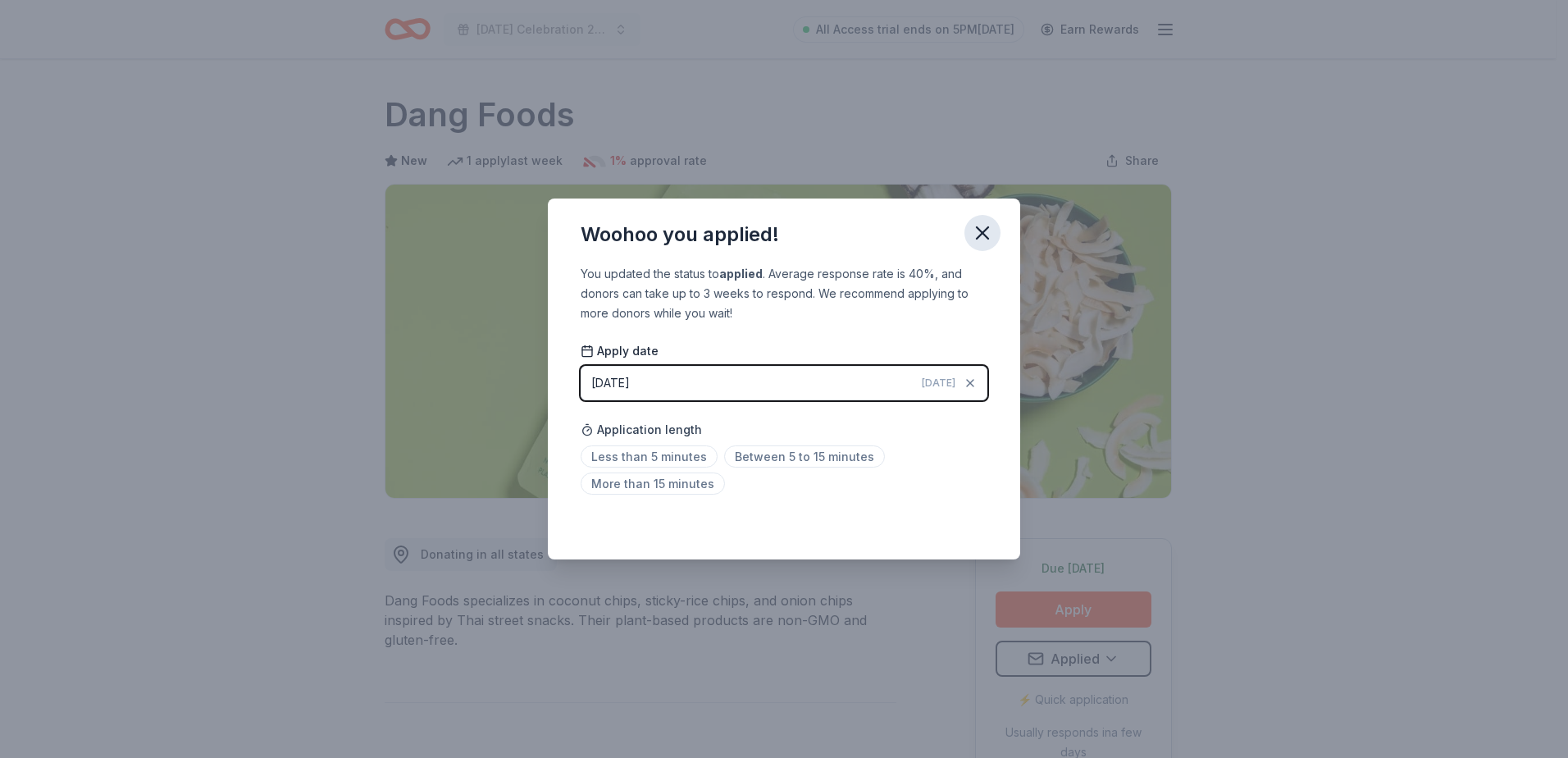
click at [977, 227] on icon "button" at bounding box center [983, 233] width 12 height 12
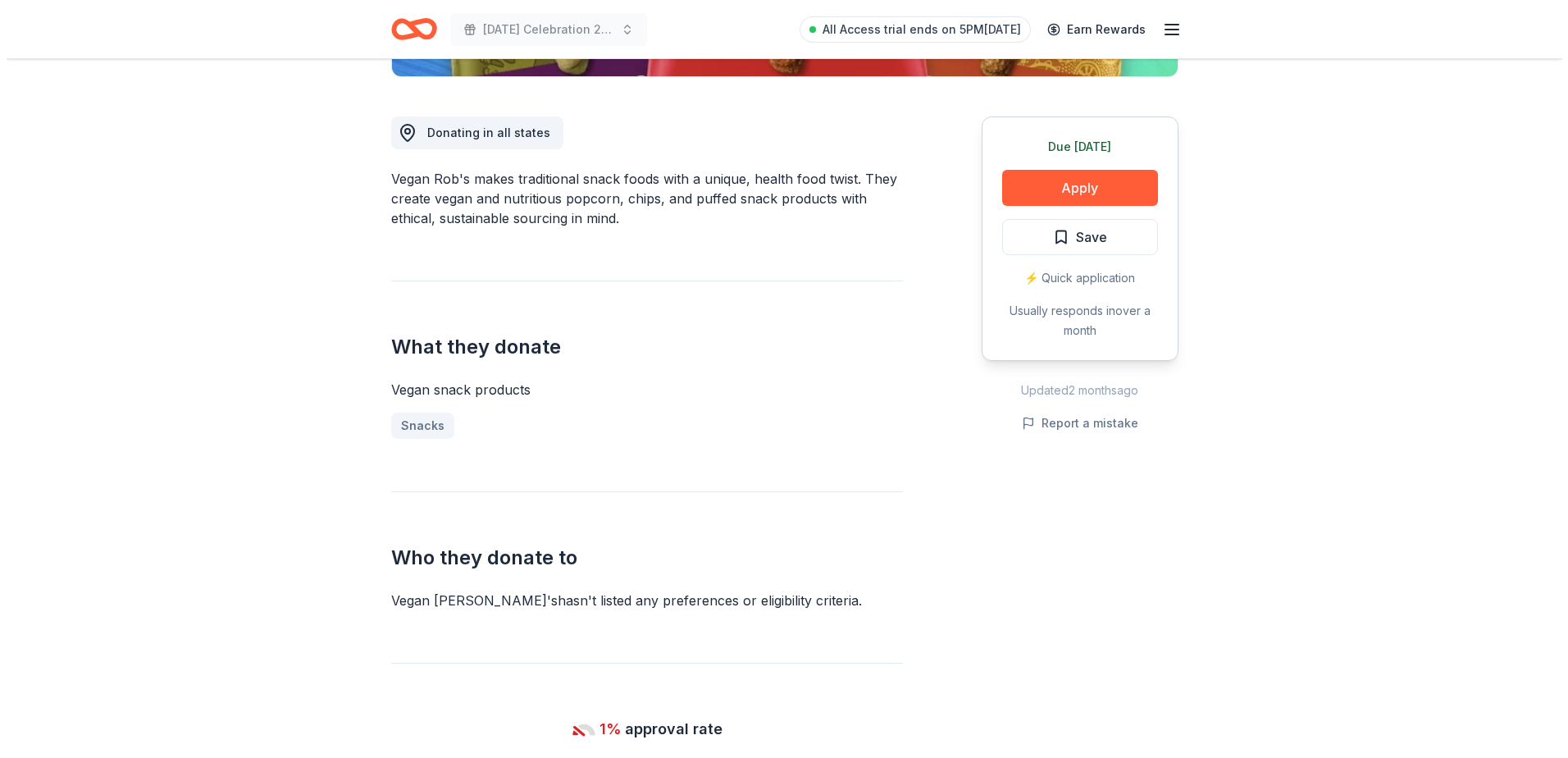
scroll to position [329, 0]
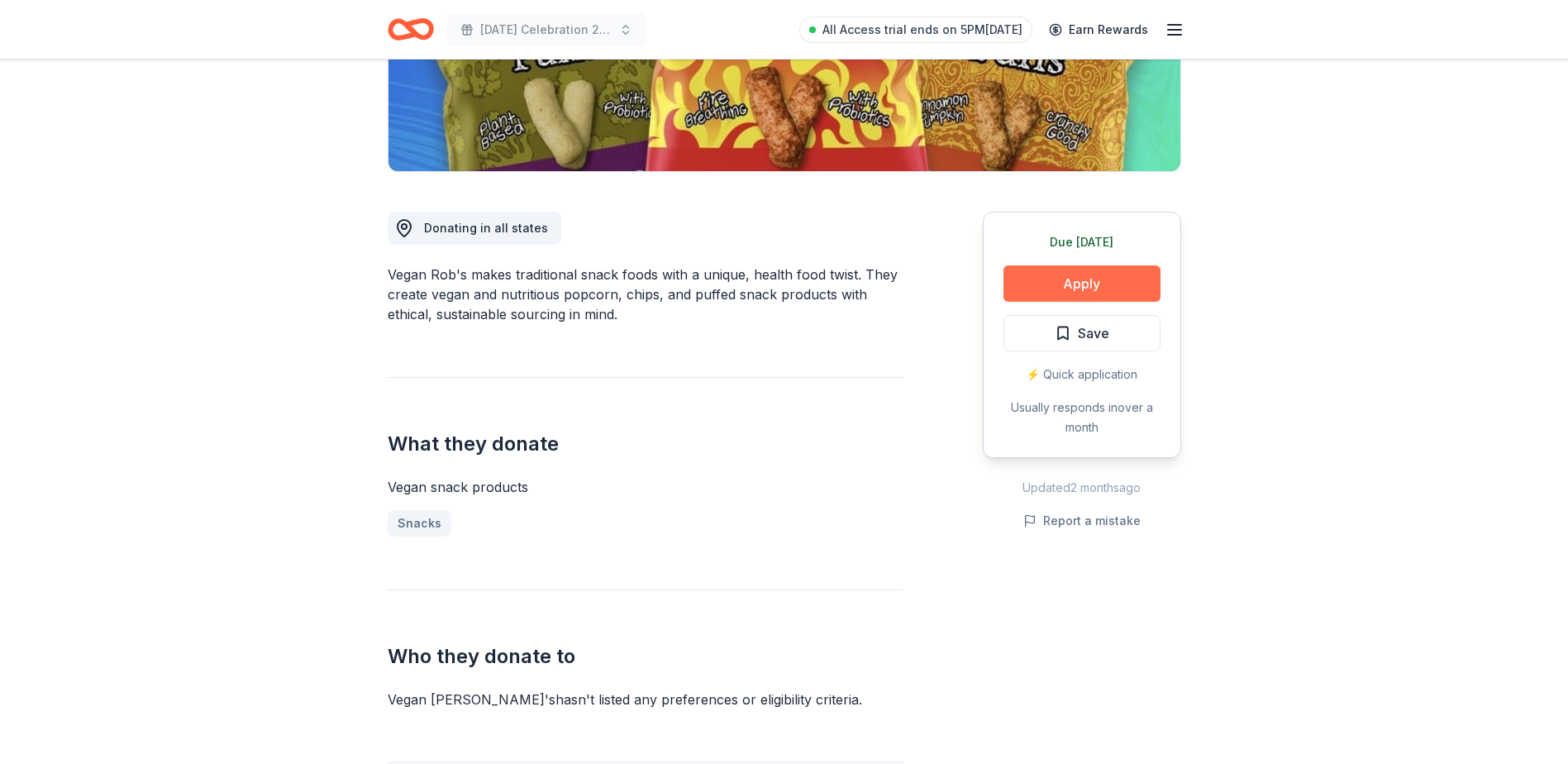
click at [1139, 282] on button "Apply" at bounding box center [1082, 284] width 157 height 37
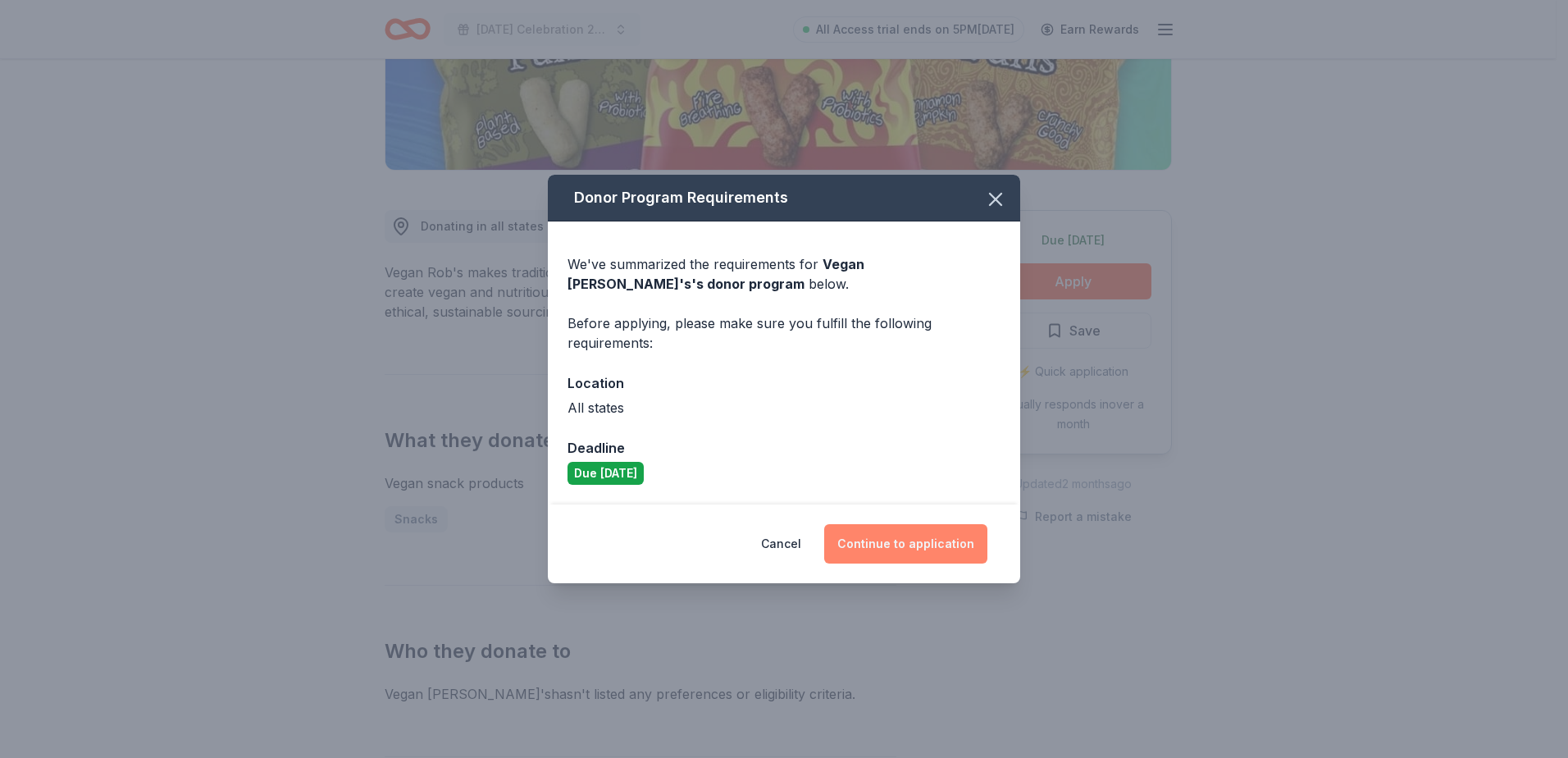
click at [912, 541] on button "Continue to application" at bounding box center [905, 544] width 163 height 39
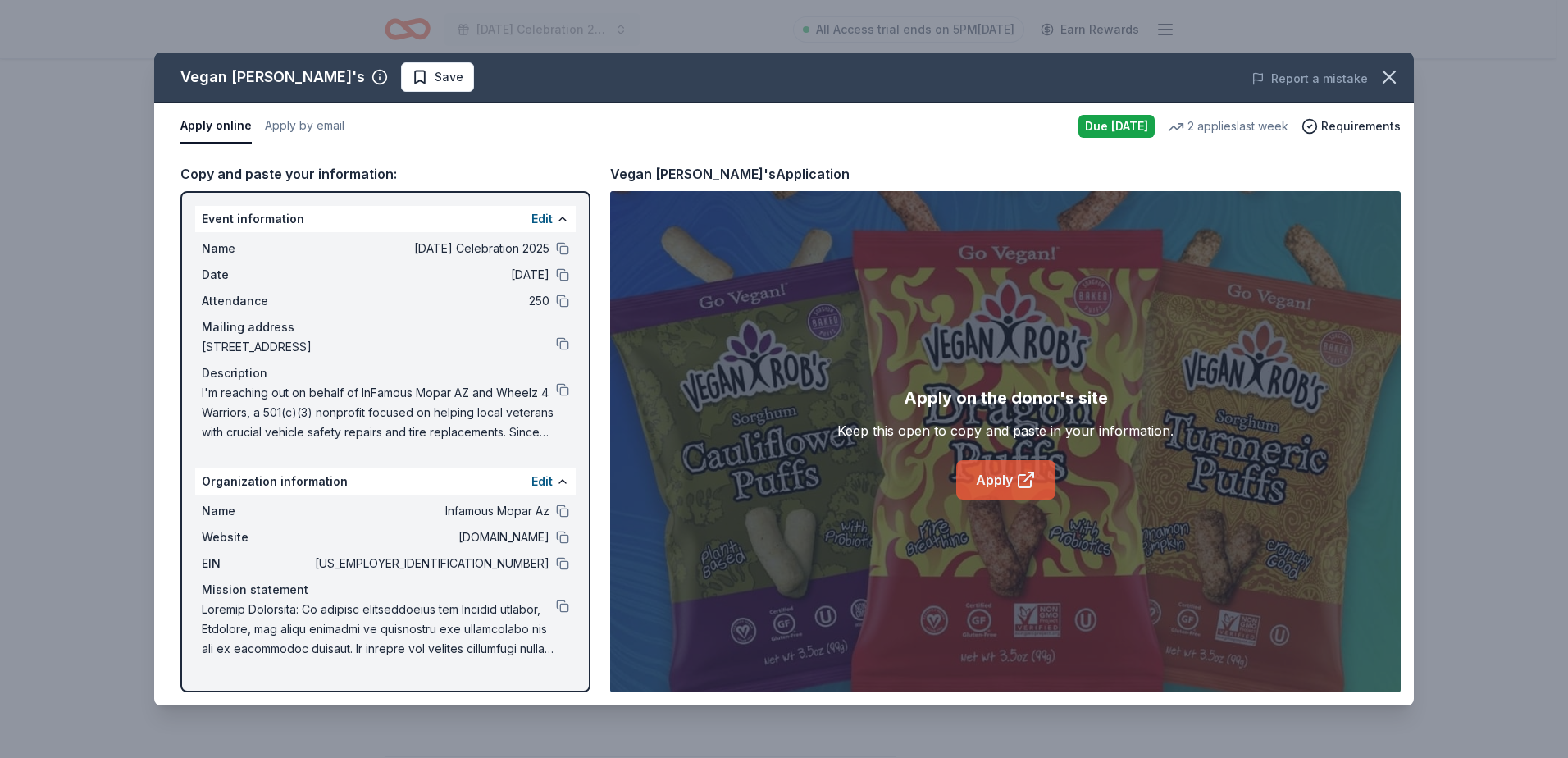
click at [1009, 491] on link "Apply" at bounding box center [1006, 480] width 100 height 39
click at [435, 73] on span "Save" at bounding box center [449, 77] width 29 height 20
click at [377, 80] on html "[DATE] Celebration 2025 All Access trial ends on 5PM[DATE] Earn Rewards Due [DA…" at bounding box center [784, 50] width 1568 height 758
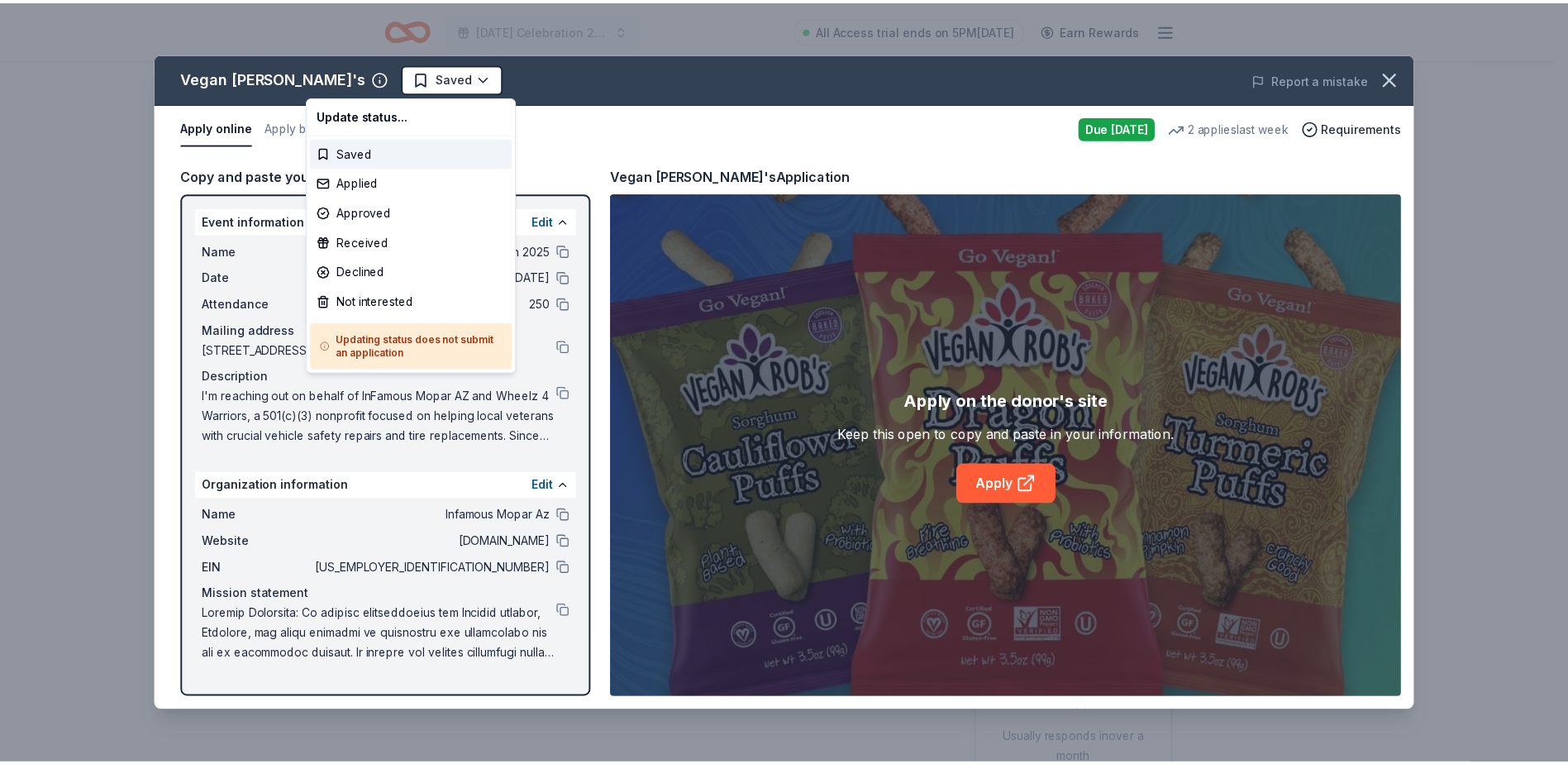
scroll to position [0, 0]
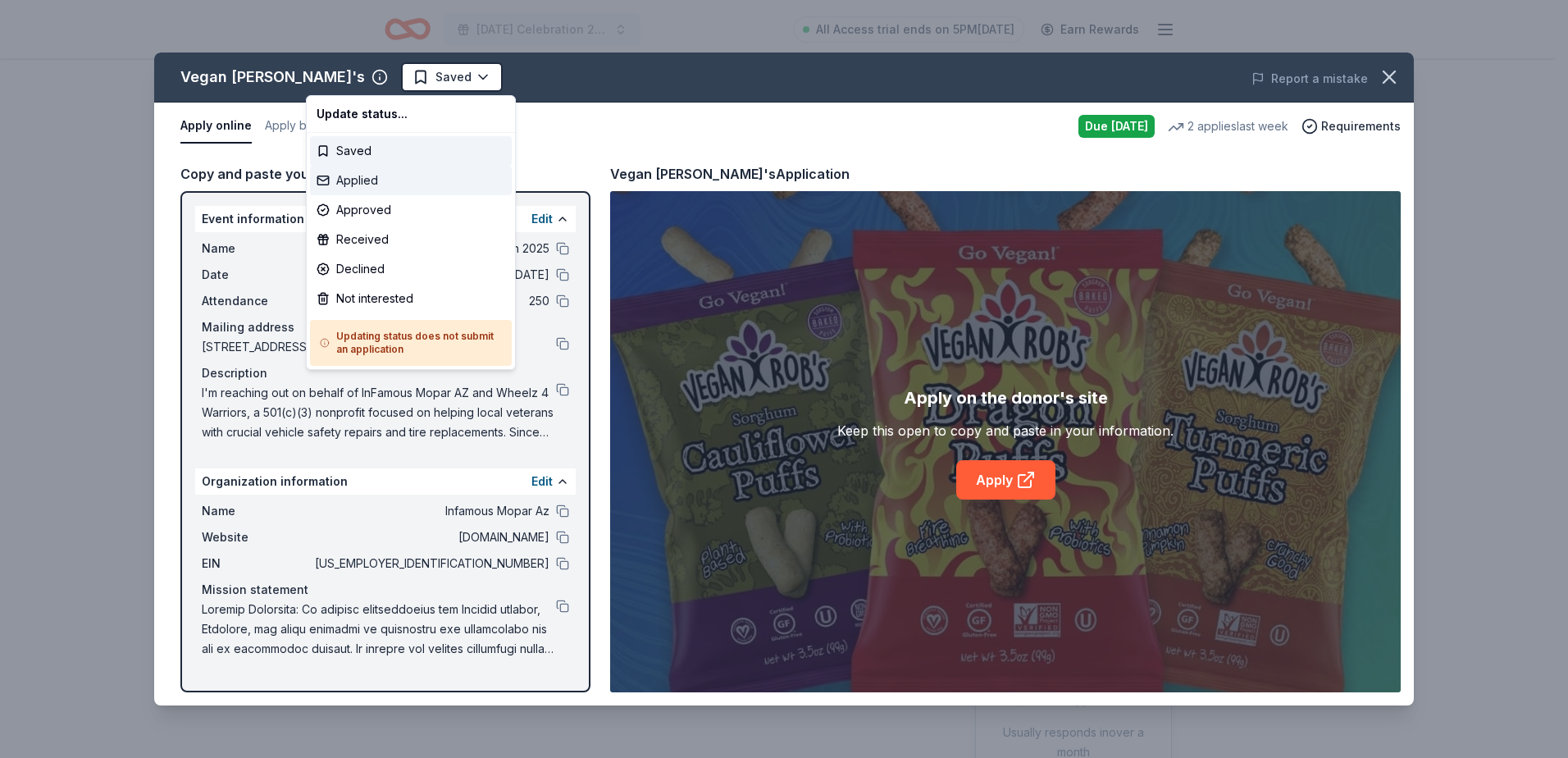
click at [369, 186] on div "Applied" at bounding box center [411, 181] width 202 height 30
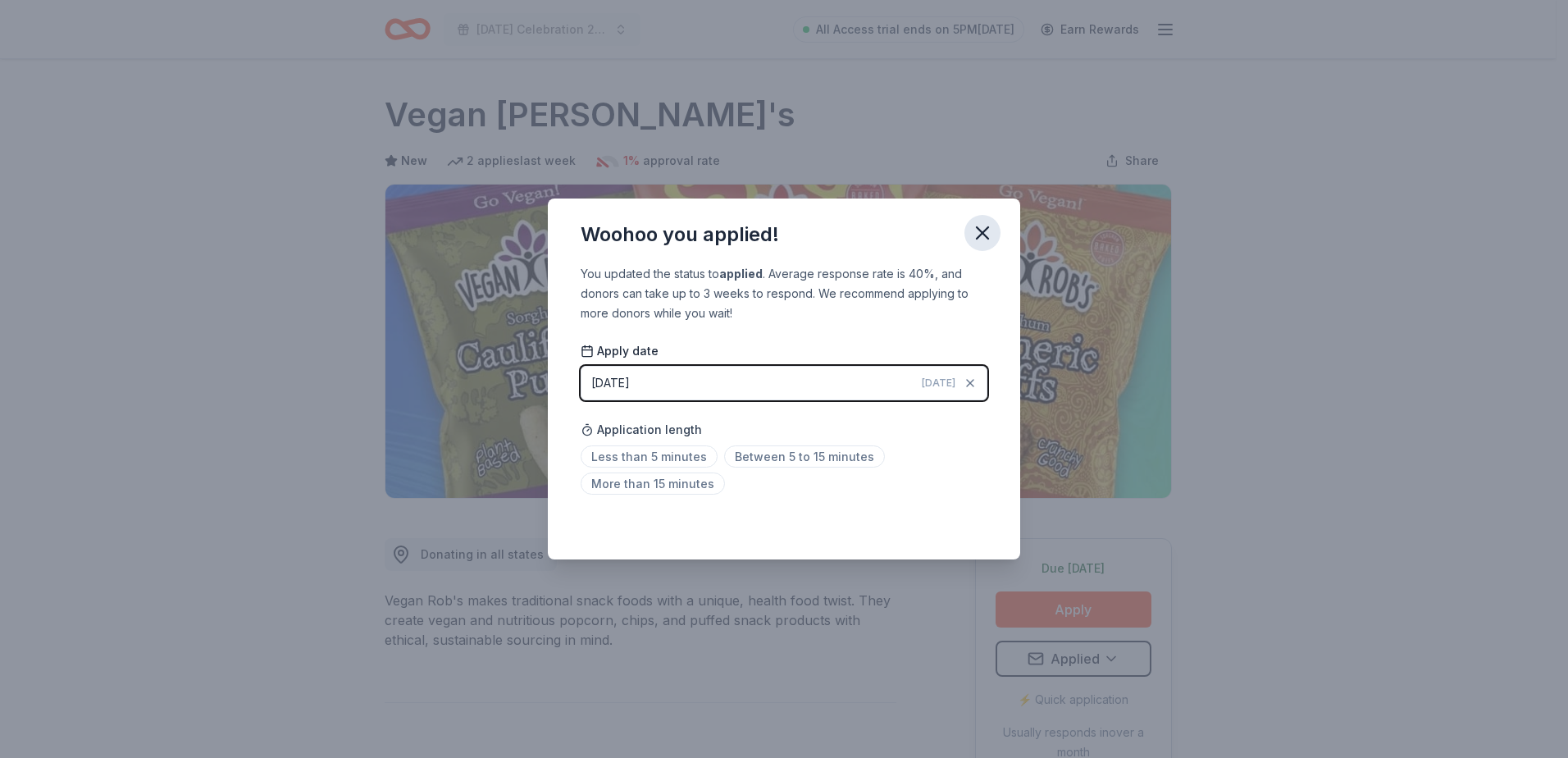
click at [975, 221] on icon "button" at bounding box center [982, 232] width 23 height 23
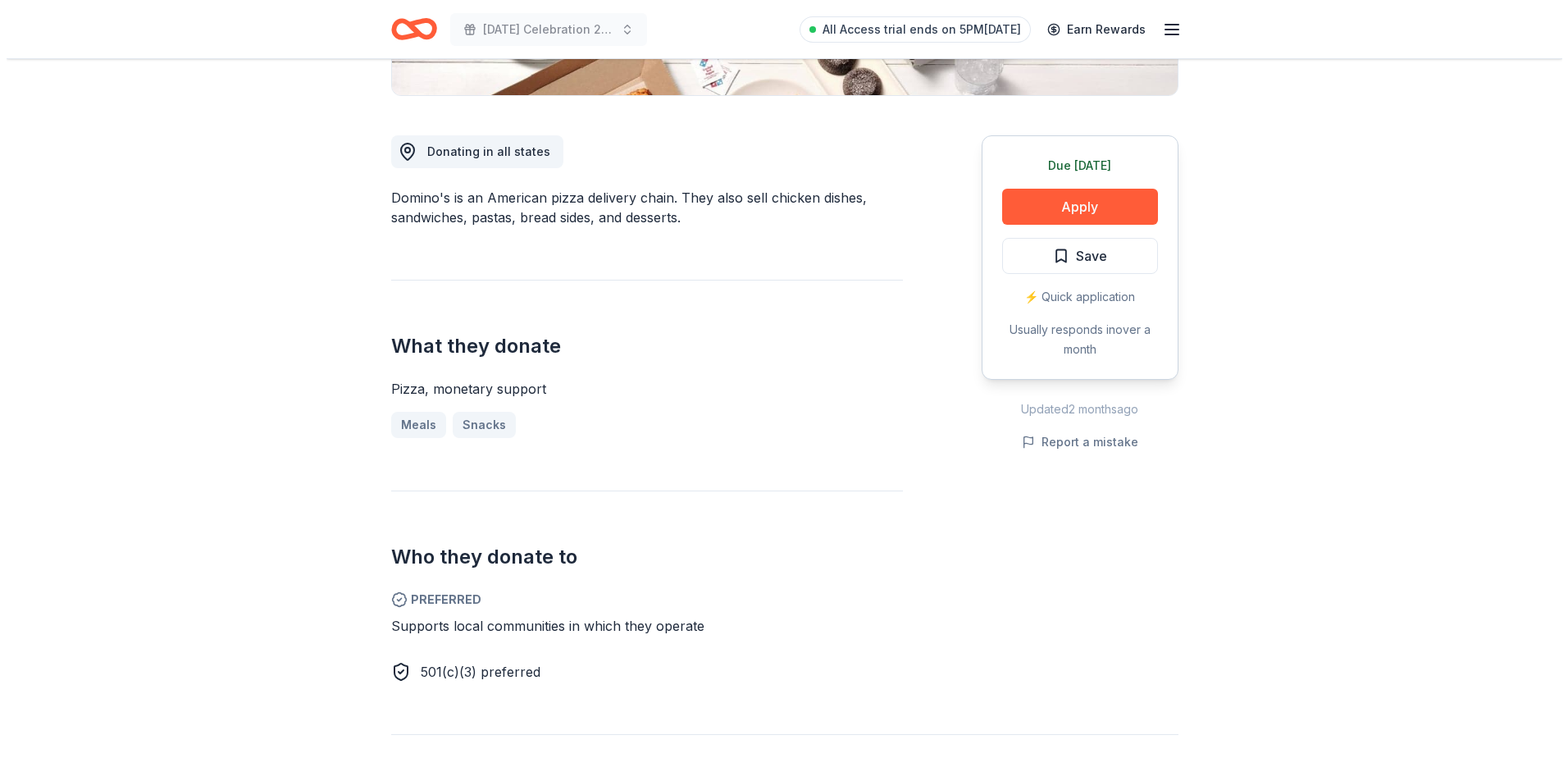
scroll to position [493, 0]
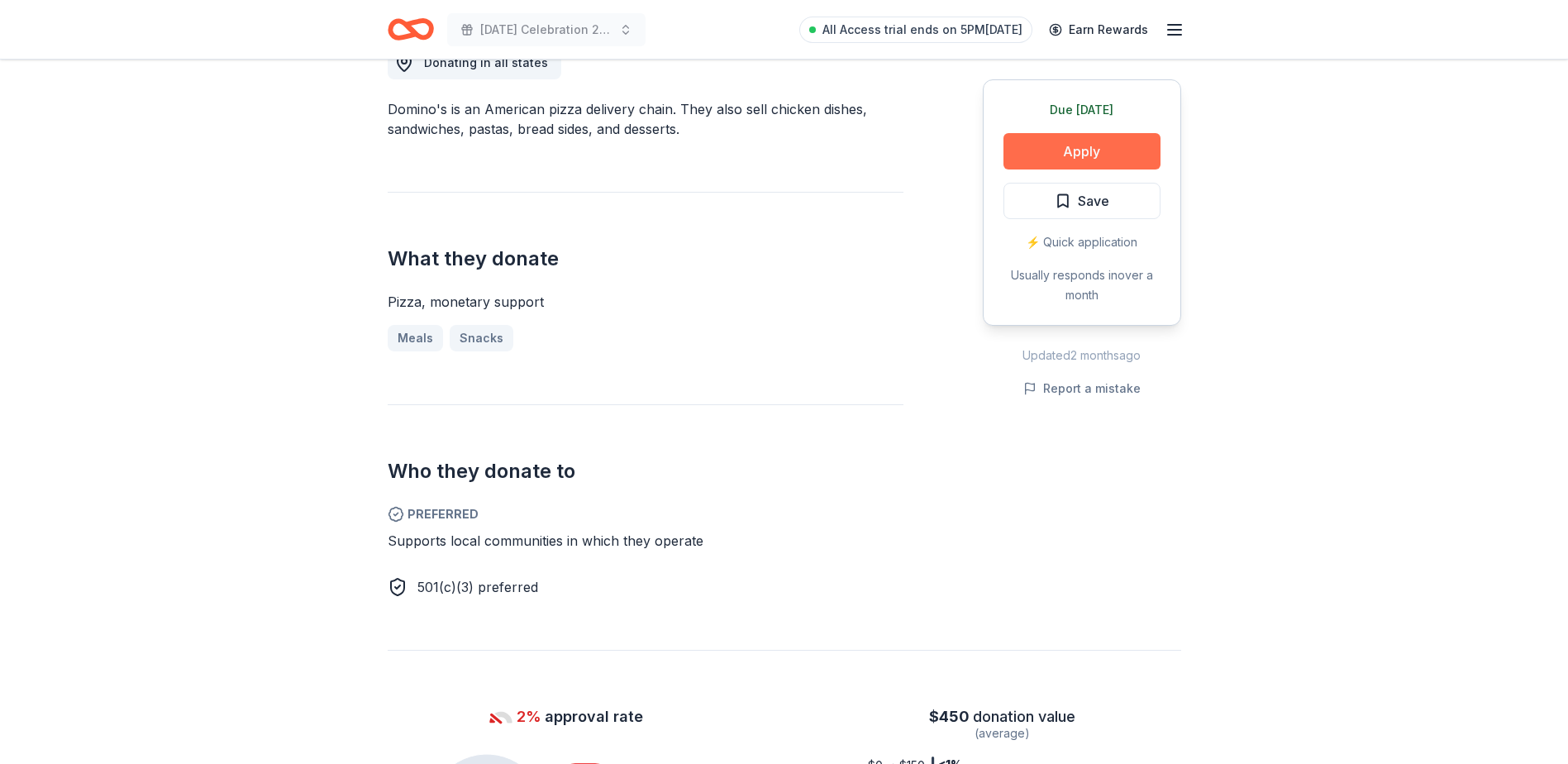
click at [1117, 150] on button "Apply" at bounding box center [1082, 151] width 157 height 37
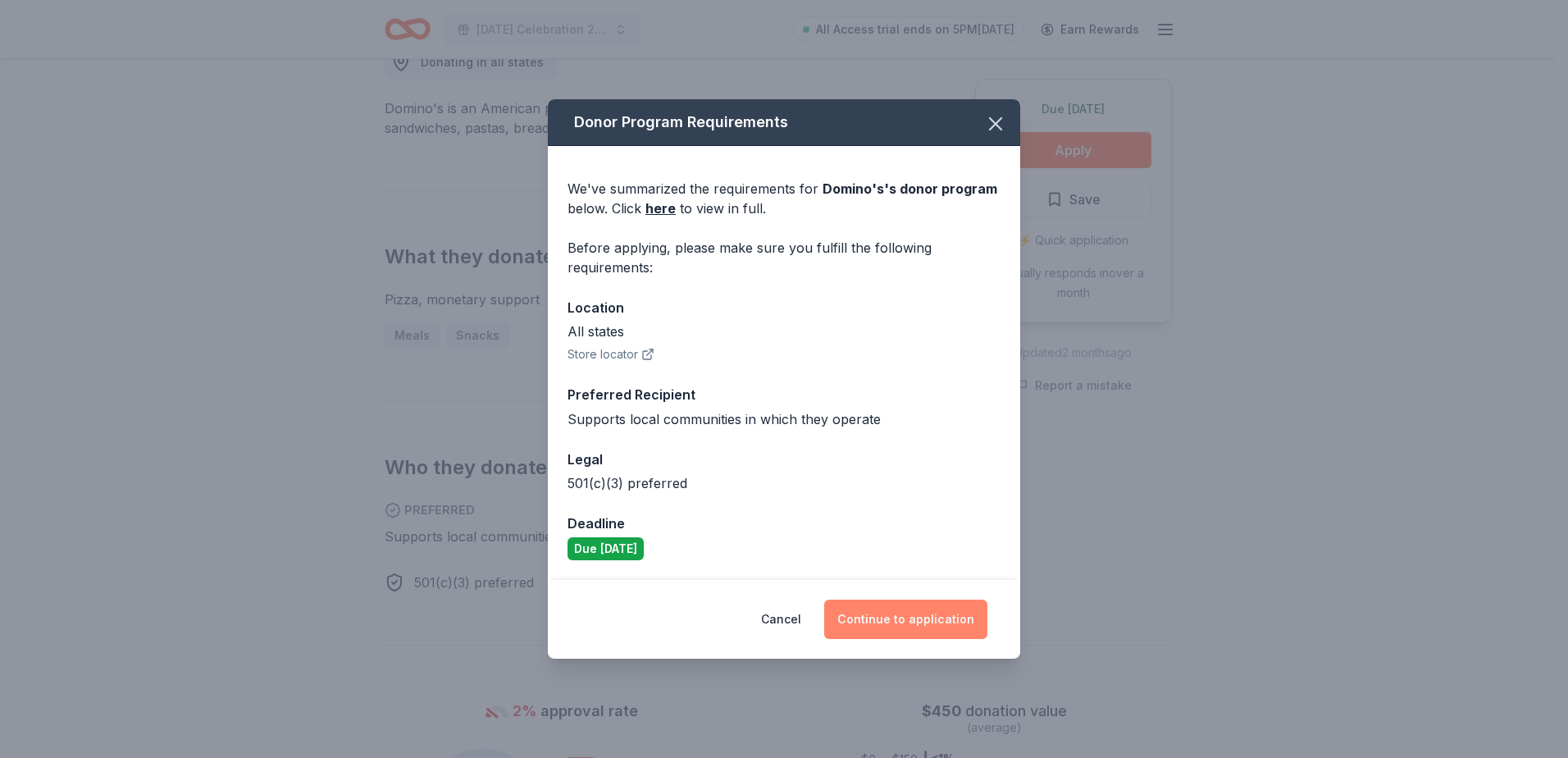
click at [929, 616] on button "Continue to application" at bounding box center [905, 620] width 163 height 39
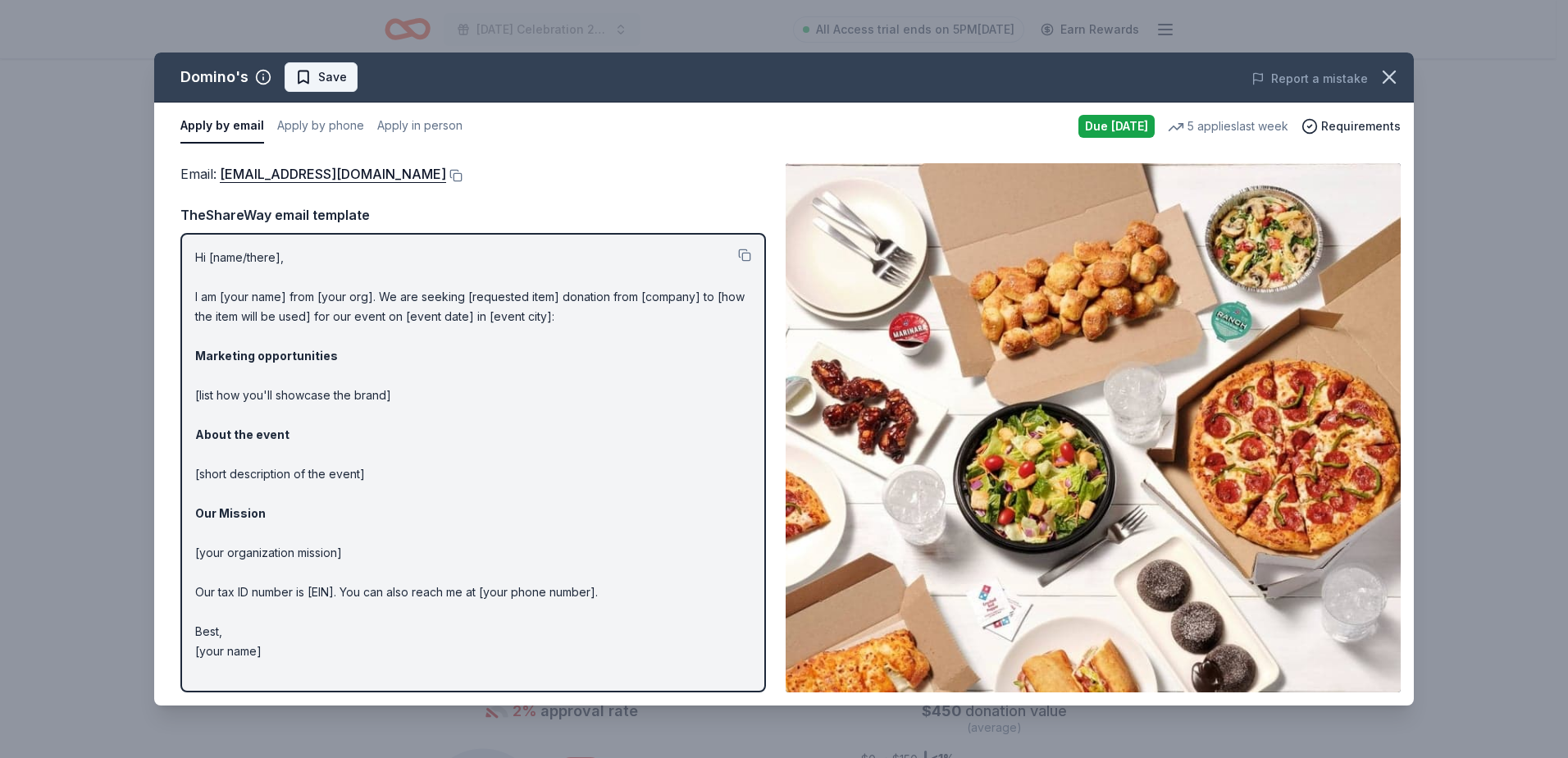
click at [319, 73] on span "Save" at bounding box center [333, 77] width 29 height 20
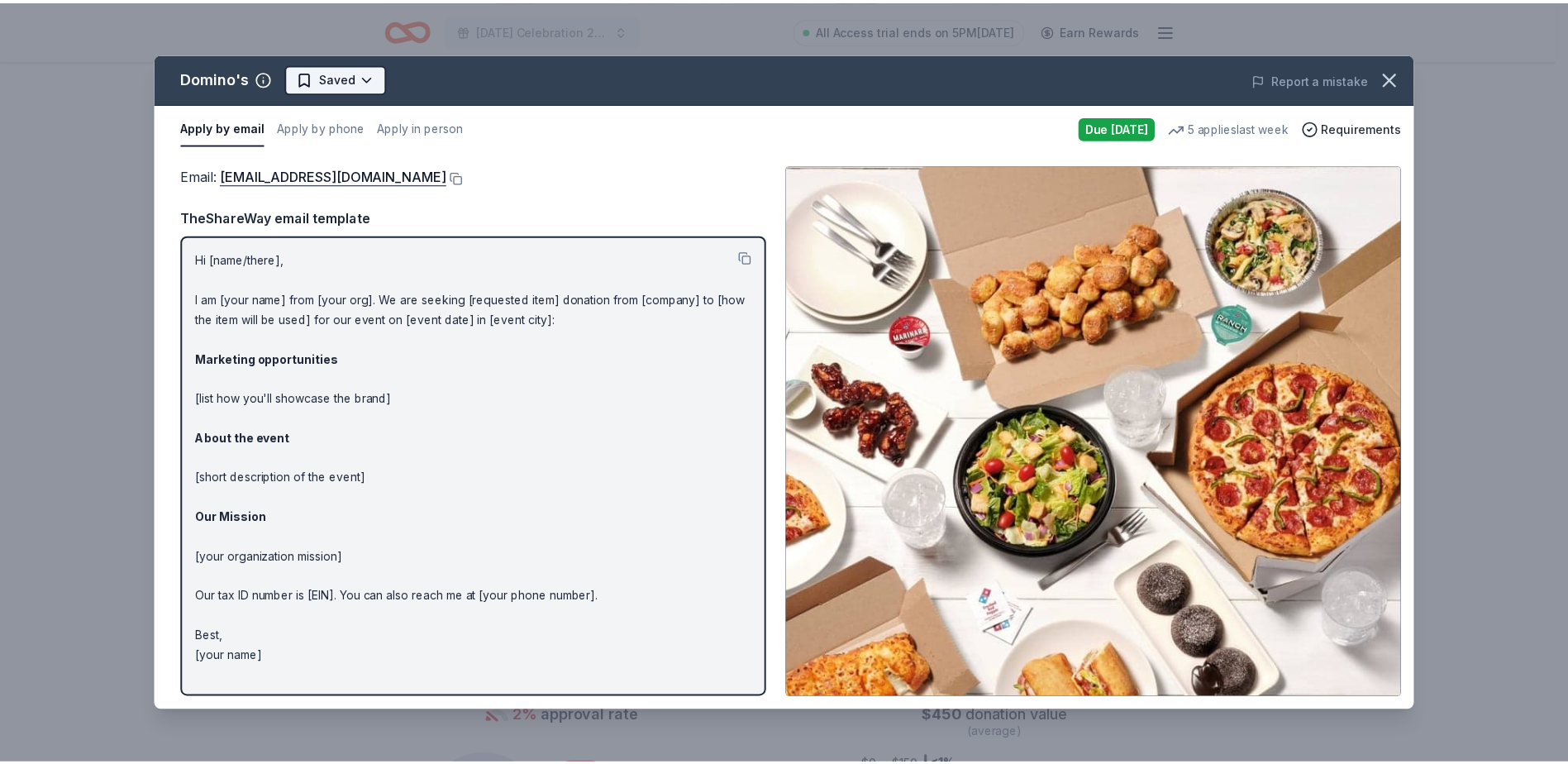
scroll to position [0, 0]
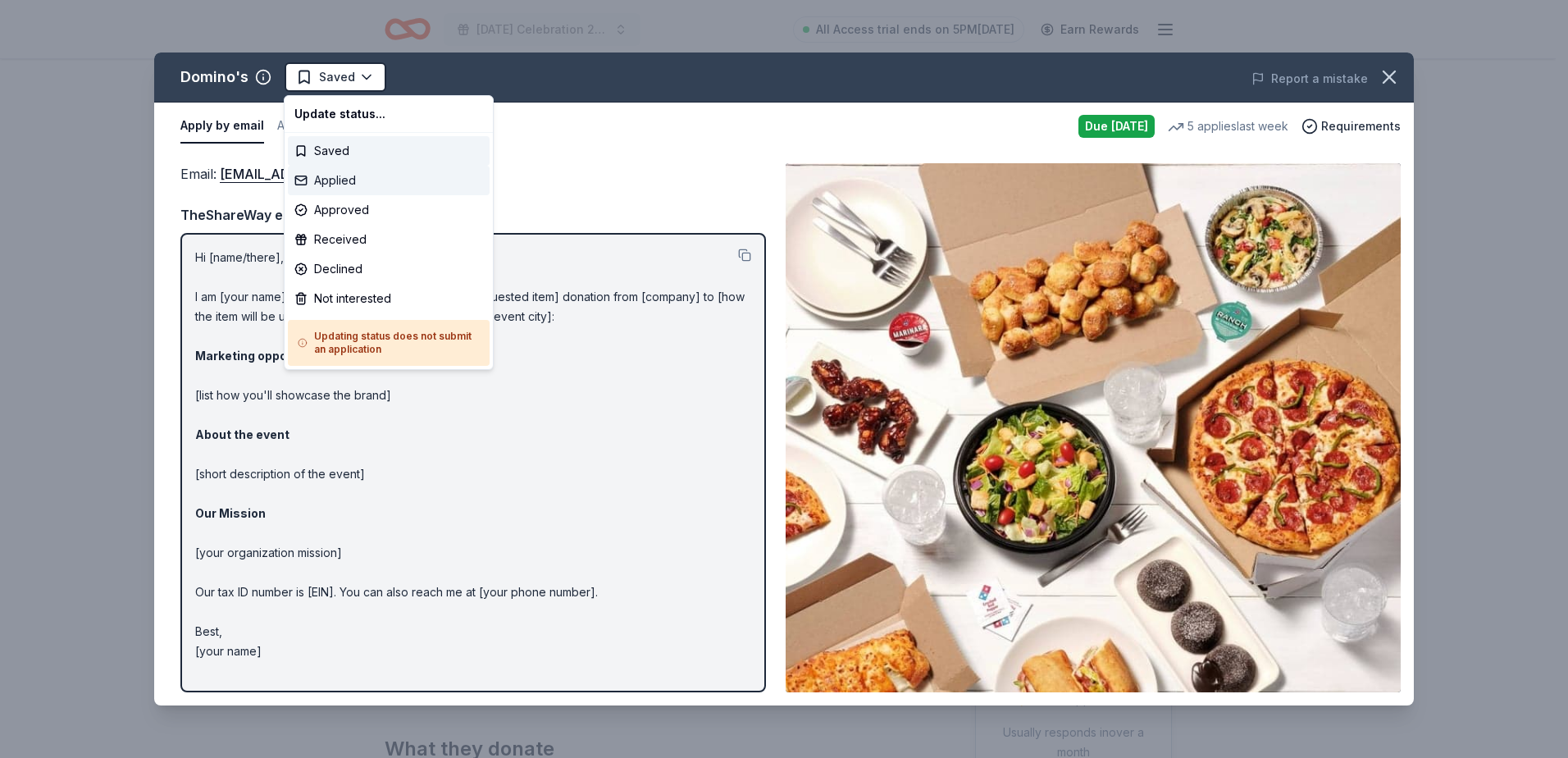
click at [367, 182] on div "Applied" at bounding box center [389, 181] width 202 height 30
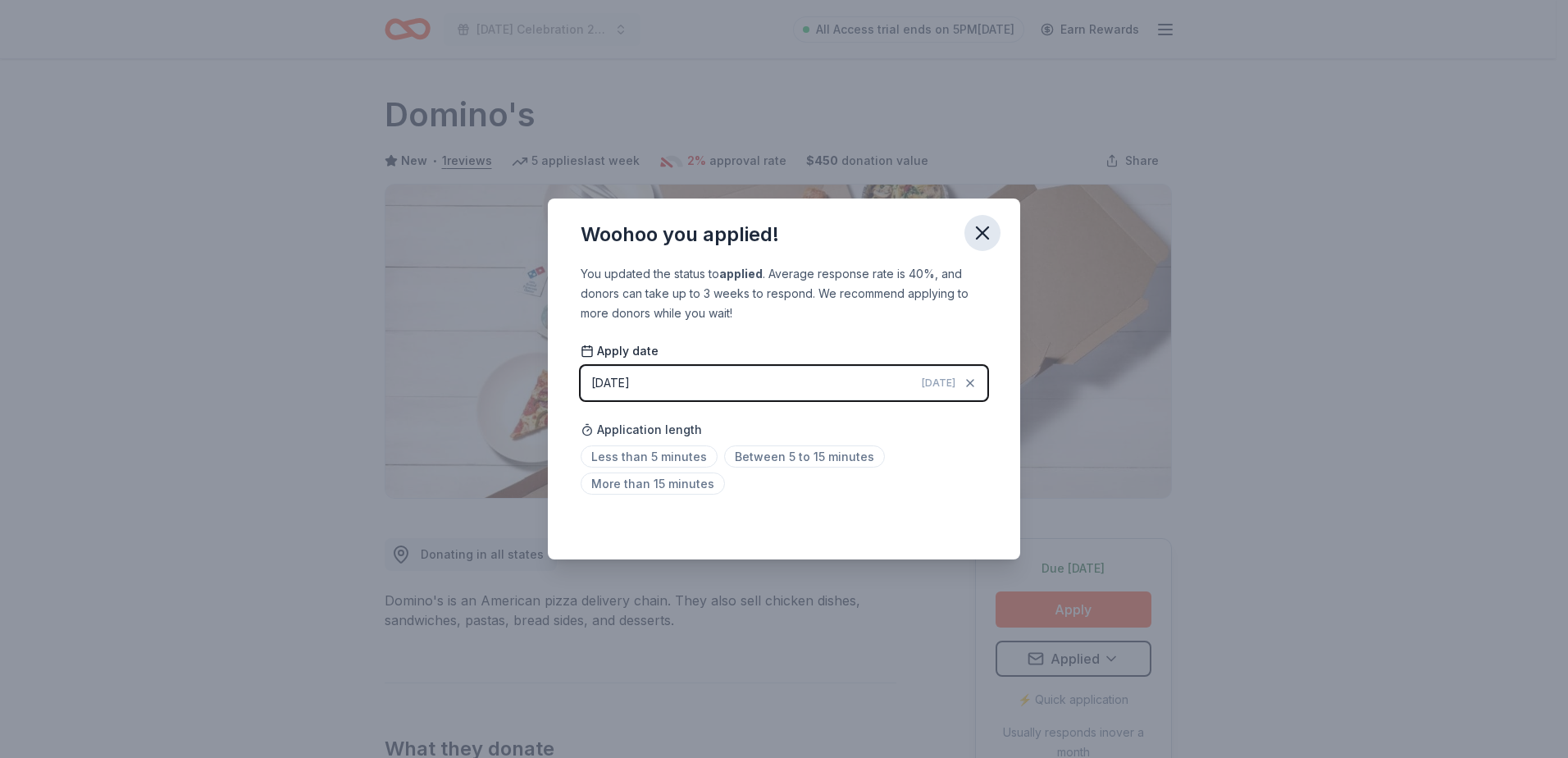
click at [987, 232] on icon "button" at bounding box center [982, 232] width 23 height 23
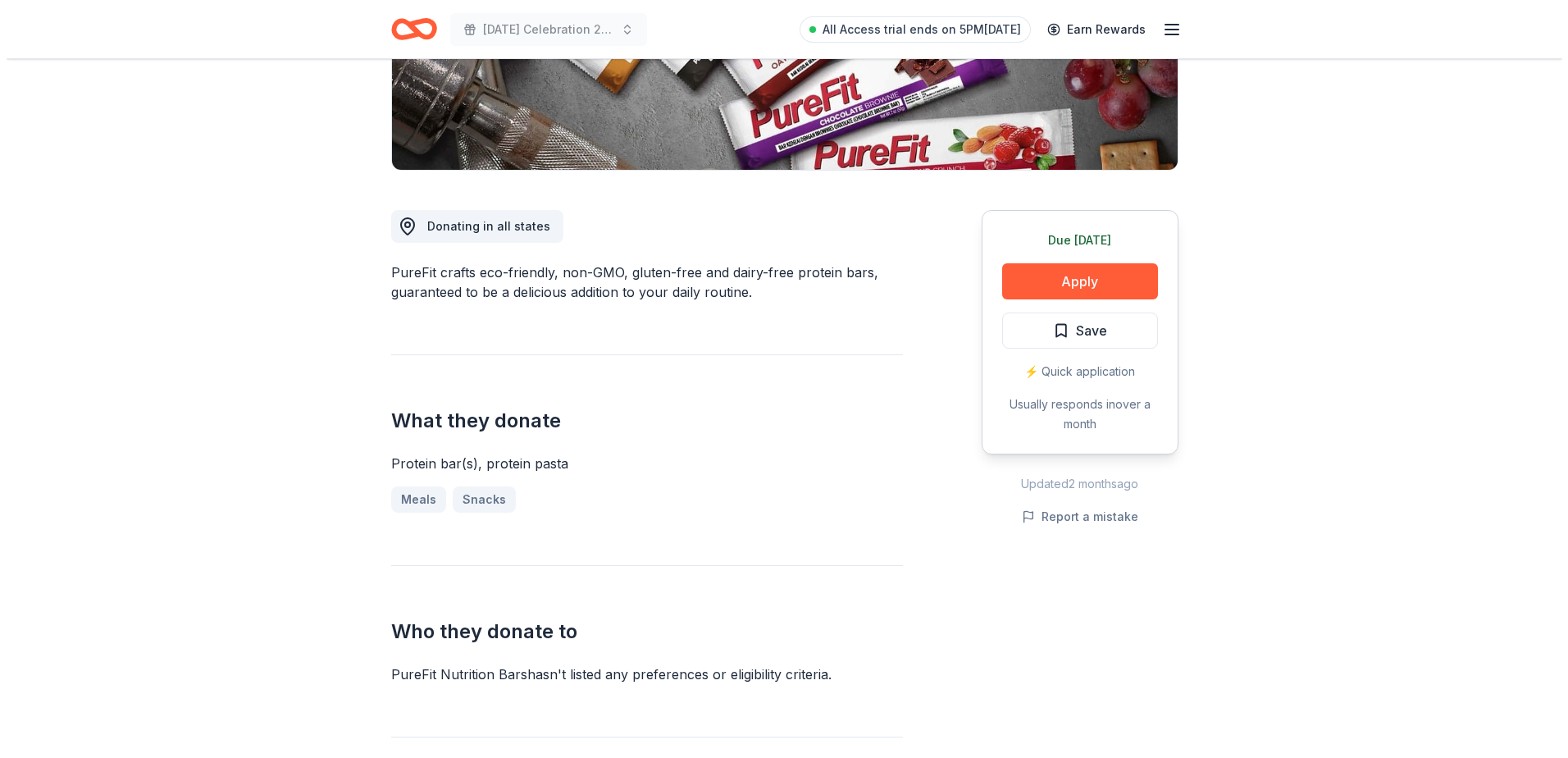
scroll to position [411, 0]
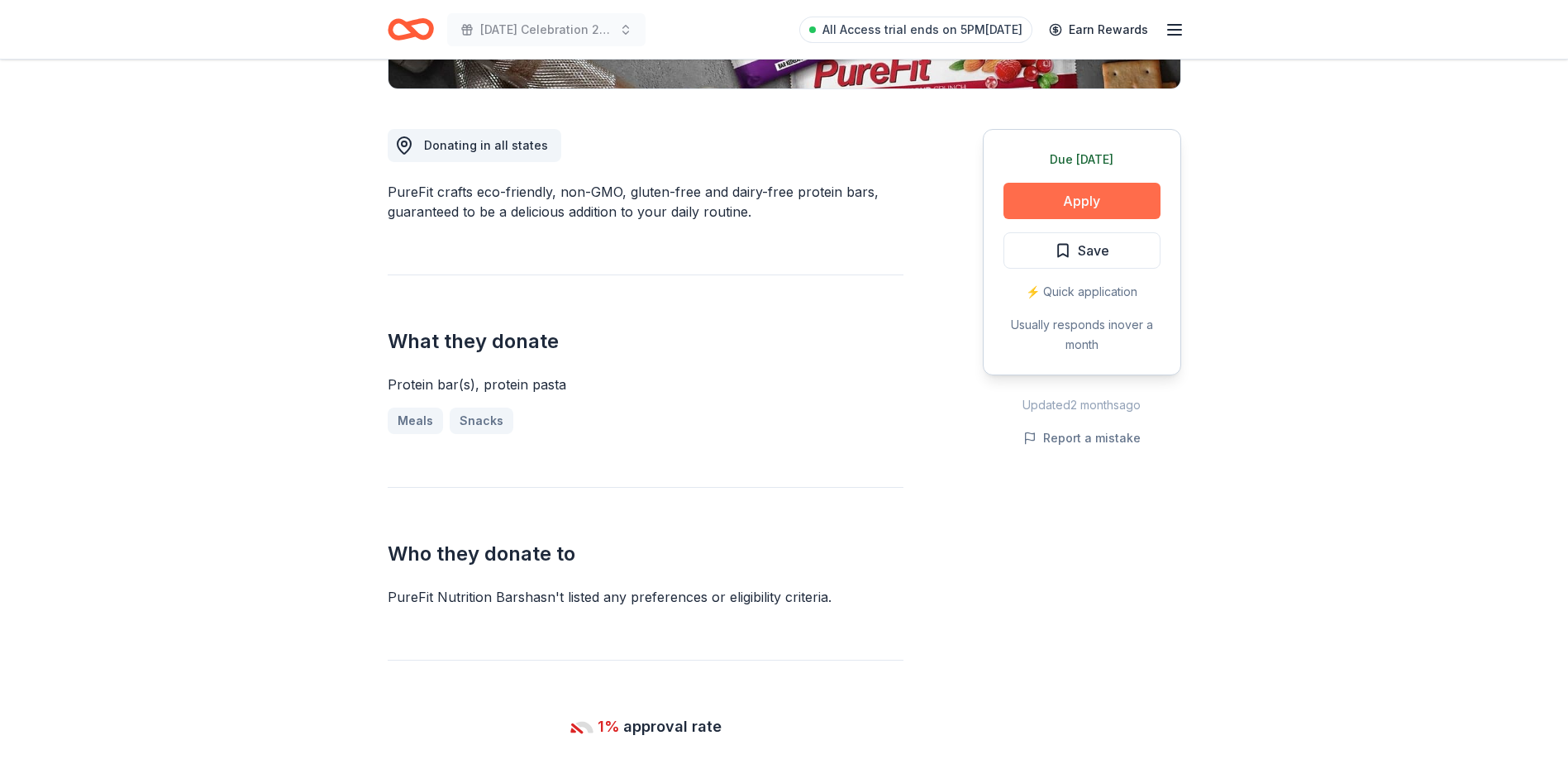
click at [1070, 207] on button "Apply" at bounding box center [1082, 201] width 157 height 37
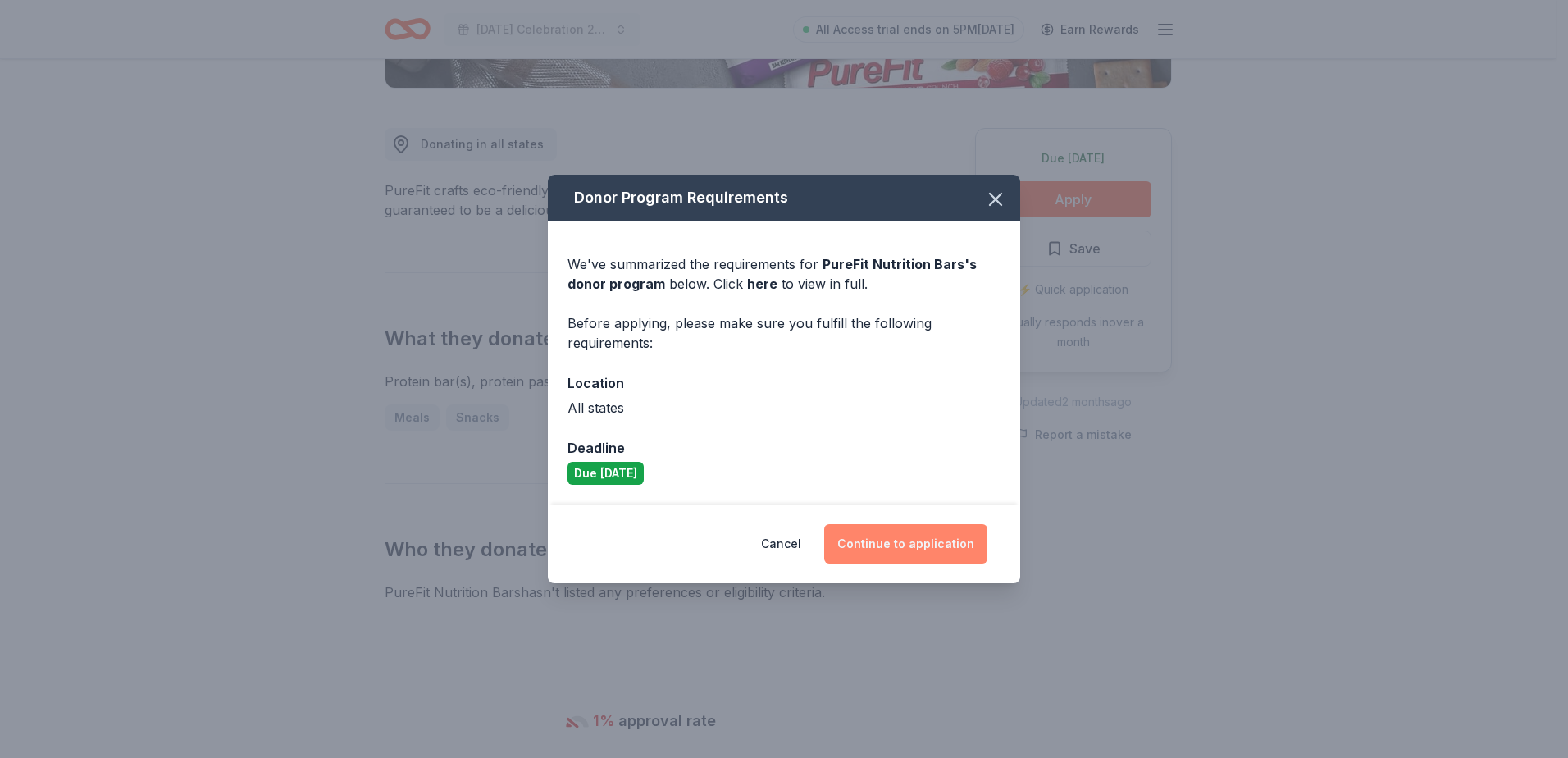
click at [907, 535] on button "Continue to application" at bounding box center [905, 544] width 163 height 39
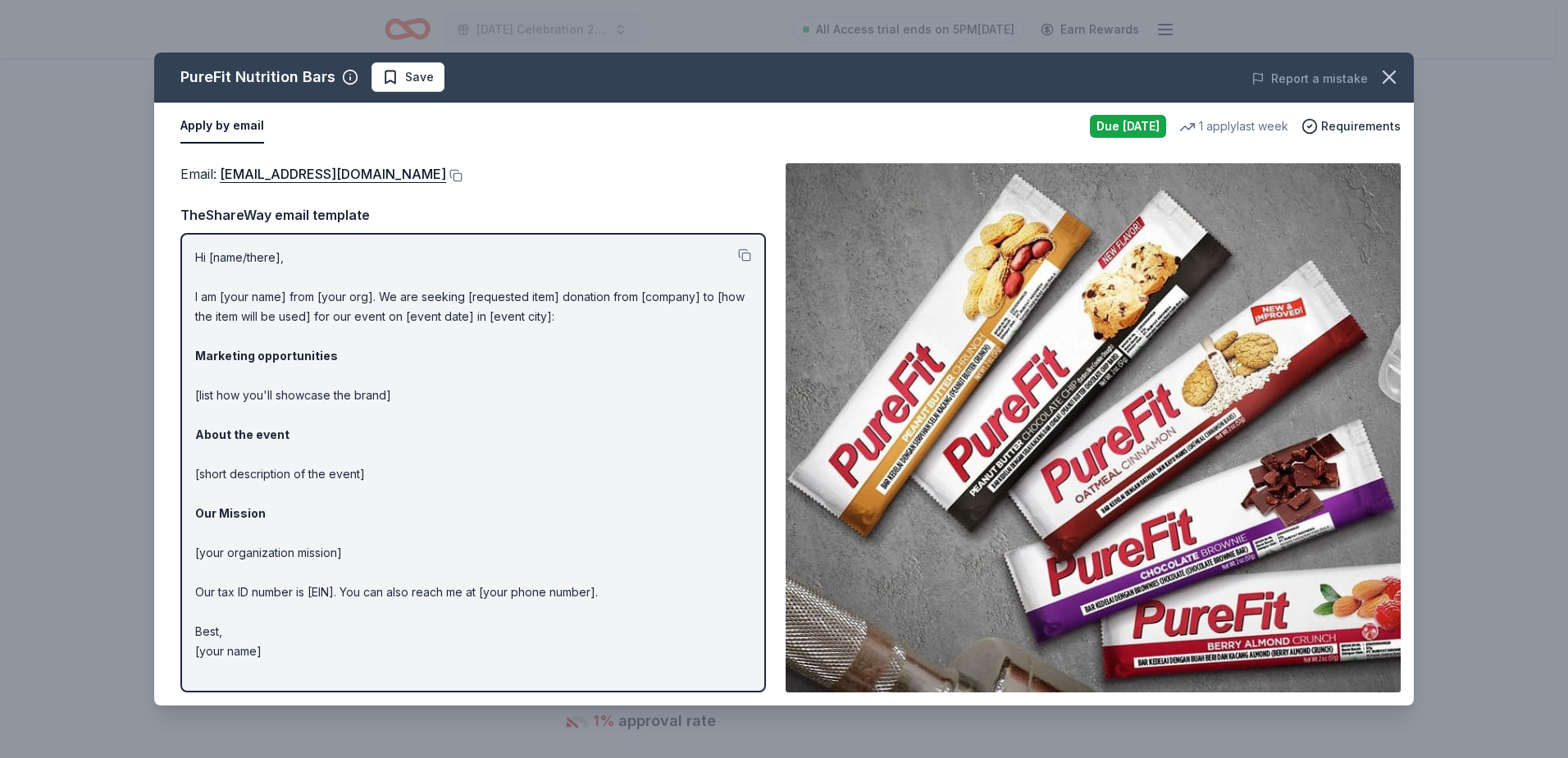
click at [442, 70] on div "PureFit Nutrition Bars Save" at bounding box center [532, 77] width 756 height 30
click at [415, 75] on span "Save" at bounding box center [419, 77] width 29 height 20
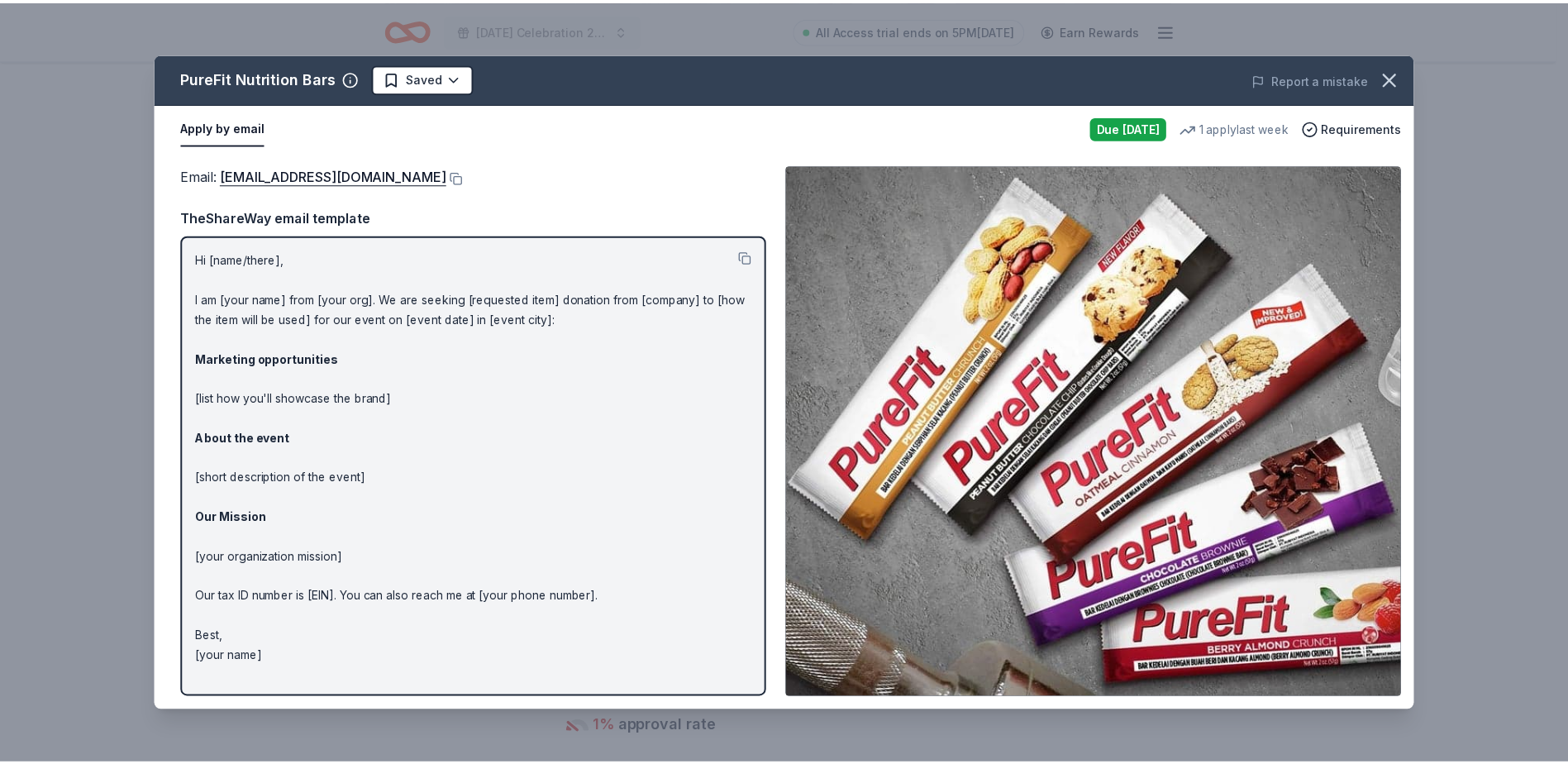
scroll to position [0, 0]
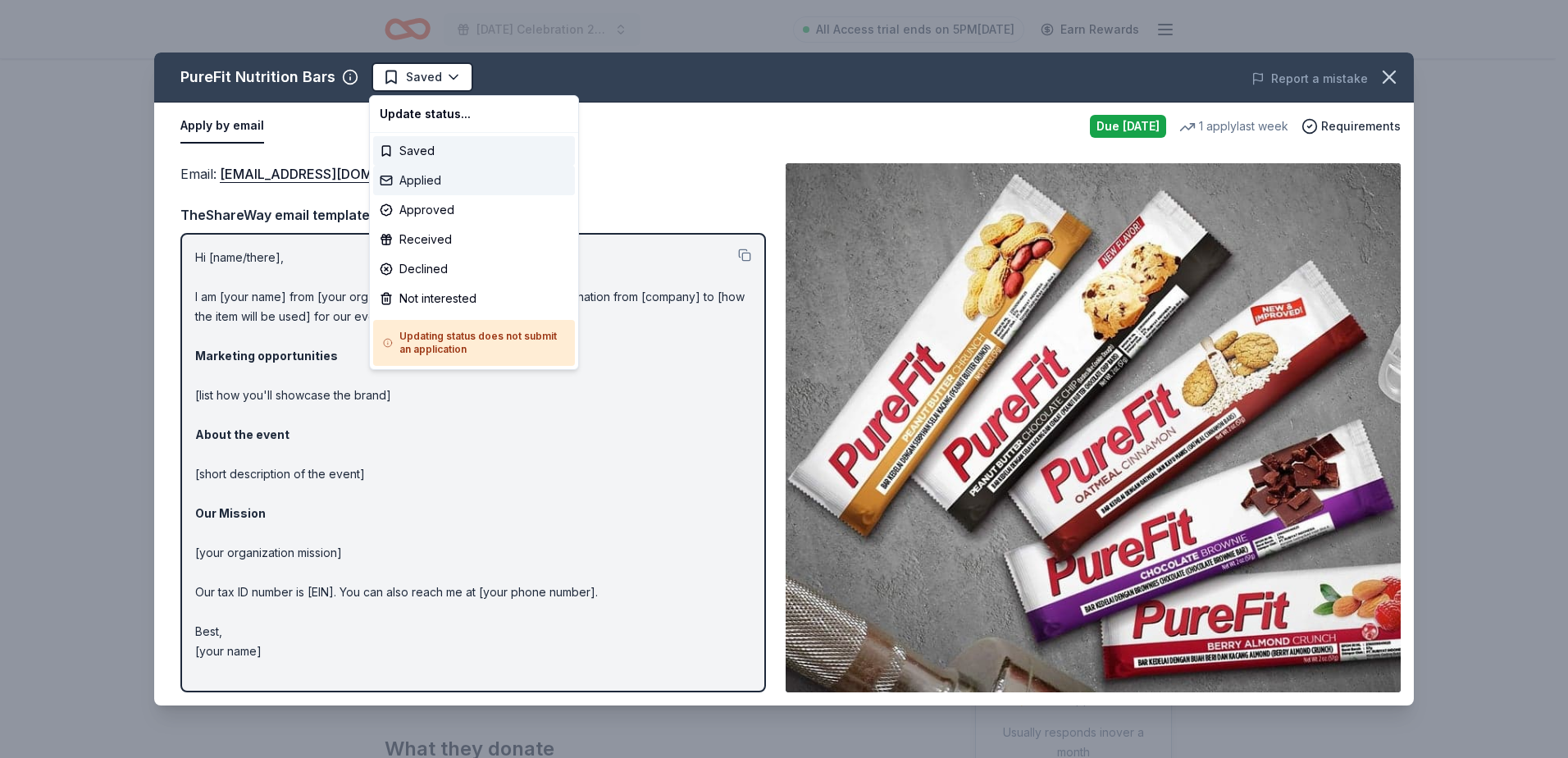
click at [449, 175] on div "Applied" at bounding box center [474, 181] width 202 height 30
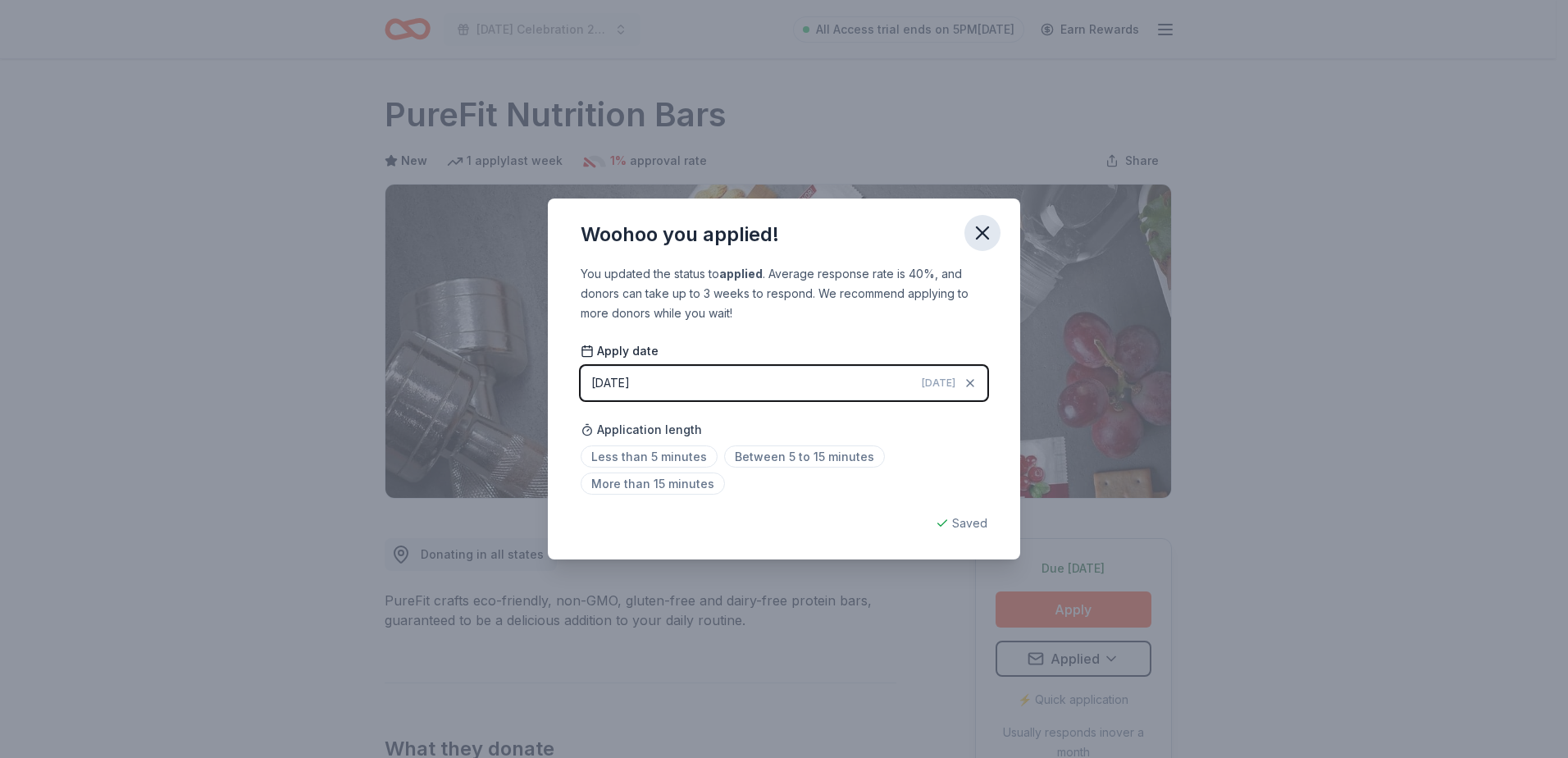
click at [975, 236] on icon "button" at bounding box center [982, 232] width 23 height 23
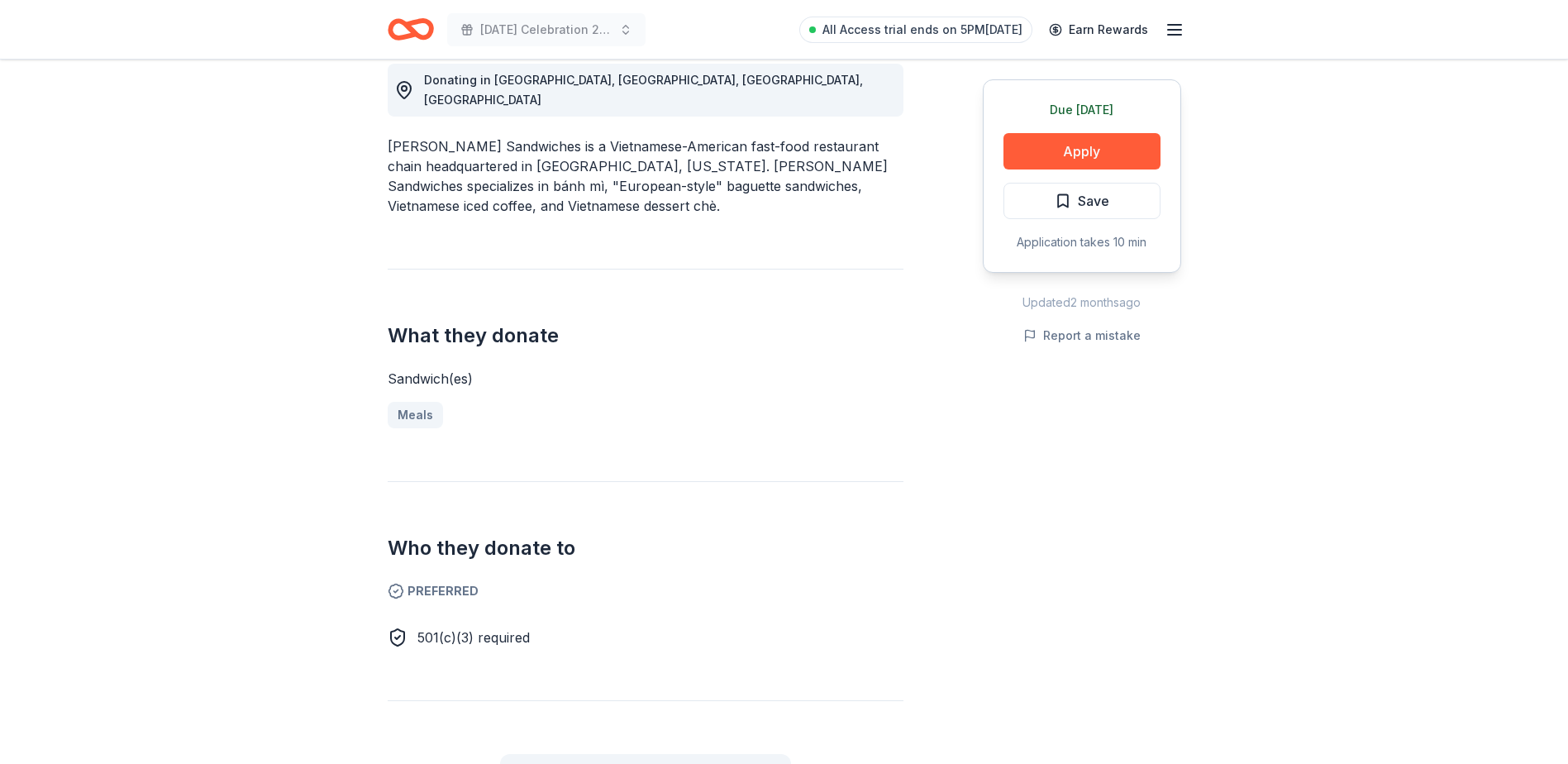
scroll to position [579, 0]
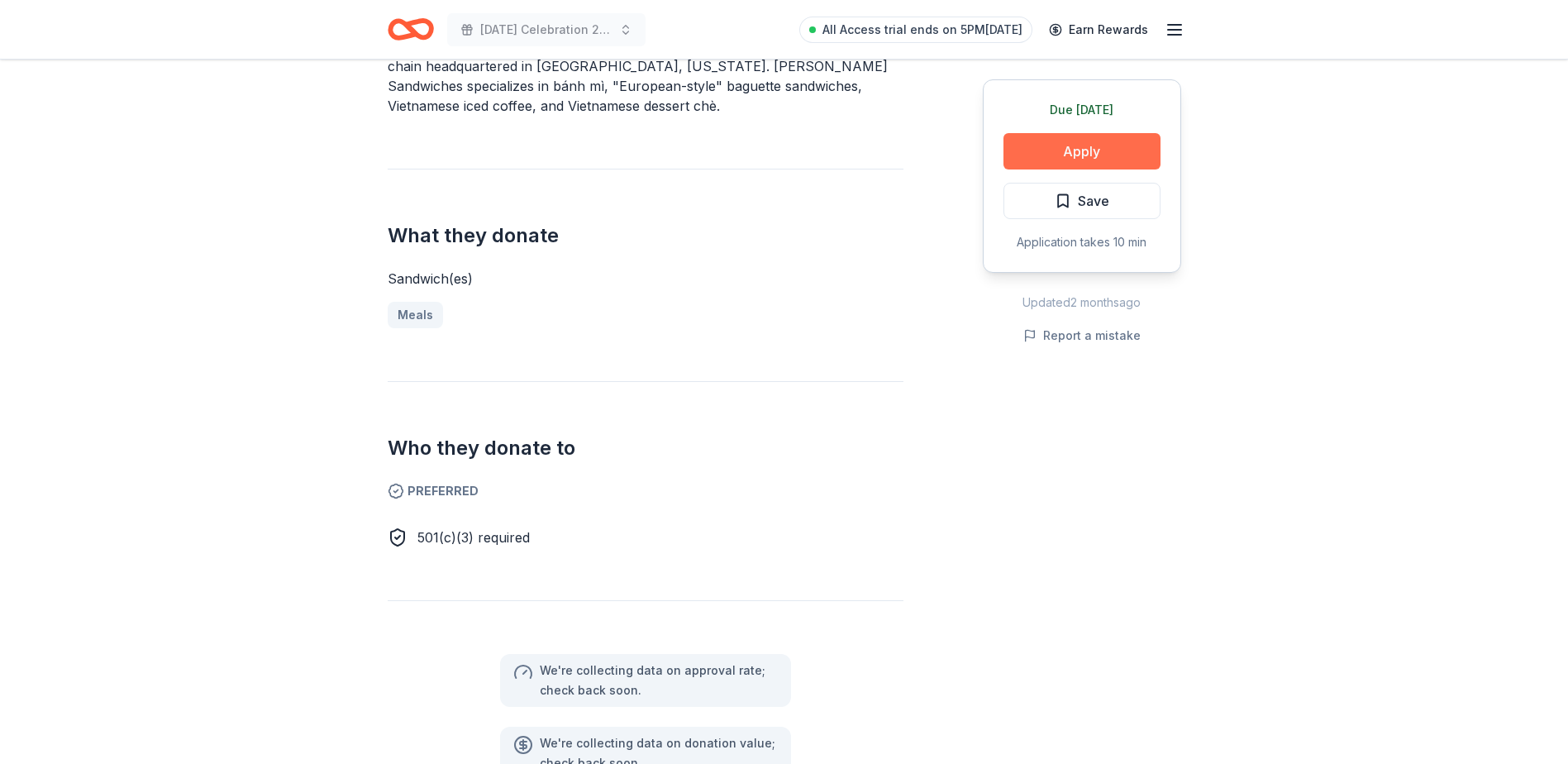
click at [1096, 160] on button "Apply" at bounding box center [1082, 151] width 157 height 37
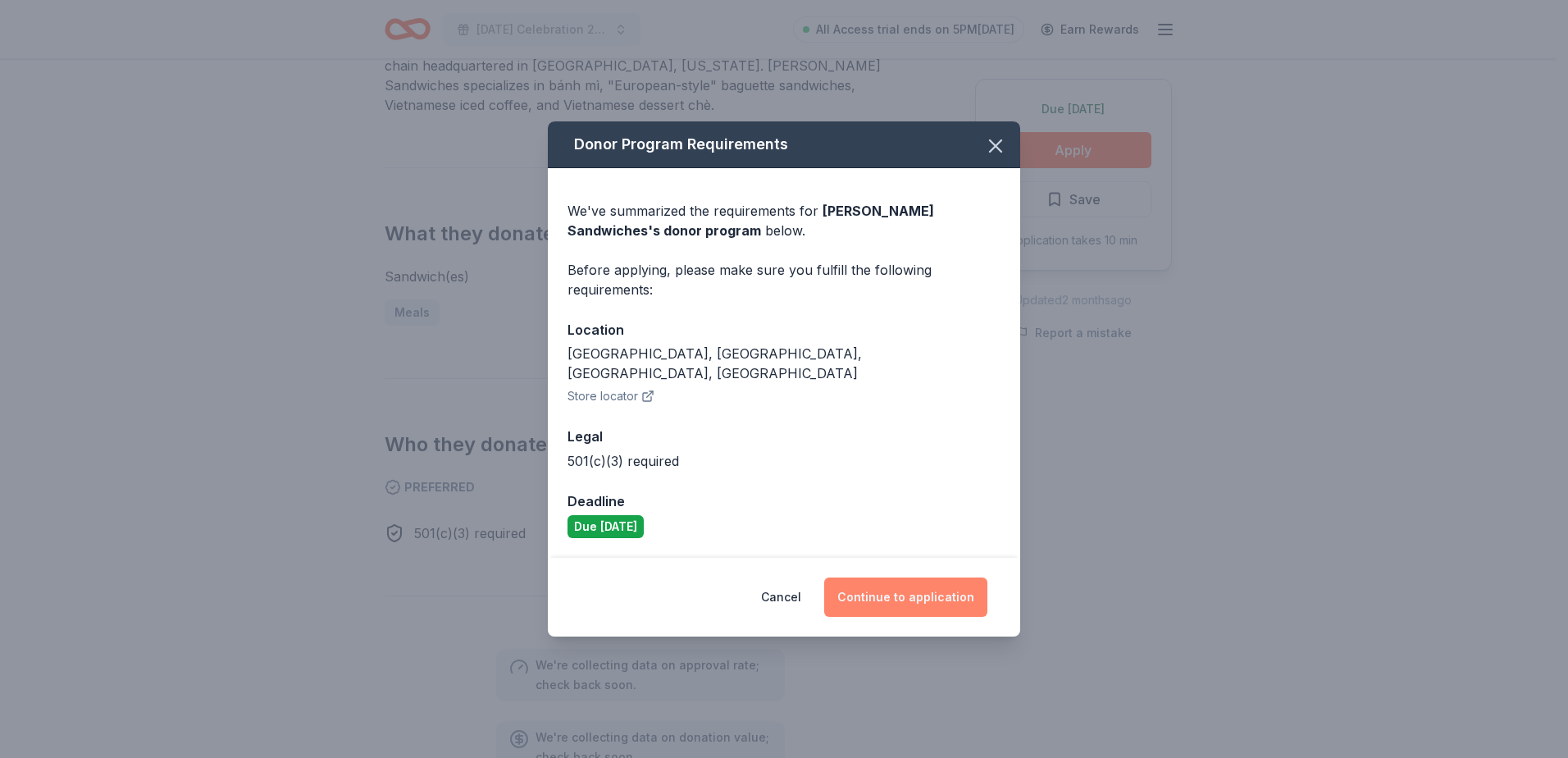
click at [860, 589] on button "Continue to application" at bounding box center [905, 597] width 163 height 39
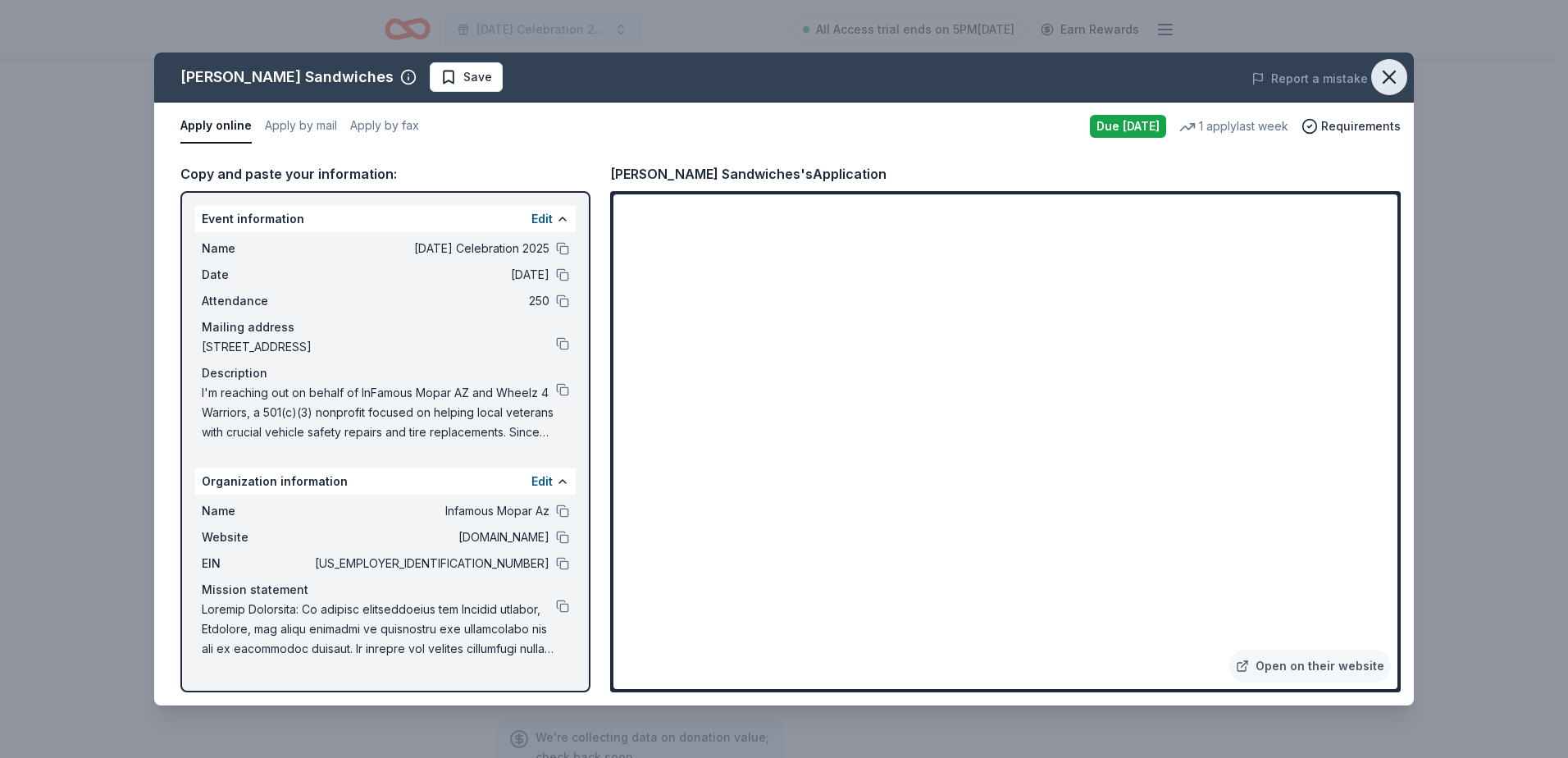
click at [1398, 73] on icon "button" at bounding box center [1389, 77] width 23 height 23
